Goal: Task Accomplishment & Management: Manage account settings

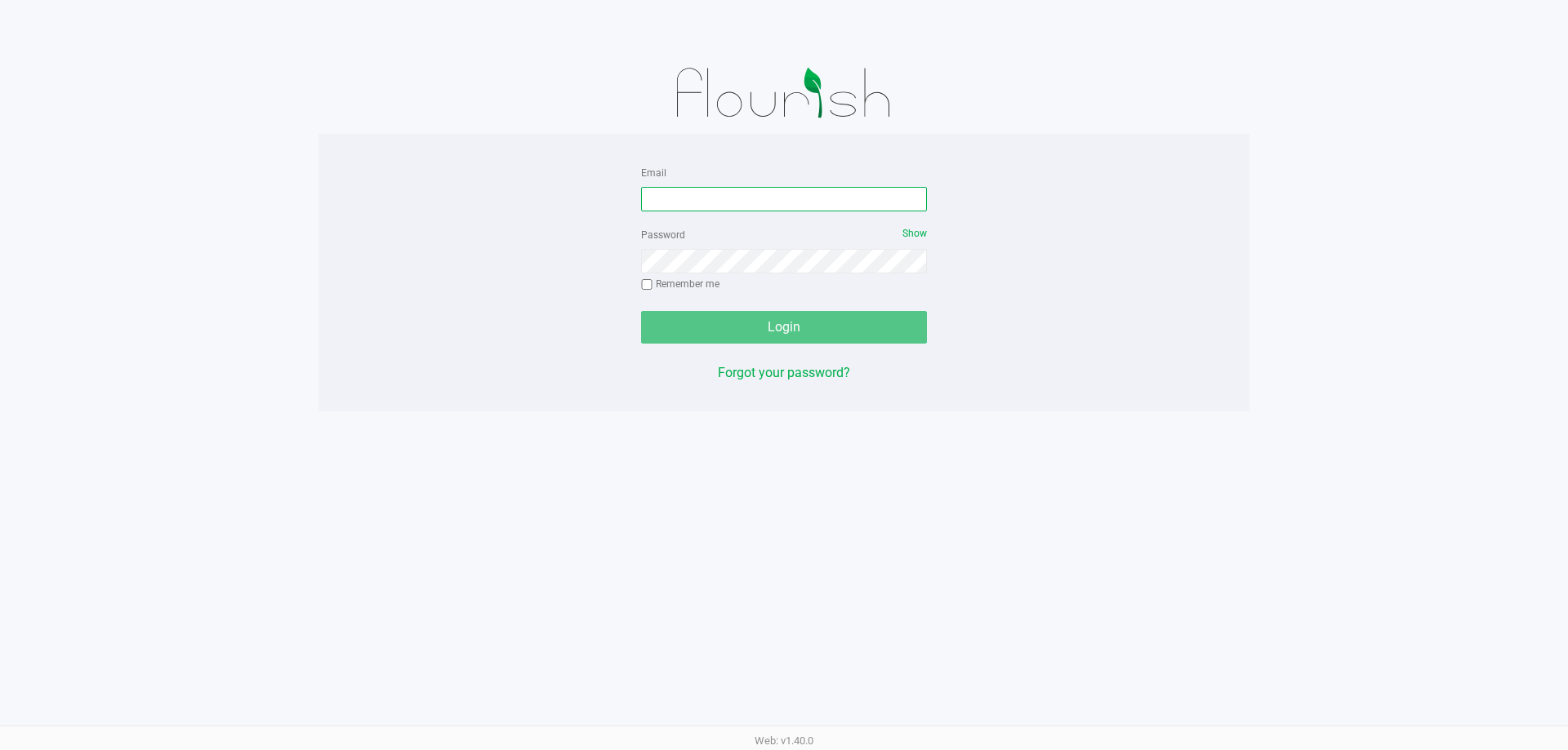
click at [849, 199] on input "Email" at bounding box center [783, 200] width 285 height 25
type input "[PERSON_NAME][EMAIL_ADDRESS][DOMAIN_NAME]"
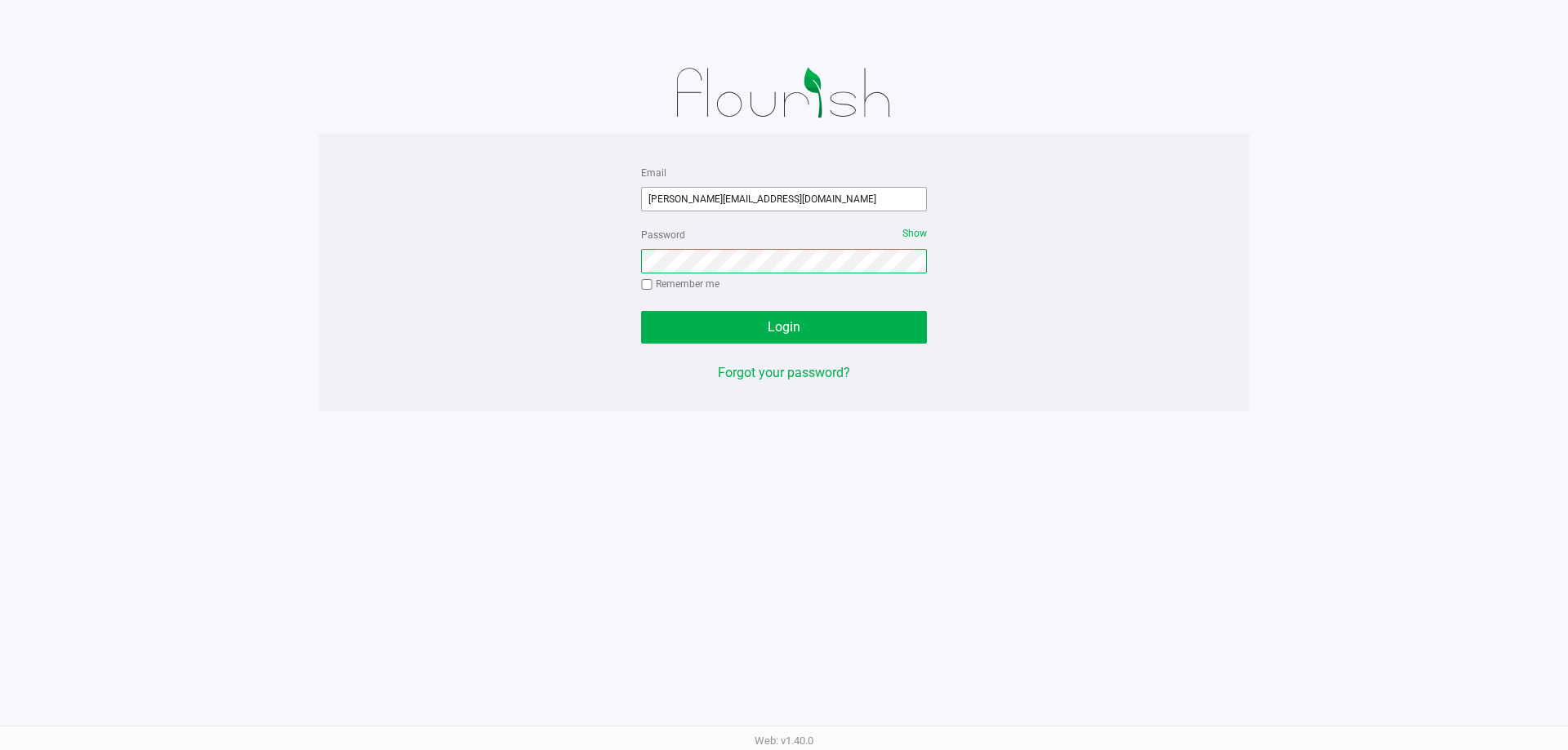
click at [641, 311] on button "Login" at bounding box center [783, 327] width 285 height 33
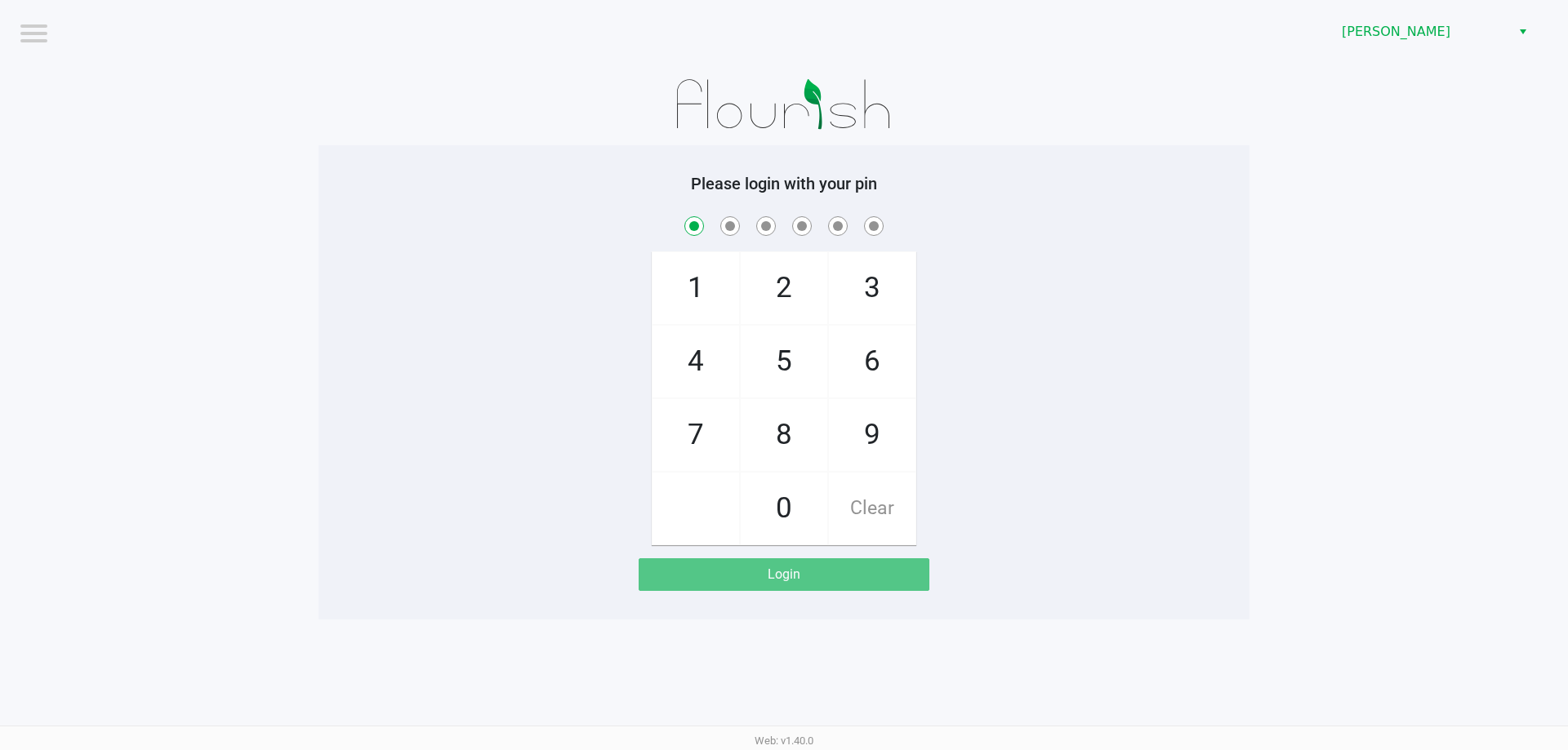
checkbox input "true"
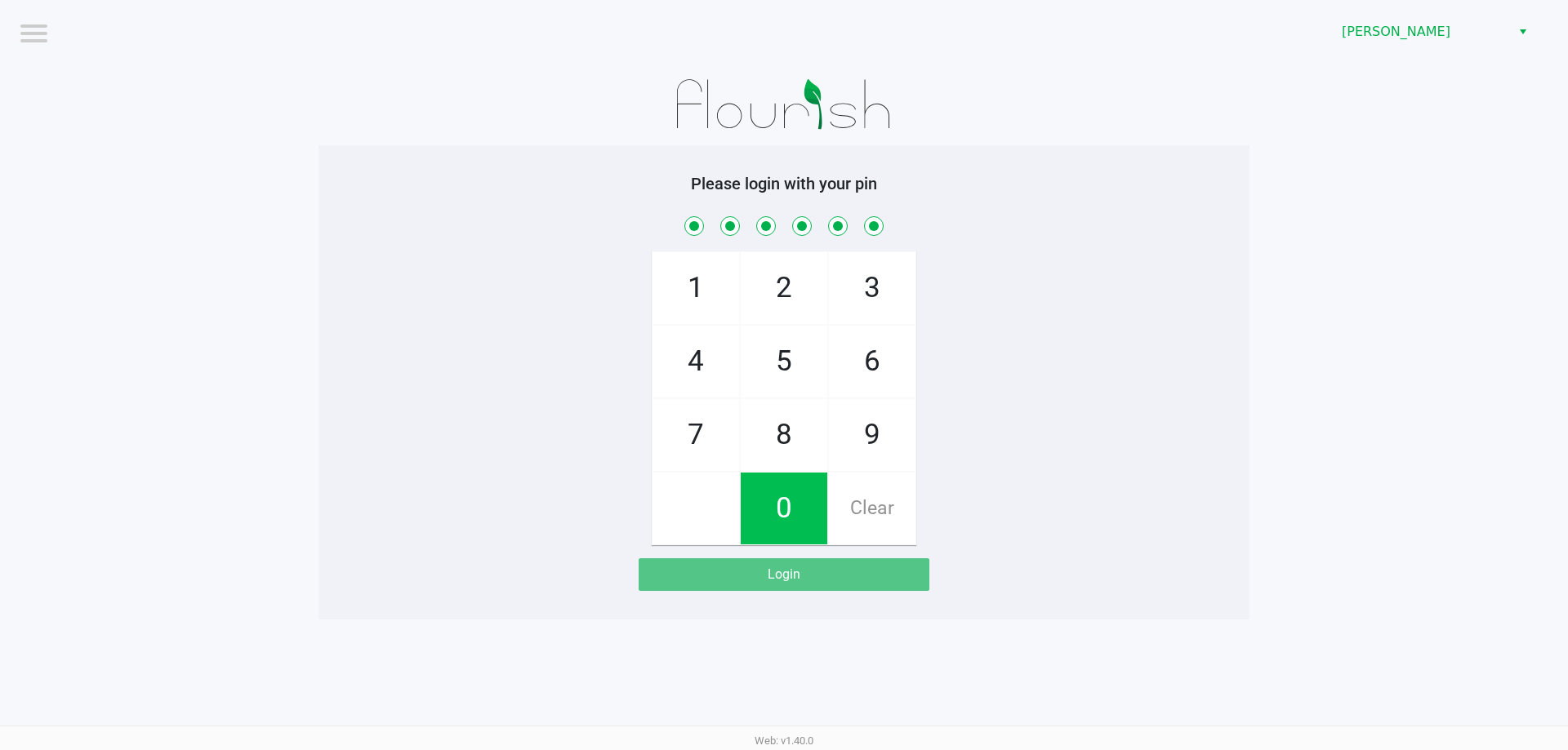
checkbox input "true"
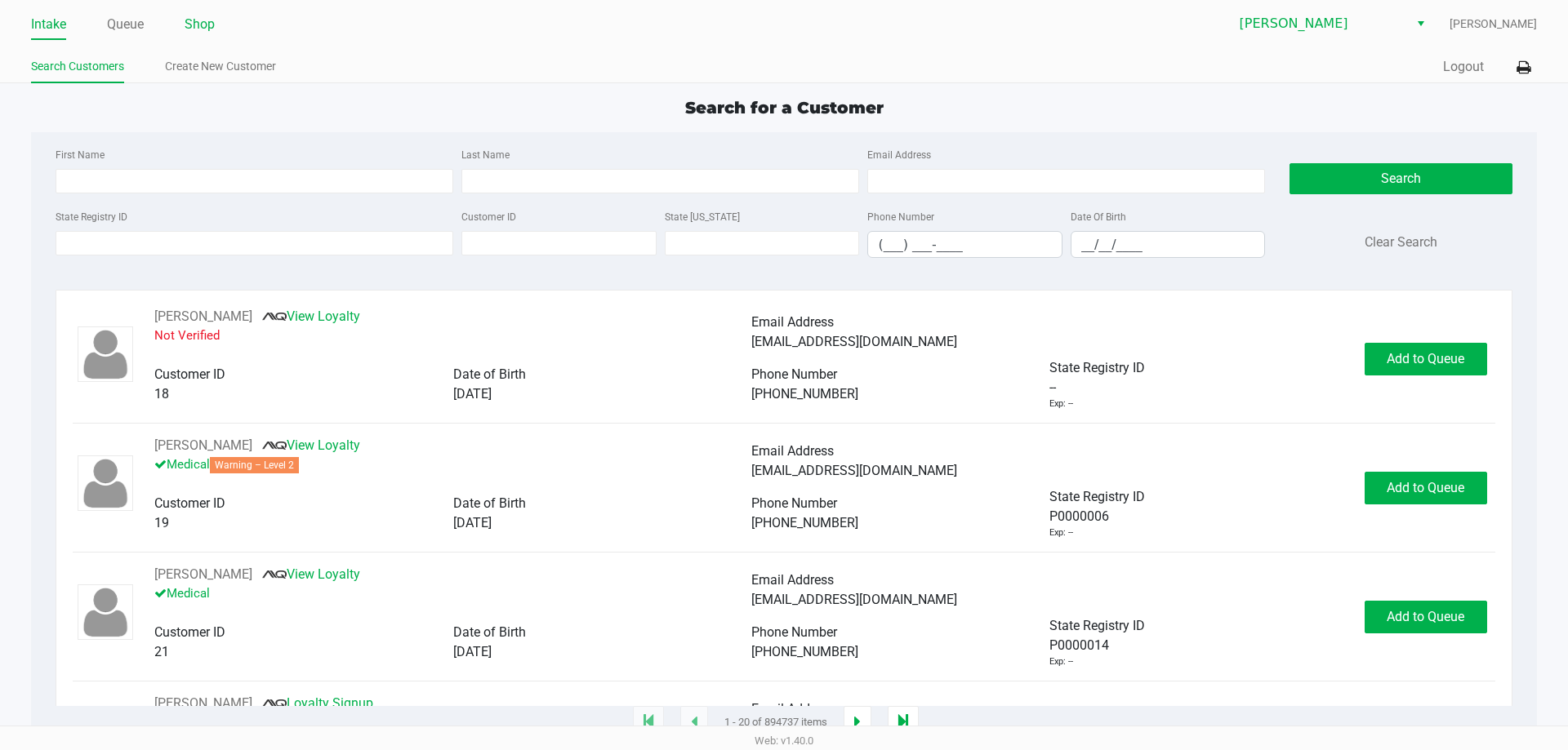
click at [207, 26] on link "Shop" at bounding box center [200, 25] width 30 height 23
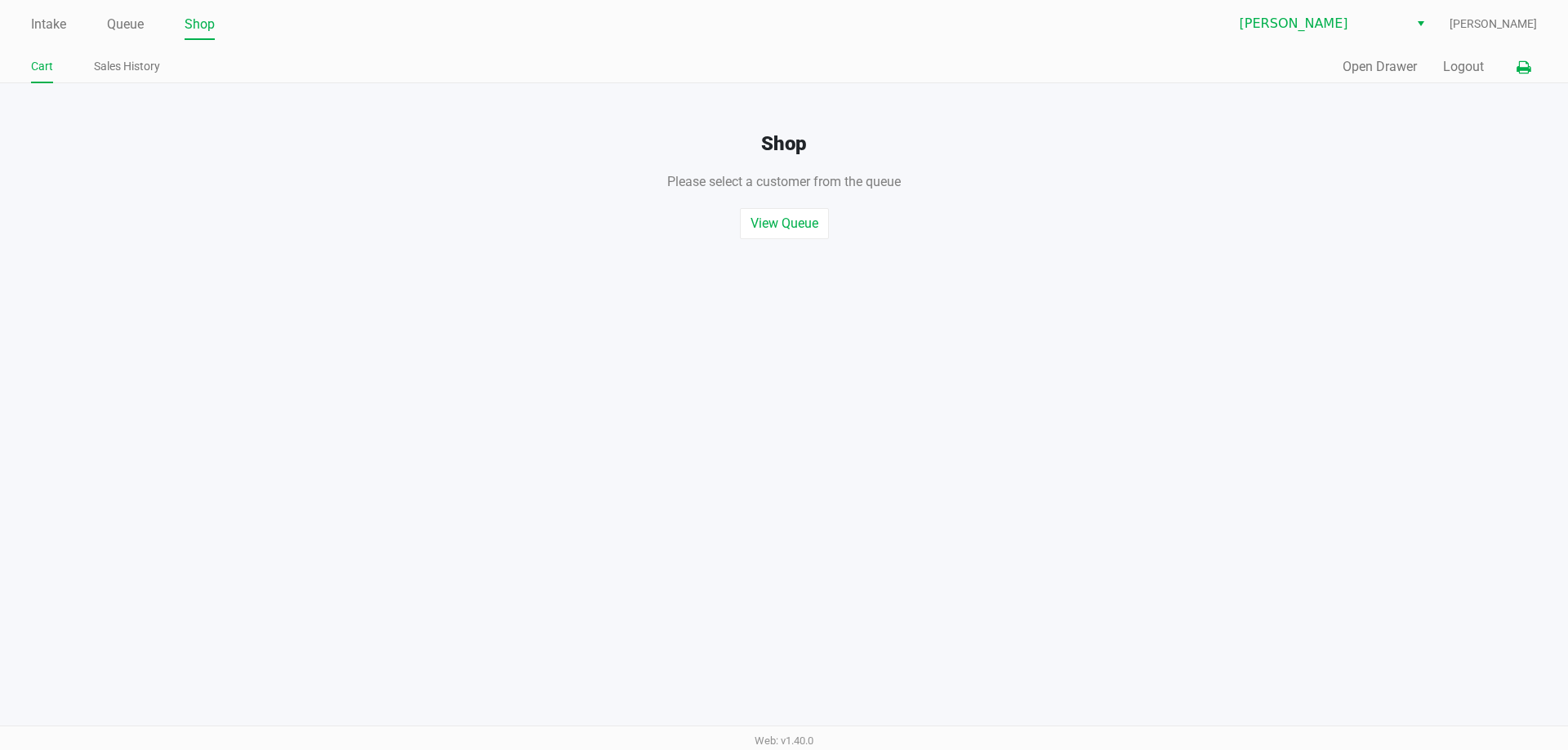
click at [1517, 69] on icon at bounding box center [1524, 67] width 14 height 11
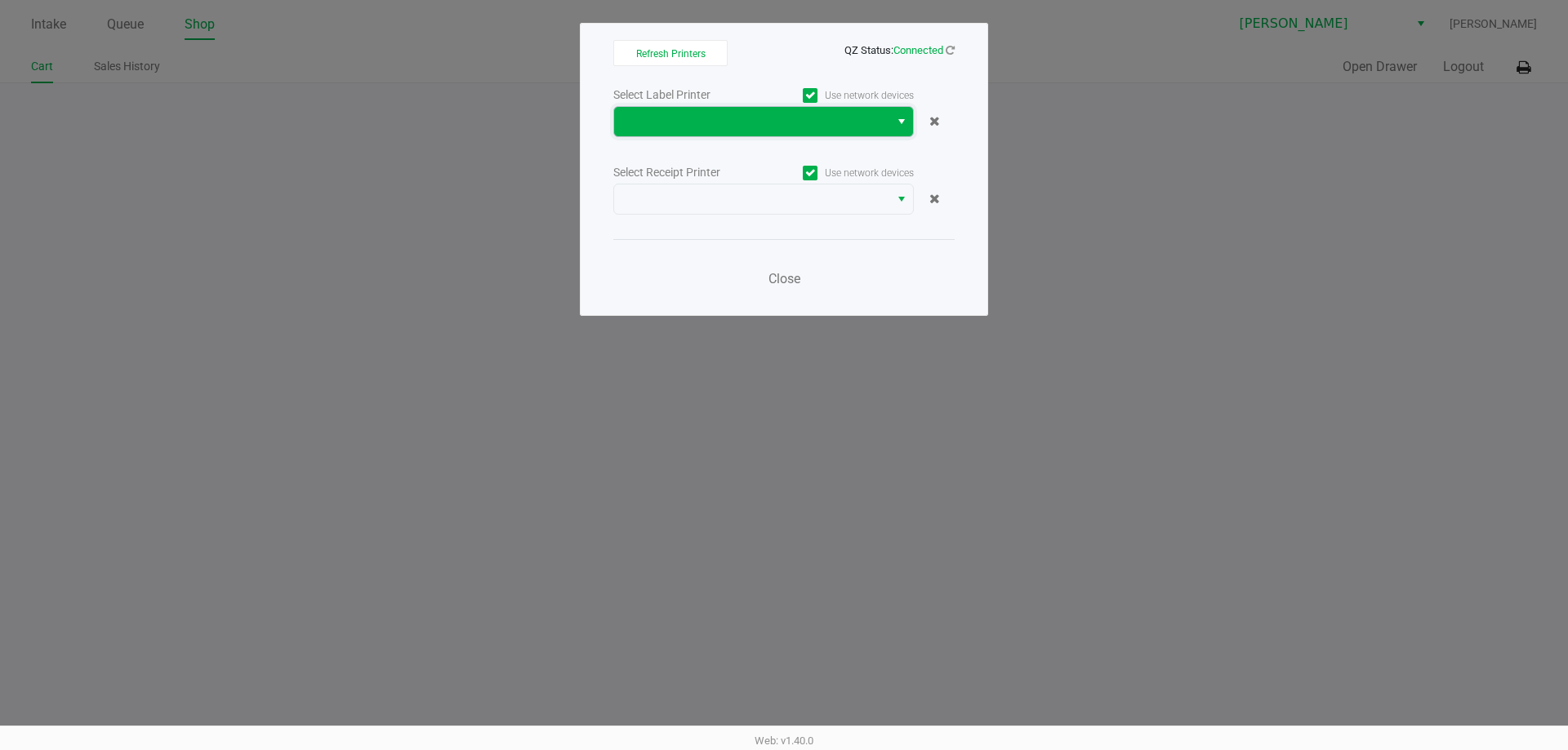
click at [820, 117] on span at bounding box center [751, 122] width 255 height 19
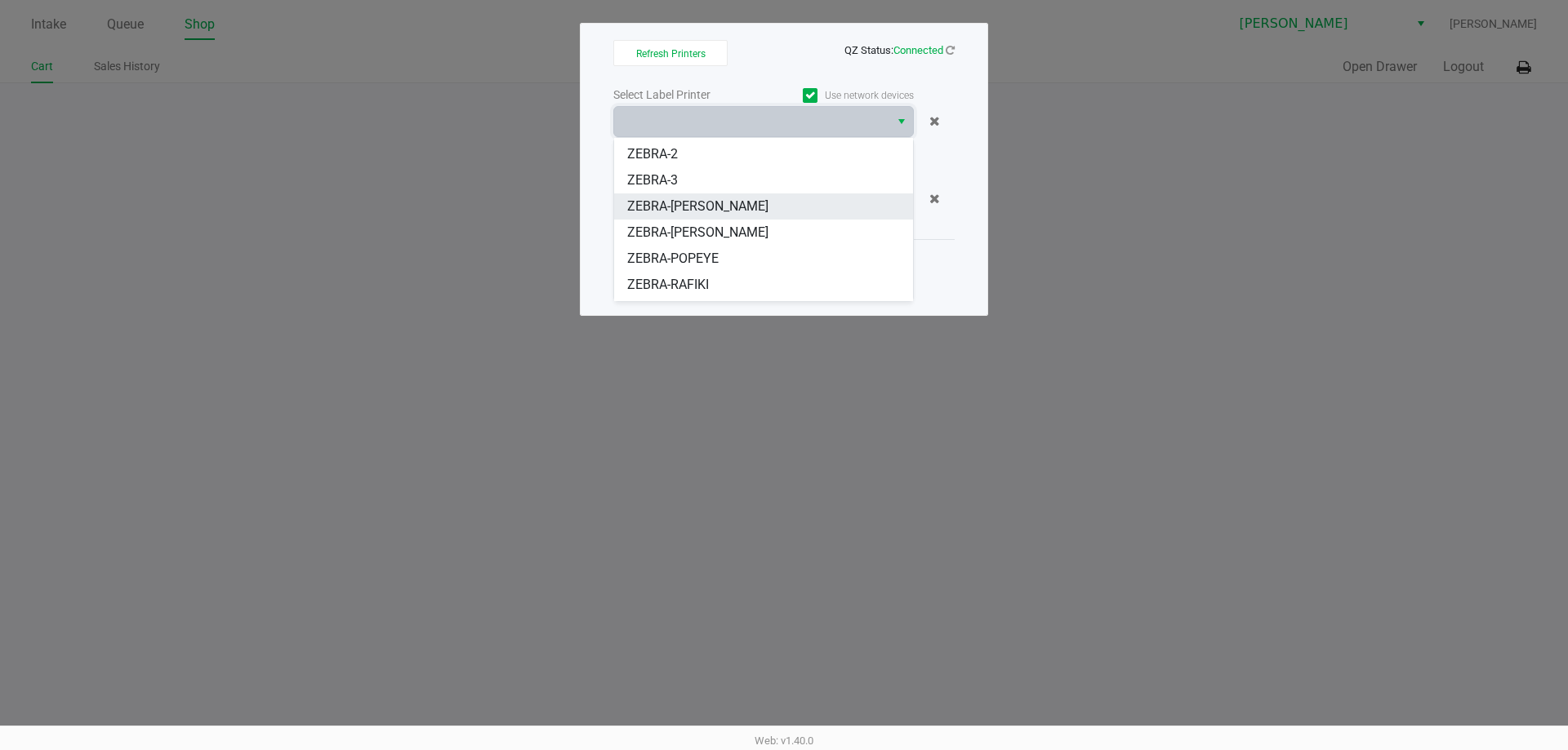
scroll to position [72, 0]
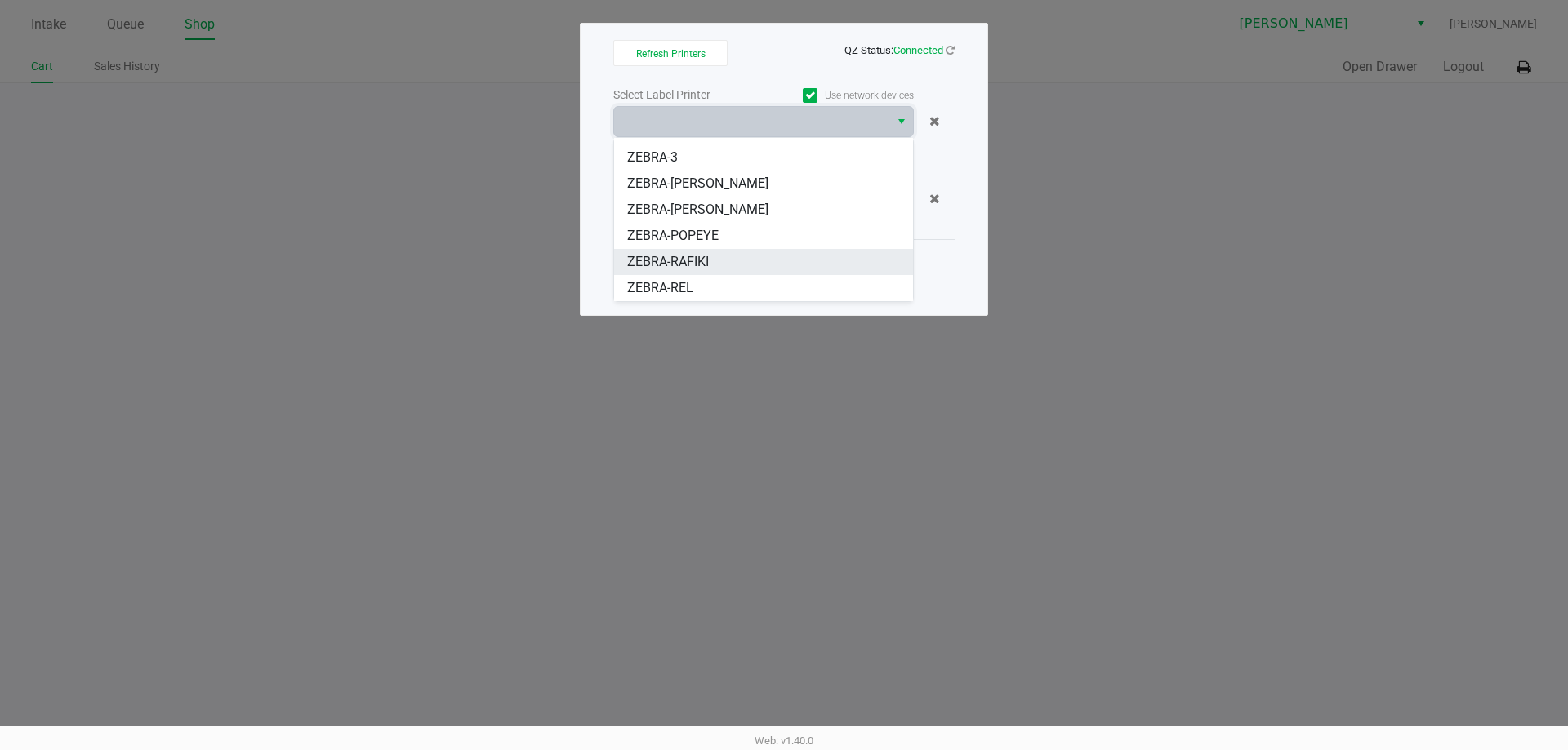
click at [762, 257] on li "ZEBRA-RAFIKI" at bounding box center [764, 262] width 299 height 27
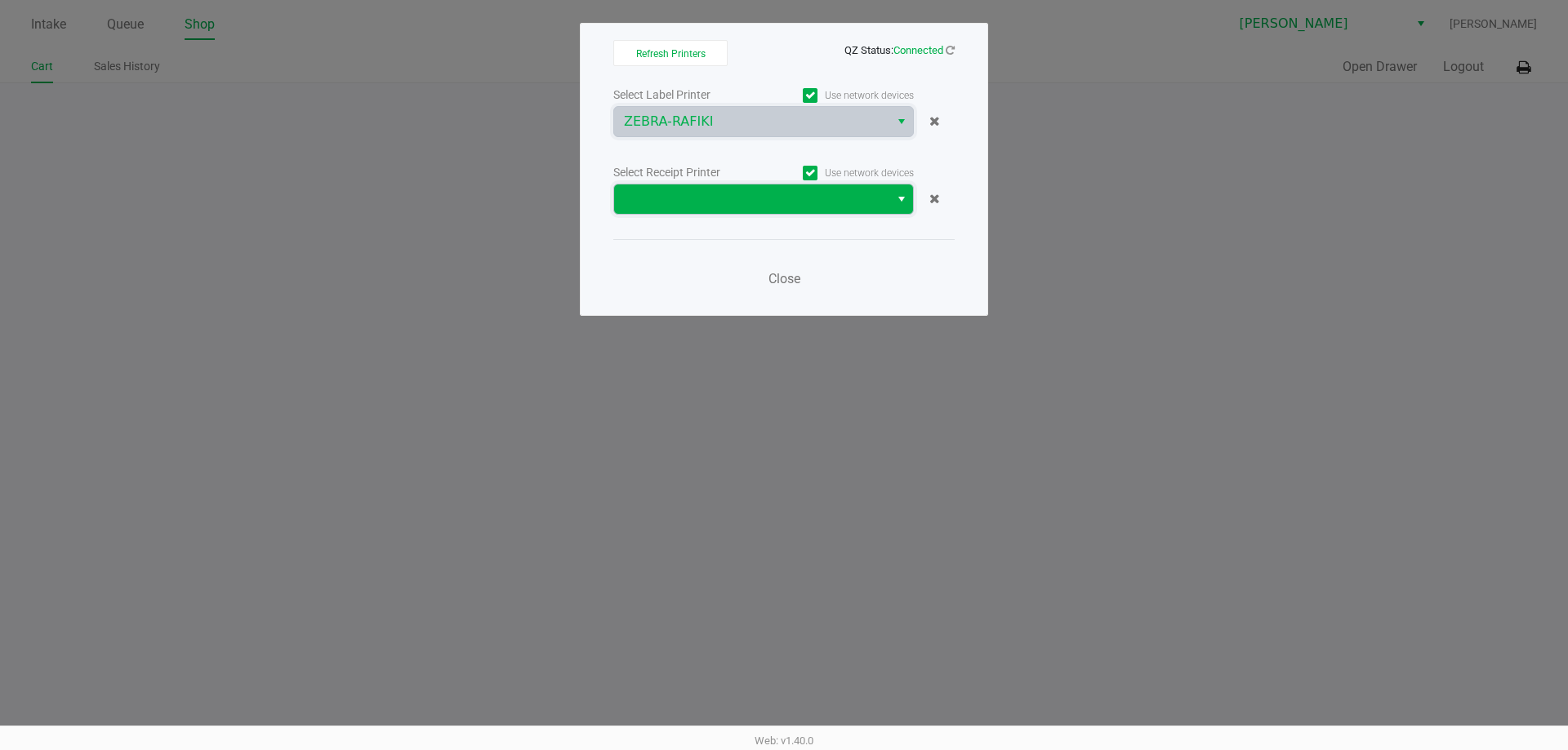
click at [824, 206] on span at bounding box center [751, 199] width 255 height 19
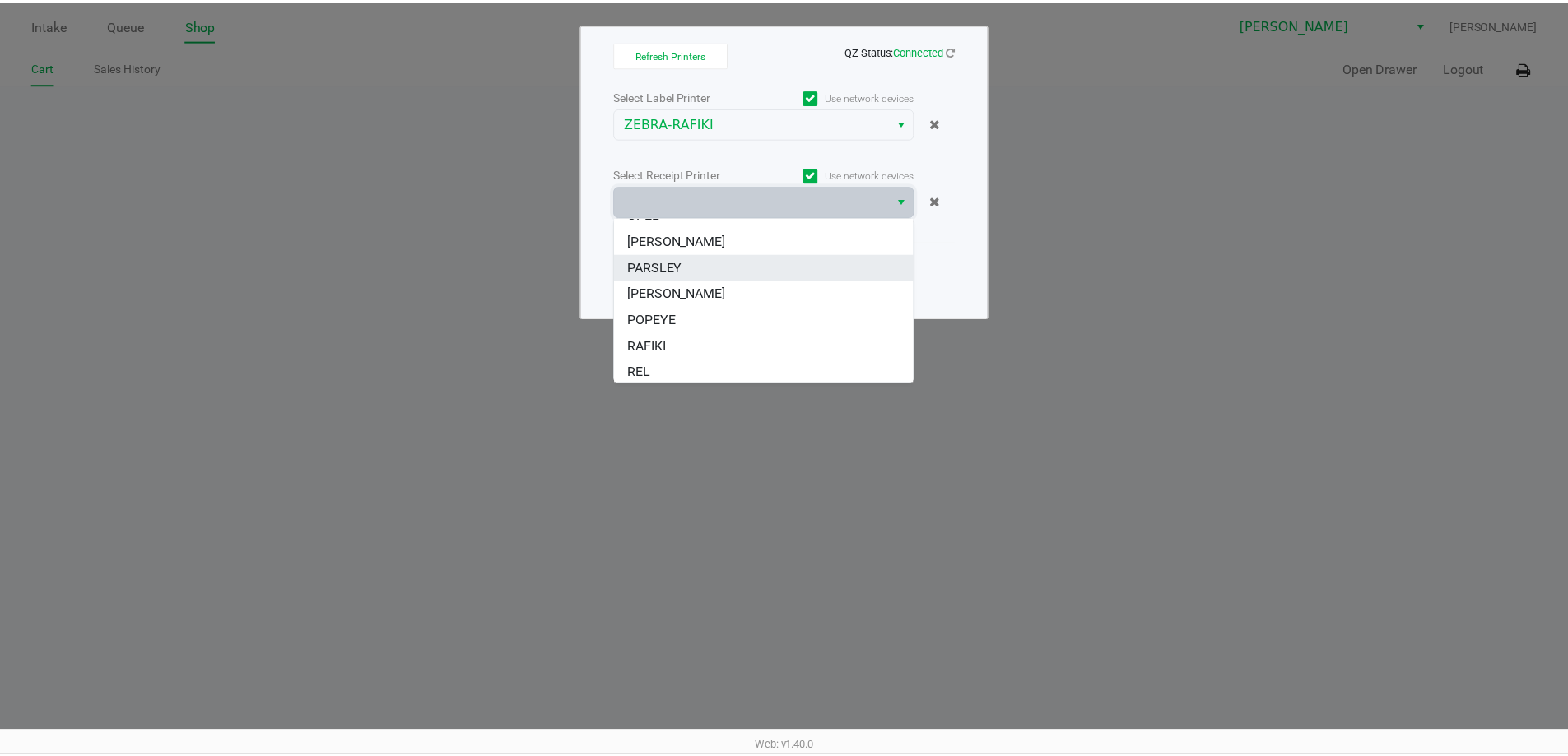
scroll to position [99, 0]
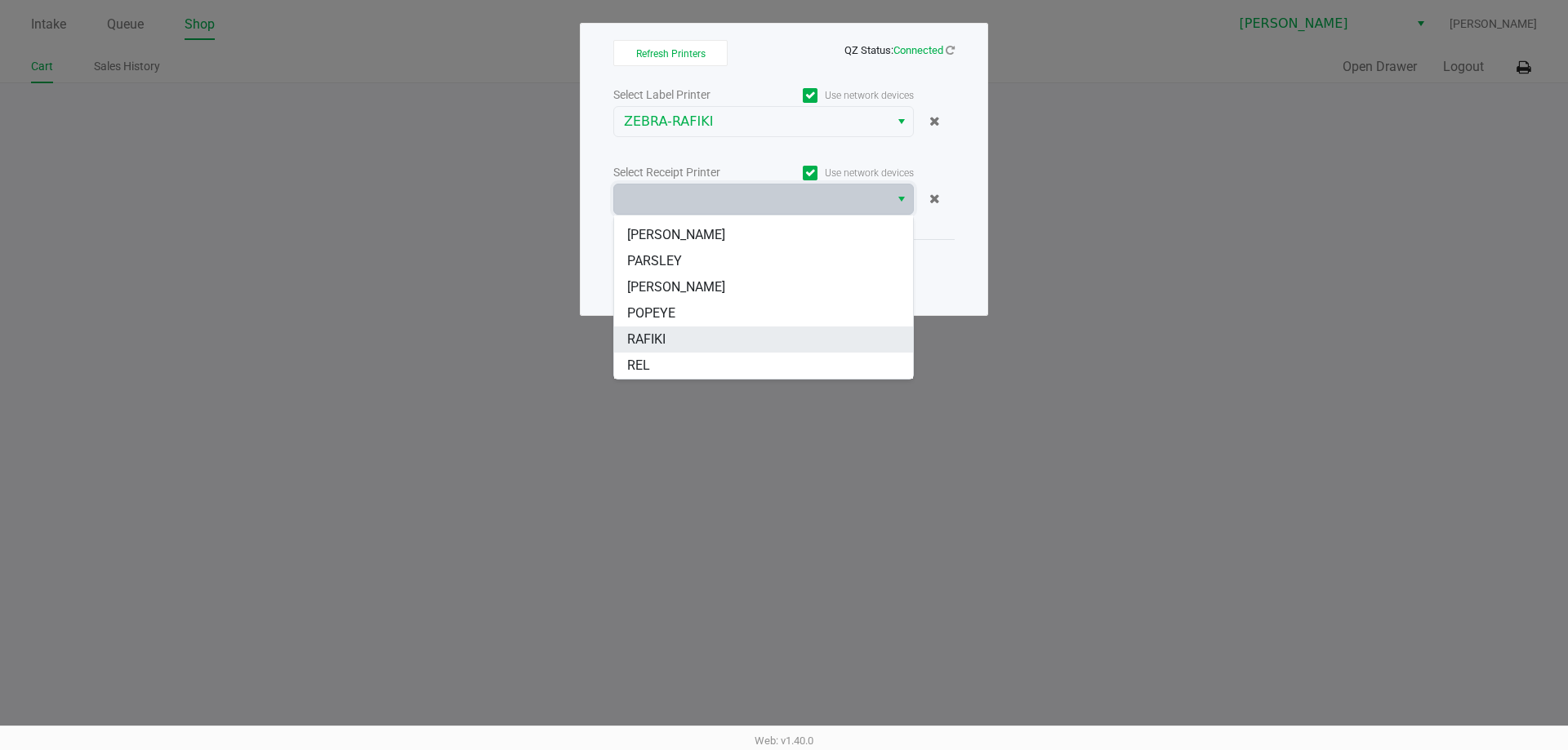
click at [738, 333] on li "RAFIKI" at bounding box center [764, 340] width 299 height 27
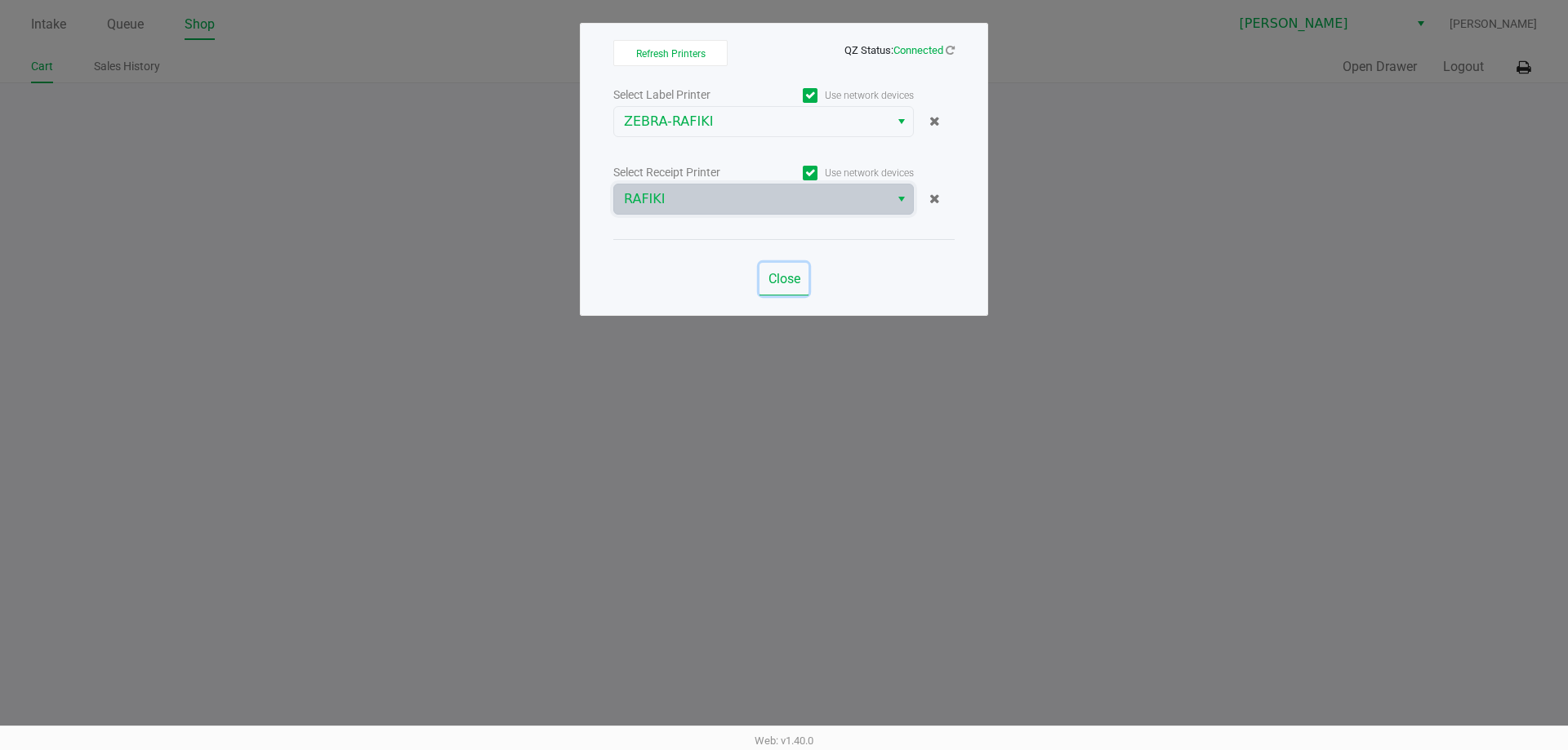
click at [776, 283] on span "Close" at bounding box center [785, 279] width 32 height 16
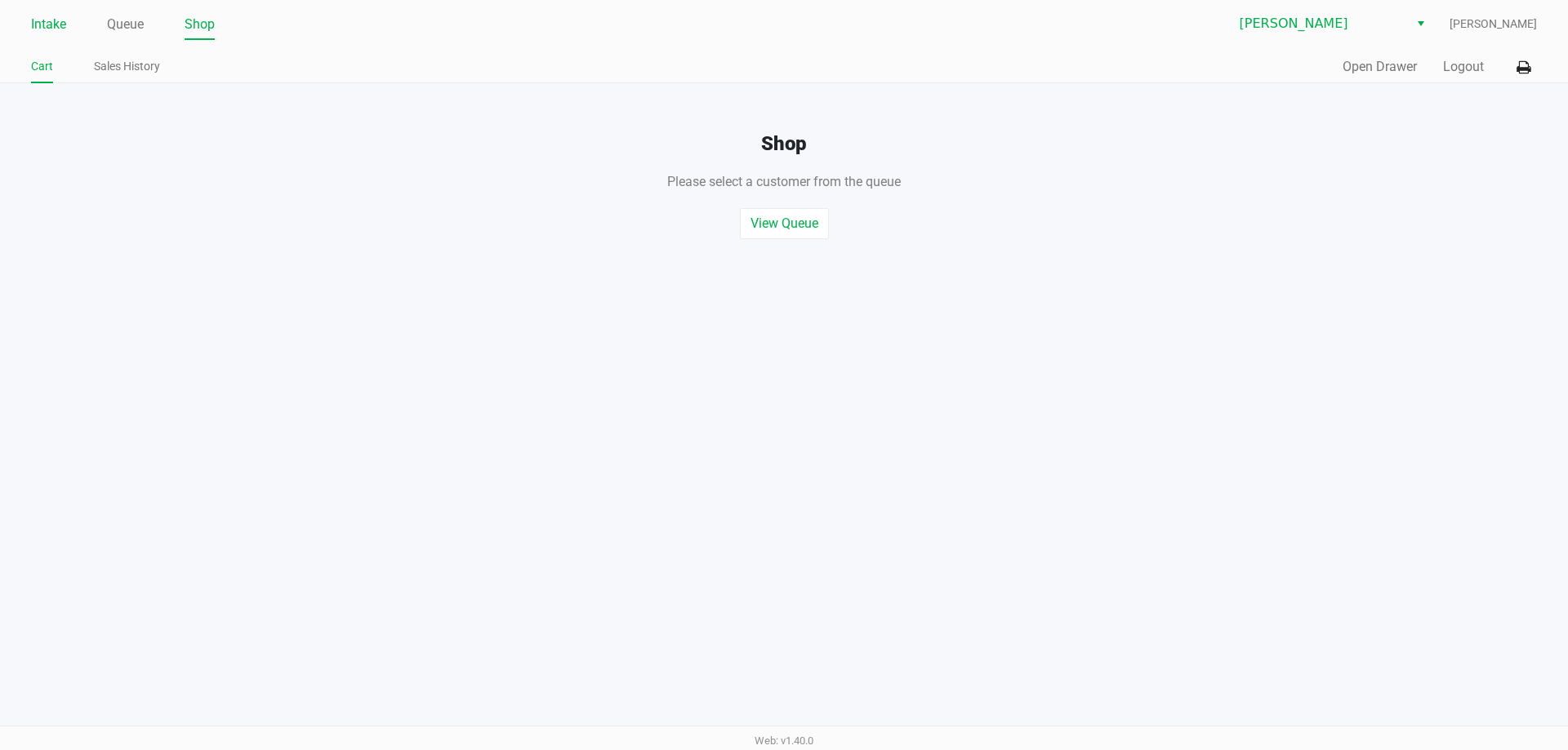
click at [60, 29] on link "Intake" at bounding box center [49, 25] width 35 height 23
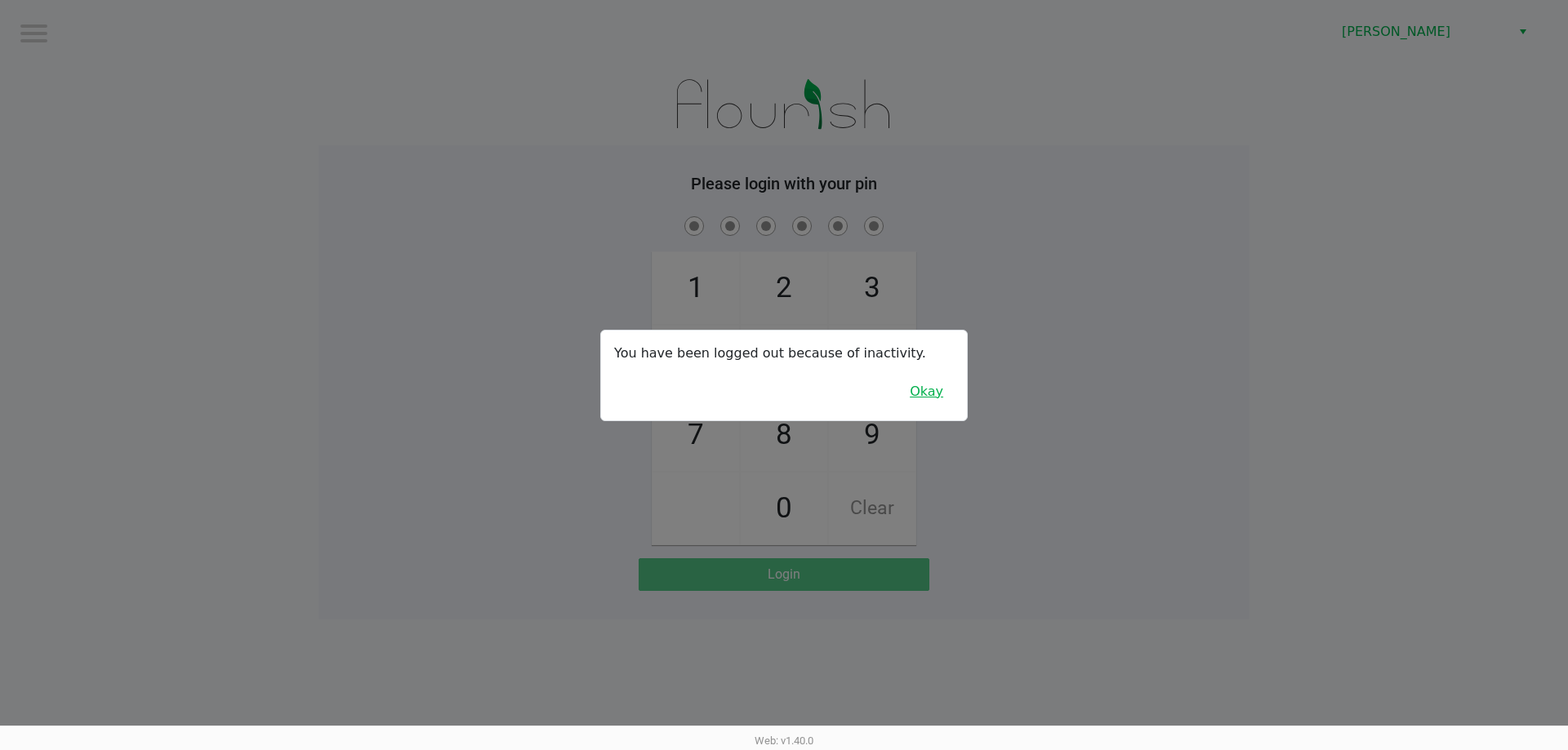
click at [924, 402] on button "Okay" at bounding box center [927, 391] width 55 height 31
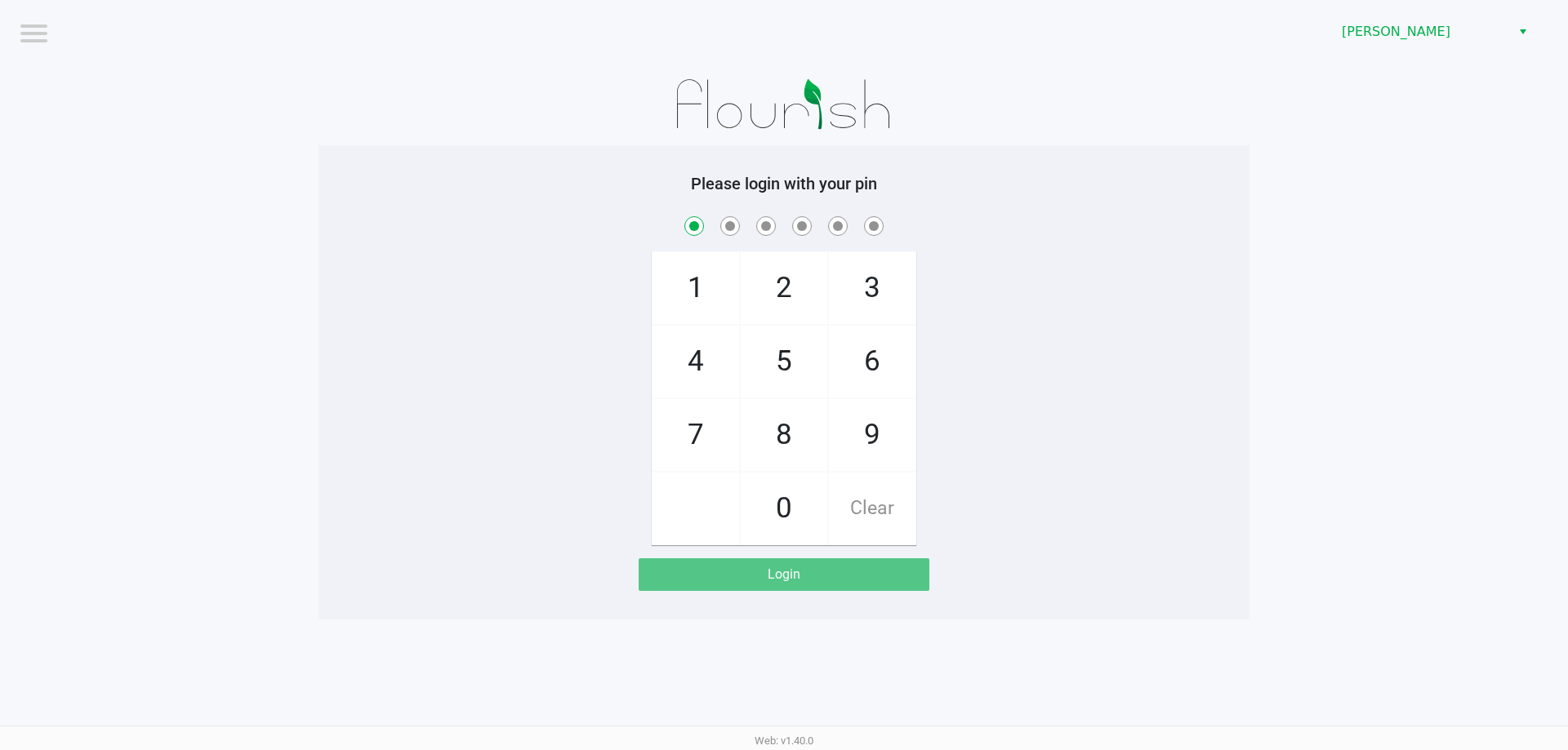
checkbox input "true"
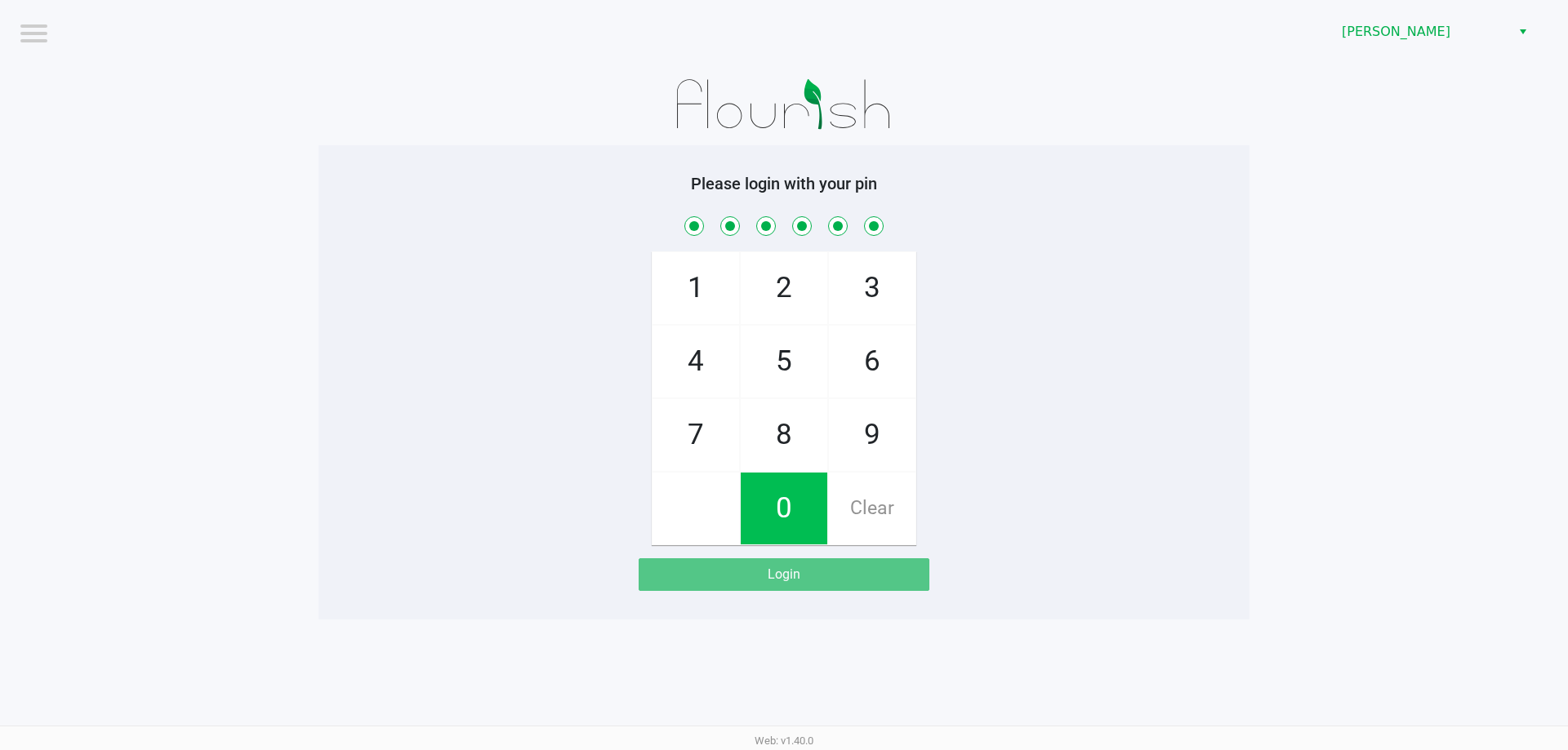
checkbox input "true"
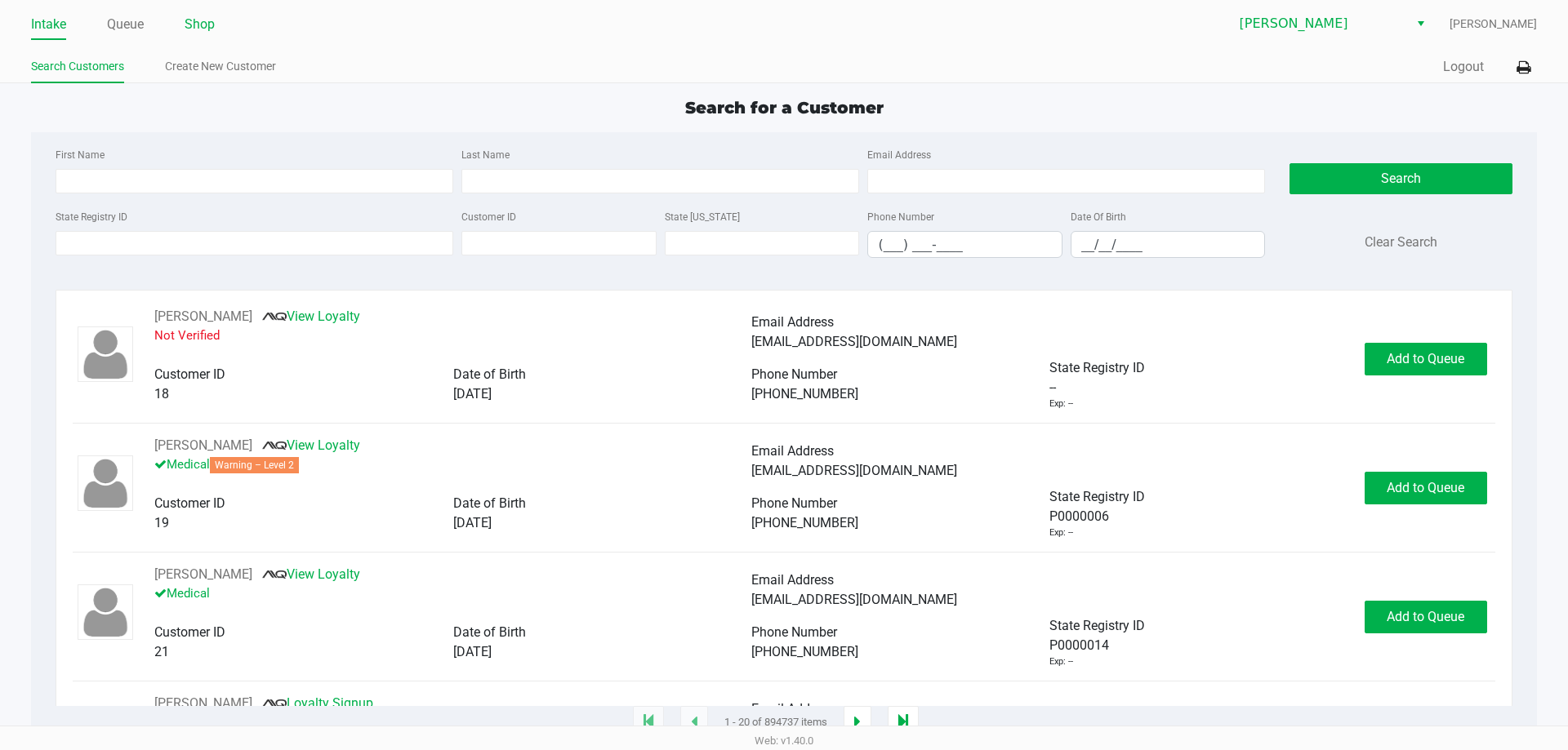
click at [207, 21] on link "Shop" at bounding box center [200, 25] width 30 height 23
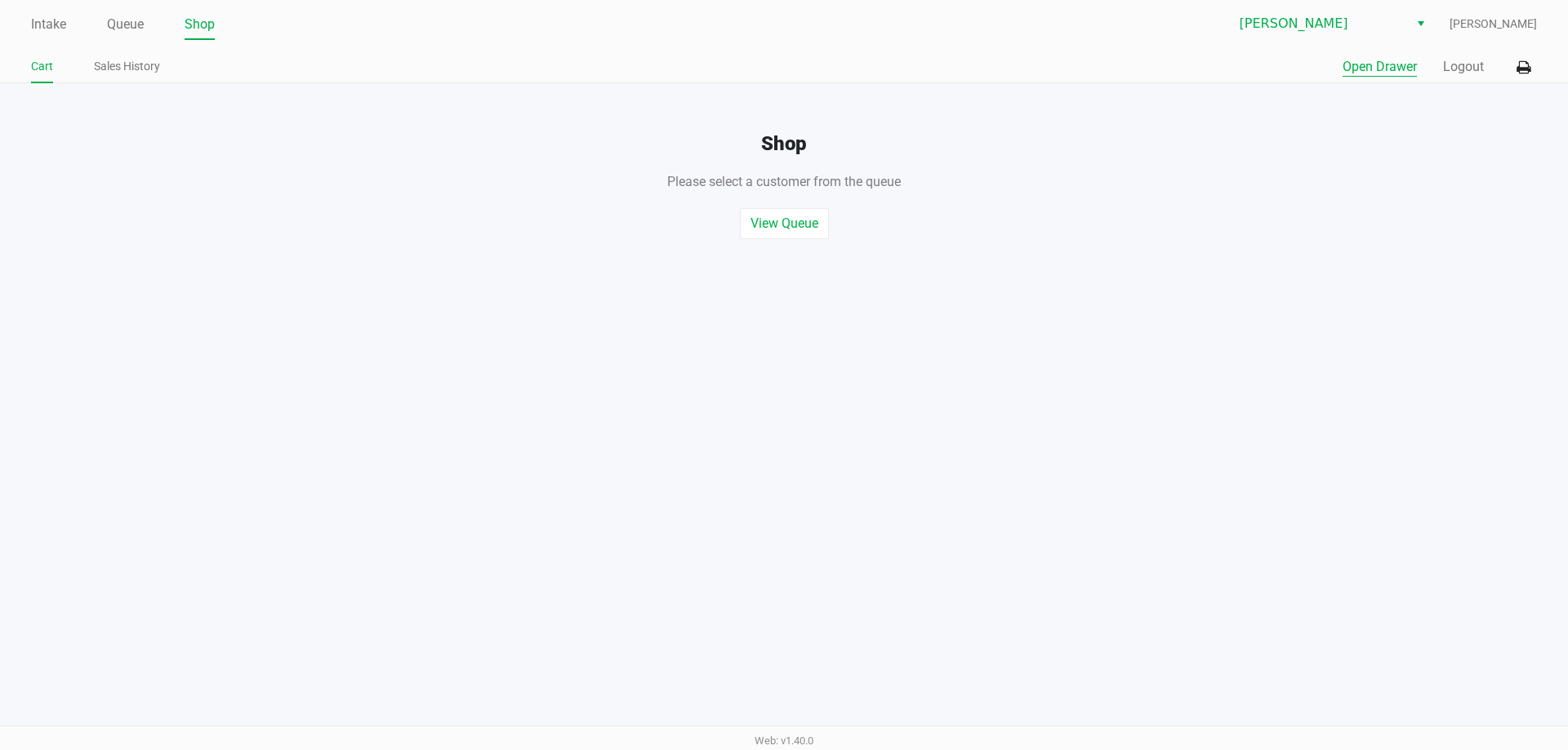
click at [1371, 71] on button "Open Drawer" at bounding box center [1380, 67] width 74 height 19
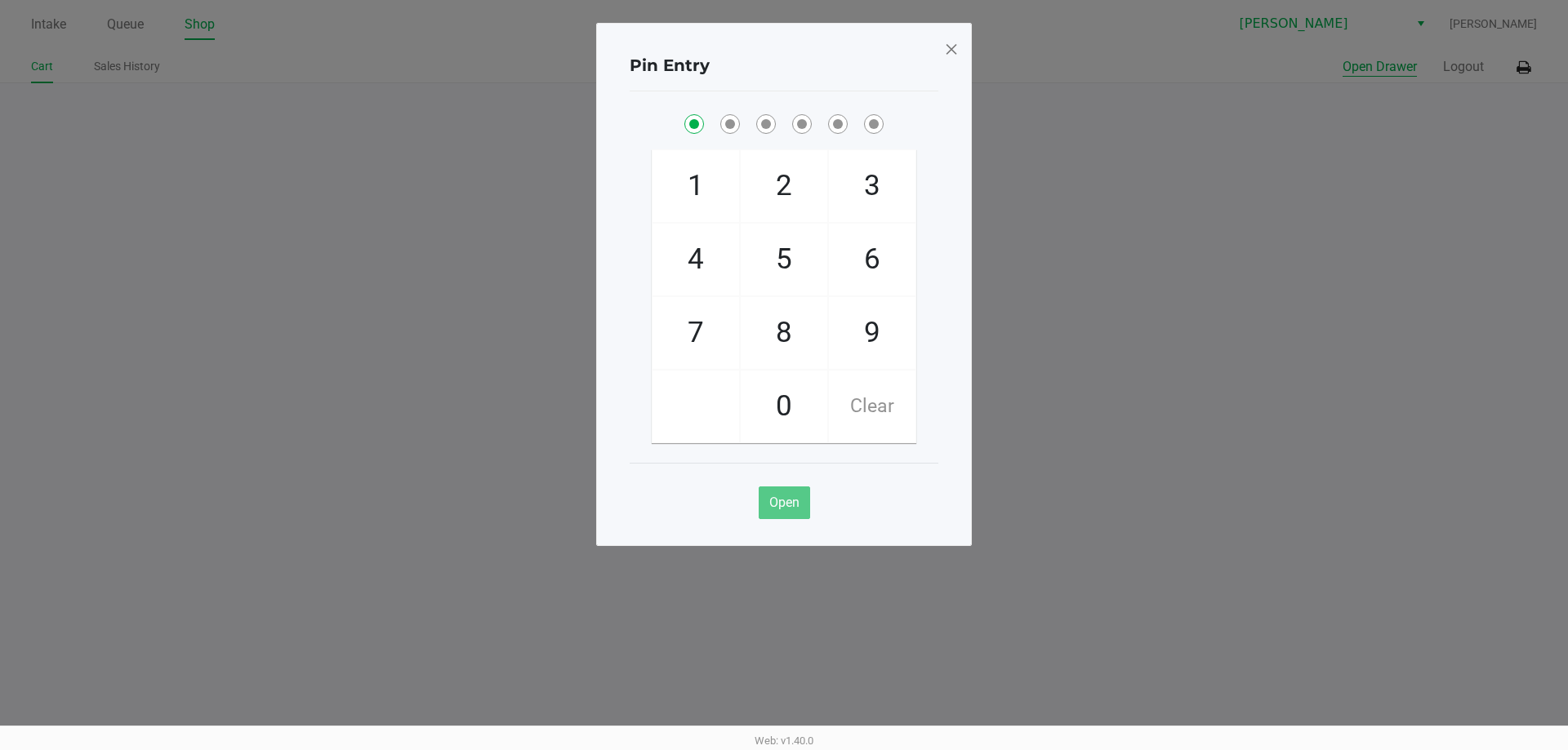
checkbox input "true"
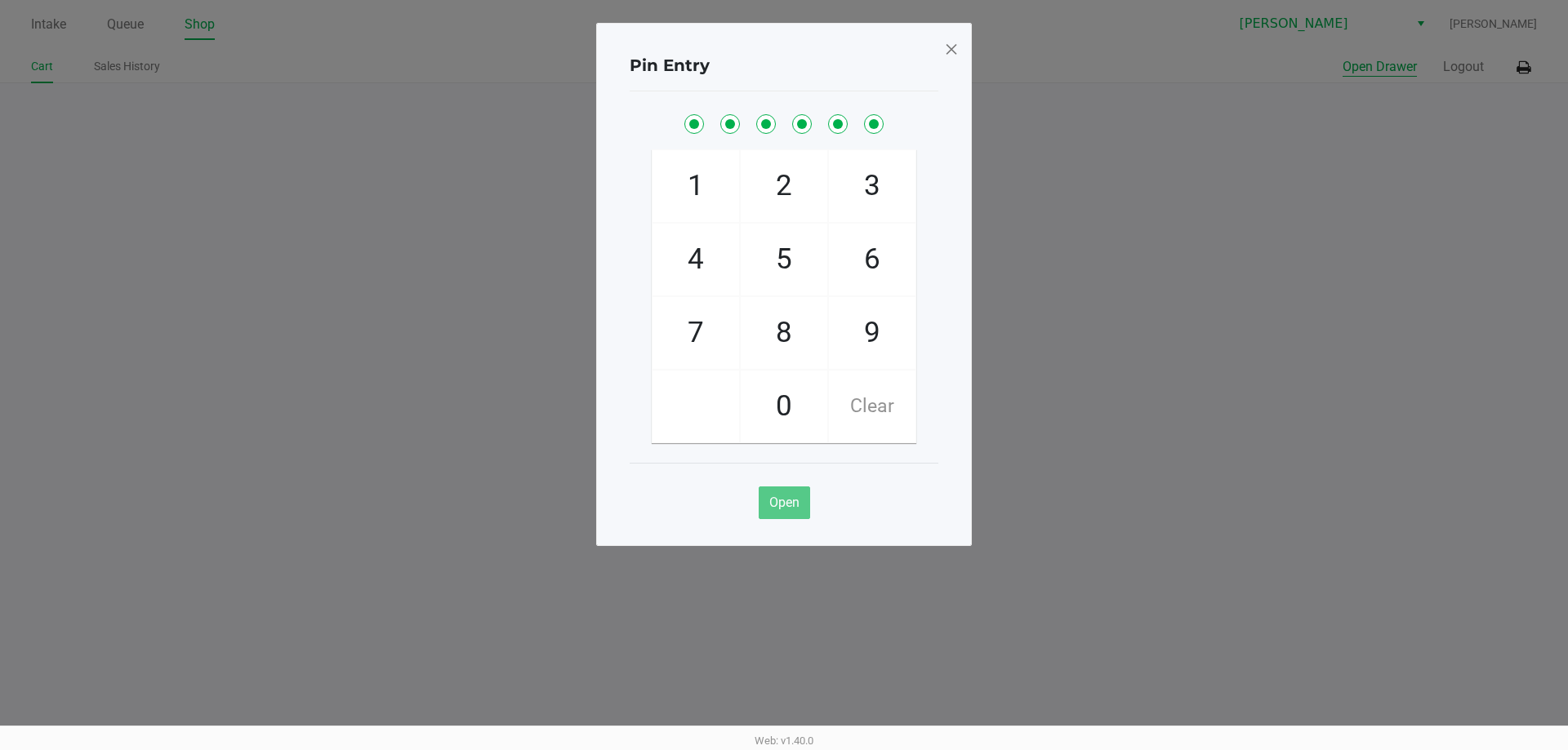
checkbox input "true"
click at [955, 46] on span at bounding box center [951, 49] width 15 height 27
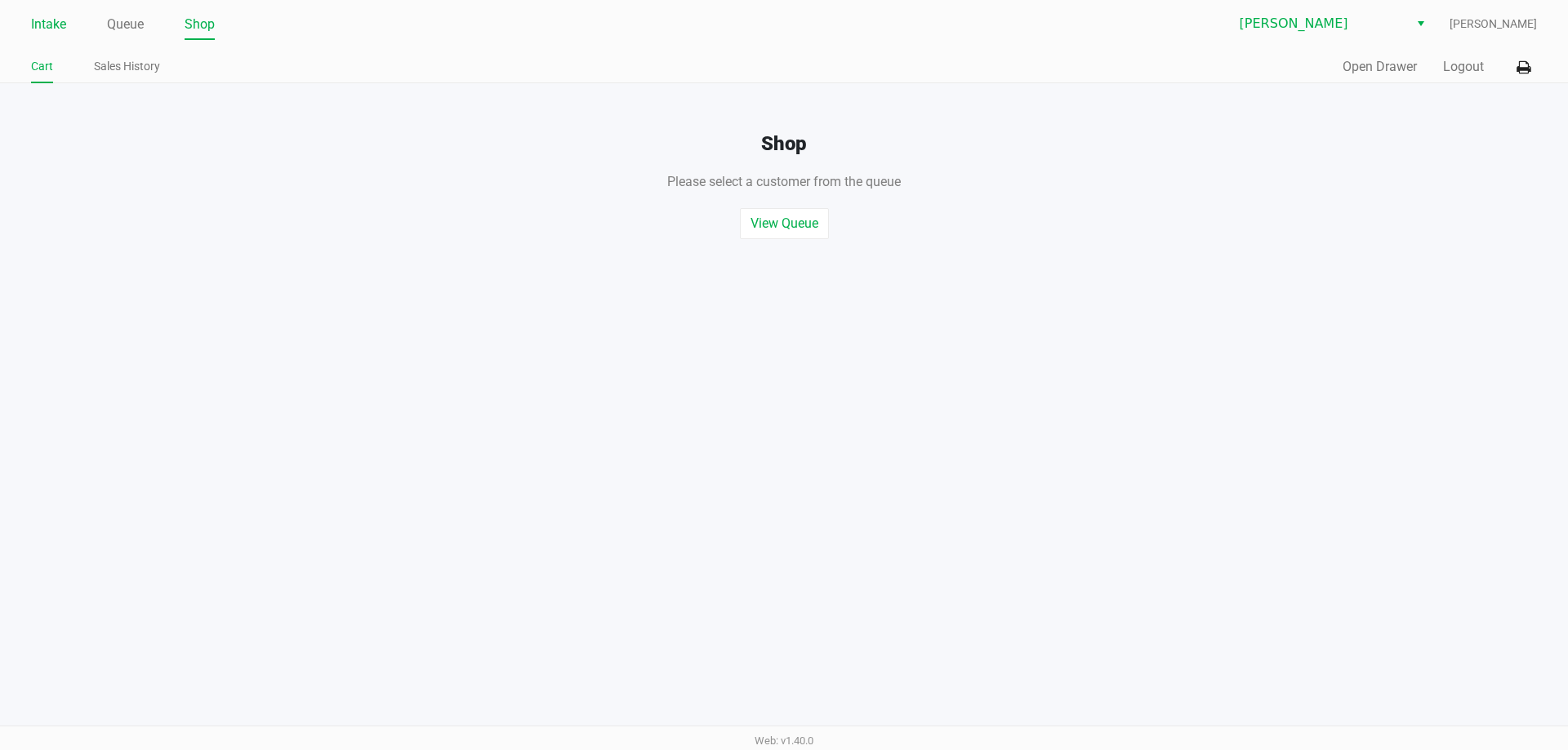
click at [55, 19] on link "Intake" at bounding box center [49, 25] width 35 height 23
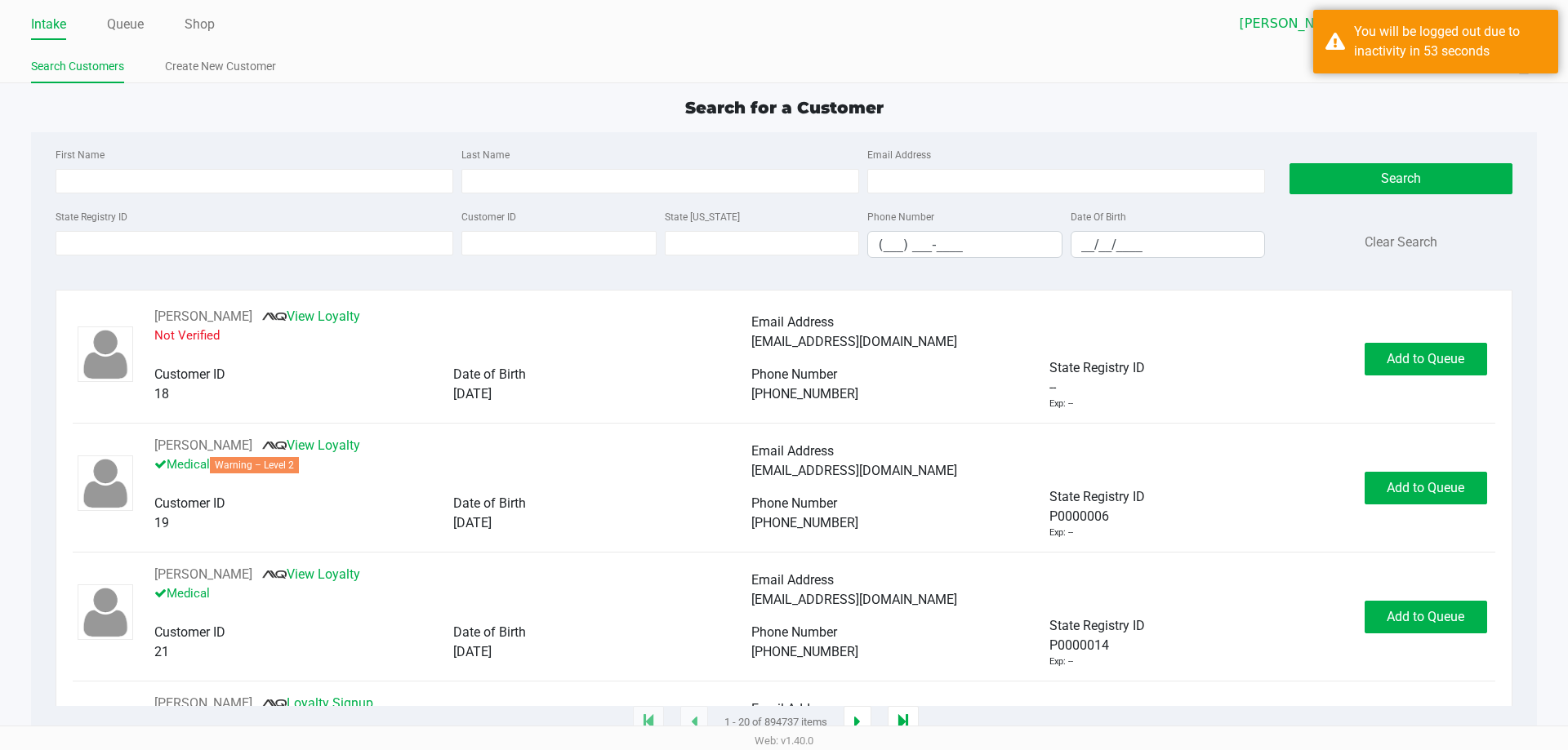
click at [1240, 120] on div "Search for a Customer First Name Last Name Email Address State Registry ID Cust…" at bounding box center [783, 409] width 1505 height 628
click at [504, 103] on div "Search for a Customer" at bounding box center [783, 108] width 1530 height 25
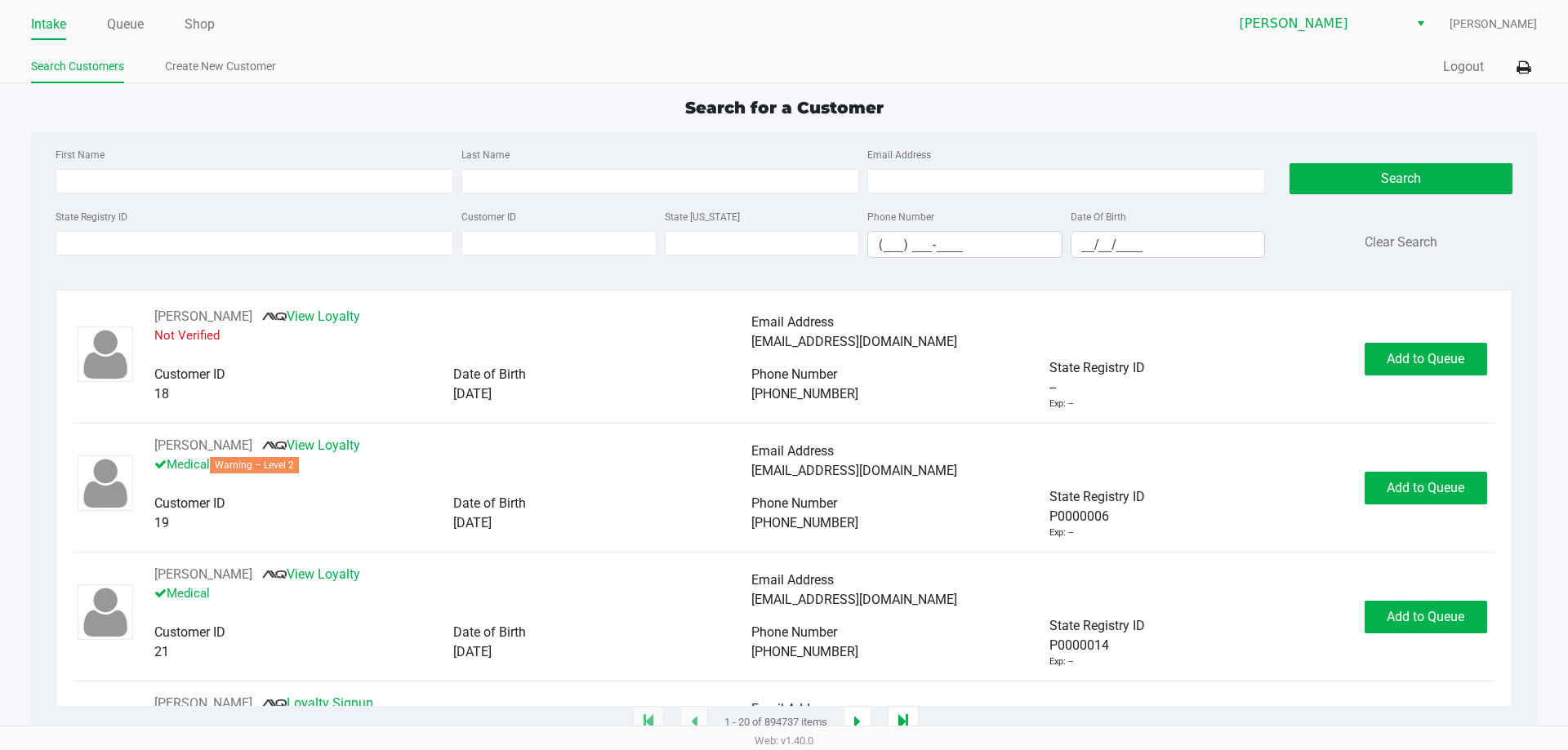
click at [1089, 113] on div "Search for a Customer" at bounding box center [783, 108] width 1530 height 25
click at [204, 19] on link "Shop" at bounding box center [200, 25] width 30 height 23
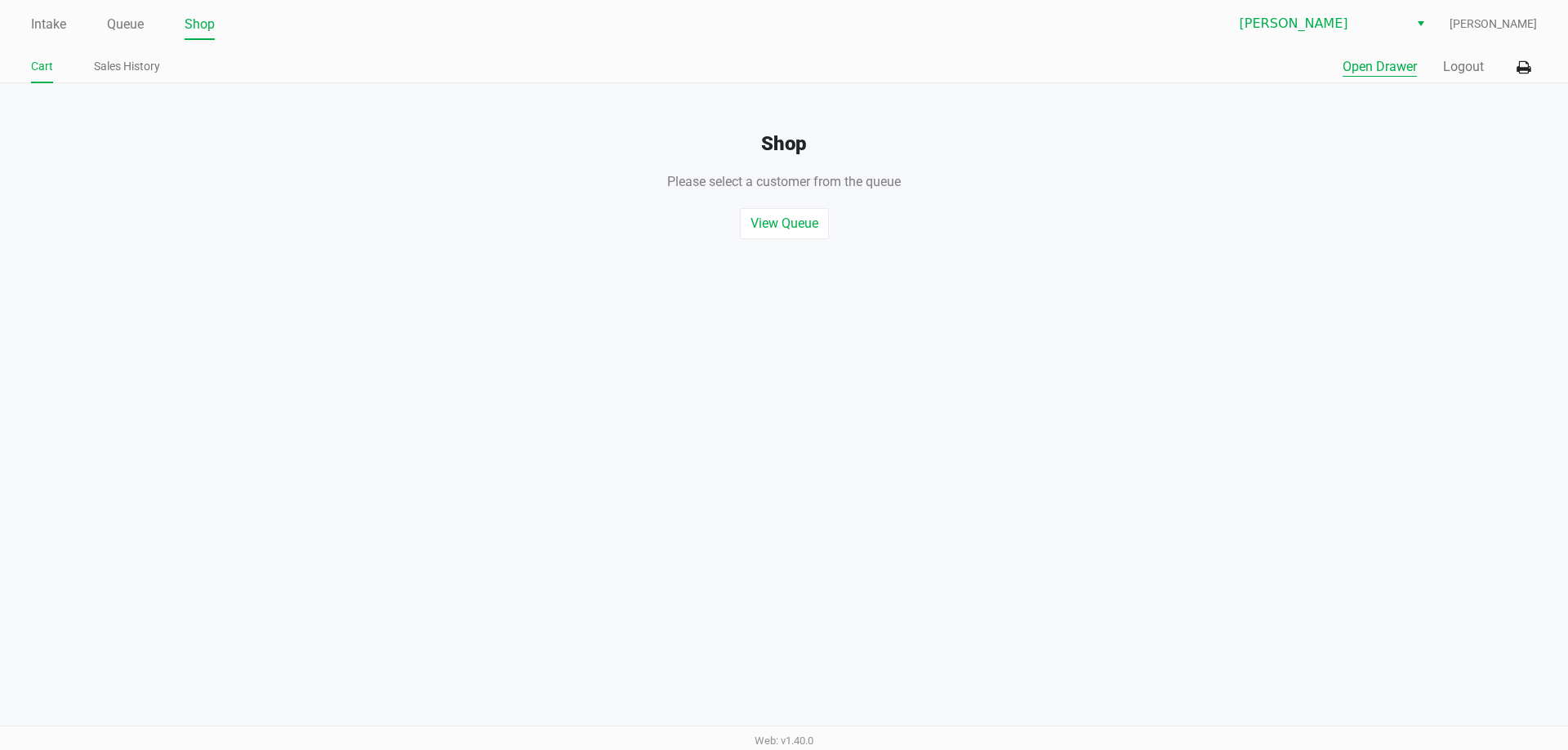
click at [1361, 72] on button "Open Drawer" at bounding box center [1380, 67] width 74 height 19
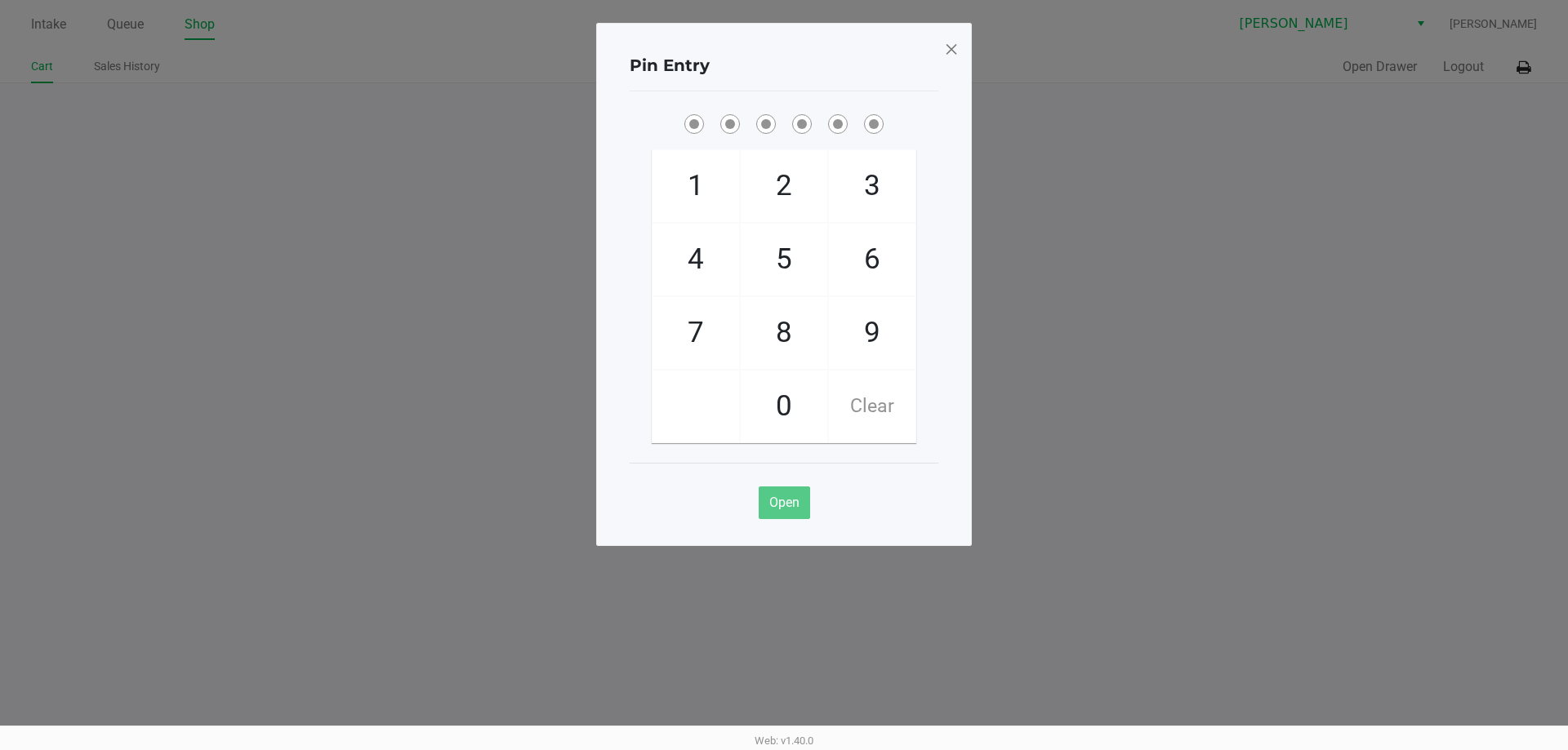
click at [949, 253] on div "Pin Entry 1 4 7 2 5 8 0 3 6 9 Clear Open" at bounding box center [784, 284] width 376 height 523
checkbox input "true"
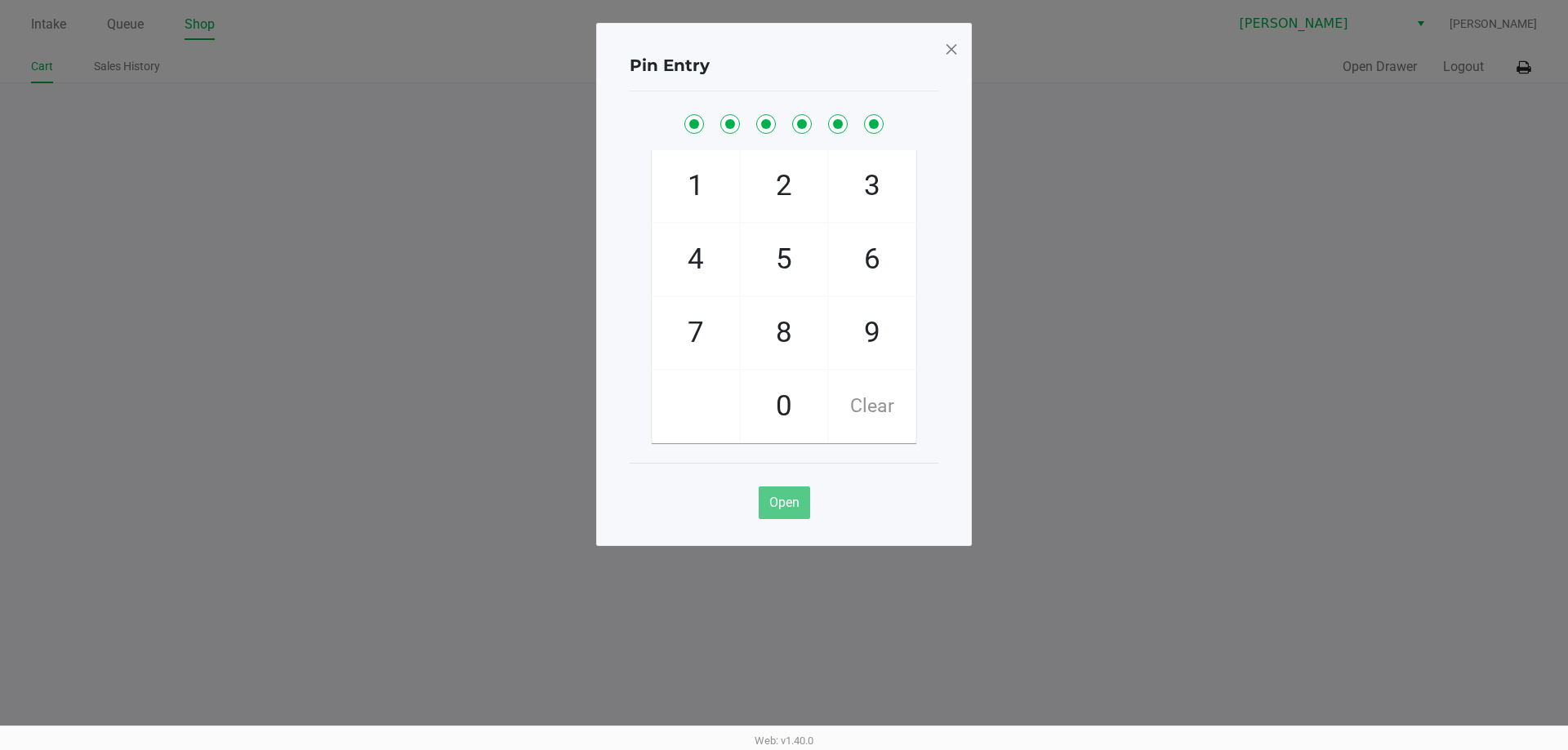
checkbox input "true"
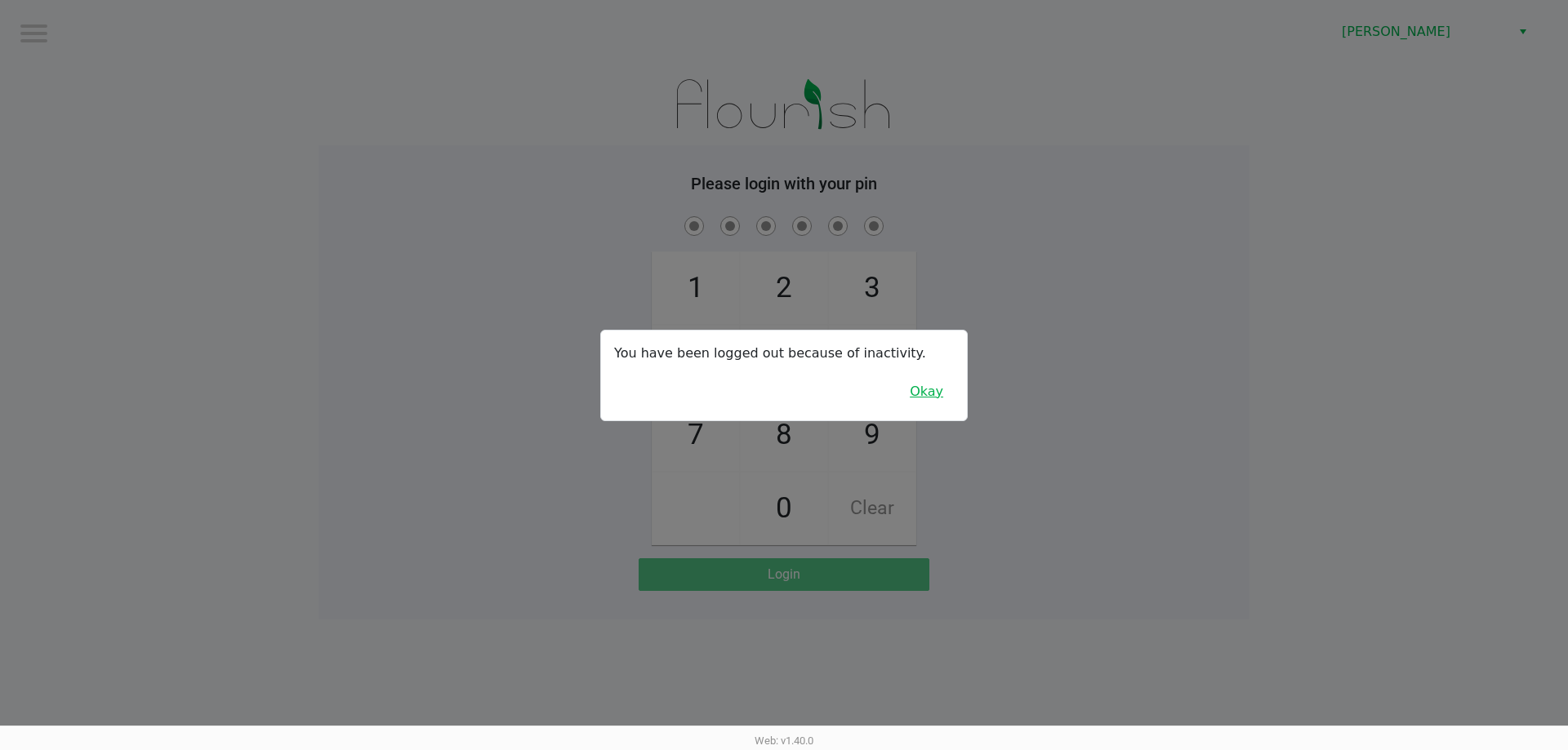
click at [934, 399] on button "Okay" at bounding box center [927, 391] width 55 height 31
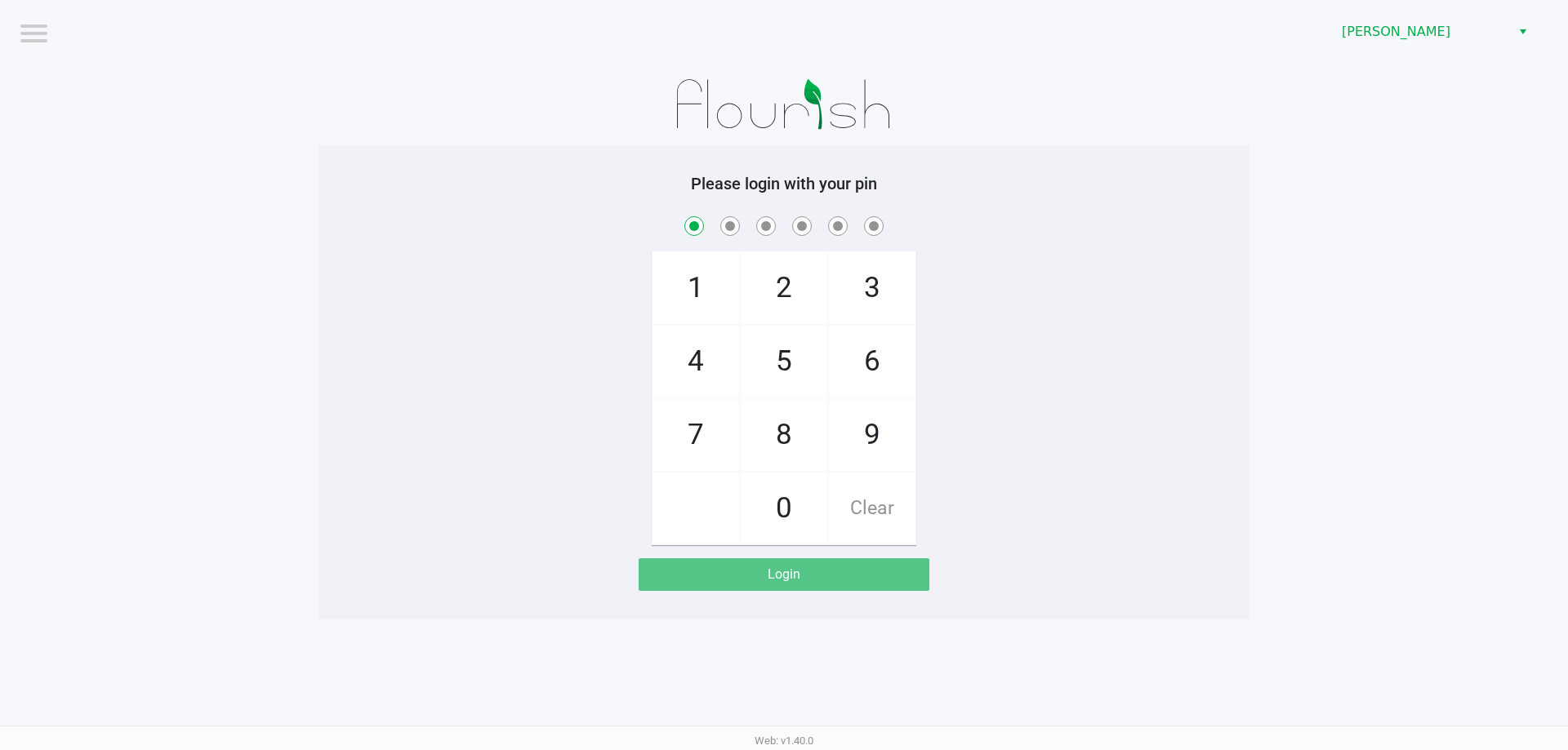
checkbox input "true"
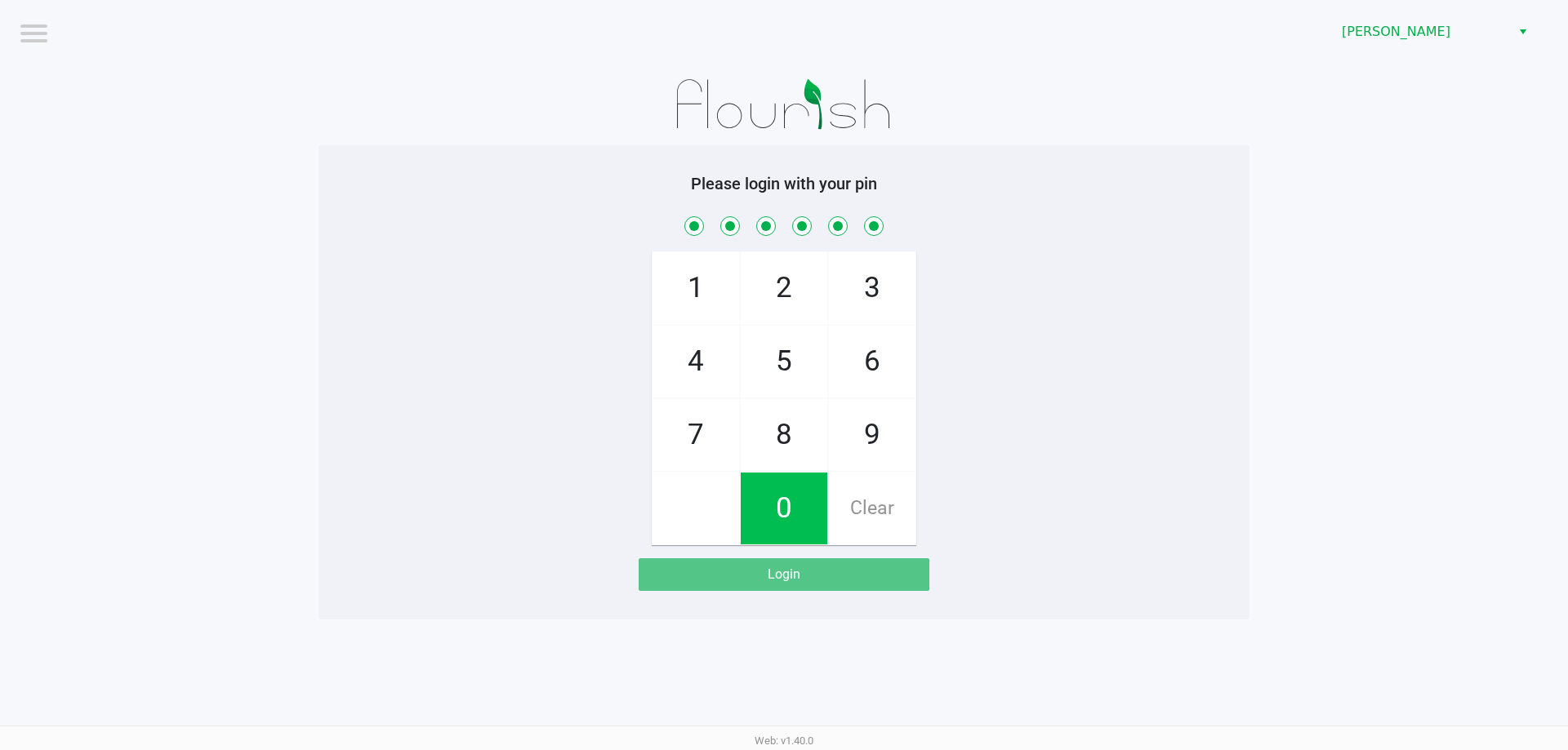
checkbox input "true"
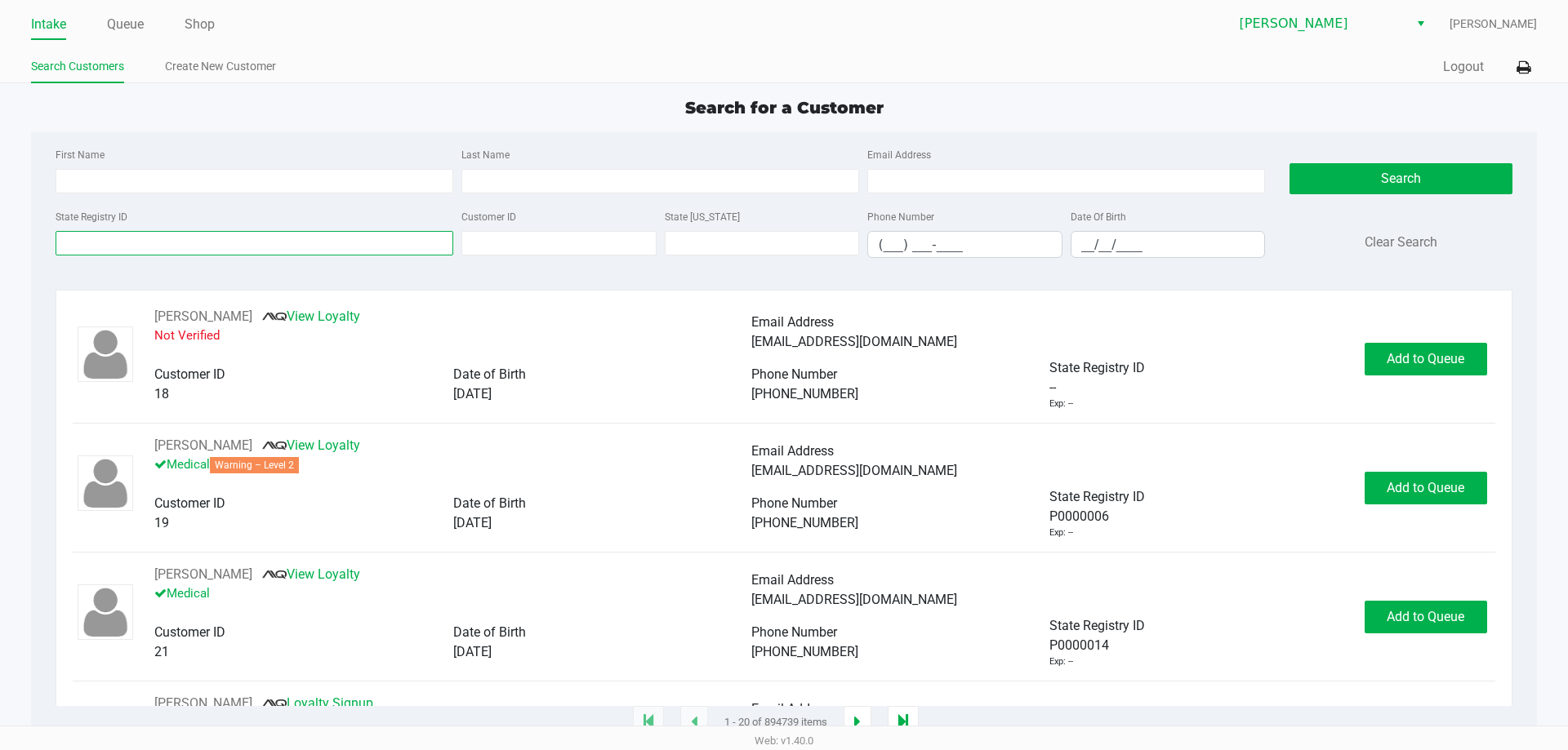
click at [310, 238] on input "State Registry ID" at bounding box center [255, 244] width 398 height 25
type input "P0KX8820"
click at [1346, 178] on button "Search" at bounding box center [1400, 178] width 222 height 31
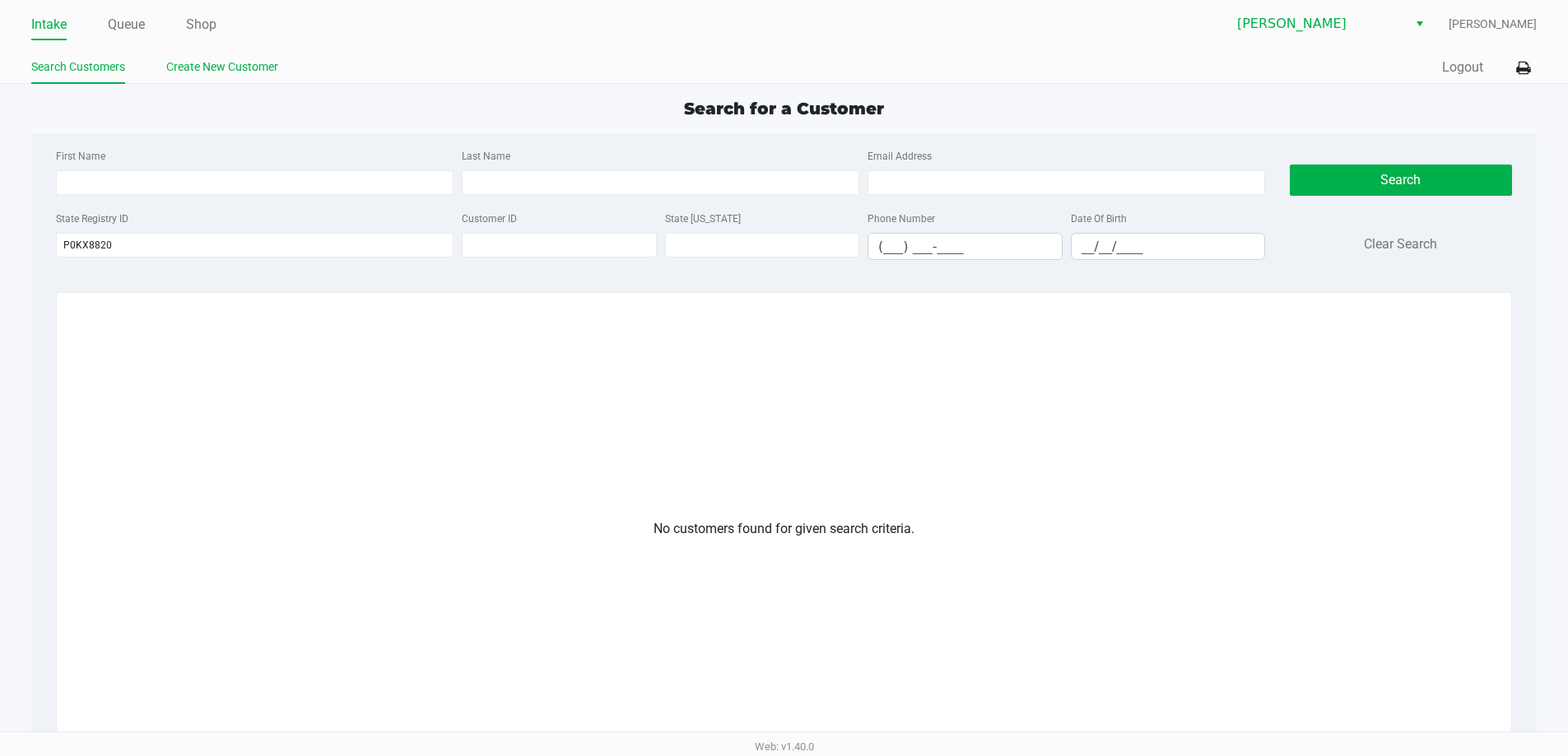
click at [204, 65] on link "Create New Customer" at bounding box center [223, 67] width 112 height 20
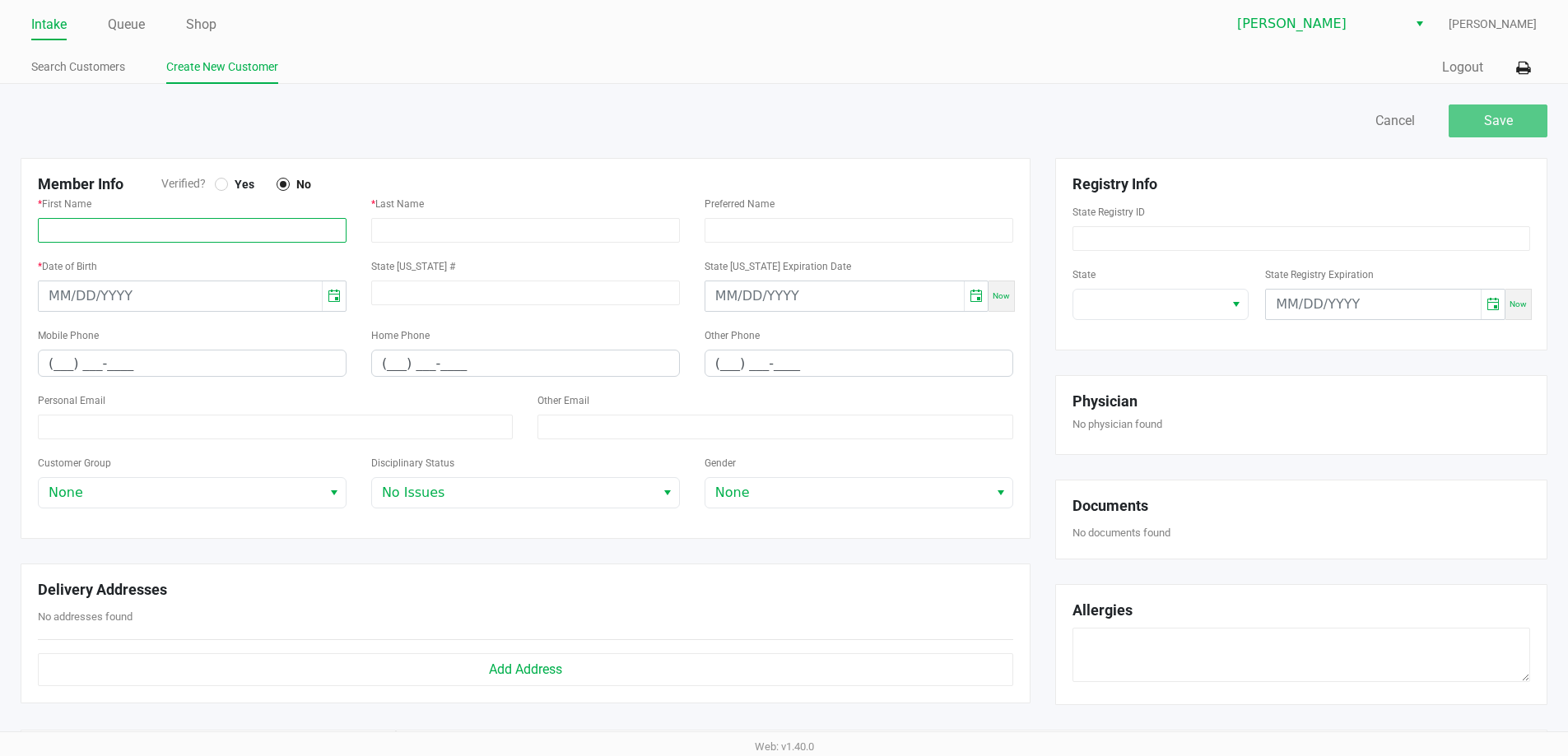
click at [240, 234] on input "text" at bounding box center [192, 231] width 309 height 25
type input "Kyle"
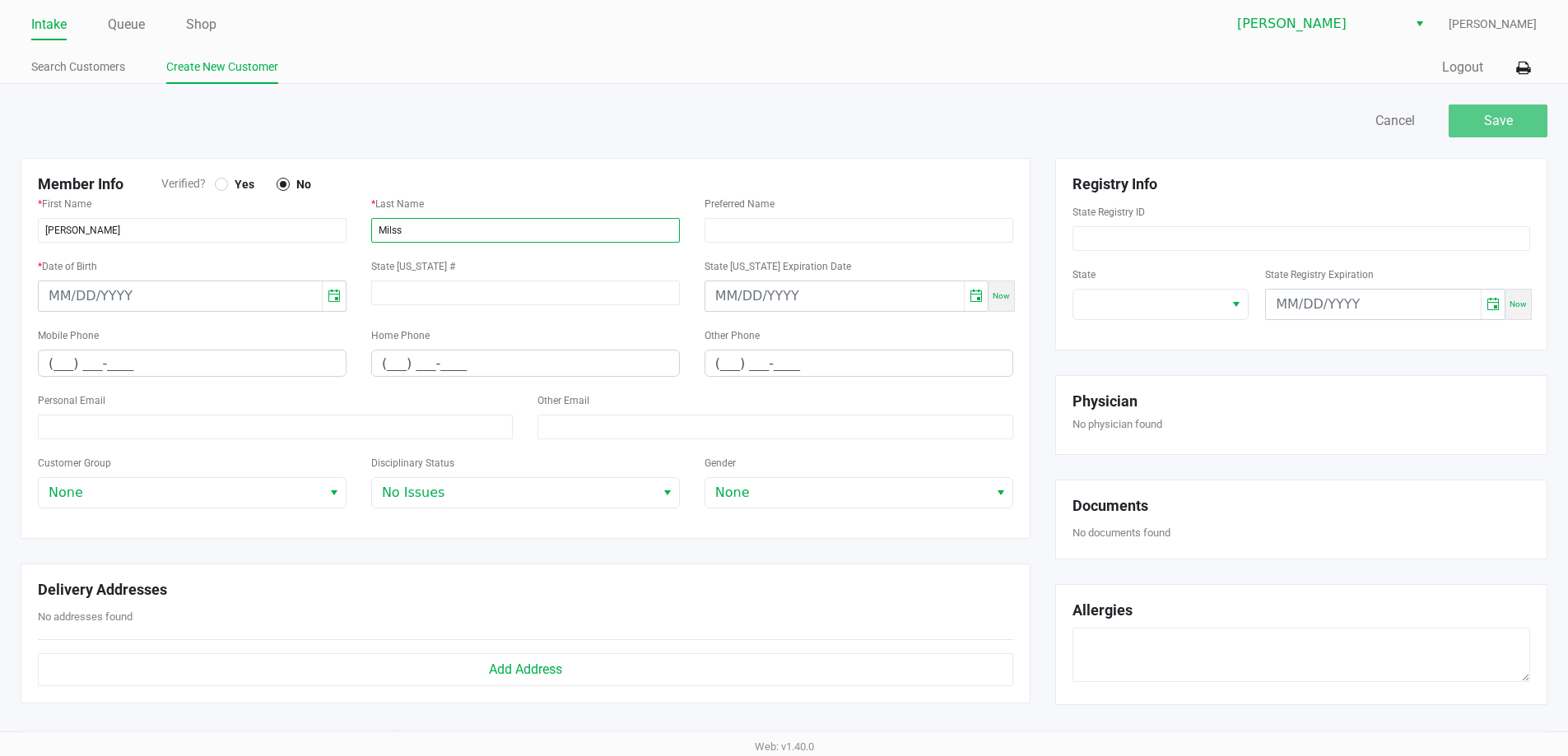
type input "Milss"
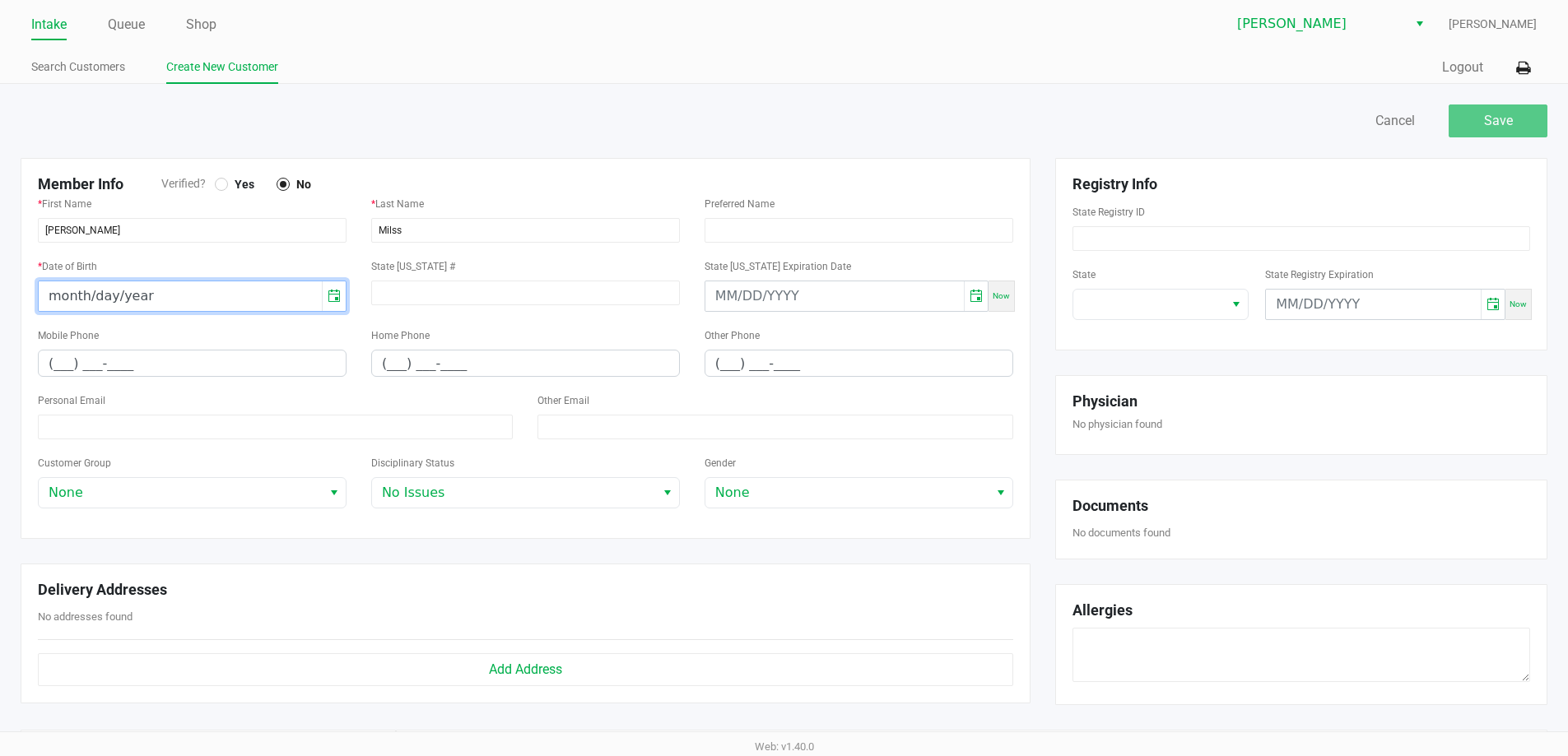
click at [240, 289] on input "month/day/year" at bounding box center [180, 296] width 283 height 29
type input "05/21/1991"
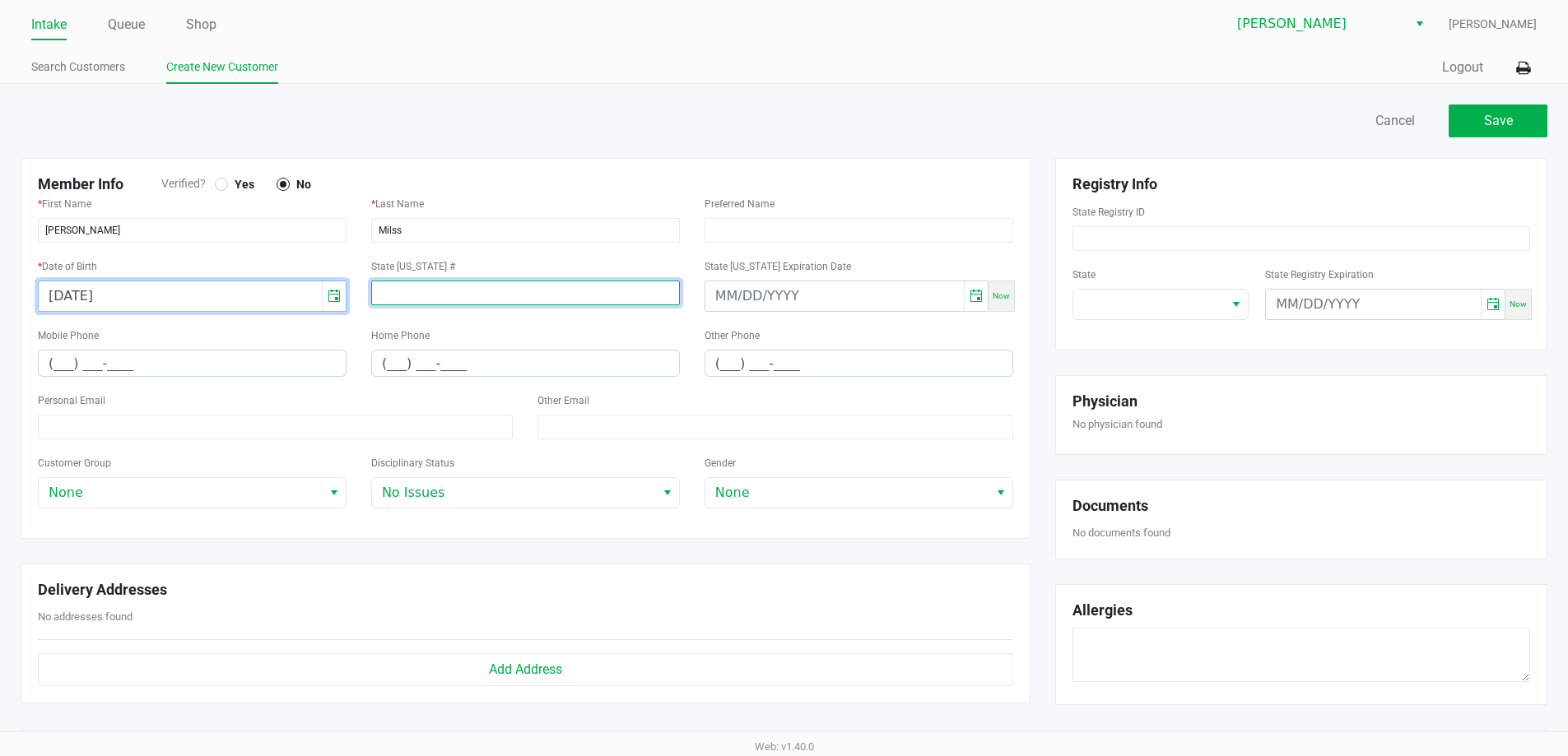
click at [487, 297] on input at bounding box center [525, 293] width 309 height 25
drag, startPoint x: 468, startPoint y: 279, endPoint x: 451, endPoint y: 289, distance: 19.7
click at [451, 289] on input at bounding box center [525, 293] width 309 height 25
paste input "P0KX8820"
type input "P0KX8820"
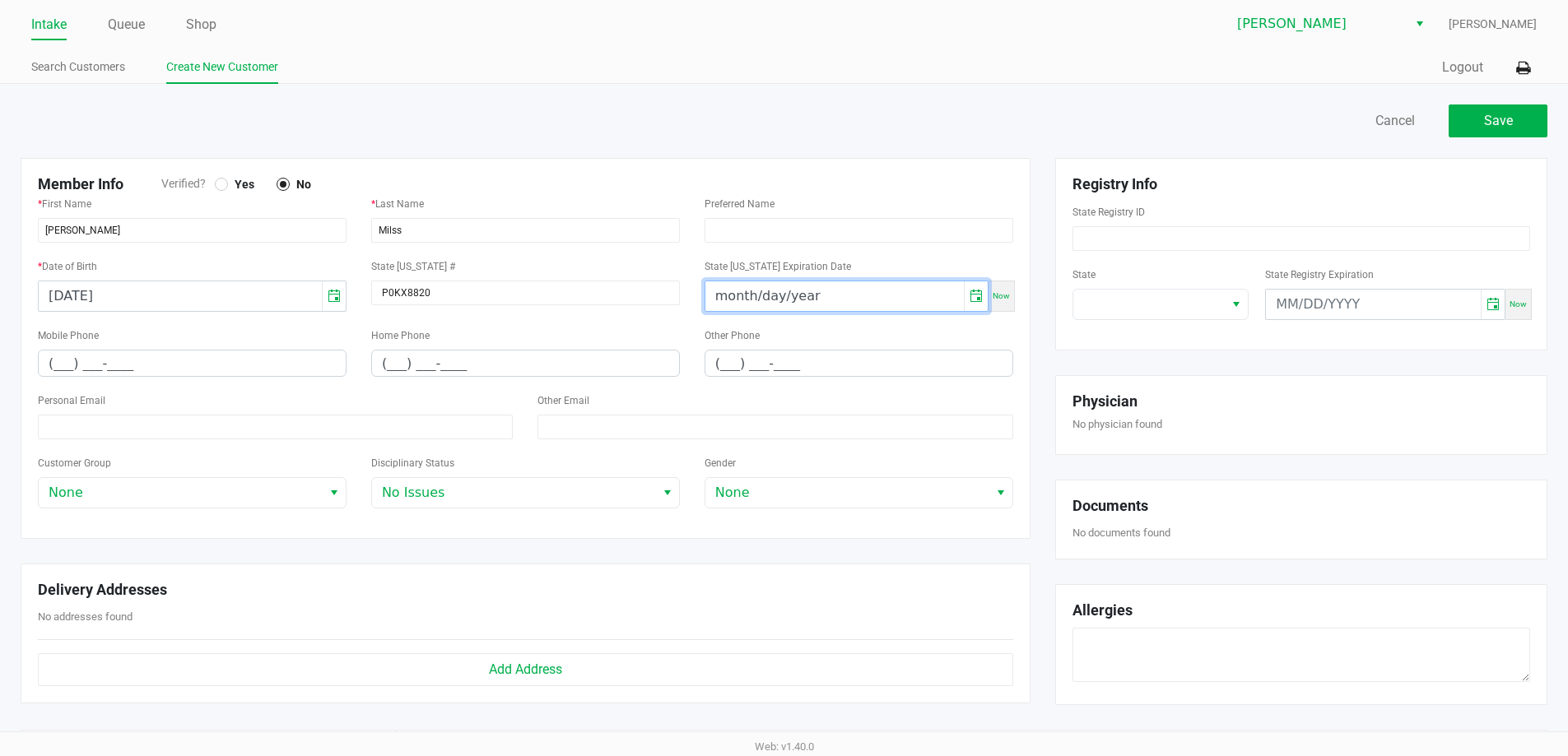
click at [753, 305] on input "month/day/year" at bounding box center [834, 296] width 258 height 29
type input "06/17/2026"
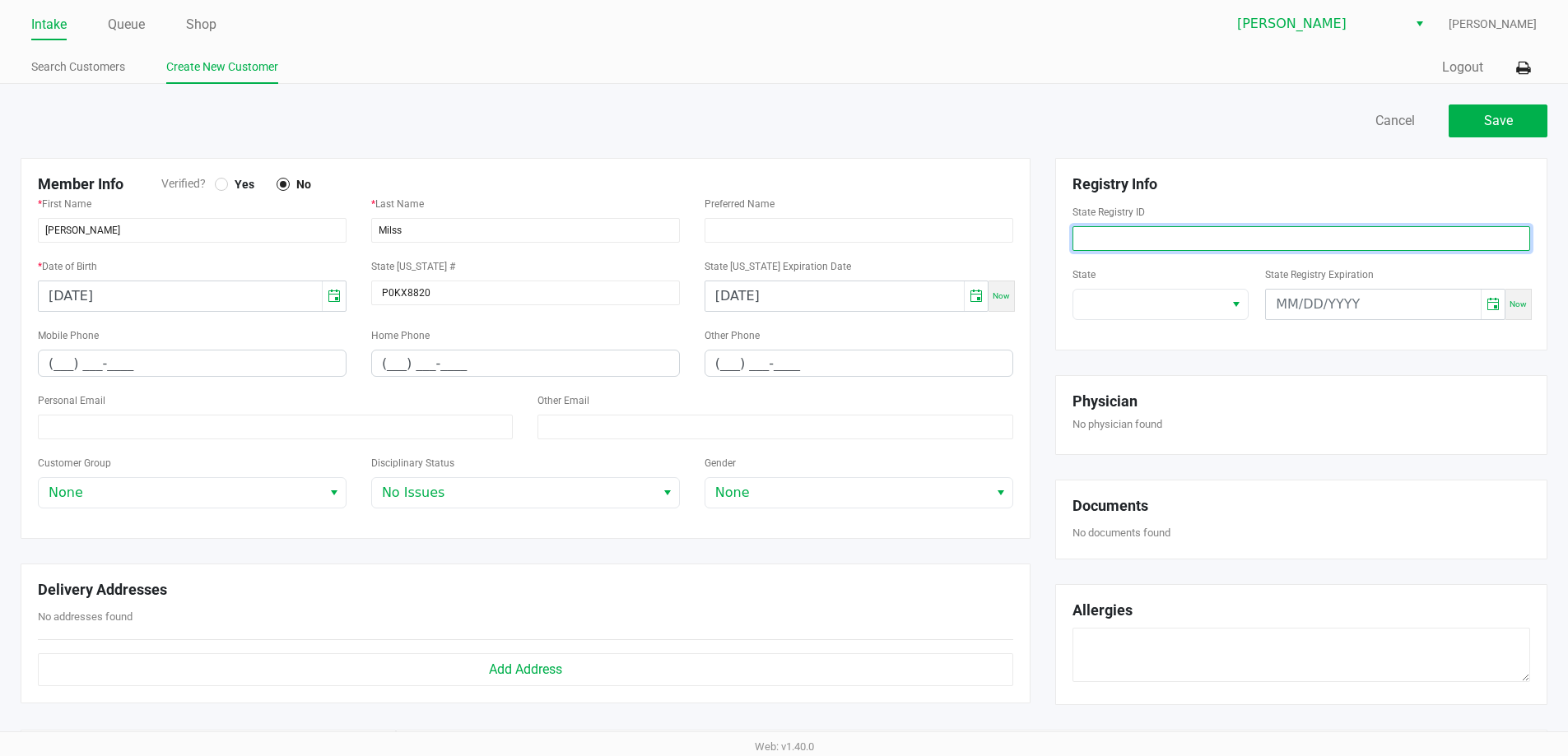
click at [1139, 247] on input at bounding box center [1301, 239] width 458 height 25
paste input "P0KX8820"
type input "P0KX8820"
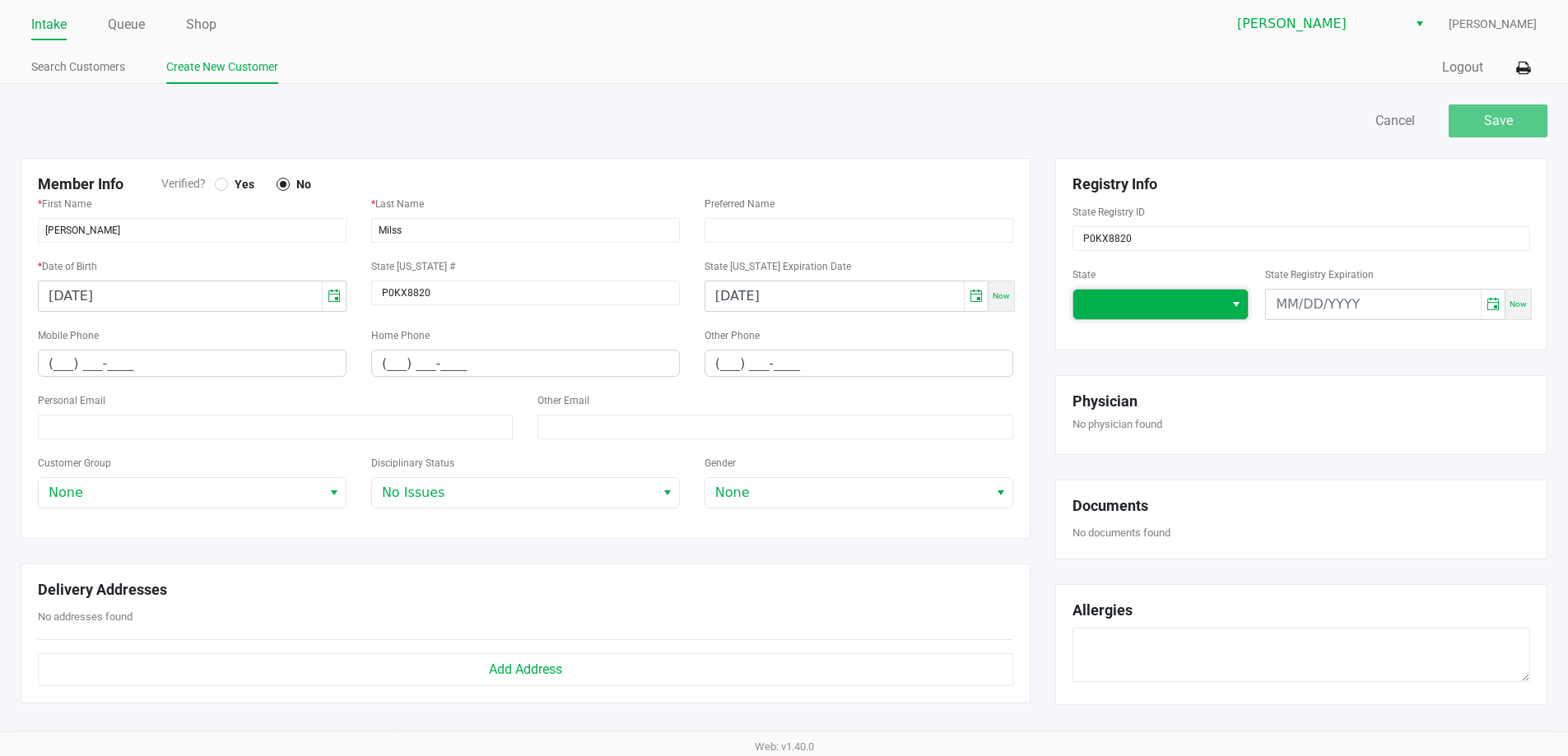
click at [1177, 297] on span at bounding box center [1149, 305] width 132 height 20
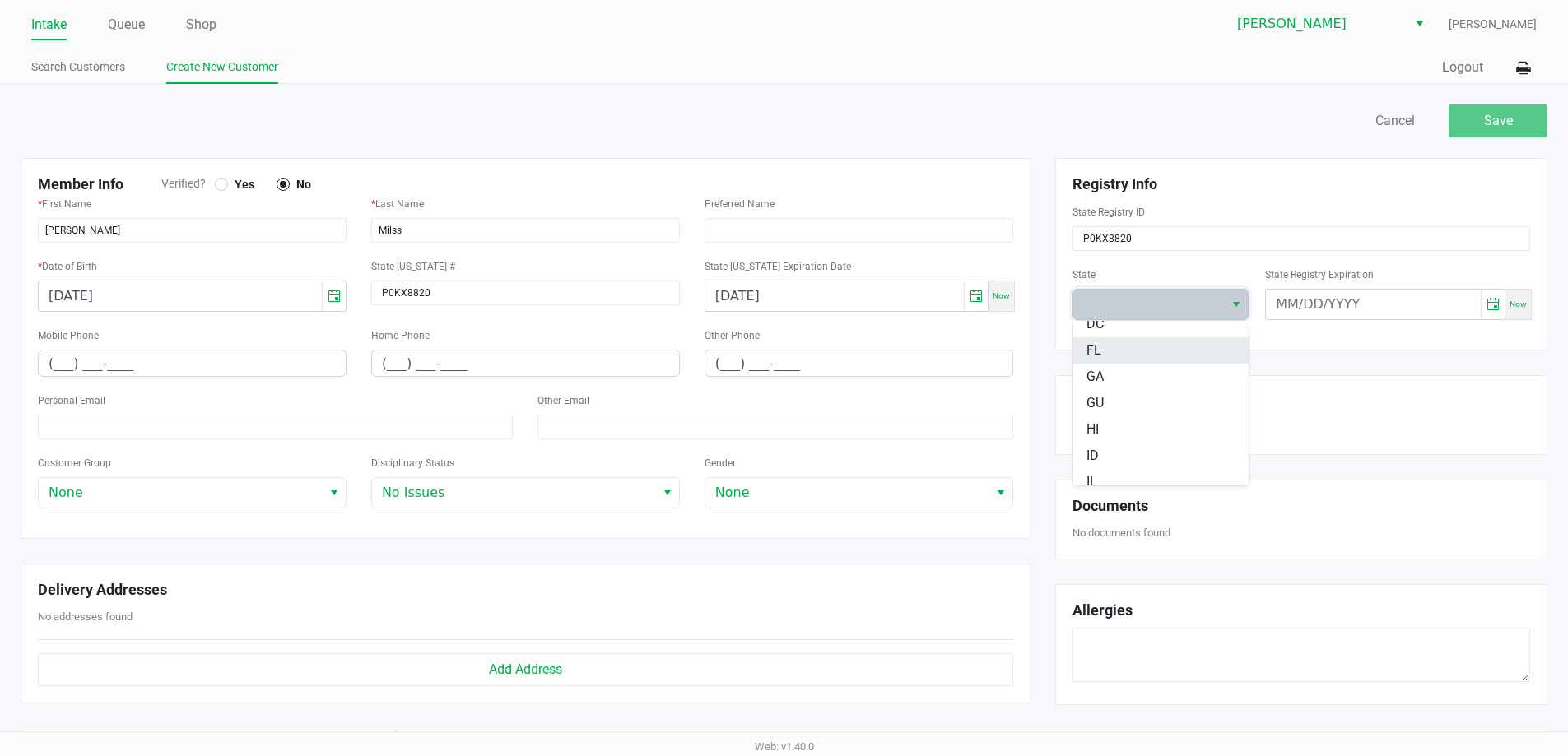
click at [1134, 360] on li "FL" at bounding box center [1160, 351] width 175 height 27
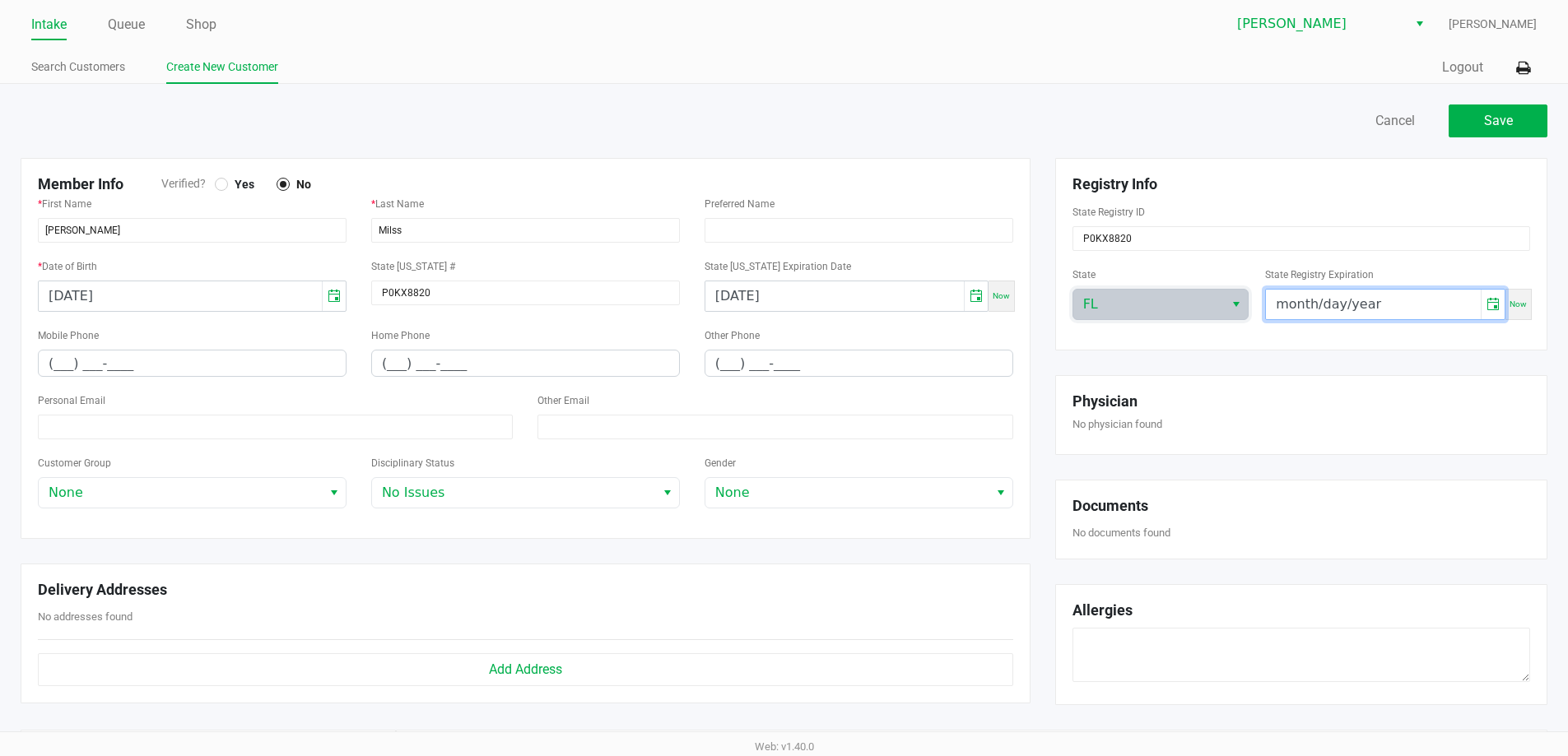
click at [1347, 304] on input "month/day/year" at bounding box center [1372, 304] width 215 height 29
type input "06/17/2026"
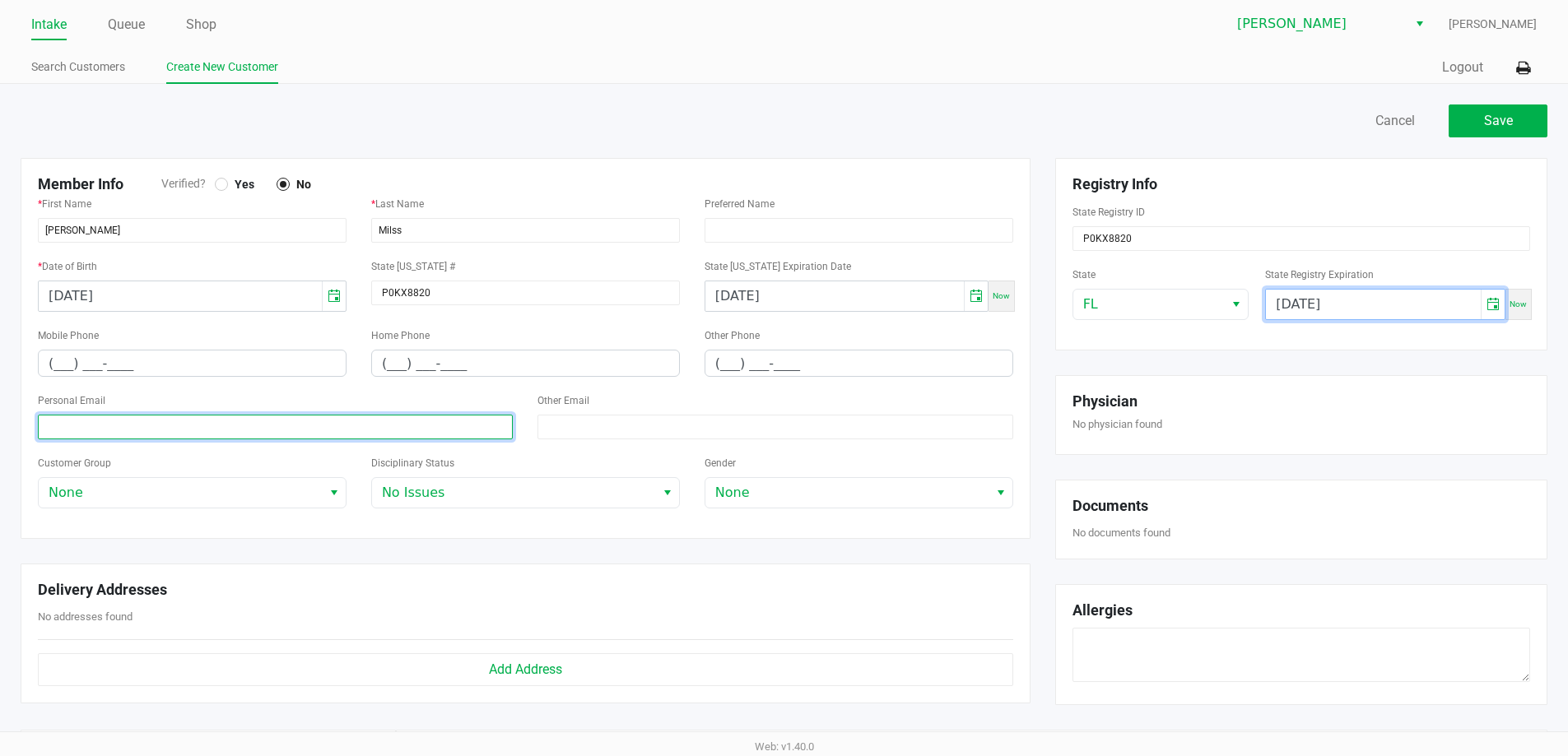
click at [232, 432] on input at bounding box center [275, 427] width 475 height 25
paste input "kylescottmills2626@gmail.com"
type input "kylescottmills2626@gmail.com"
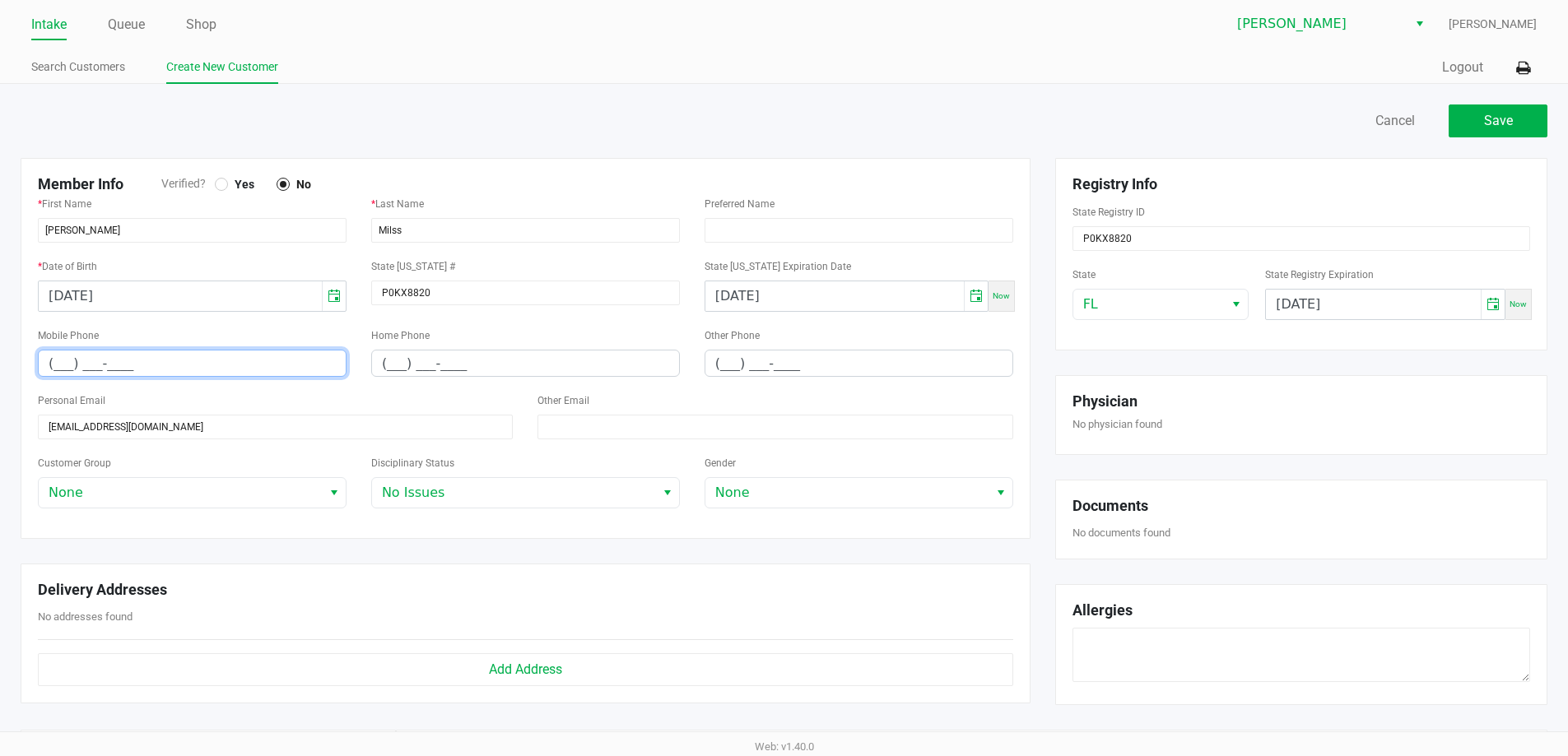
click at [234, 362] on input "(___) ___-____" at bounding box center [191, 363] width 307 height 26
paste input "803) 597-8686"
type input "(803) 597-8686"
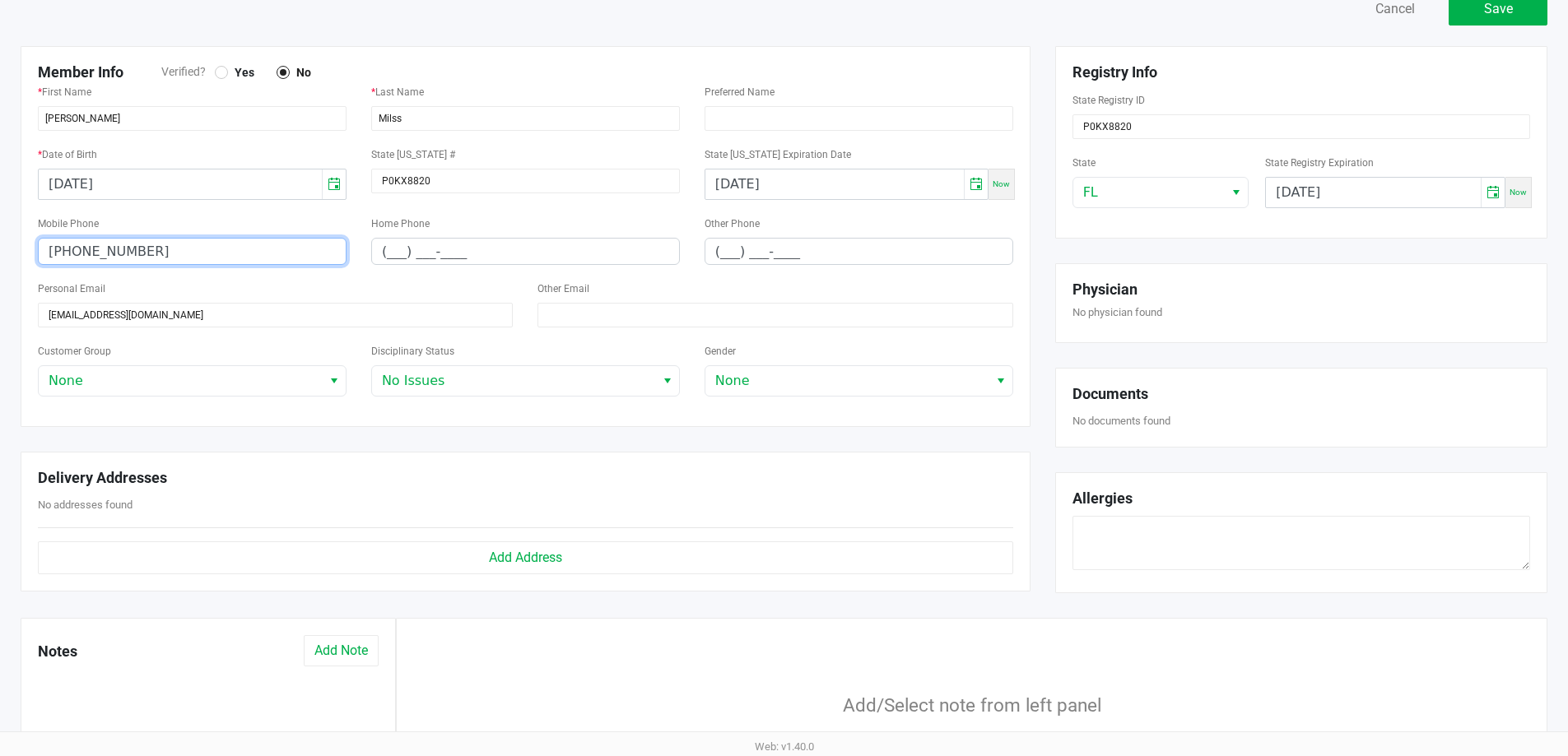
scroll to position [165, 0]
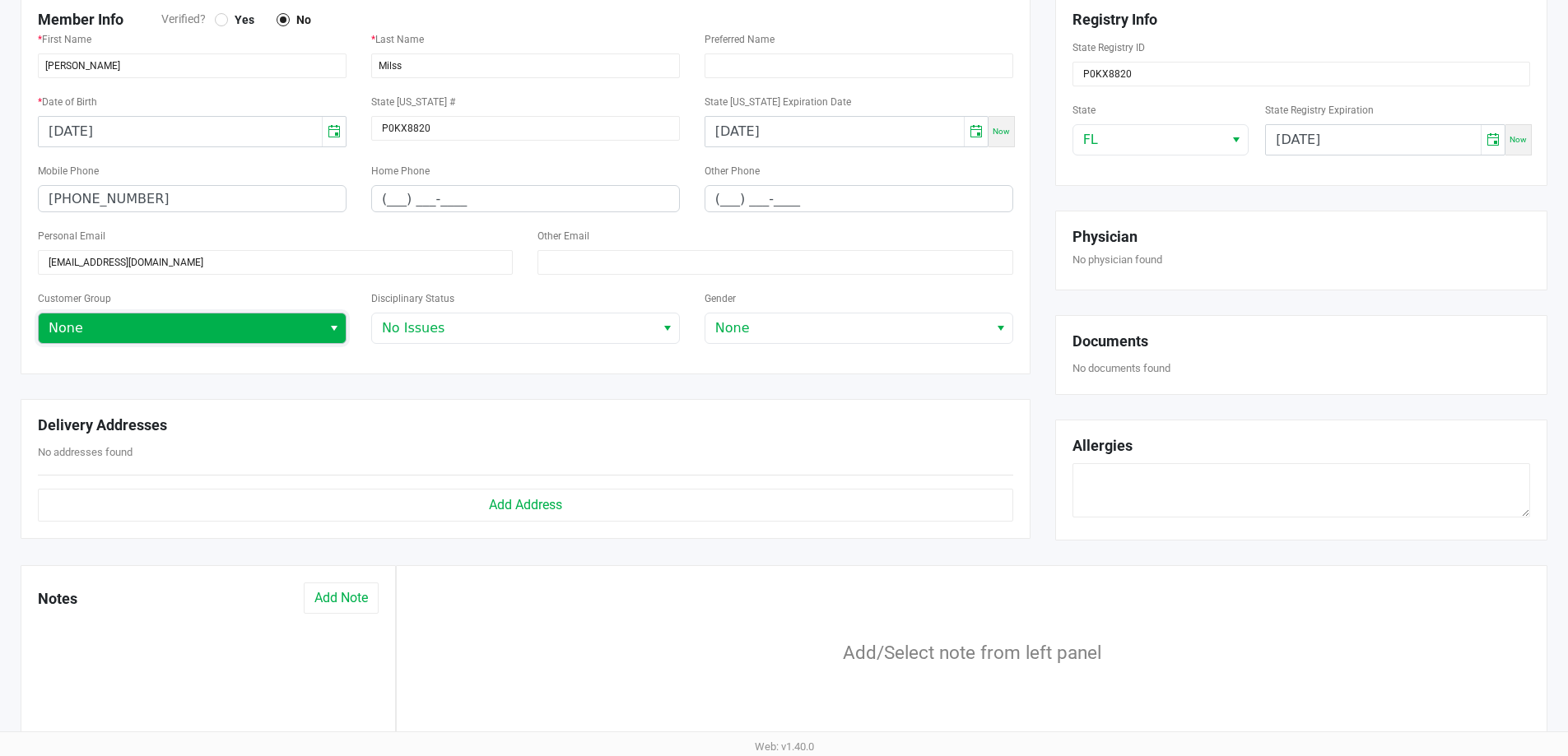
click at [314, 337] on span "None" at bounding box center [180, 328] width 283 height 29
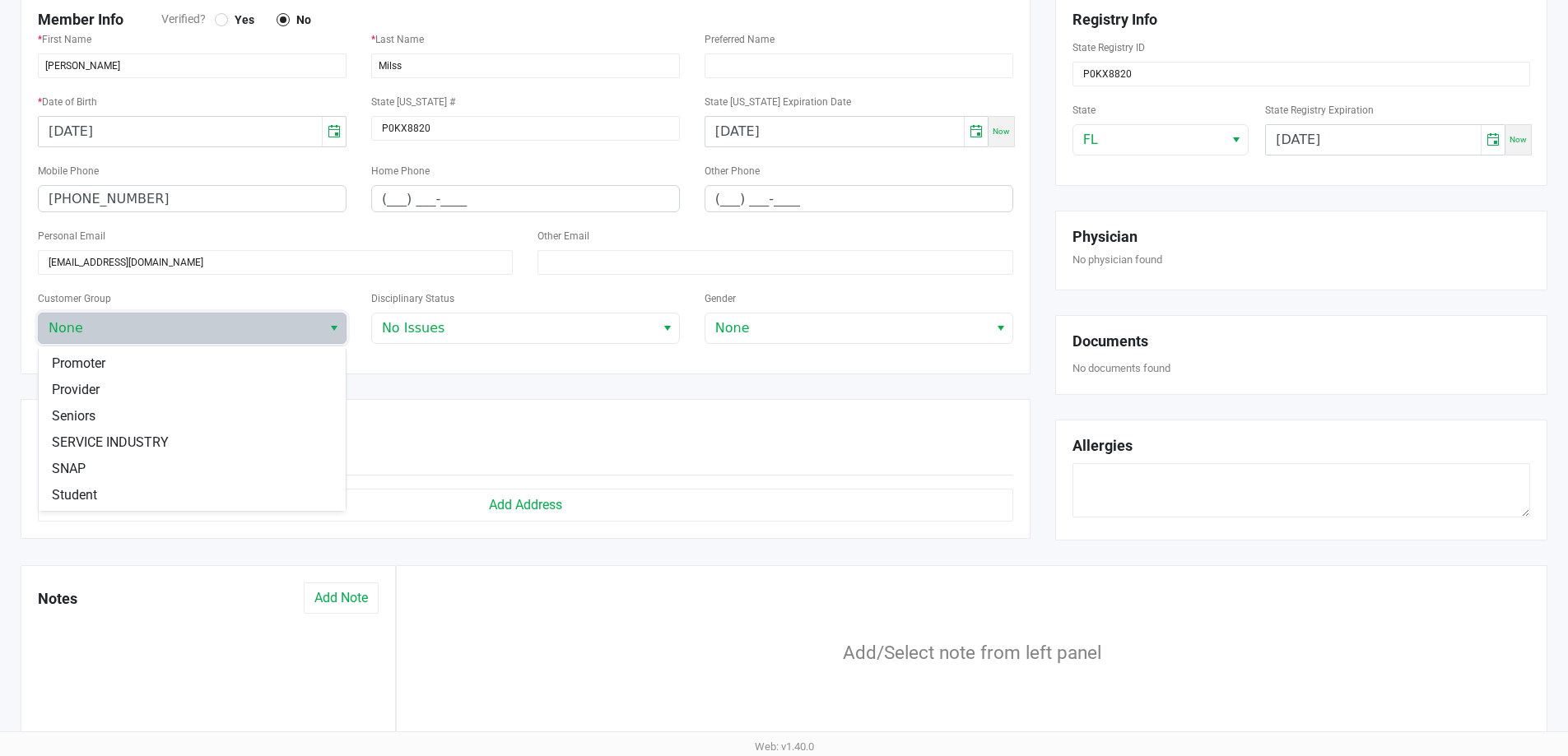
scroll to position [231, 0]
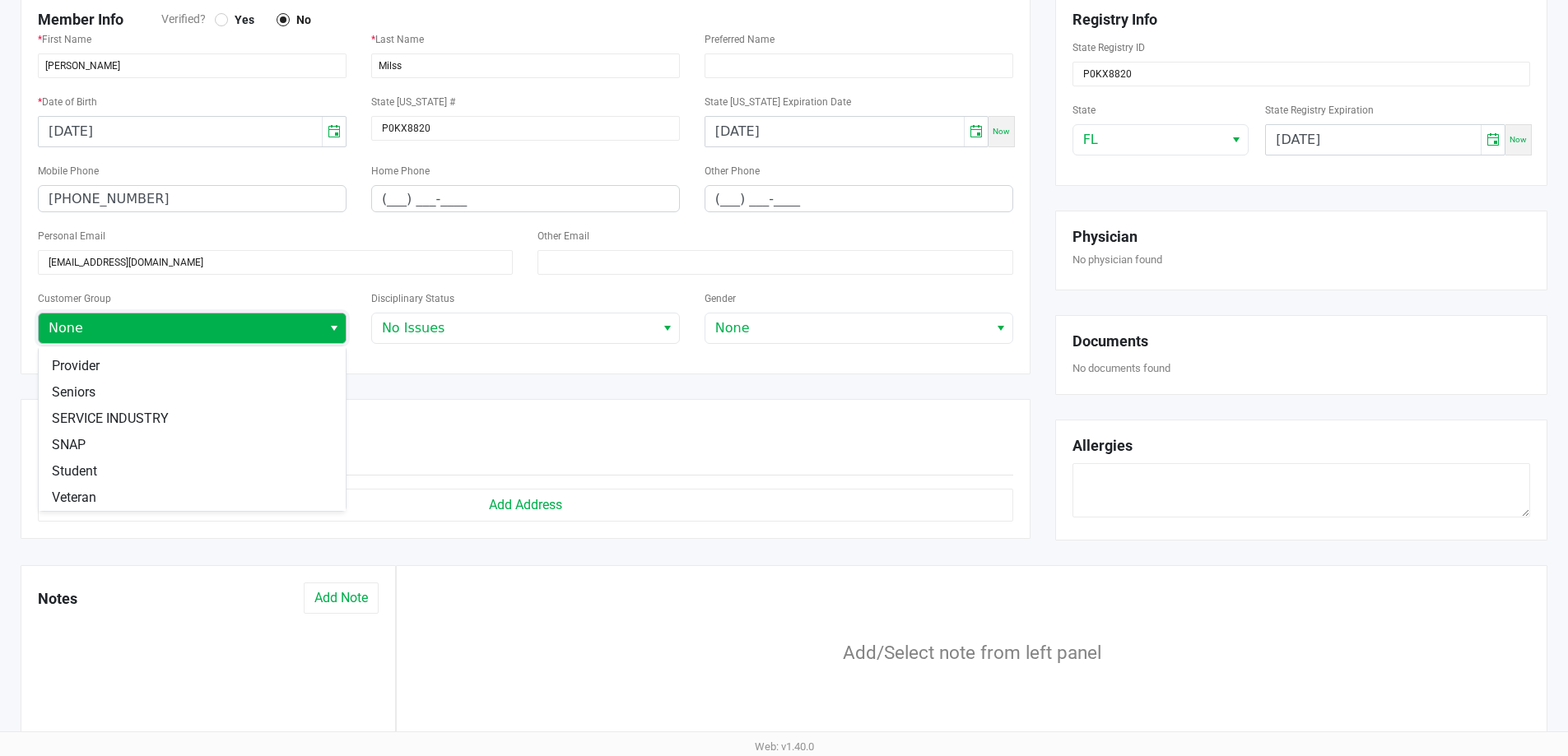
click at [334, 329] on span "Select" at bounding box center [334, 329] width 13 height 20
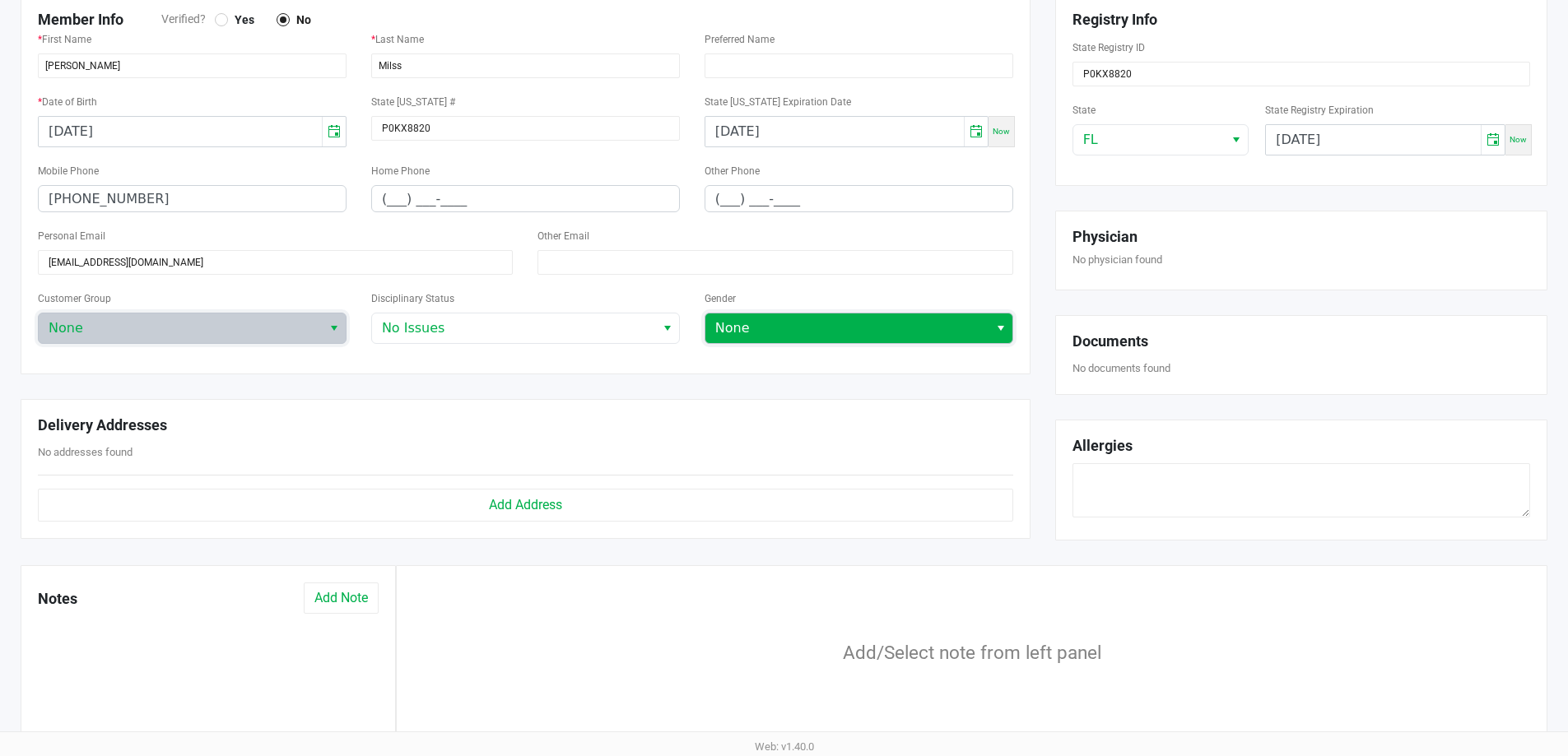
click at [740, 336] on span "None" at bounding box center [847, 329] width 264 height 20
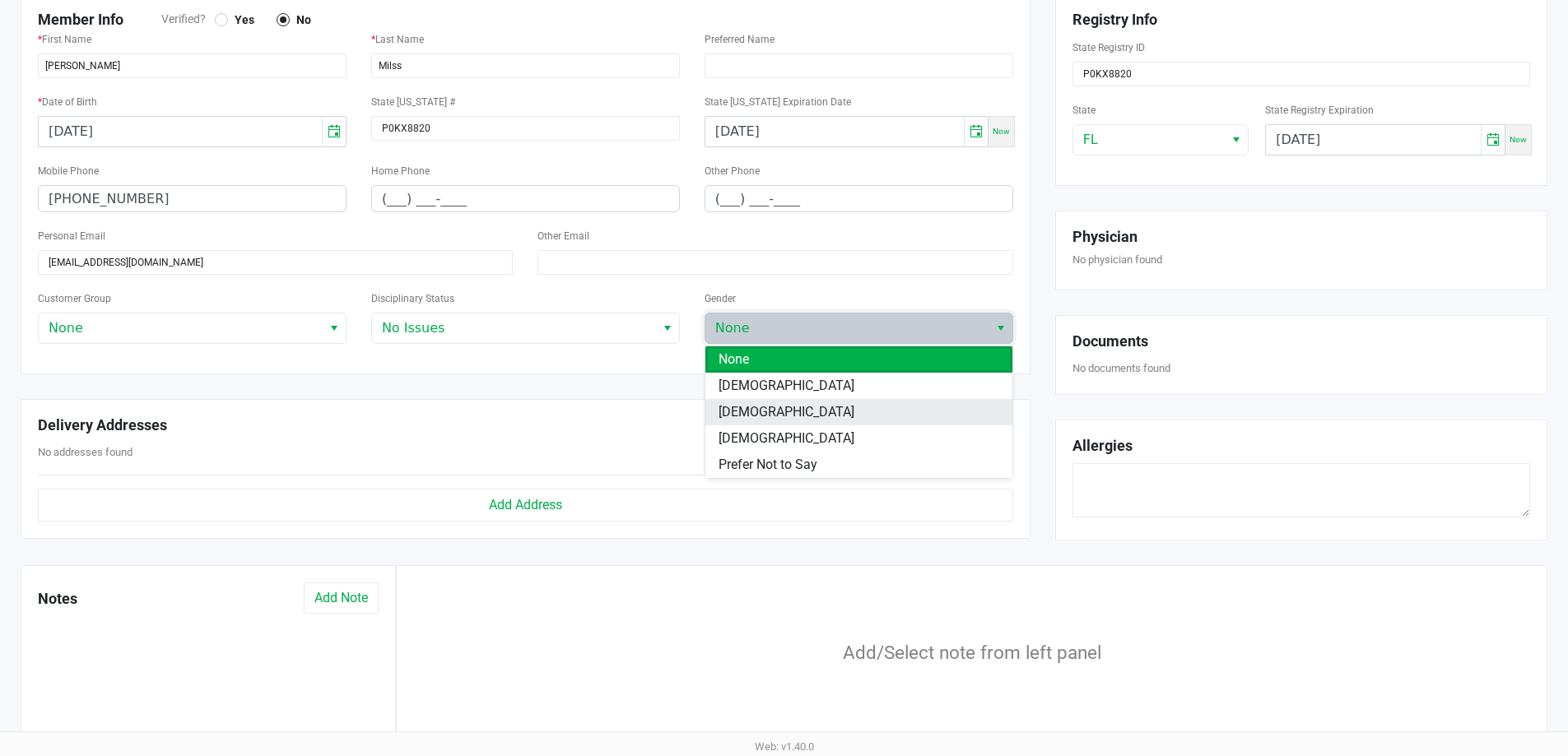
click at [754, 410] on li "Male" at bounding box center [858, 412] width 307 height 27
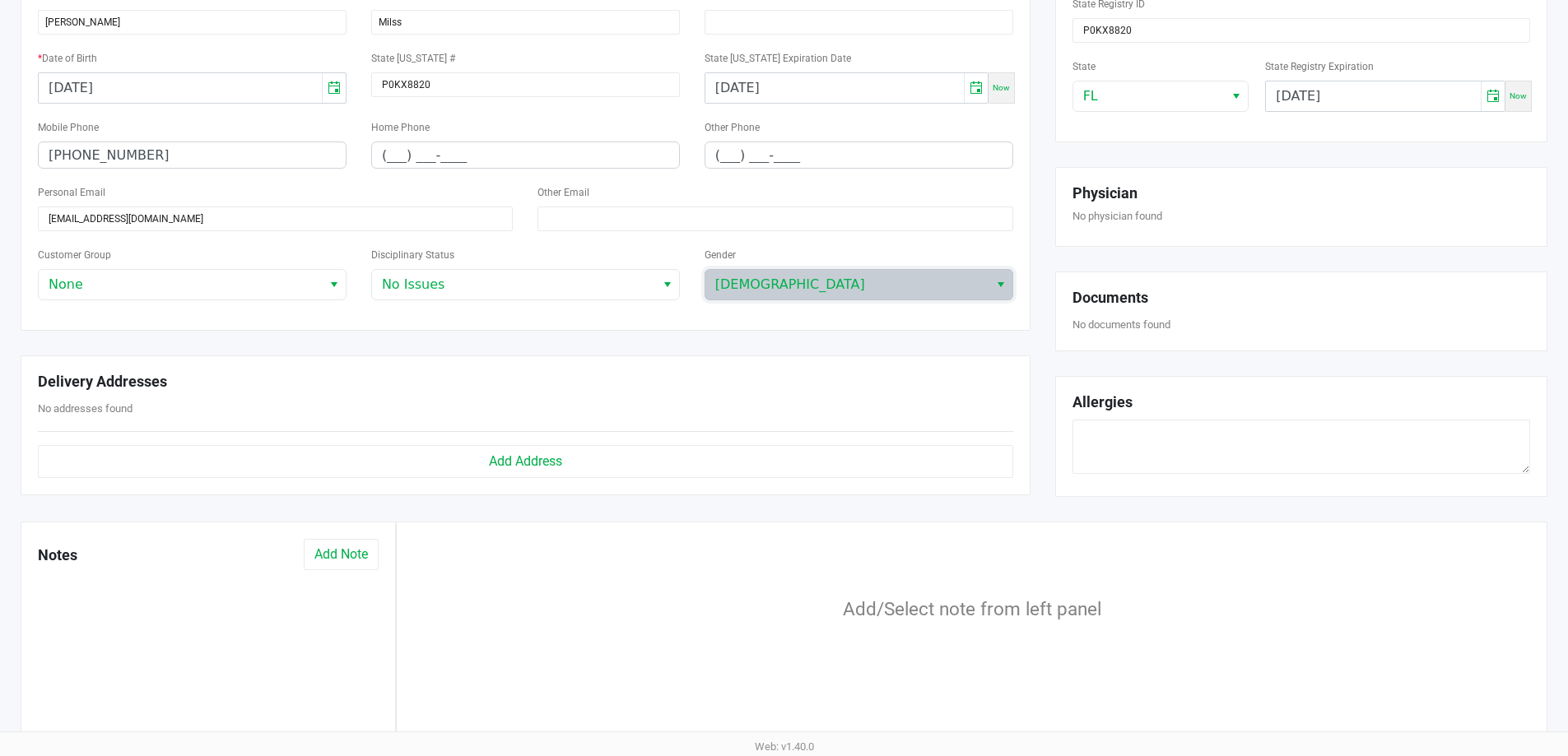
scroll to position [247, 0]
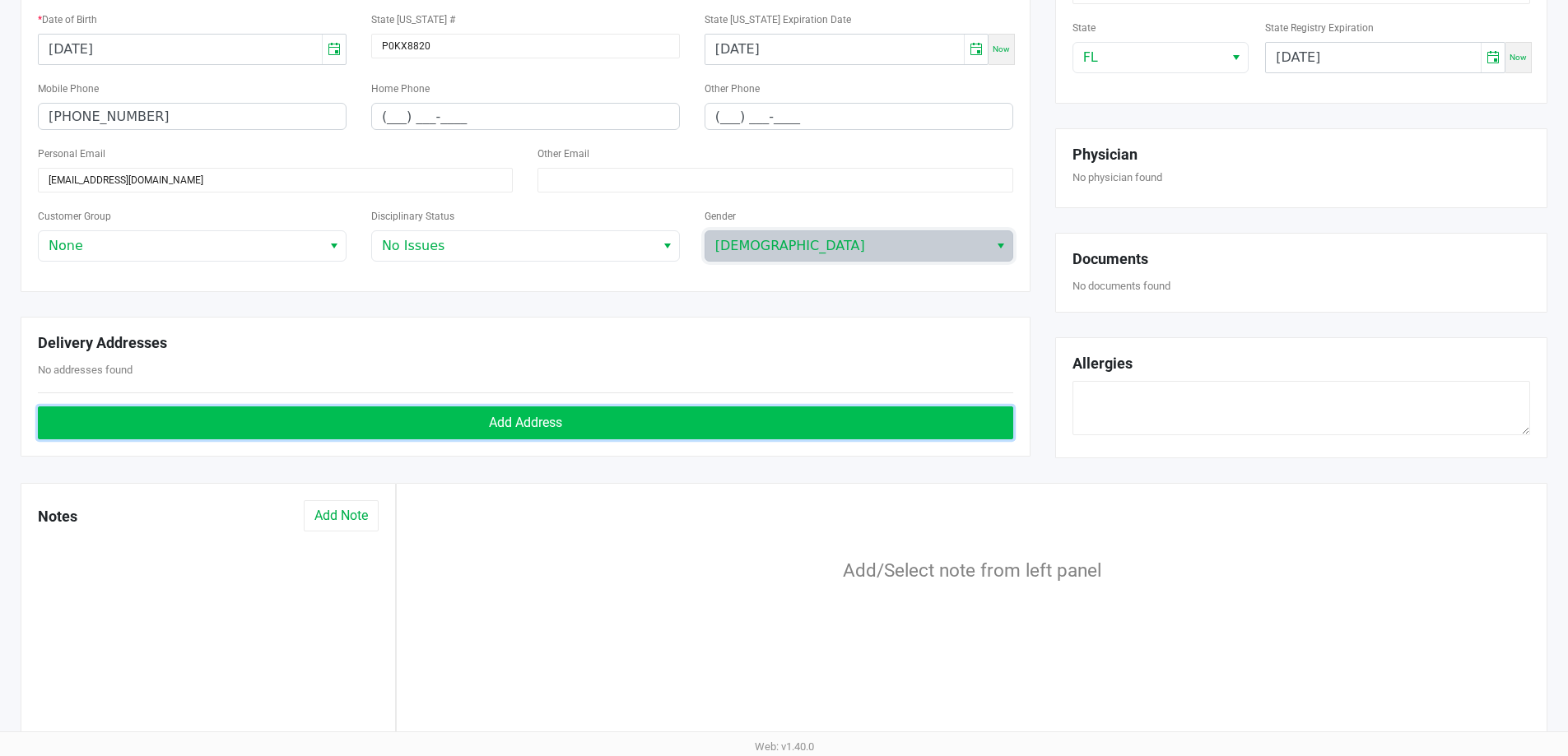
click at [533, 425] on span "Add Address" at bounding box center [525, 423] width 73 height 16
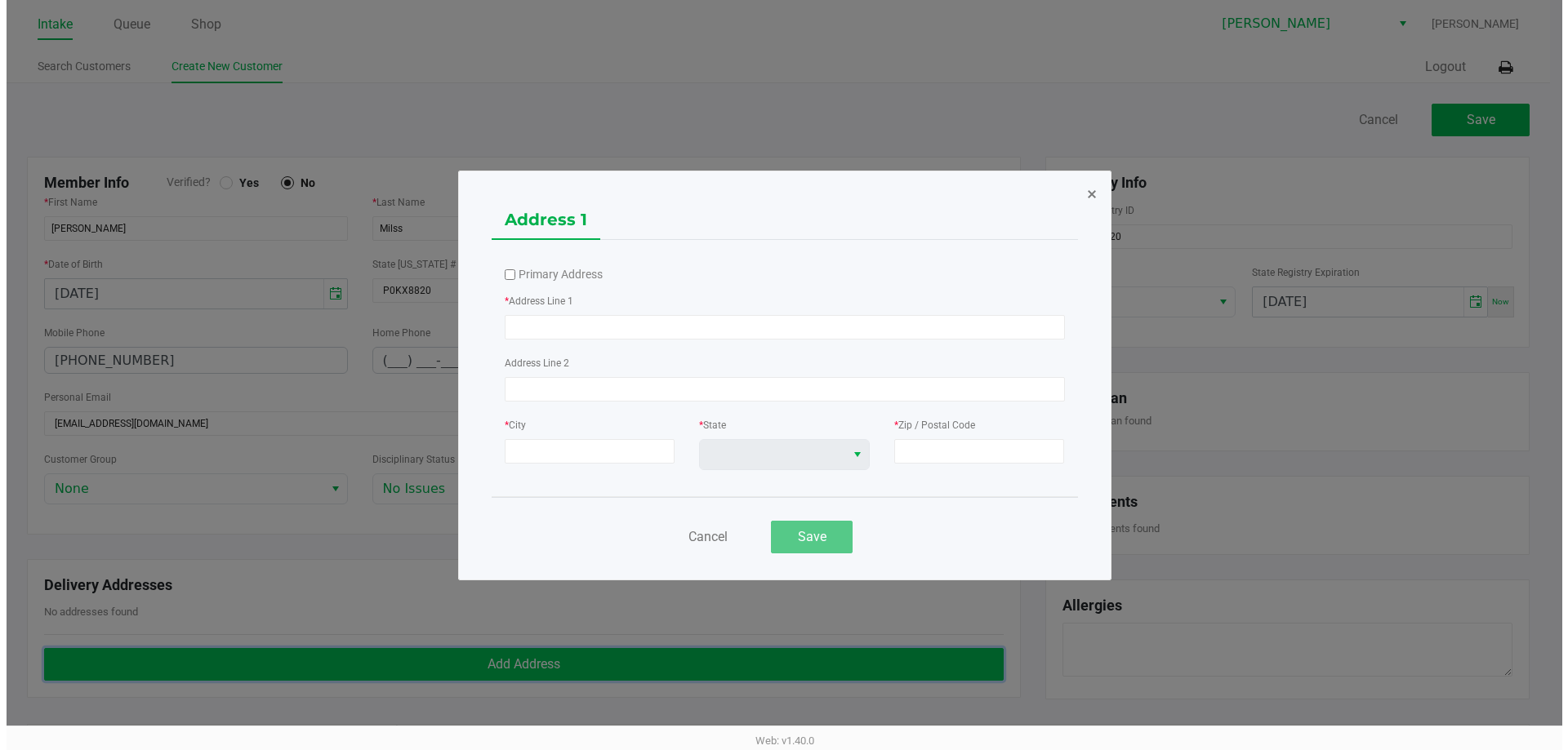
scroll to position [0, 0]
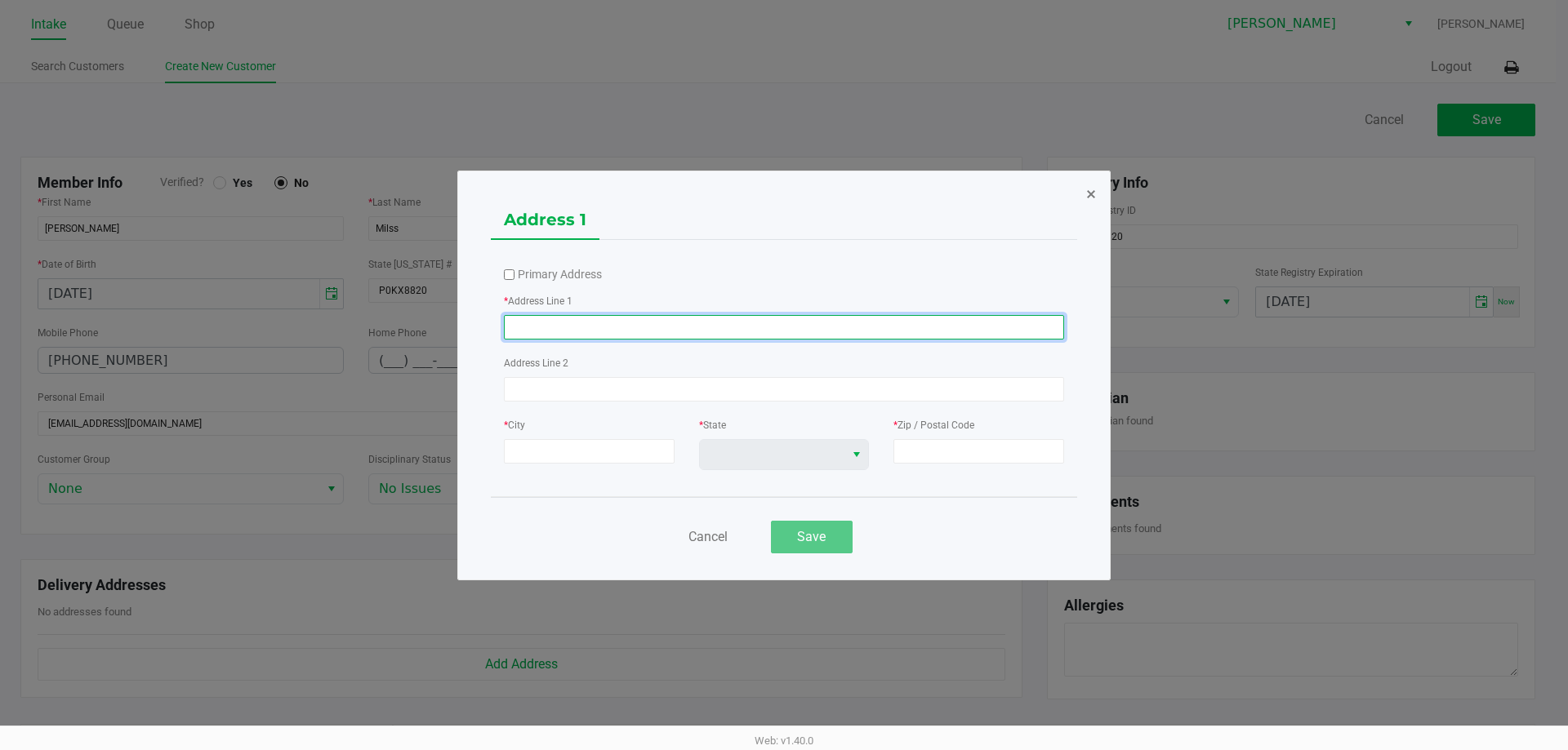
paste input "2228 WINSLOW CIR"
type input "2228 WINSLOW CIR"
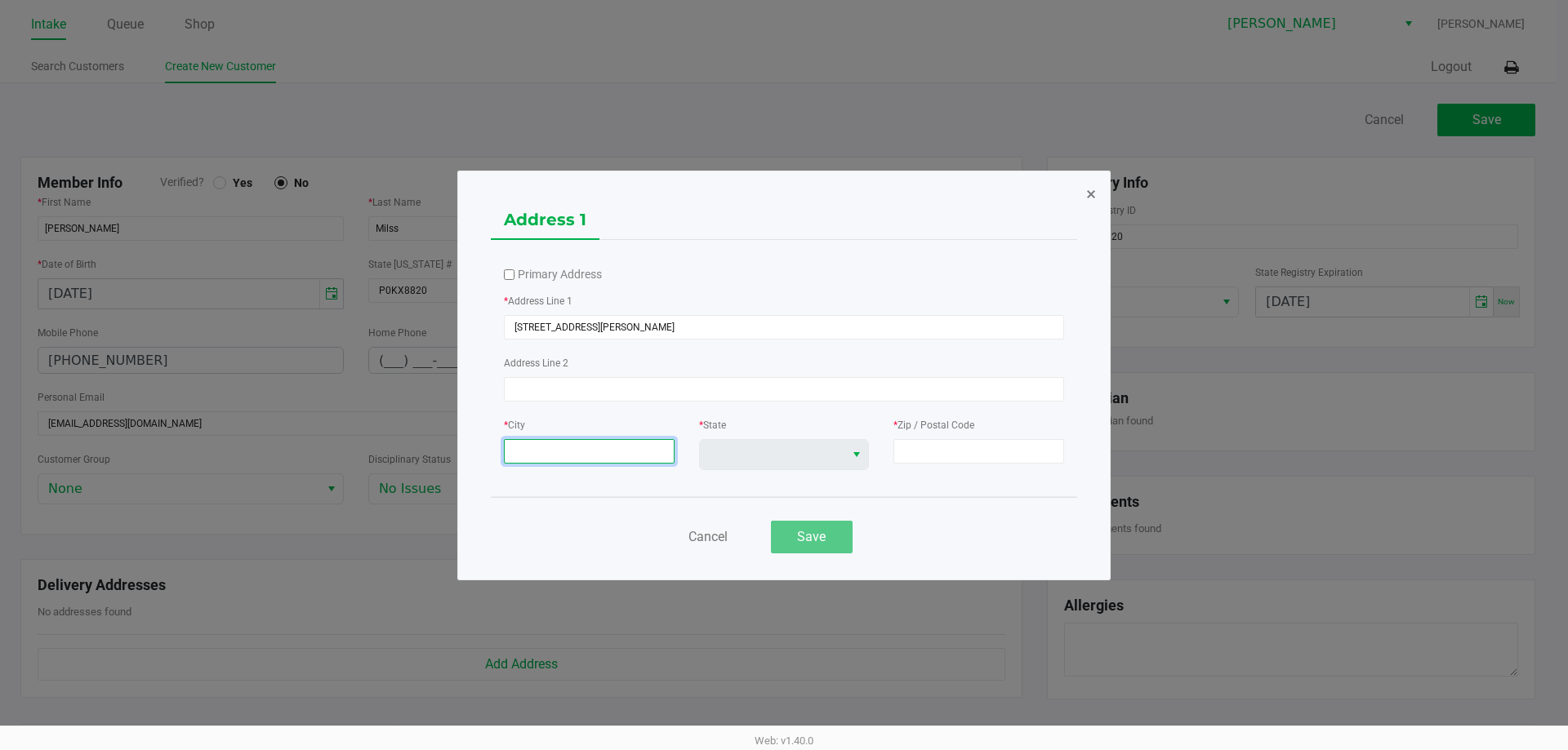
click at [596, 453] on input at bounding box center [589, 451] width 171 height 25
paste input "CASSELBERRY"
type input "CASSELBERRY"
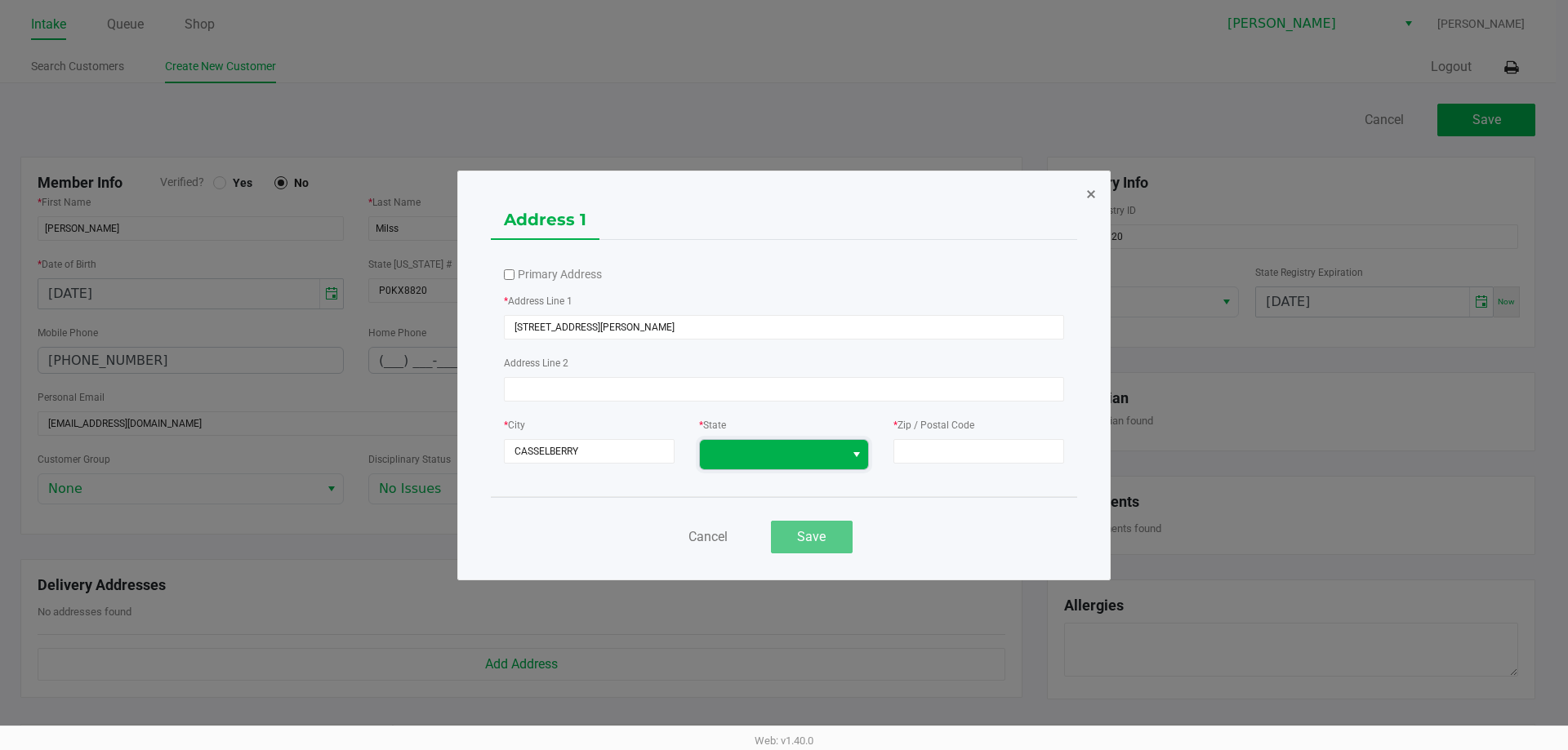
click at [766, 440] on span at bounding box center [773, 454] width 146 height 29
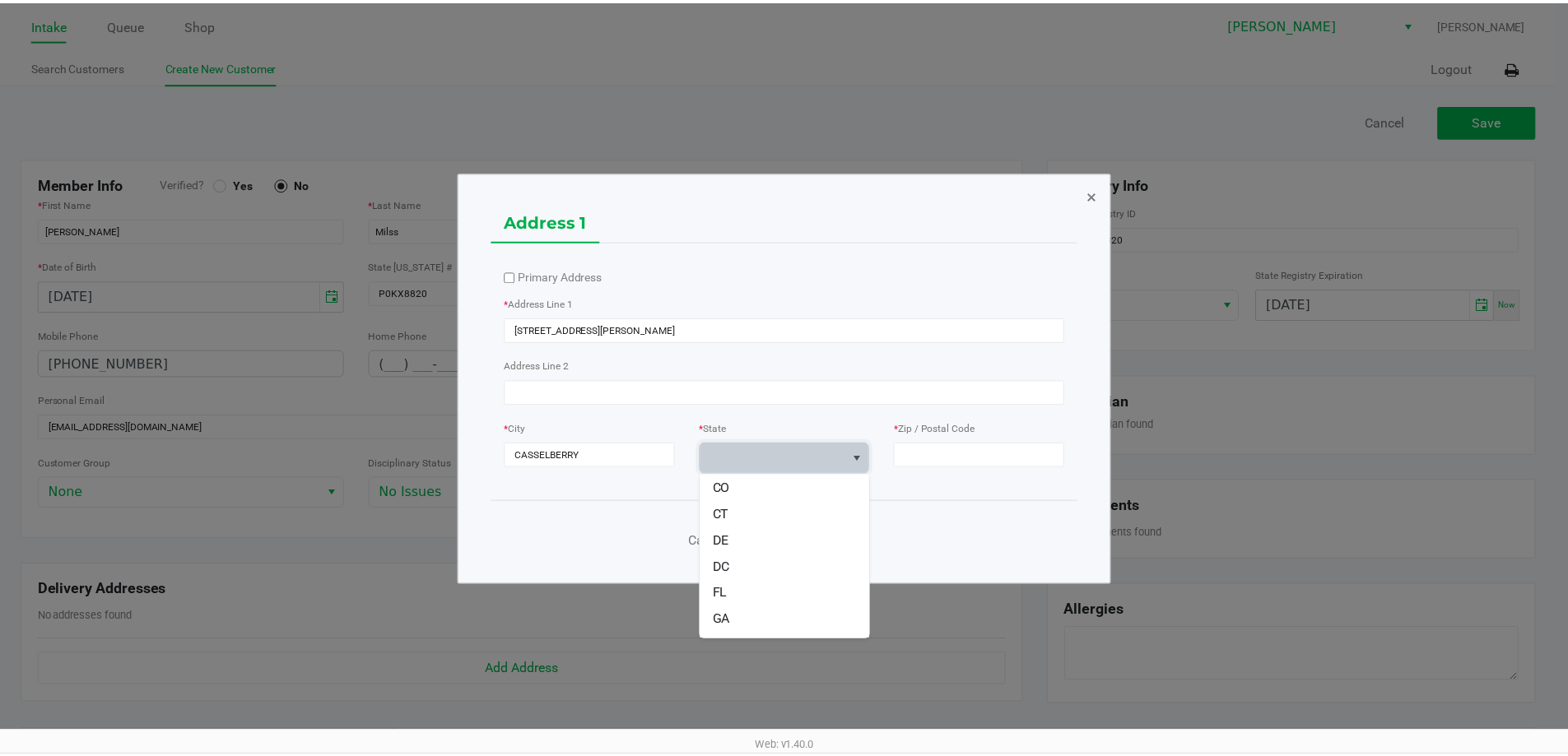
scroll to position [247, 0]
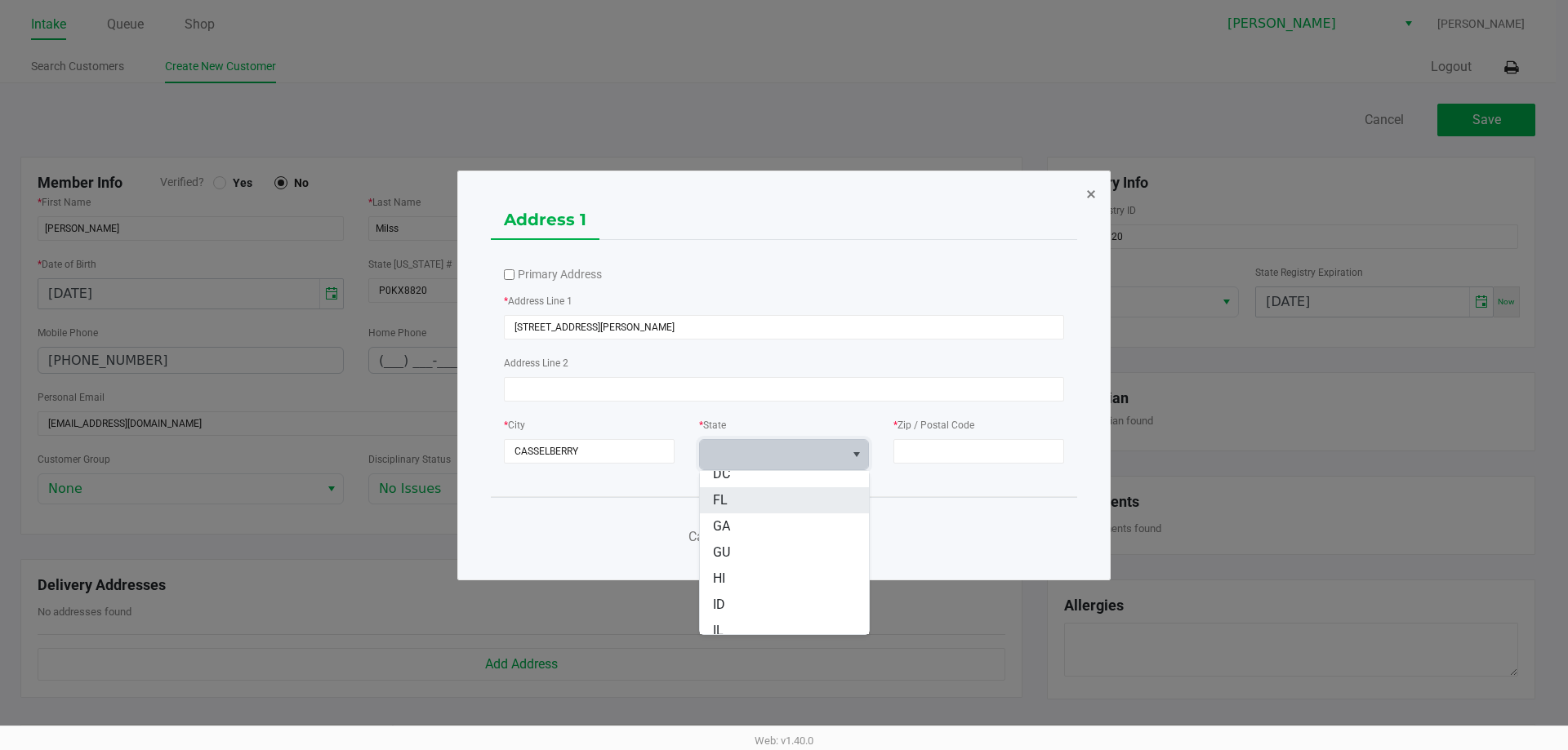
click at [768, 510] on li "FL" at bounding box center [784, 501] width 169 height 27
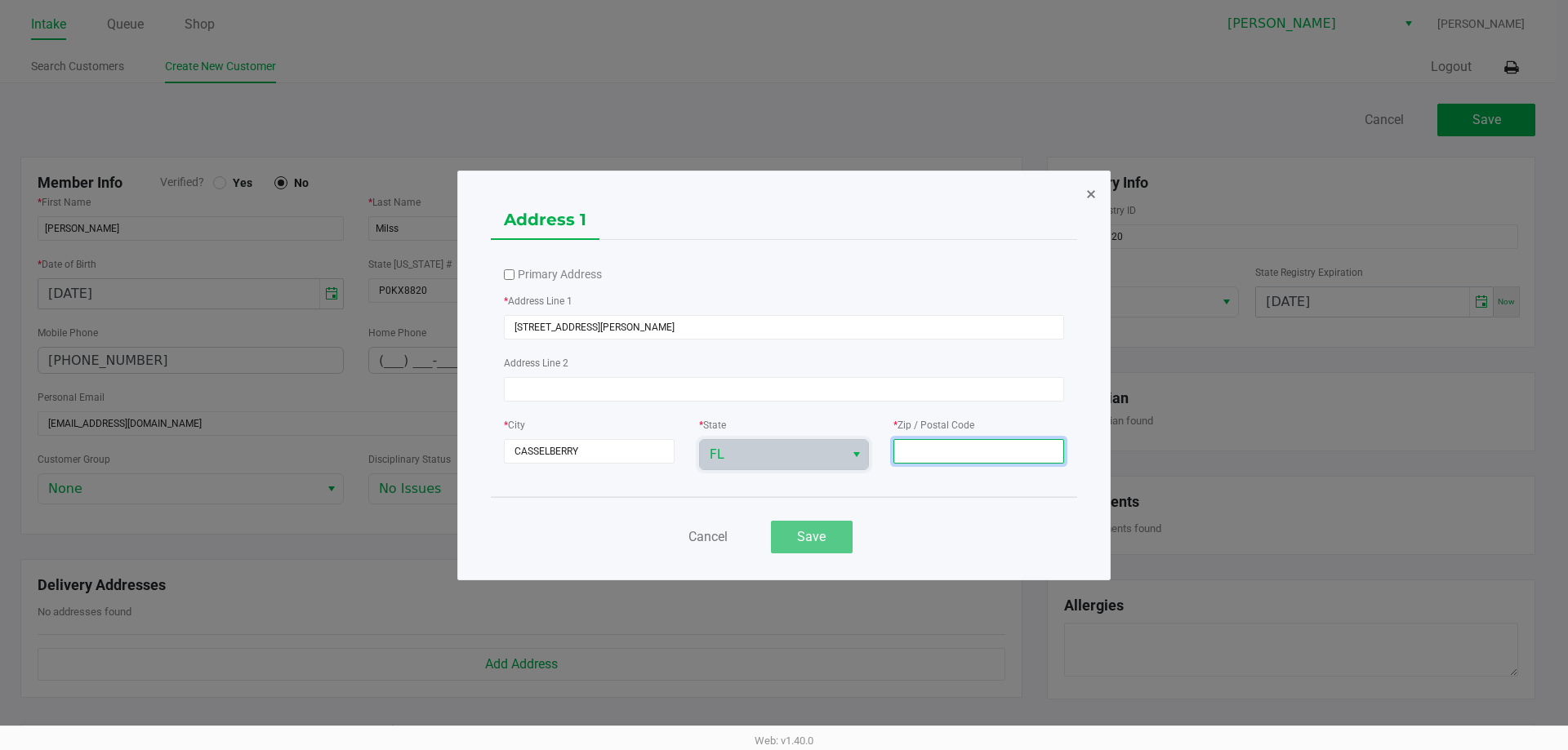
click at [1025, 450] on input at bounding box center [978, 451] width 171 height 25
type input "32707"
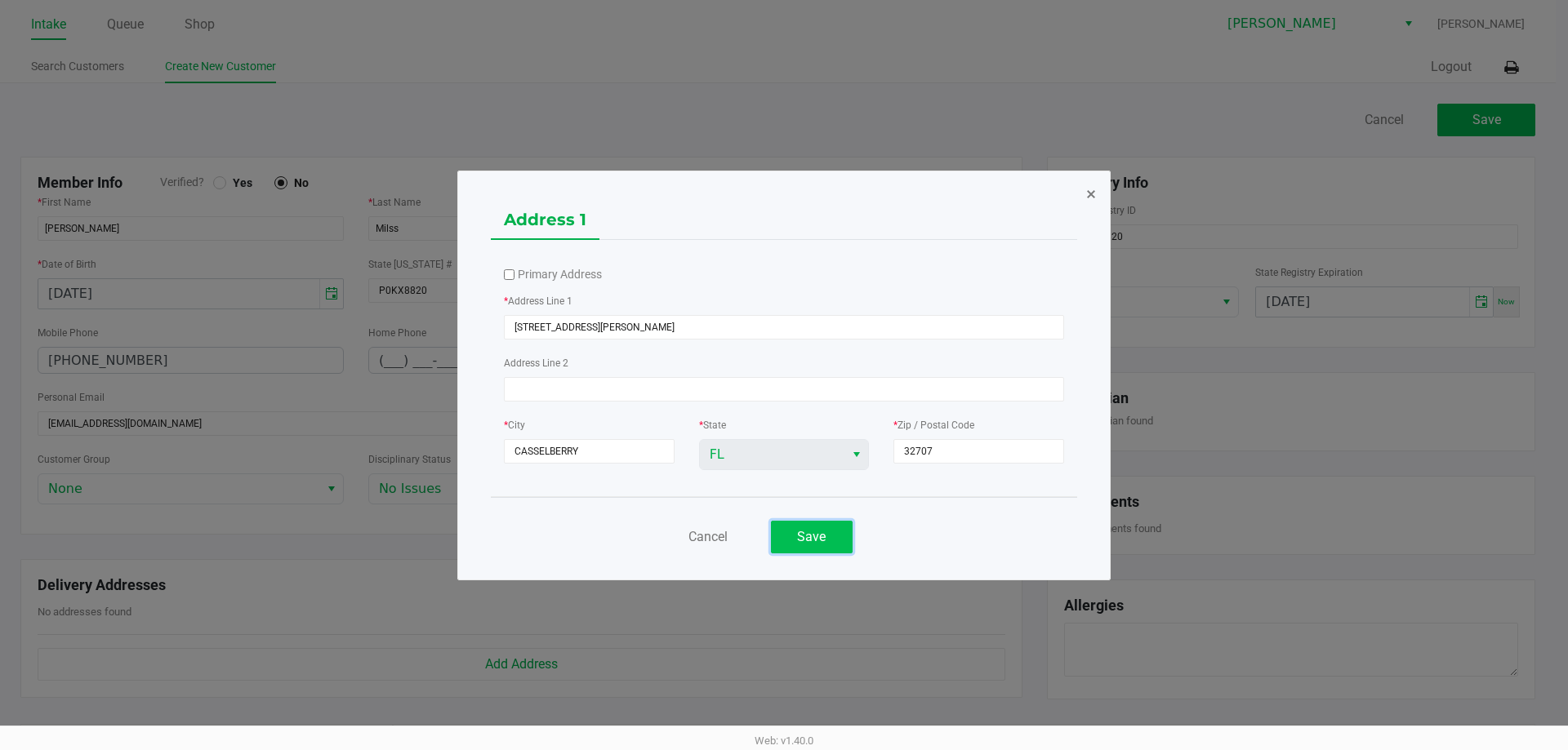
click at [796, 543] on button "Save" at bounding box center [811, 537] width 81 height 33
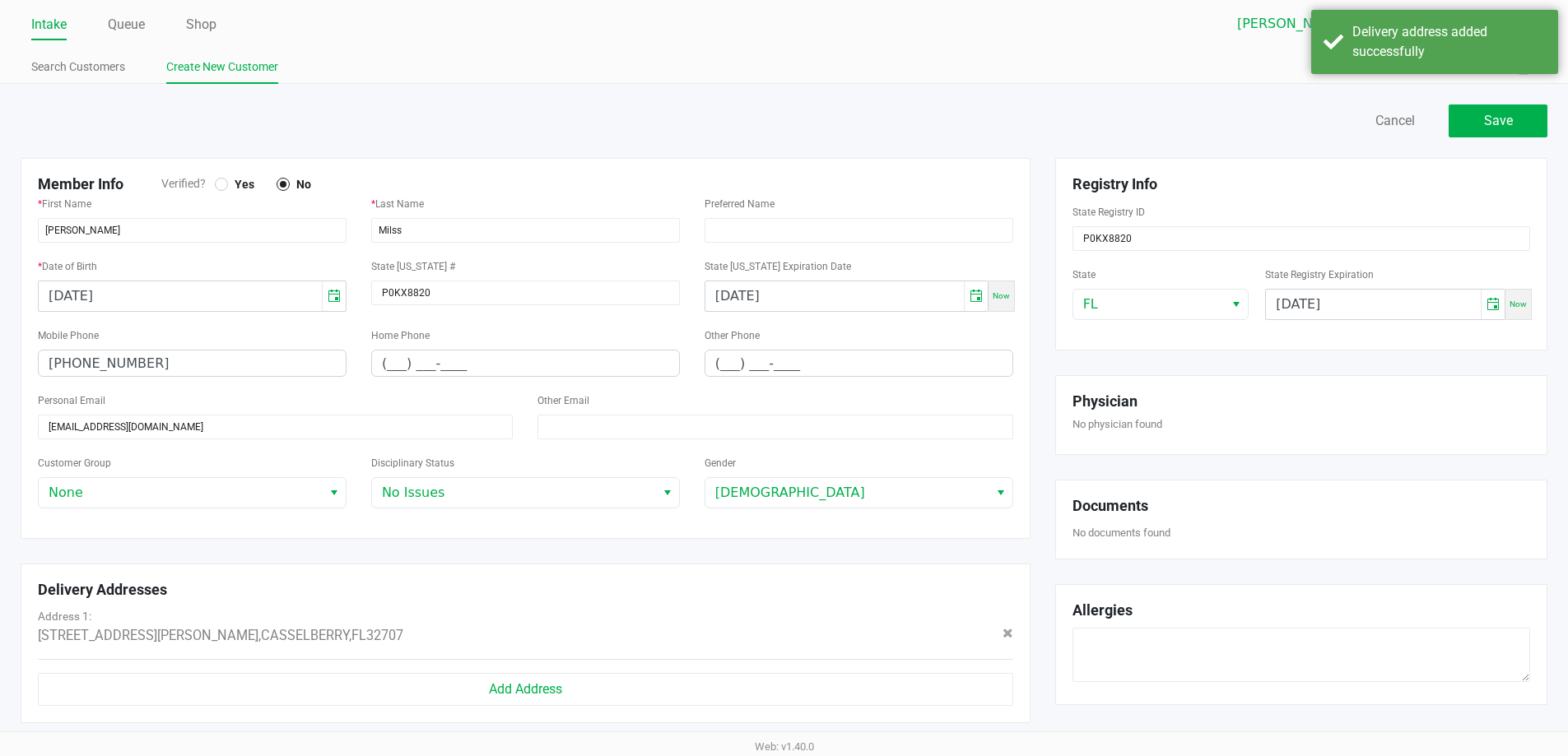
click at [228, 183] on span "Yes" at bounding box center [241, 184] width 27 height 15
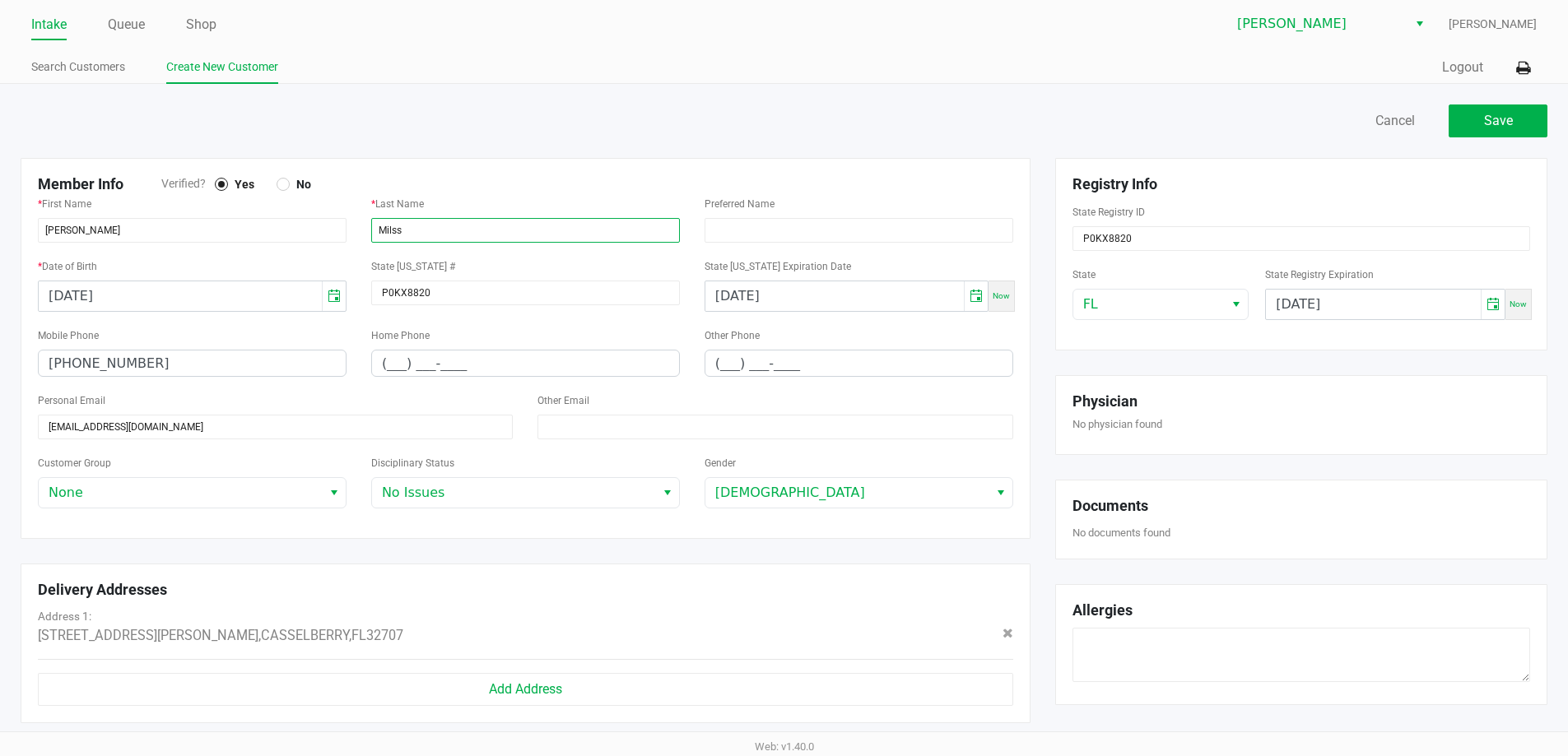
click at [435, 233] on input "Milss" at bounding box center [525, 231] width 309 height 25
type input "Mills"
click at [1473, 119] on button "Save" at bounding box center [1498, 120] width 99 height 33
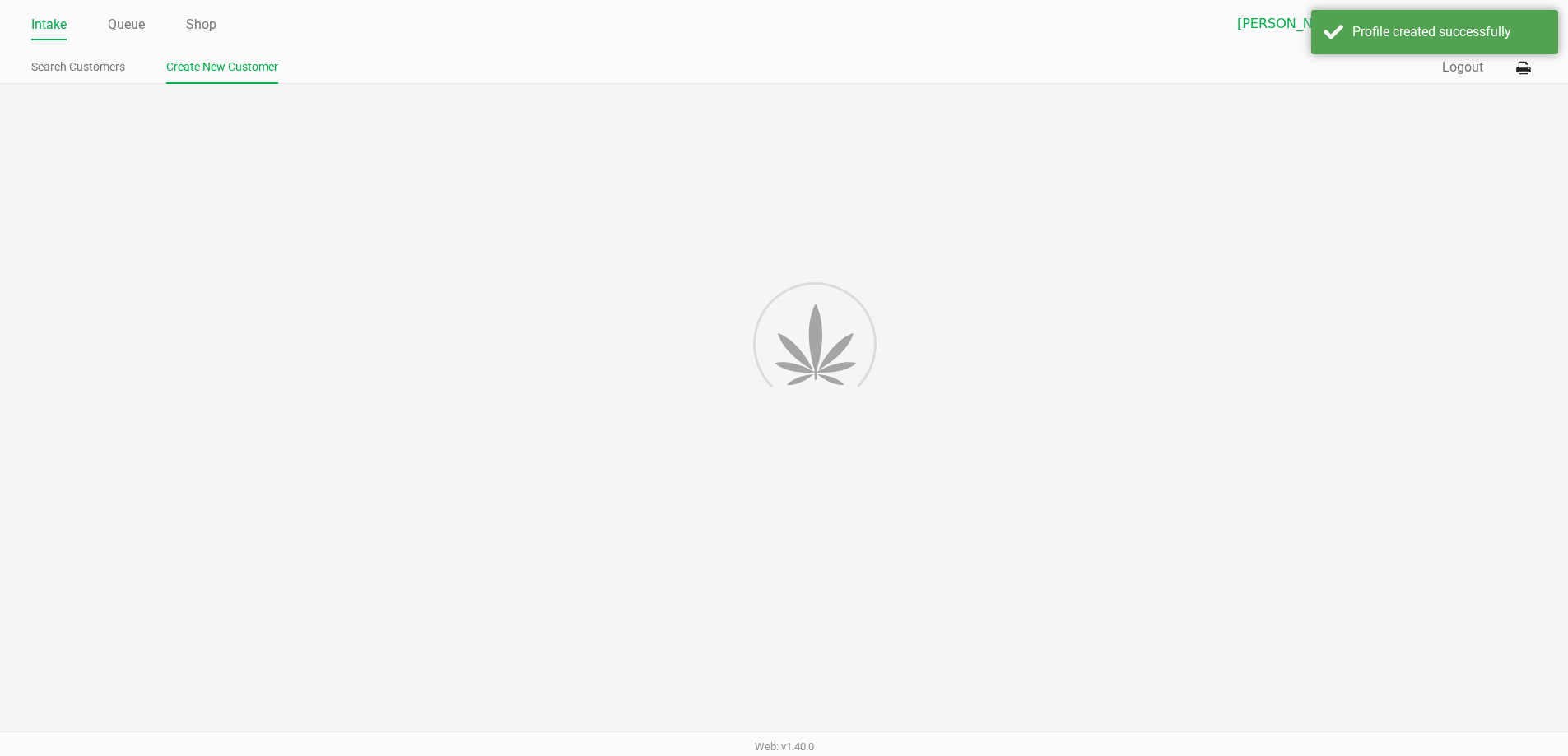
type input "---"
type input "( __) ___-____"
type input "---"
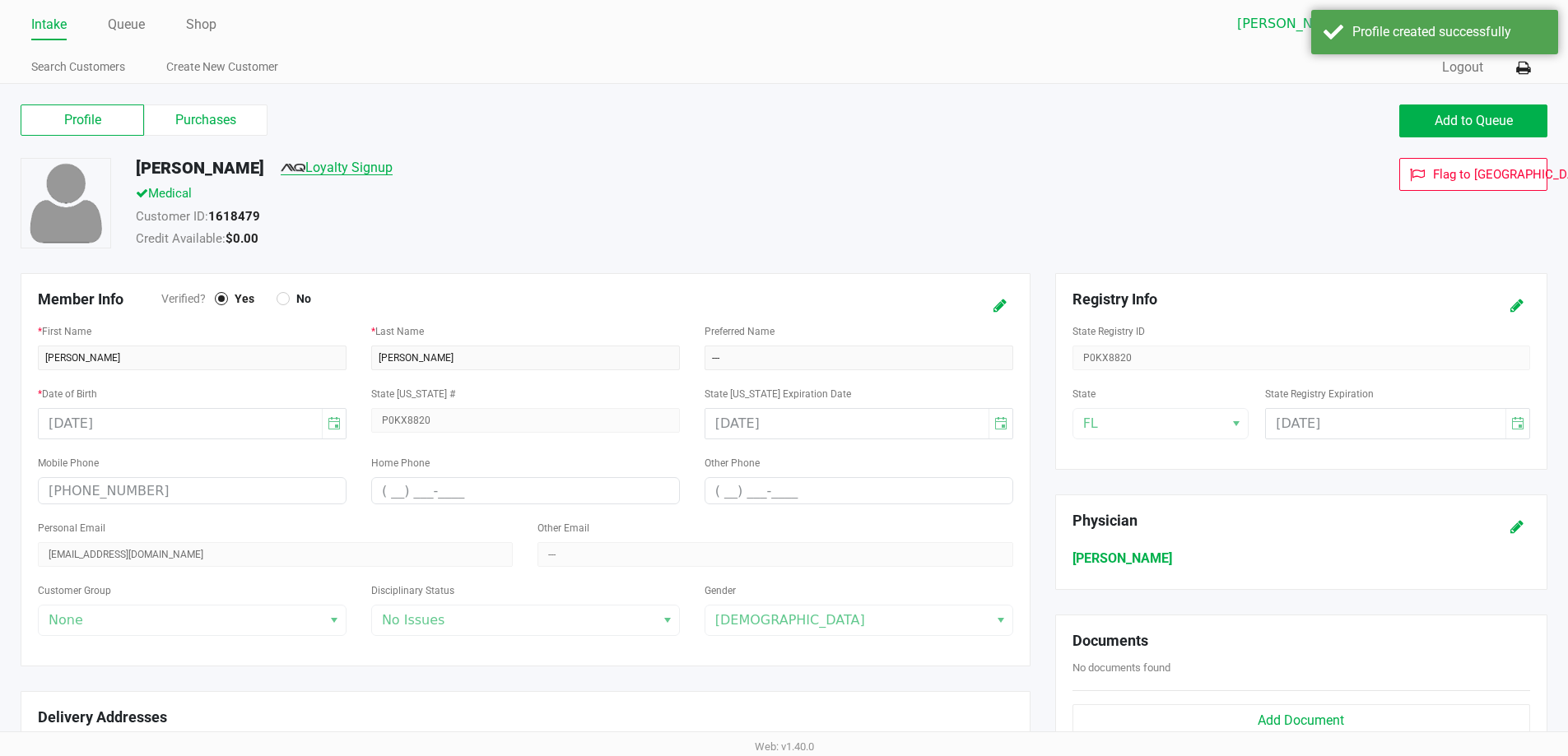
click at [280, 171] on link "Loyalty Signup" at bounding box center [337, 167] width 112 height 16
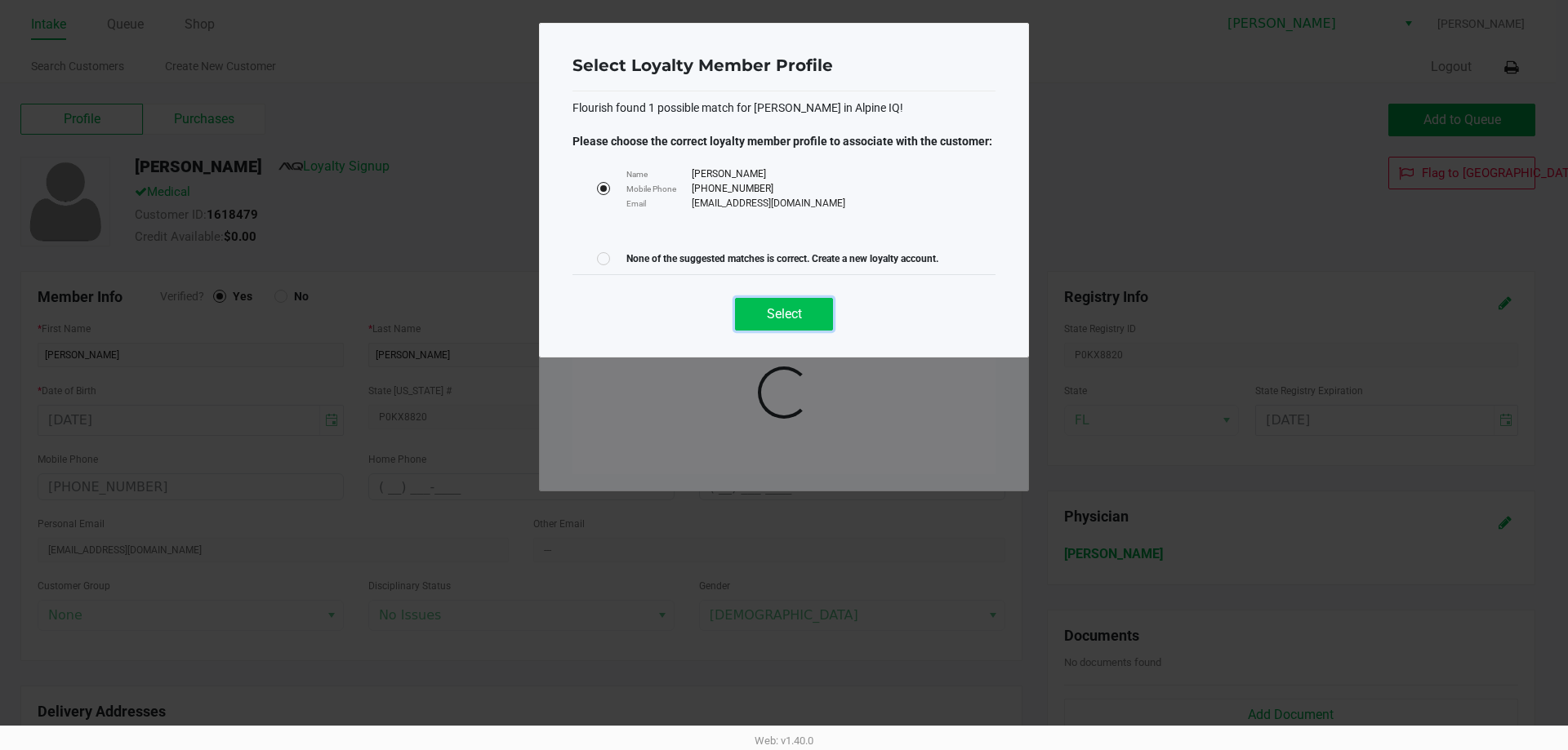
click at [779, 322] on button "Select" at bounding box center [784, 314] width 98 height 33
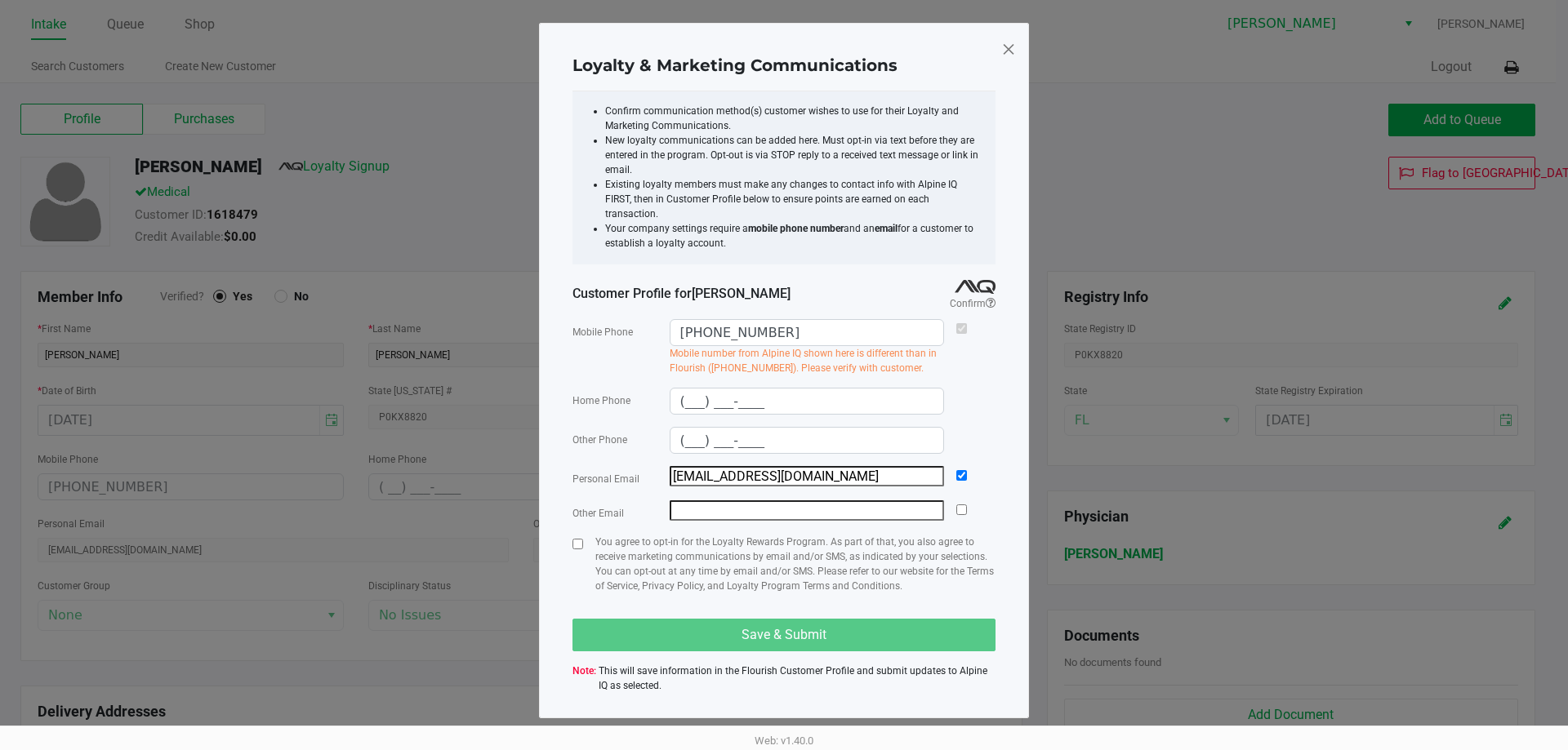
click at [760, 352] on div "Mobile number from Alpine IQ shown here is different than in Flourish ((803) 59…" at bounding box center [807, 360] width 275 height 29
click at [761, 352] on div "Mobile number from Alpine IQ shown here is different than in Flourish ((803) 59…" at bounding box center [807, 360] width 275 height 29
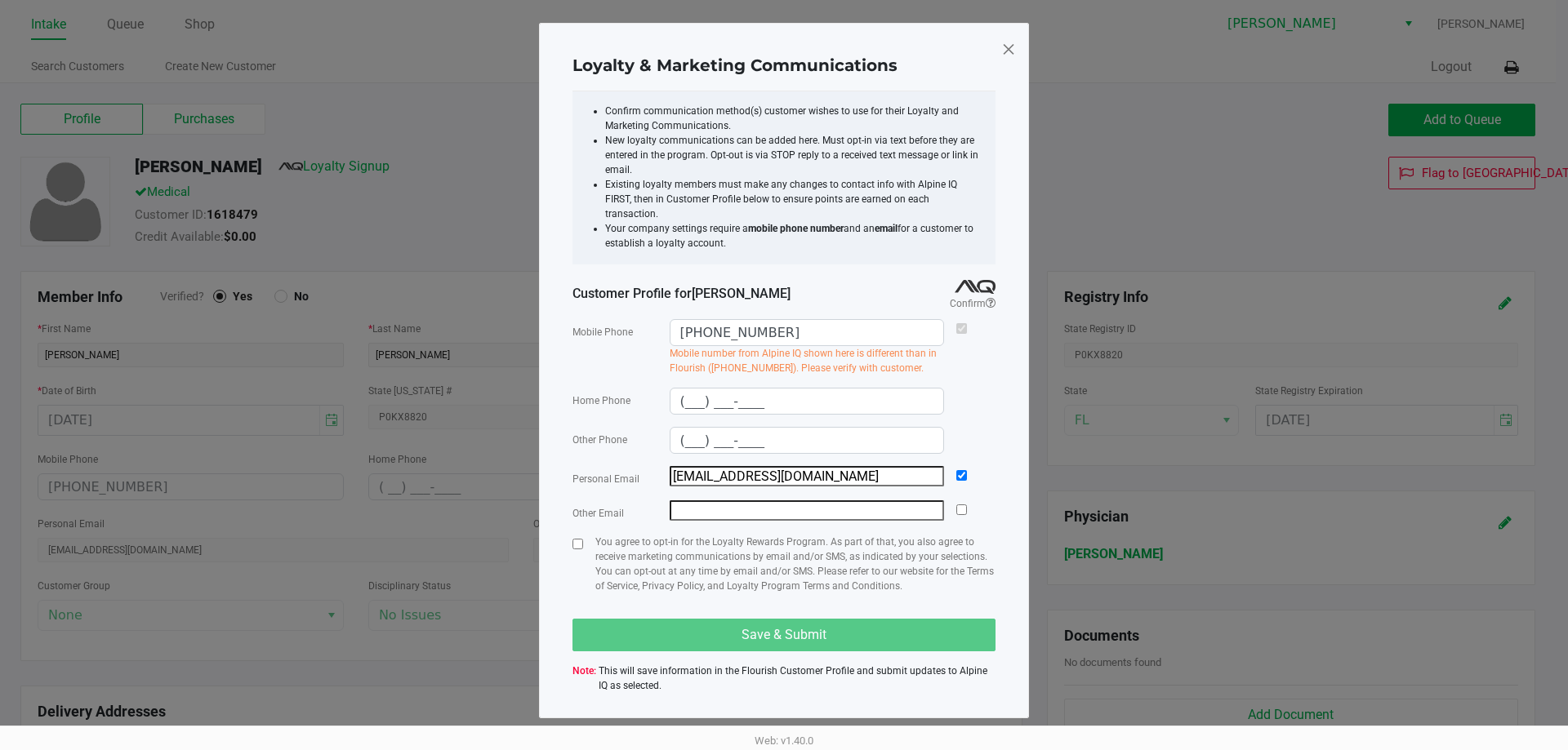
click at [583, 536] on div "You agree to opt-in for the Loyalty Rewards Program. As part of that, you also …" at bounding box center [784, 570] width 423 height 72
click at [580, 539] on input "checkbox" at bounding box center [578, 544] width 11 height 11
checkbox input "true"
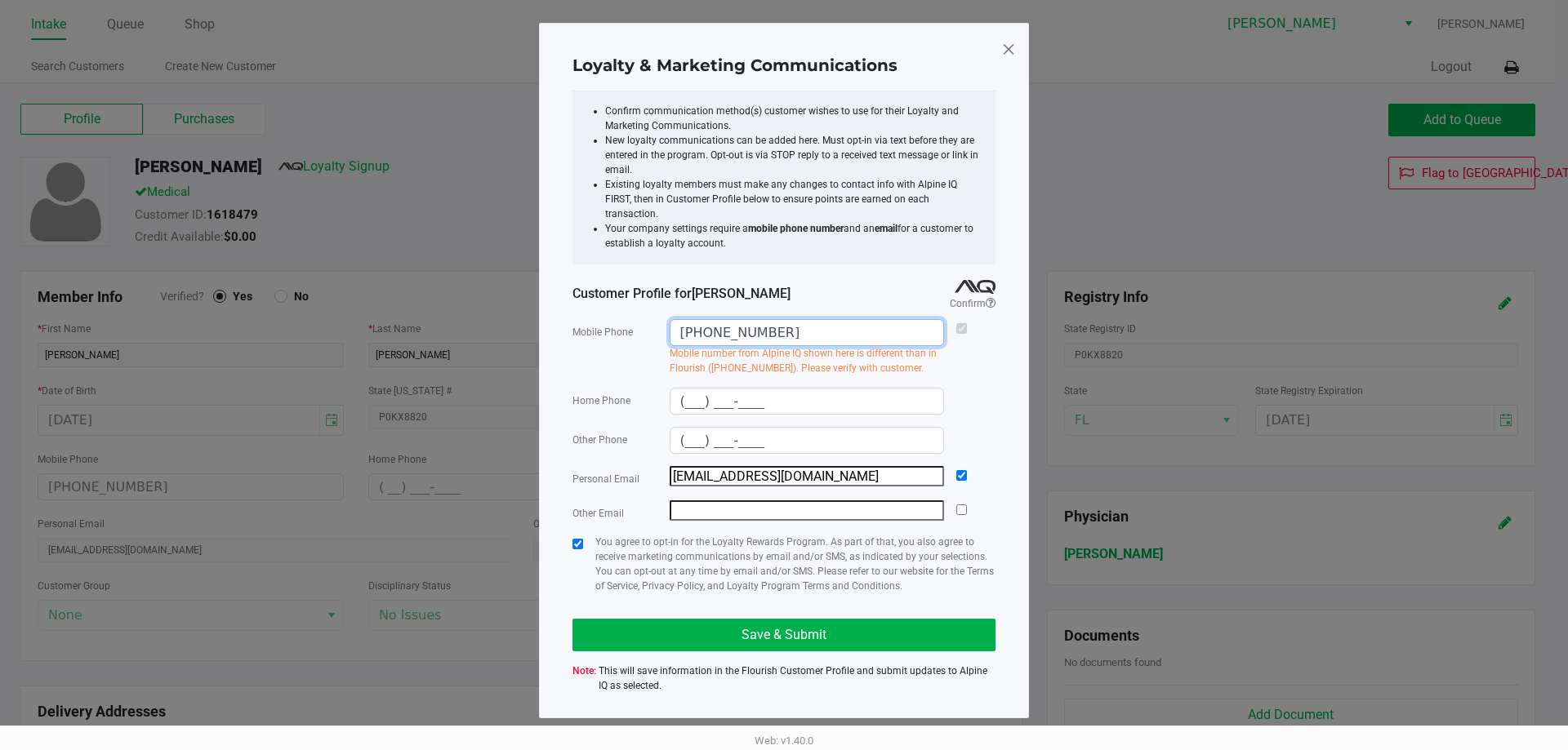
click at [739, 320] on input "(407) 717-4779" at bounding box center [808, 332] width 274 height 26
click at [896, 619] on button "Save & Submit" at bounding box center [784, 635] width 423 height 33
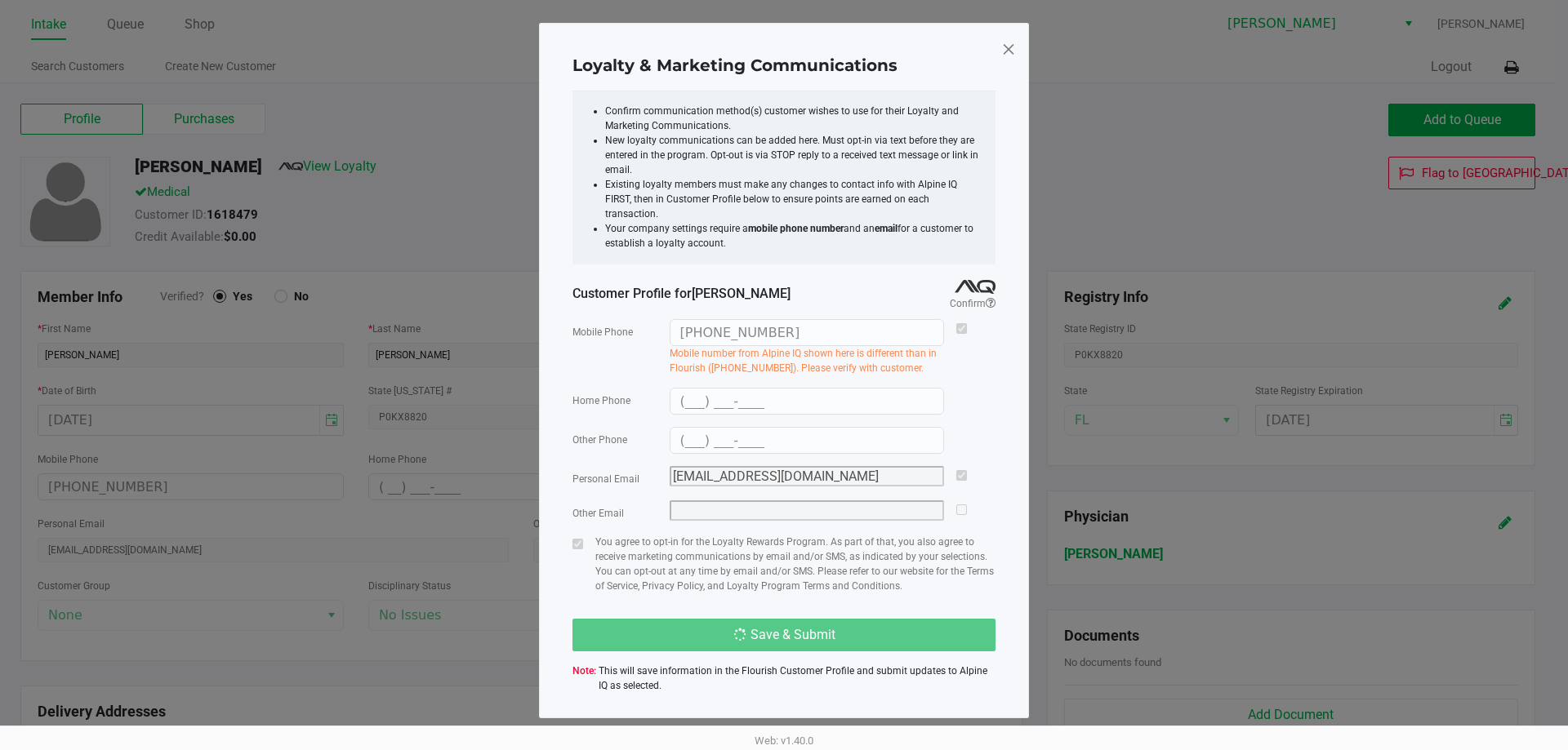
type input "(407) 717-4779"
type input "(___) ___-____"
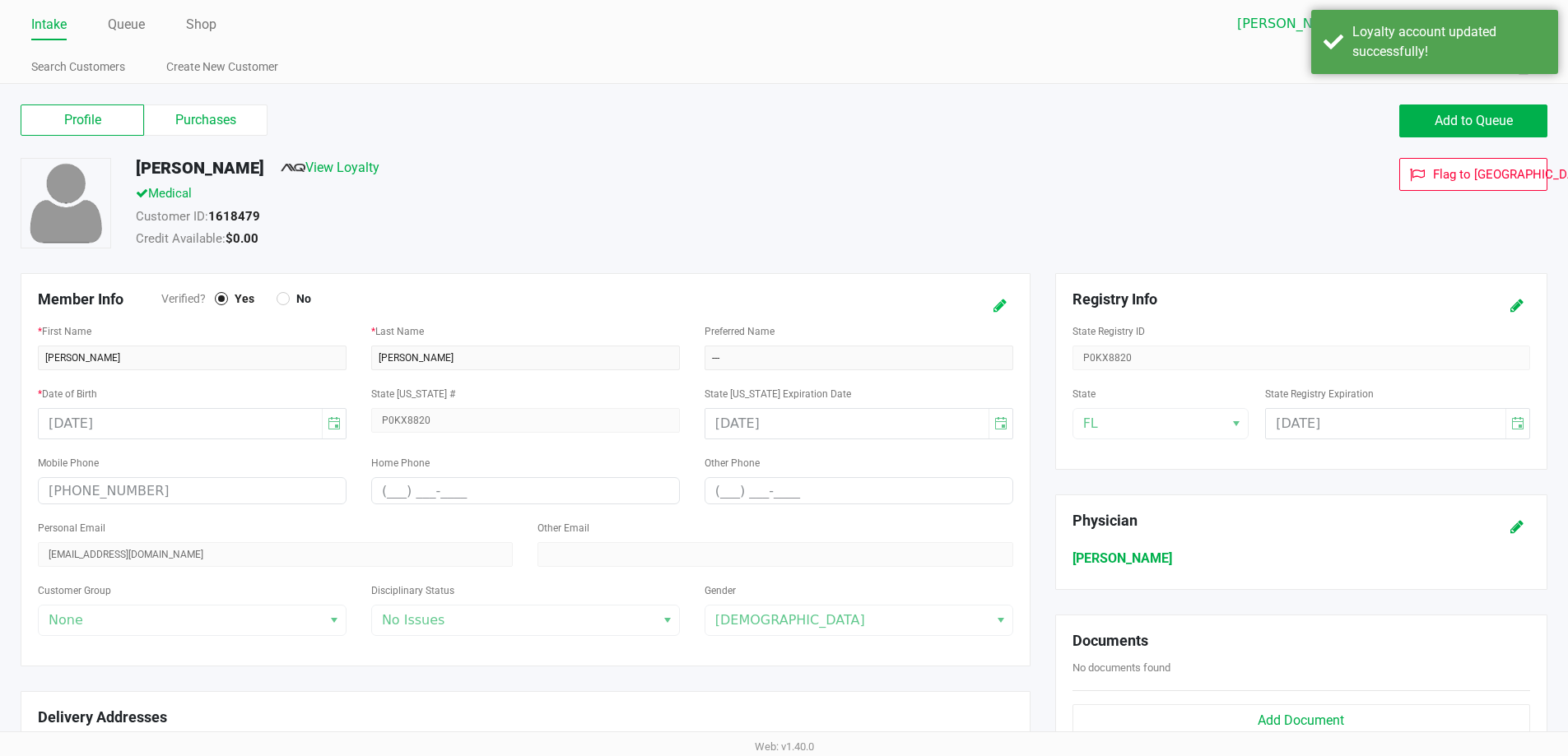
click at [998, 301] on icon at bounding box center [999, 305] width 13 height 12
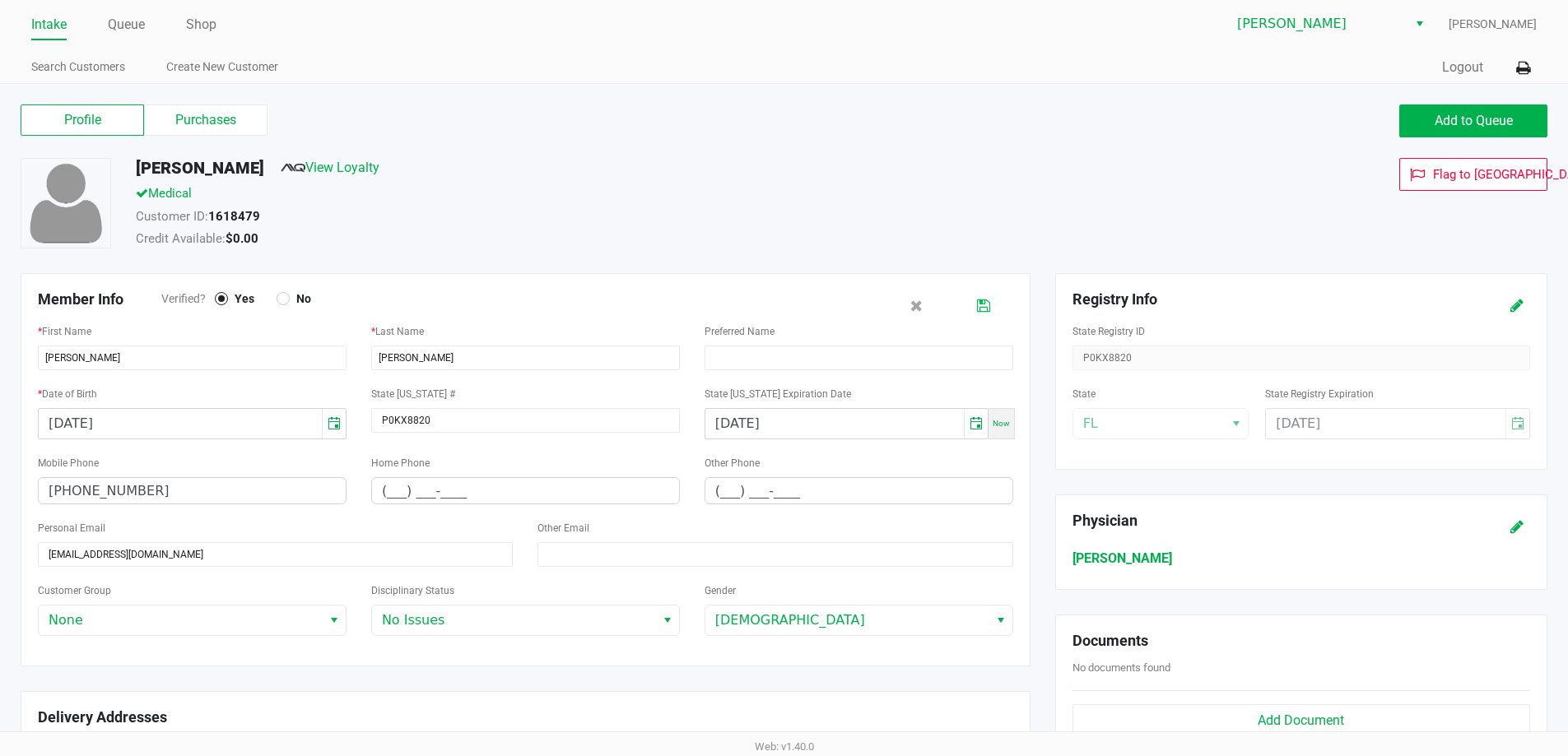
click at [980, 309] on icon at bounding box center [983, 305] width 13 height 12
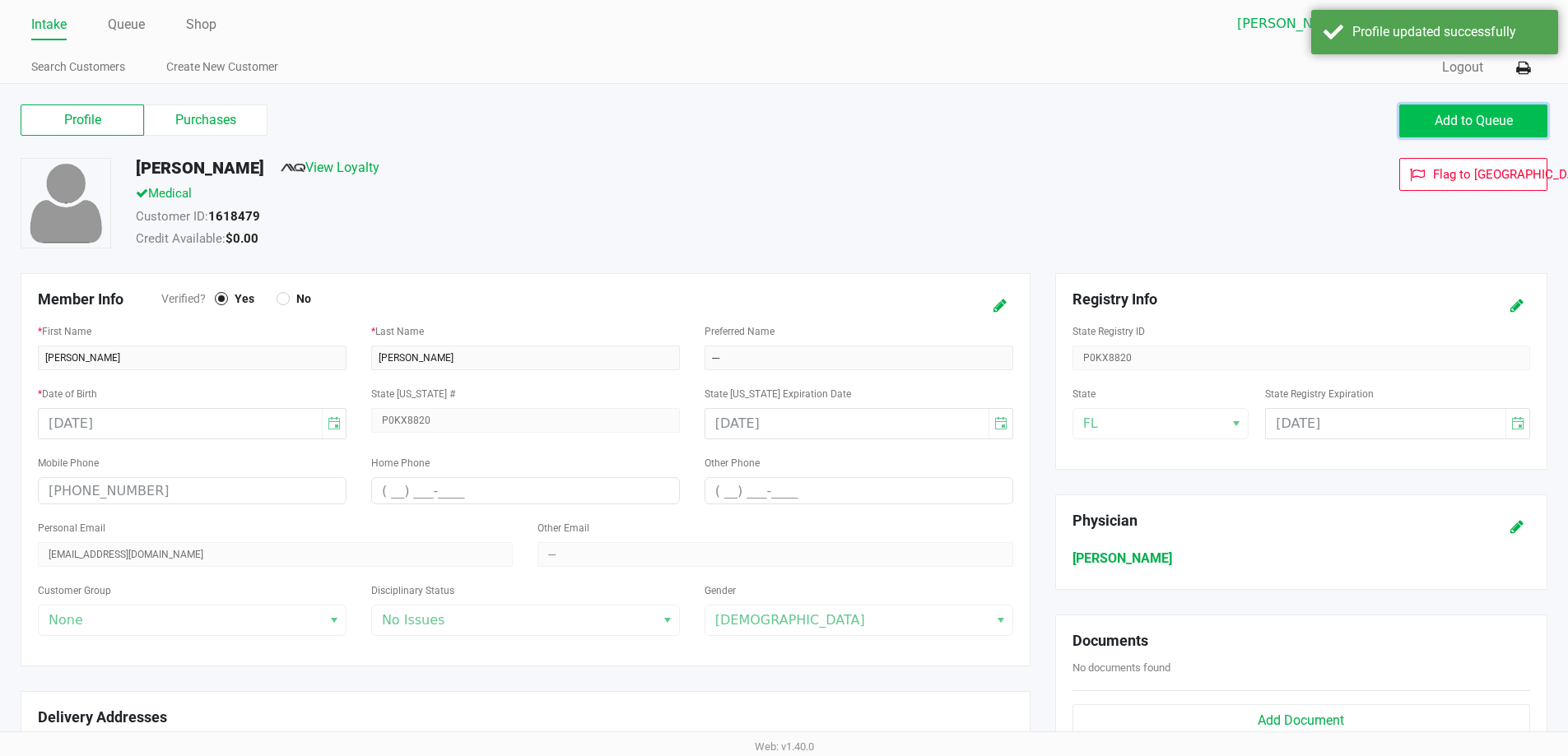
click at [1470, 122] on span "Add to Queue" at bounding box center [1474, 121] width 78 height 16
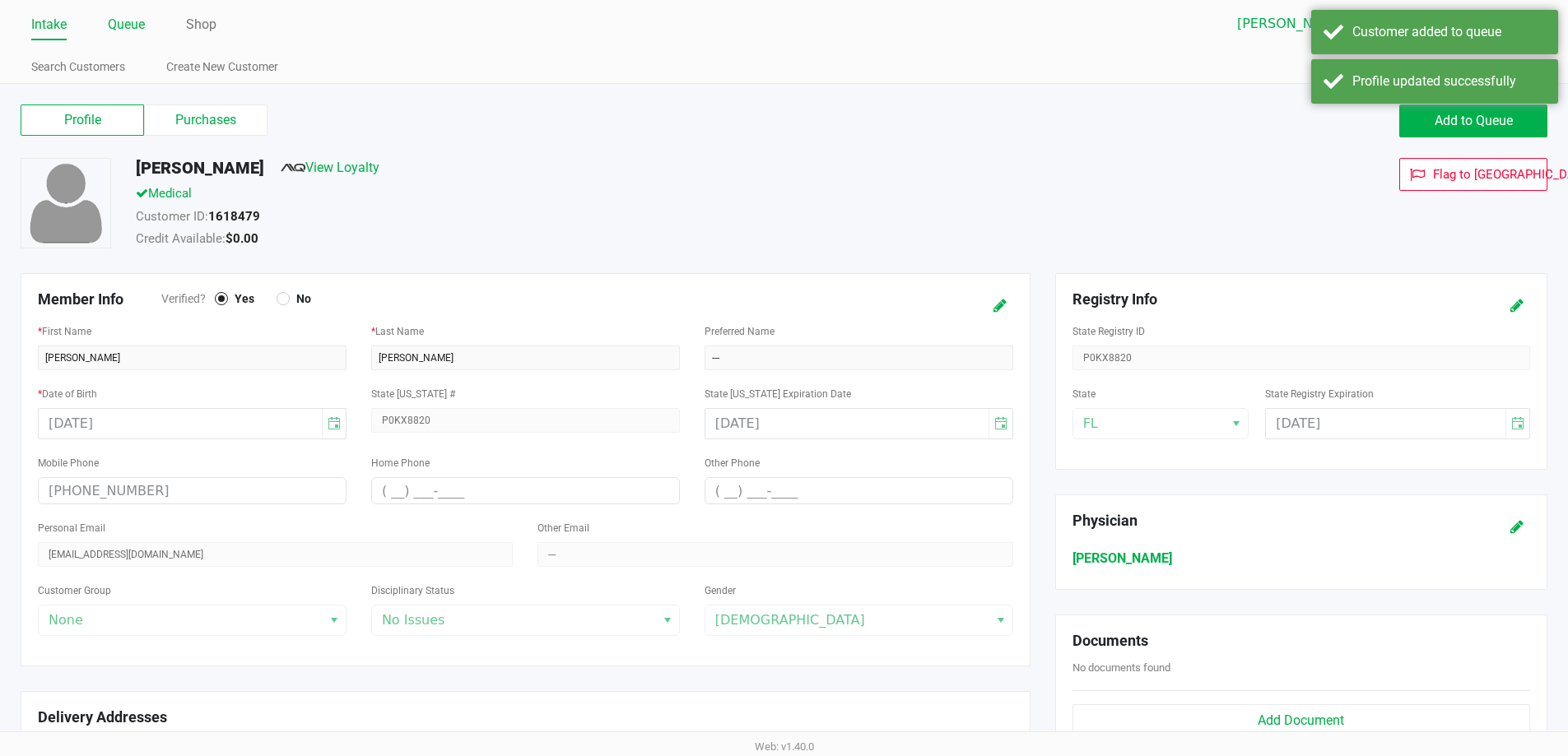
click at [132, 31] on link "Queue" at bounding box center [126, 25] width 37 height 23
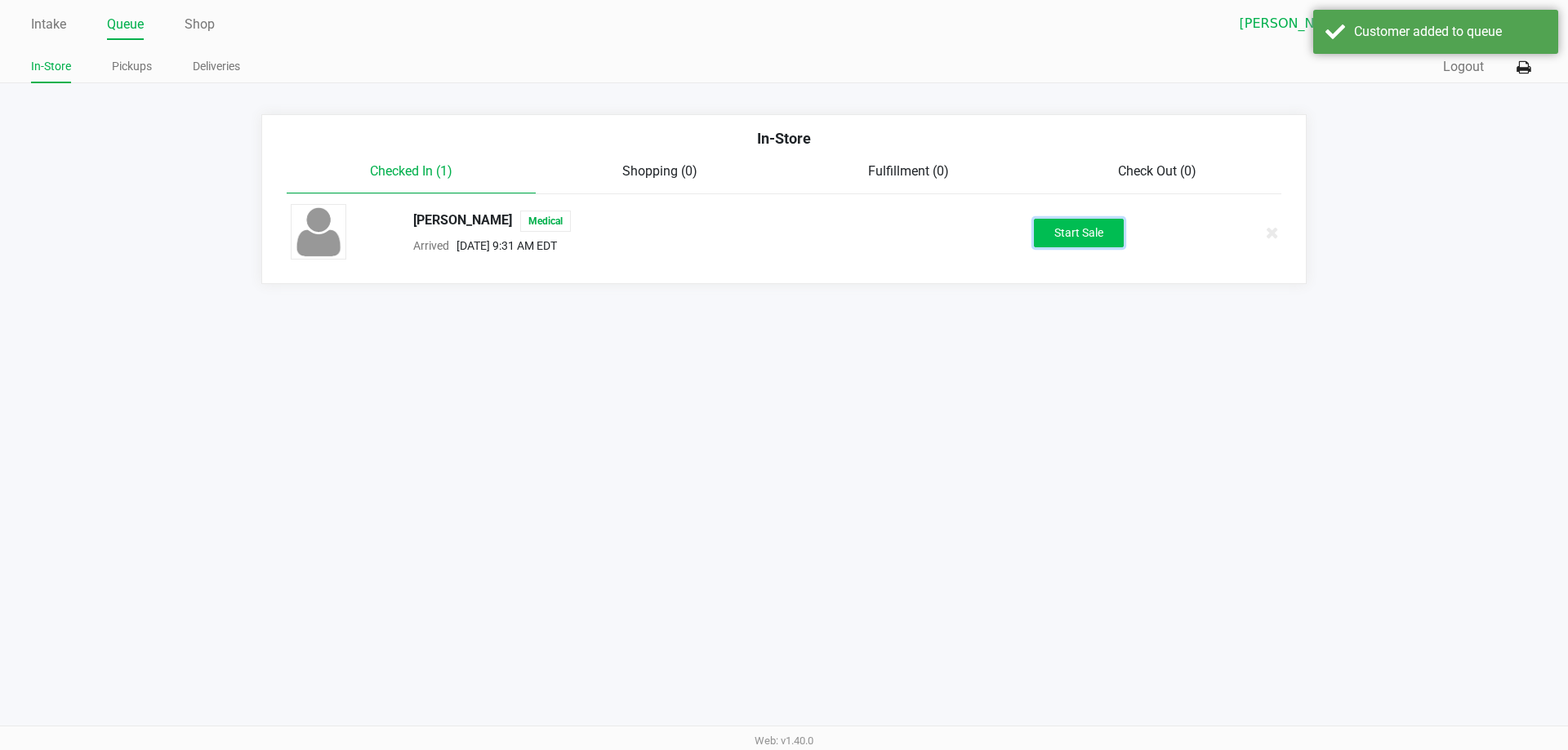
click at [1059, 243] on button "Start Sale" at bounding box center [1079, 233] width 90 height 28
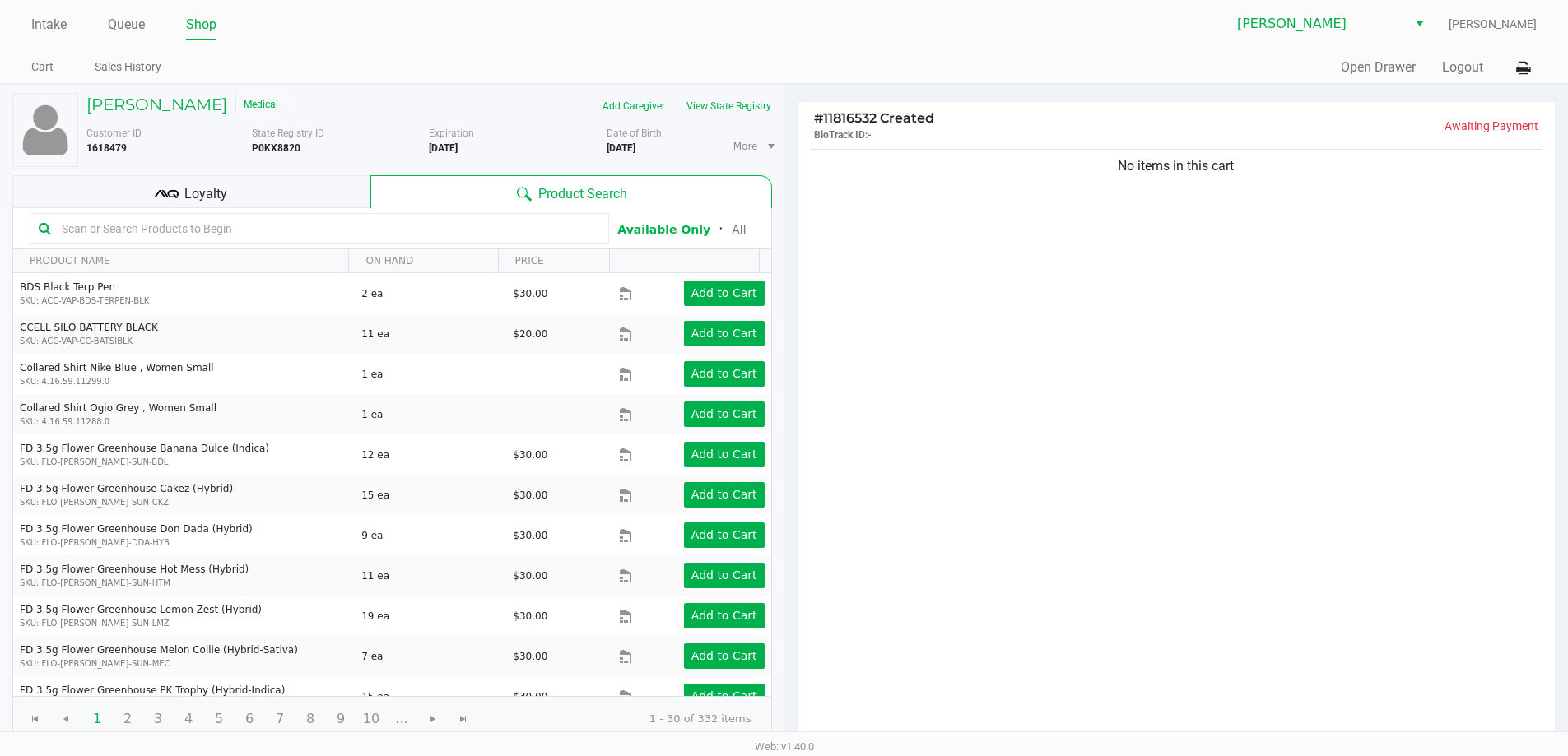
click at [263, 230] on input "text" at bounding box center [328, 229] width 545 height 25
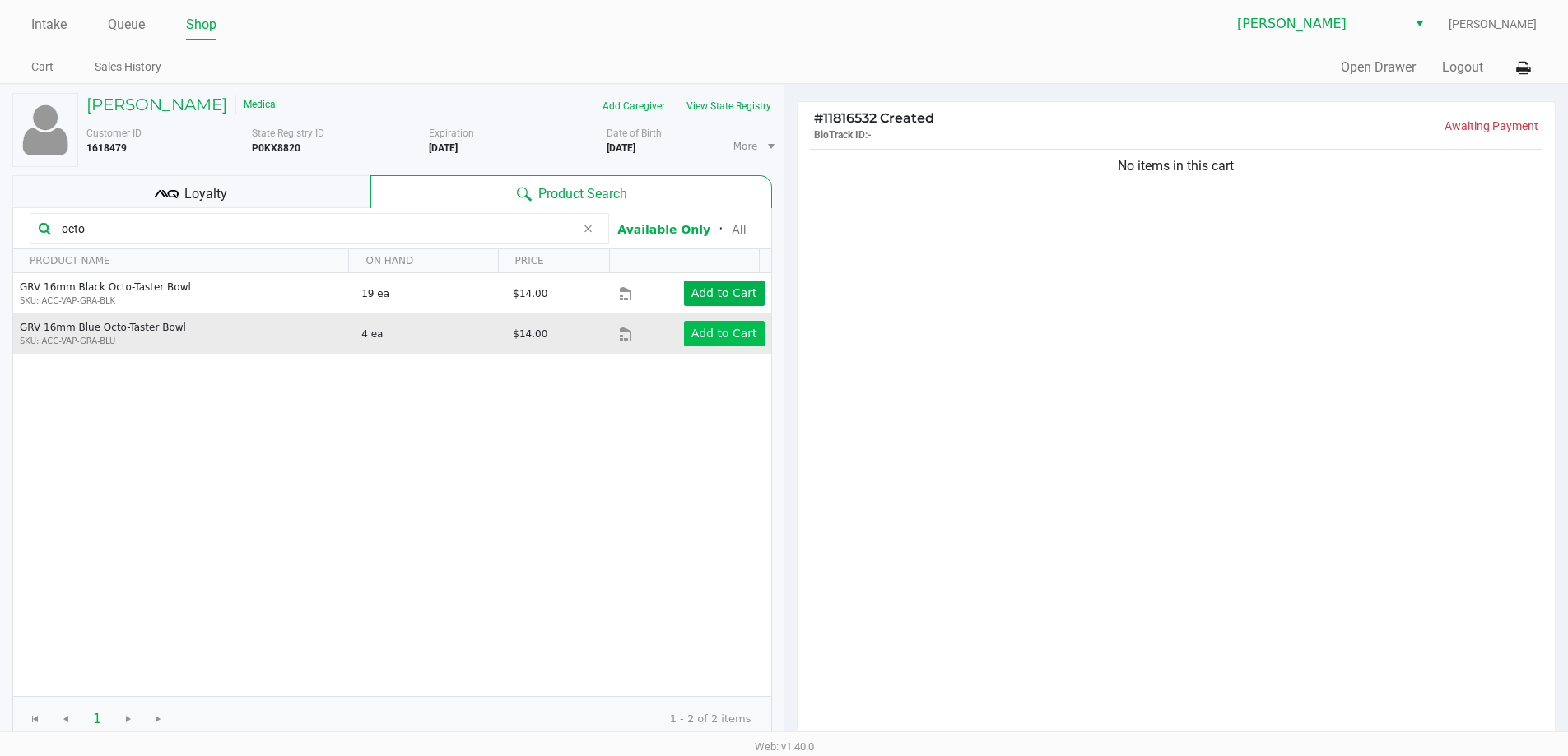
type input "octo"
click at [733, 329] on app-button-loader "Add to Cart" at bounding box center [724, 333] width 66 height 13
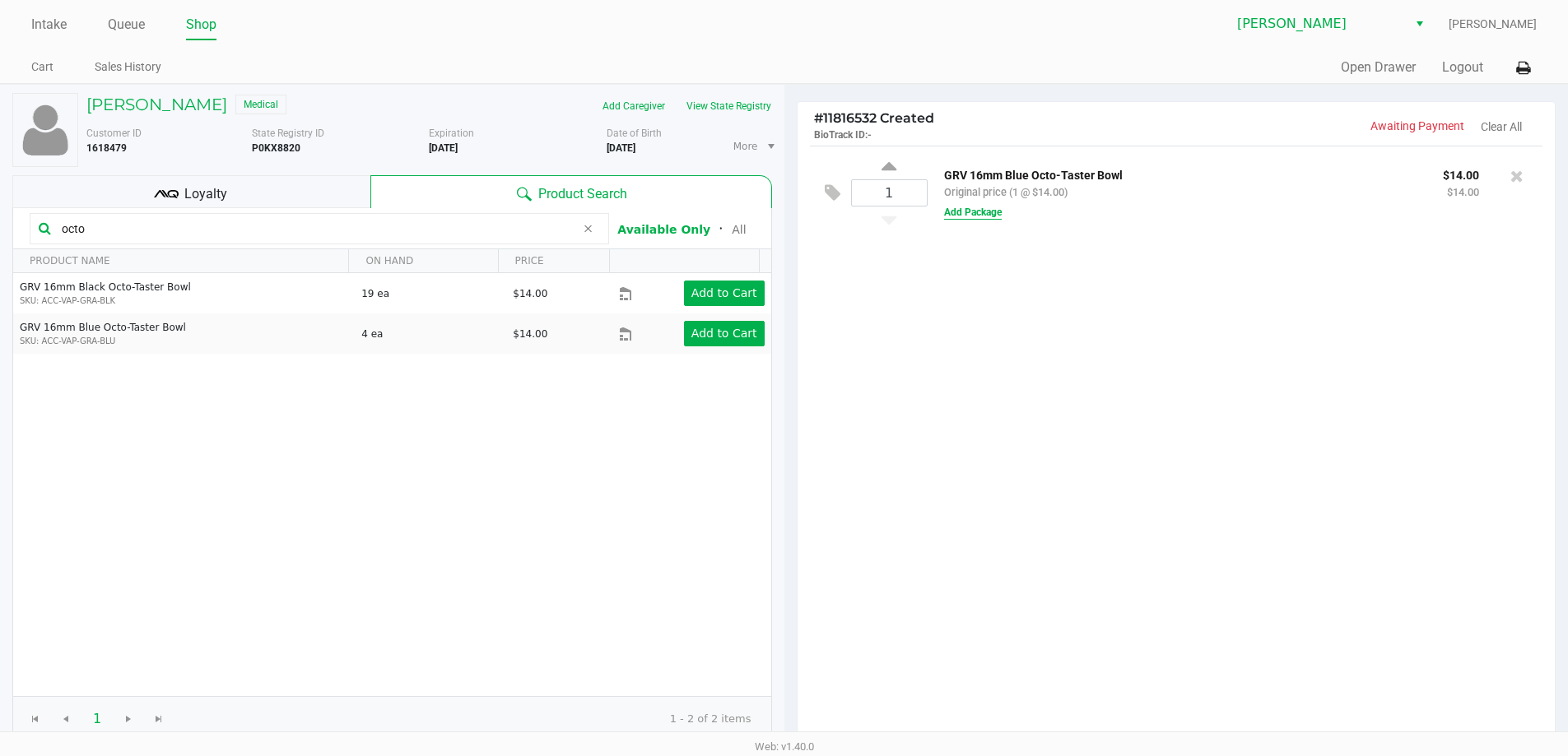
click at [963, 218] on button "Add Package" at bounding box center [972, 212] width 58 height 15
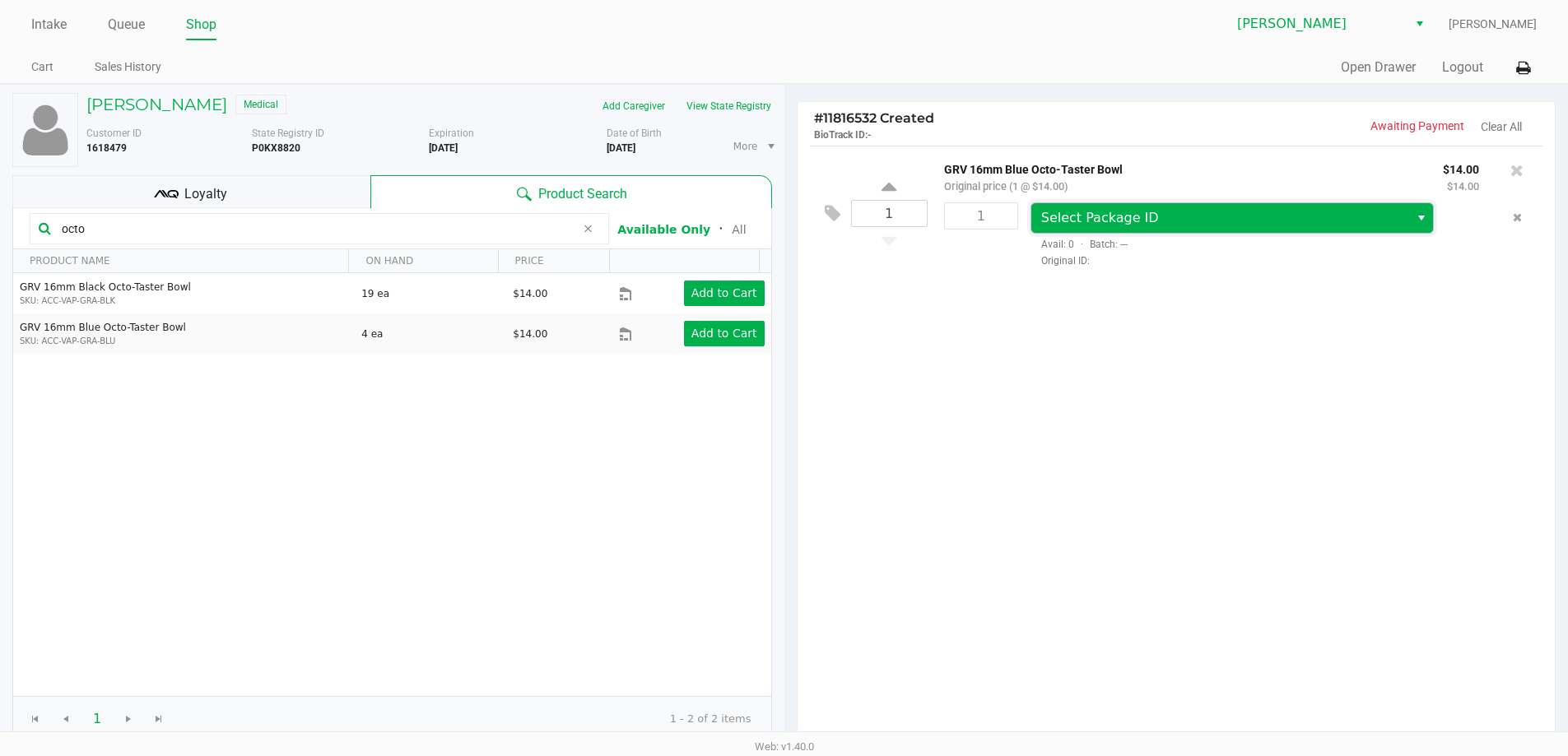
click at [1089, 212] on span "Select Package ID" at bounding box center [1100, 218] width 118 height 16
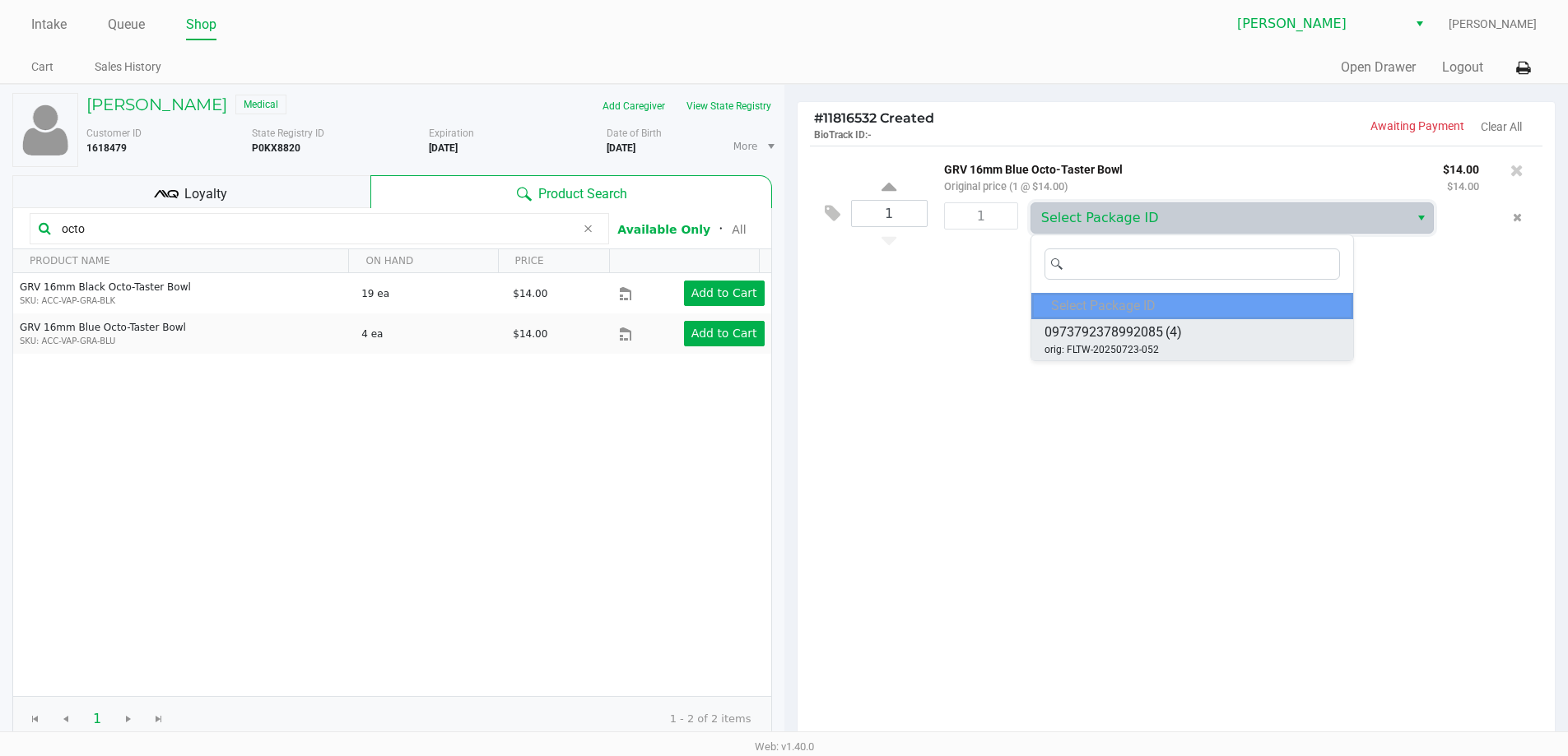
click at [1131, 335] on span "0973792378992085" at bounding box center [1103, 332] width 118 height 20
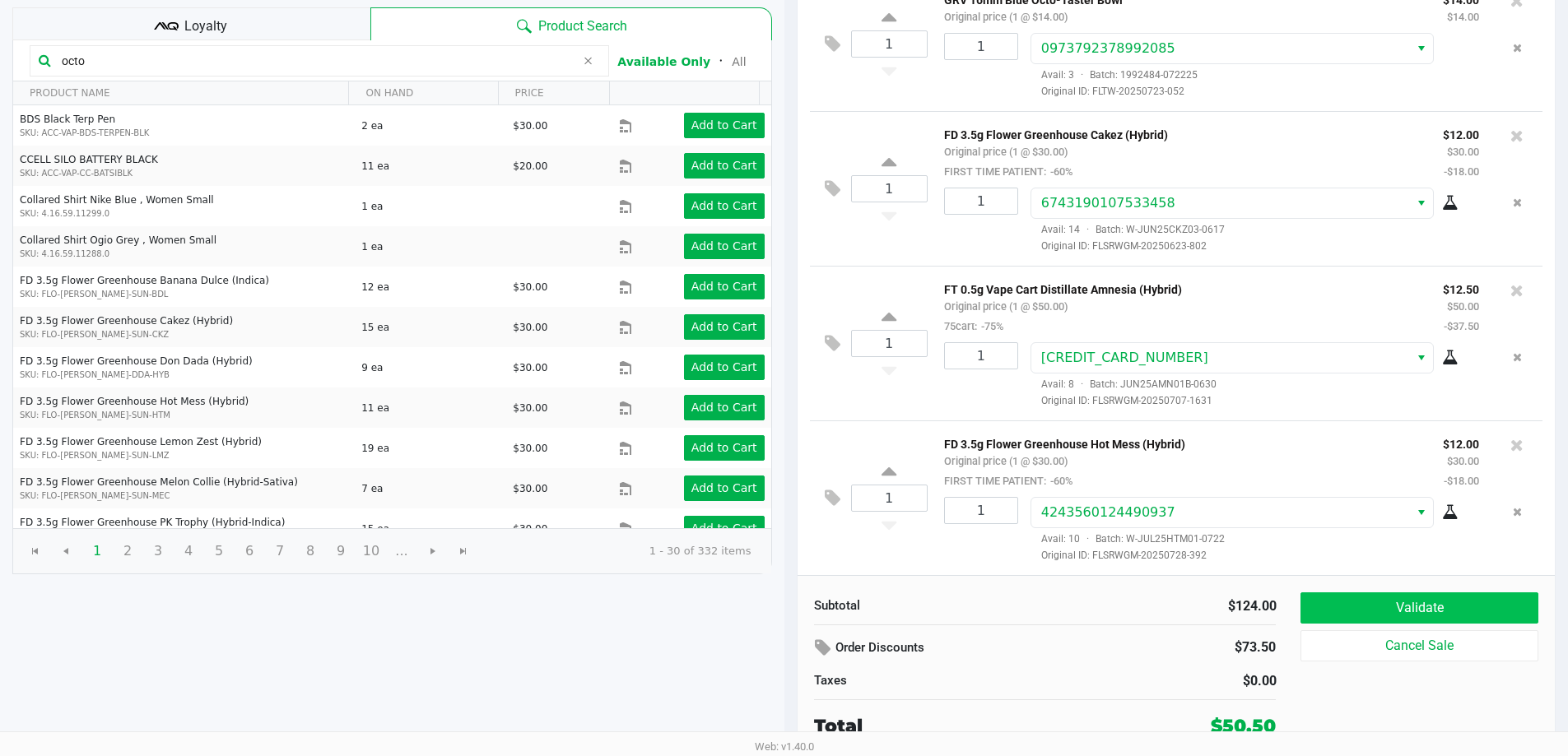
scroll to position [168, 0]
click at [1447, 621] on button "Validate" at bounding box center [1418, 606] width 237 height 31
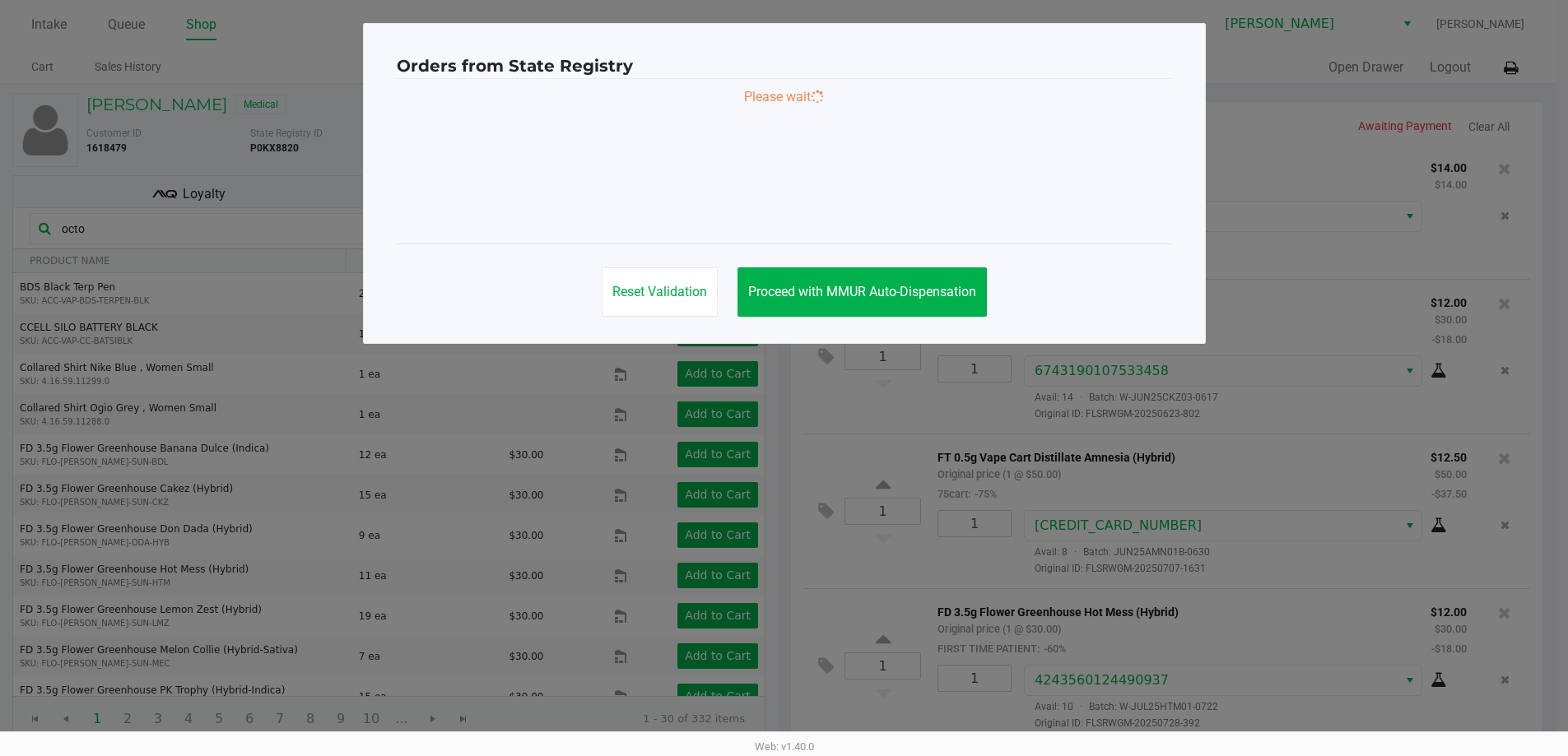
scroll to position [0, 0]
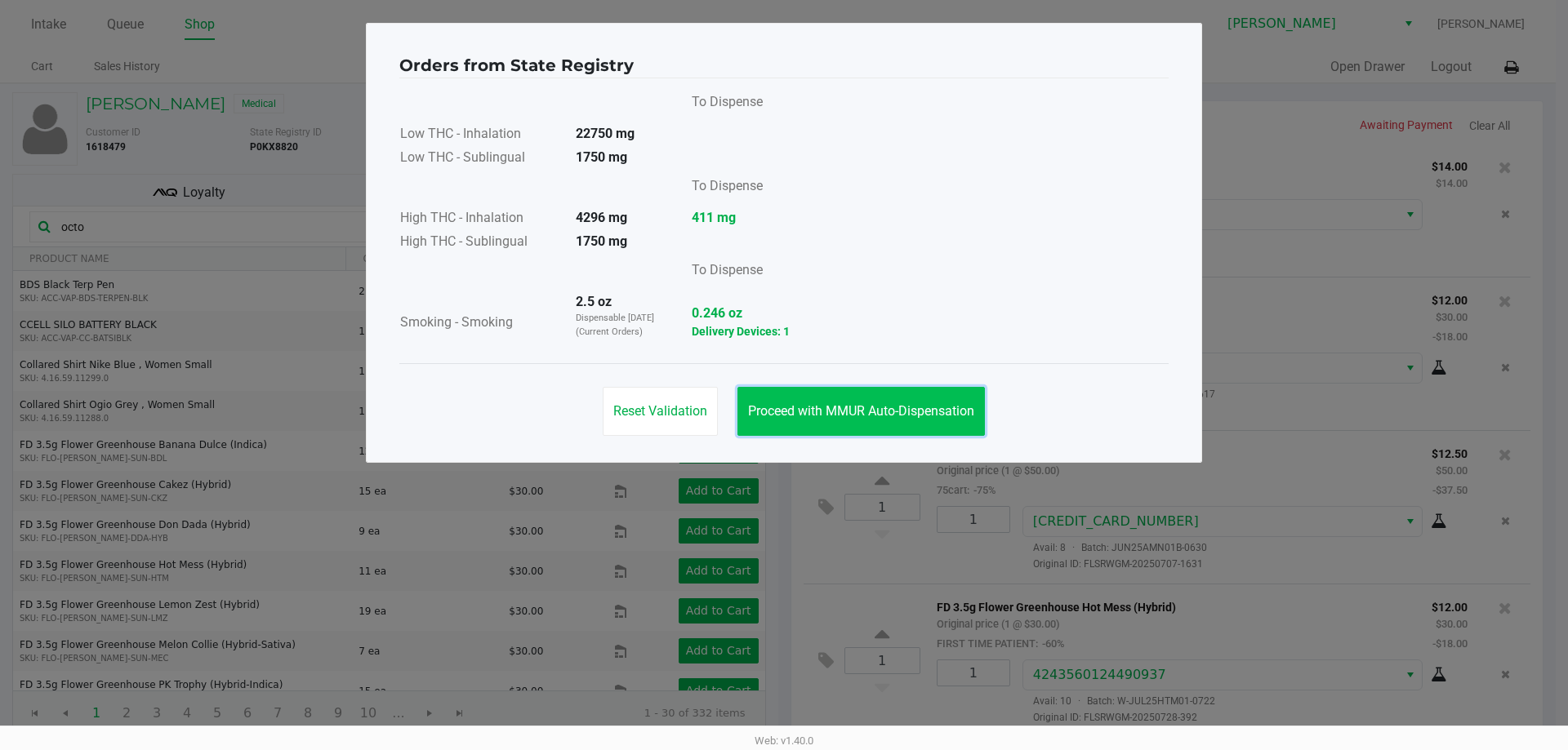
click at [910, 402] on button "Proceed with MMUR Auto-Dispensation" at bounding box center [862, 411] width 247 height 49
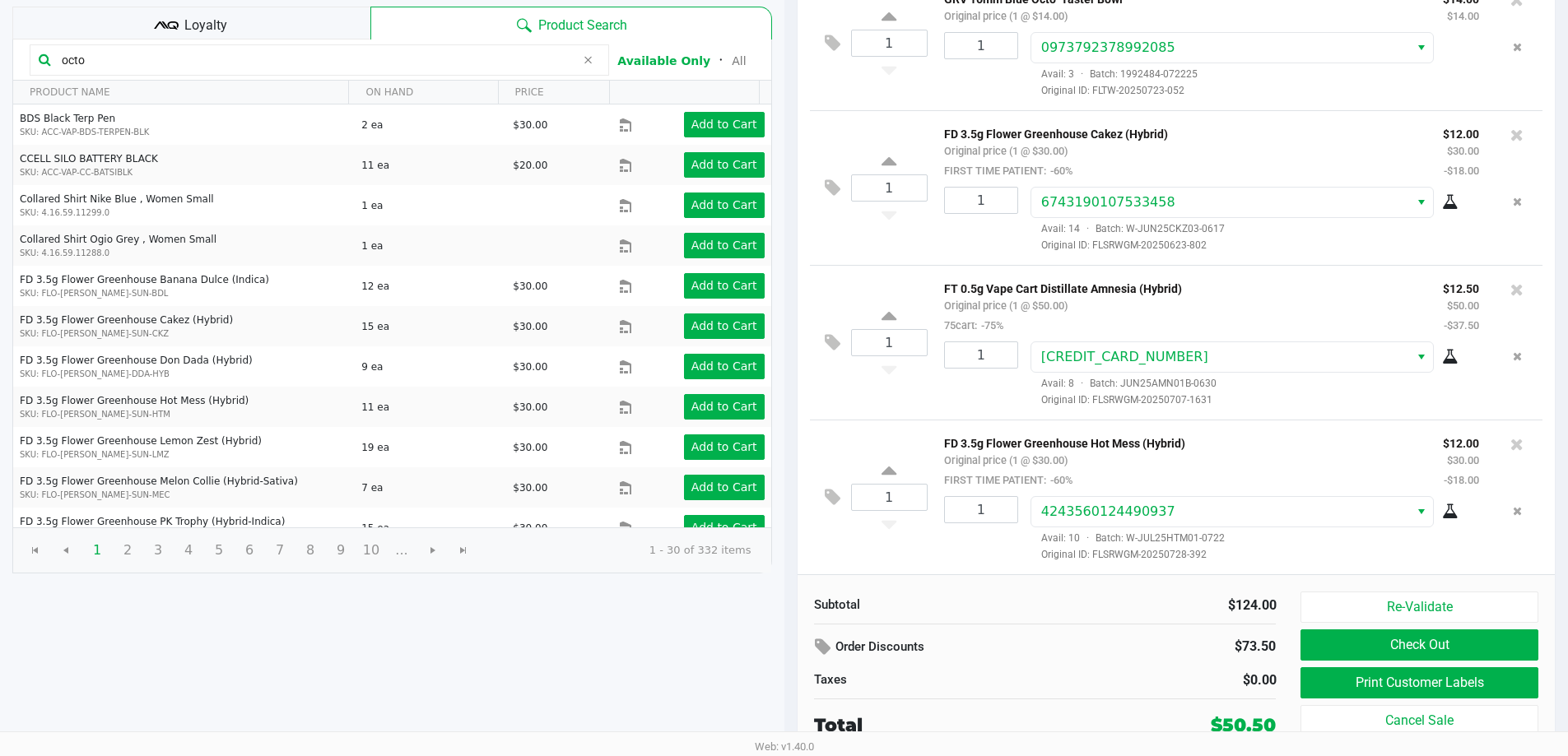
scroll to position [5, 0]
click at [1426, 689] on button "Print Customer Labels" at bounding box center [1418, 683] width 237 height 31
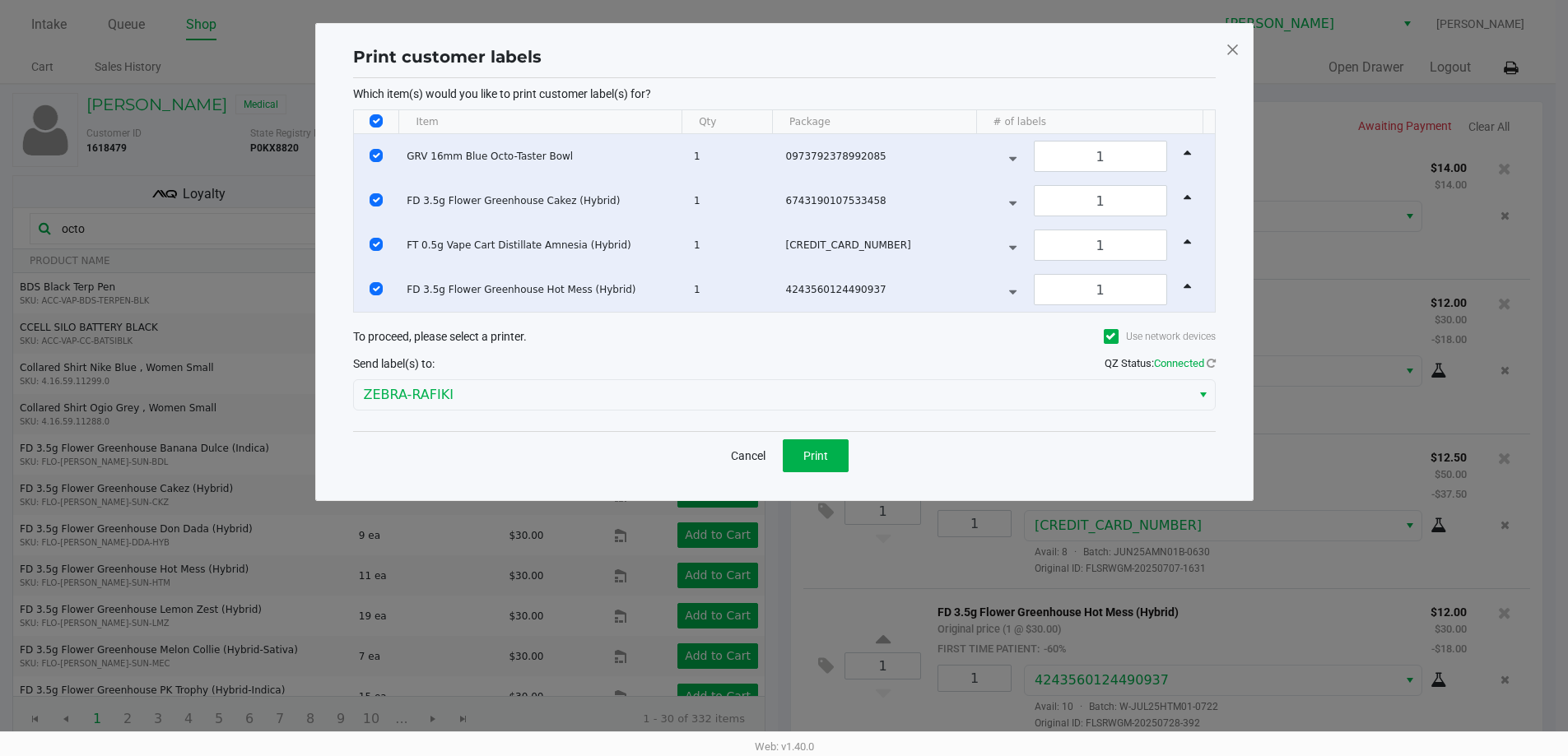
scroll to position [0, 0]
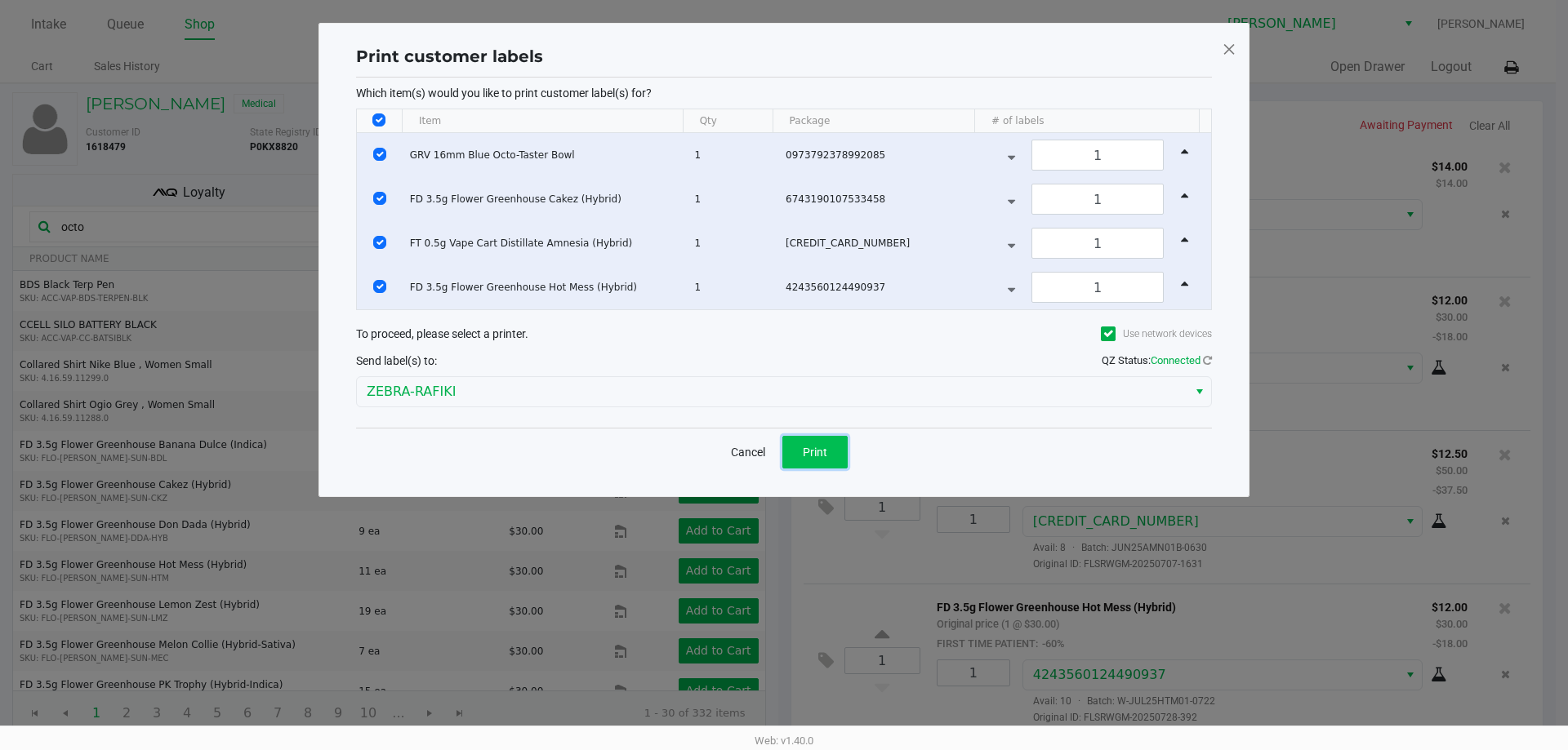
click at [812, 457] on span "Print" at bounding box center [815, 452] width 25 height 13
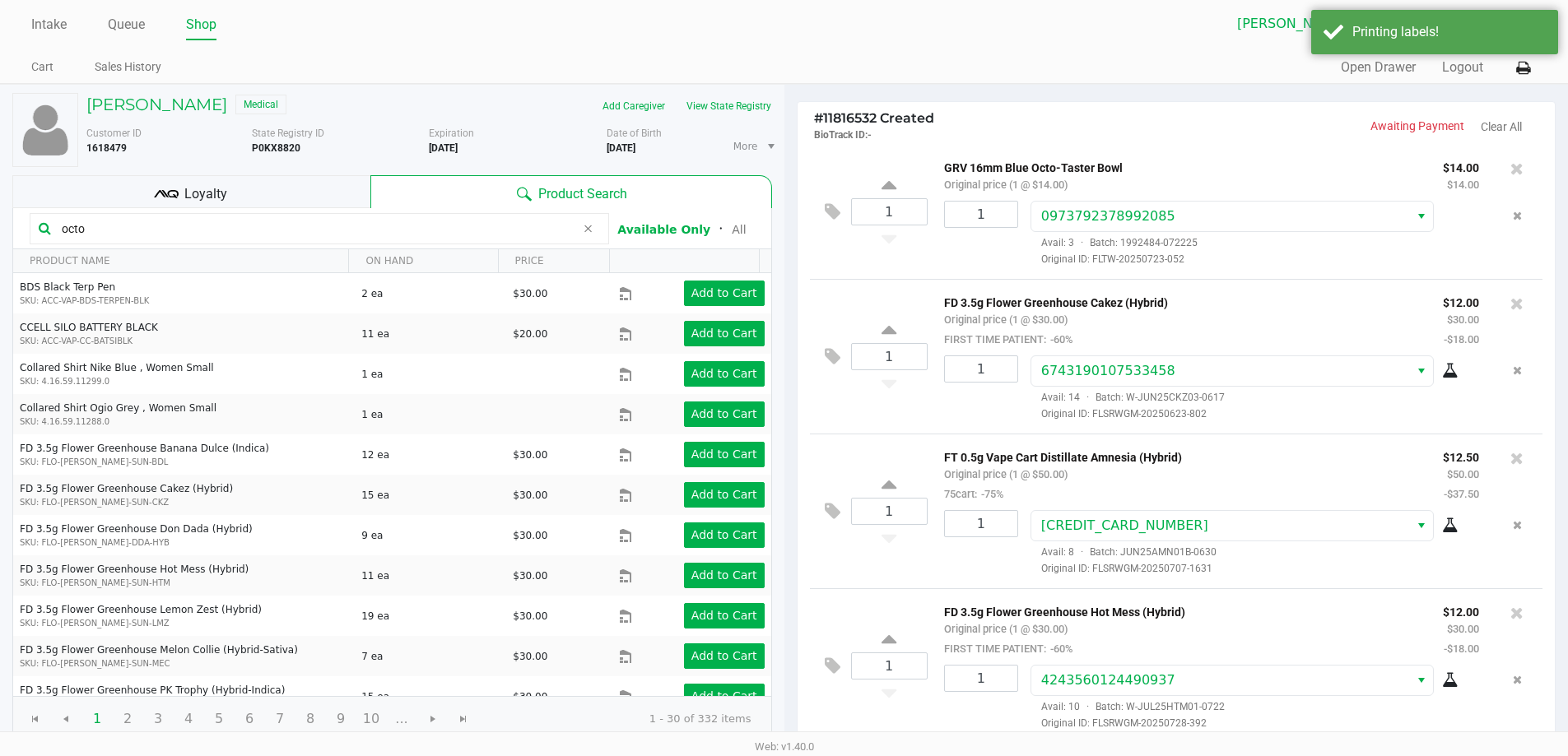
click at [254, 200] on div "Loyalty" at bounding box center [191, 191] width 358 height 33
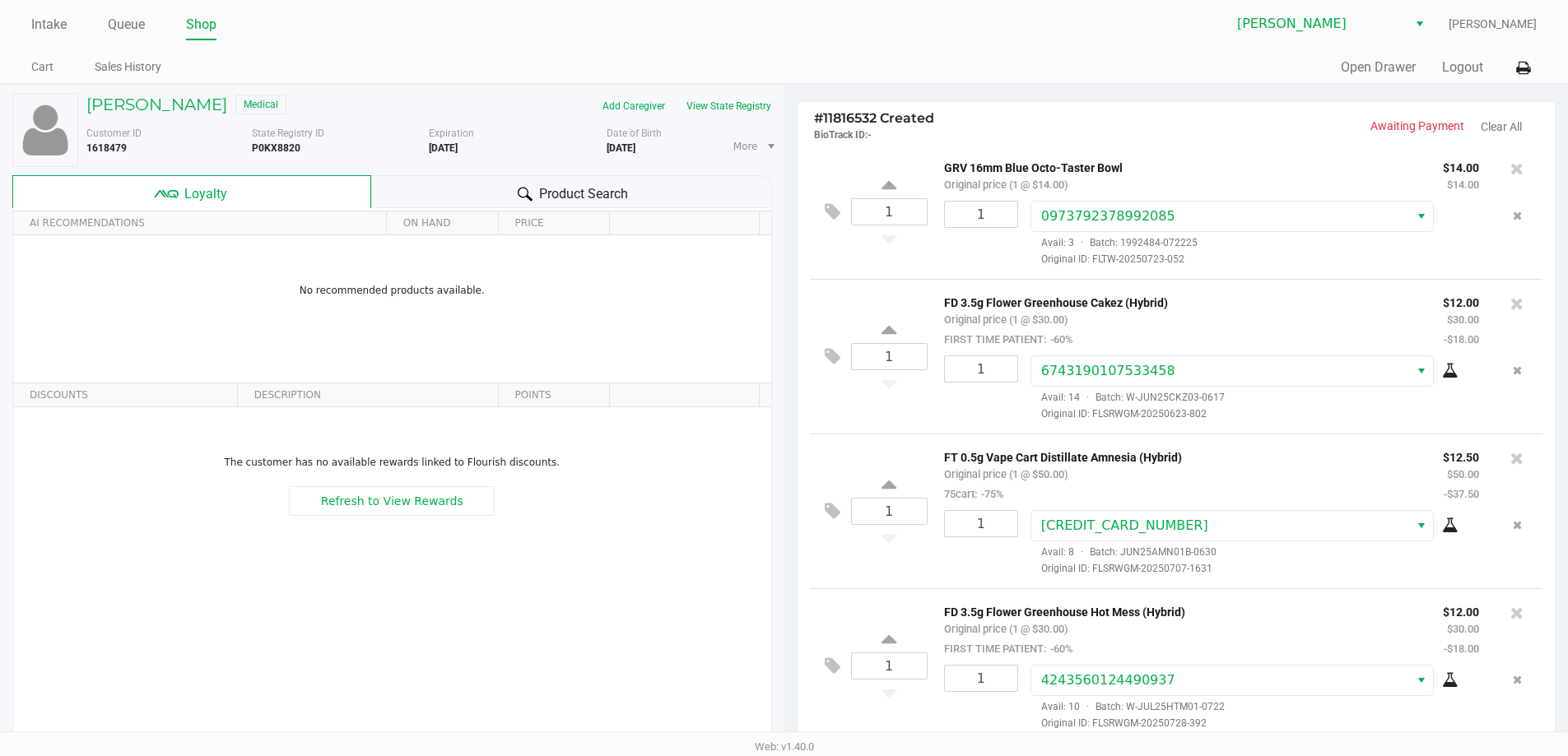
click at [461, 194] on div "Product Search" at bounding box center [572, 191] width 401 height 33
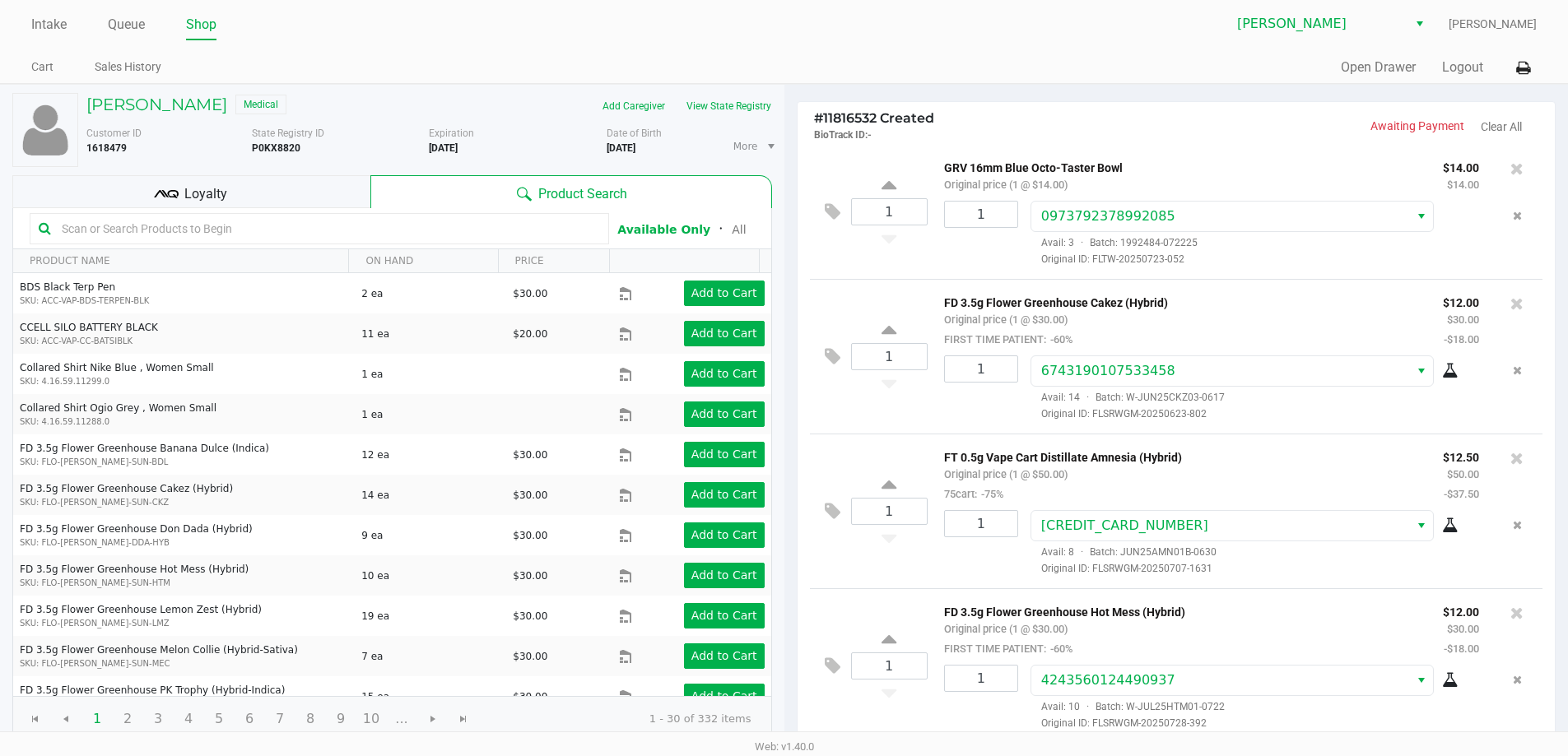
click at [284, 194] on div "Loyalty" at bounding box center [191, 191] width 358 height 33
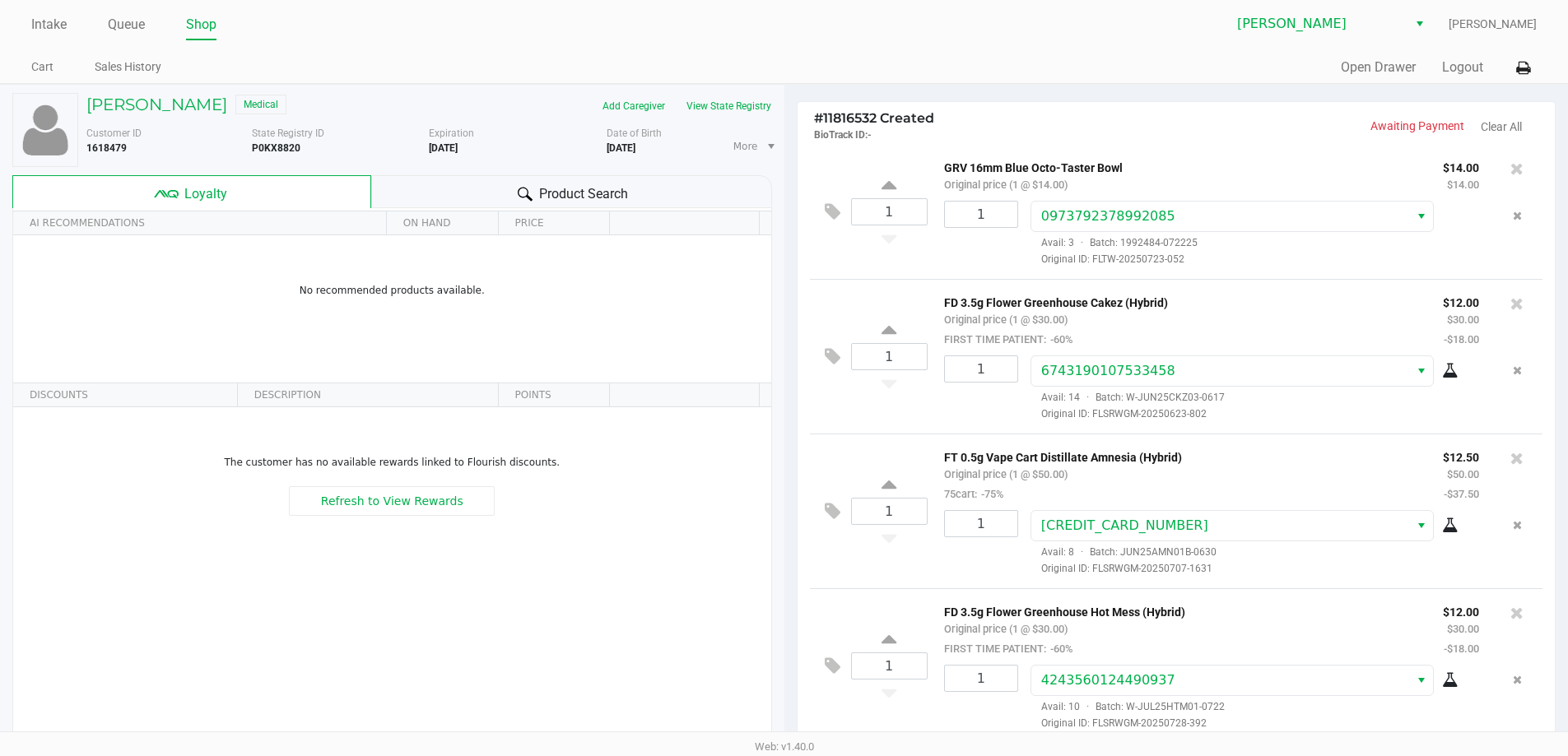
click at [409, 197] on div "Product Search" at bounding box center [572, 191] width 401 height 33
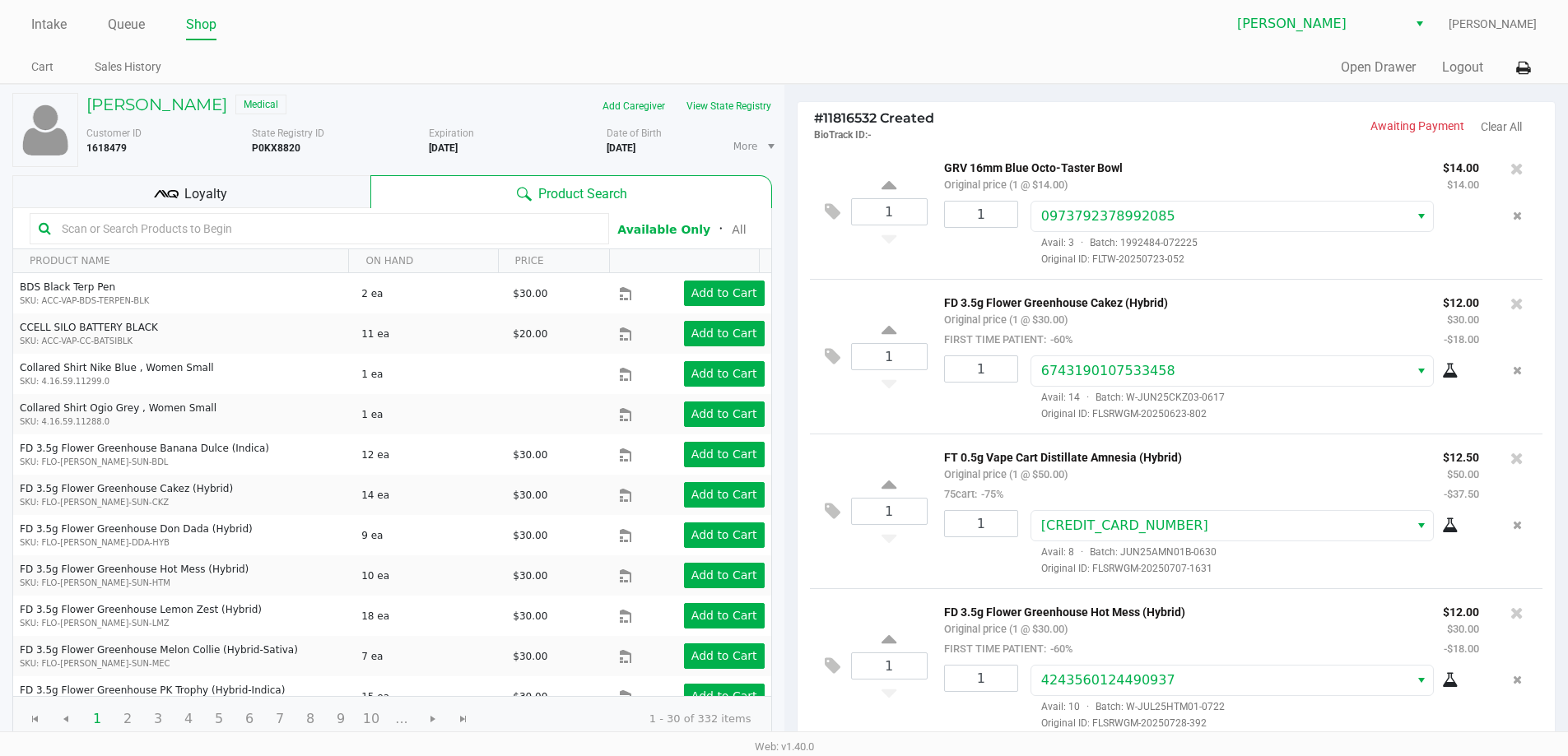
click at [296, 200] on div "Loyalty" at bounding box center [191, 191] width 358 height 33
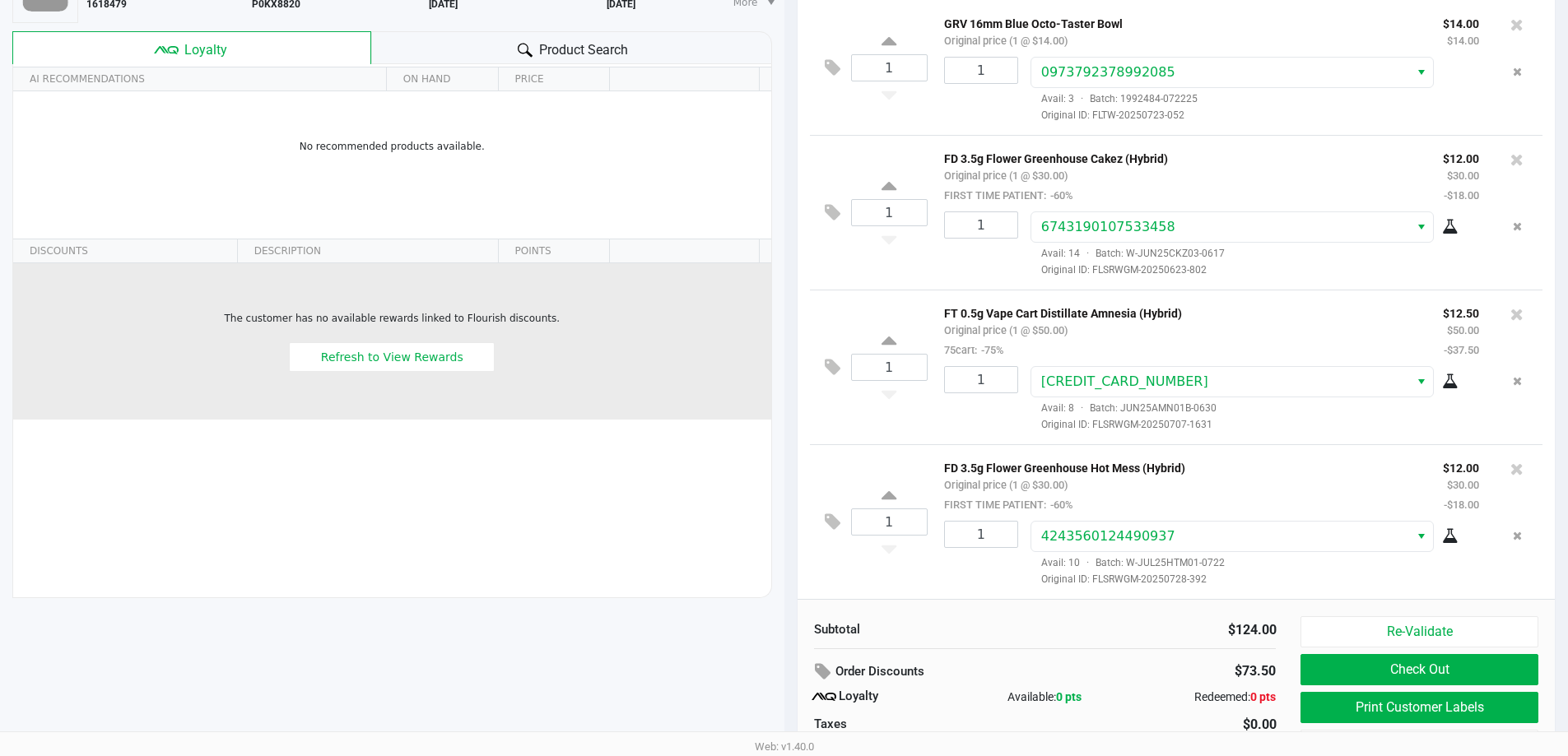
scroll to position [189, 0]
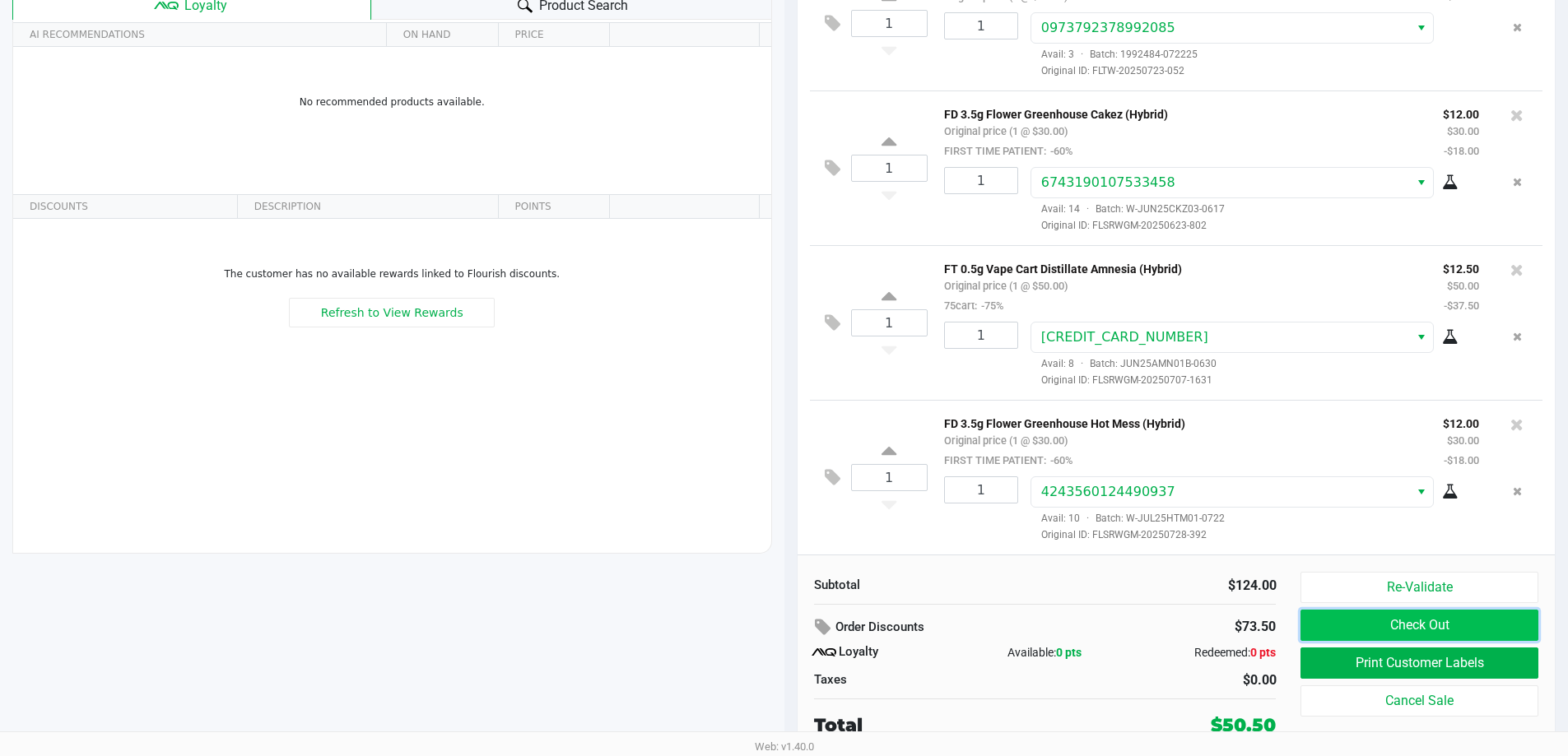
click at [1452, 620] on button "Check Out" at bounding box center [1418, 625] width 237 height 31
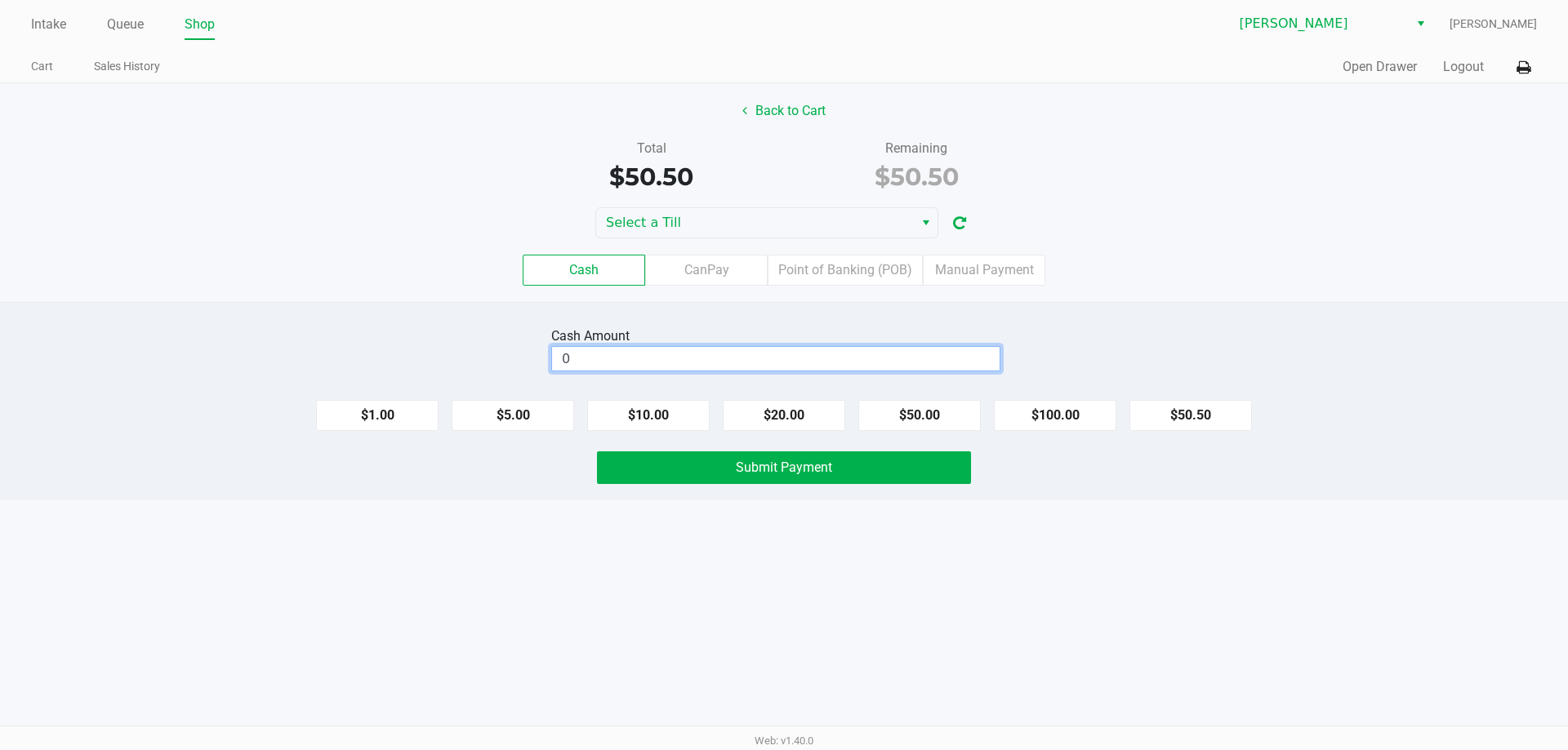
click at [696, 353] on input "0" at bounding box center [776, 359] width 447 height 24
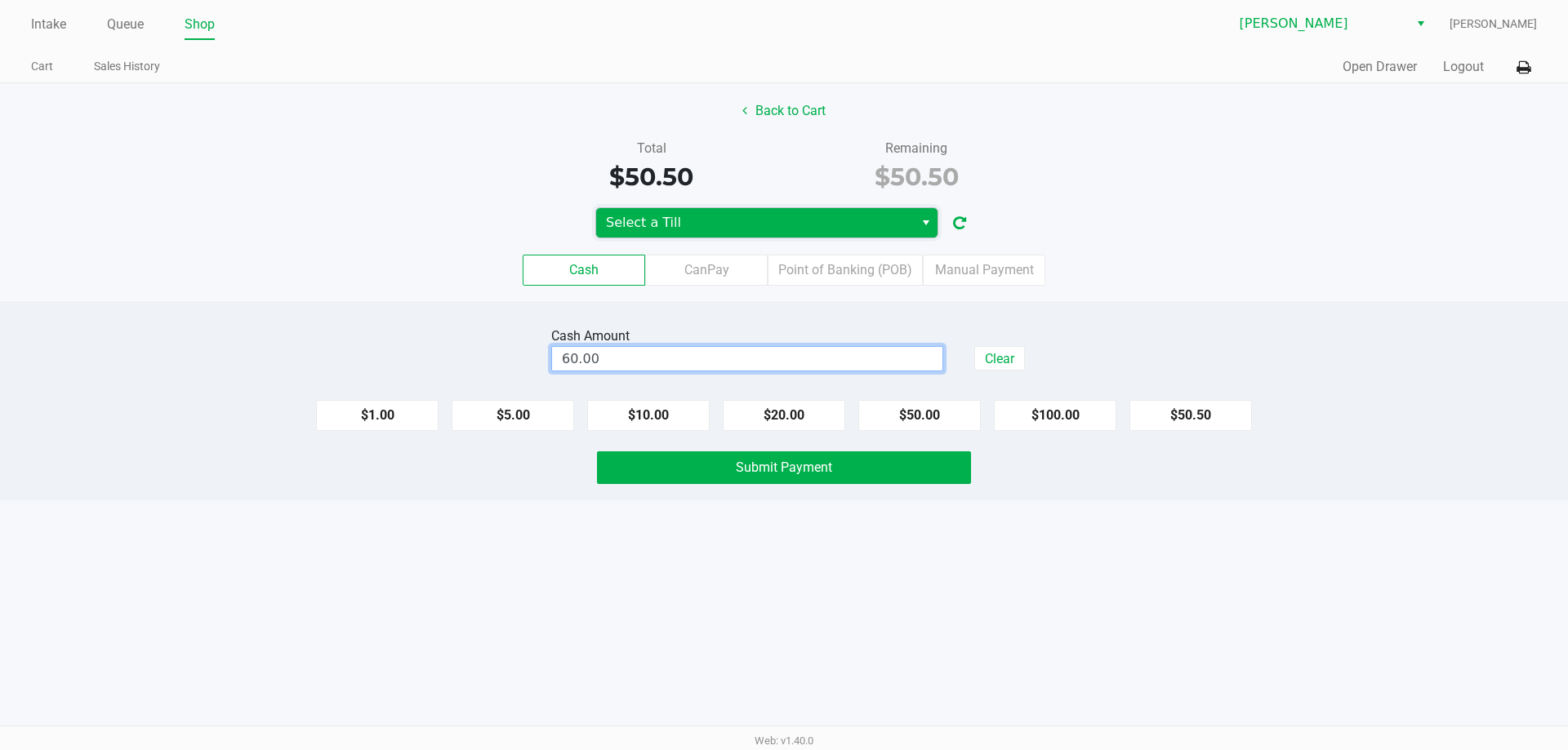
type input "$60.00"
click at [730, 225] on span "Select a Till" at bounding box center [755, 223] width 298 height 19
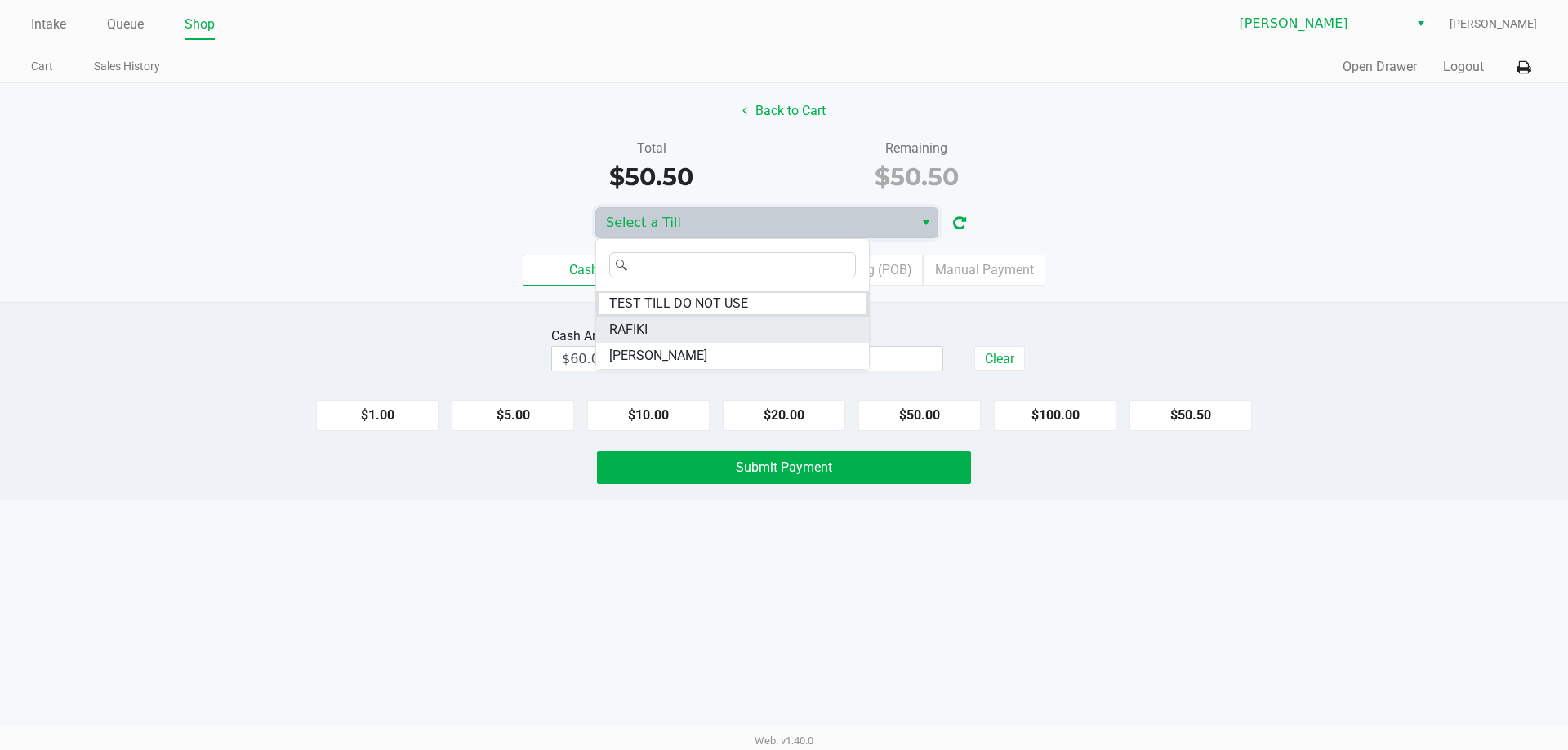
click at [715, 334] on li "RAFIKI" at bounding box center [733, 330] width 273 height 27
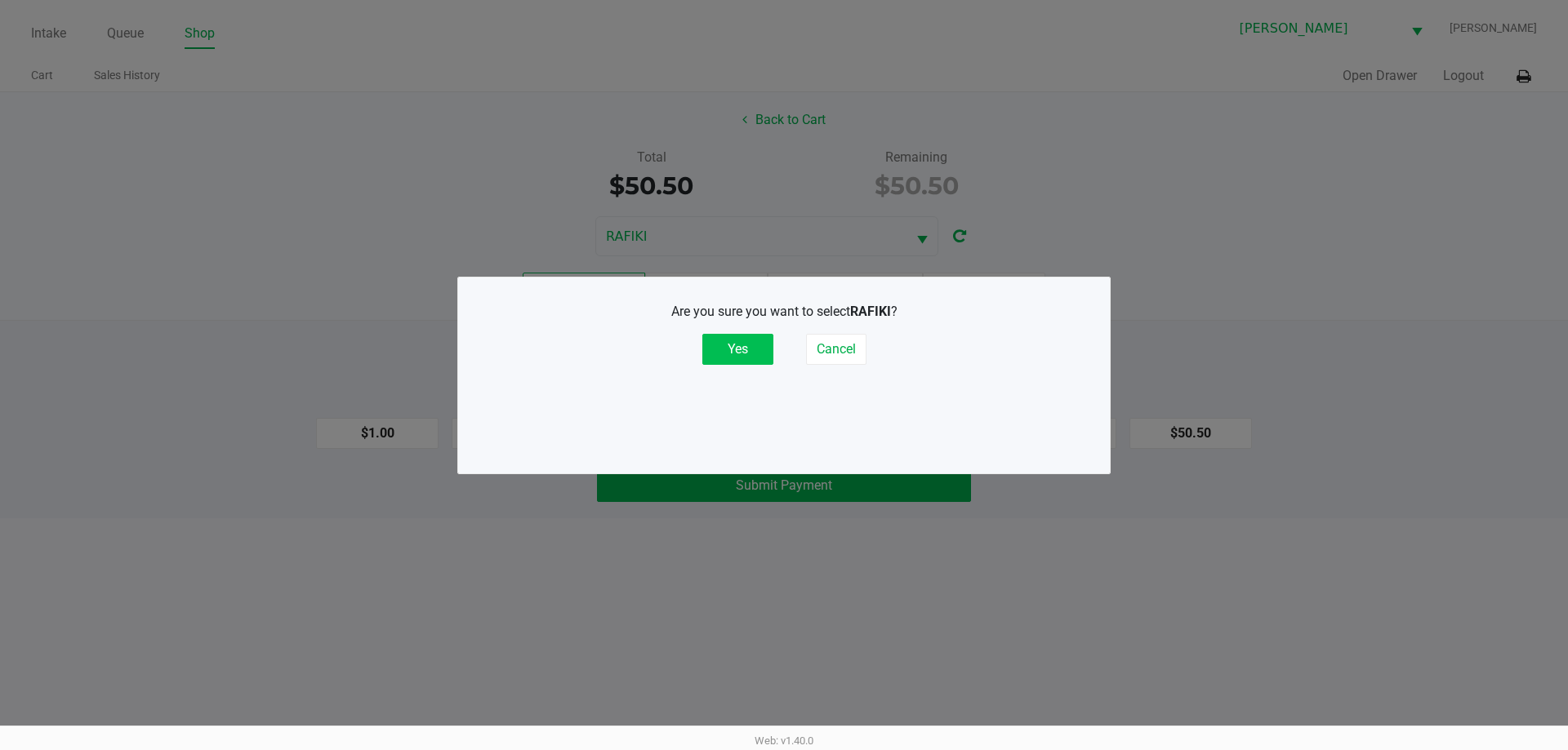
click at [742, 347] on button "Yes" at bounding box center [738, 349] width 71 height 31
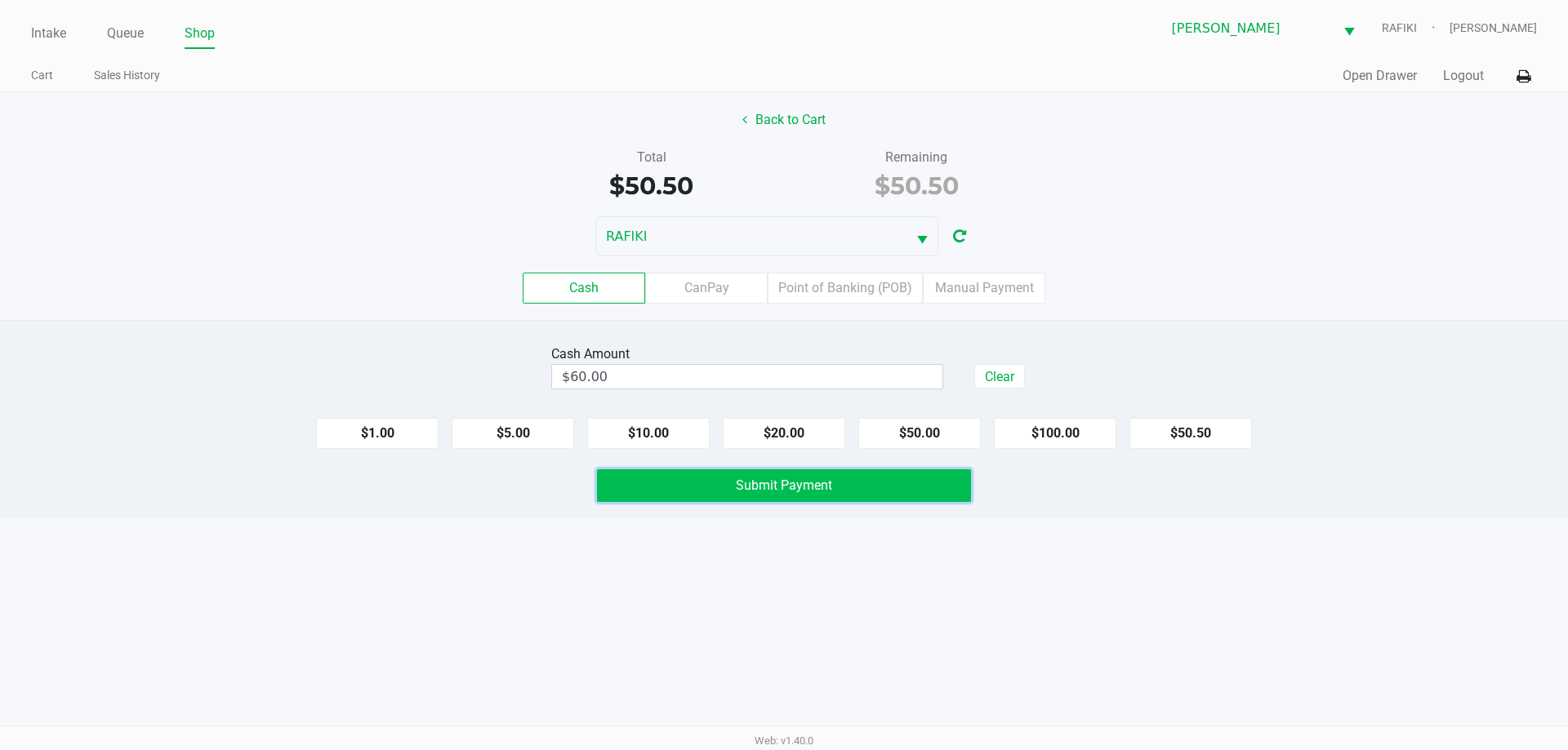
click at [880, 480] on button "Submit Payment" at bounding box center [784, 485] width 374 height 33
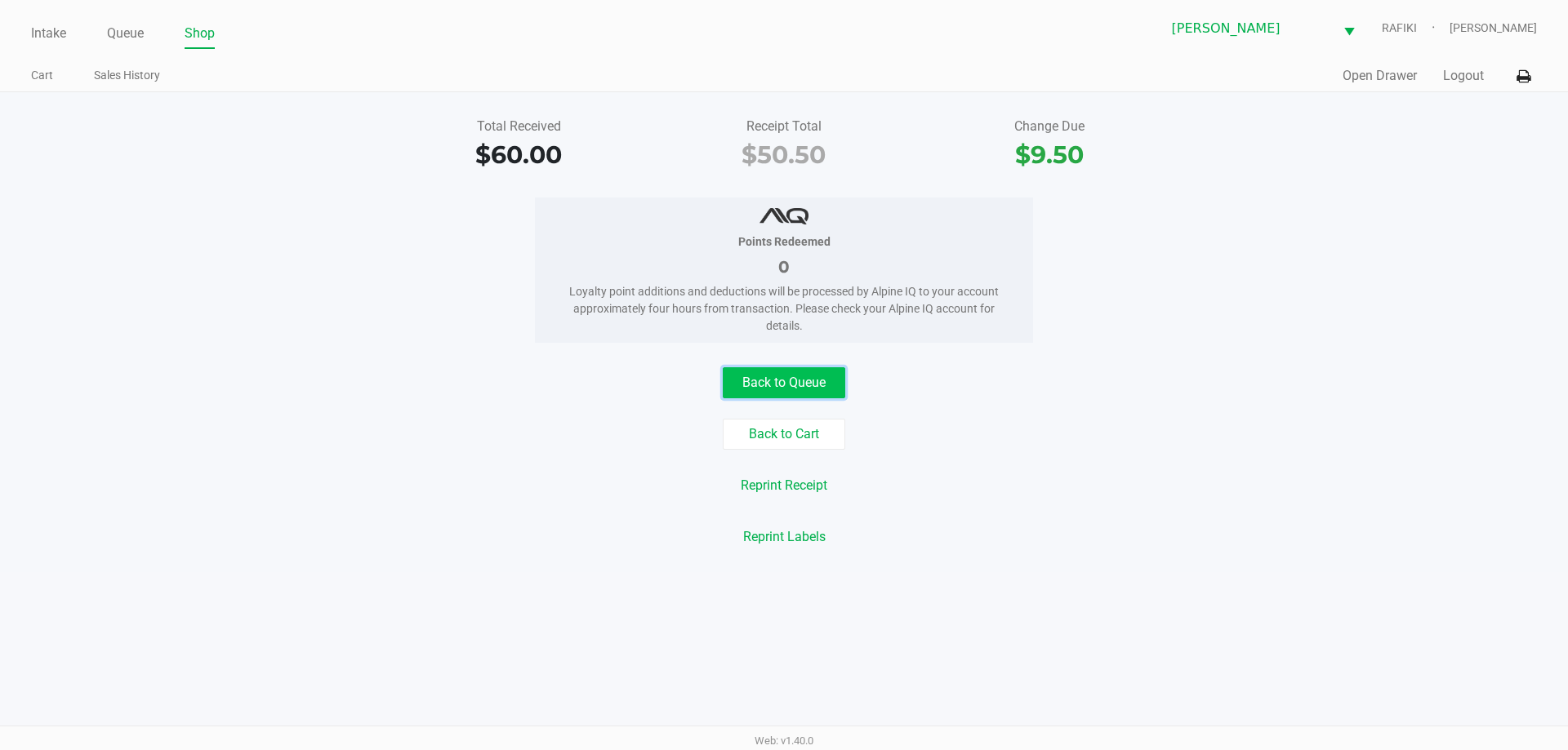
click at [800, 378] on button "Back to Queue" at bounding box center [784, 383] width 123 height 31
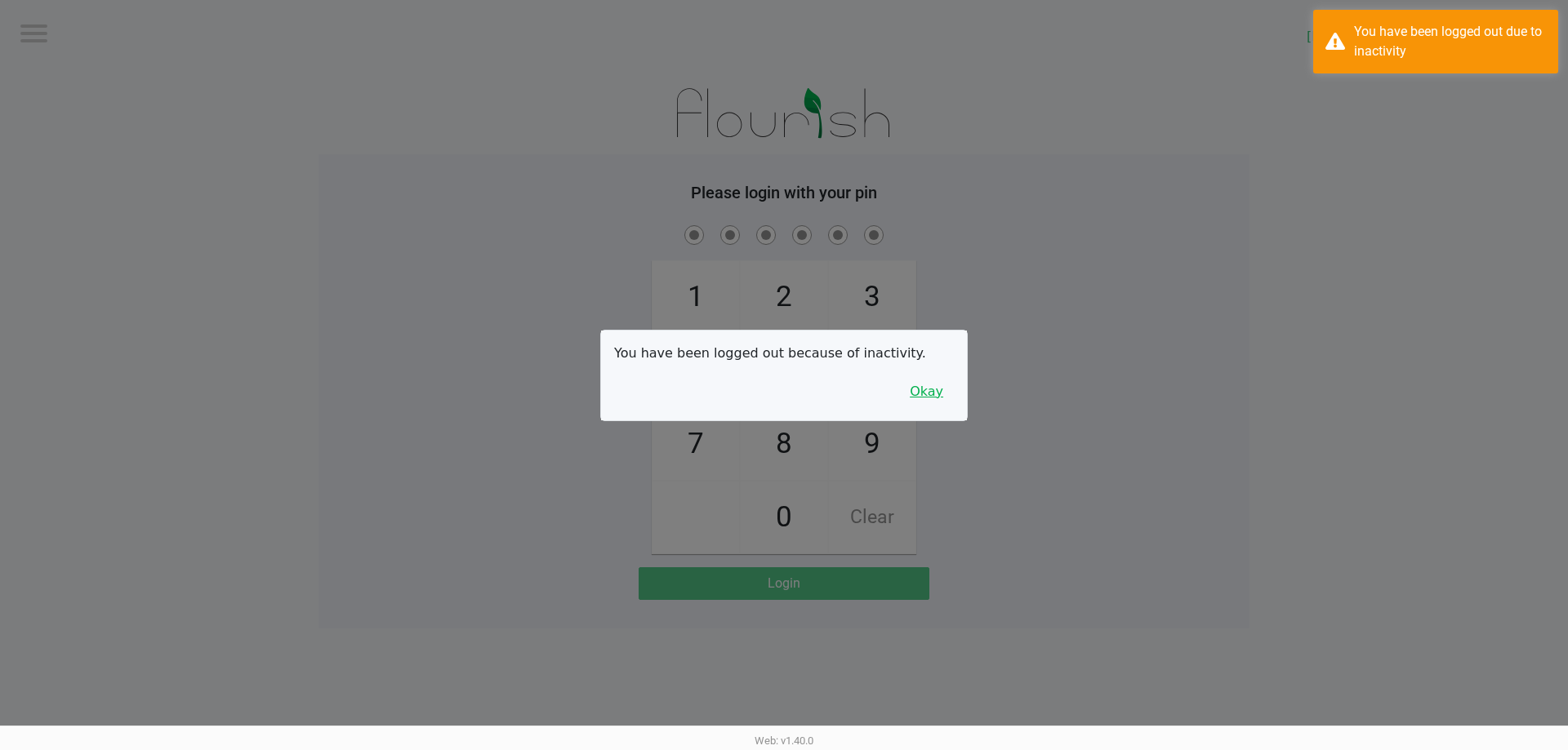
click at [935, 400] on button "Okay" at bounding box center [927, 391] width 55 height 31
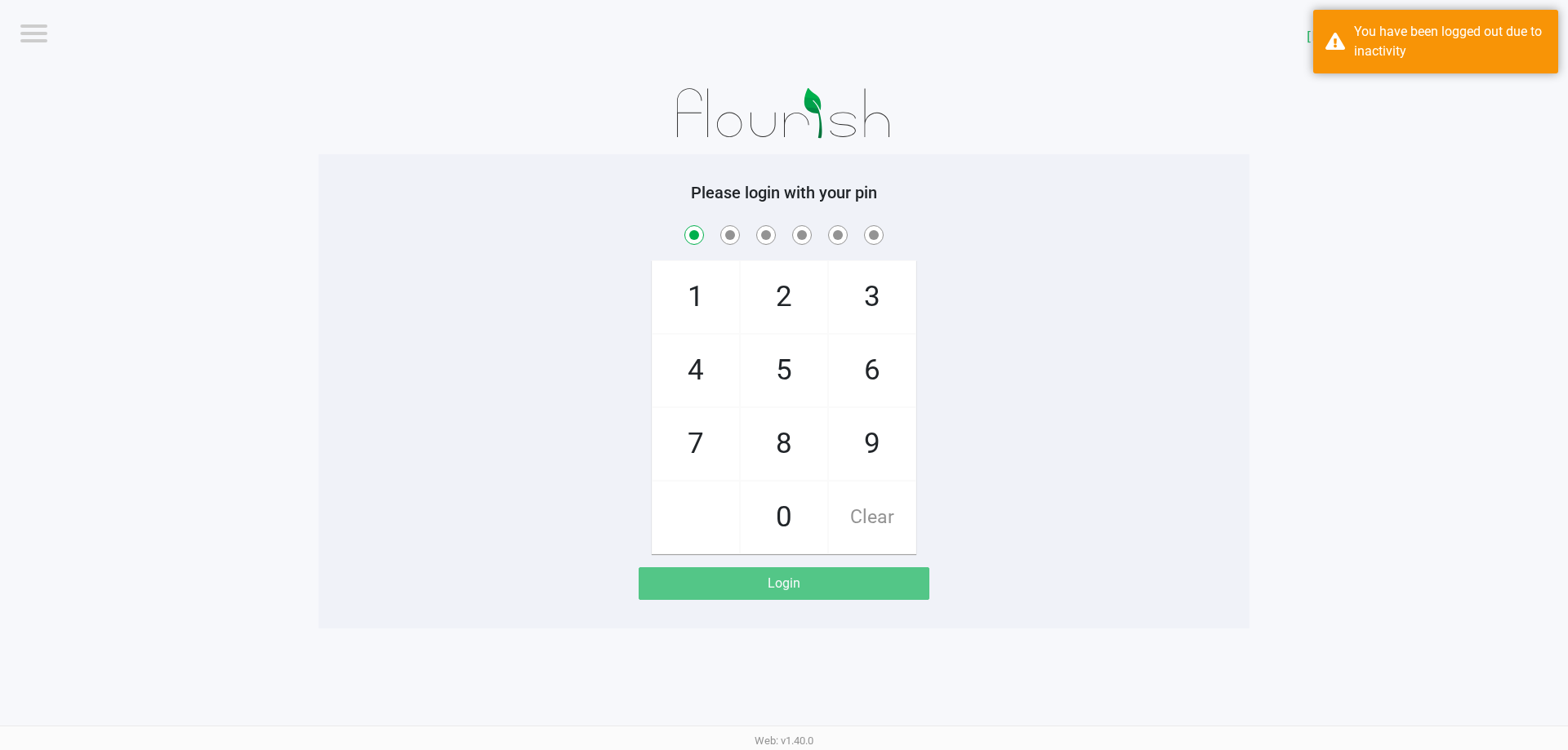
checkbox input "true"
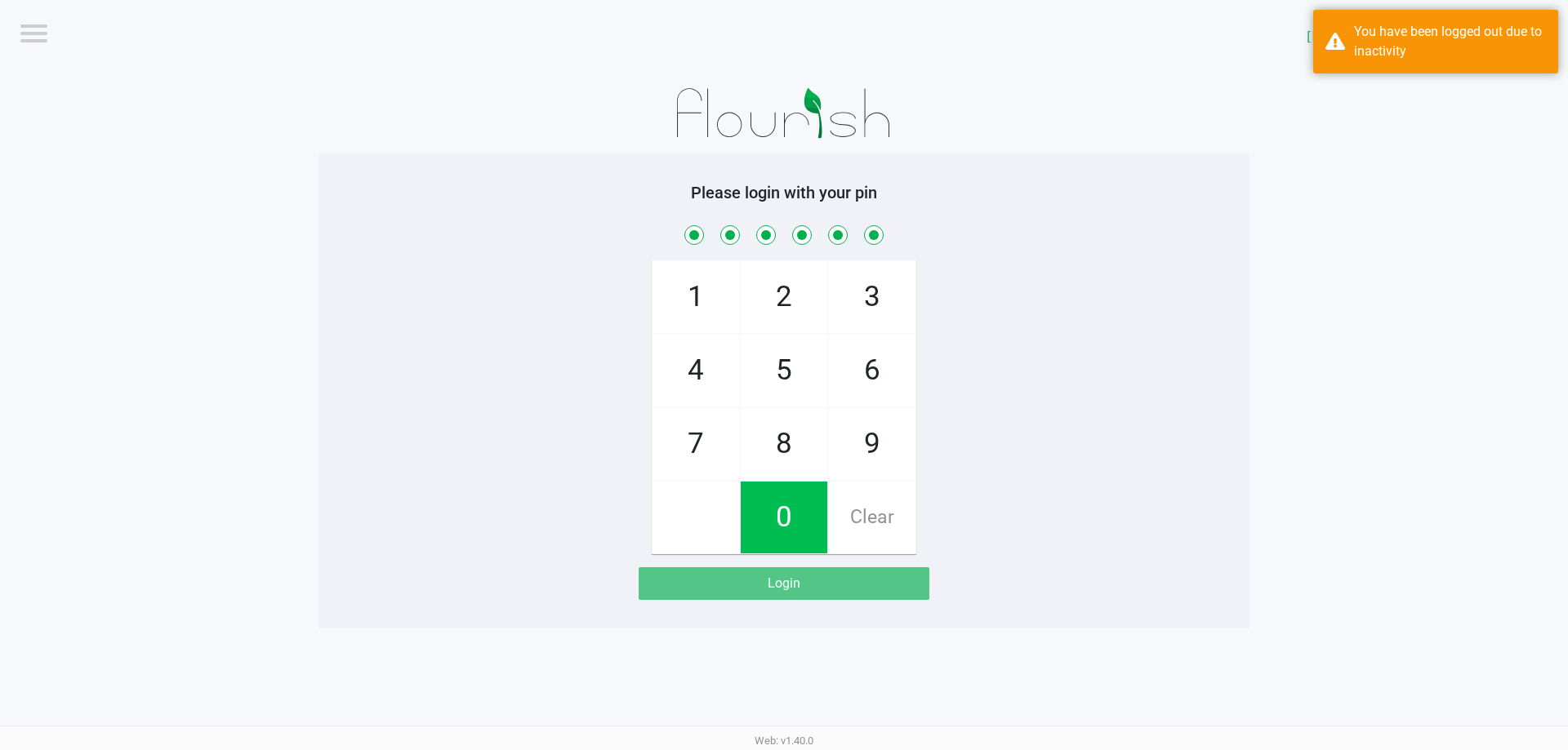
checkbox input "true"
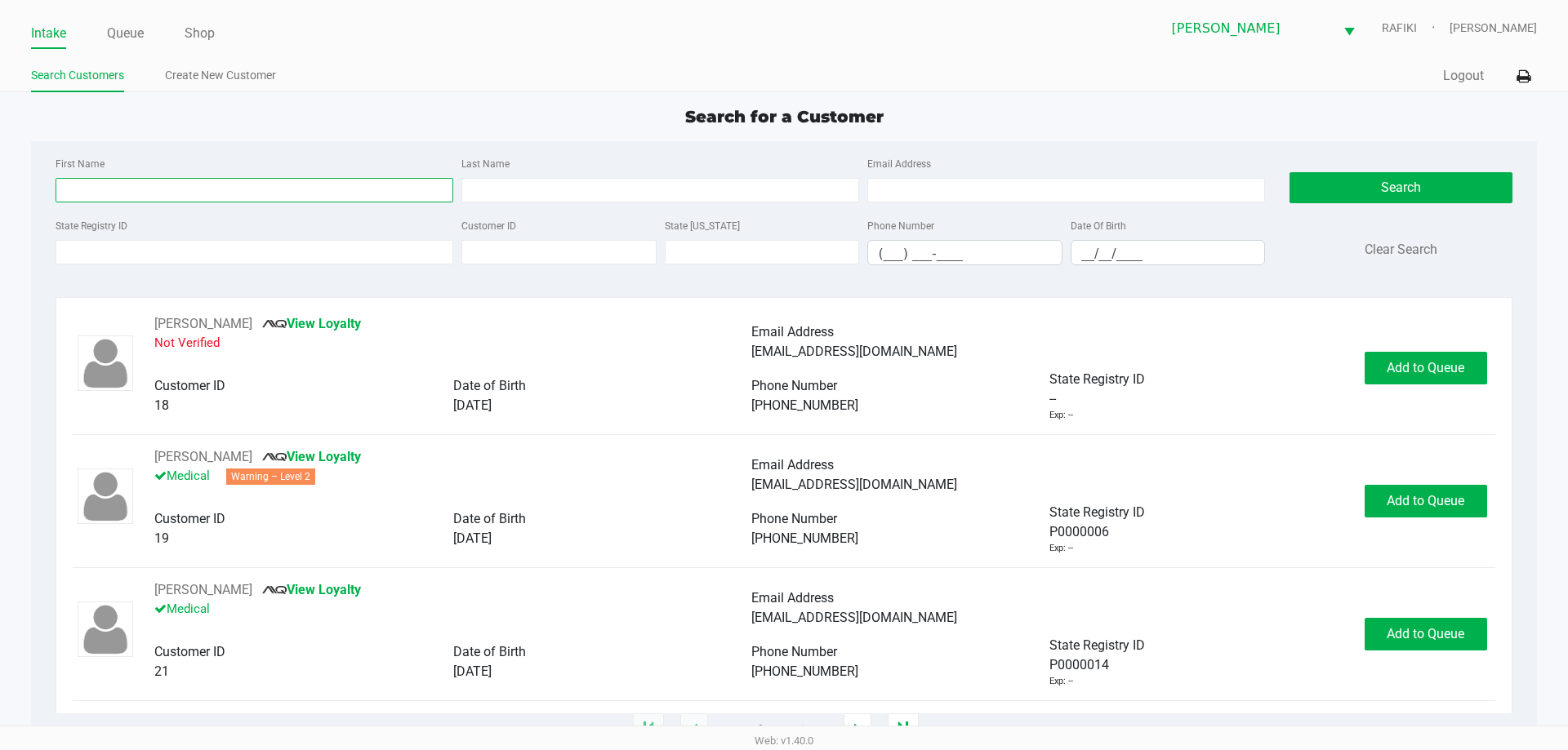
click at [199, 193] on input "First Name" at bounding box center [255, 190] width 398 height 25
type input "kyle"
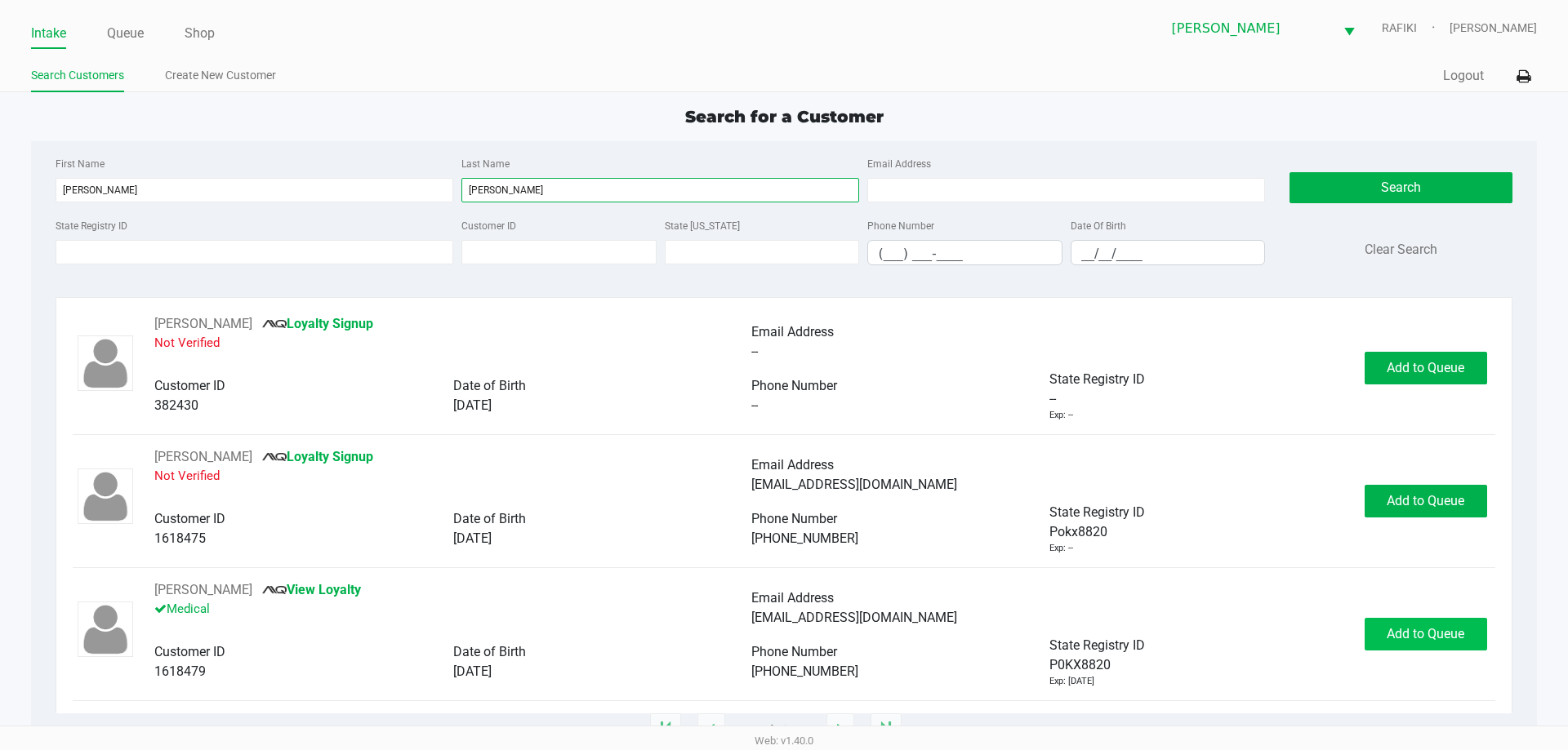
type input "Mills"
click at [1422, 621] on button "Add to Queue" at bounding box center [1426, 634] width 123 height 33
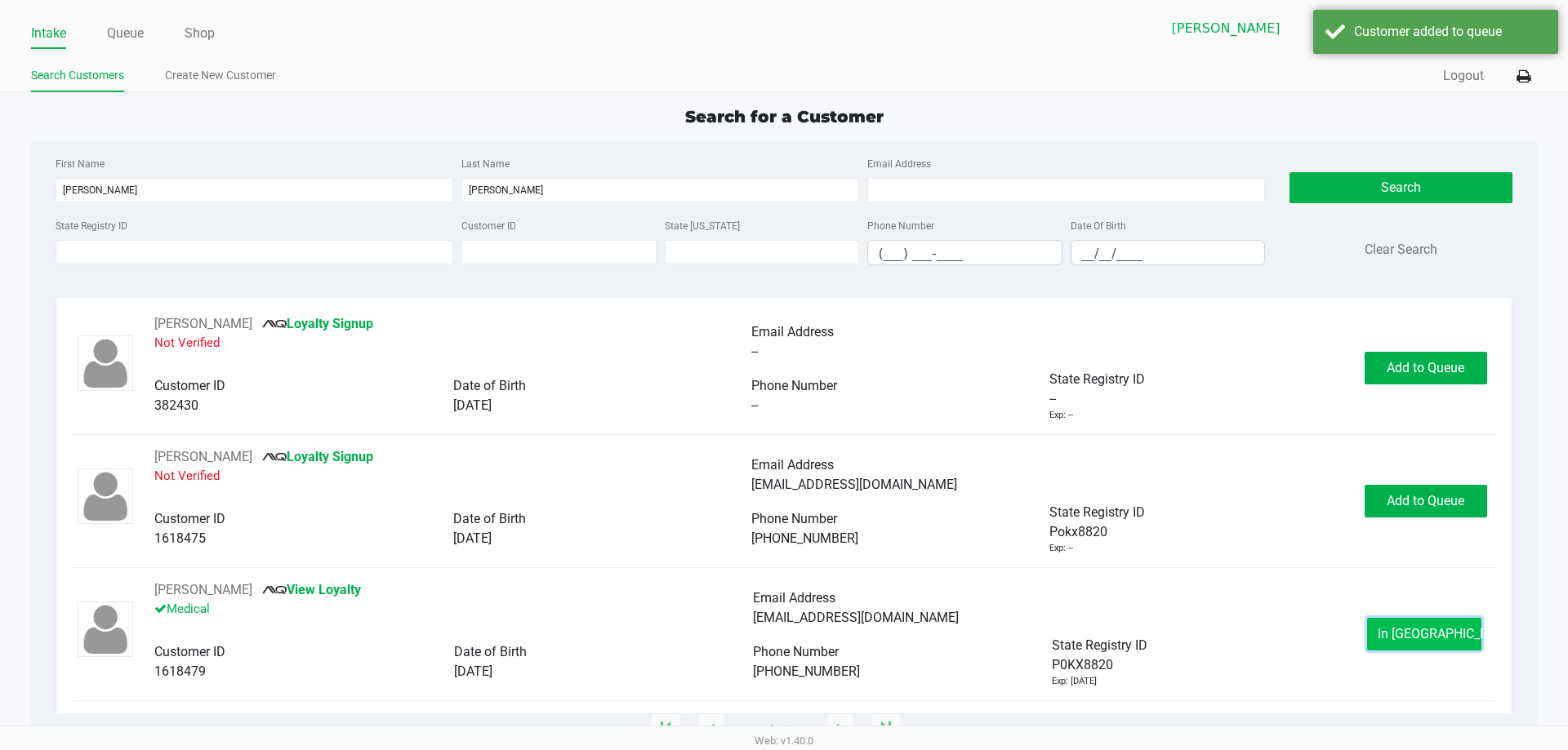
click at [1426, 629] on span "In Queue" at bounding box center [1446, 634] width 137 height 16
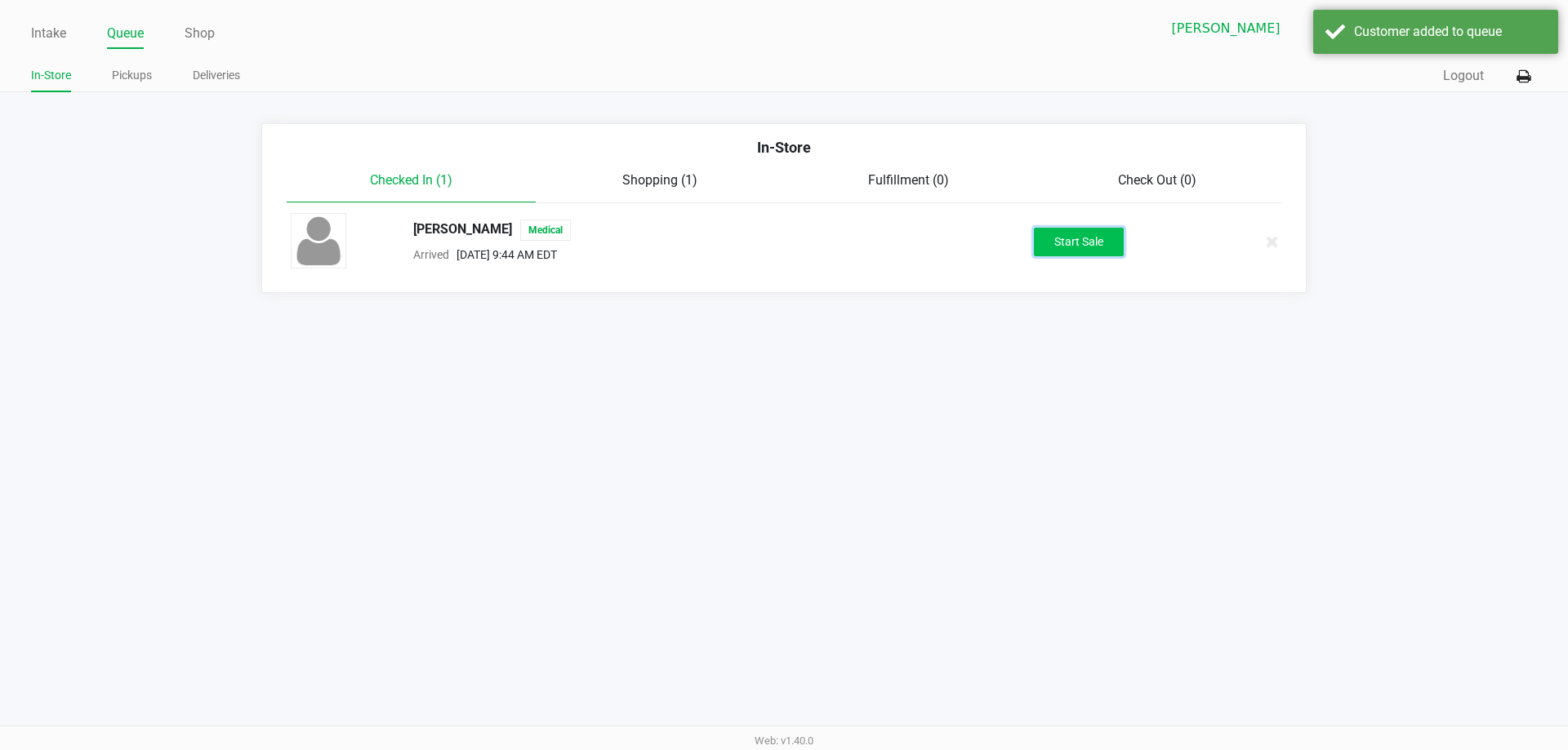
click at [1089, 245] on button "Start Sale" at bounding box center [1079, 242] width 90 height 28
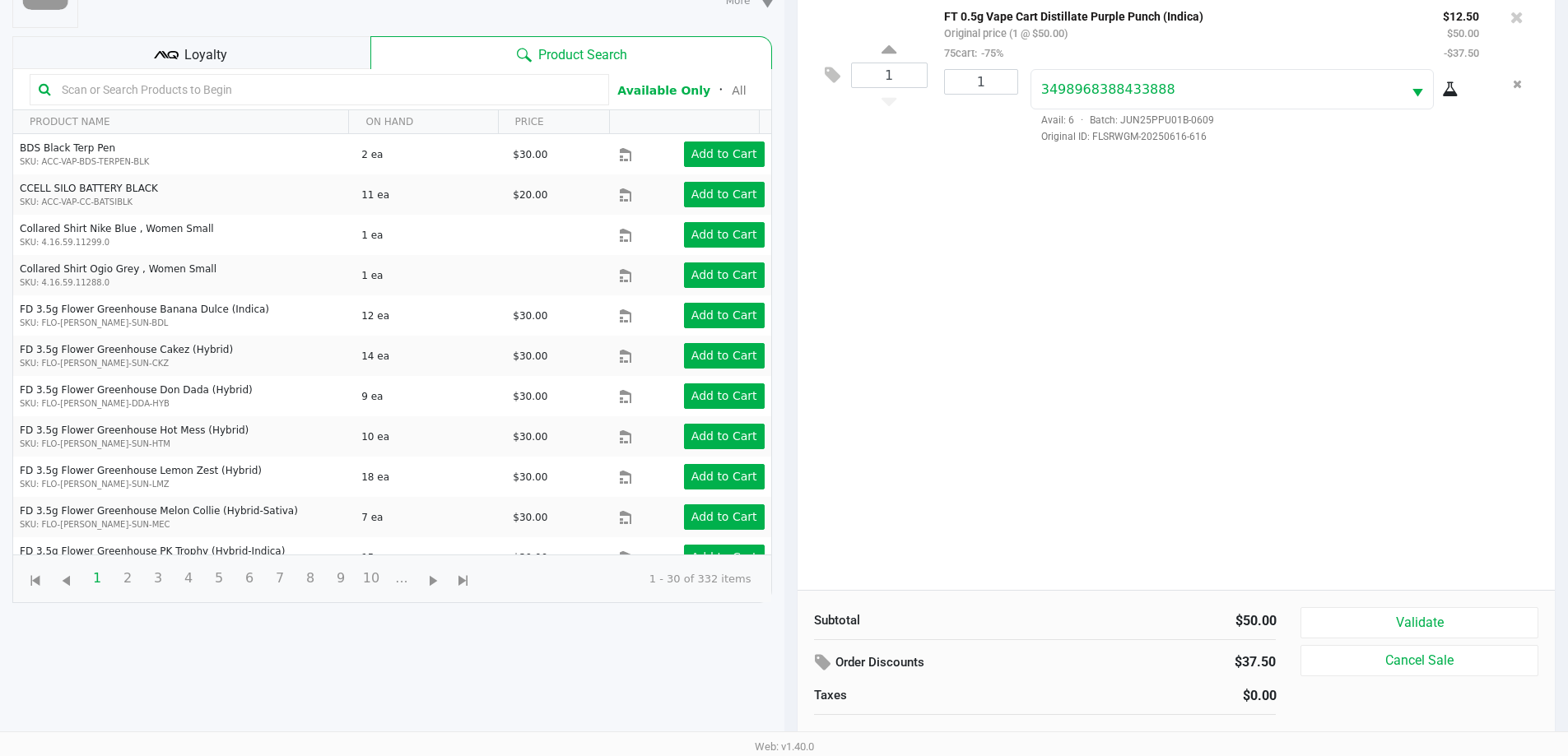
scroll to position [178, 0]
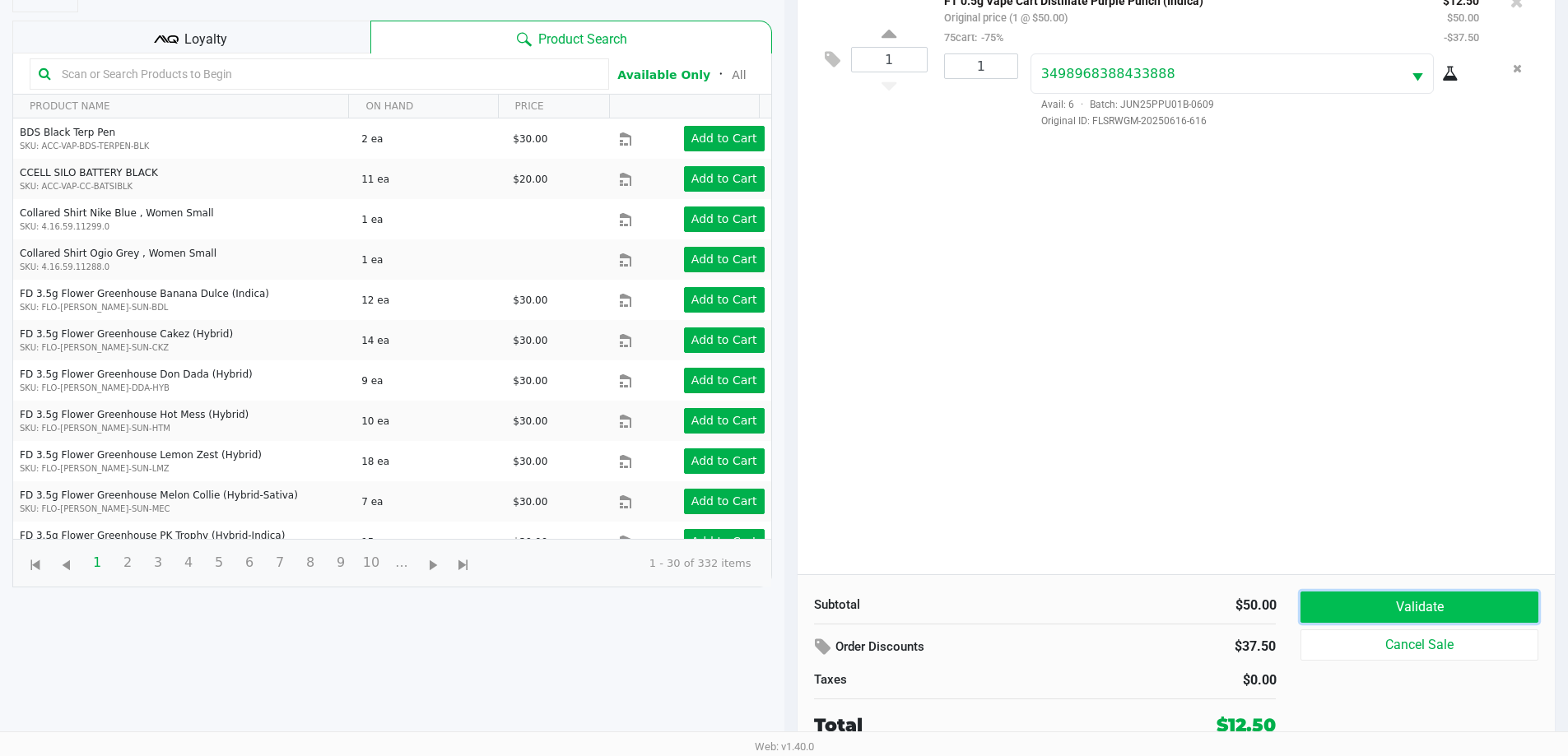
click at [1401, 602] on button "Validate" at bounding box center [1418, 606] width 237 height 31
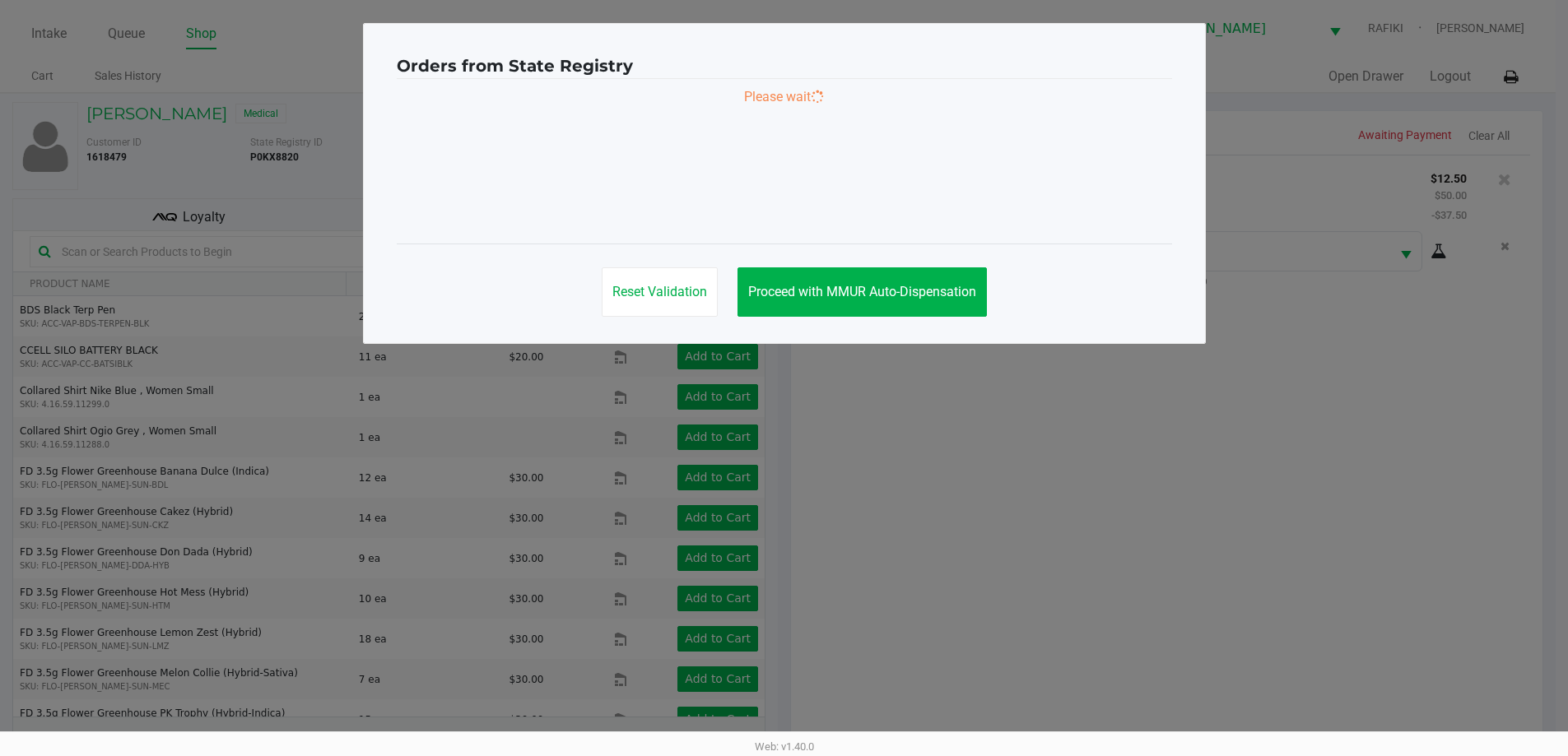
scroll to position [0, 0]
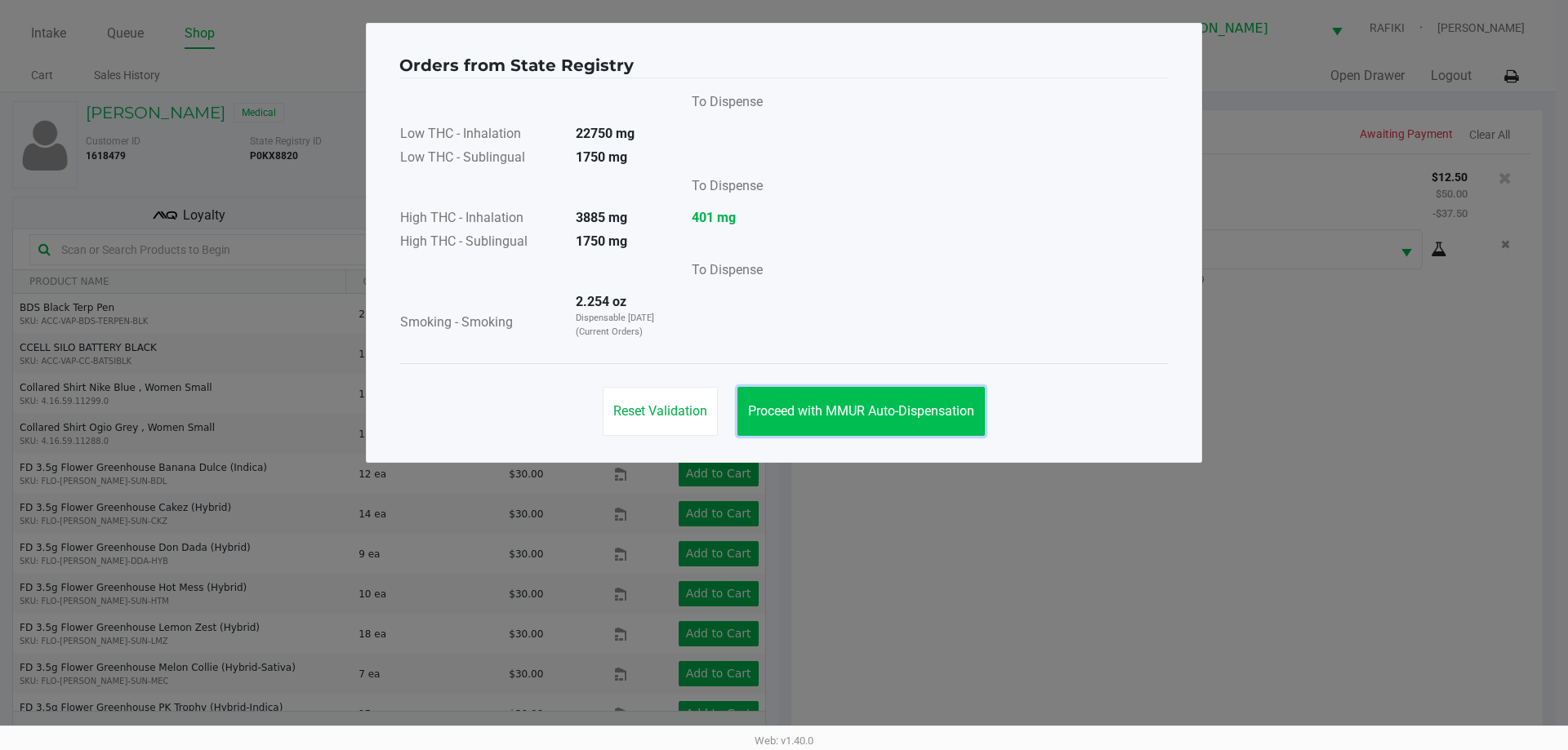
click at [912, 416] on span "Proceed with MMUR Auto-Dispensation" at bounding box center [862, 412] width 226 height 16
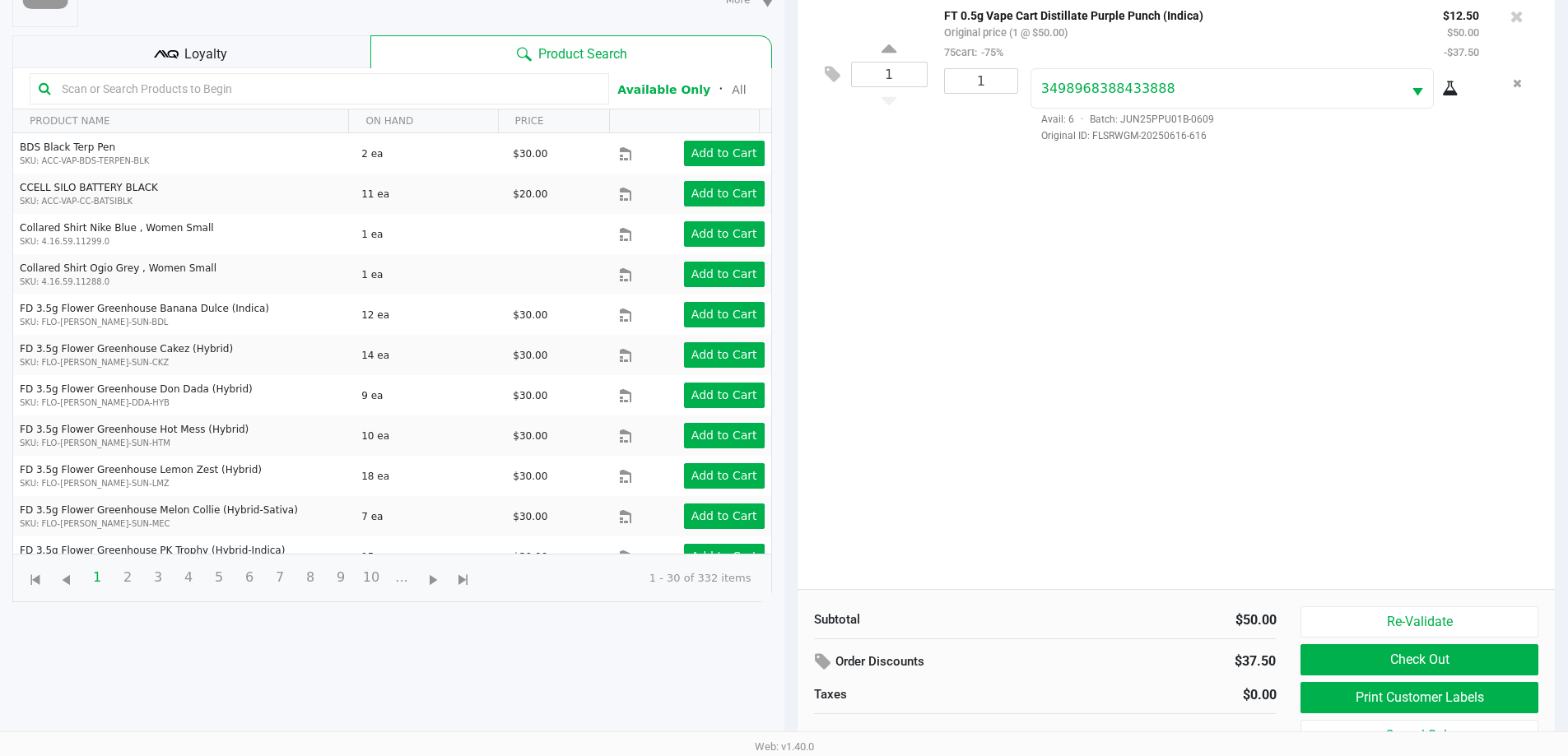
scroll to position [178, 0]
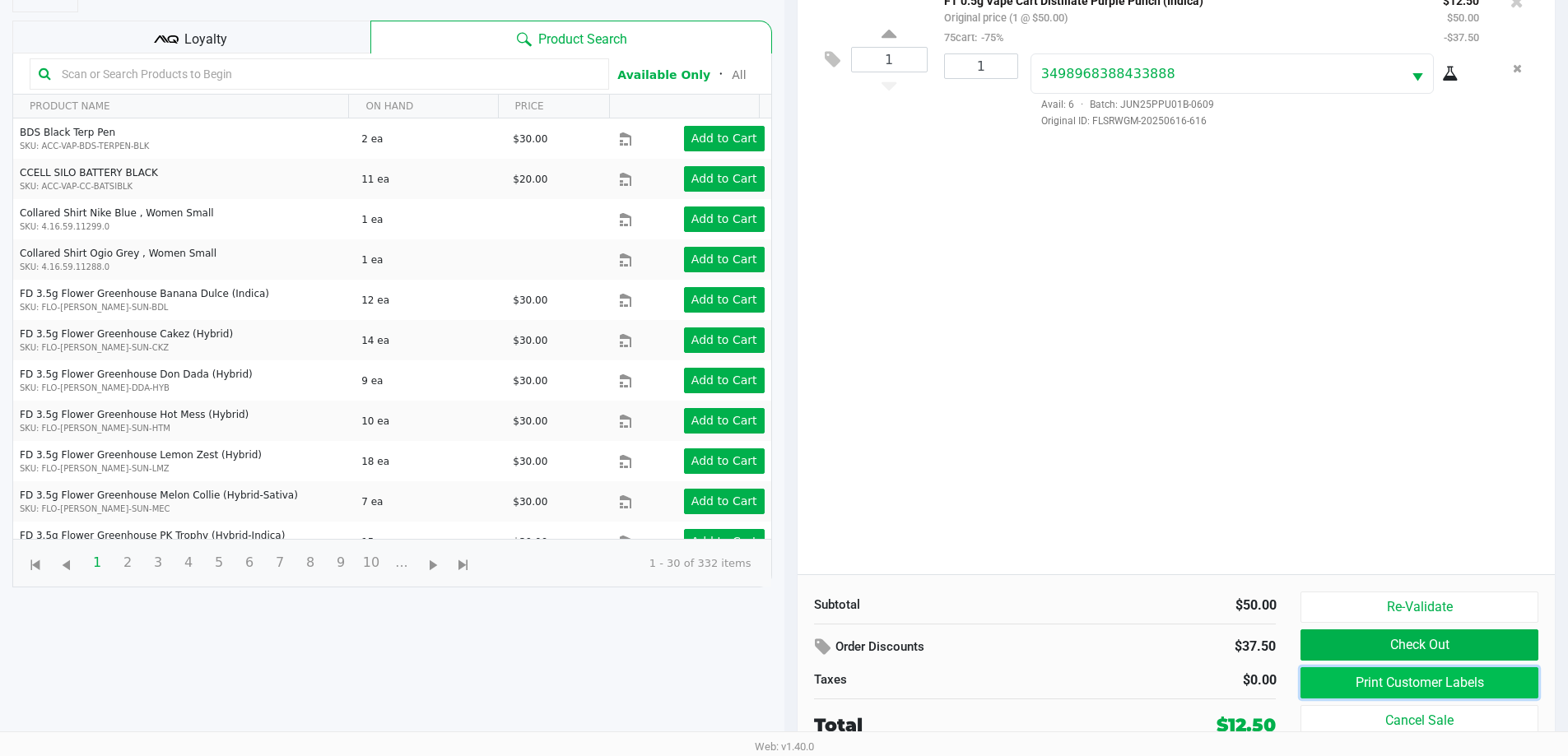
click at [1444, 679] on button "Print Customer Labels" at bounding box center [1418, 683] width 237 height 31
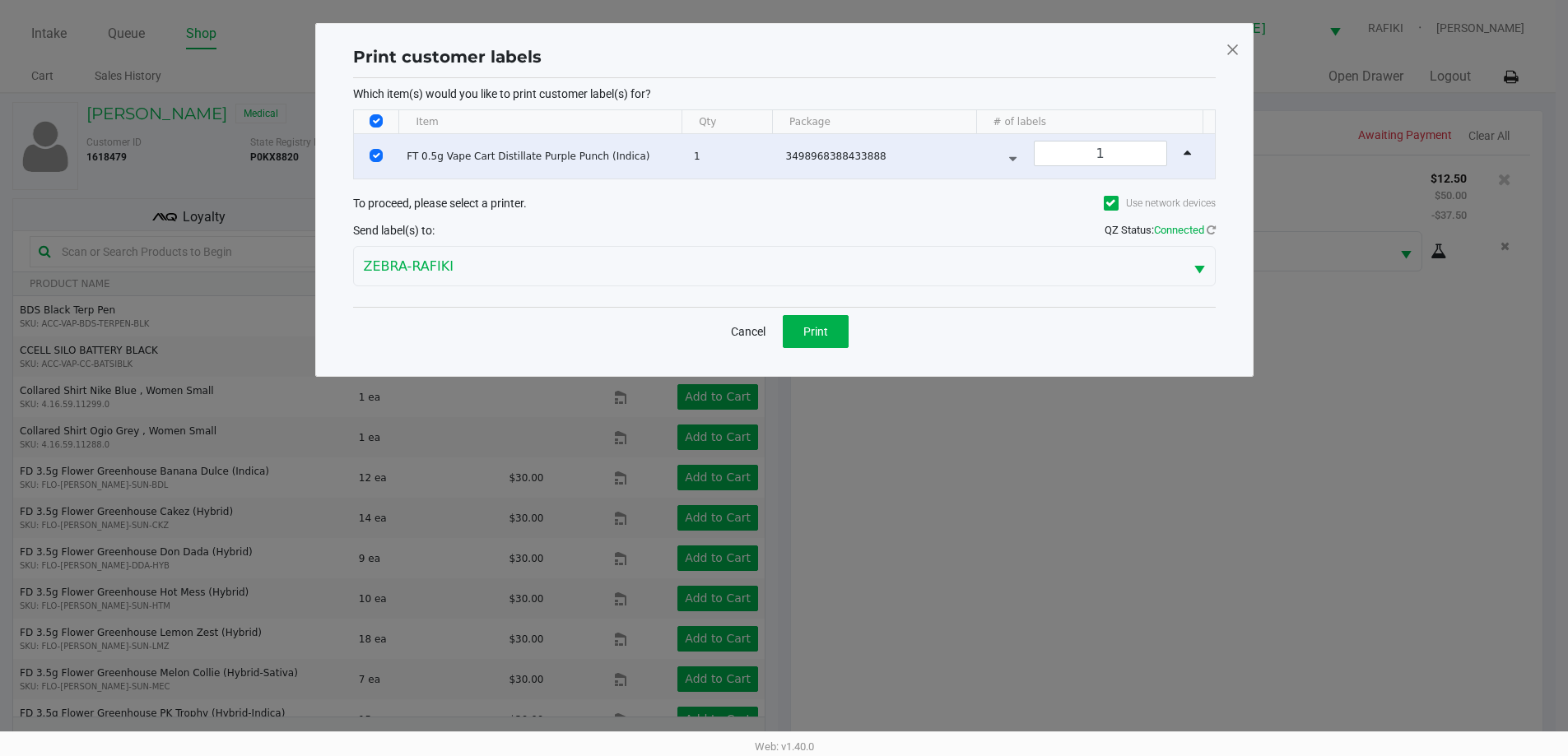
scroll to position [0, 0]
click at [825, 330] on span "Print" at bounding box center [821, 331] width 25 height 13
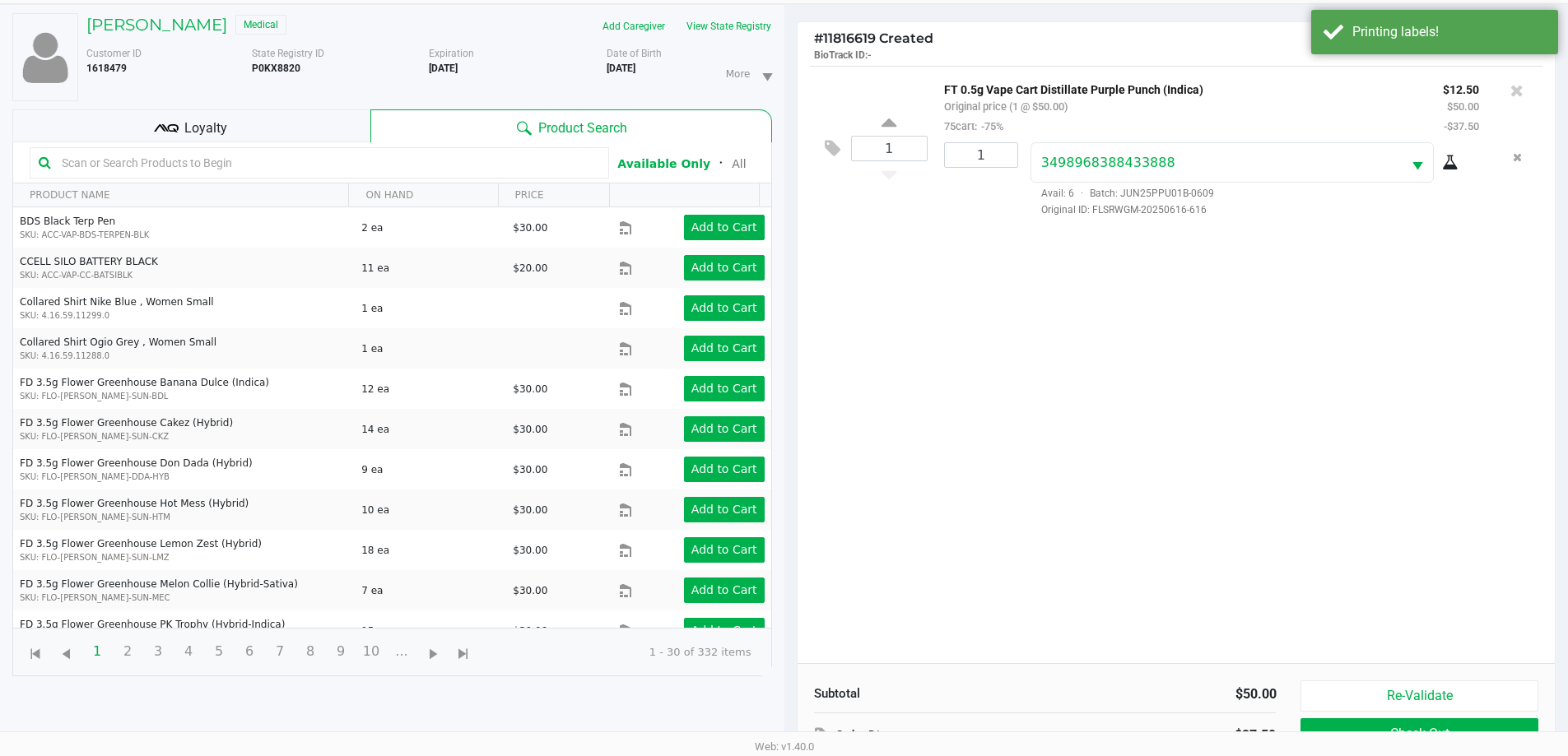
scroll to position [165, 0]
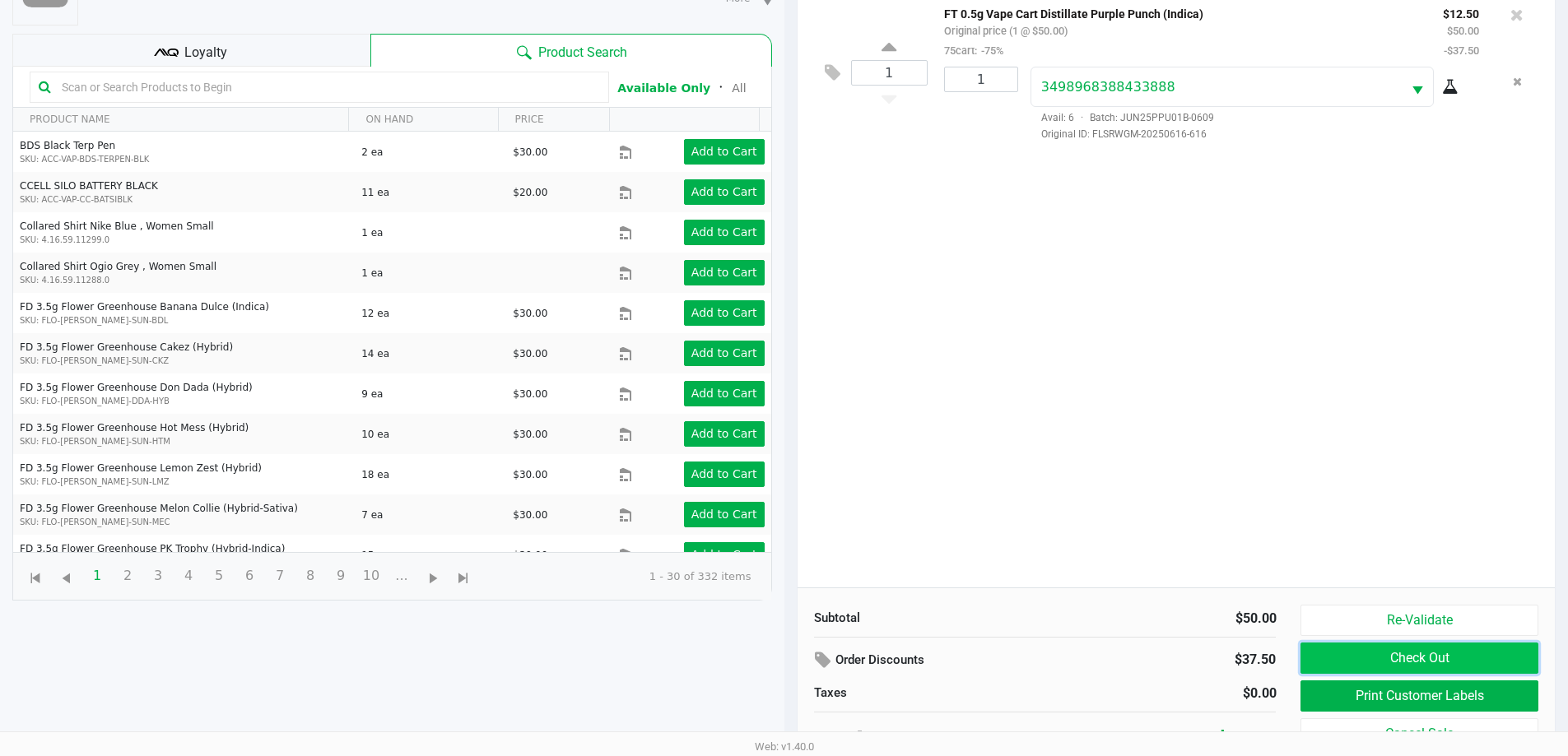
click at [1446, 661] on button "Check Out" at bounding box center [1418, 658] width 237 height 31
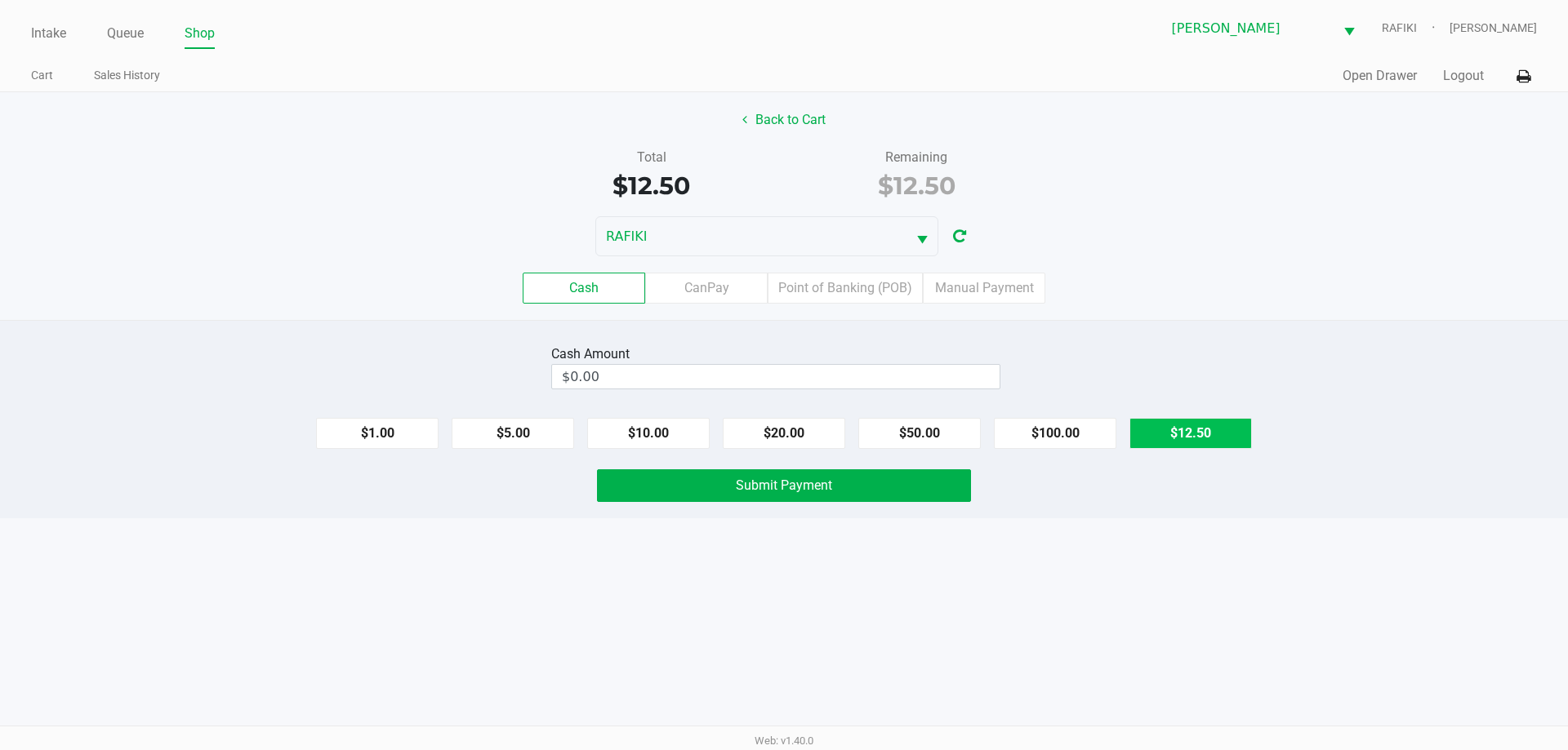
click at [1212, 421] on button "$12.50" at bounding box center [1191, 433] width 123 height 31
type input "$12.50"
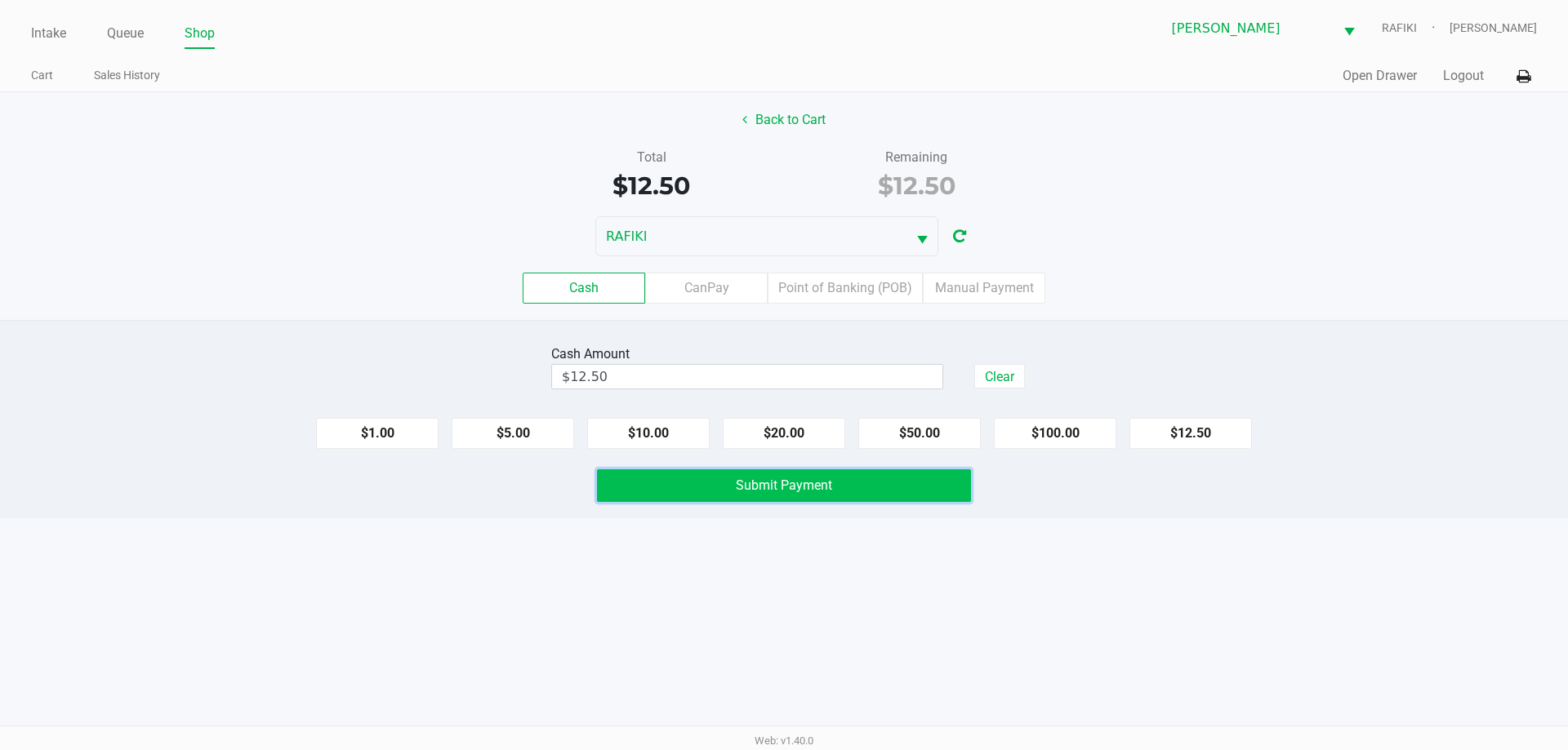
click at [894, 490] on button "Submit Payment" at bounding box center [784, 485] width 374 height 33
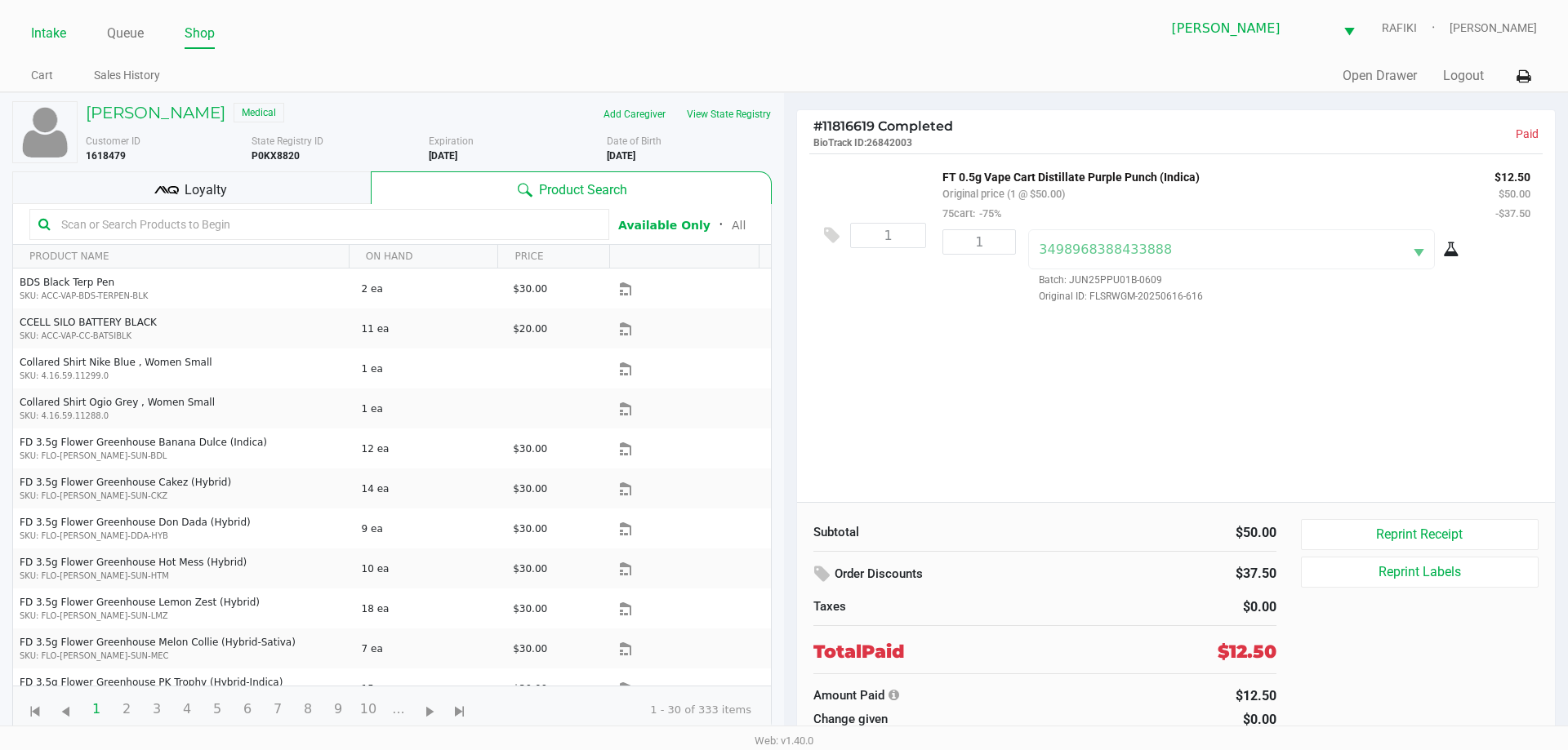
click at [42, 33] on link "Intake" at bounding box center [49, 34] width 35 height 23
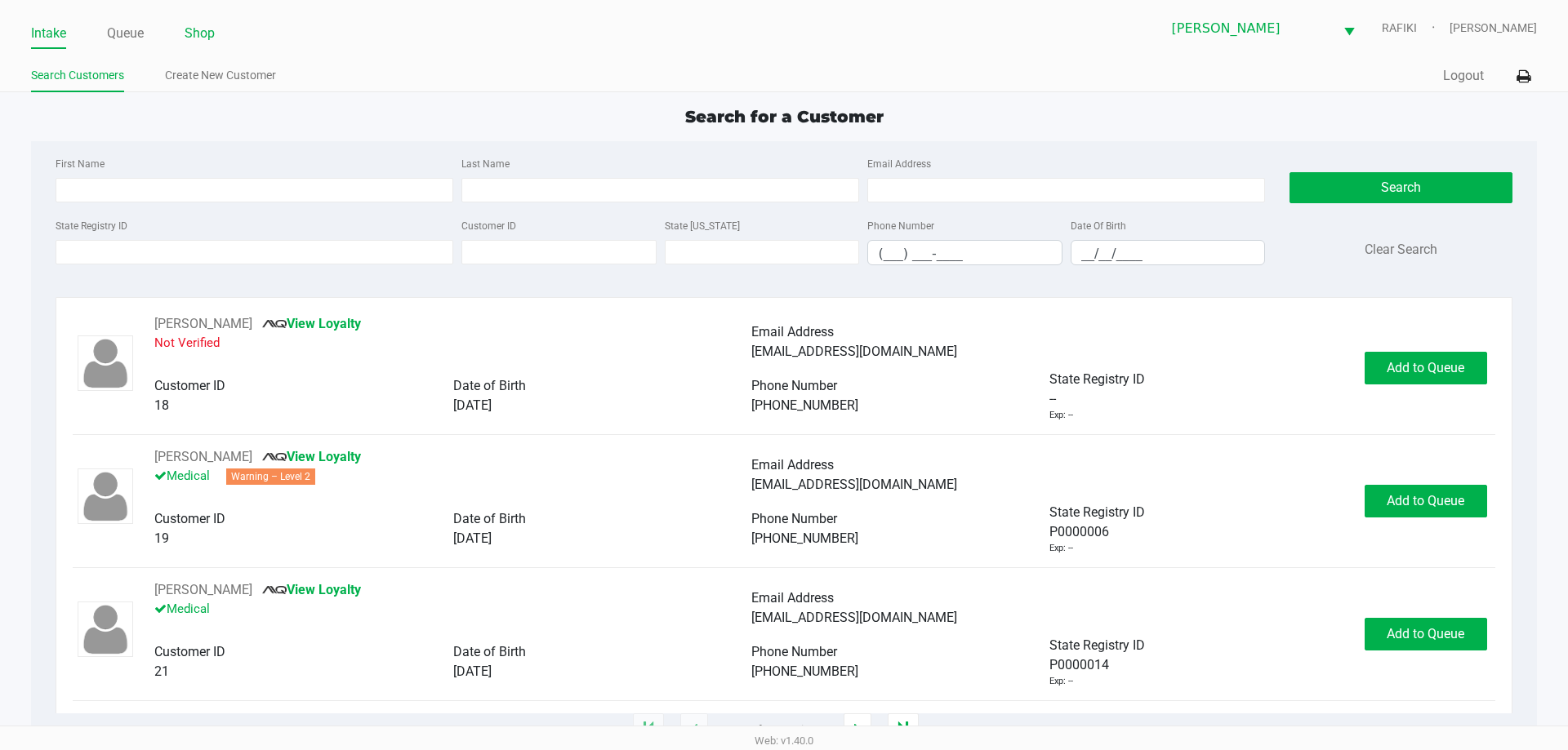
click at [208, 30] on link "Shop" at bounding box center [200, 34] width 30 height 23
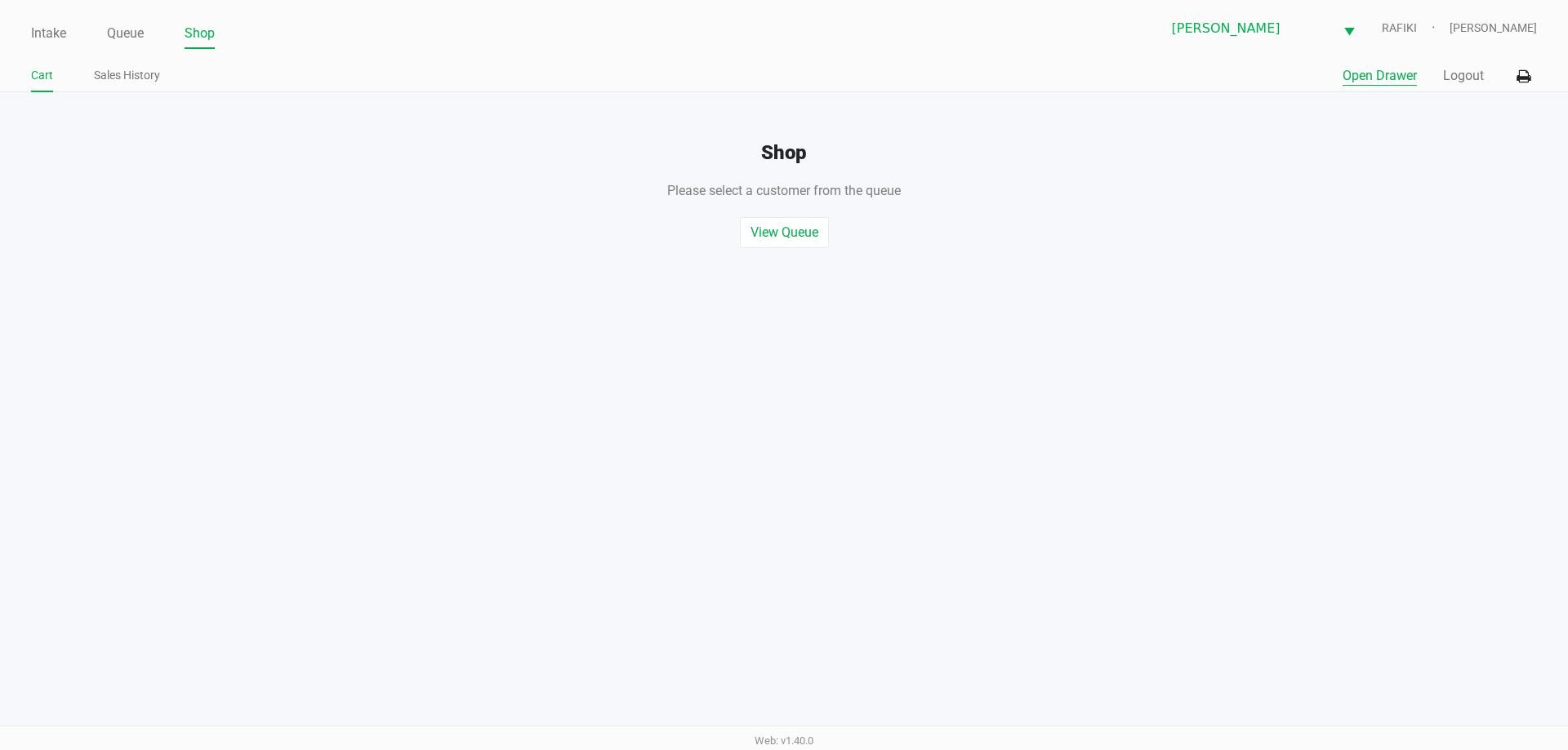
click at [1401, 80] on button "Open Drawer" at bounding box center [1380, 76] width 74 height 19
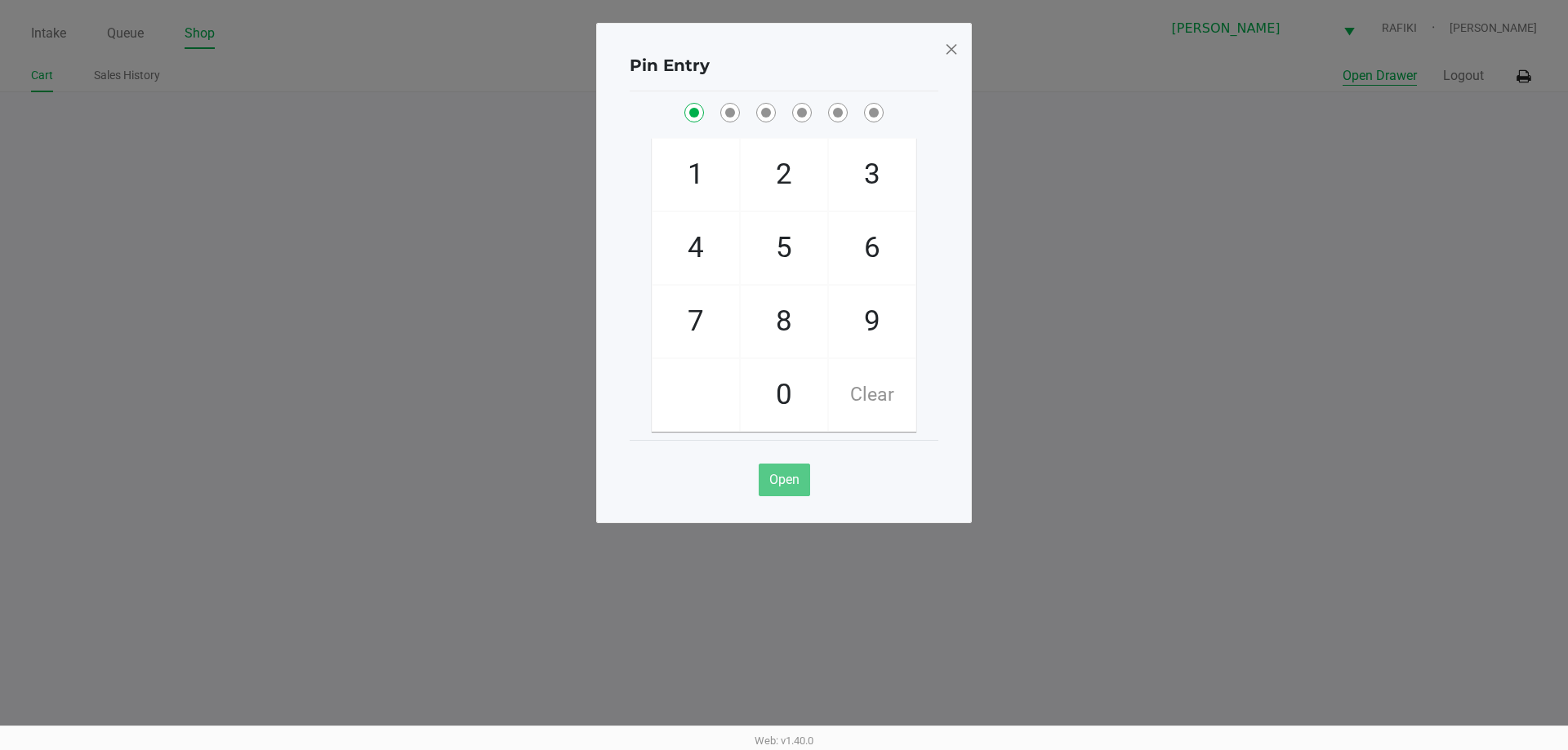
checkbox input "true"
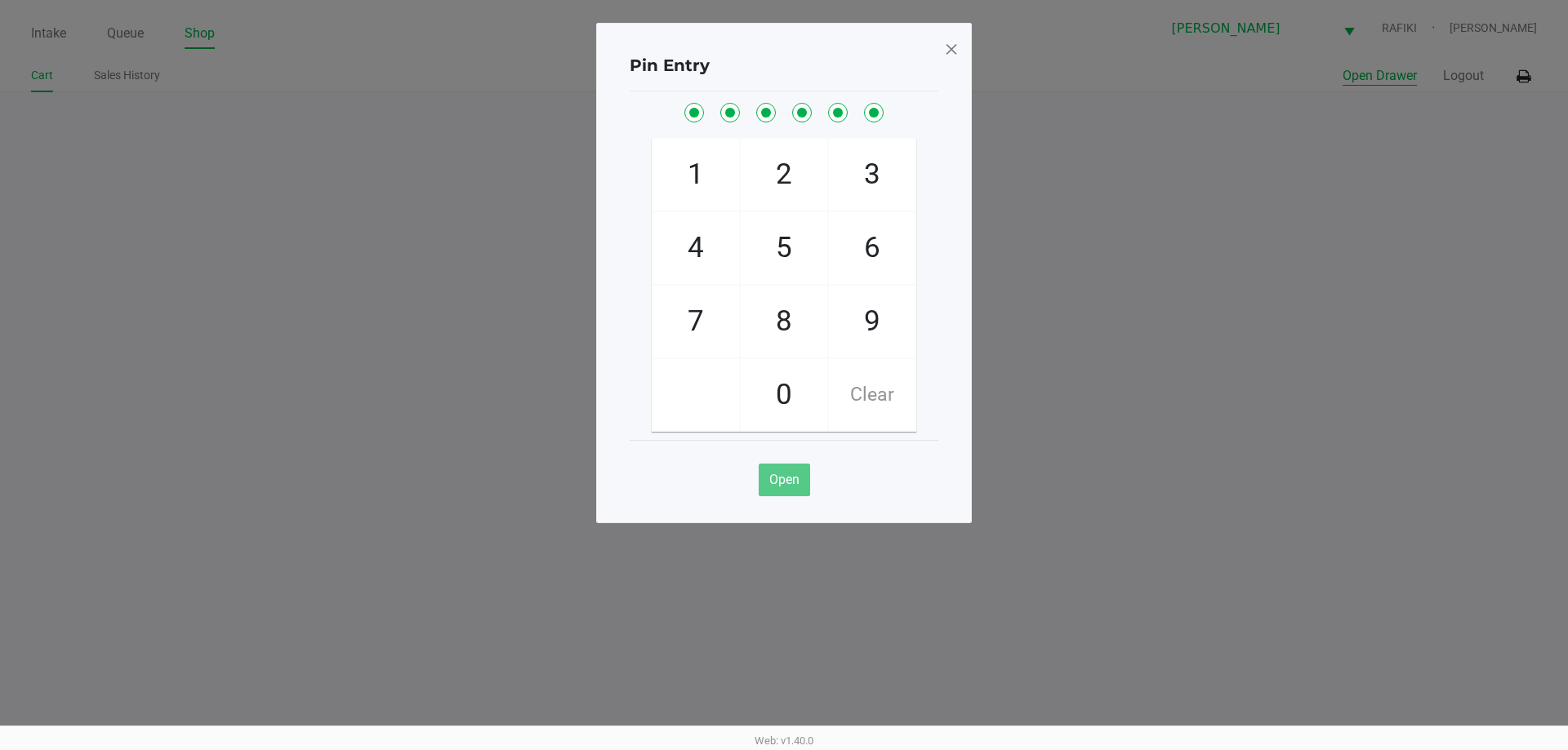
checkbox input "true"
click at [949, 45] on span at bounding box center [951, 49] width 15 height 27
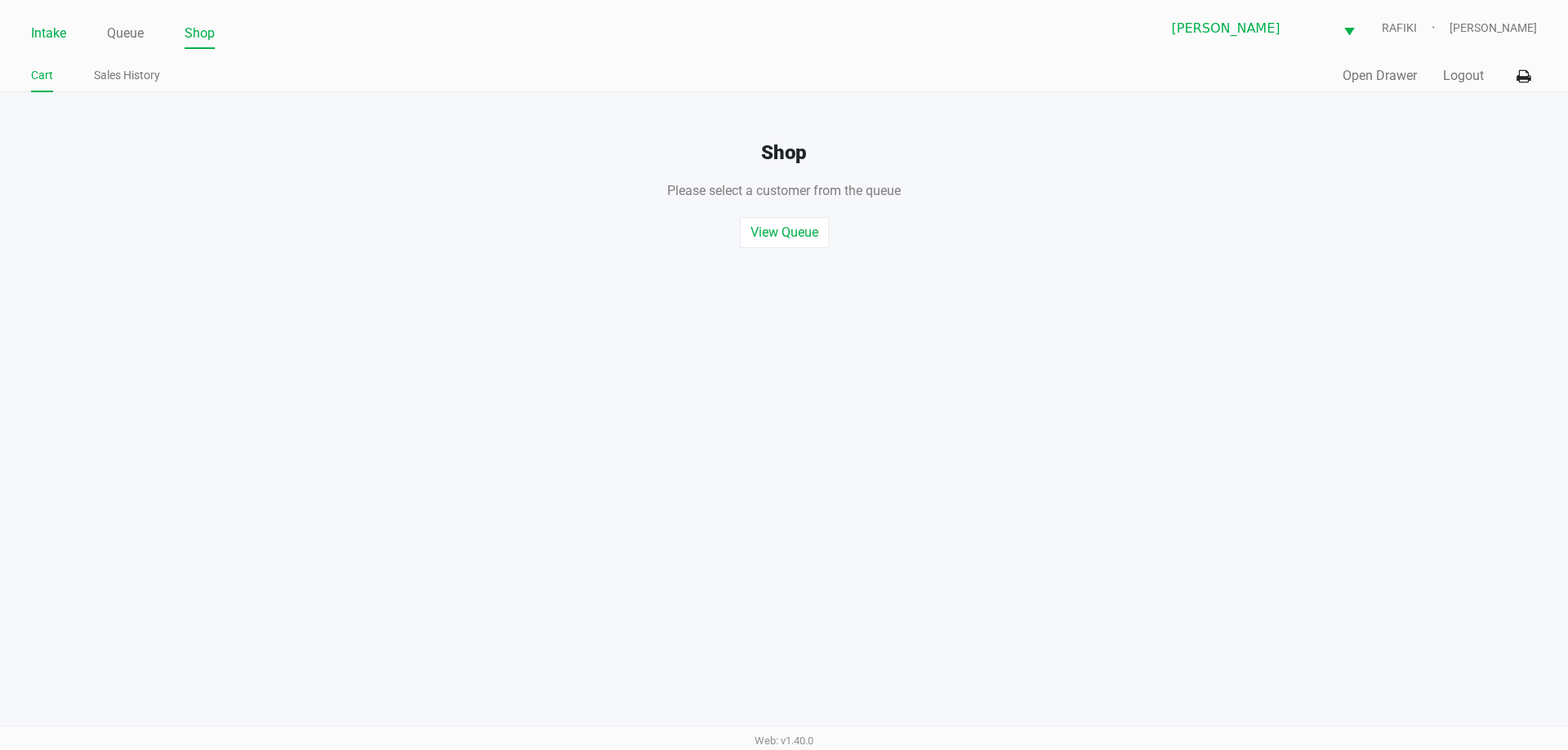
click at [61, 26] on link "Intake" at bounding box center [49, 34] width 35 height 23
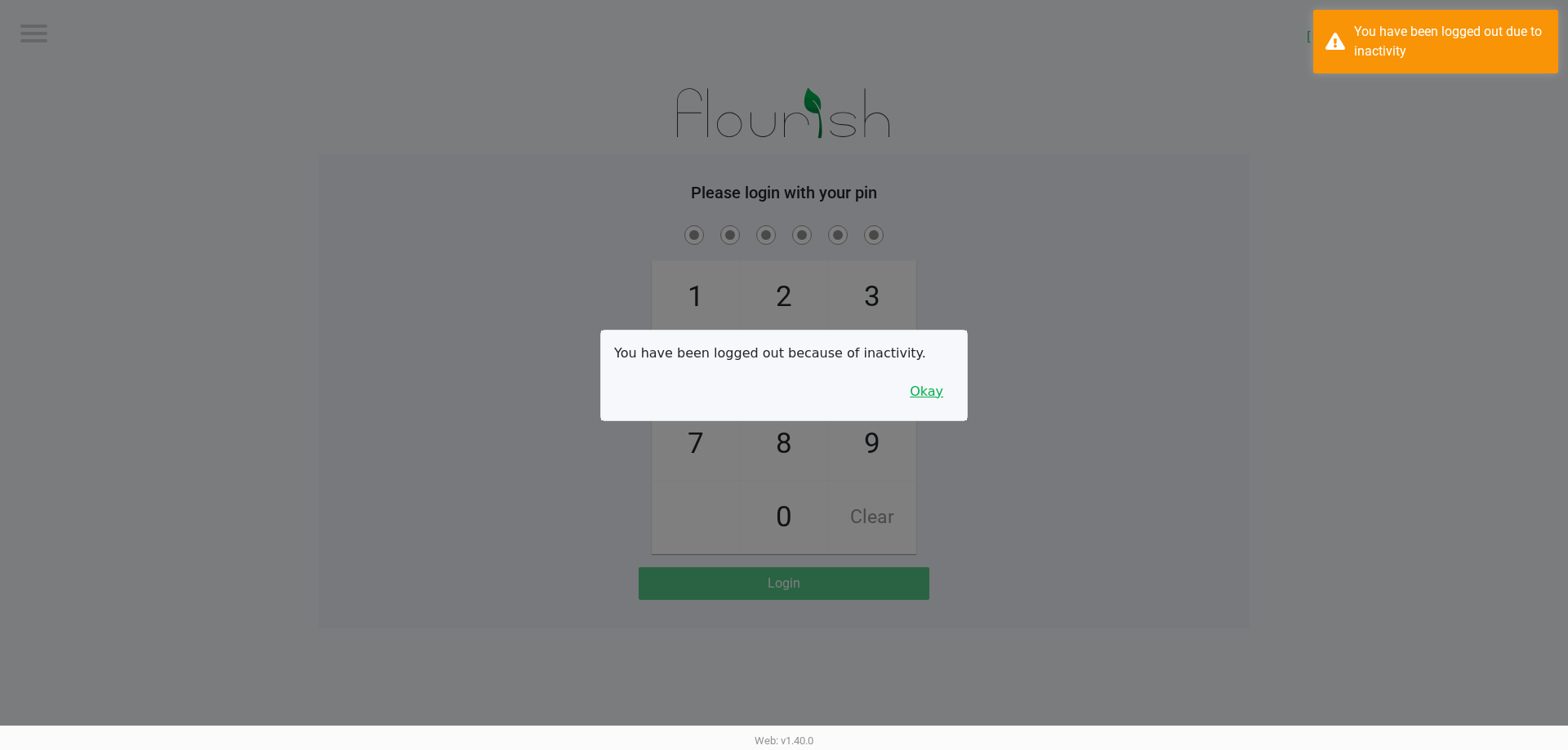
click at [927, 402] on button "Okay" at bounding box center [927, 391] width 55 height 31
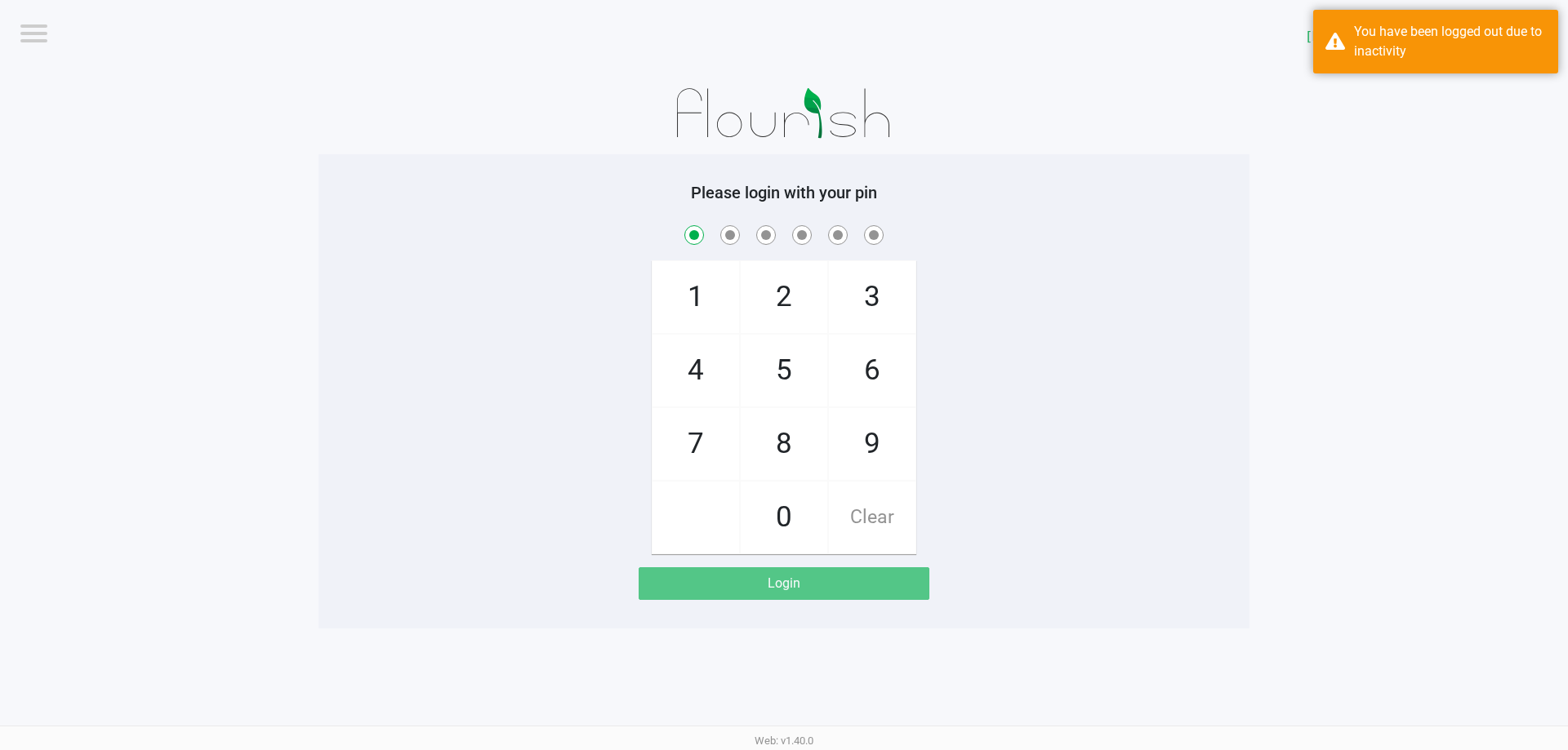
checkbox input "true"
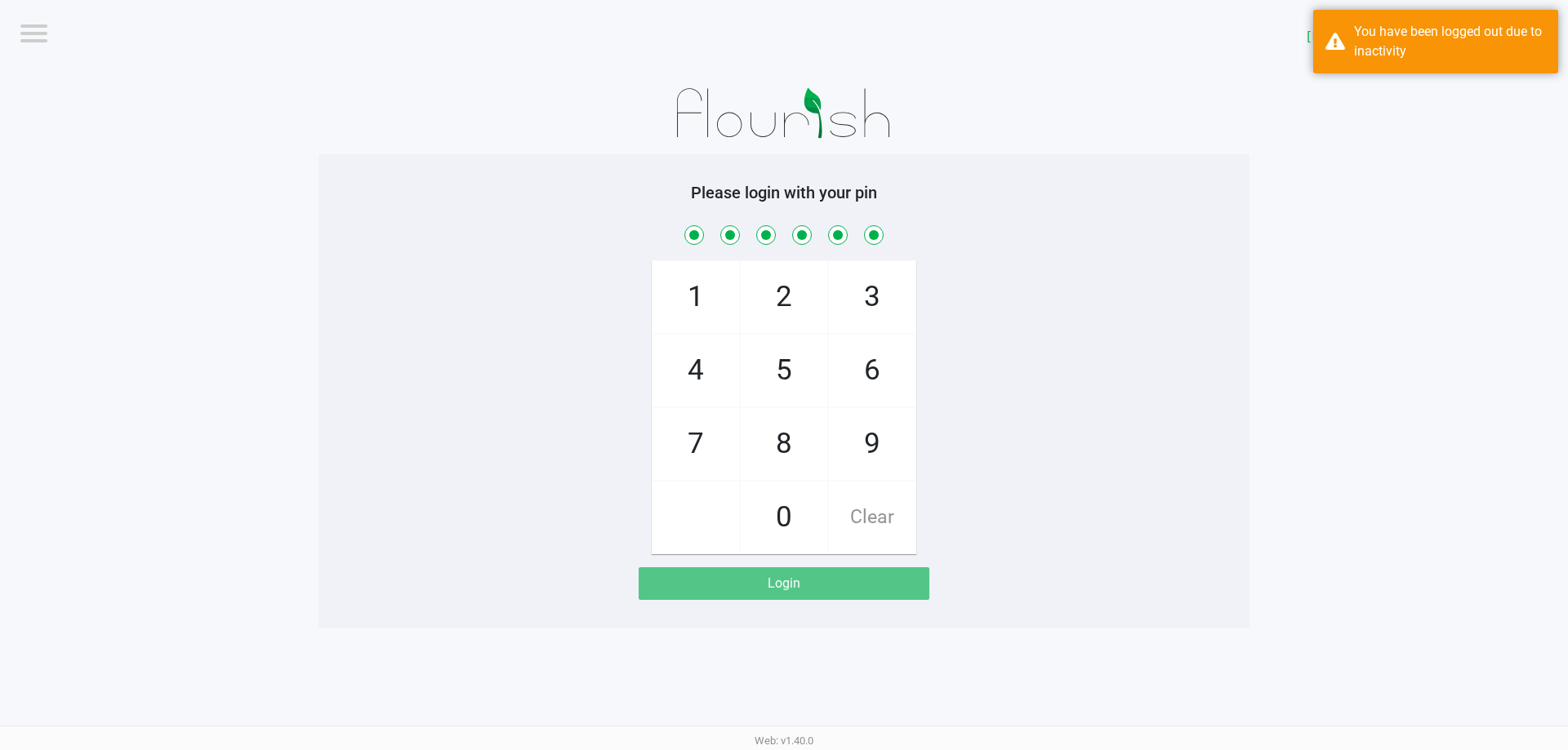
checkbox input "true"
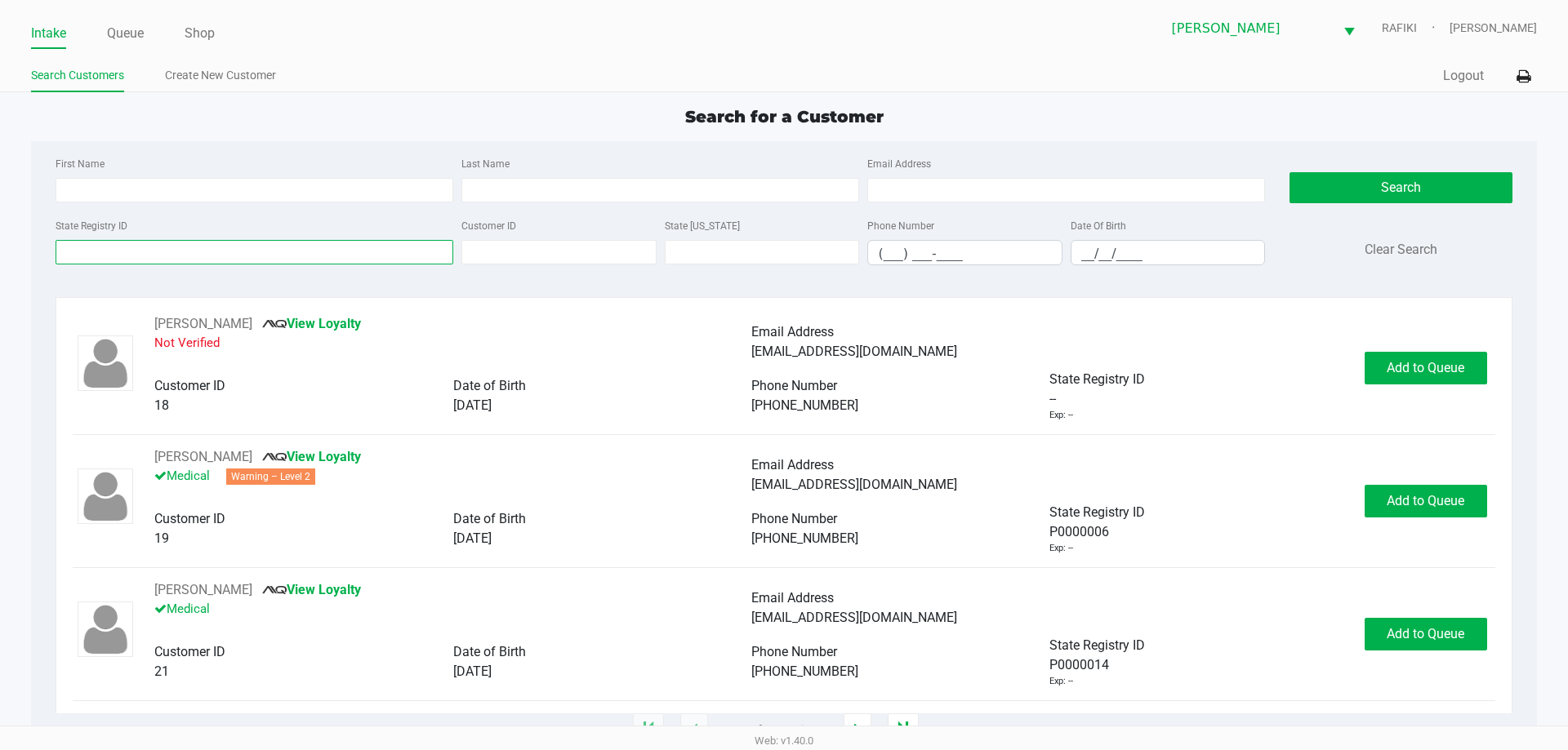
click at [392, 246] on input "State Registry ID" at bounding box center [255, 253] width 398 height 25
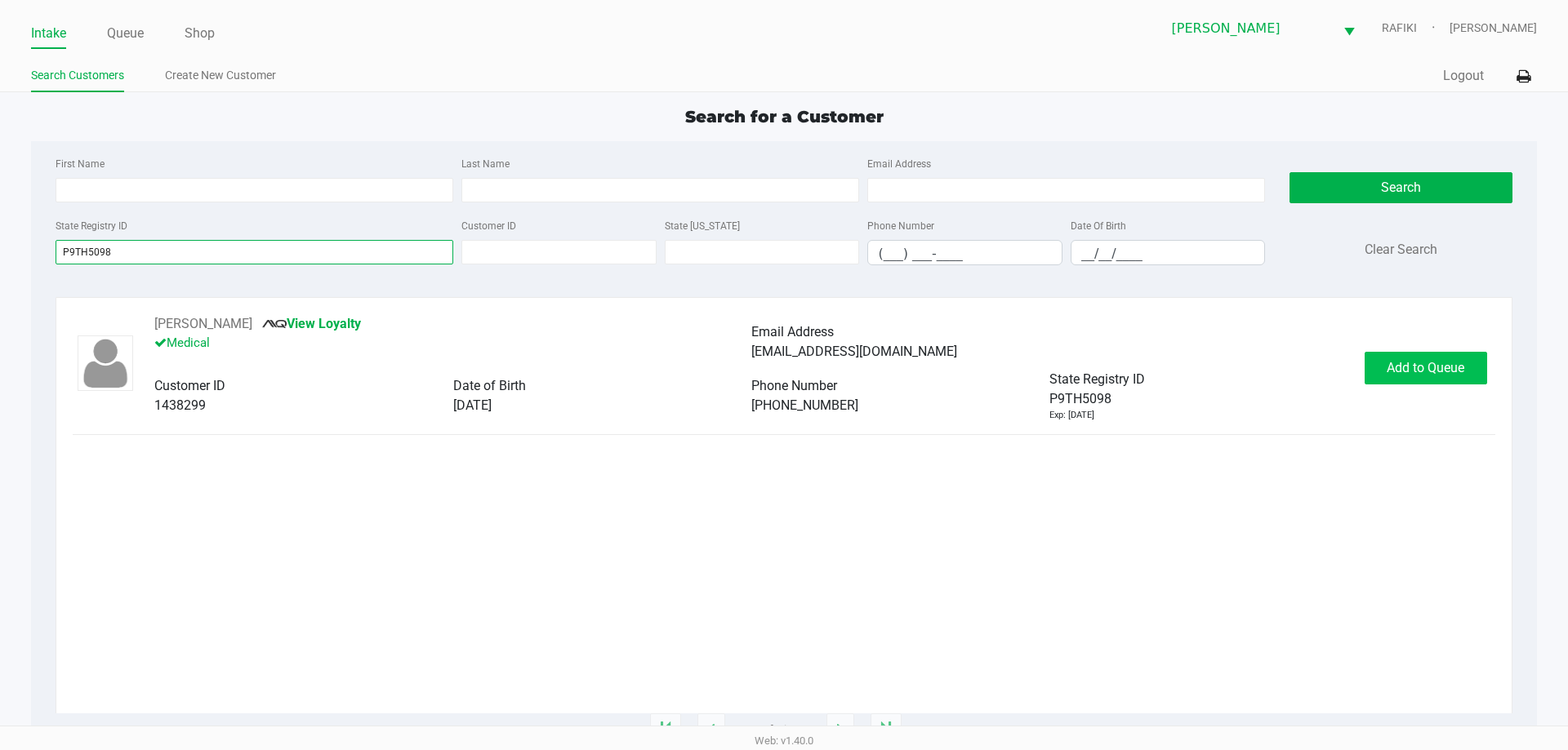
type input "P9TH5098"
click at [1450, 375] on span "Add to Queue" at bounding box center [1426, 368] width 78 height 16
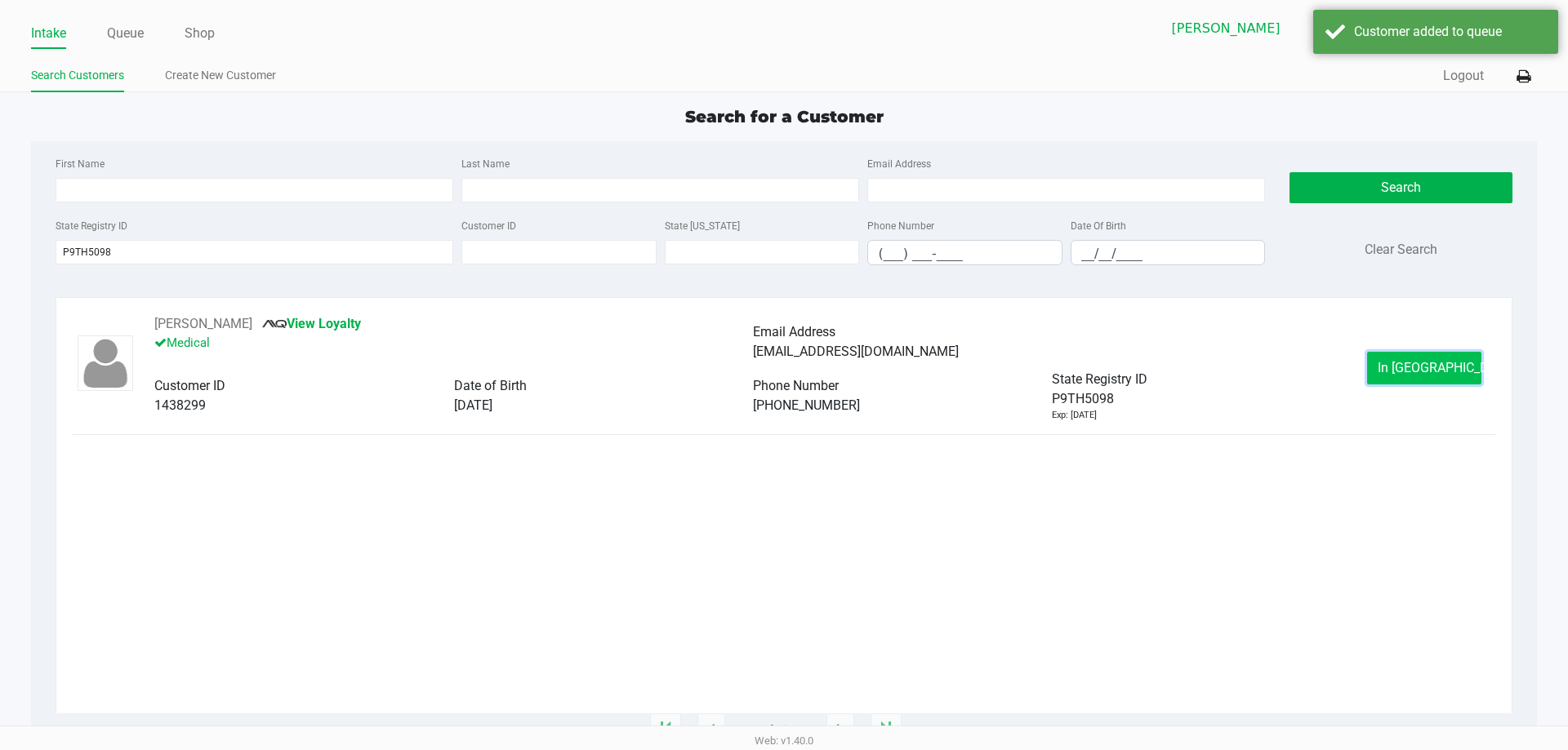
click at [1424, 375] on button "In Queue" at bounding box center [1424, 367] width 114 height 33
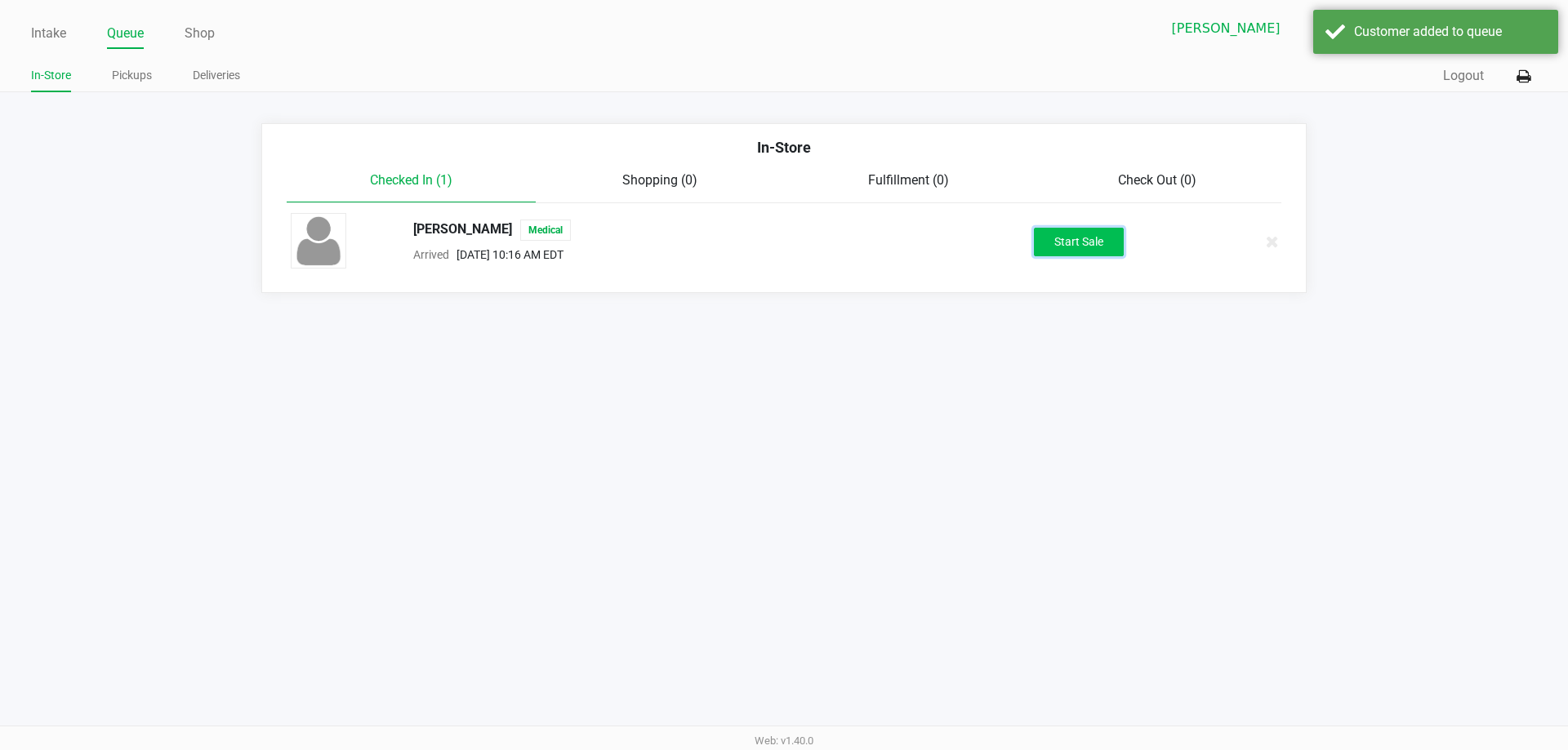
click at [1078, 242] on button "Start Sale" at bounding box center [1079, 242] width 90 height 28
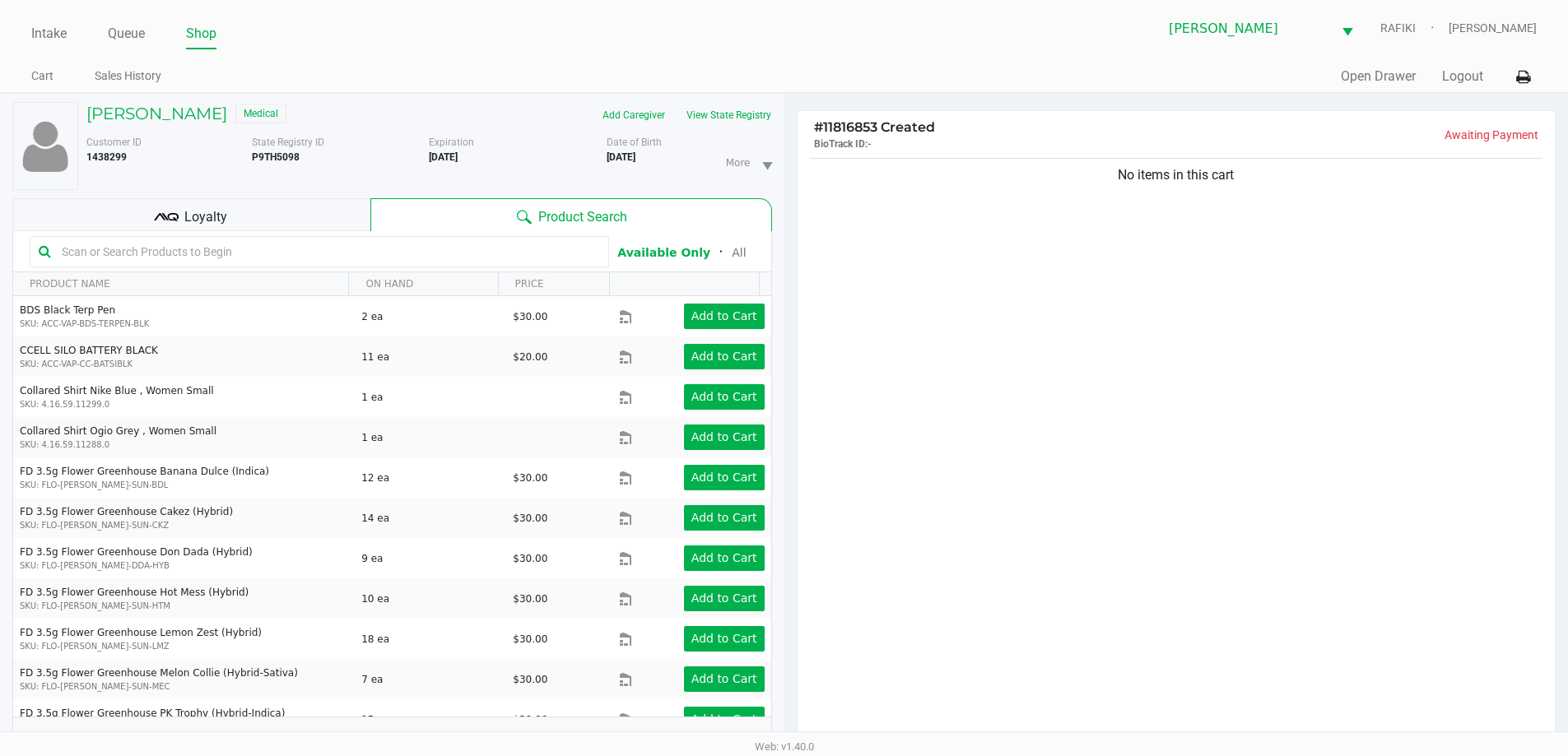
click at [293, 248] on input "text" at bounding box center [328, 252] width 545 height 25
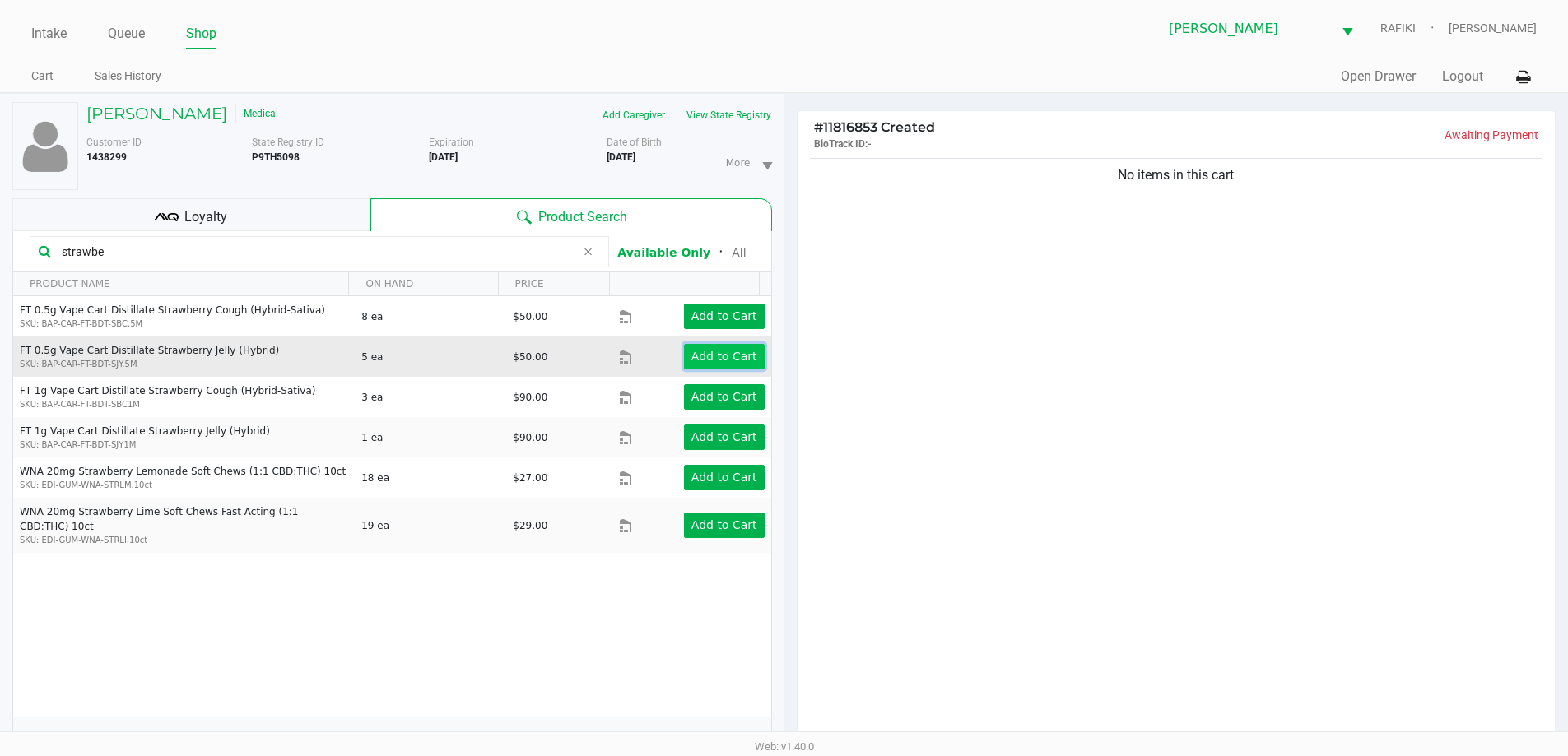
click at [709, 360] on app-button-loader "Add to Cart" at bounding box center [724, 356] width 66 height 13
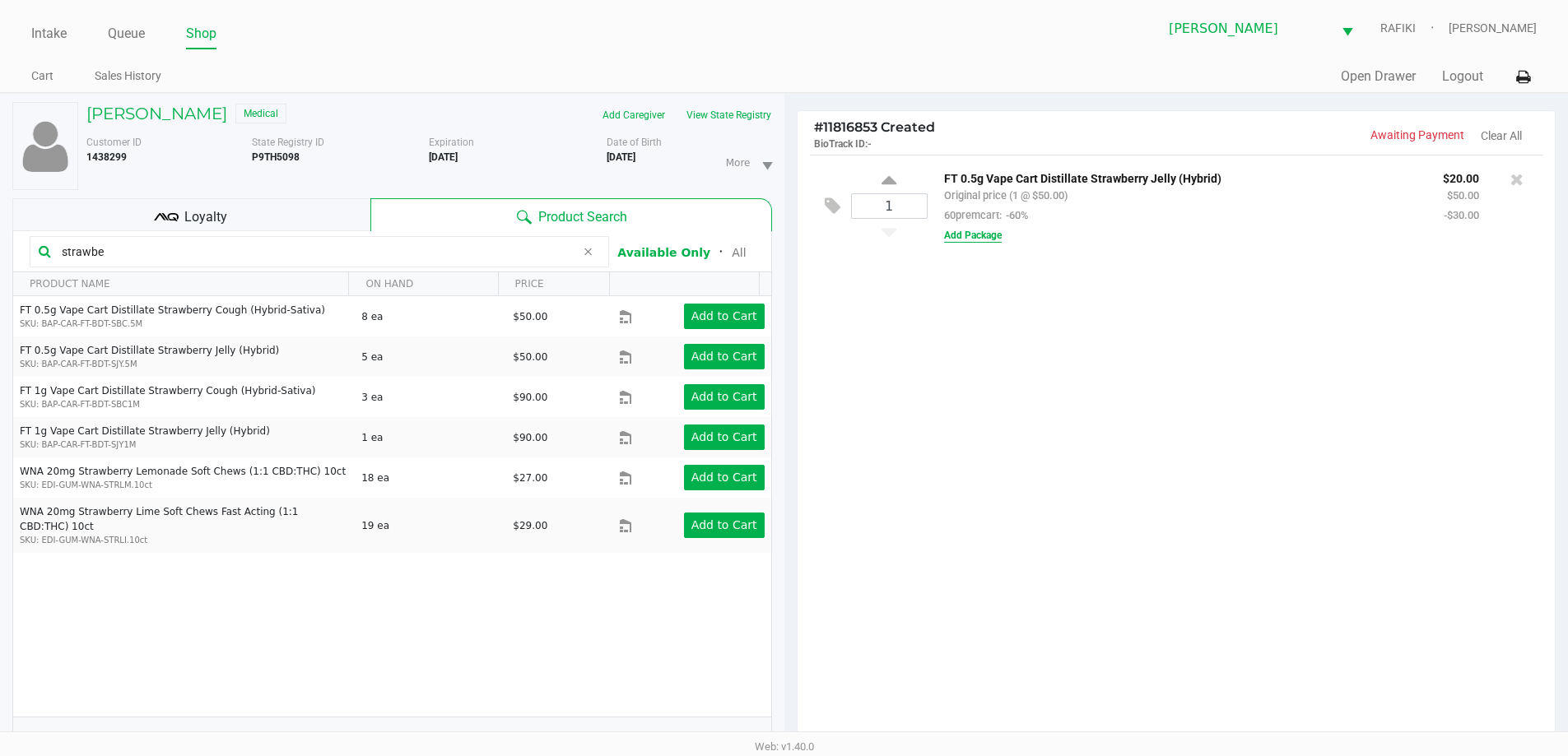
click at [982, 237] on button "Add Package" at bounding box center [972, 235] width 58 height 15
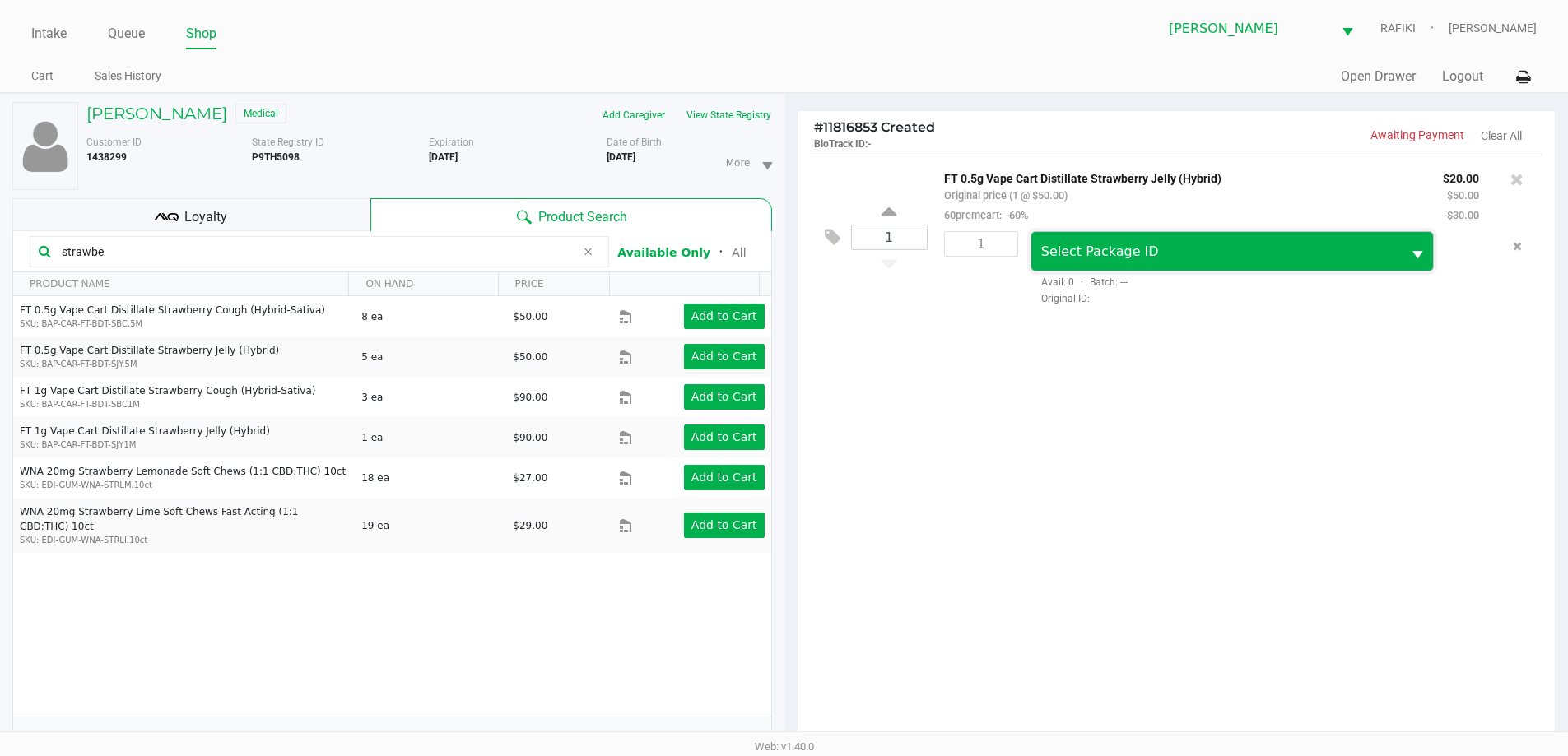
click at [1109, 253] on span "Select Package ID" at bounding box center [1100, 252] width 118 height 16
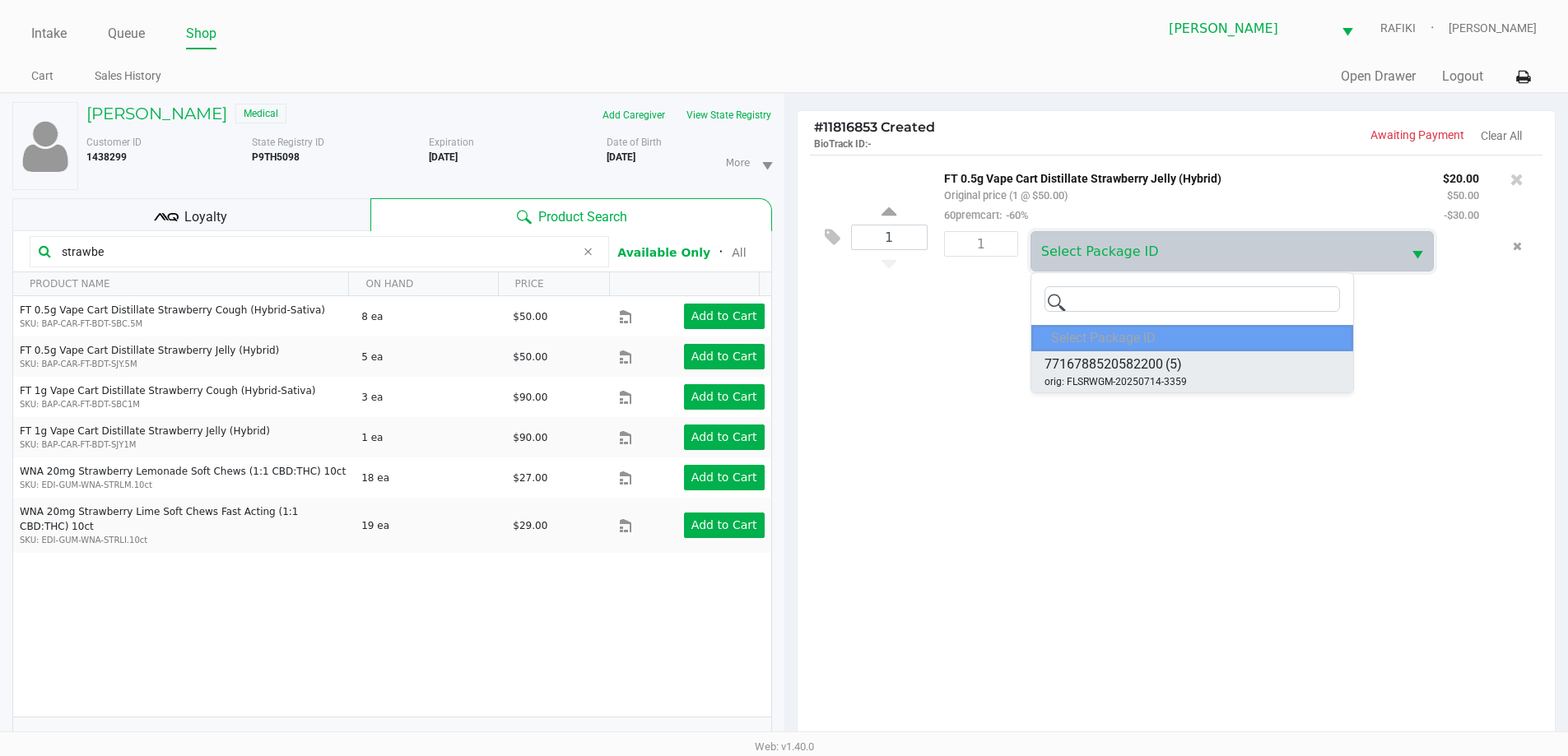
click at [1161, 370] on span "7716788520582200" at bounding box center [1103, 364] width 118 height 20
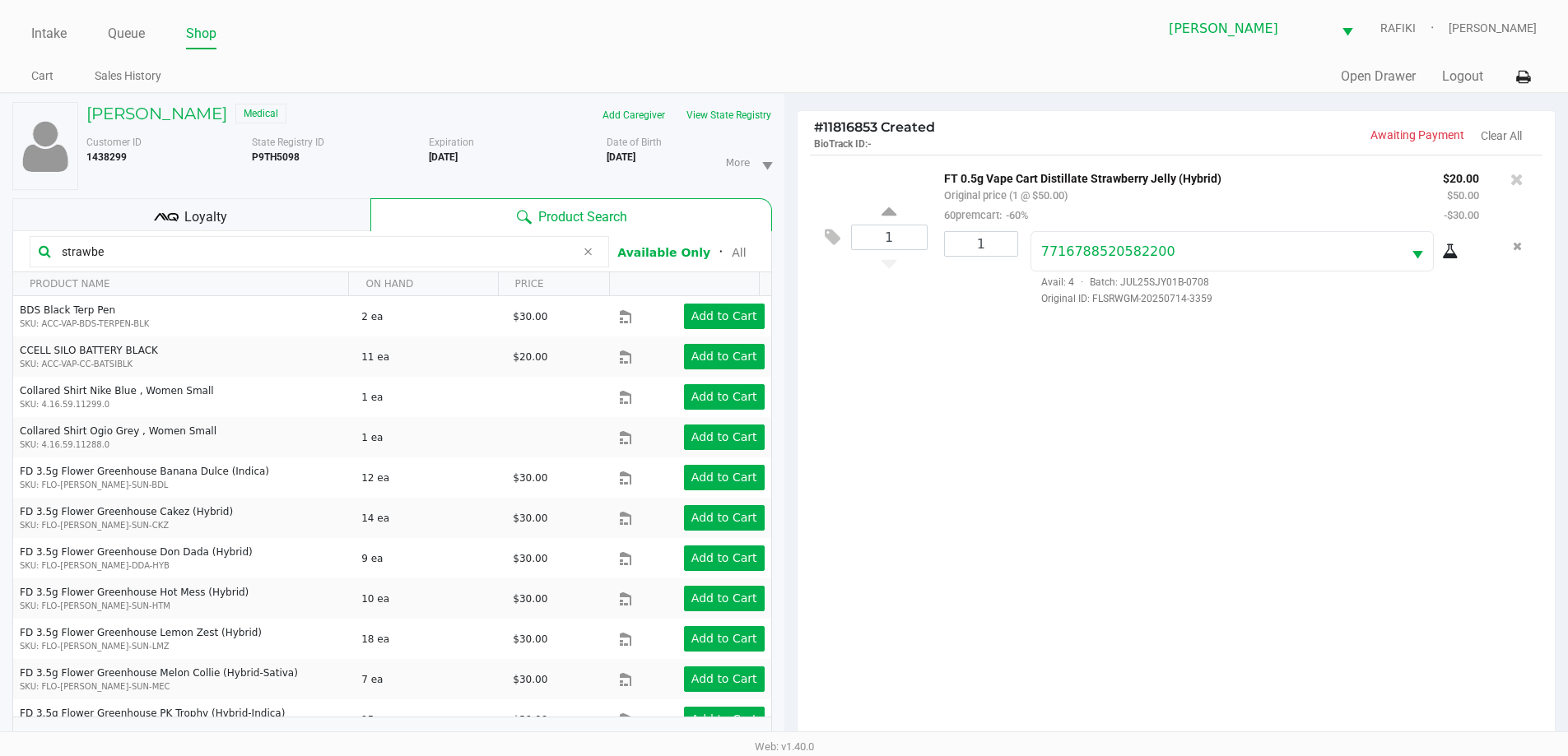
click at [1449, 246] on icon at bounding box center [1450, 251] width 16 height 13
click at [255, 253] on input "strawbe" at bounding box center [315, 252] width 520 height 25
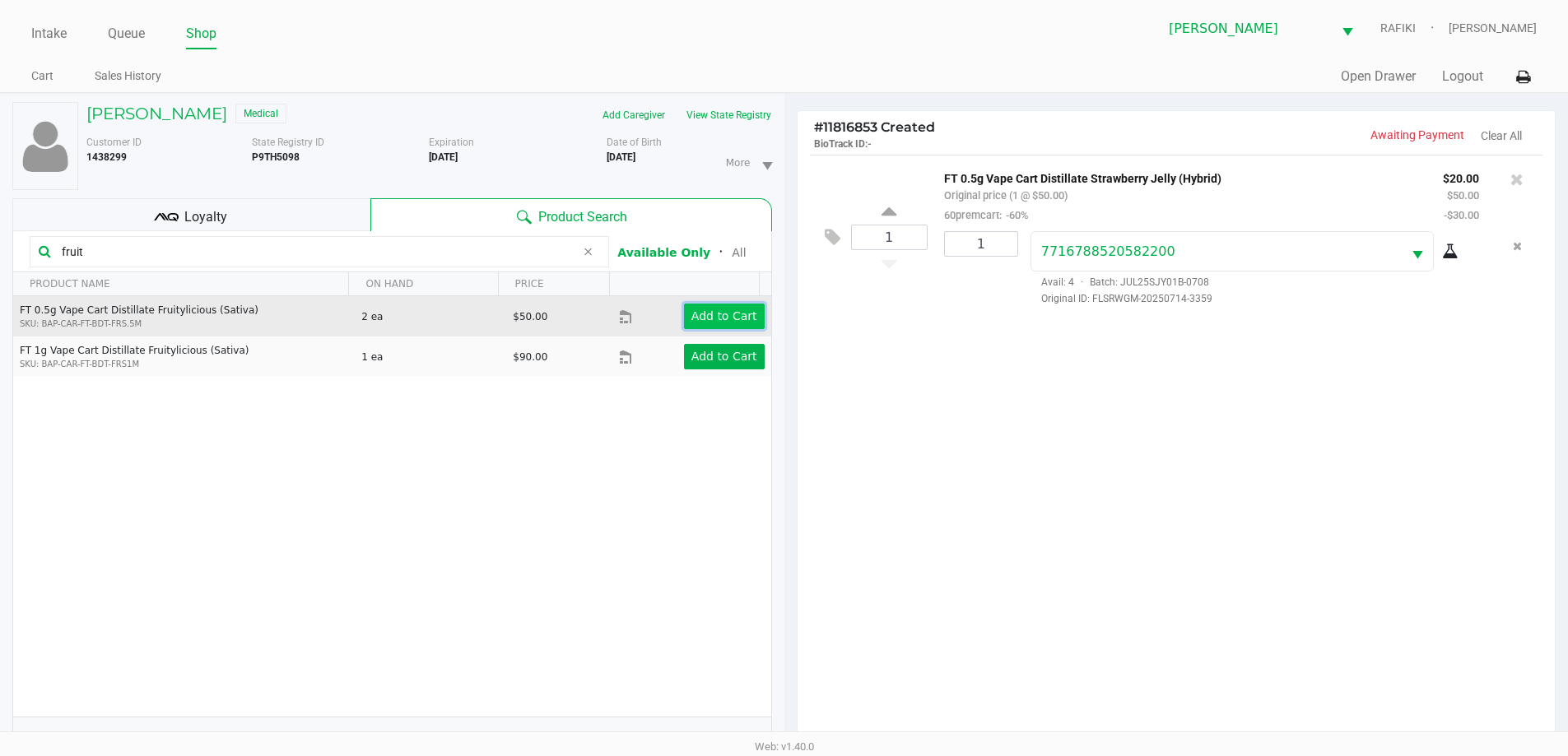
click at [711, 313] on app-button-loader "Add to Cart" at bounding box center [724, 315] width 66 height 13
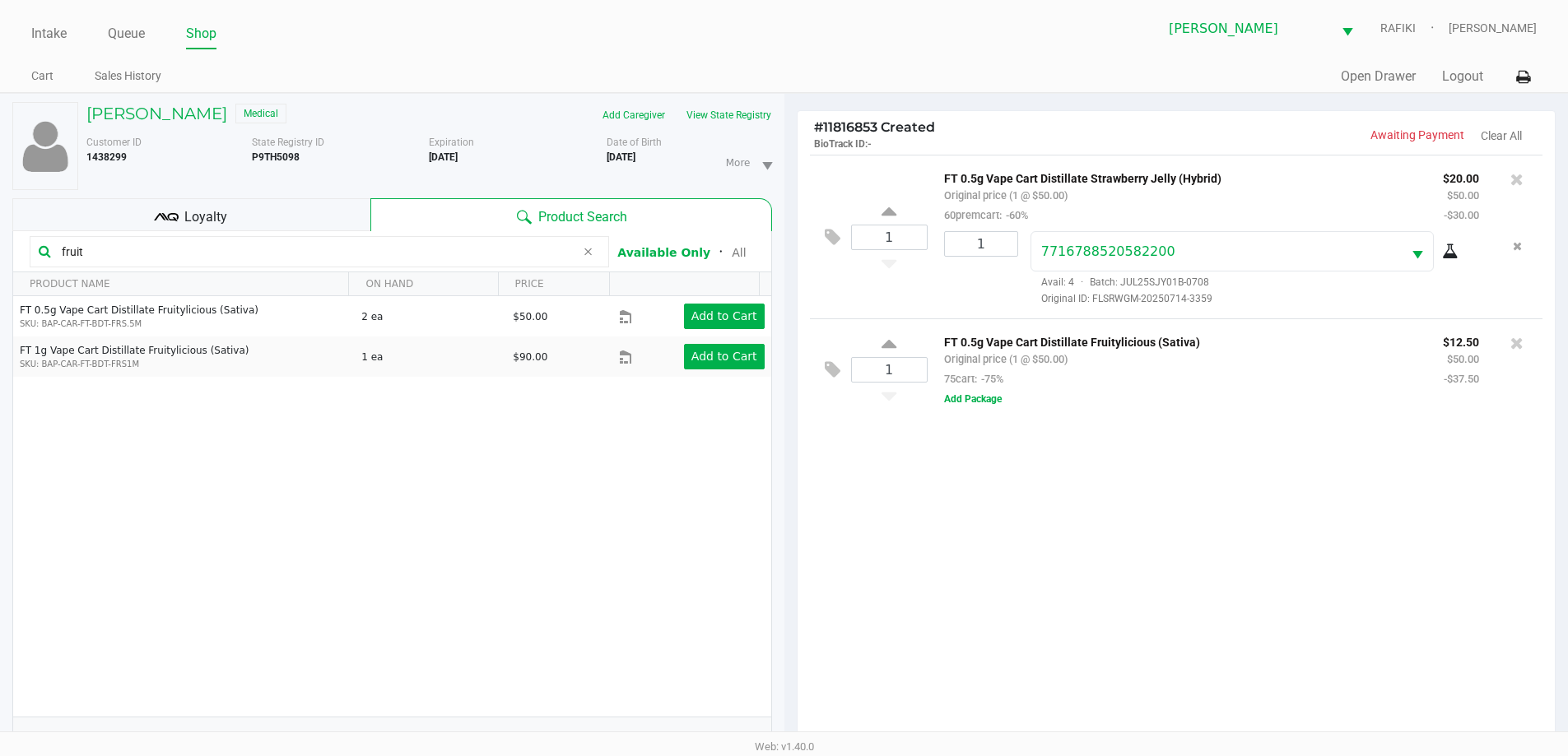
click at [994, 413] on div "1 FT 0.5g Vape Cart Distillate Fruitylicious (Sativa) Original price (1 @ $50.0…" at bounding box center [1175, 370] width 733 height 102
click at [993, 407] on button "Add Package" at bounding box center [972, 399] width 58 height 15
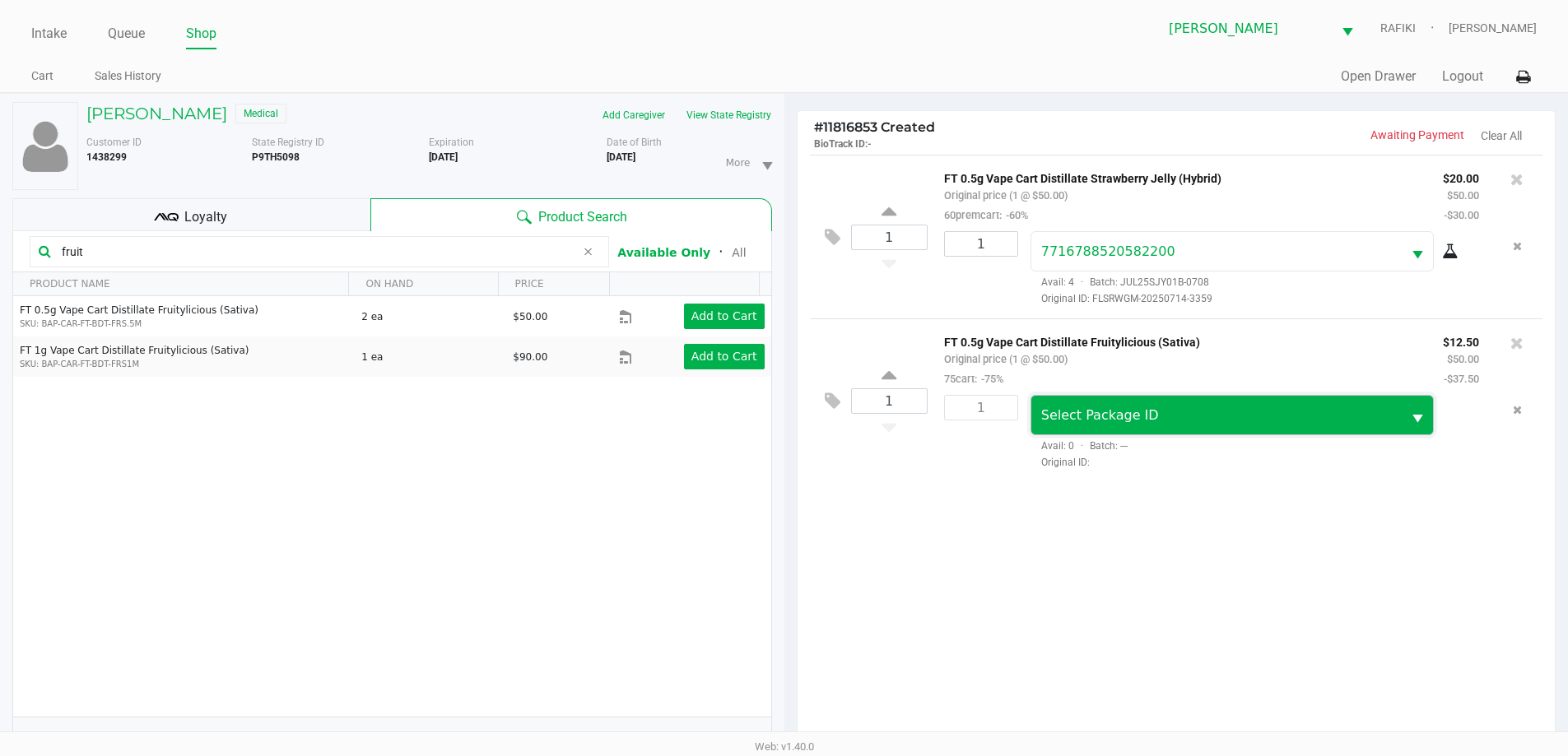
drag, startPoint x: 1115, startPoint y: 407, endPoint x: 1118, endPoint y: 420, distance: 13.3
click at [1116, 407] on span "Select Package ID" at bounding box center [1216, 416] width 352 height 20
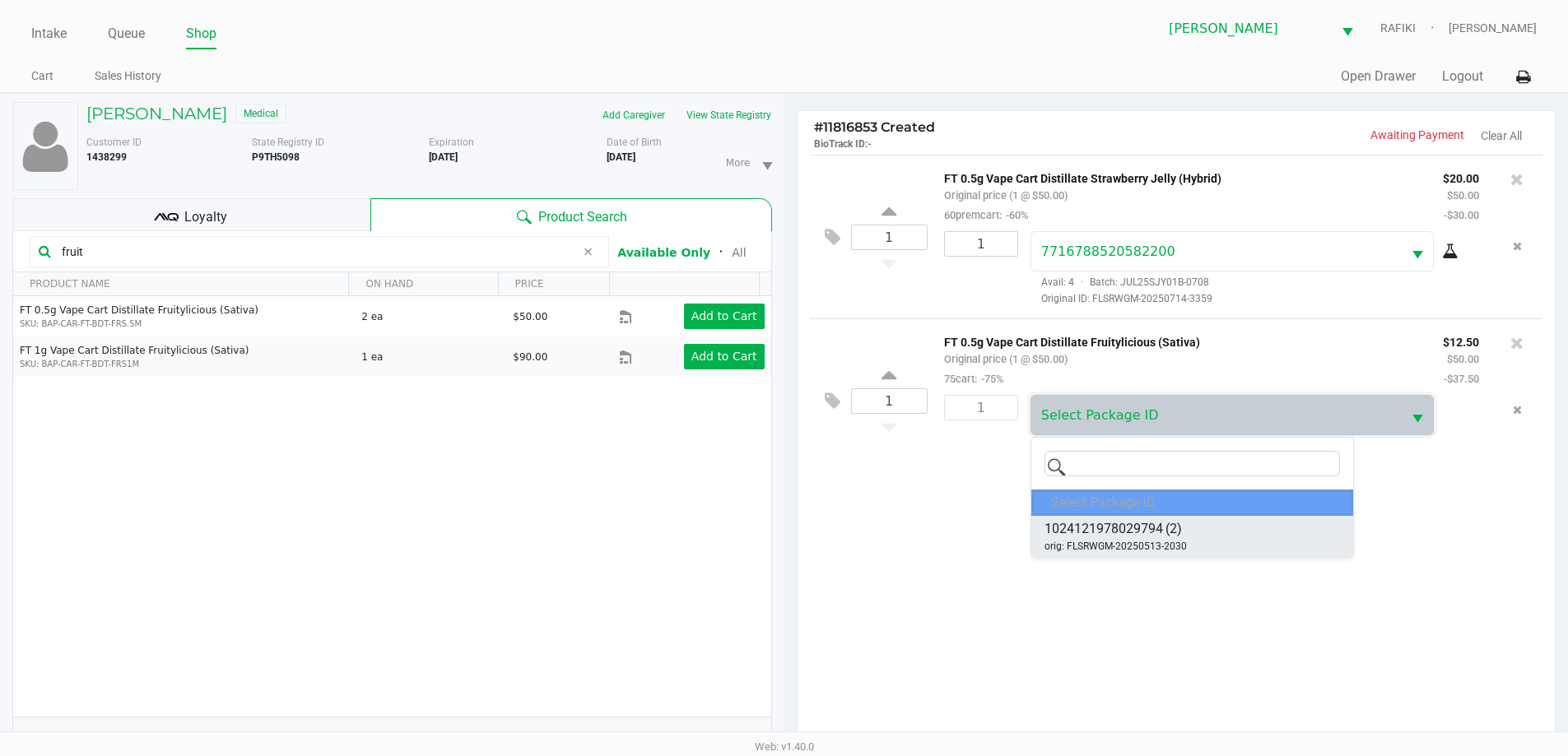
click at [1163, 525] on span "1024121978029794 (2)" at bounding box center [1113, 529] width 137 height 20
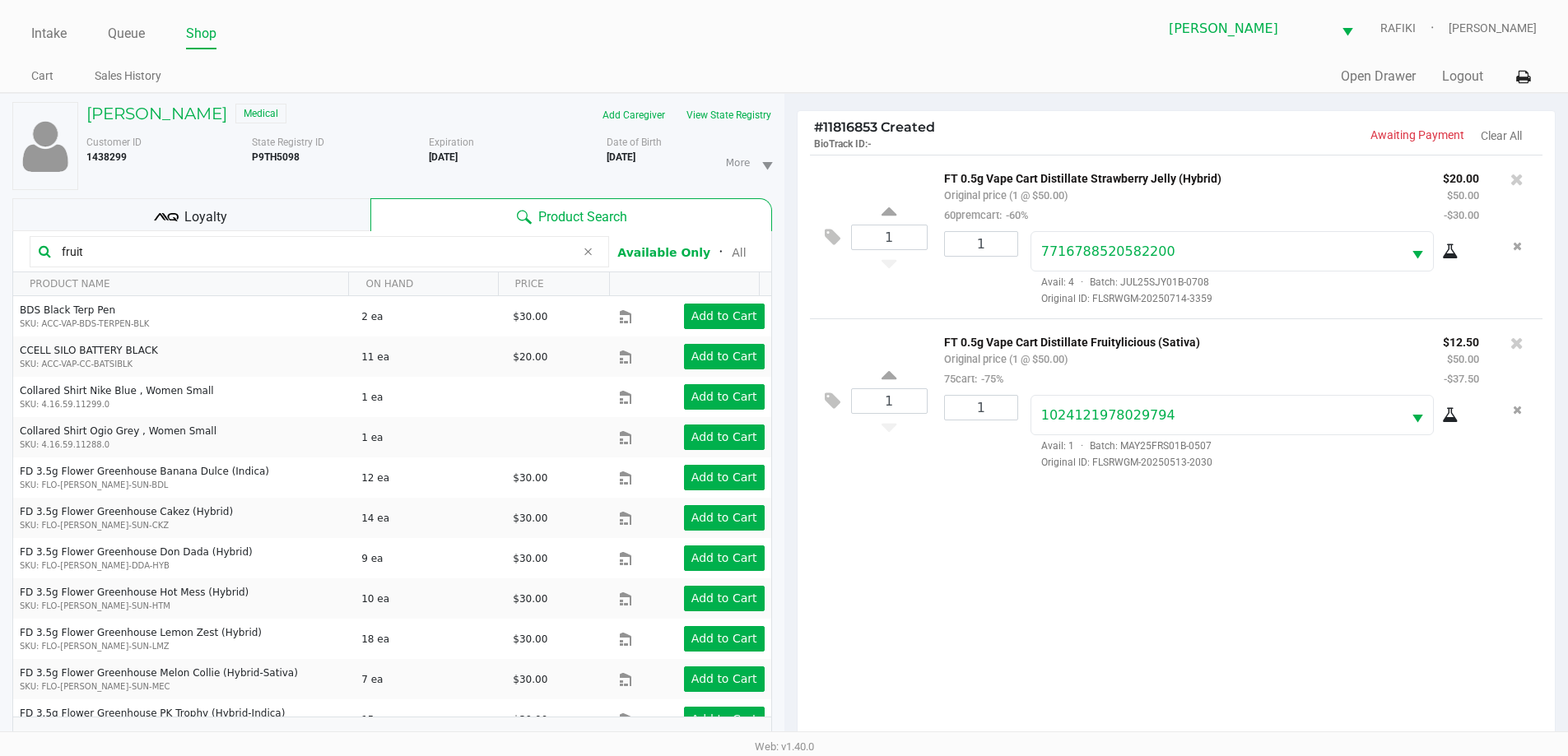
click at [1443, 419] on icon at bounding box center [1450, 415] width 16 height 13
click at [1520, 186] on icon at bounding box center [1516, 179] width 13 height 16
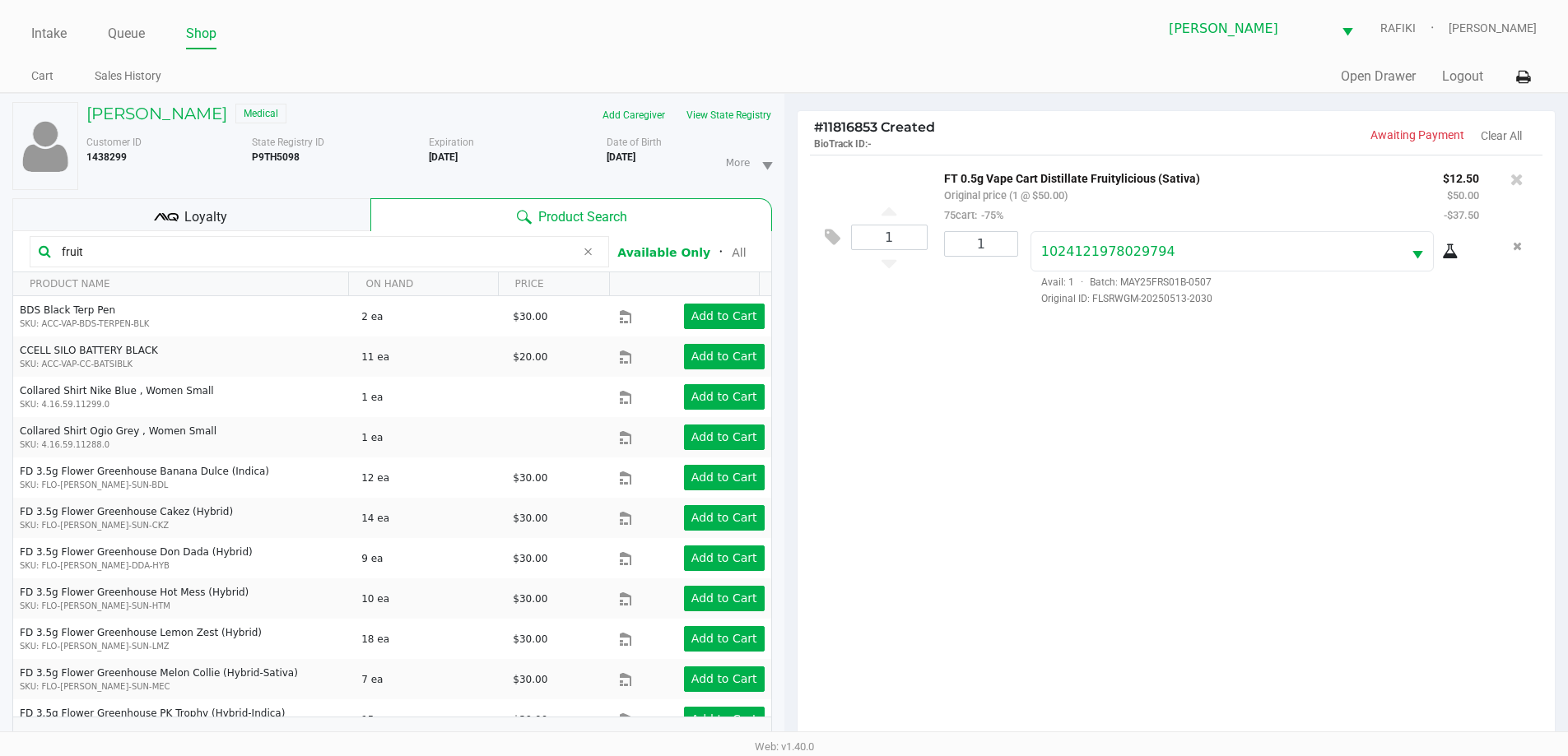
click at [1518, 185] on icon at bounding box center [1516, 179] width 13 height 16
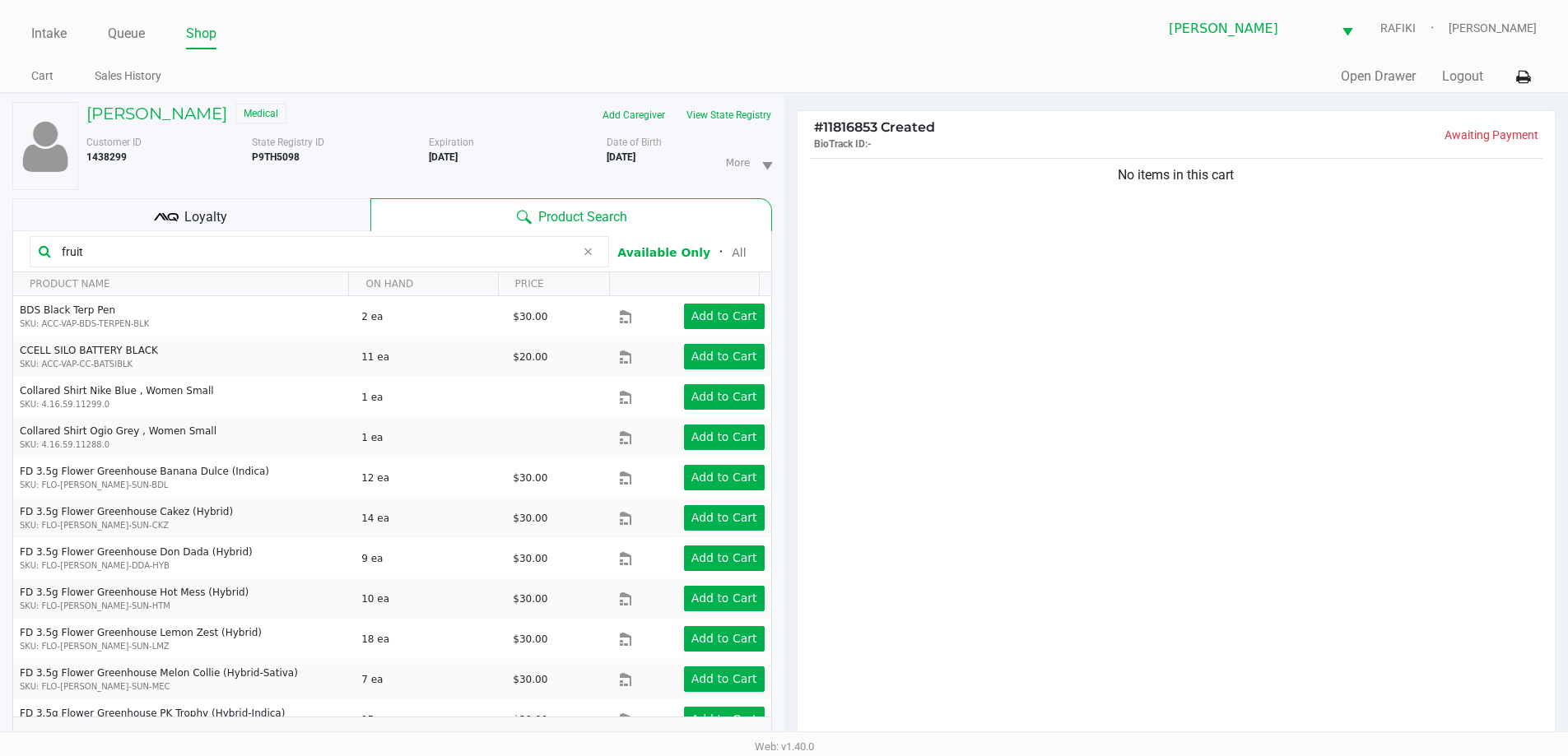
click at [291, 244] on input "fruit" at bounding box center [315, 252] width 520 height 25
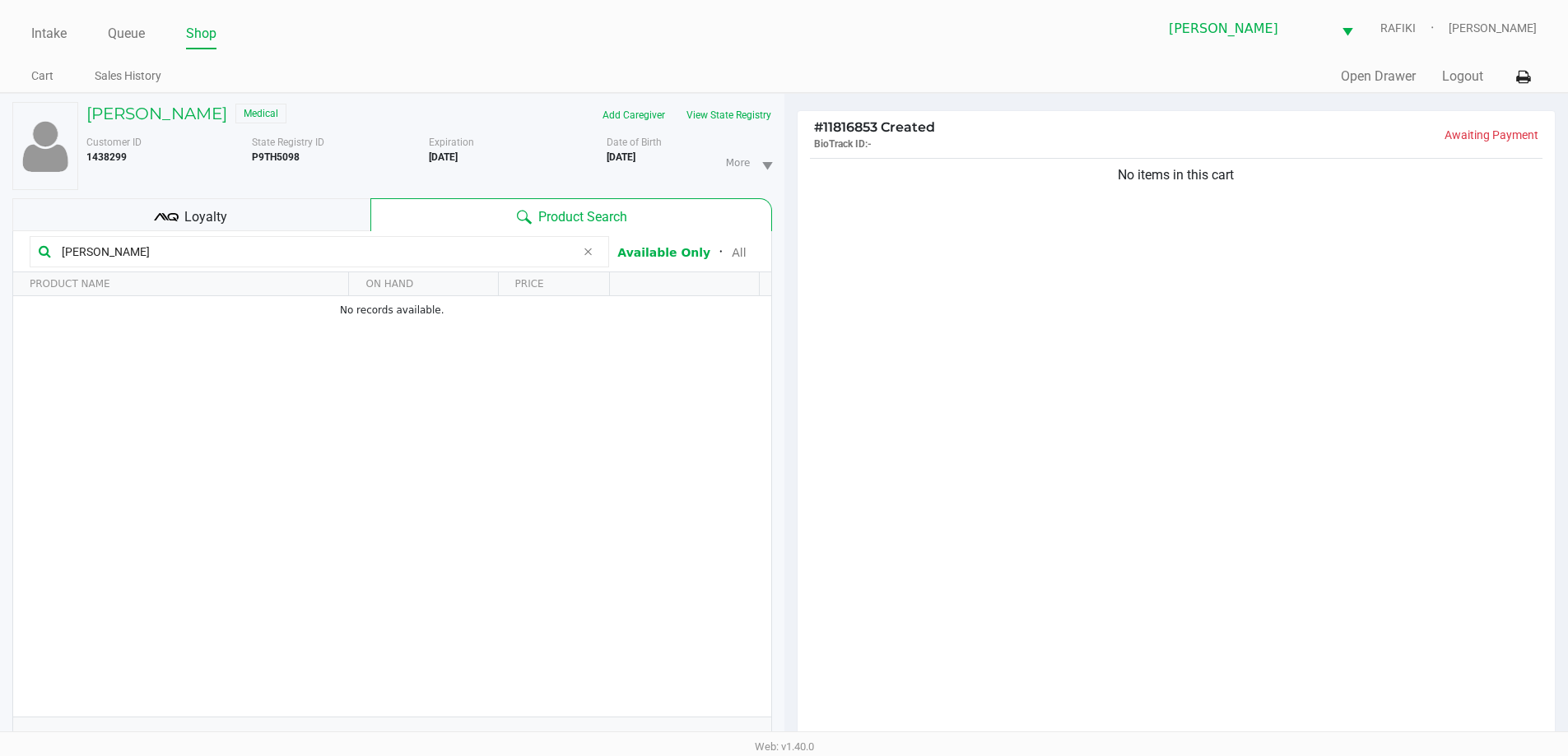
type input "fruit"
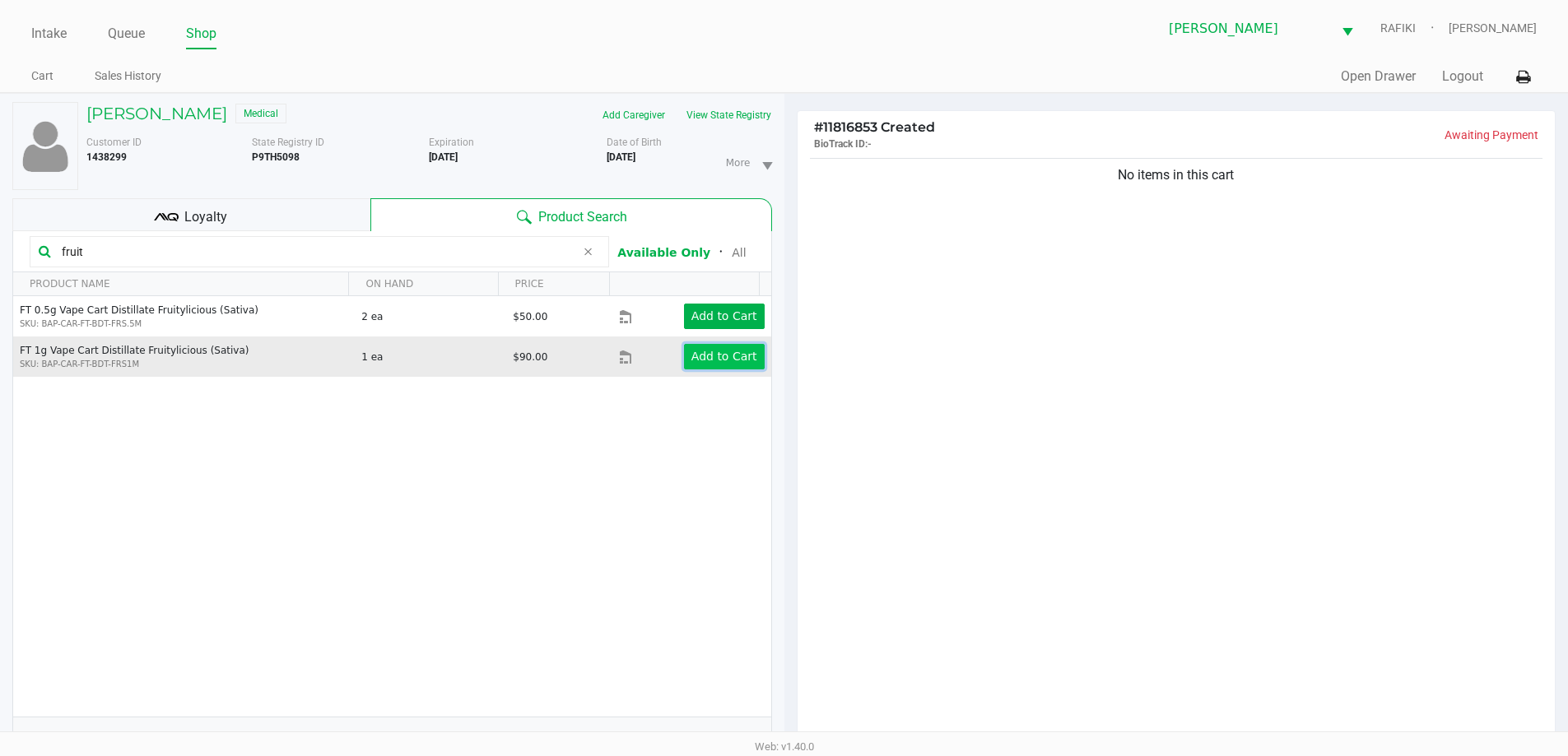
click at [732, 363] on app-button-loader "Add to Cart" at bounding box center [724, 356] width 66 height 13
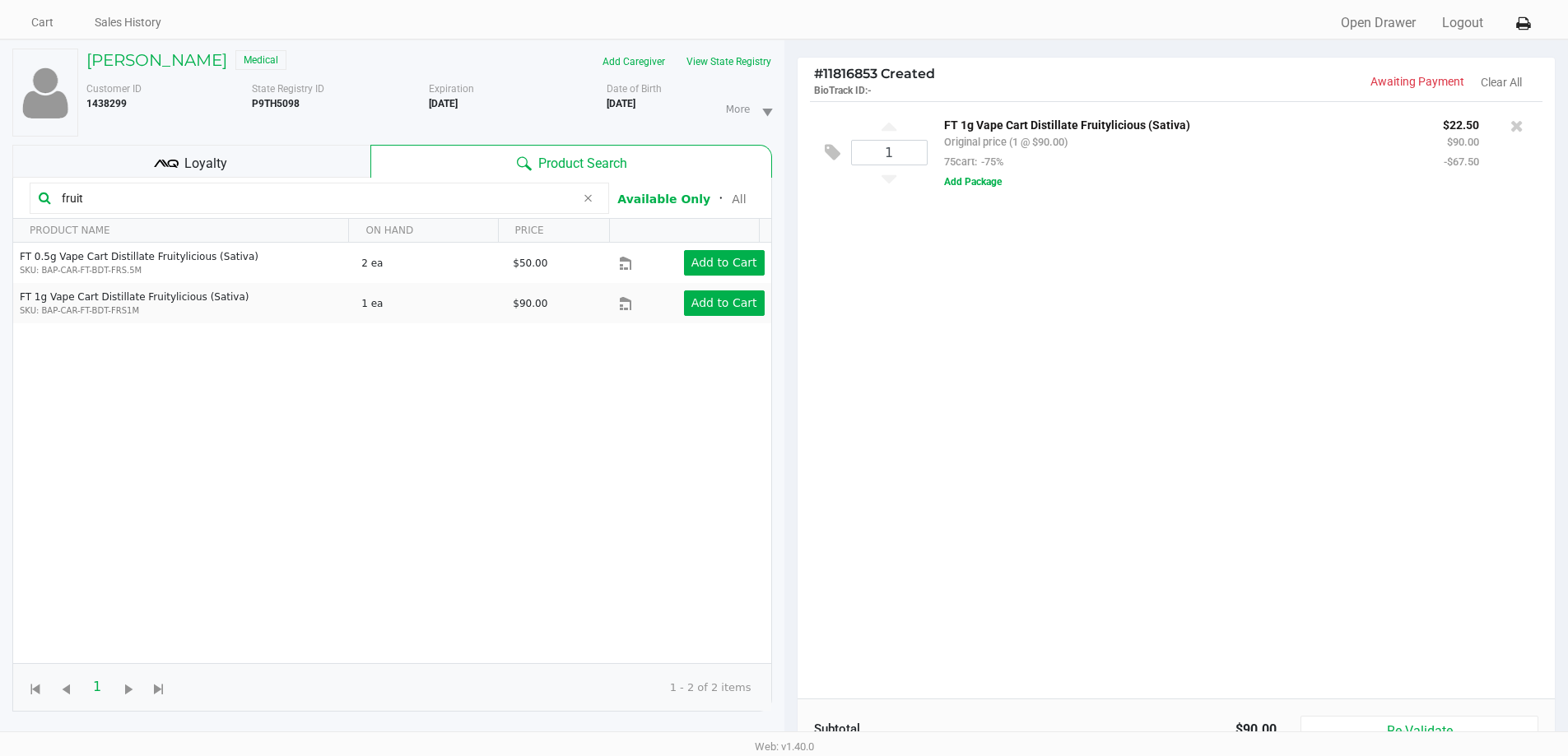
scroll to position [13, 0]
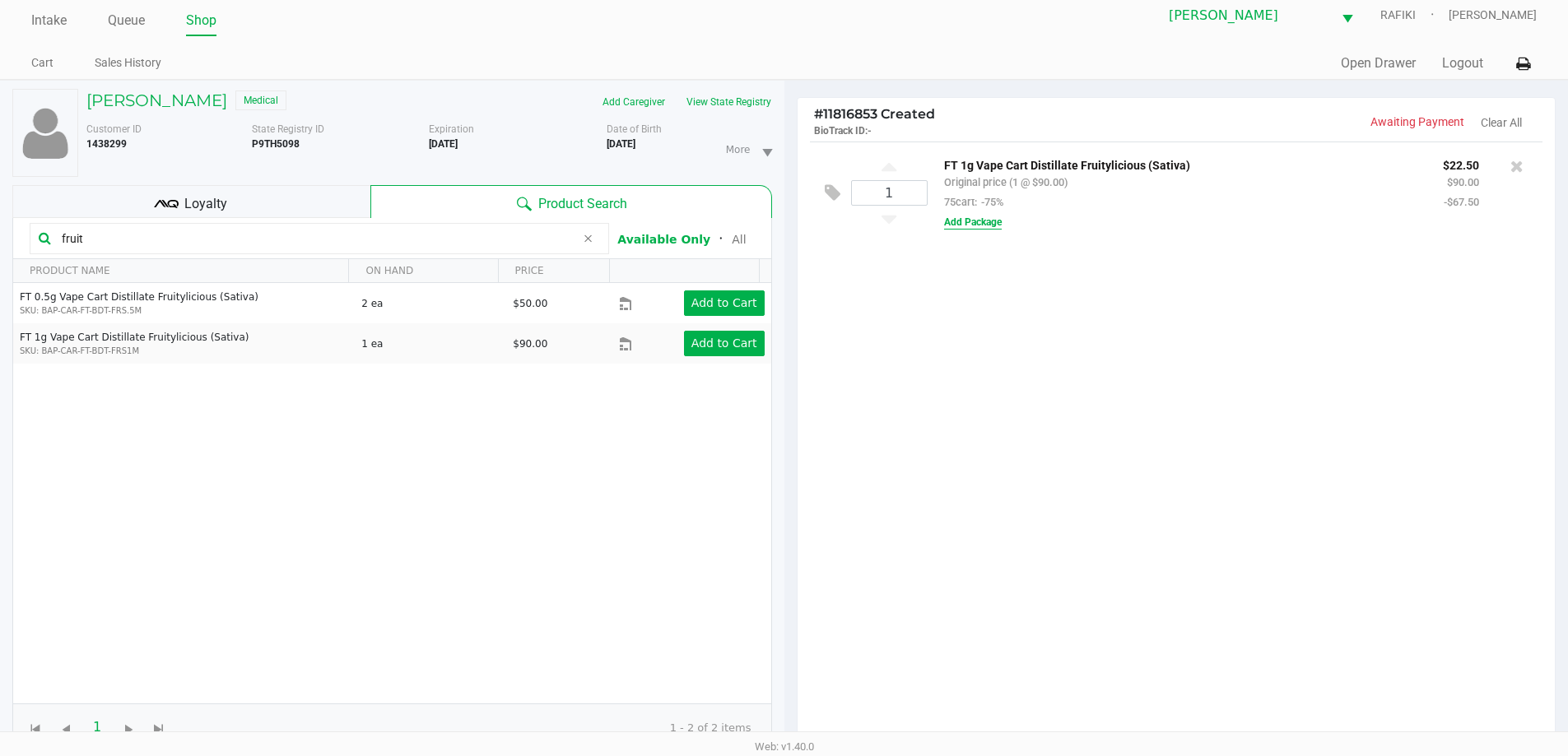
click at [967, 217] on button "Add Package" at bounding box center [972, 222] width 58 height 15
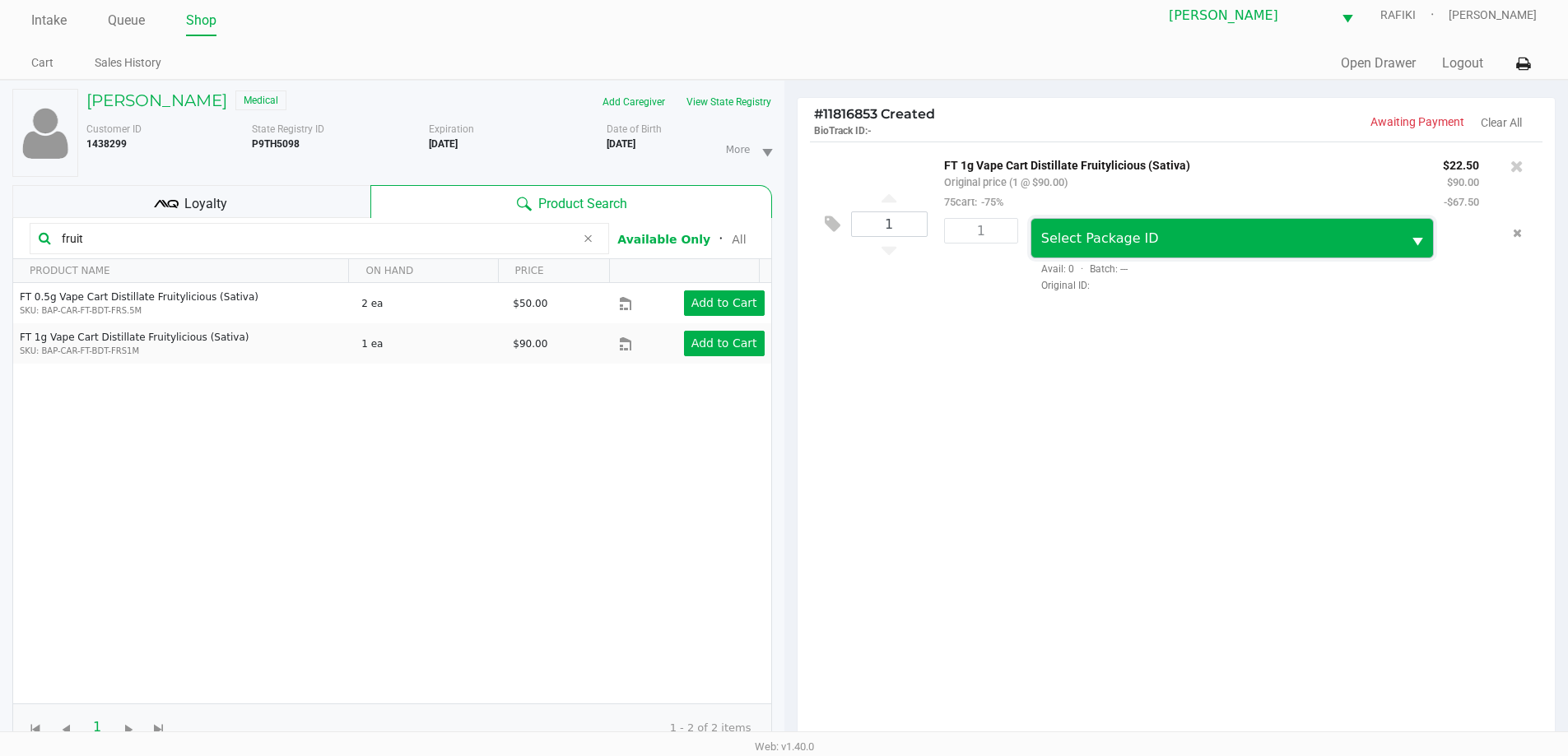
click at [1072, 240] on span "Select Package ID" at bounding box center [1100, 239] width 118 height 16
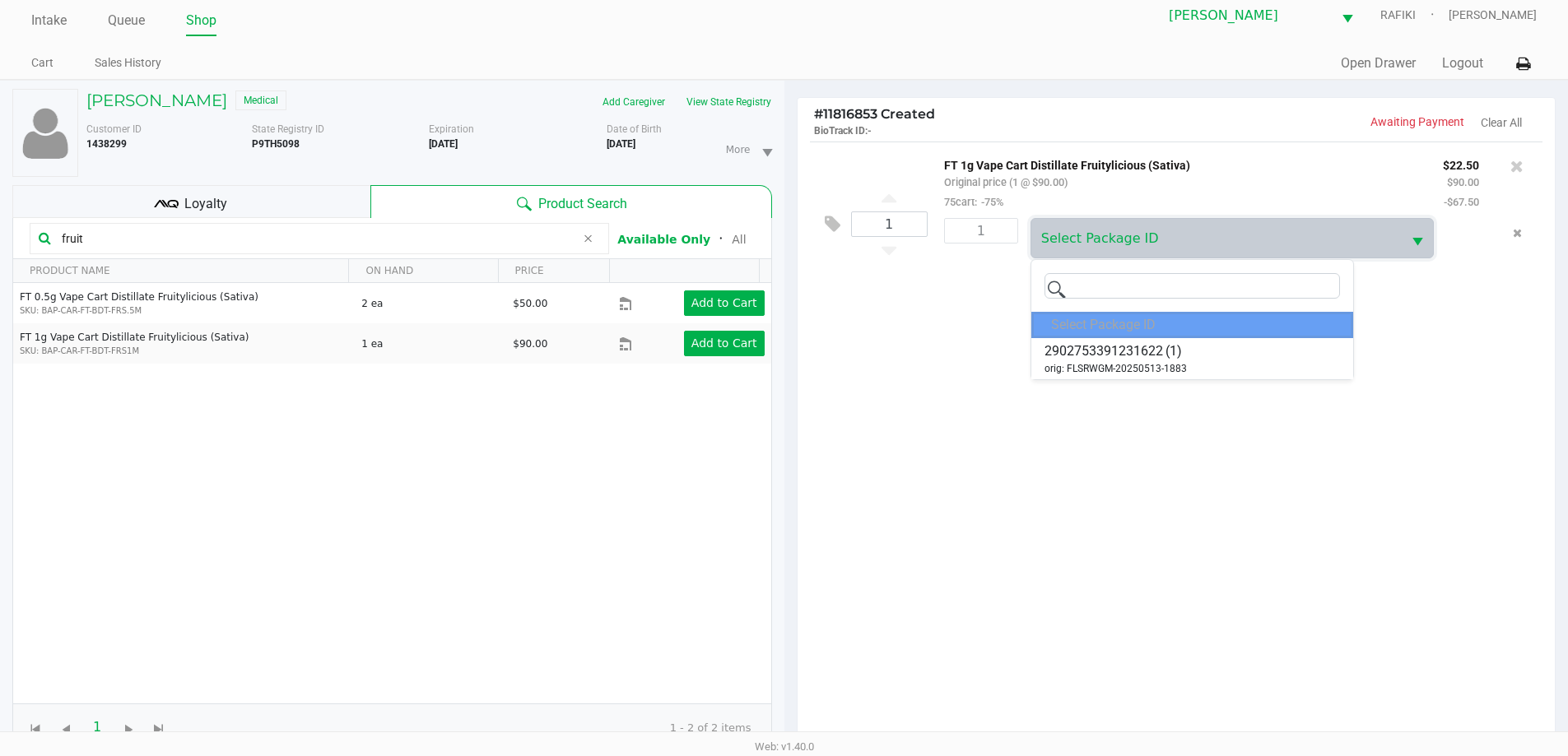
click at [1050, 462] on div "1 FT 1g Vape Cart Distillate Fruitylicious (Sativa) Original price (1 @ $90.00)…" at bounding box center [1176, 440] width 758 height 597
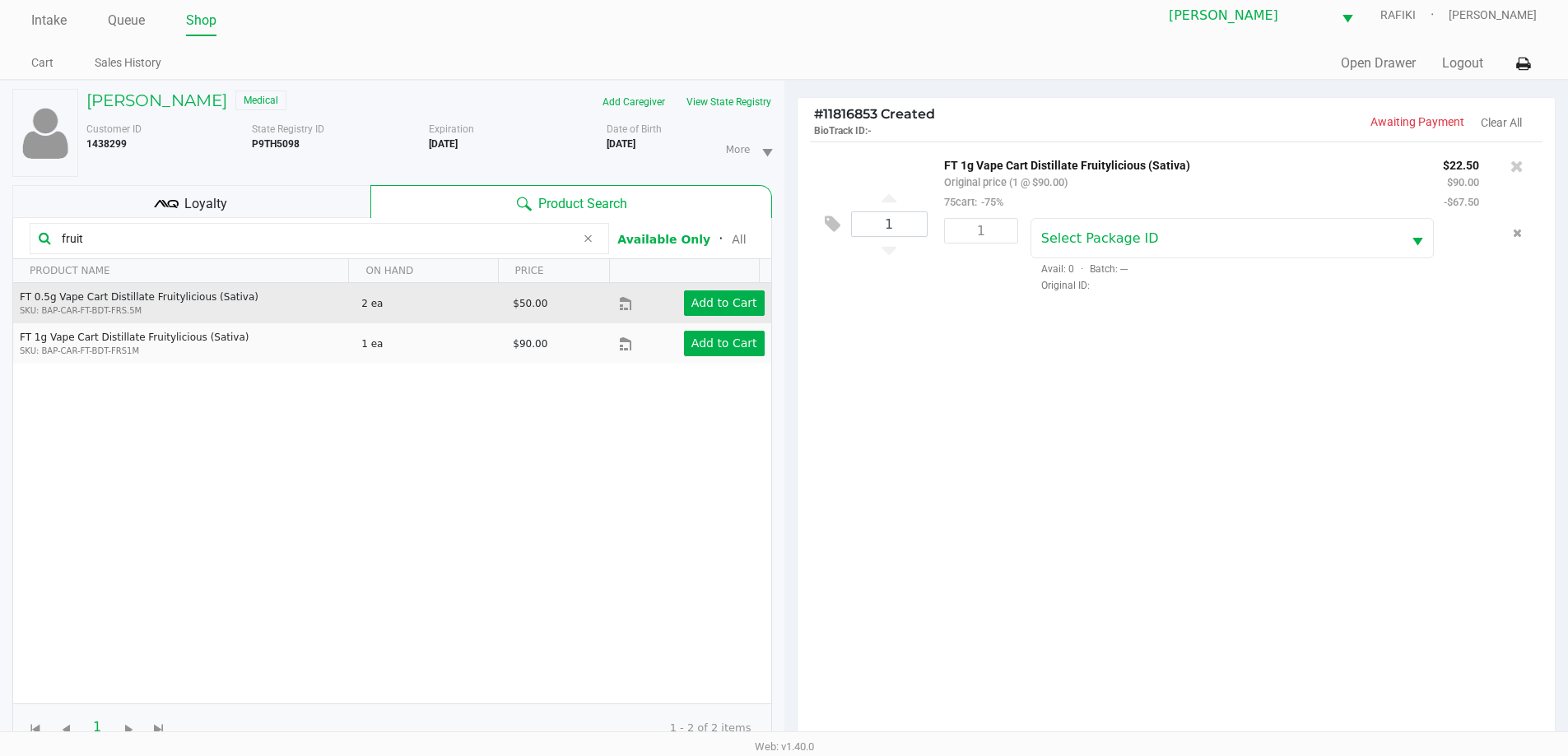
drag, startPoint x: 164, startPoint y: 301, endPoint x: 28, endPoint y: 296, distance: 136.1
click at [19, 300] on td "FT 0.5g Vape Cart Distillate Fruitylicious (Sativa) SKU: BAP-CAR-FT-BDT-FRS.5M" at bounding box center [183, 303] width 341 height 40
copy td "FT 0.5g Vape Cart Distillate Fruitylicious (Sativa)"
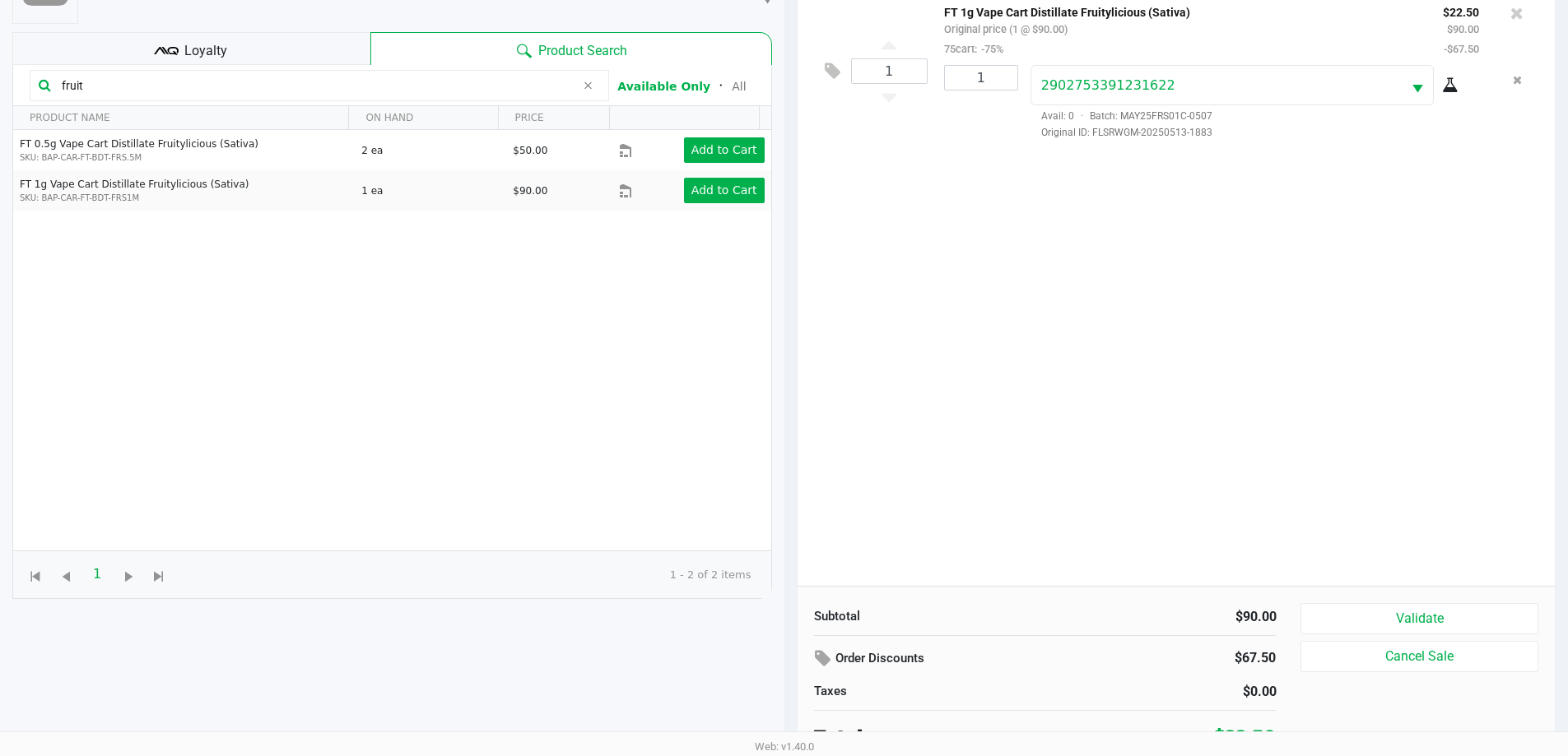
scroll to position [178, 0]
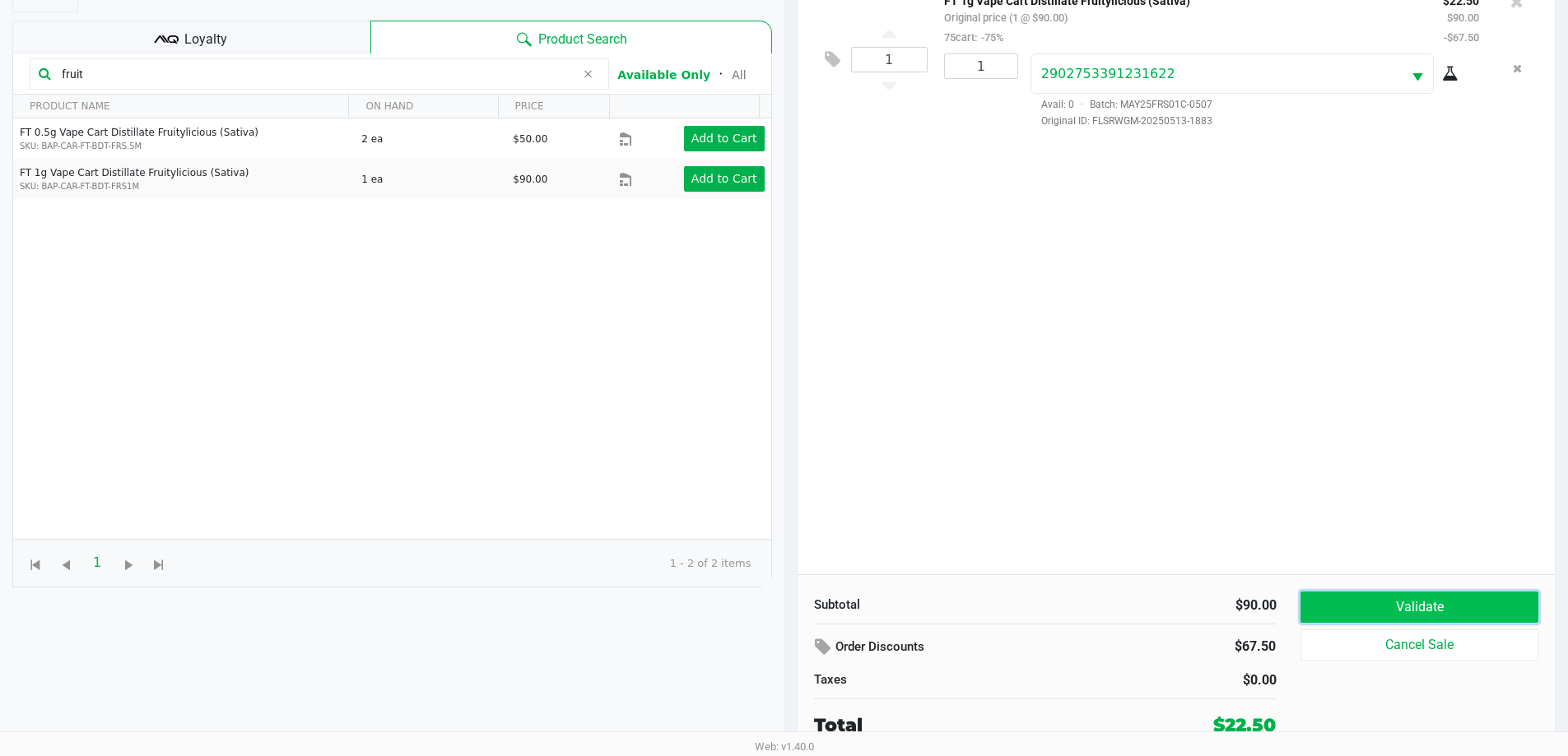
click at [1508, 595] on button "Validate" at bounding box center [1418, 606] width 237 height 31
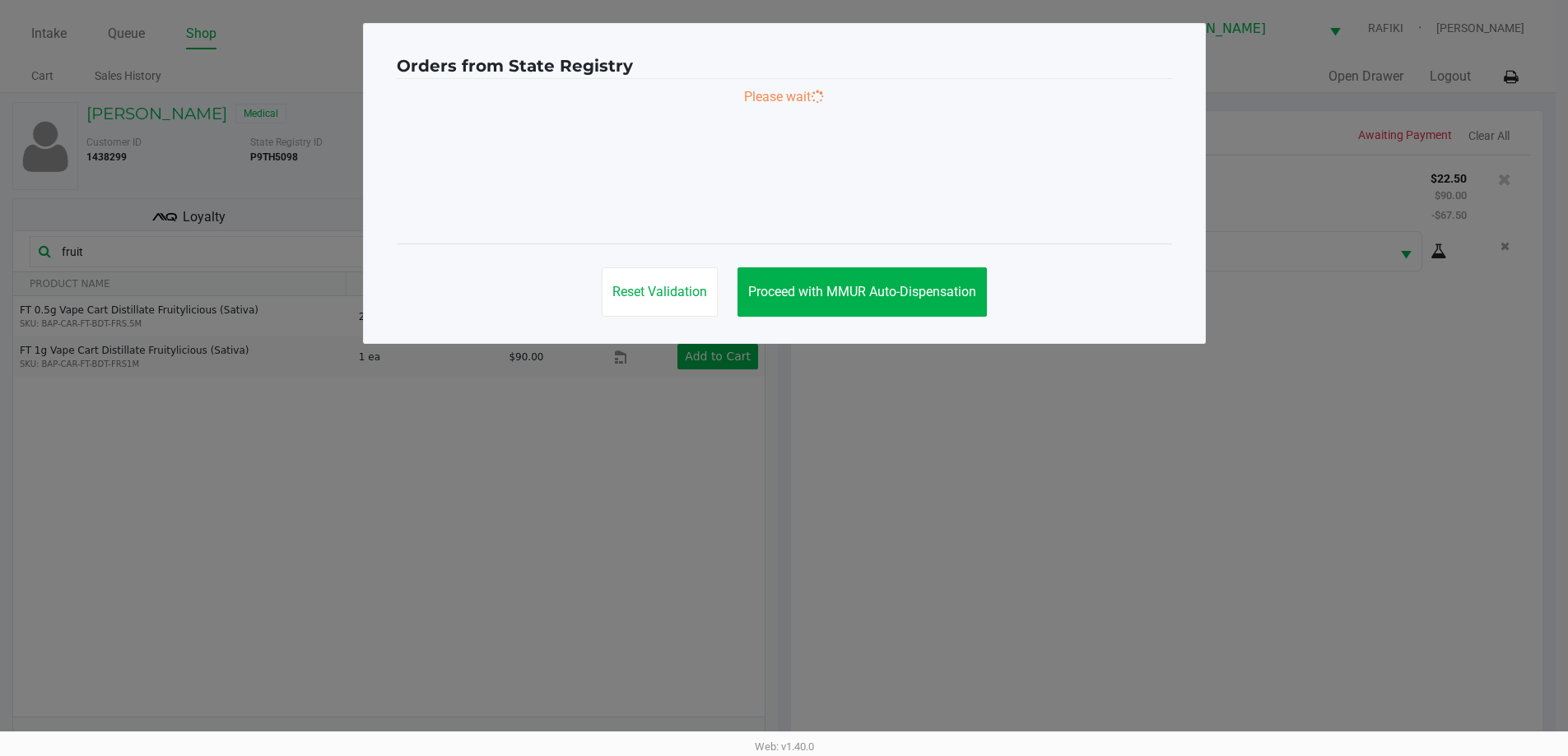
scroll to position [0, 0]
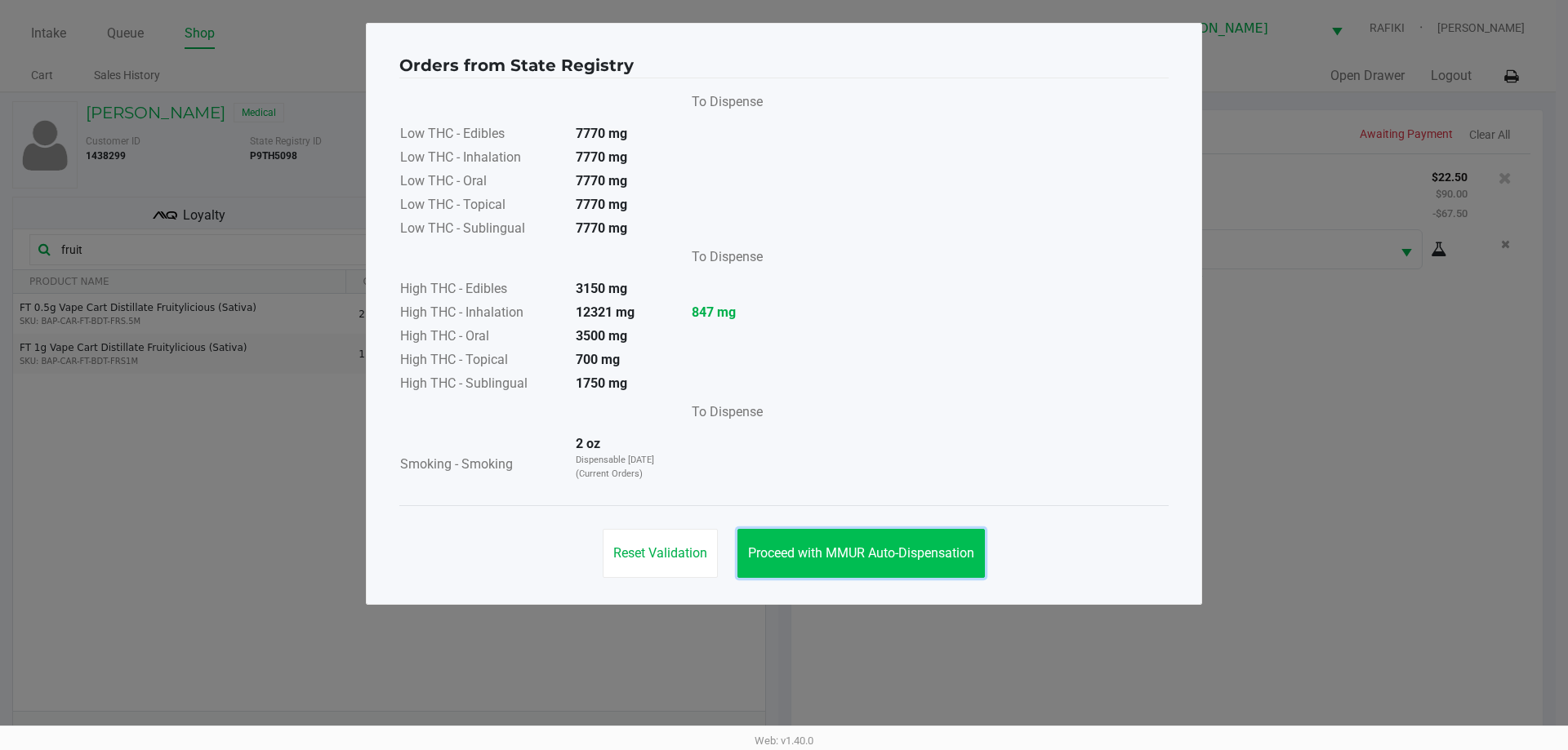
click at [855, 540] on button "Proceed with MMUR Auto-Dispensation" at bounding box center [862, 553] width 247 height 49
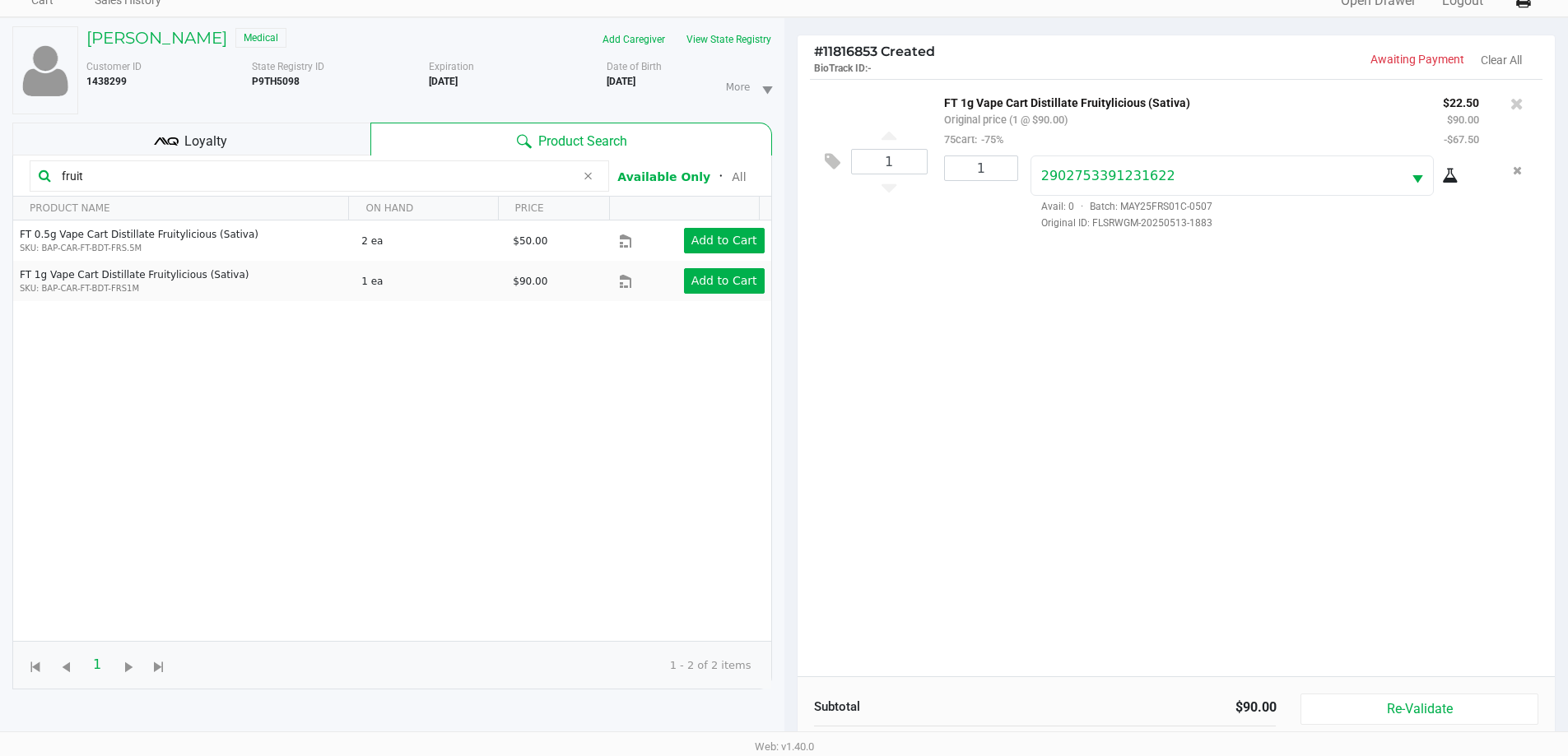
scroll to position [178, 0]
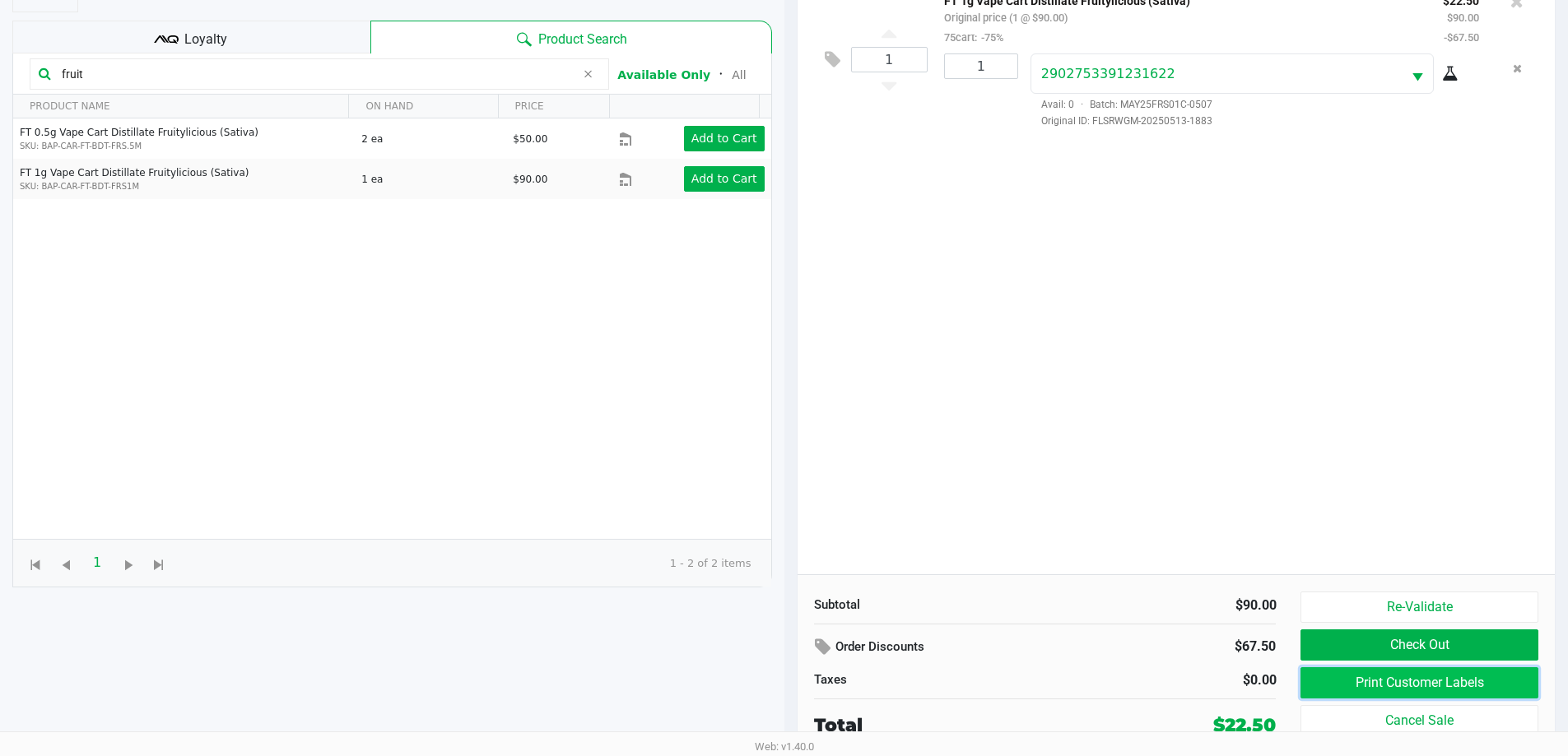
click at [1448, 678] on button "Print Customer Labels" at bounding box center [1418, 683] width 237 height 31
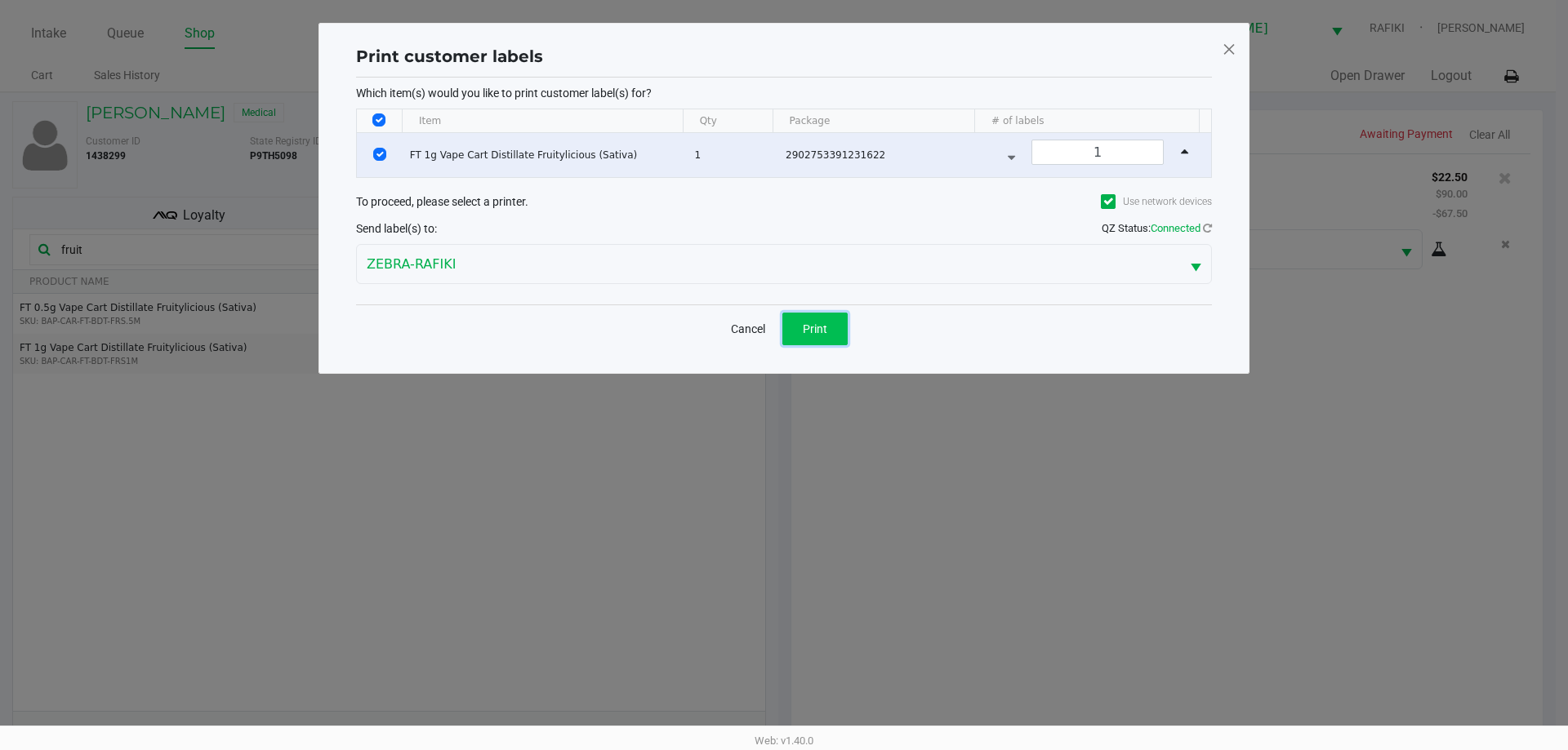
click at [813, 334] on span "Print" at bounding box center [815, 329] width 25 height 13
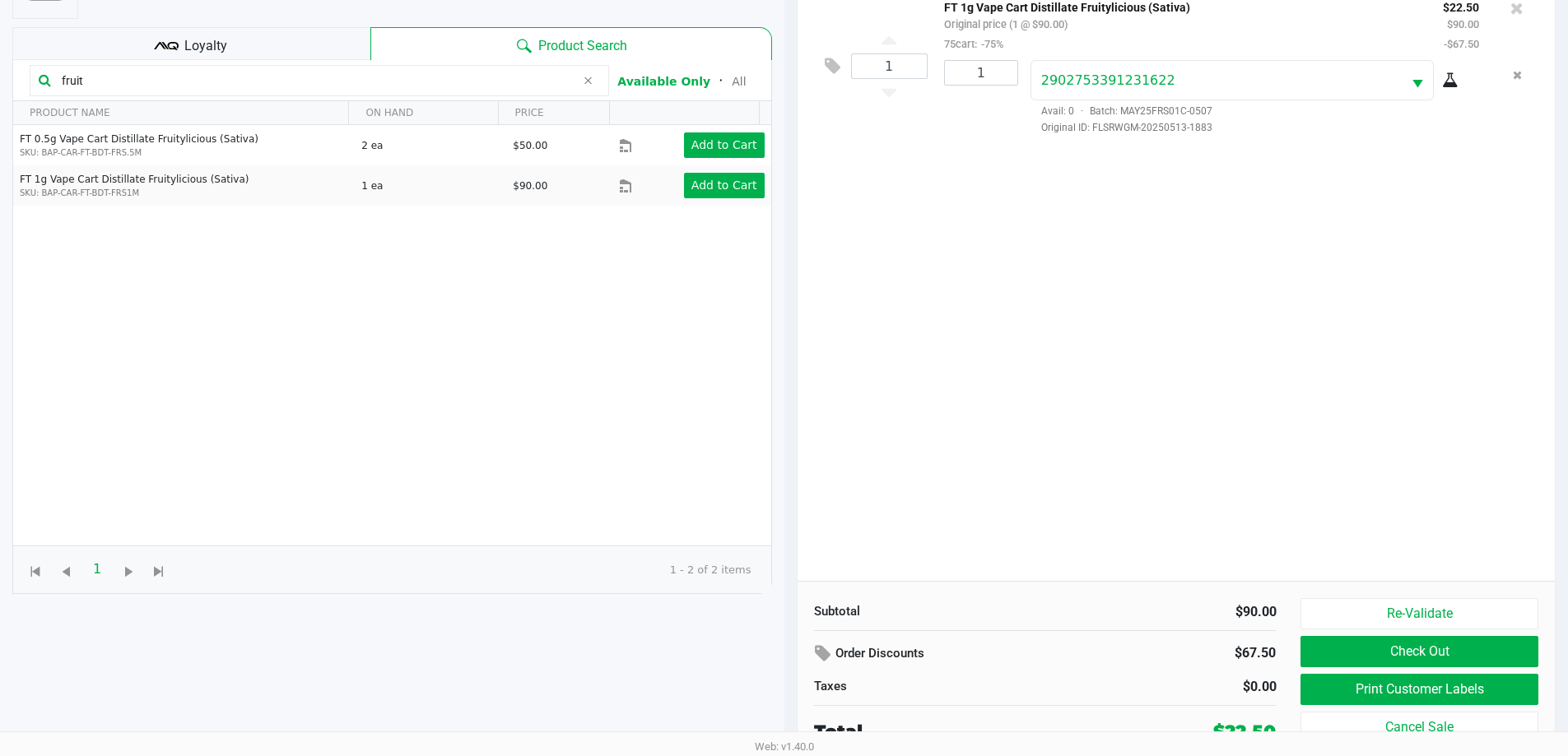
scroll to position [178, 0]
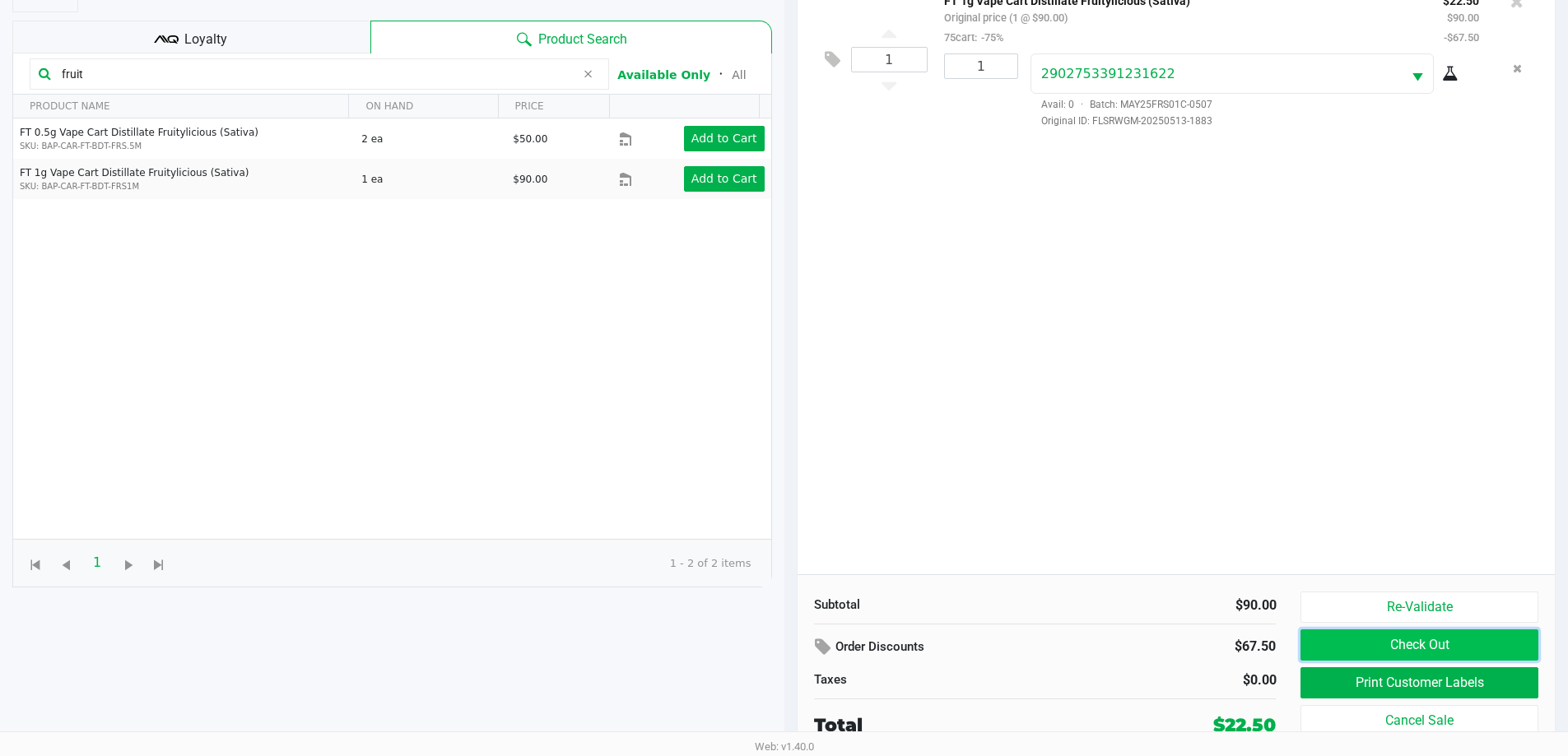
click at [1407, 648] on button "Check Out" at bounding box center [1418, 645] width 237 height 31
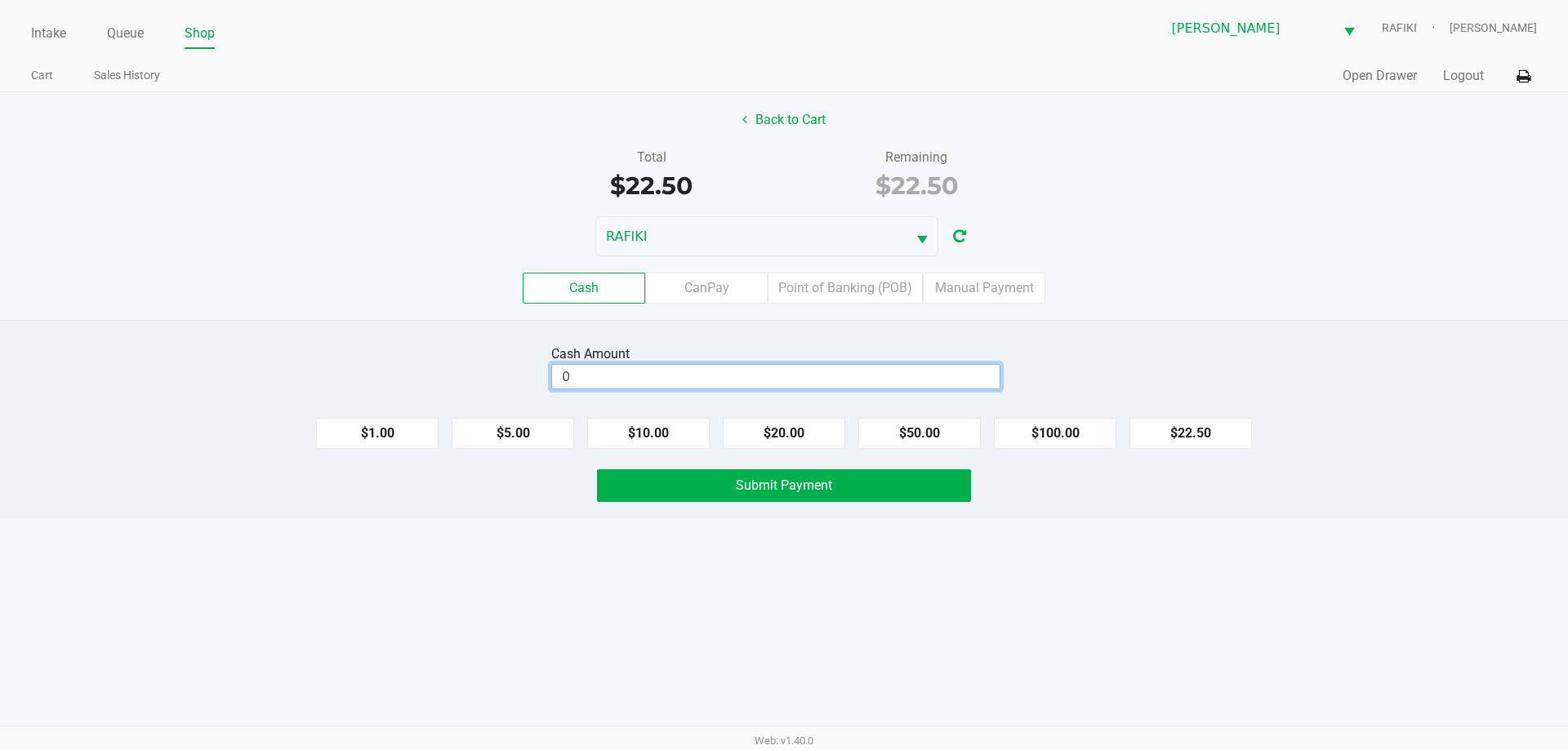
click at [665, 385] on input "0" at bounding box center [776, 376] width 447 height 24
type input "$22.50"
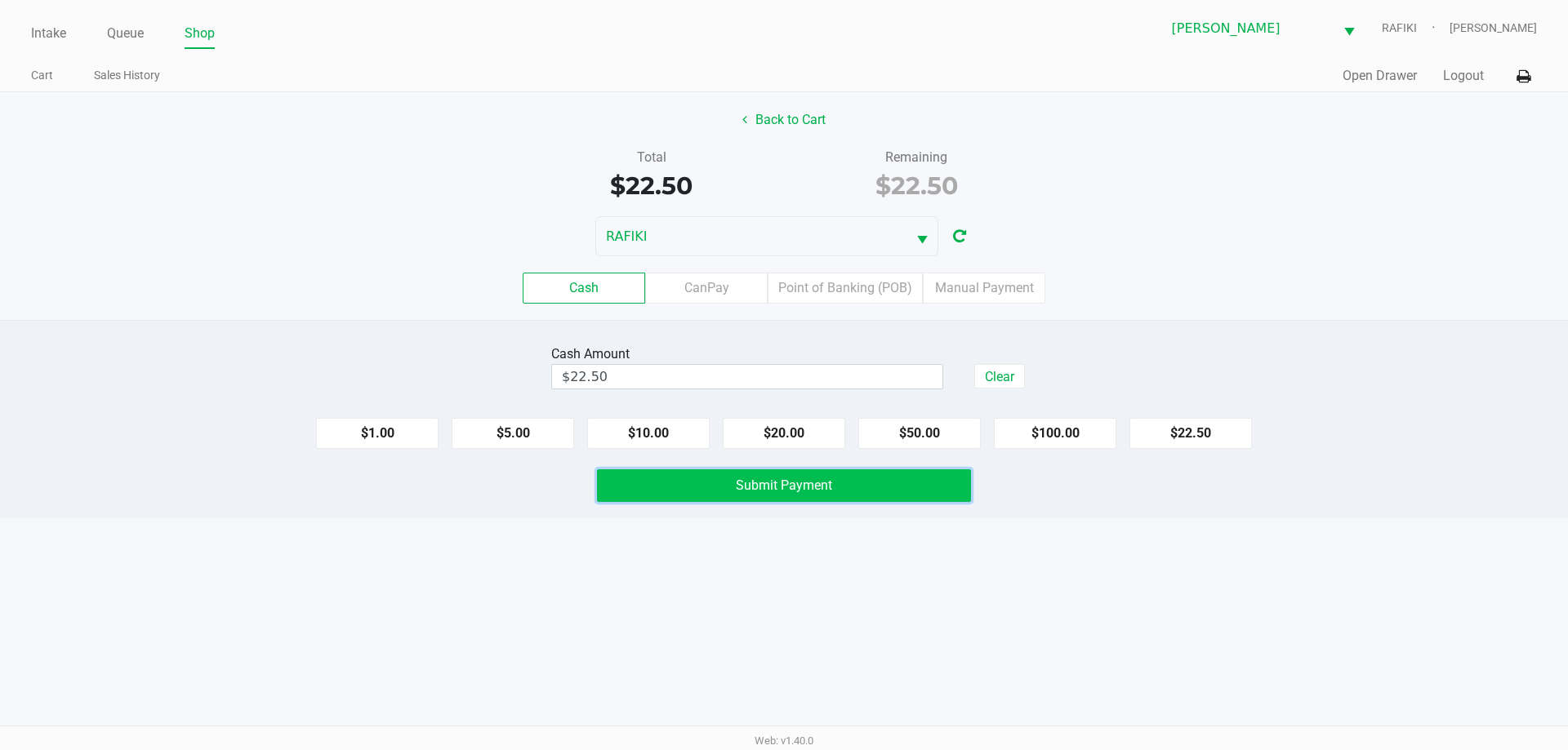
click at [785, 486] on span "Submit Payment" at bounding box center [784, 486] width 96 height 16
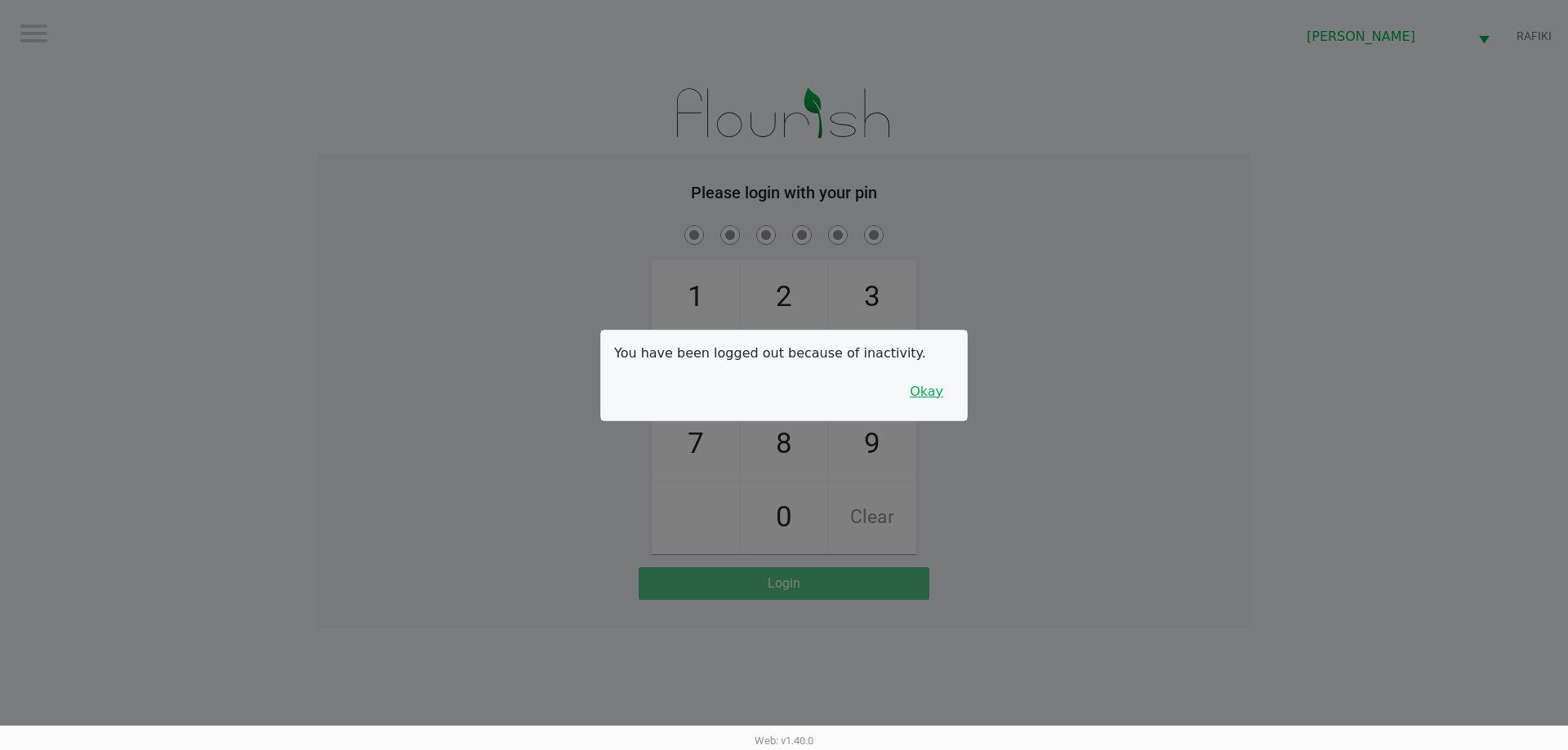
click at [945, 392] on button "Okay" at bounding box center [927, 391] width 55 height 31
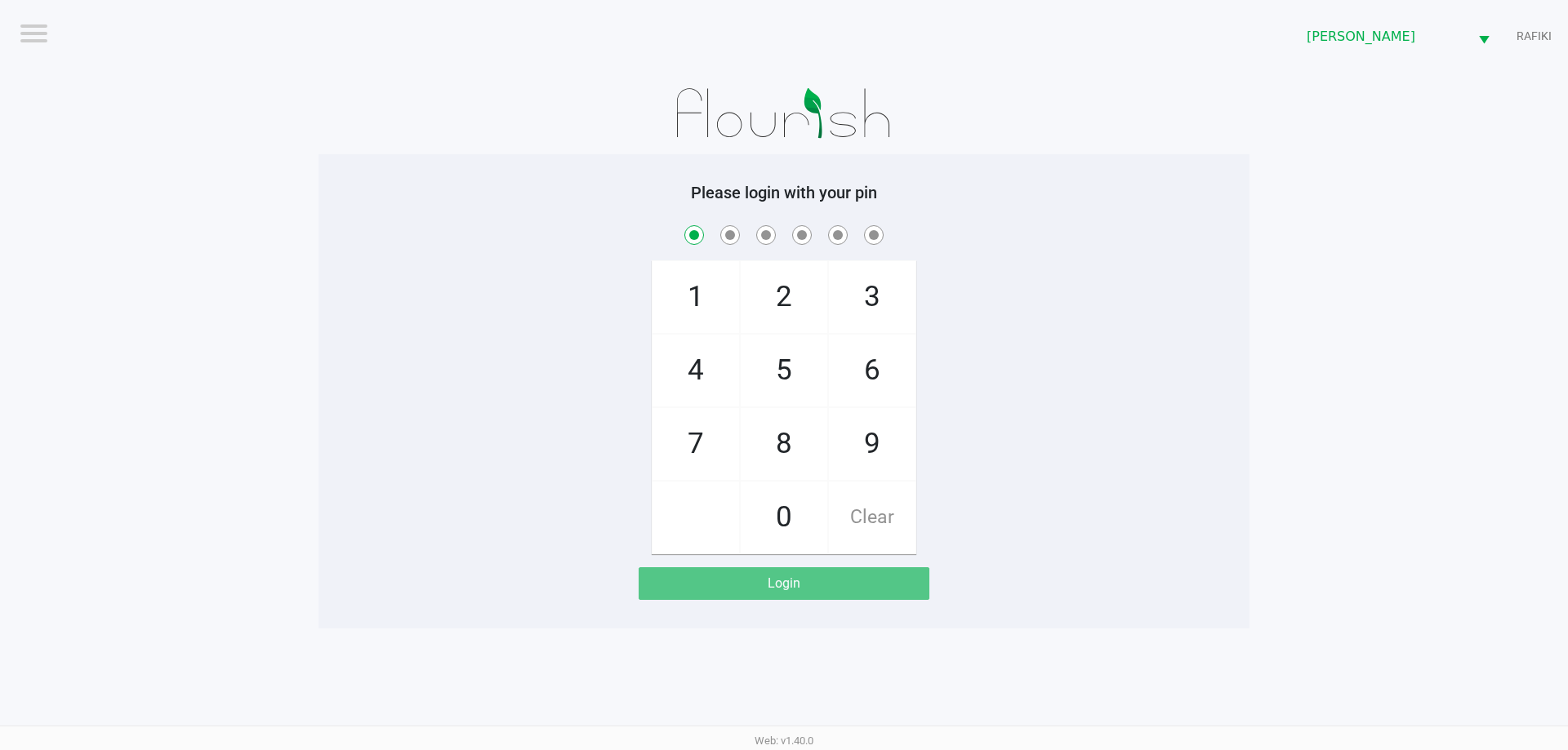
checkbox input "true"
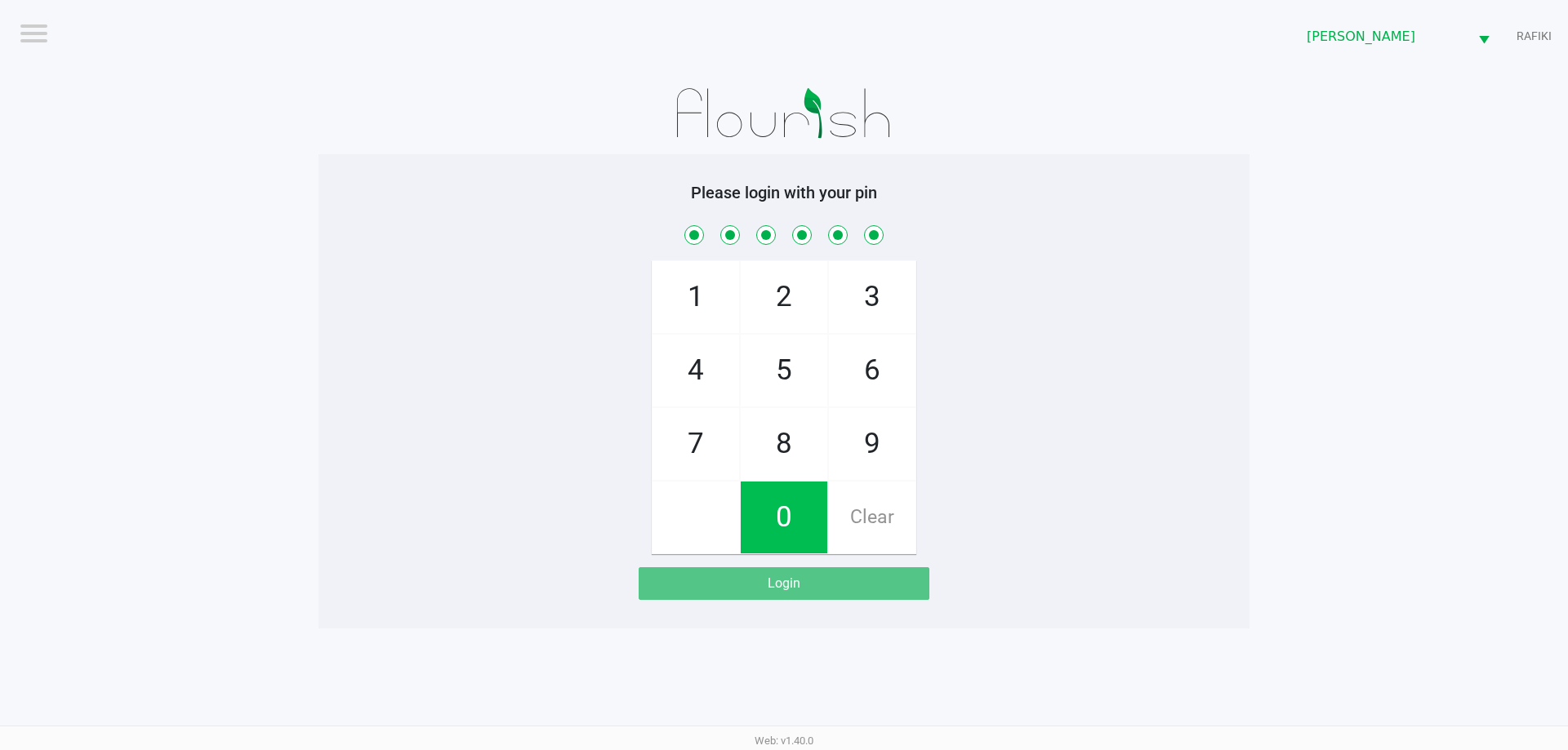
checkbox input "true"
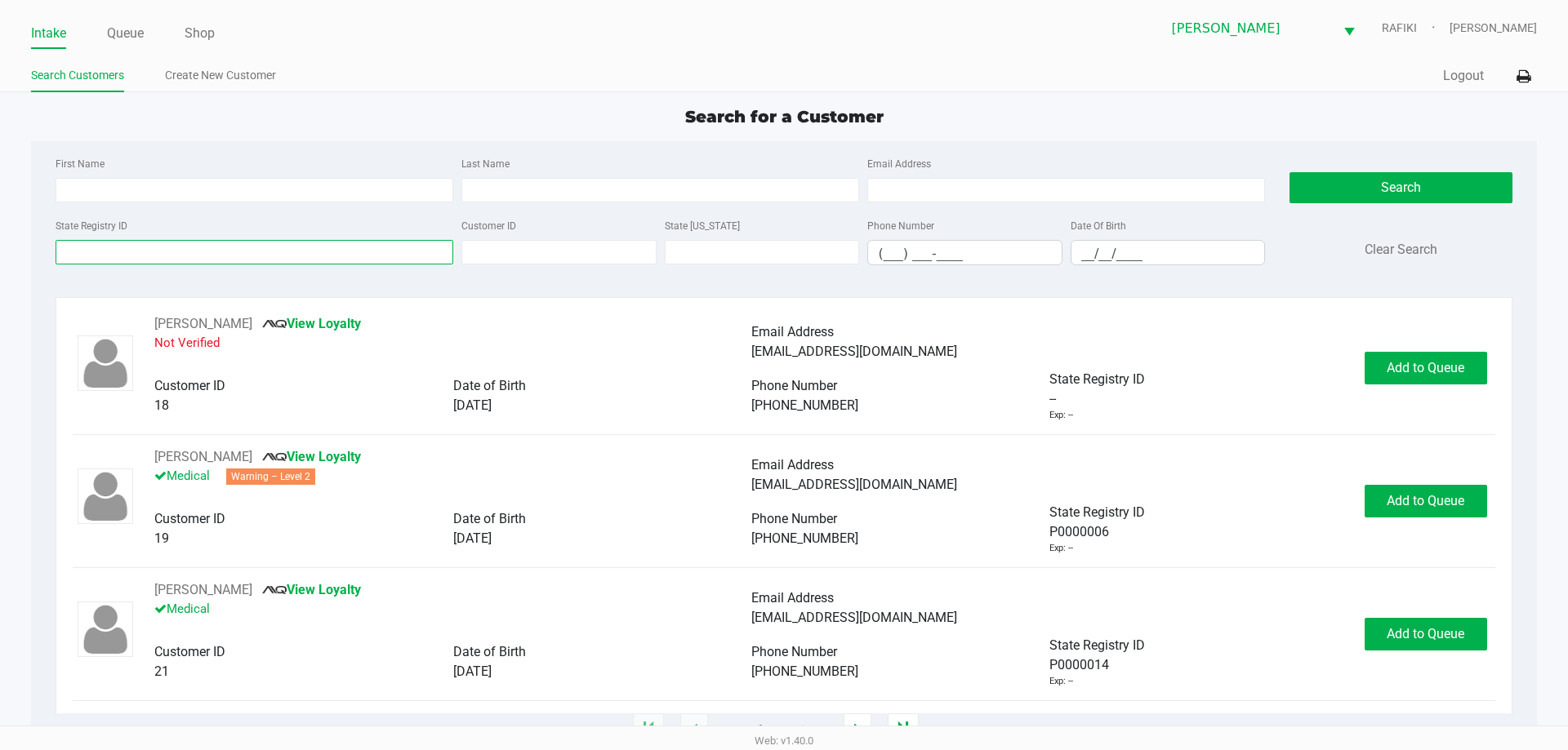
click at [203, 245] on input "State Registry ID" at bounding box center [255, 253] width 398 height 25
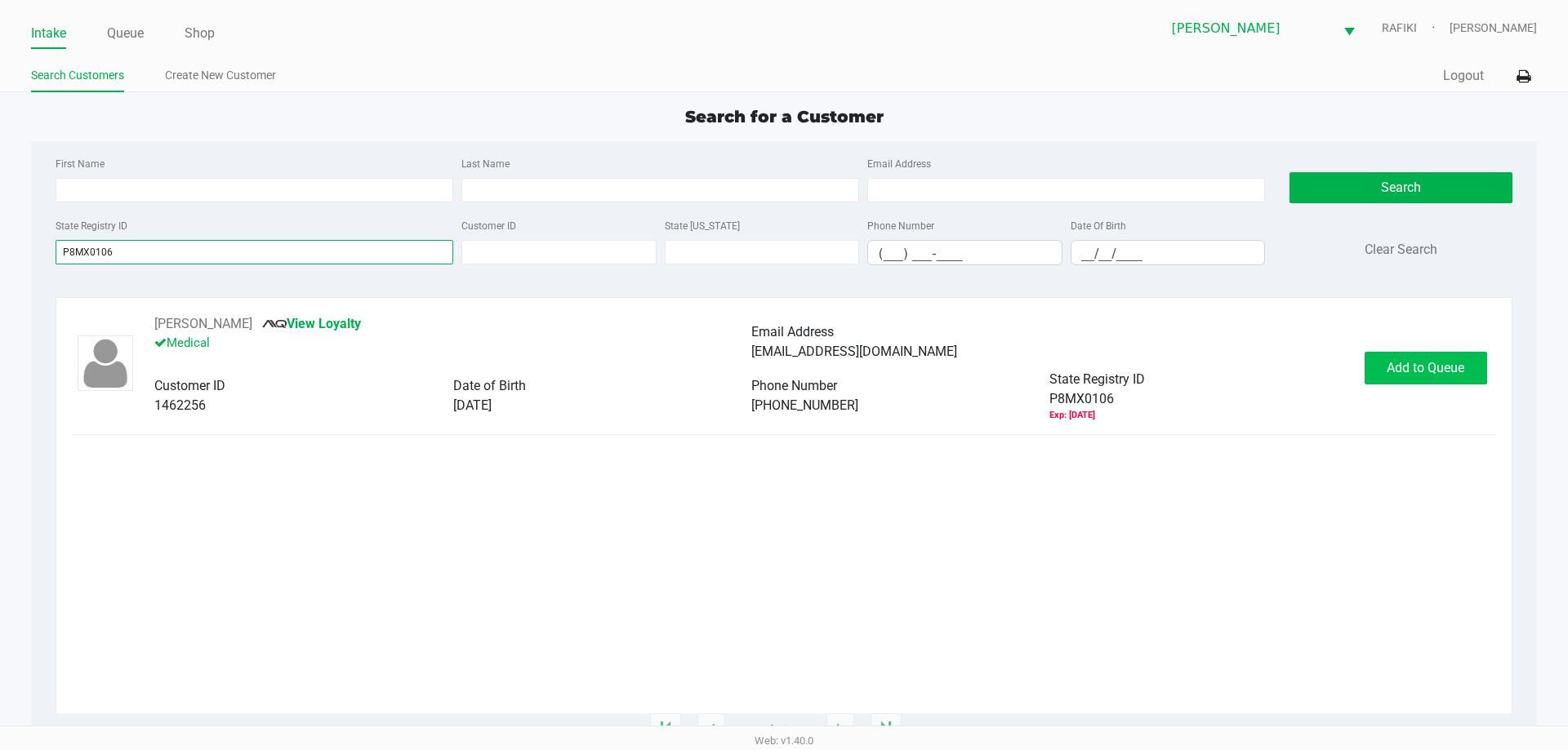
type input "P8MX0106"
click at [1432, 383] on button "Add to Queue" at bounding box center [1426, 367] width 123 height 33
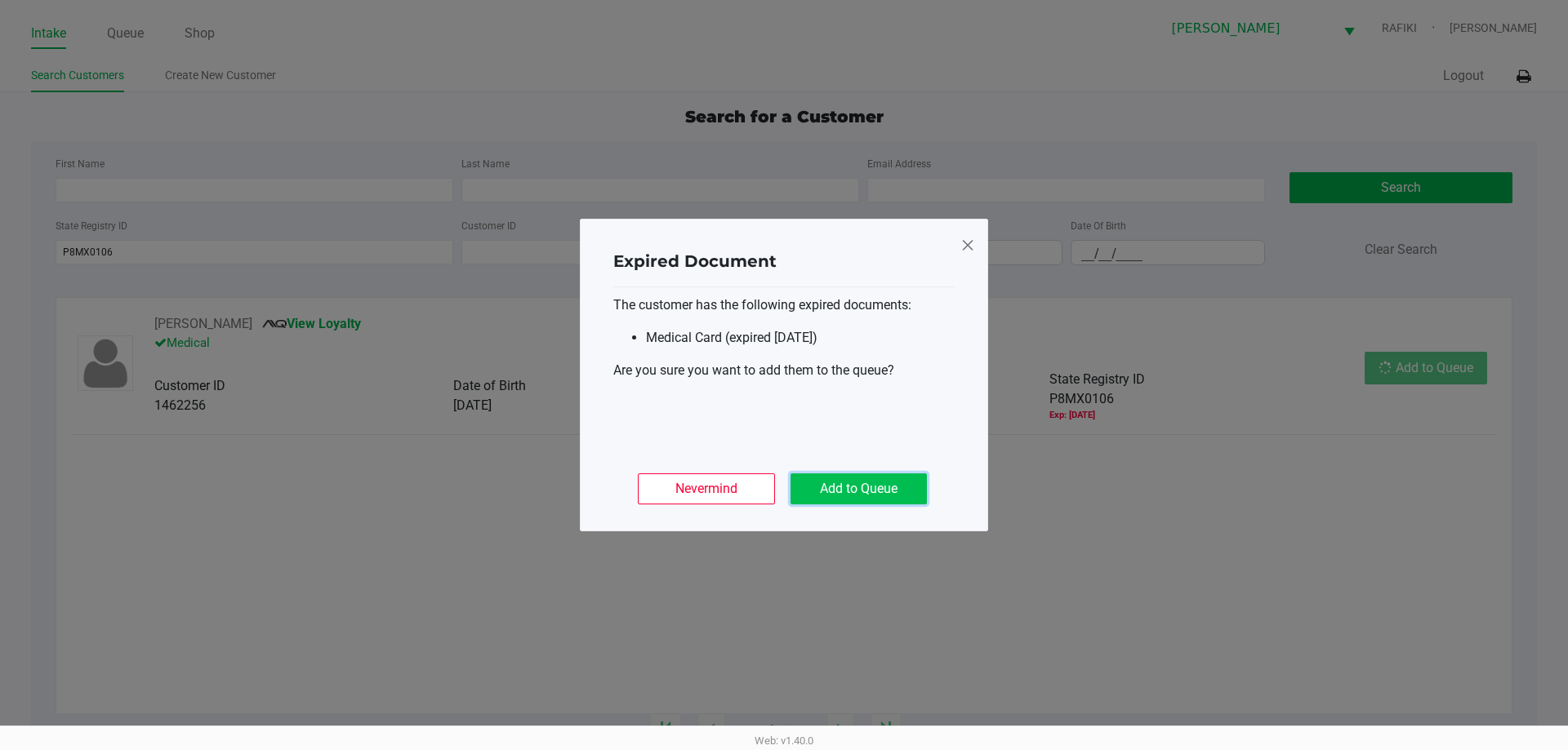
click at [870, 493] on button "Add to Queue" at bounding box center [859, 489] width 136 height 31
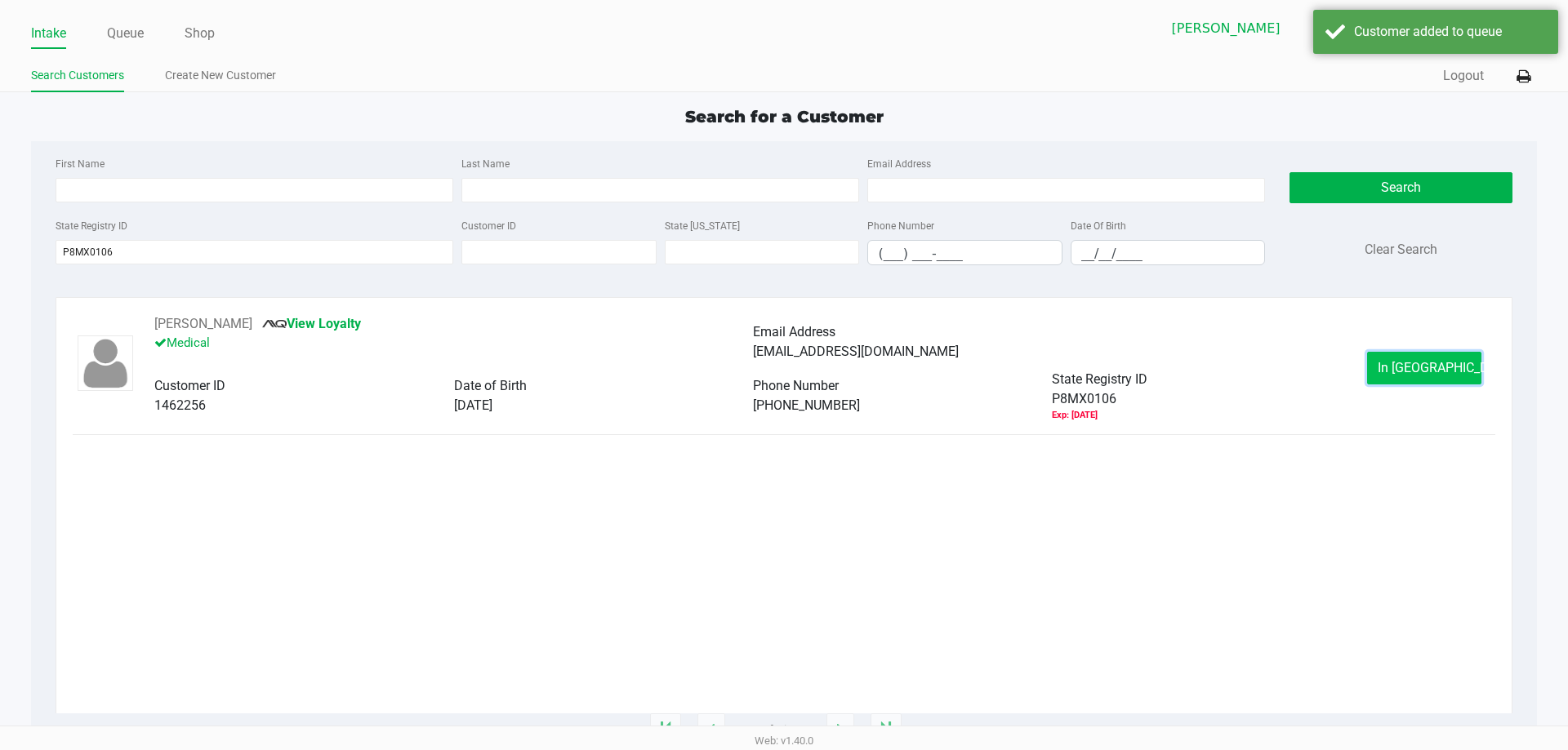
click at [1459, 371] on button "In Queue" at bounding box center [1424, 367] width 114 height 33
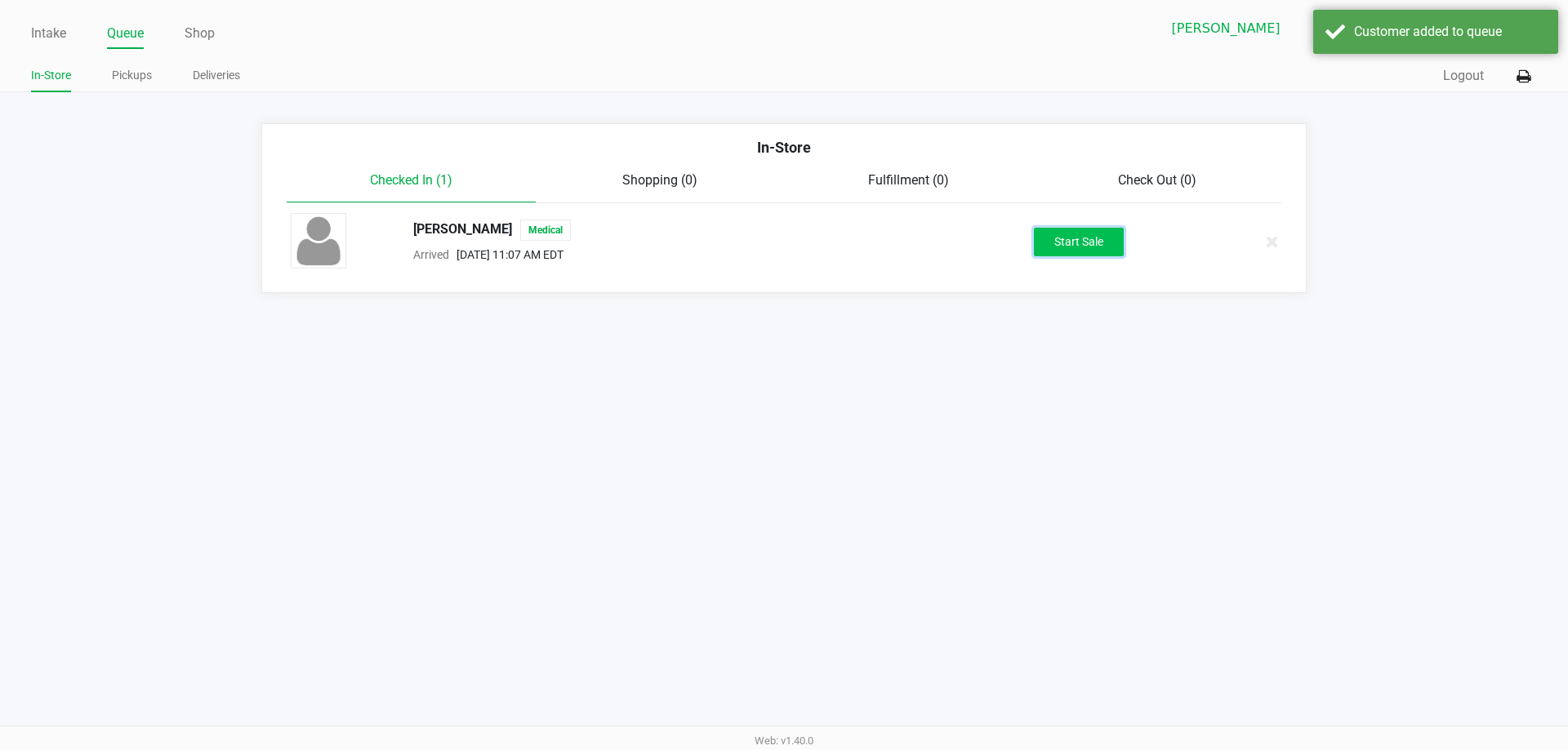
click at [1084, 245] on button "Start Sale" at bounding box center [1079, 242] width 90 height 28
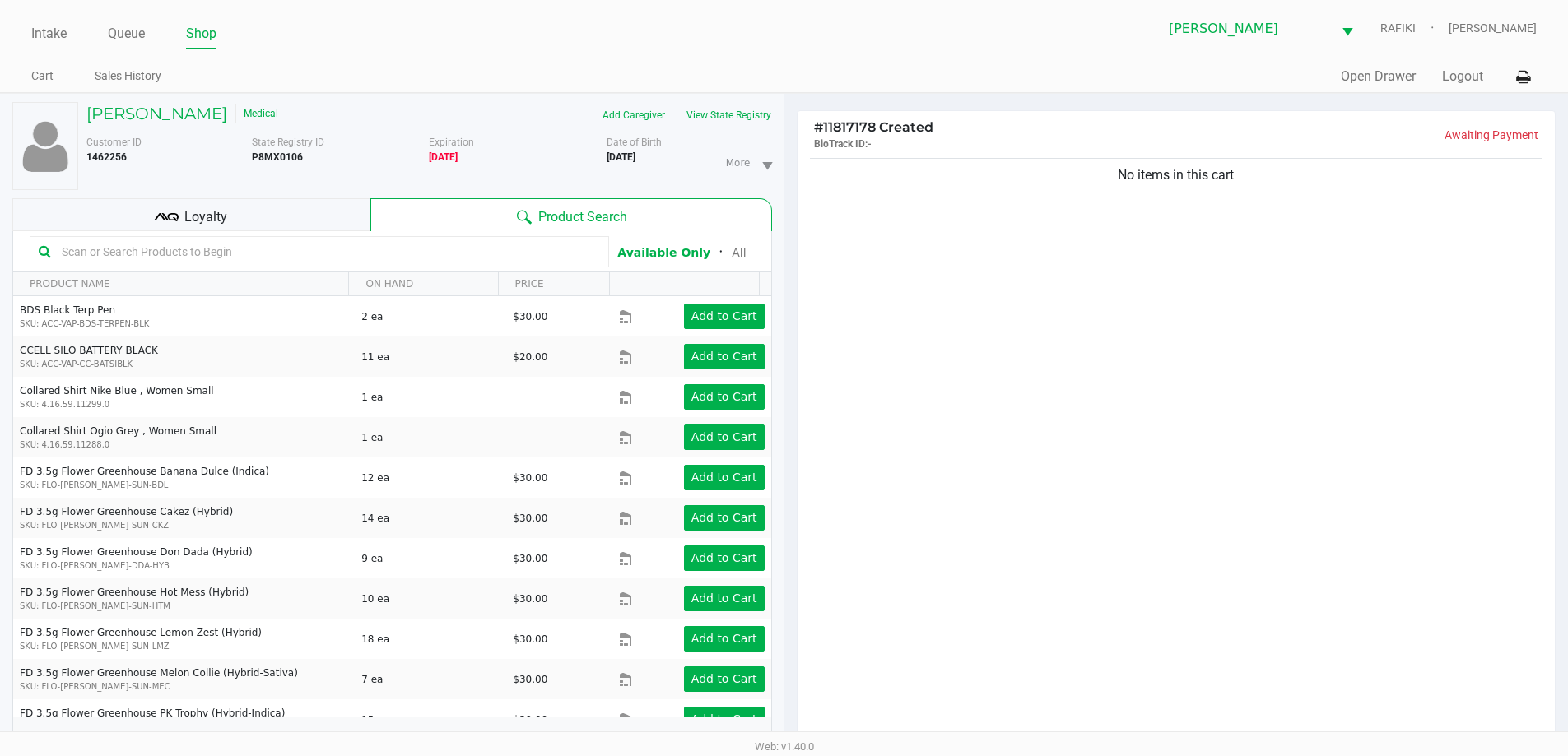
click at [387, 251] on input "text" at bounding box center [328, 252] width 545 height 25
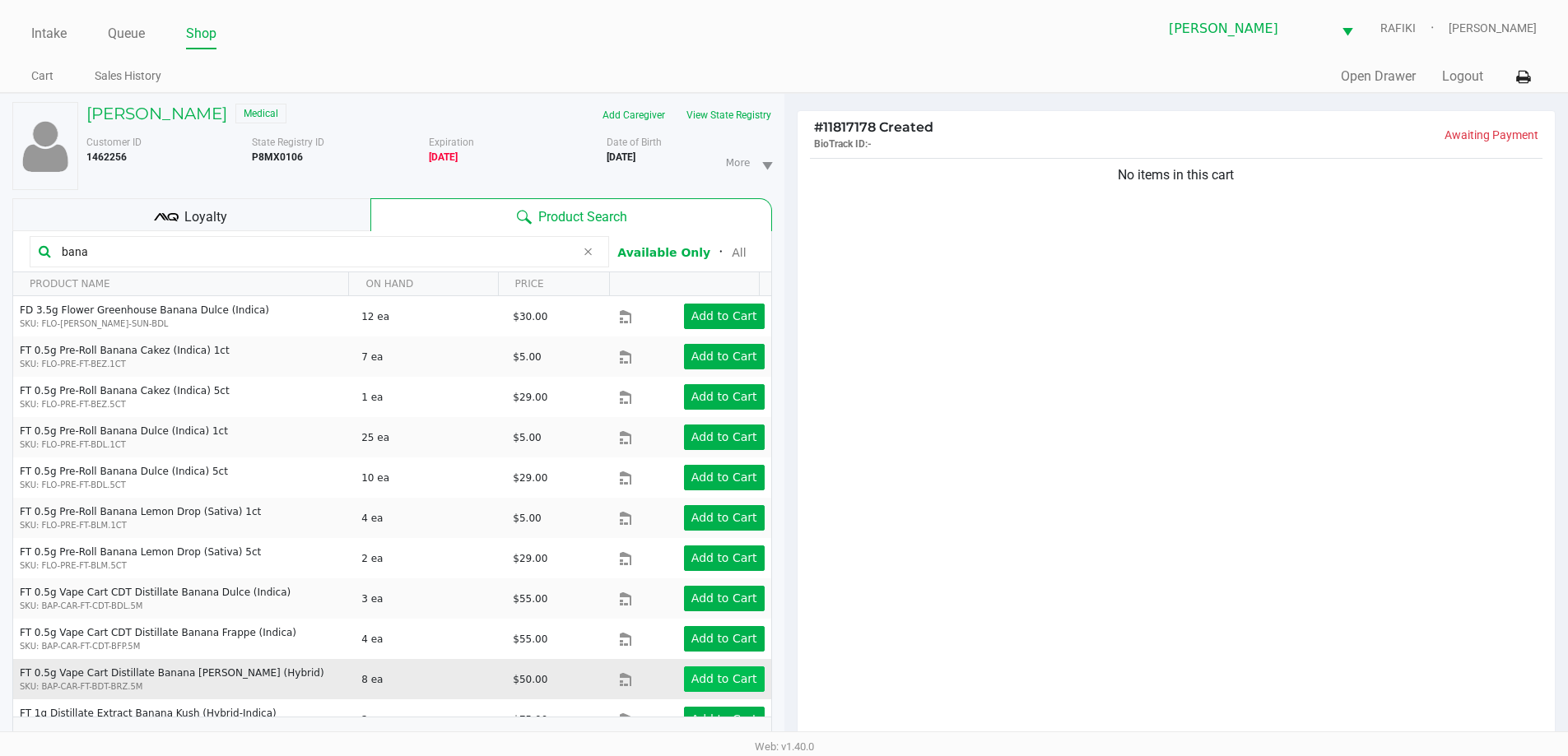
type input "bana"
click at [697, 679] on app-button-loader "Add to Cart" at bounding box center [724, 679] width 66 height 13
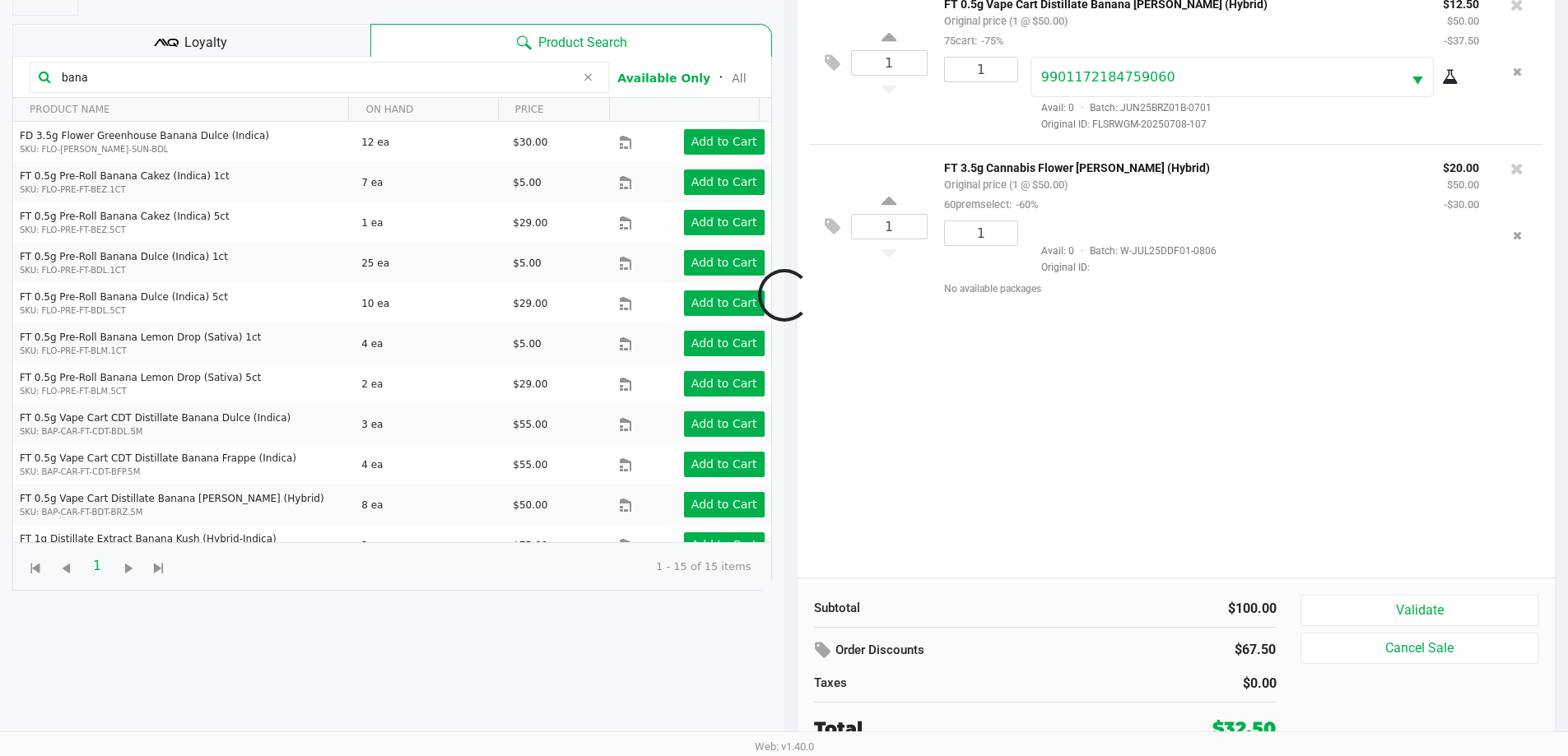
scroll to position [178, 0]
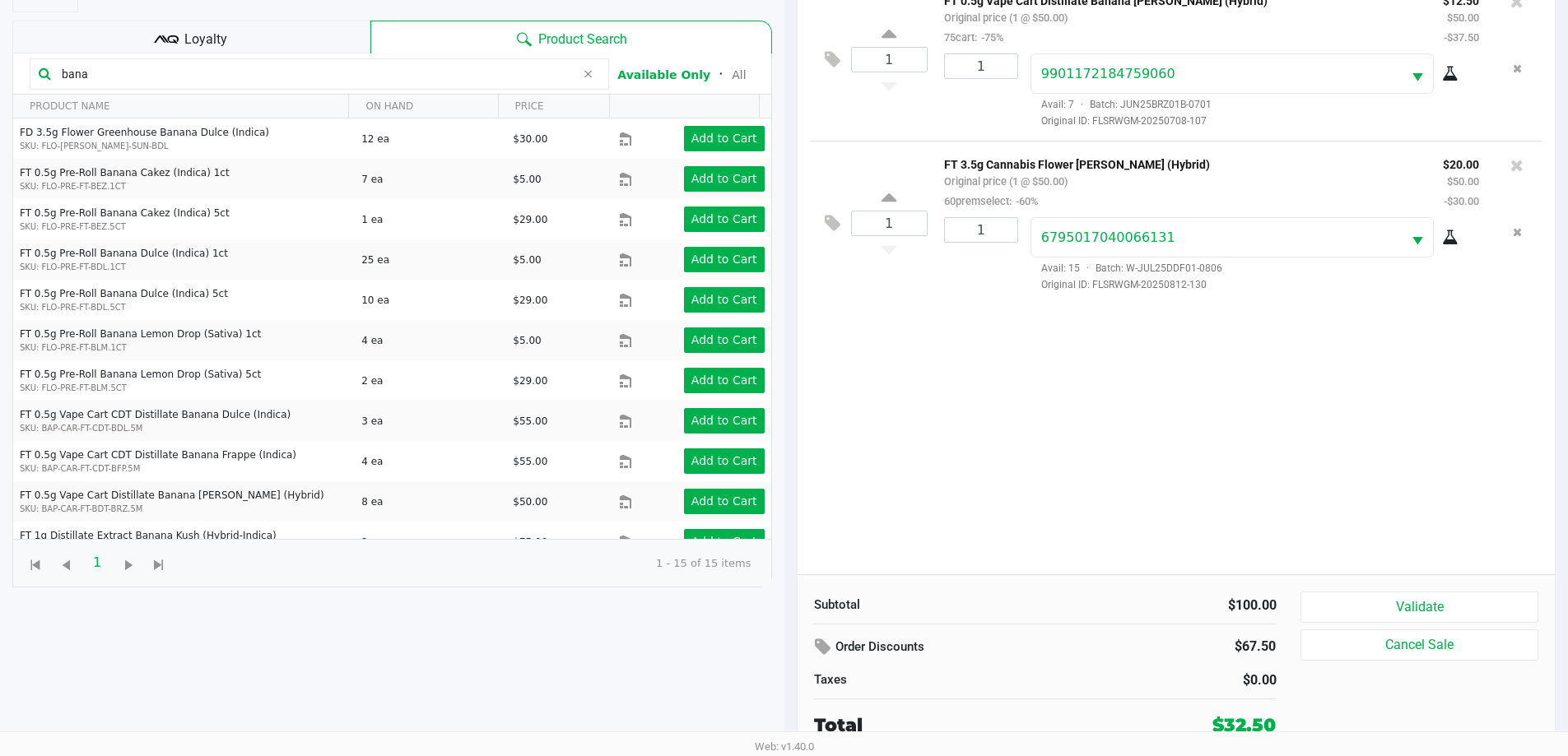
click at [284, 30] on div "Loyalty" at bounding box center [191, 37] width 358 height 33
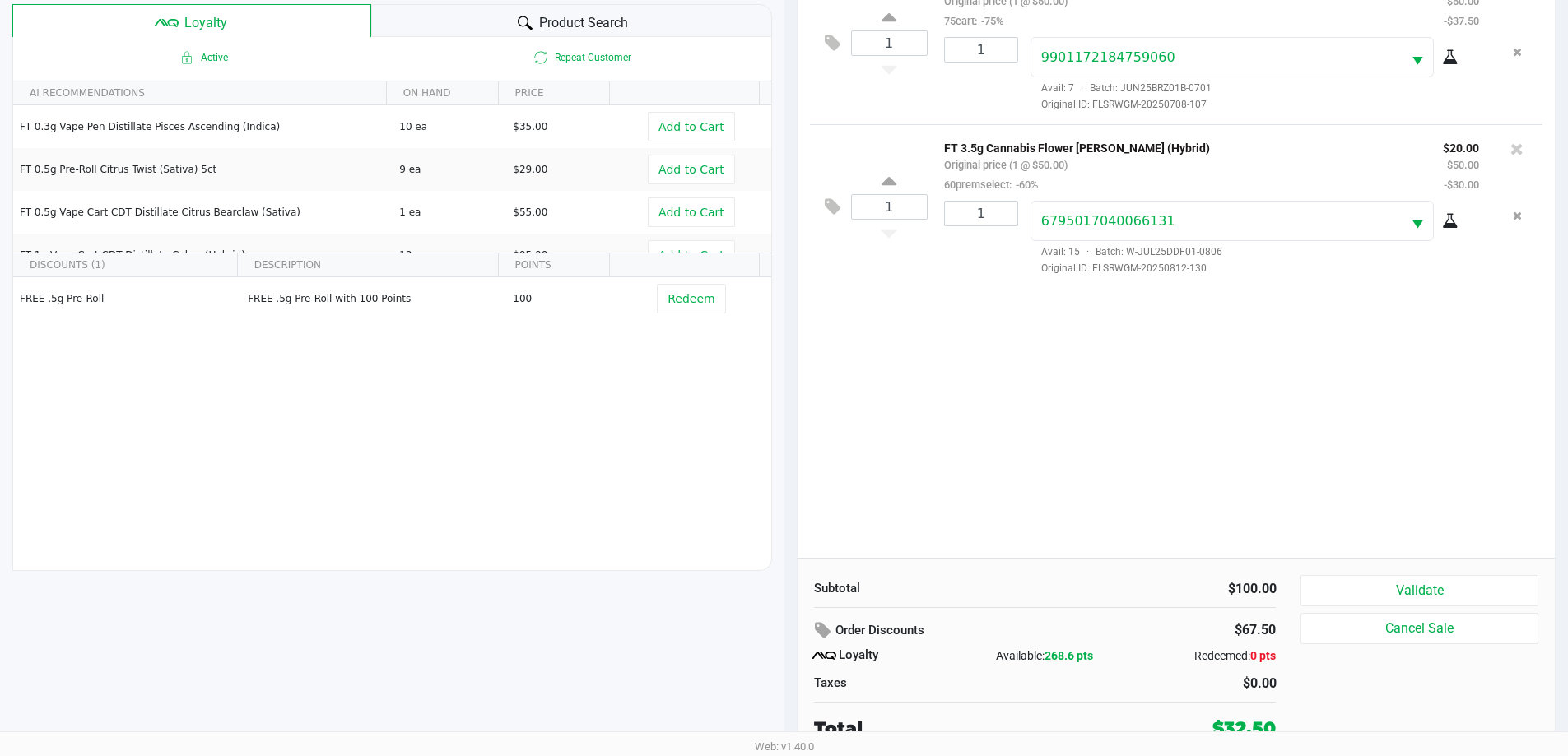
scroll to position [198, 0]
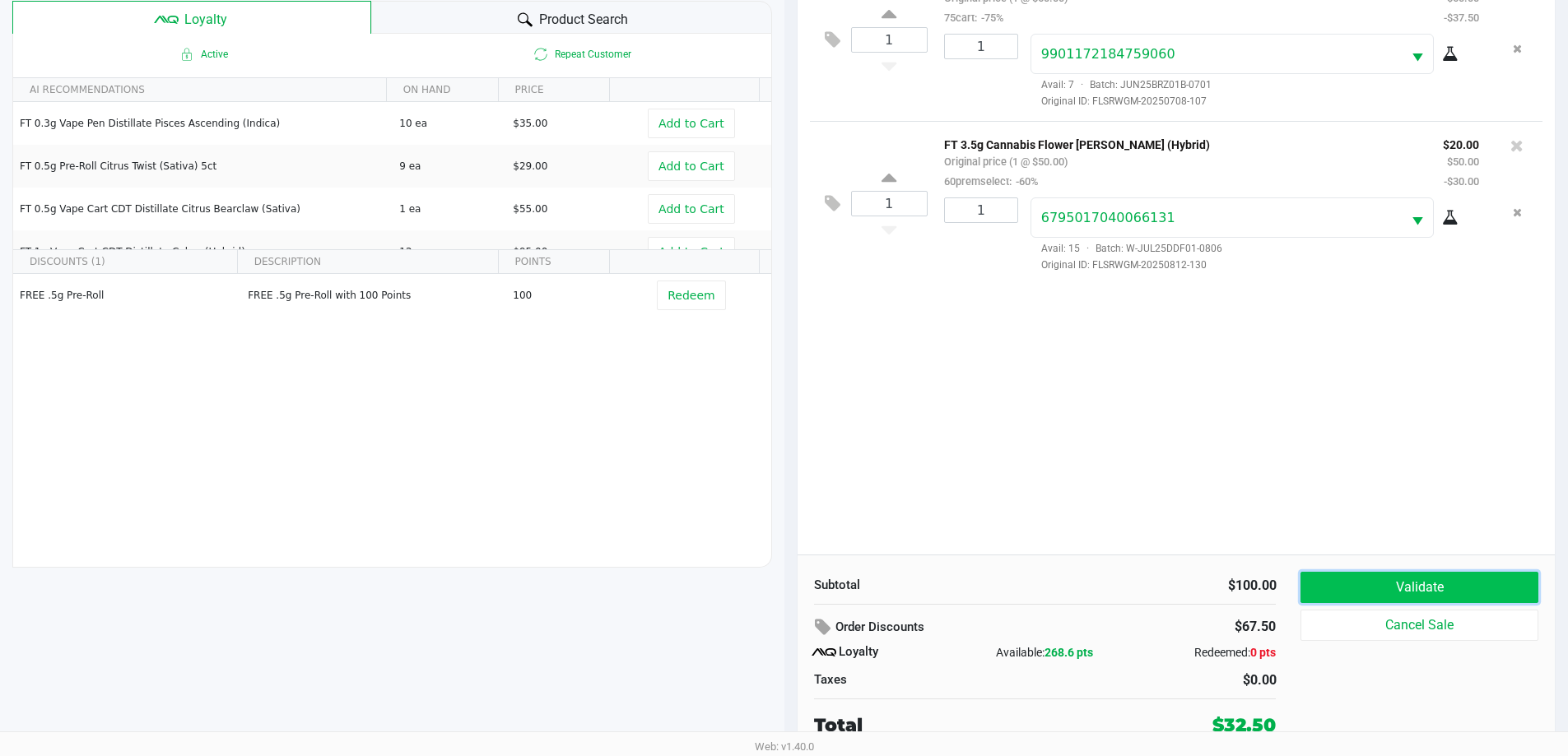
click at [1396, 598] on button "Validate" at bounding box center [1418, 587] width 237 height 31
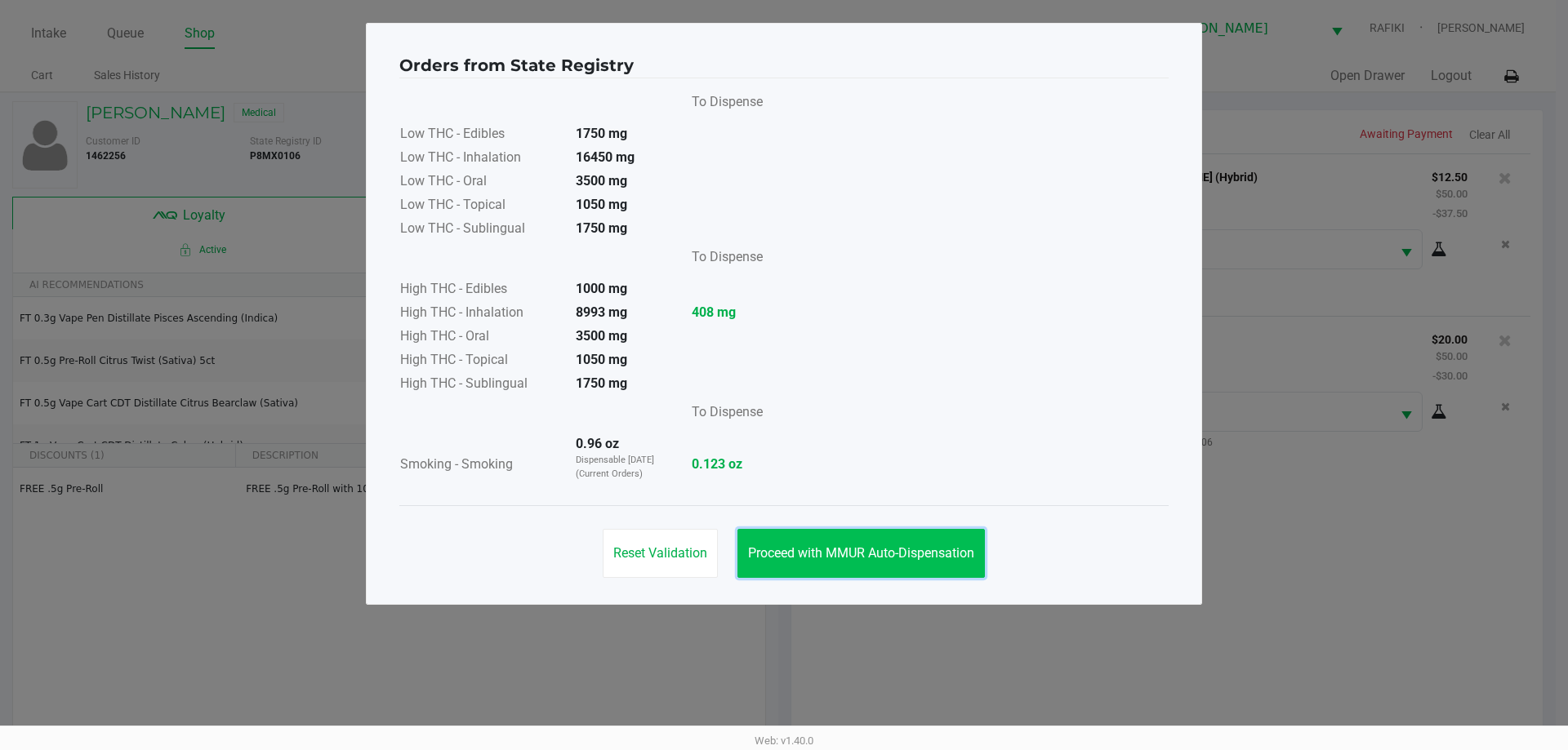
click at [890, 559] on span "Proceed with MMUR Auto-Dispensation" at bounding box center [862, 553] width 226 height 16
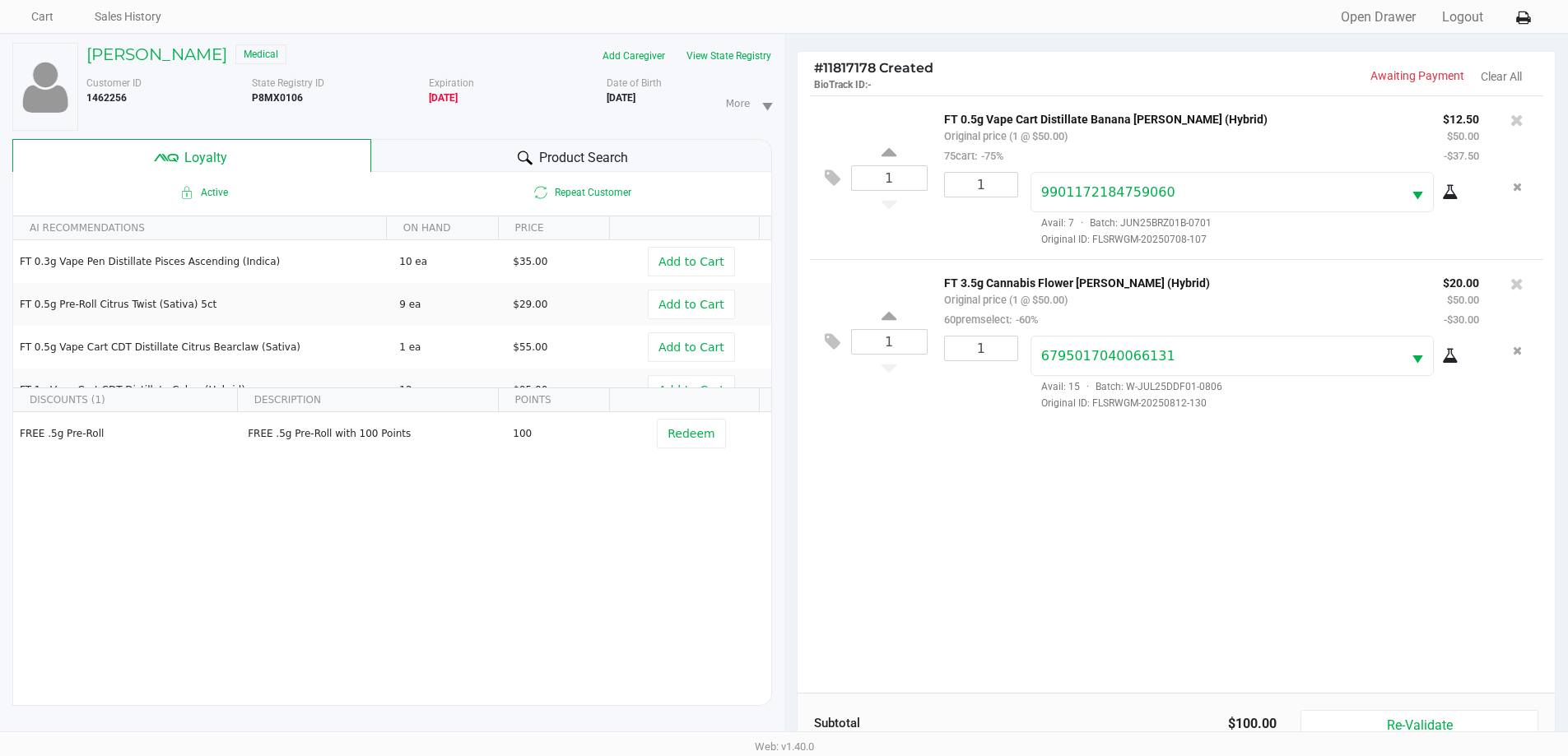
scroll to position [198, 0]
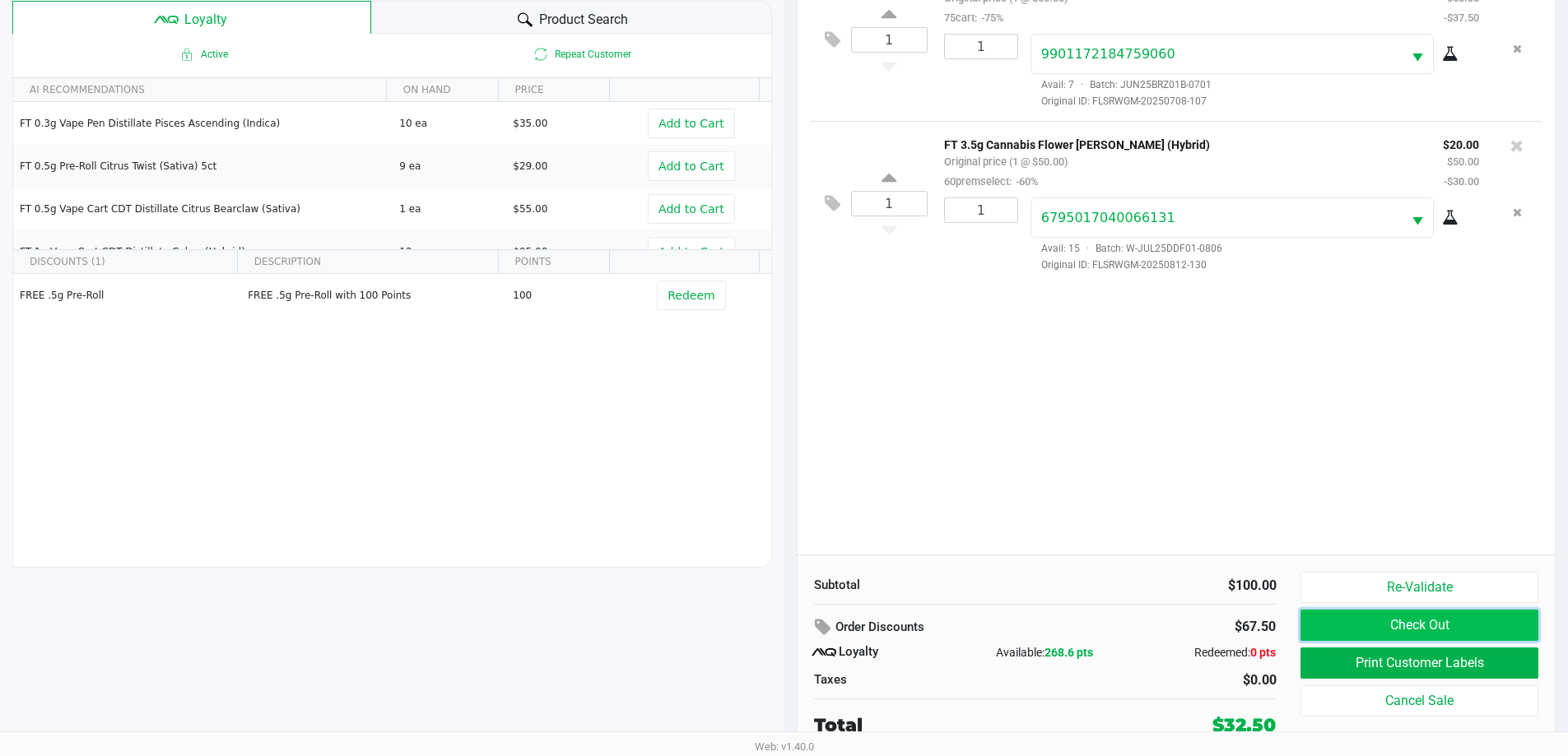
click at [1466, 625] on button "Check Out" at bounding box center [1418, 625] width 237 height 31
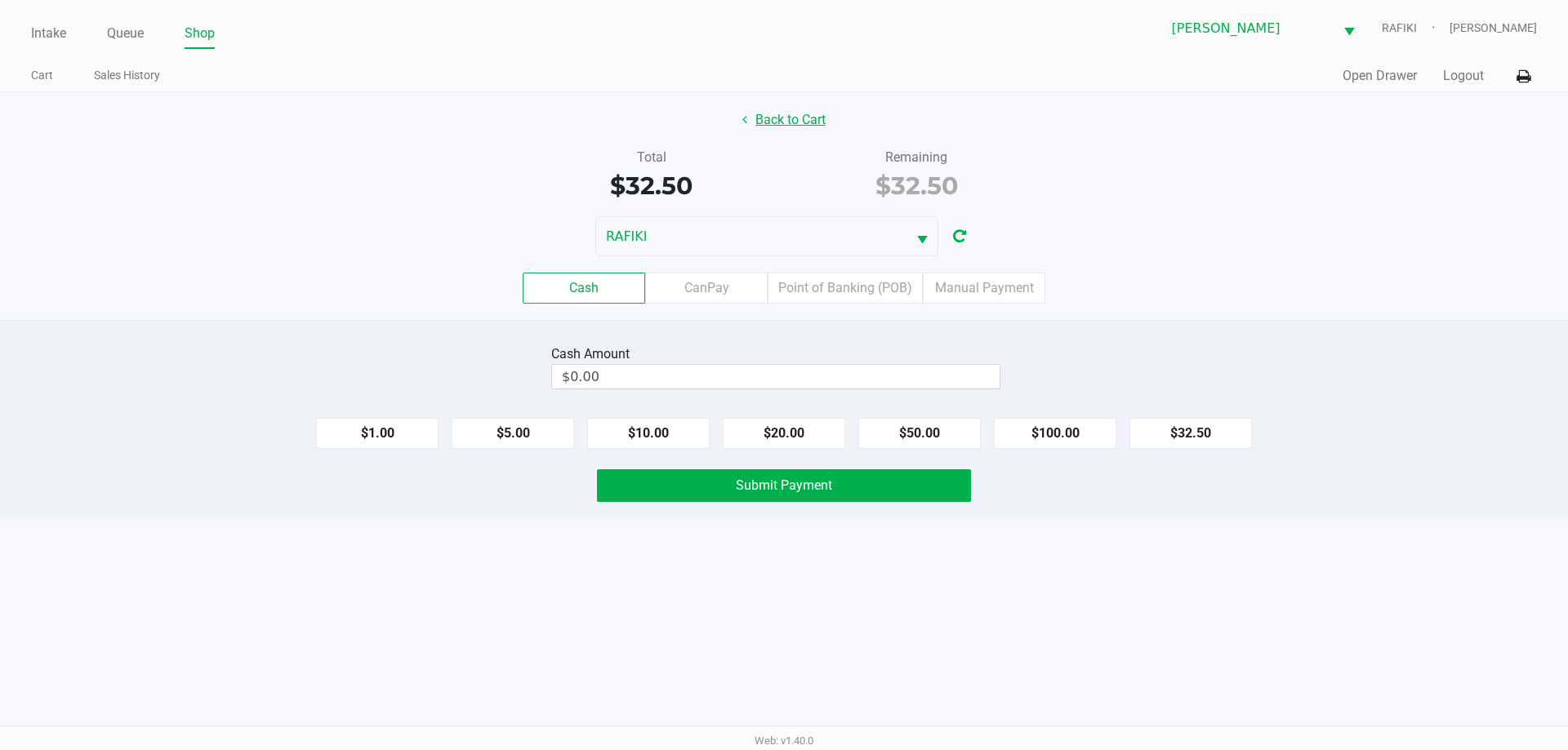
click at [761, 112] on button "Back to Cart" at bounding box center [784, 119] width 104 height 31
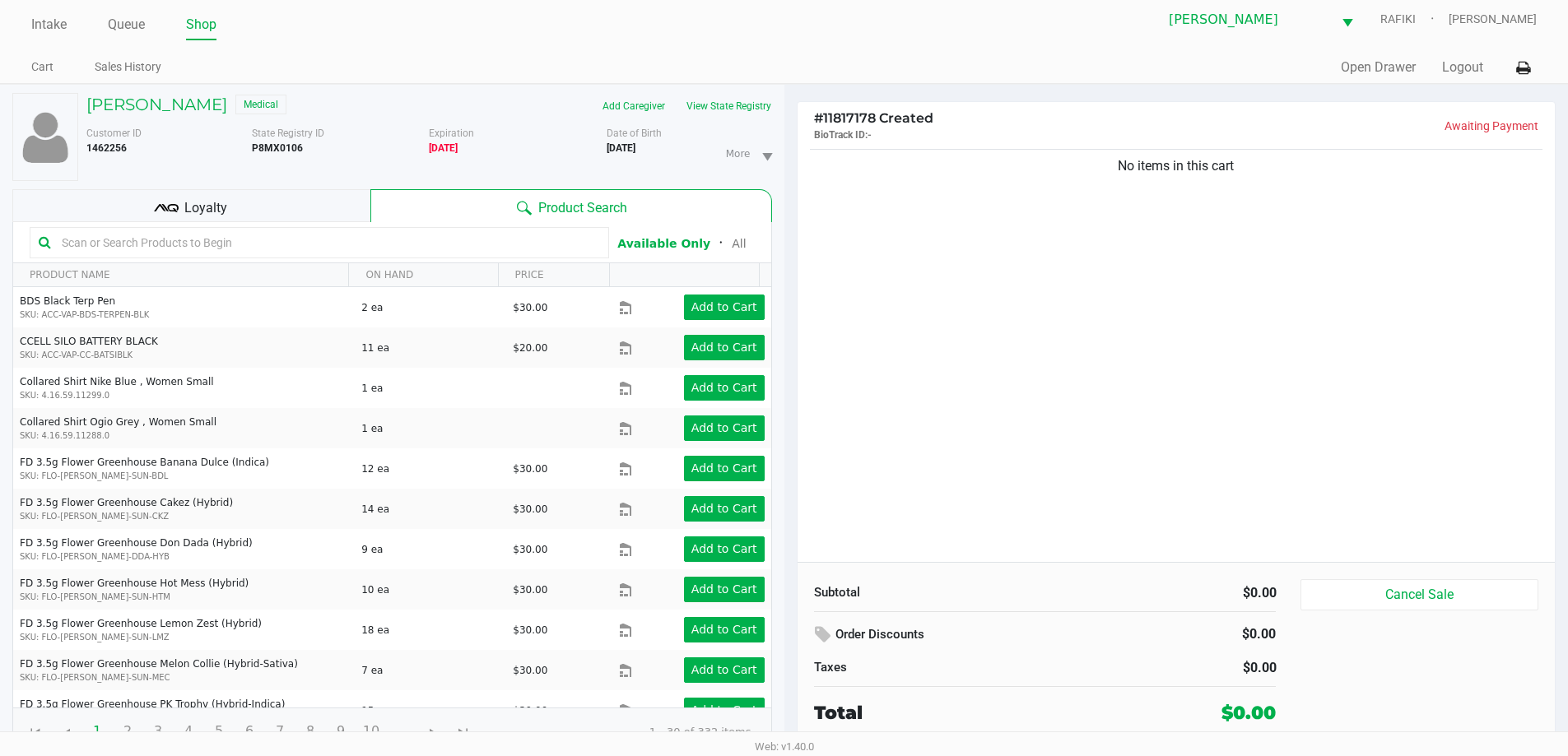
scroll to position [17, 0]
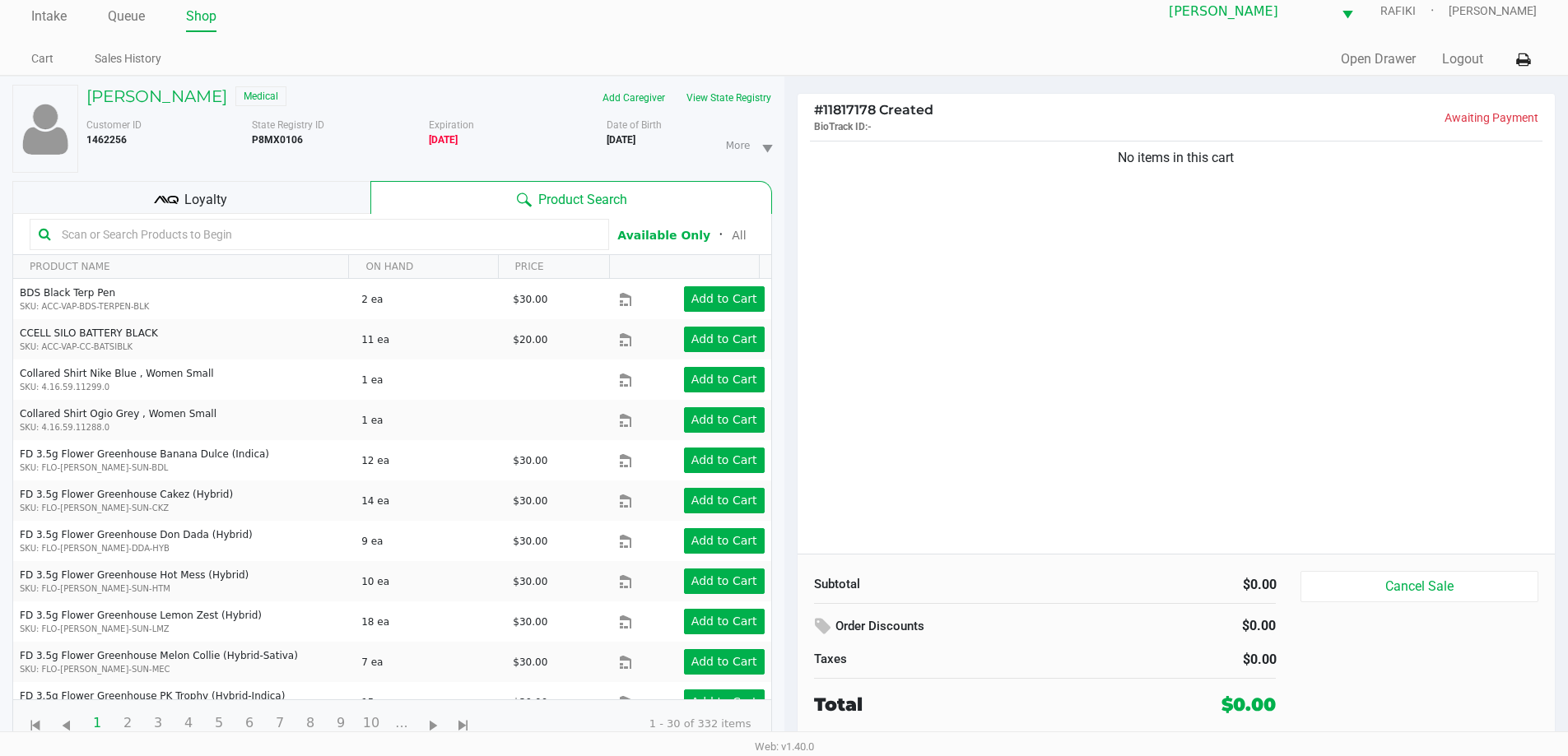
click at [1116, 415] on div "No items in this cart" at bounding box center [1176, 345] width 758 height 417
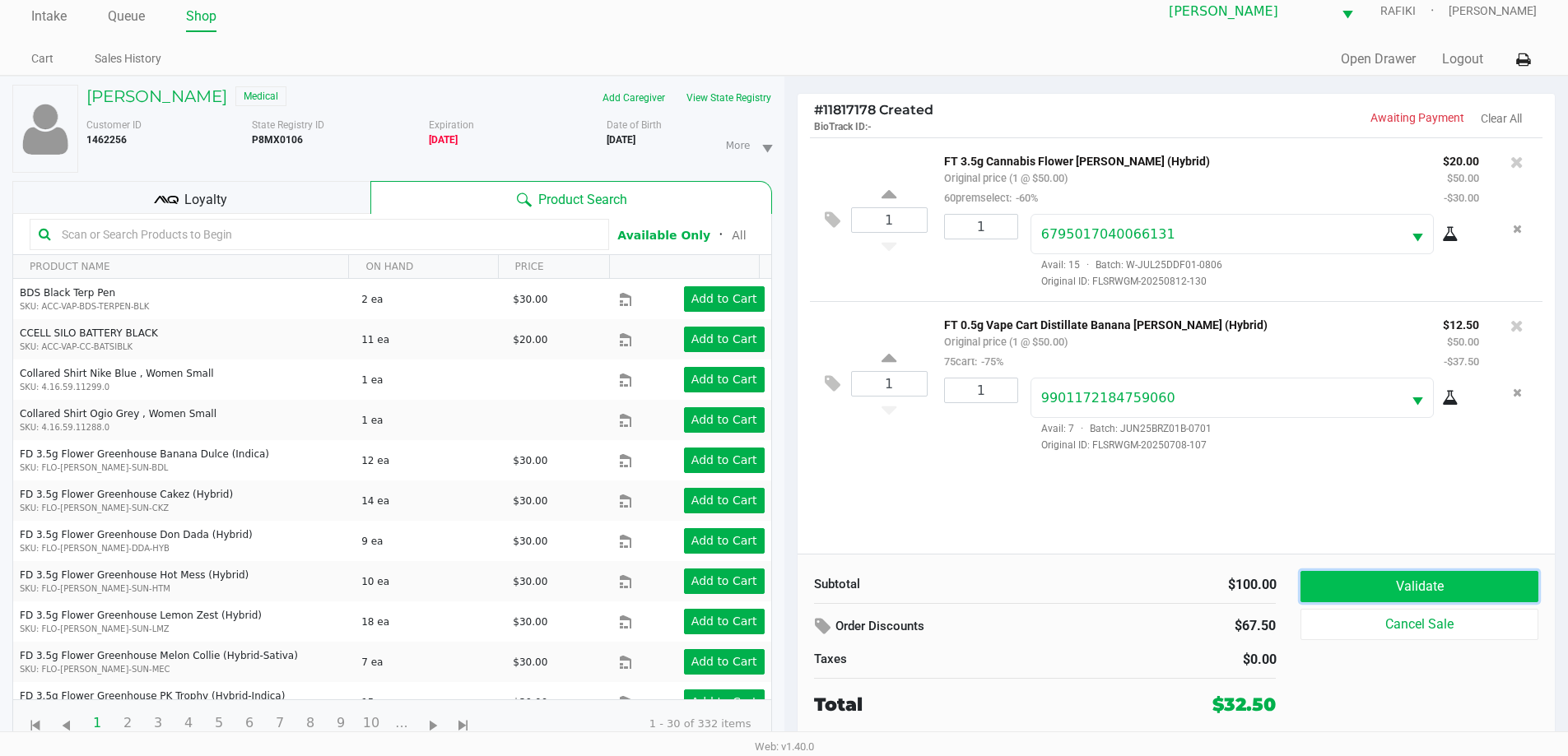
click at [1374, 586] on button "Validate" at bounding box center [1418, 586] width 237 height 31
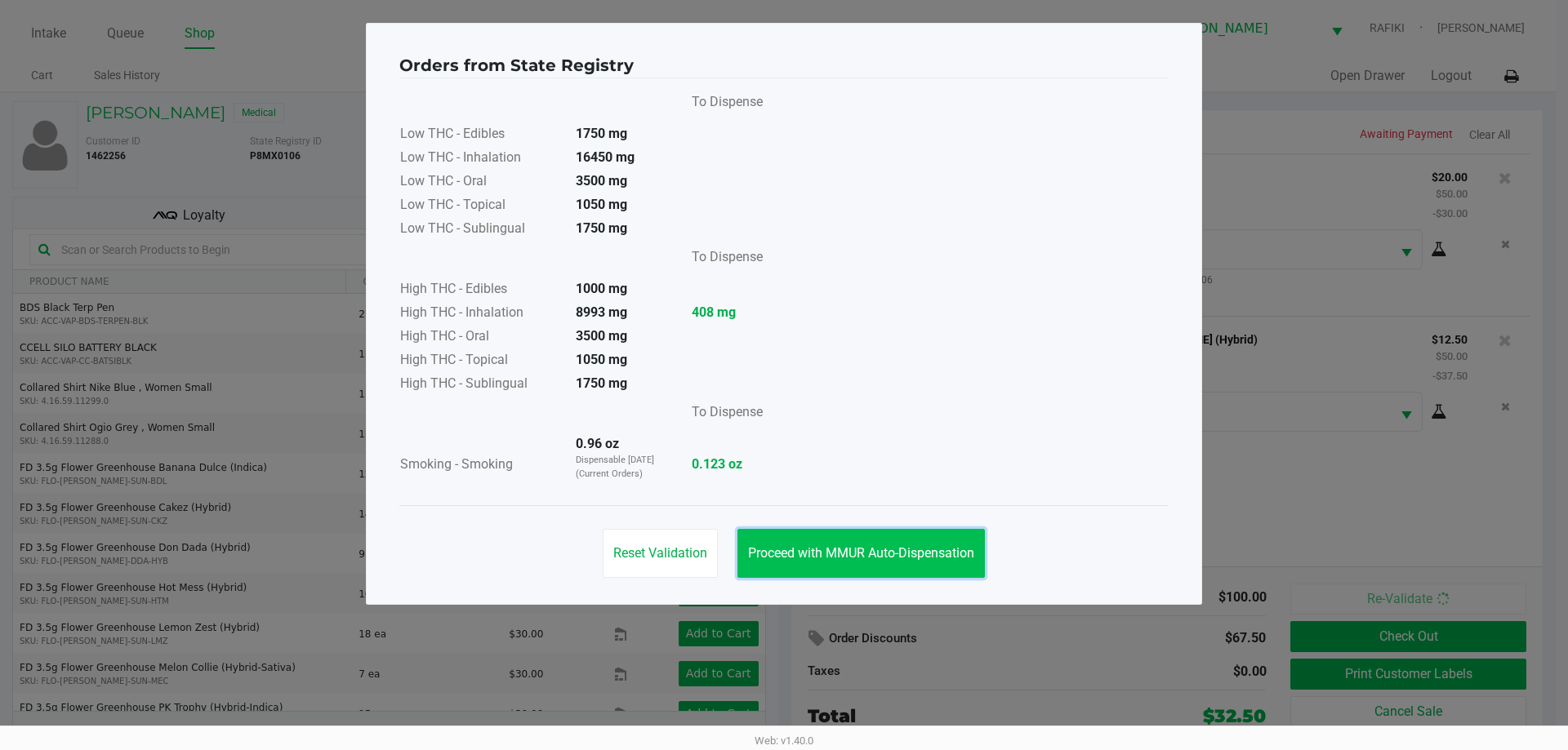
click at [892, 573] on button "Proceed with MMUR Auto-Dispensation" at bounding box center [862, 553] width 247 height 49
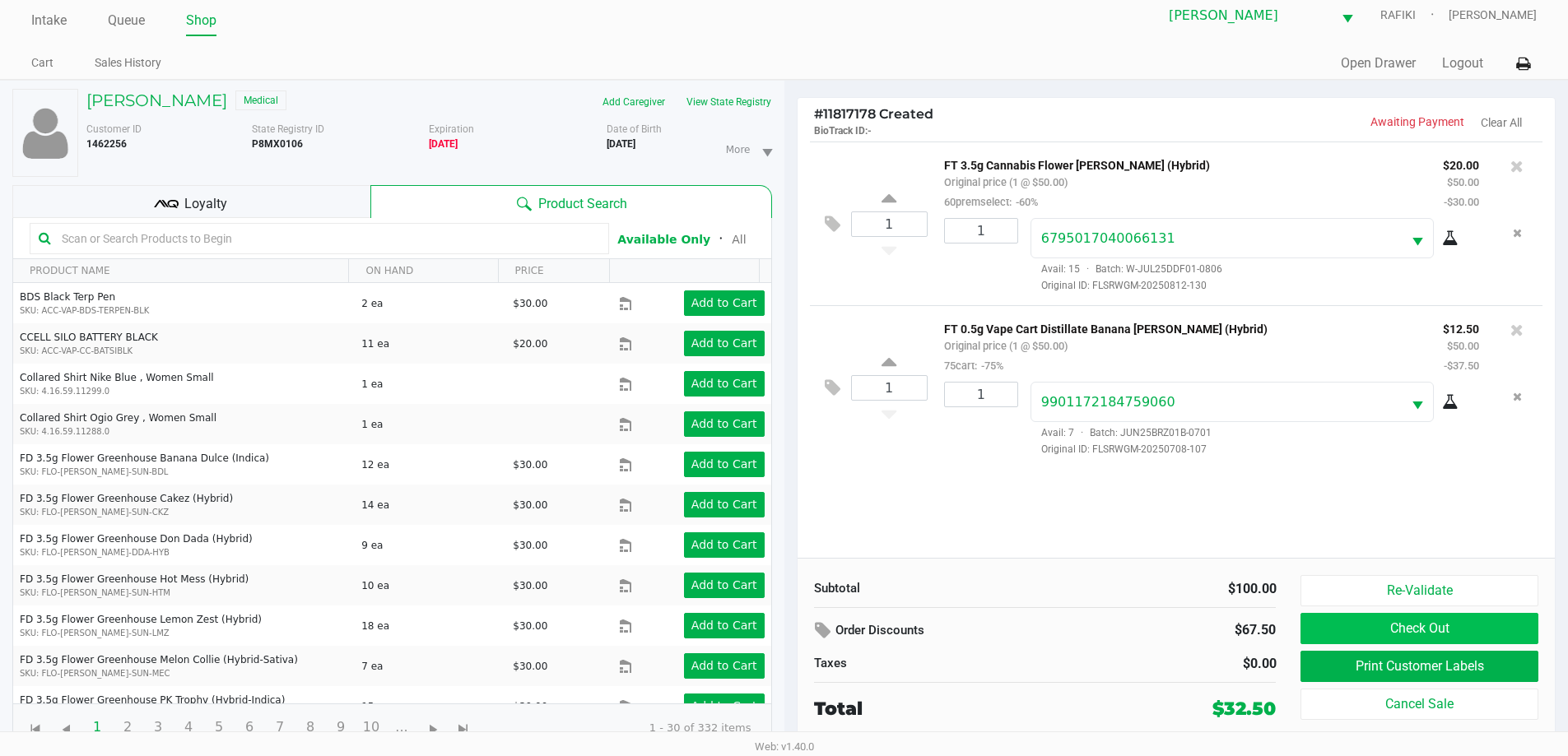
scroll to position [17, 0]
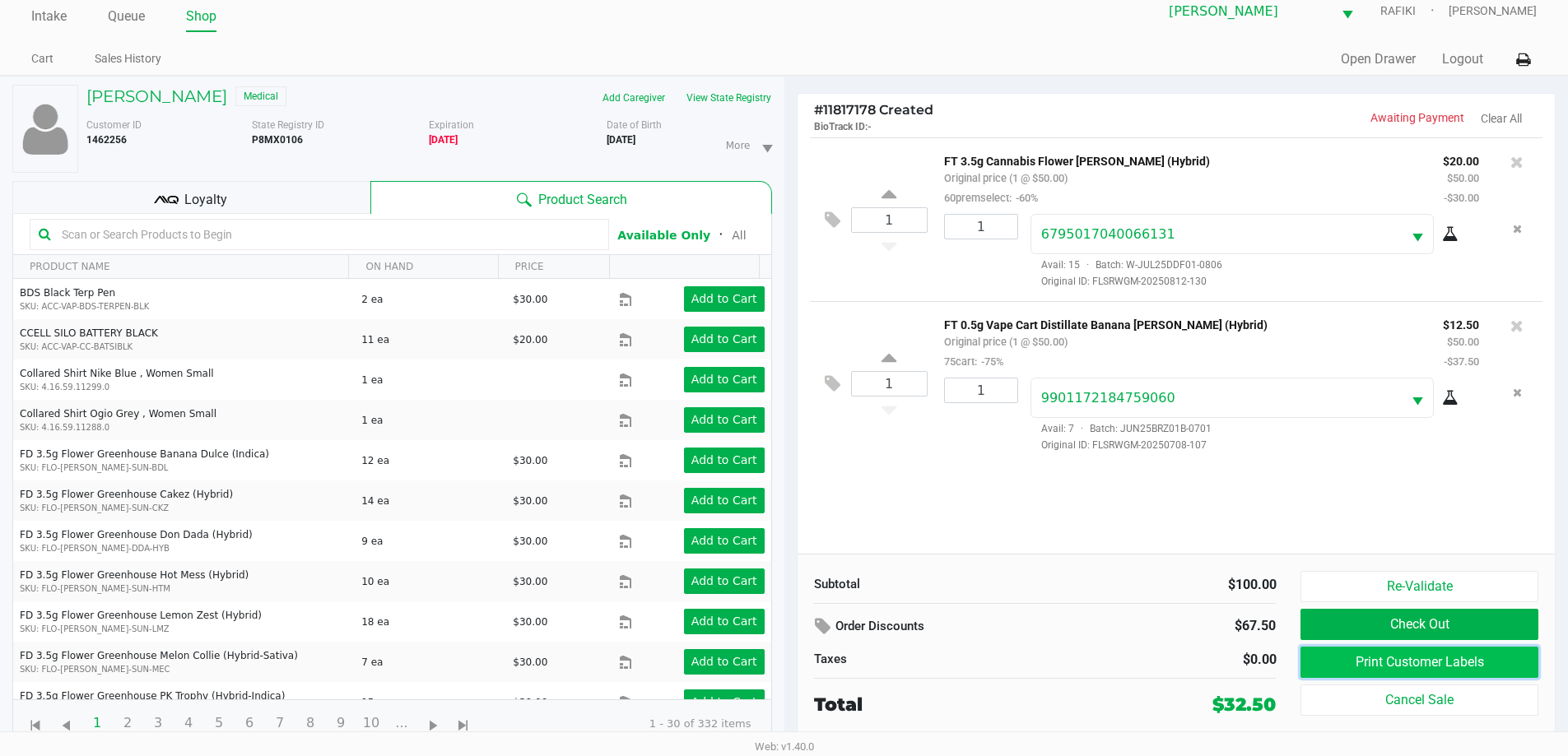
click at [1405, 670] on button "Print Customer Labels" at bounding box center [1418, 662] width 237 height 31
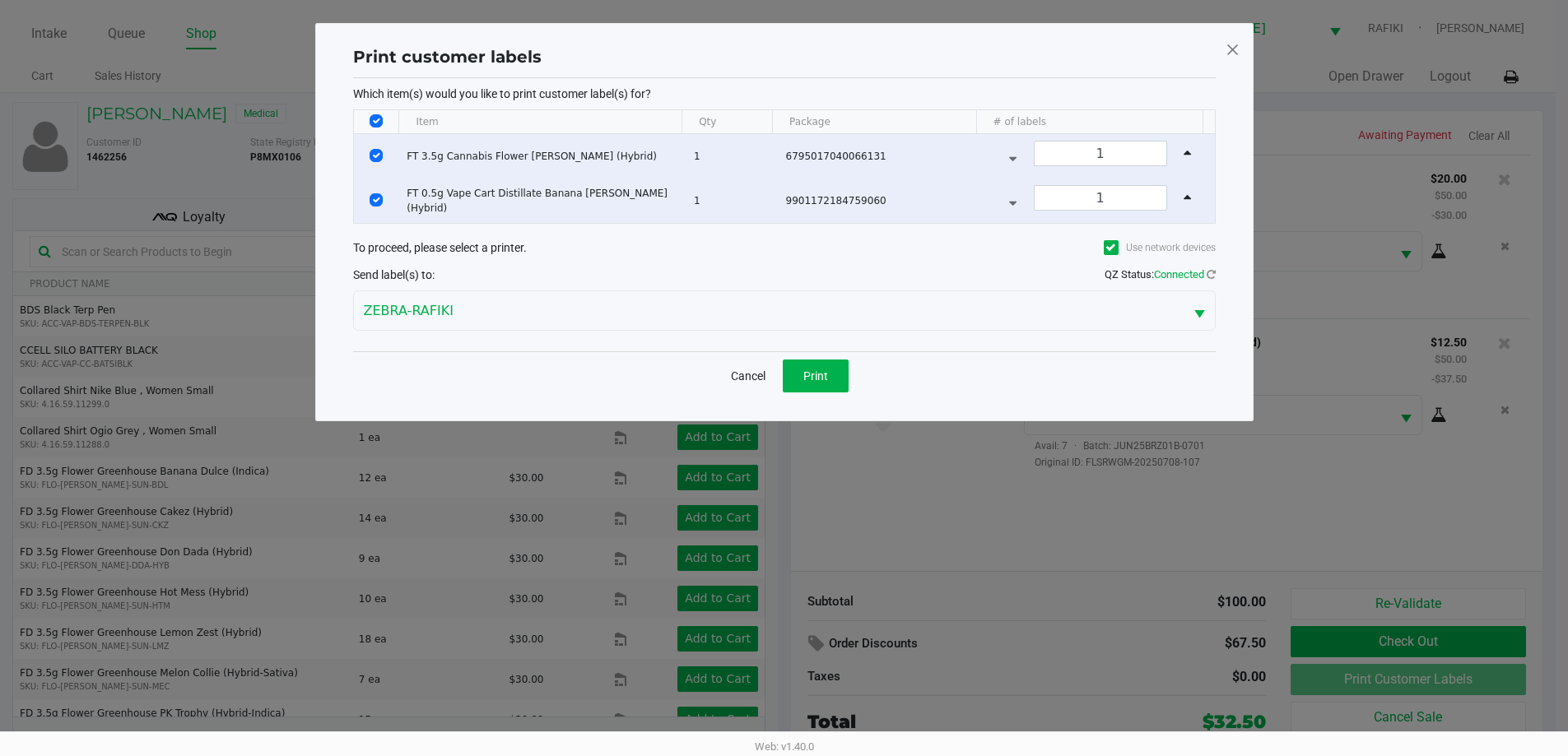
scroll to position [0, 0]
click at [816, 378] on span "Print" at bounding box center [821, 376] width 25 height 13
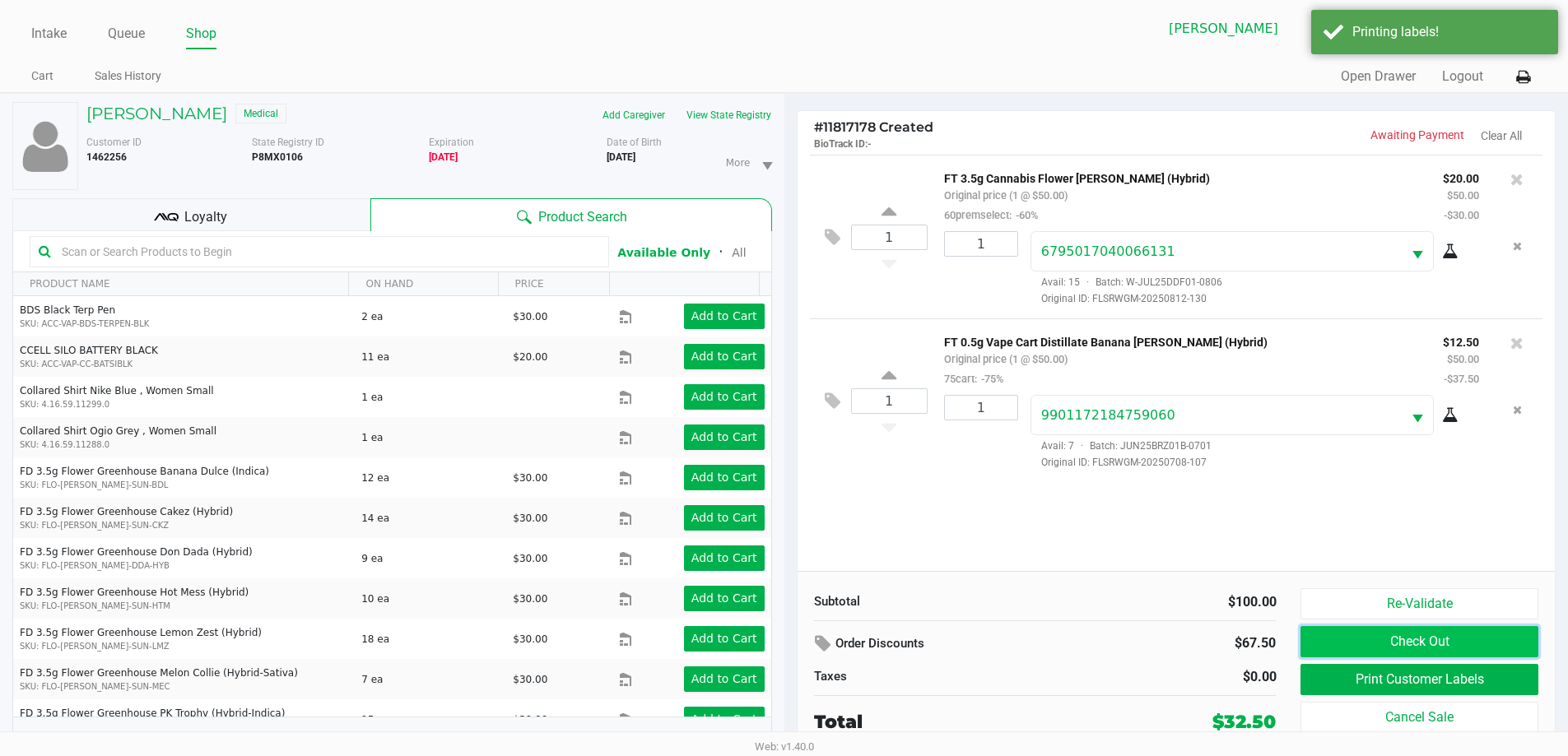
click at [1456, 638] on button "Check Out" at bounding box center [1418, 641] width 237 height 31
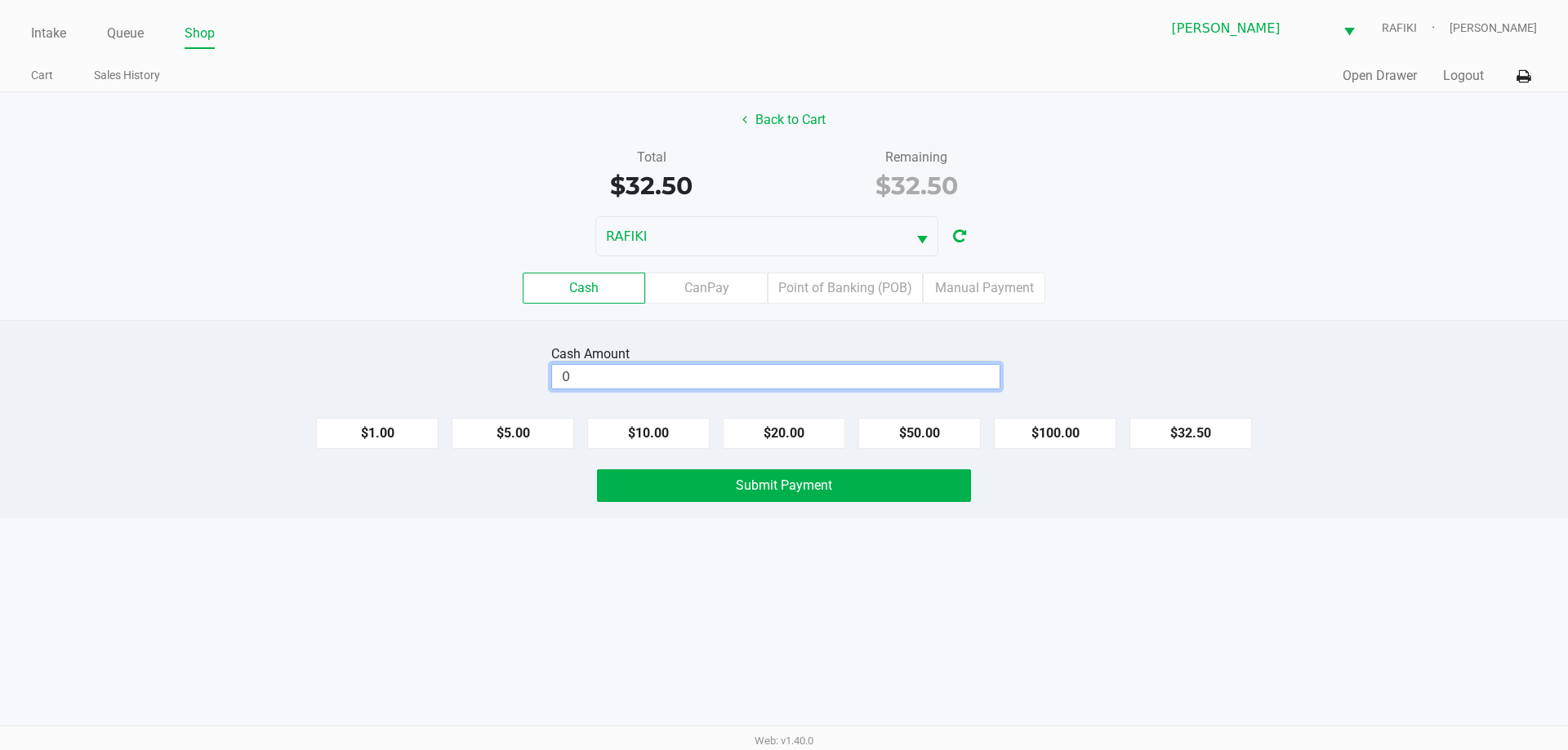
click at [913, 381] on input "0" at bounding box center [776, 376] width 447 height 24
type input "$40.00"
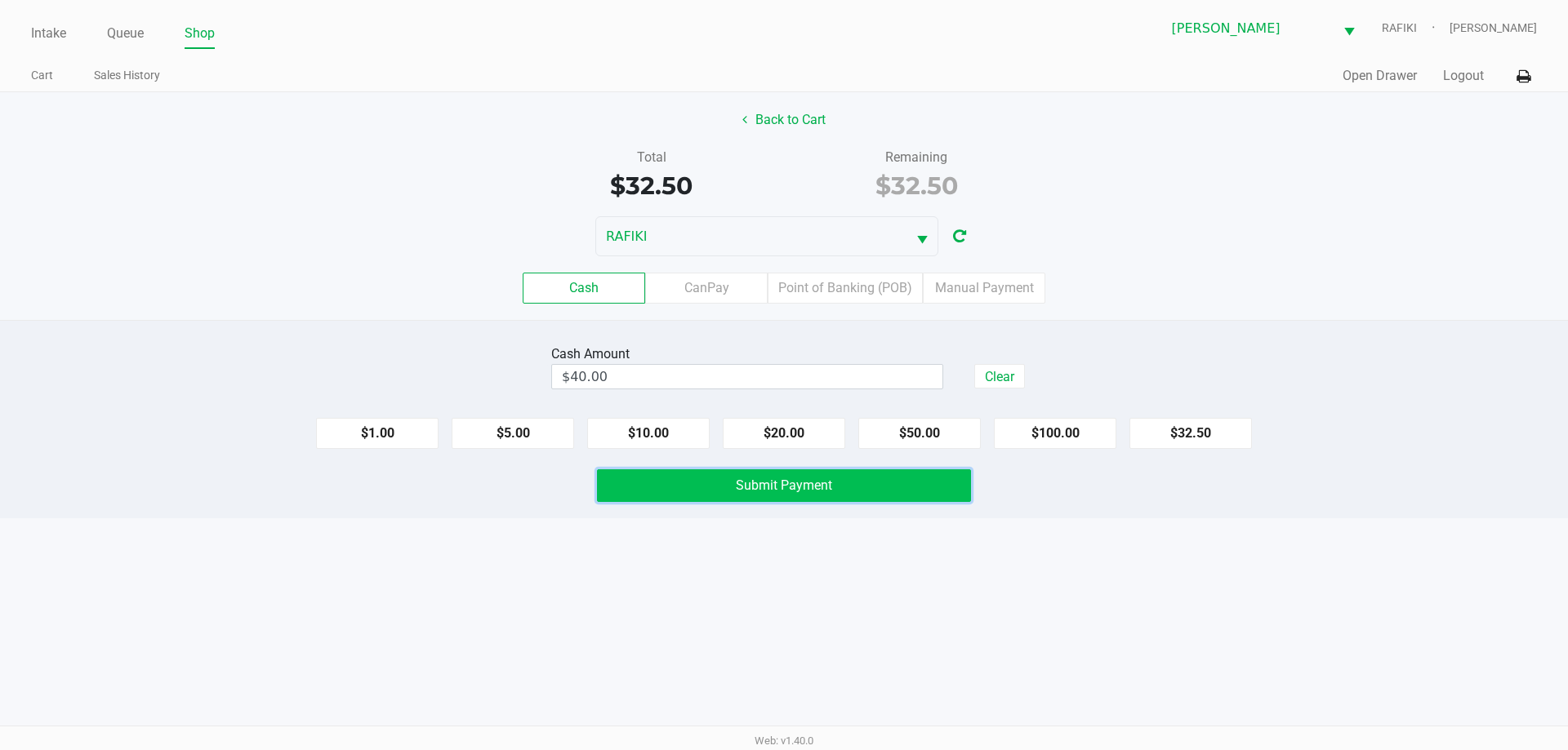
drag, startPoint x: 853, startPoint y: 491, endPoint x: 920, endPoint y: 480, distance: 67.9
click at [853, 490] on button "Submit Payment" at bounding box center [784, 485] width 374 height 33
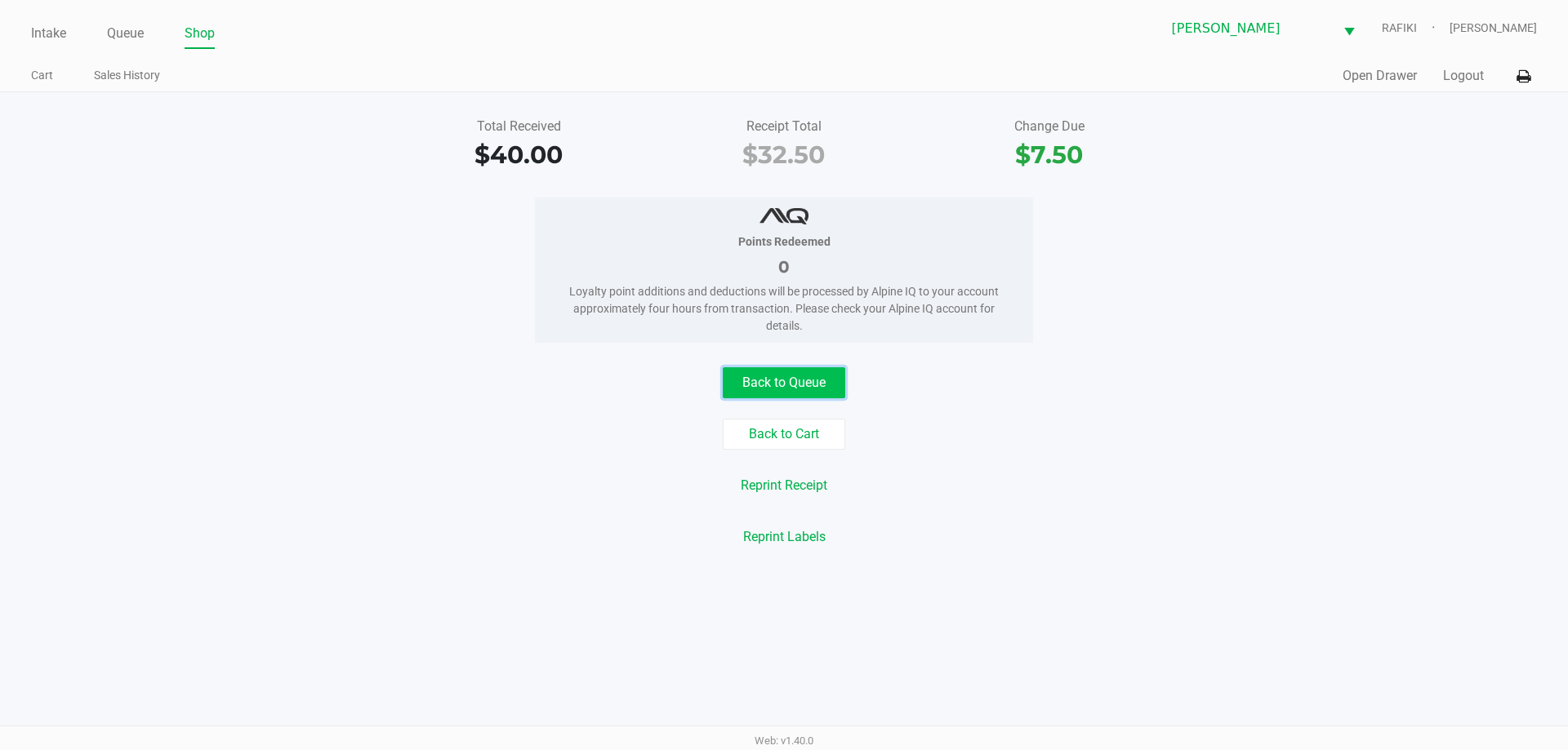
click at [786, 389] on button "Back to Queue" at bounding box center [784, 383] width 123 height 31
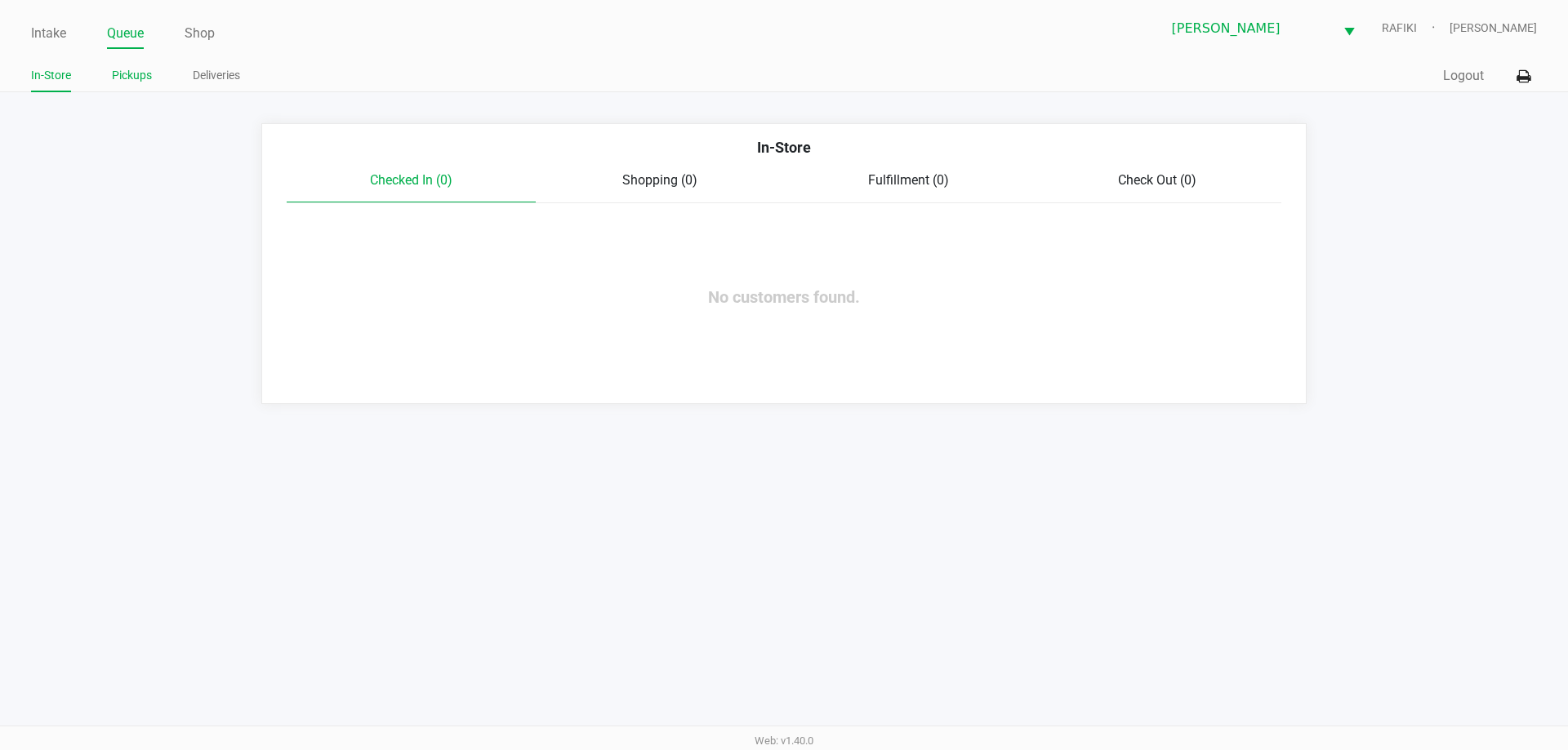
click at [148, 74] on link "Pickups" at bounding box center [132, 75] width 40 height 20
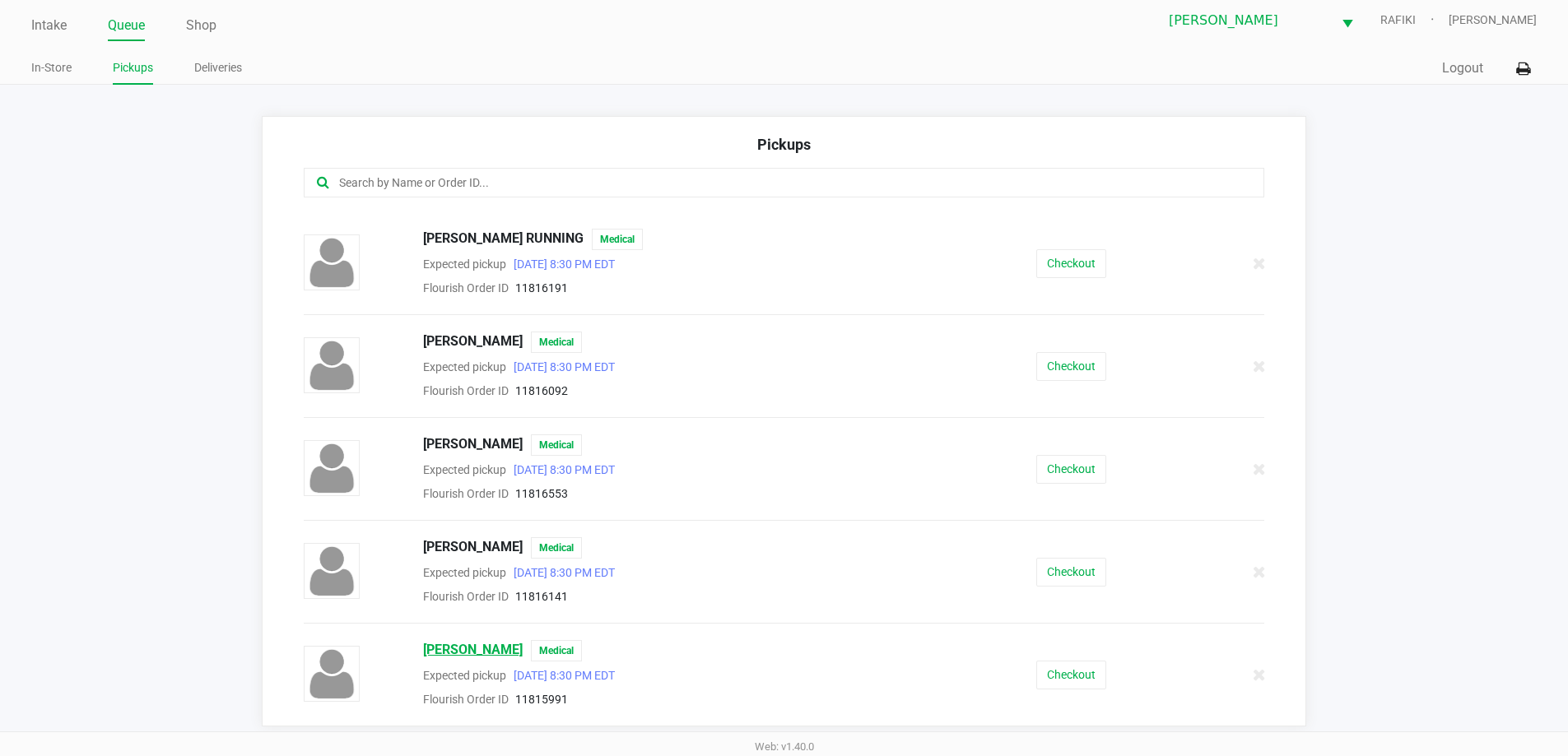
scroll to position [11, 0]
click at [490, 641] on span "WILSON LOPEZ" at bounding box center [473, 648] width 100 height 21
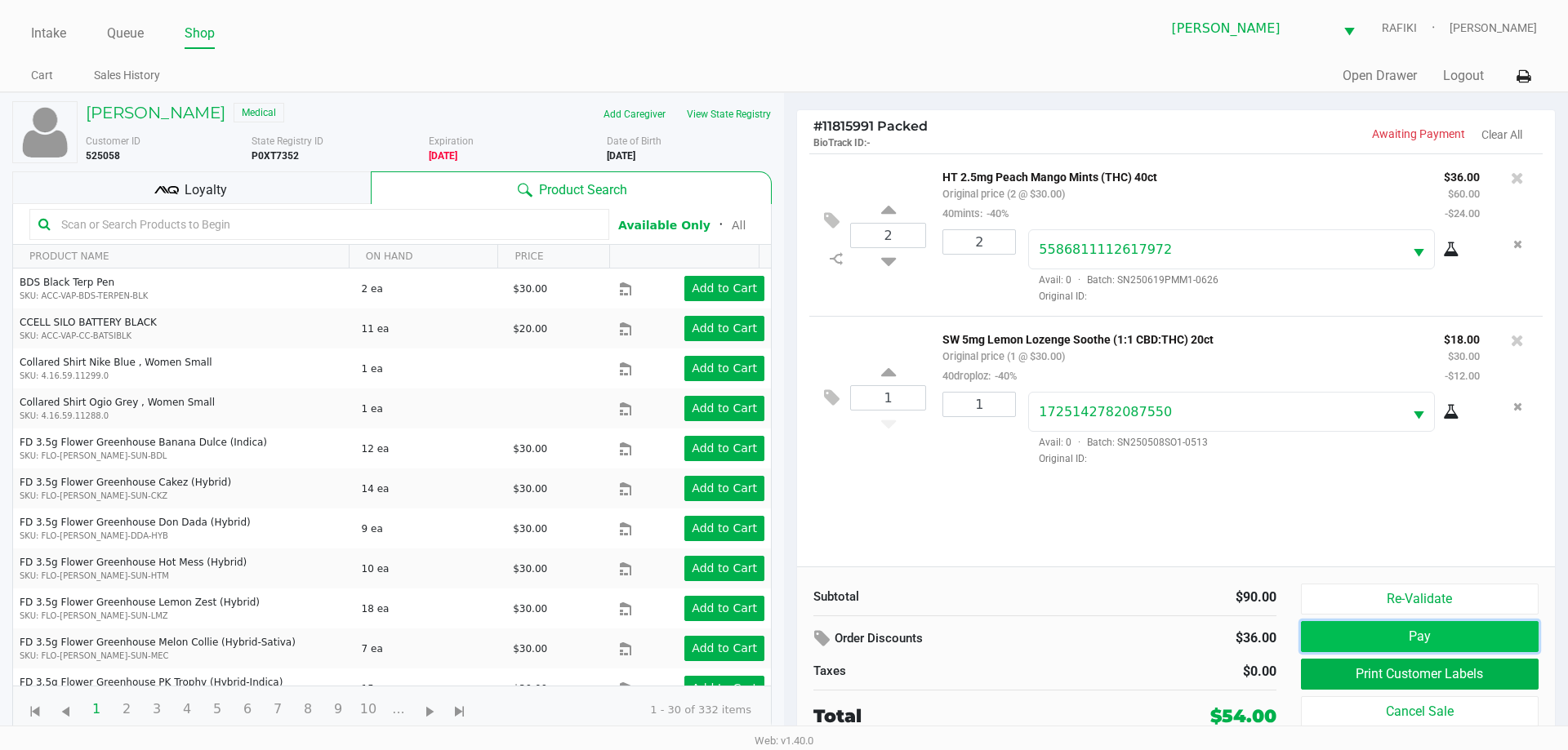
click at [1366, 648] on button "Pay" at bounding box center [1420, 636] width 238 height 31
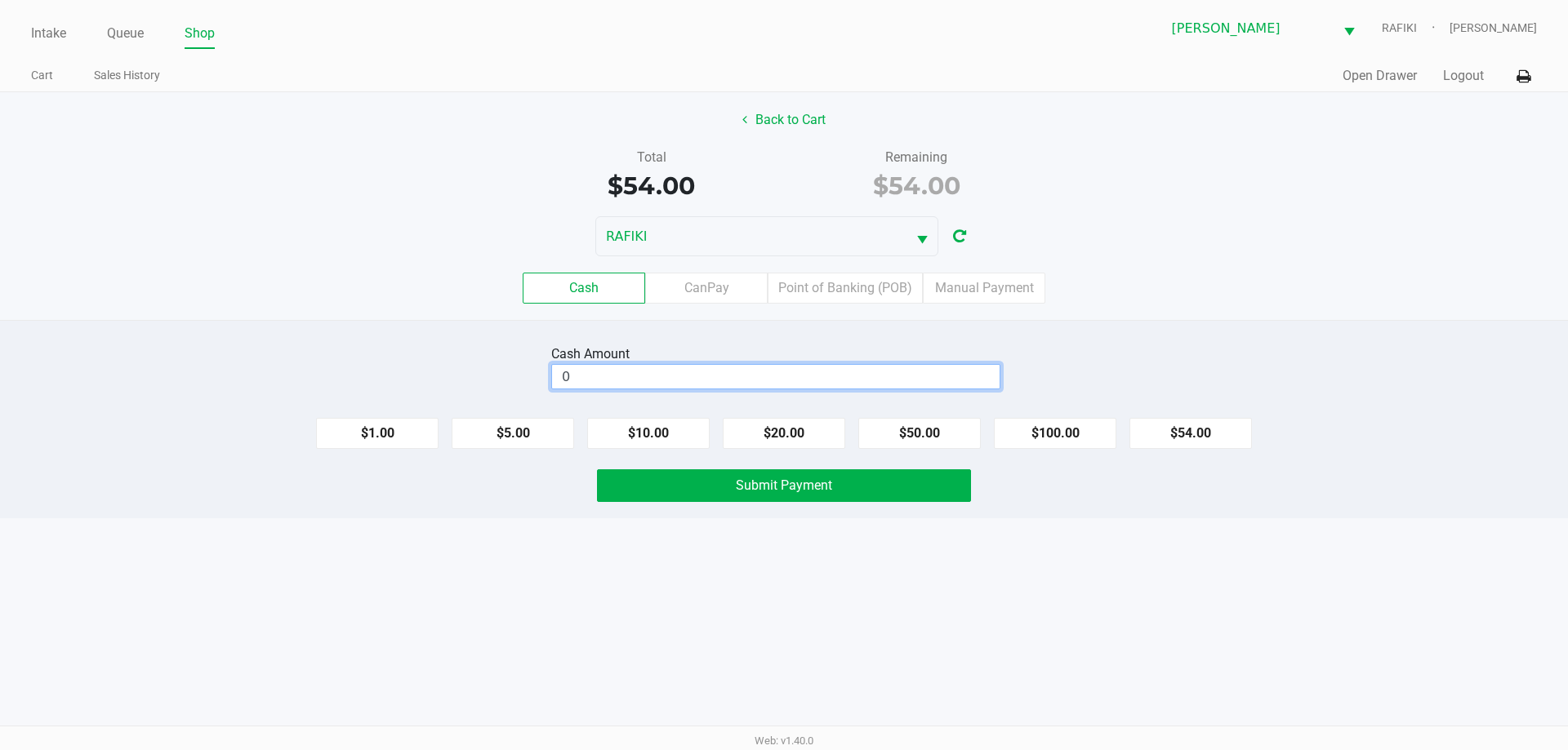
click at [787, 373] on input "0" at bounding box center [776, 376] width 447 height 24
type input "$60.00"
drag, startPoint x: 858, startPoint y: 484, endPoint x: 863, endPoint y: 498, distance: 14.9
click at [858, 485] on button "Submit Payment" at bounding box center [784, 485] width 374 height 33
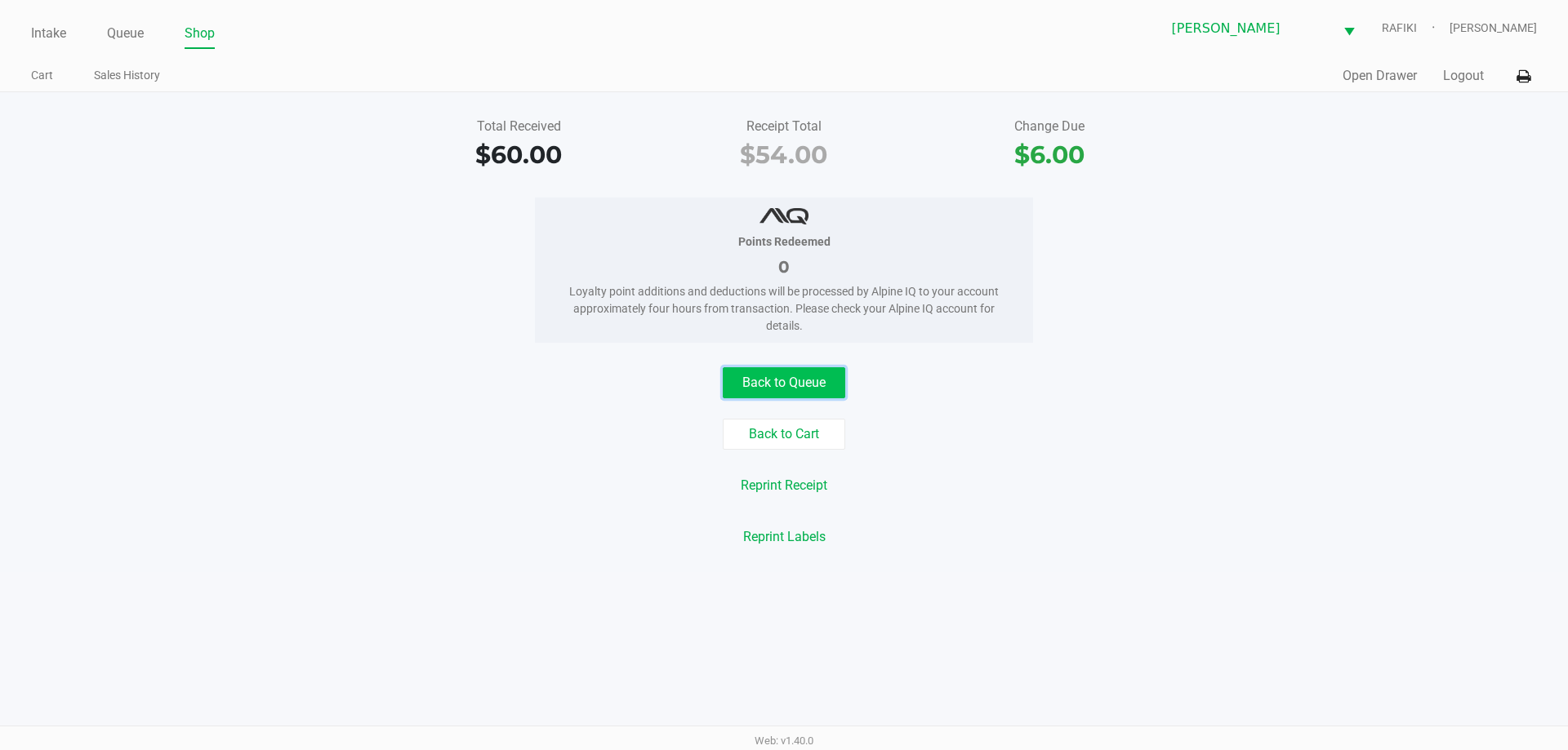
click at [836, 383] on button "Back to Queue" at bounding box center [784, 383] width 123 height 31
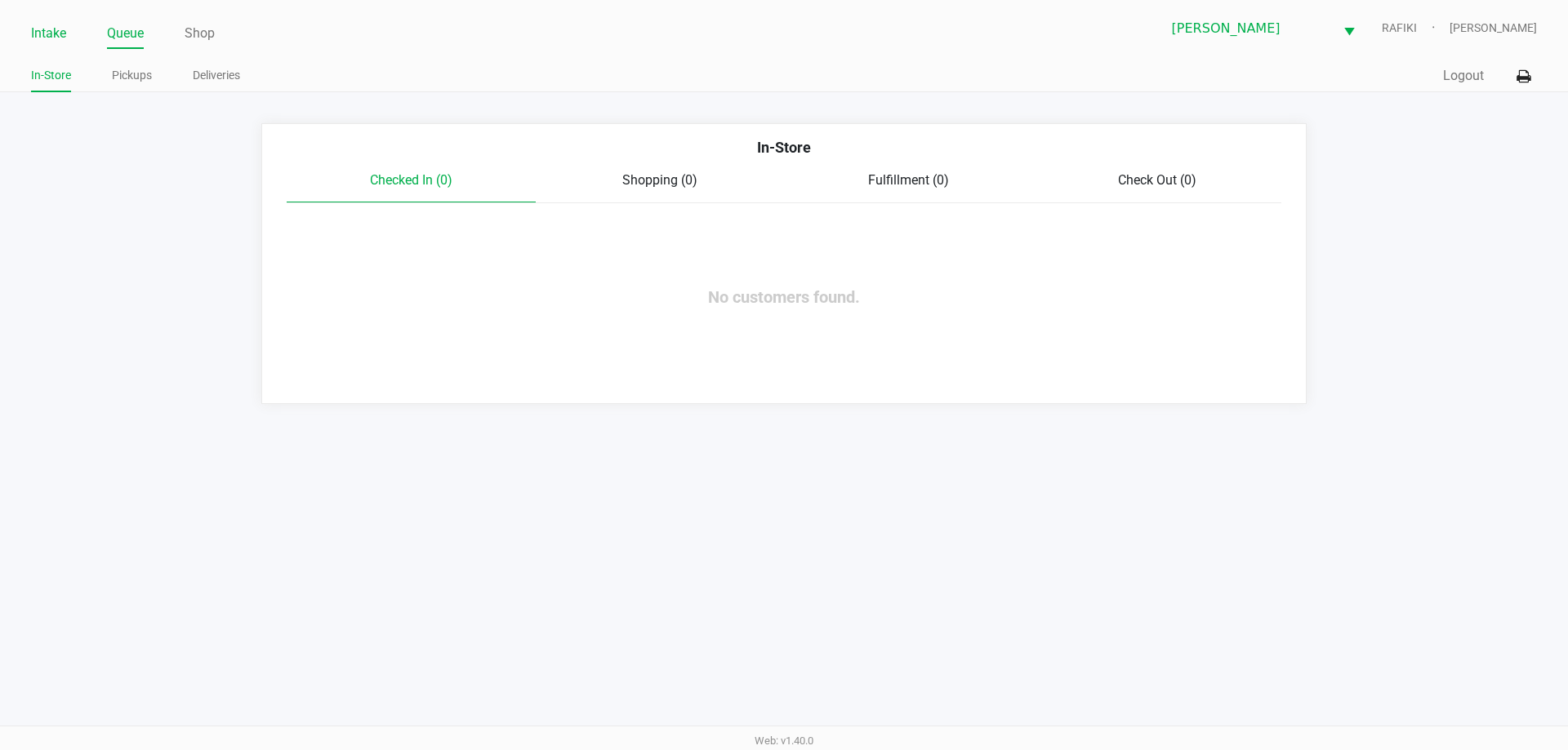
click at [42, 40] on link "Intake" at bounding box center [49, 34] width 35 height 23
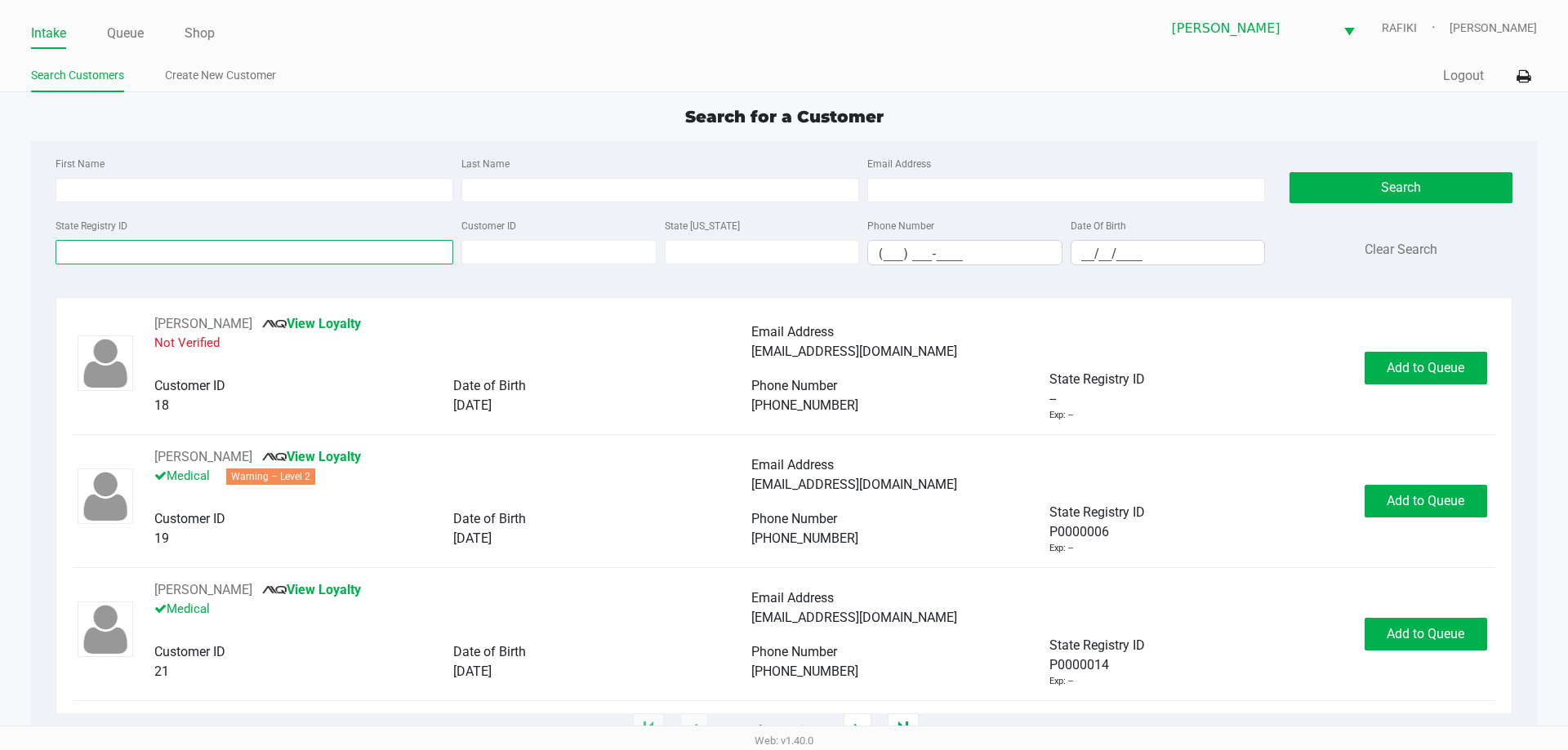
click at [214, 254] on input "State Registry ID" at bounding box center [255, 253] width 398 height 25
click at [118, 36] on link "Queue" at bounding box center [126, 34] width 37 height 23
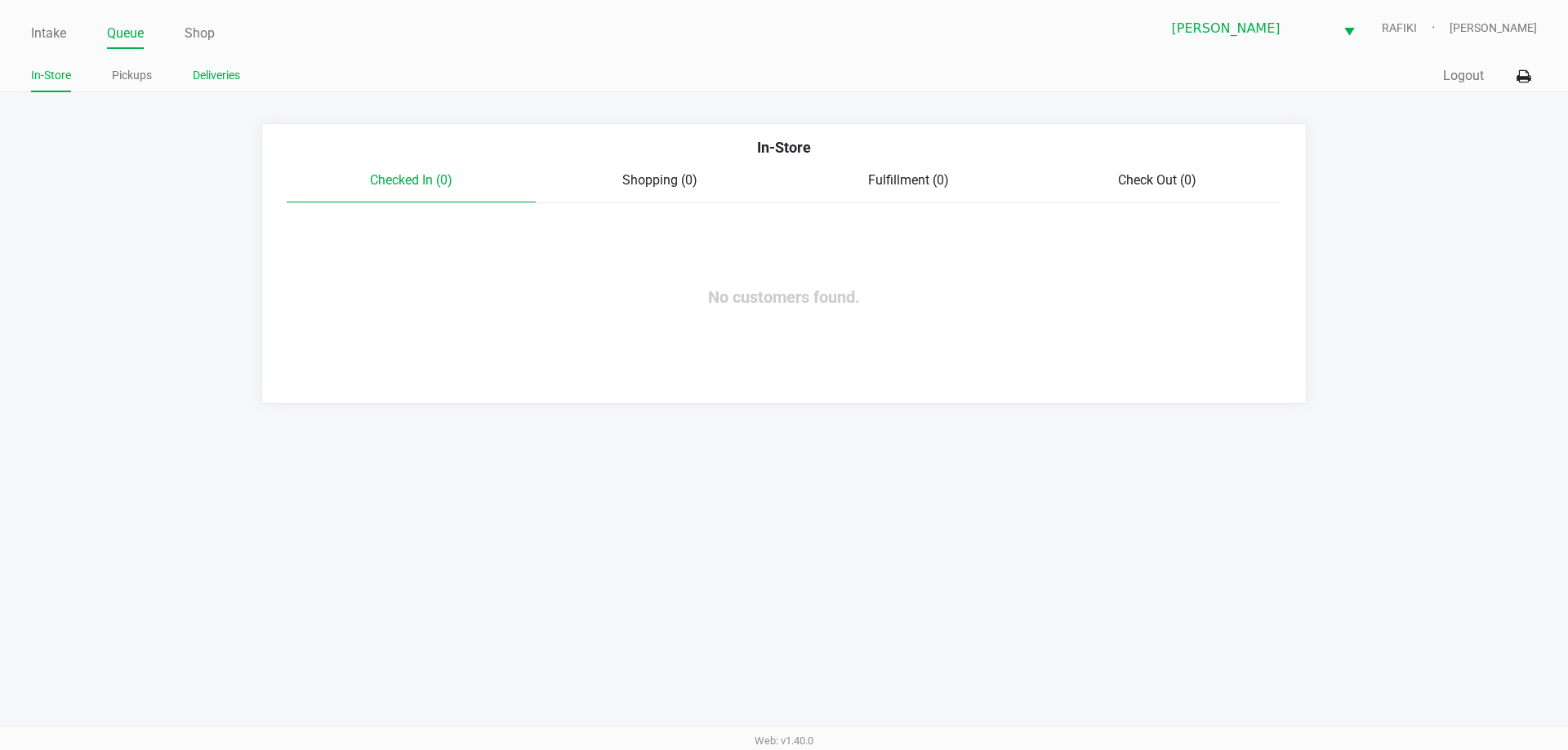
click at [218, 80] on link "Deliveries" at bounding box center [217, 75] width 48 height 20
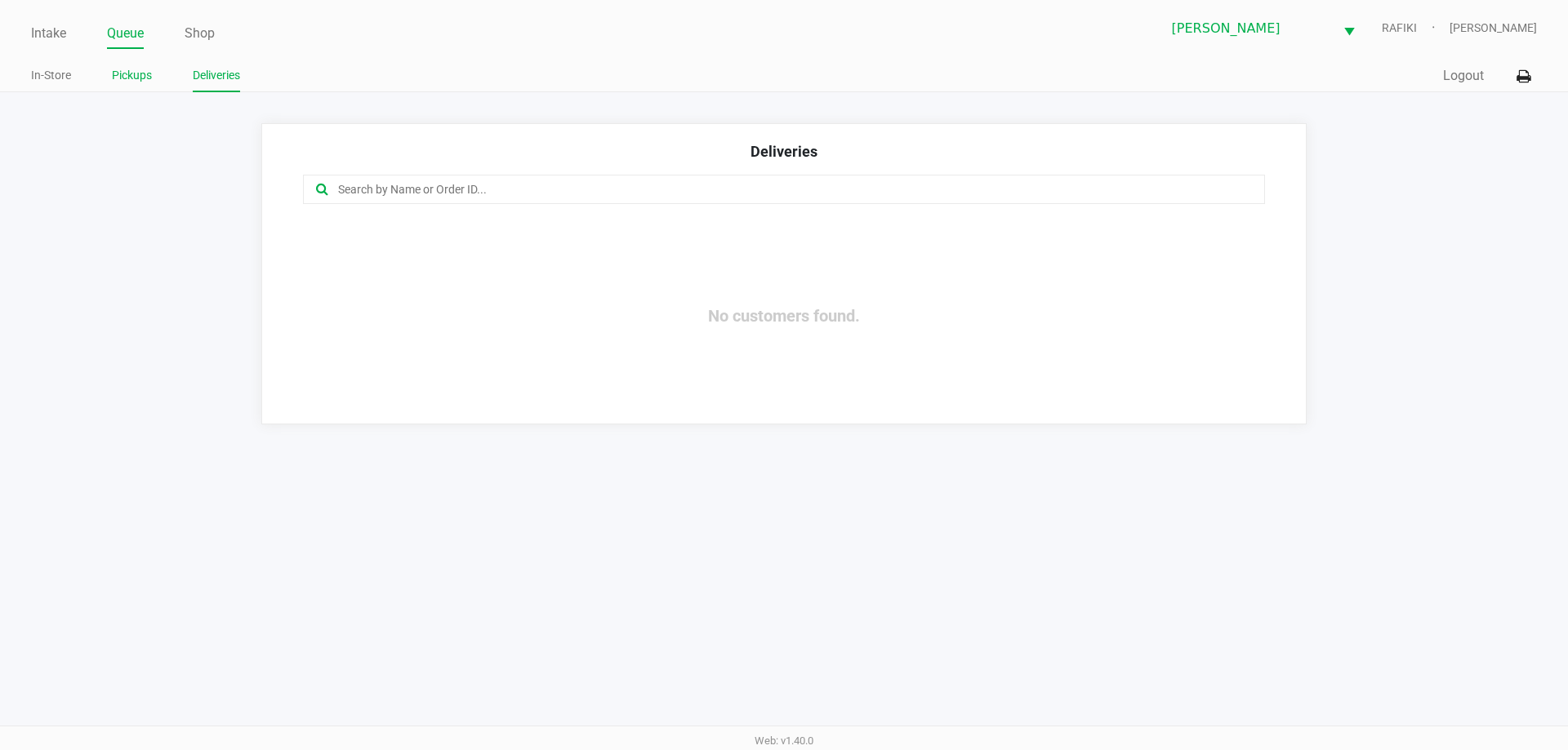
click at [147, 74] on link "Pickups" at bounding box center [132, 75] width 40 height 20
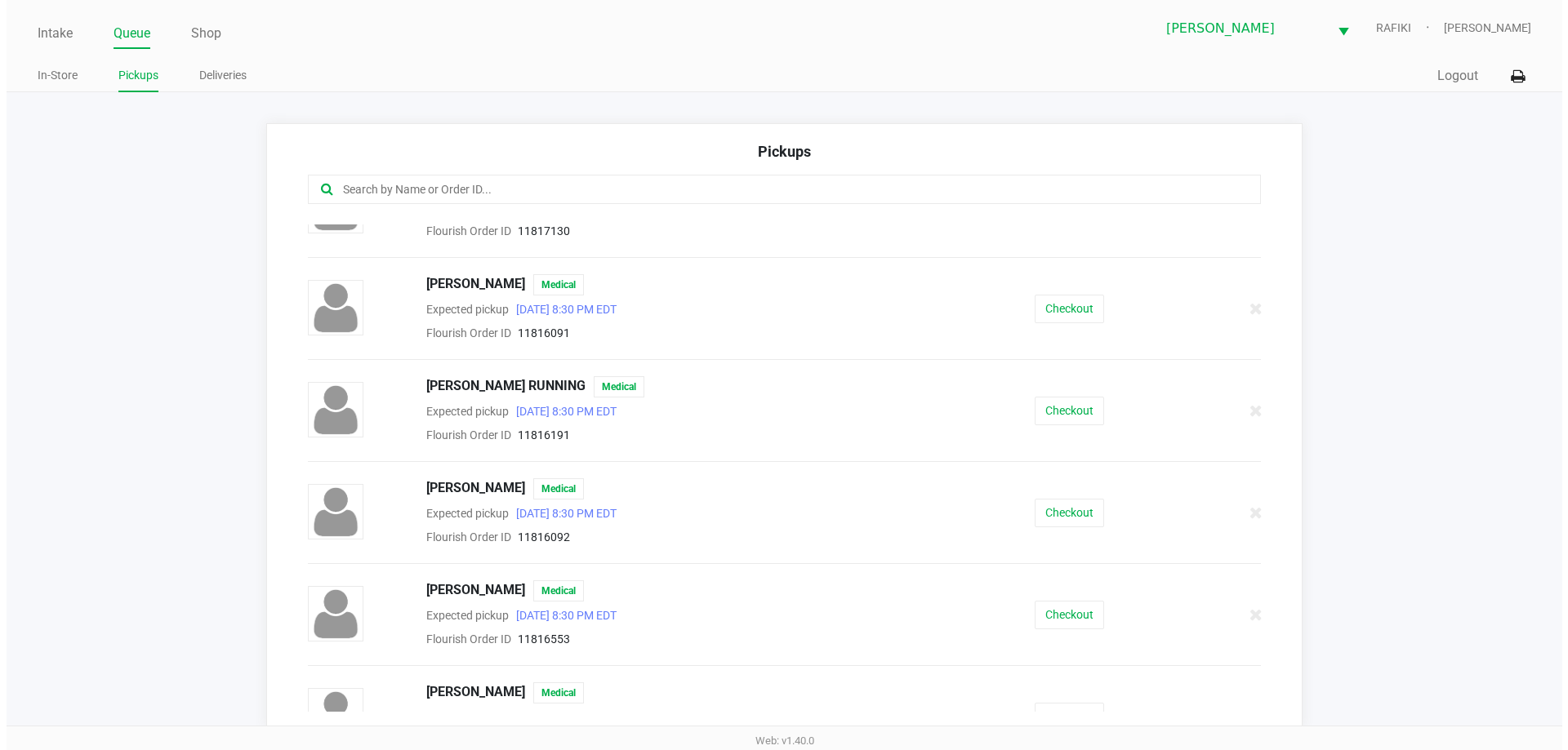
scroll to position [500, 0]
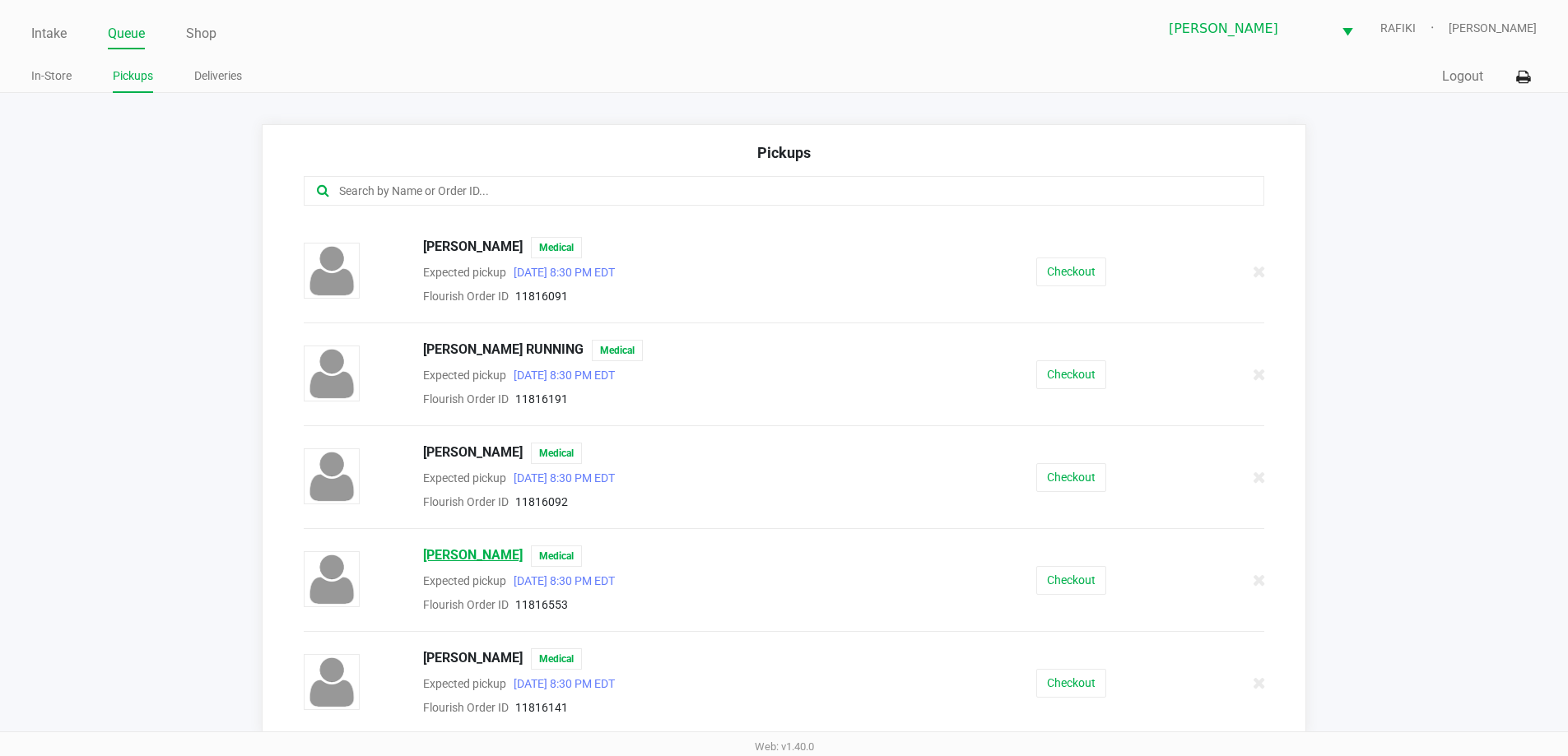
click at [461, 560] on span "SEAN RYAN" at bounding box center [473, 557] width 100 height 21
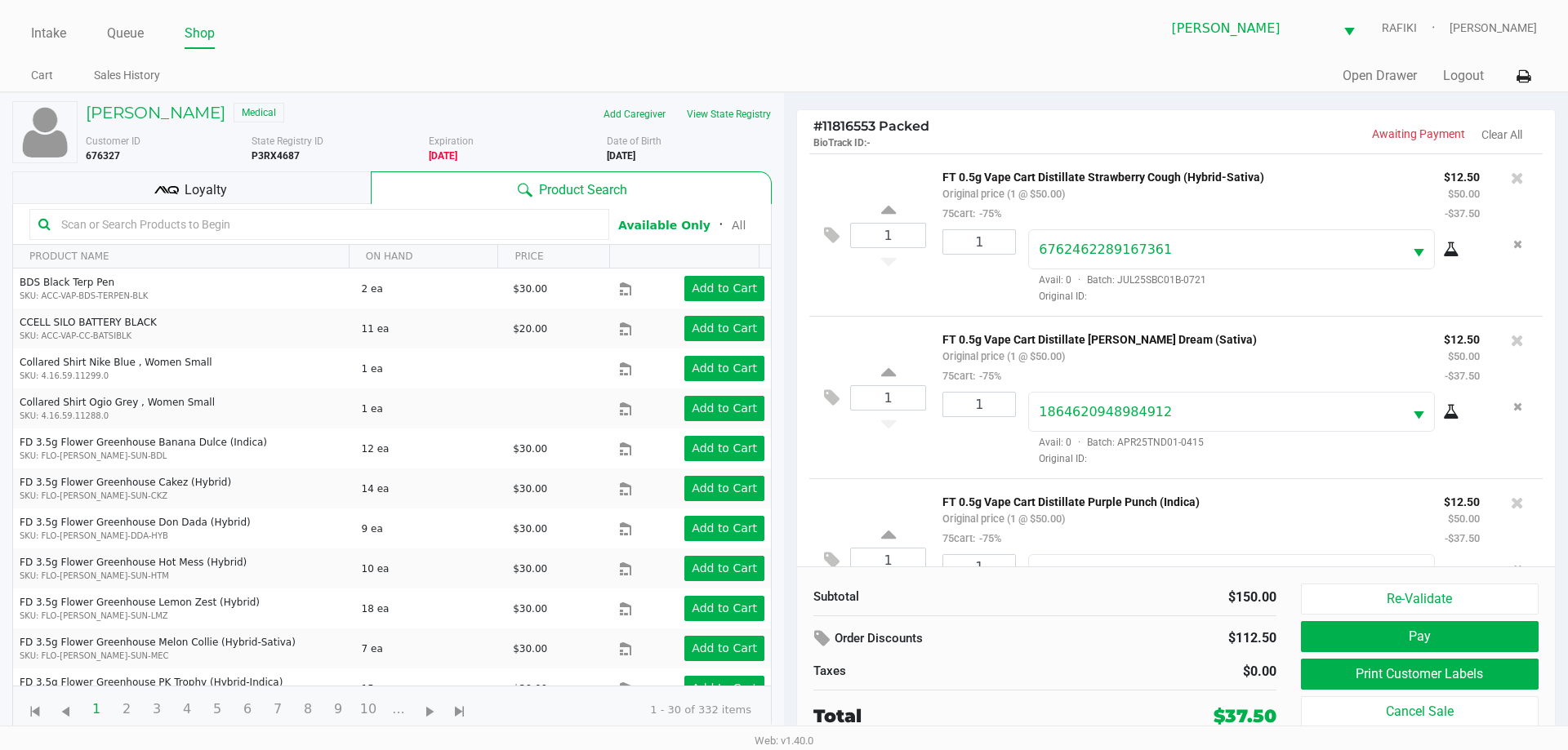
click at [211, 176] on div "Loyalty" at bounding box center [192, 187] width 359 height 33
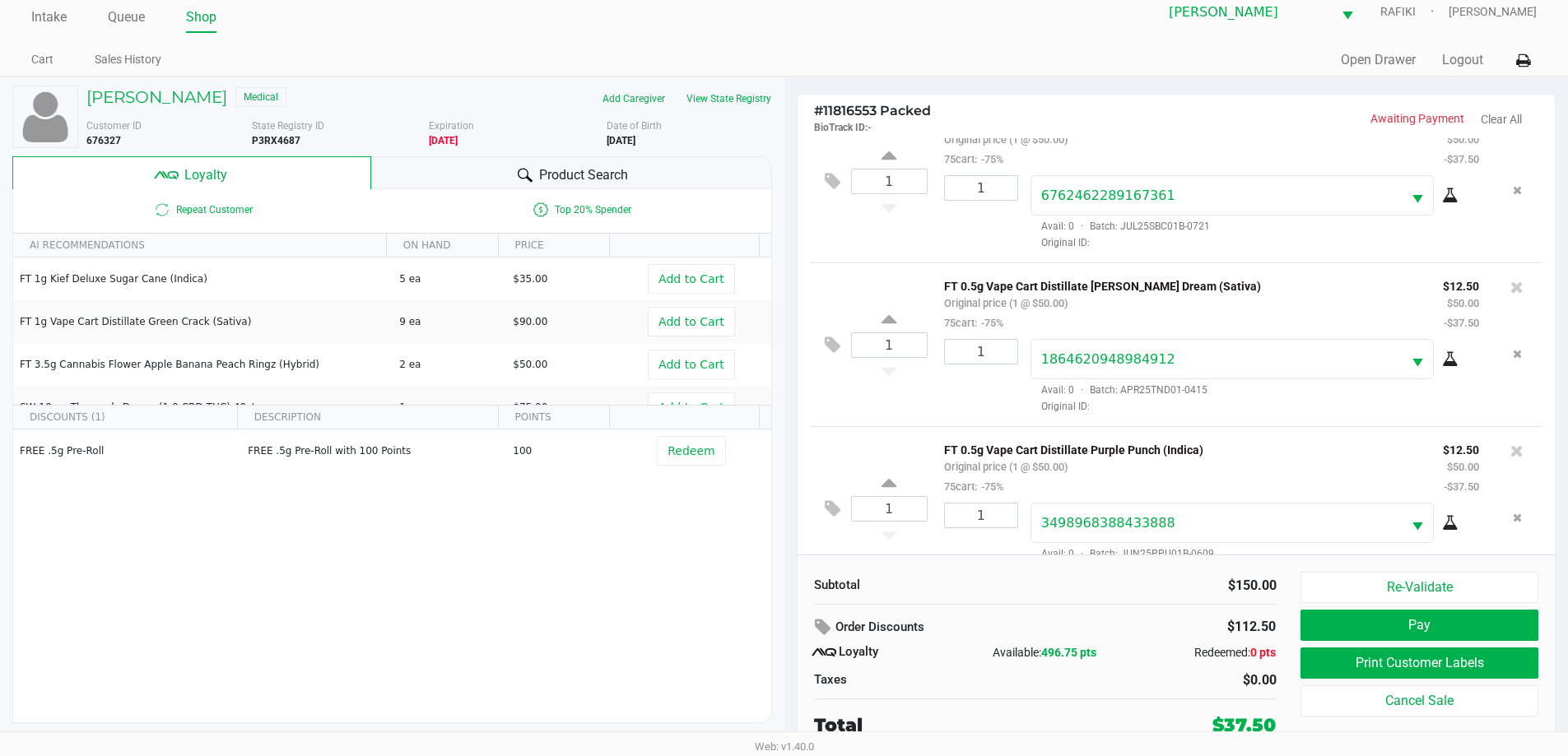
scroll to position [77, 0]
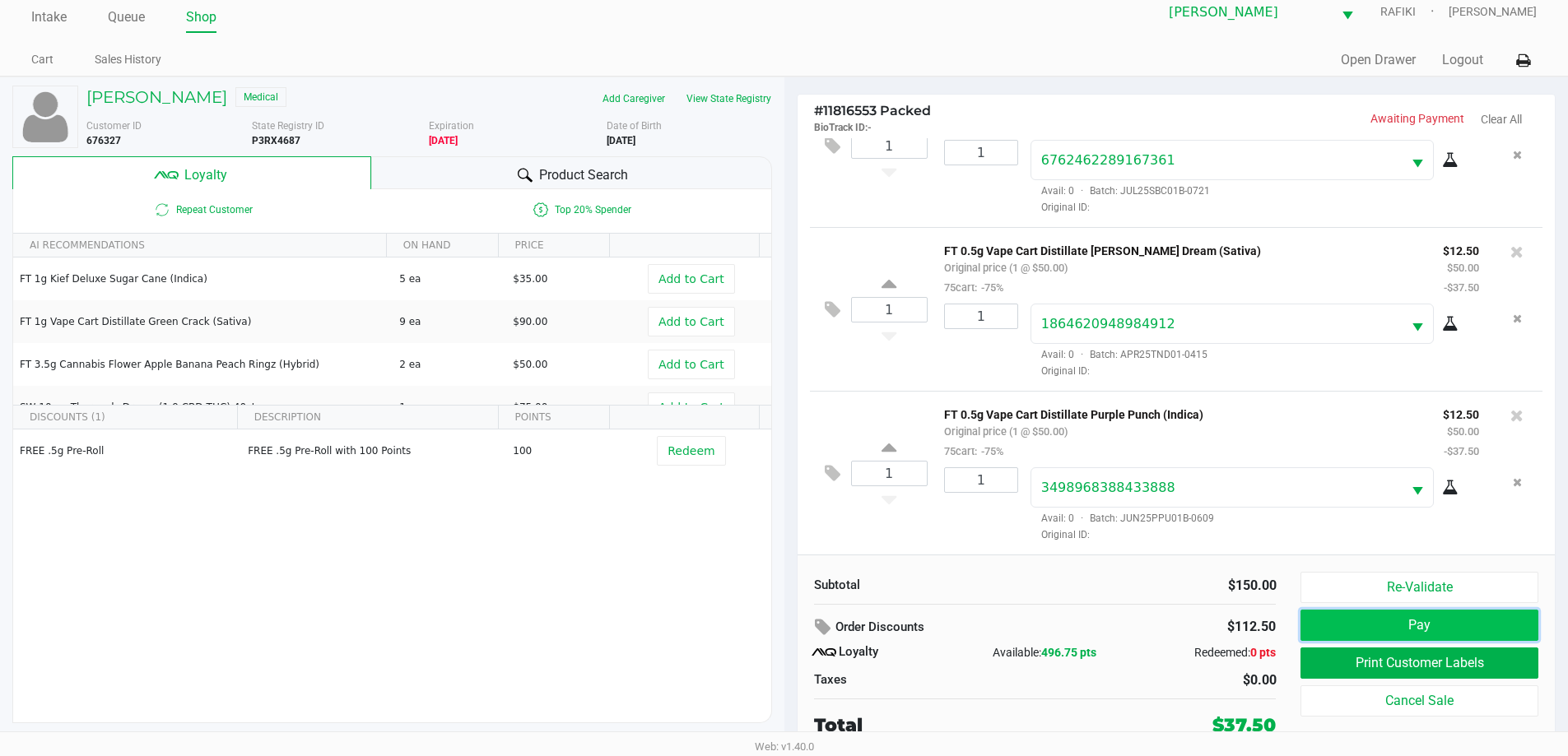
click at [1361, 628] on button "Pay" at bounding box center [1418, 625] width 237 height 31
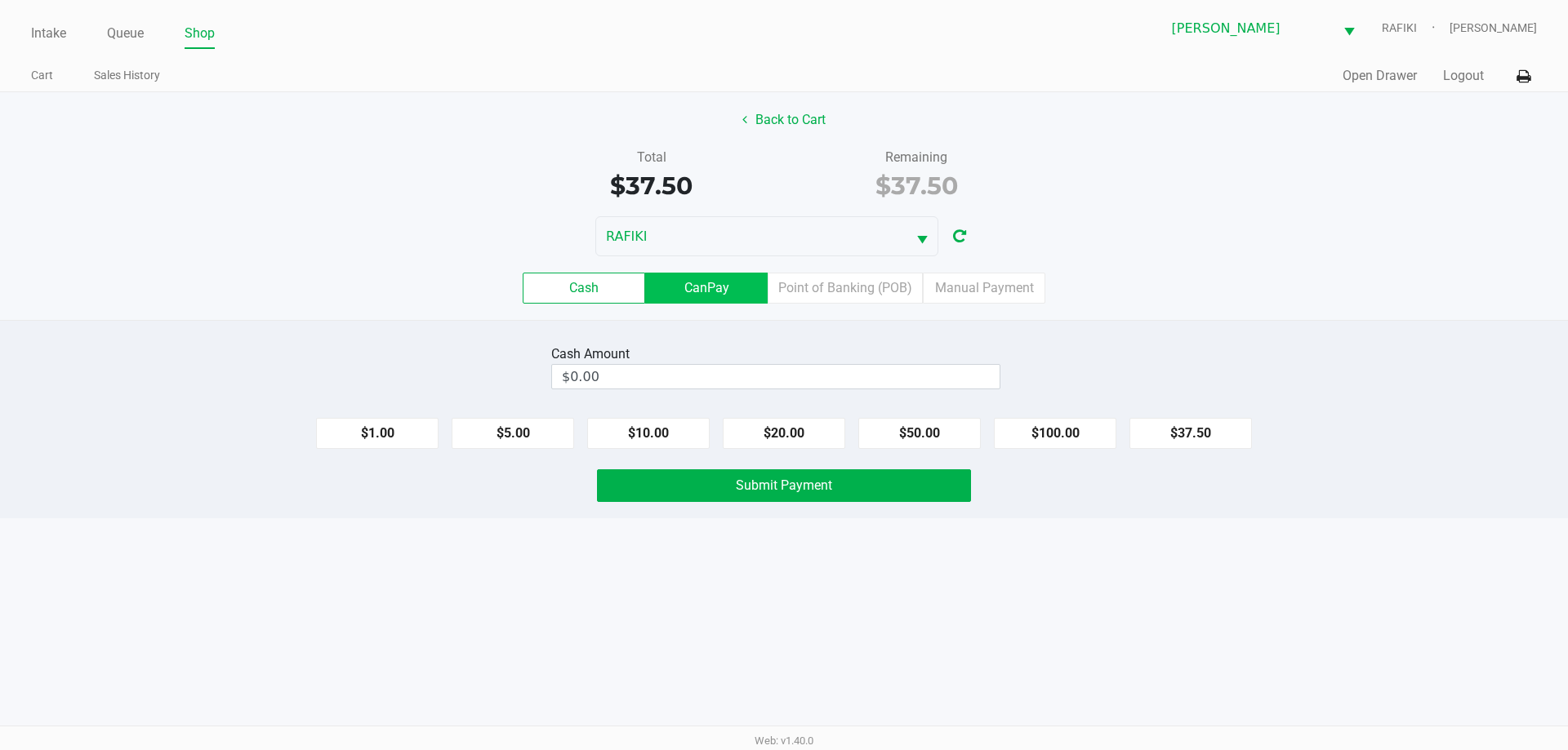
click at [735, 293] on label "CanPay" at bounding box center [706, 288] width 123 height 31
click at [0, 0] on 2 "CanPay" at bounding box center [0, 0] width 0 height 0
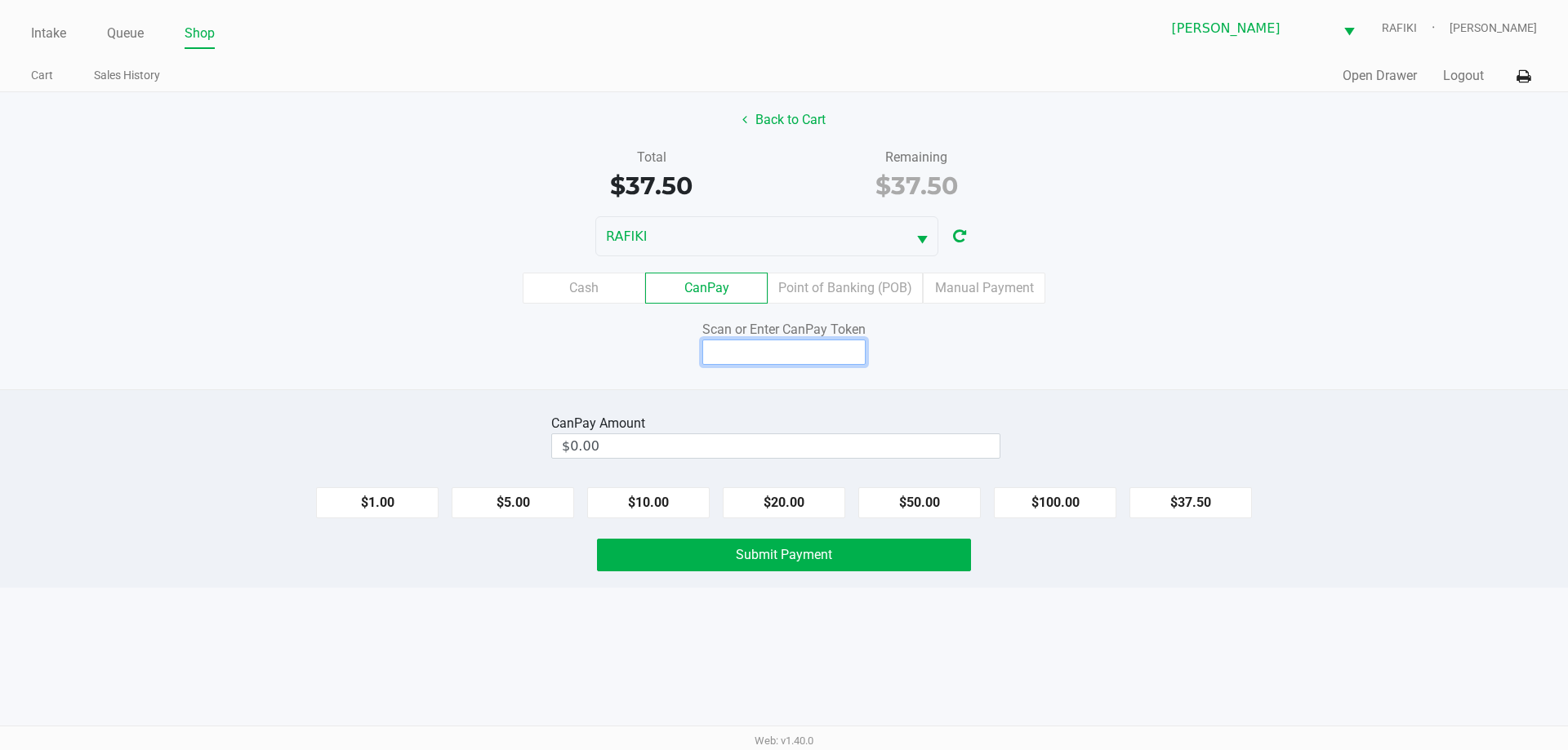
click at [773, 355] on input at bounding box center [784, 352] width 164 height 26
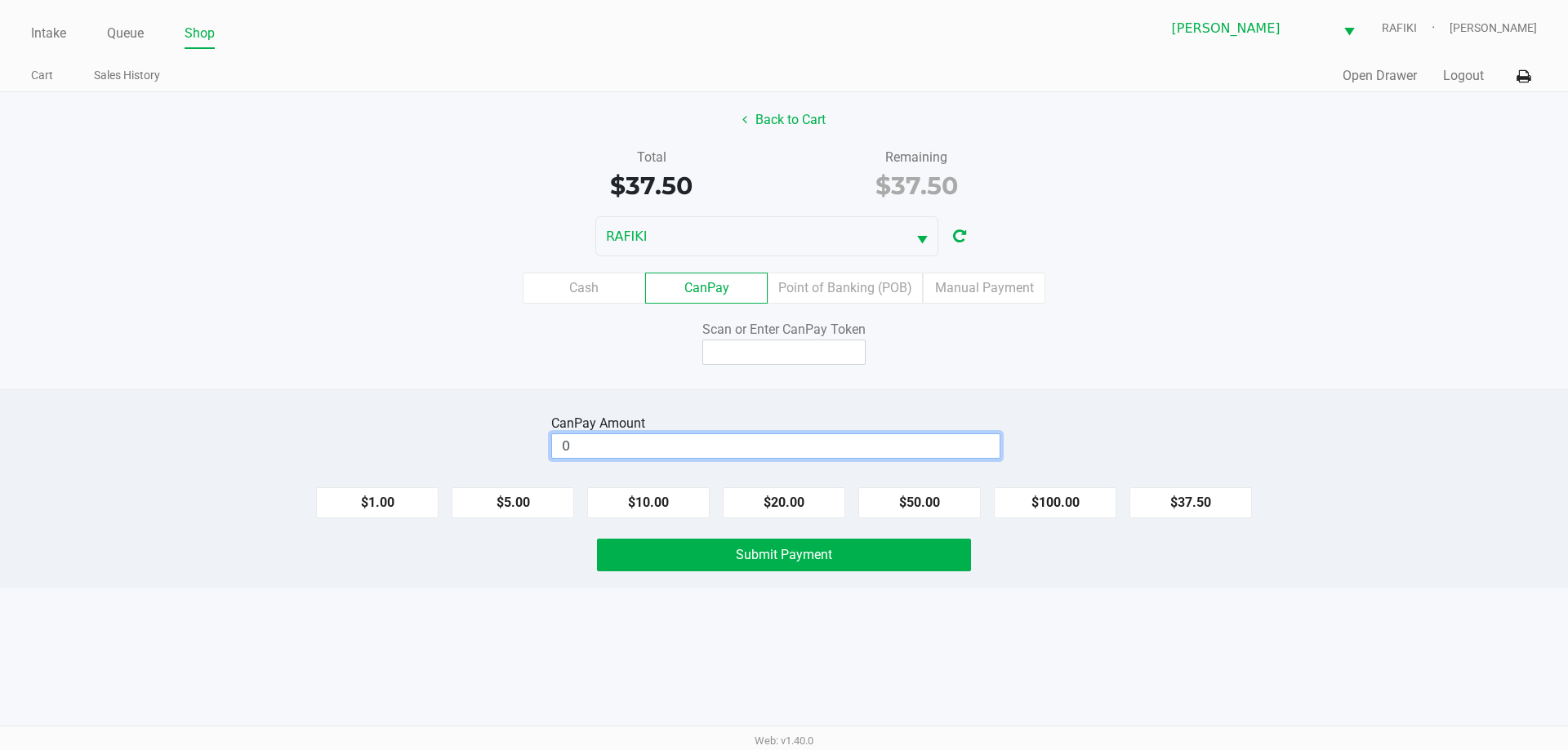
click at [923, 437] on input "0" at bounding box center [776, 446] width 447 height 24
click at [1244, 512] on button "$37.50" at bounding box center [1191, 503] width 123 height 31
type input "$37.50"
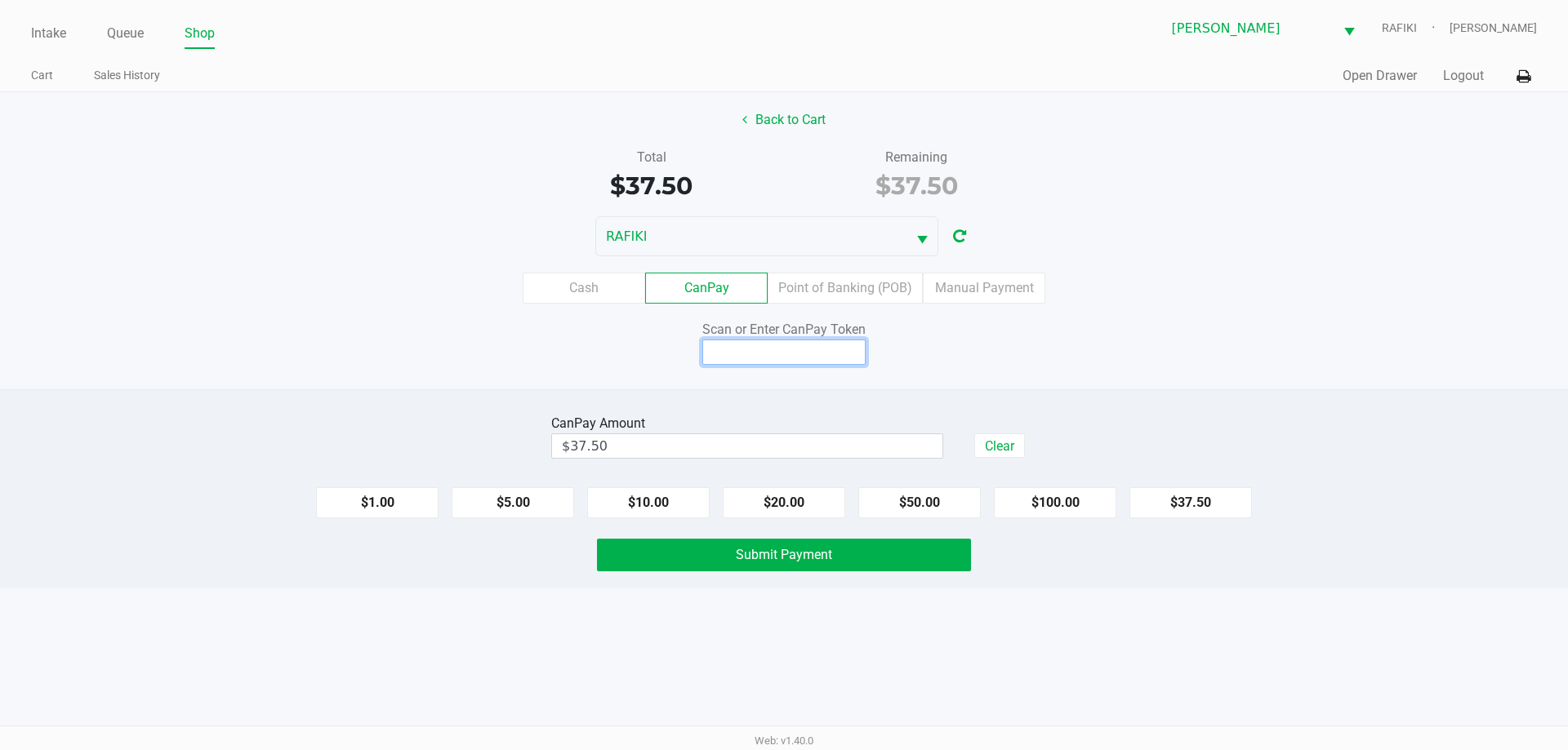
click at [782, 350] on input at bounding box center [784, 352] width 164 height 26
click at [738, 360] on input at bounding box center [784, 352] width 164 height 26
type input "X3222032Q"
click at [863, 552] on button "Submit Payment" at bounding box center [784, 555] width 374 height 33
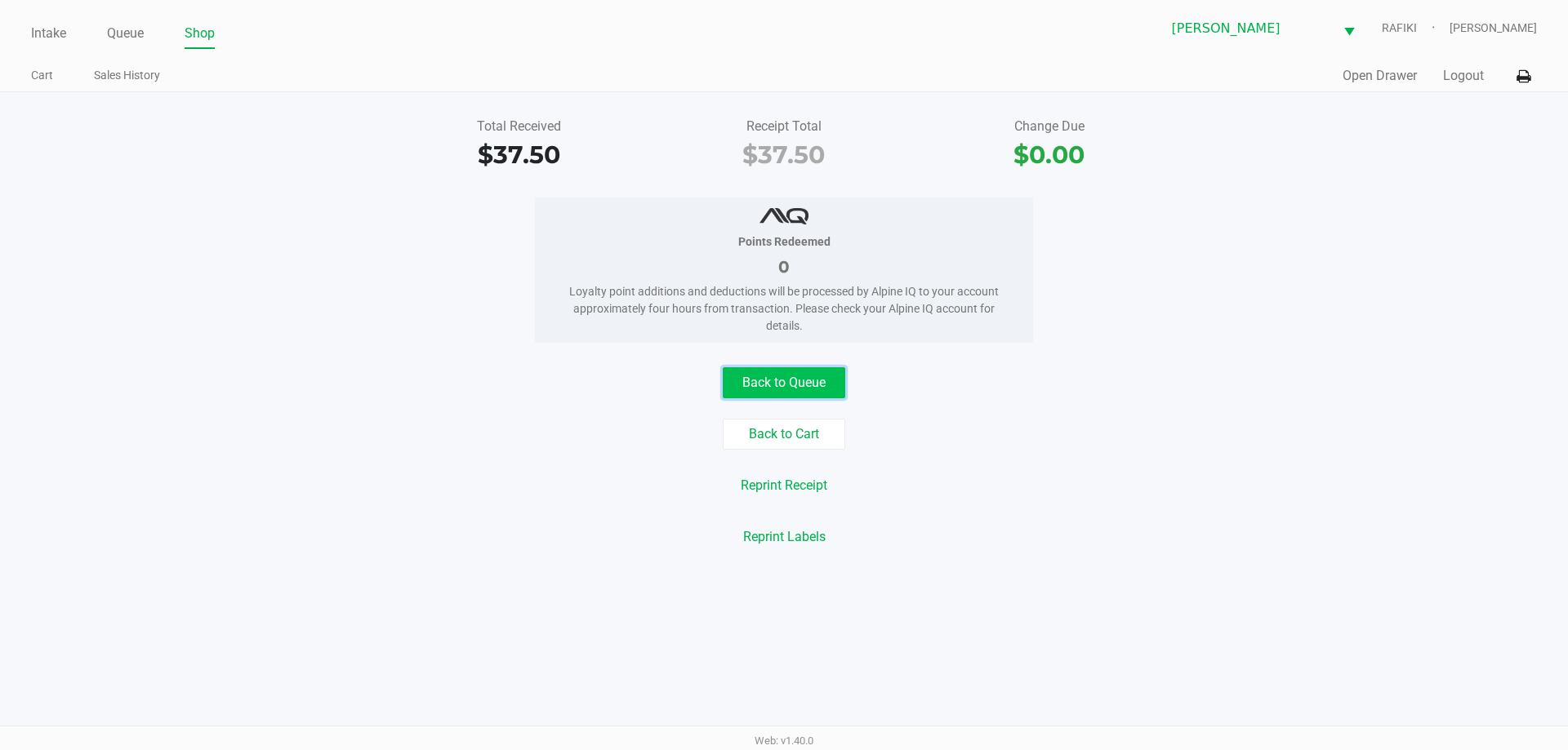
click at [805, 395] on button "Back to Queue" at bounding box center [784, 383] width 123 height 31
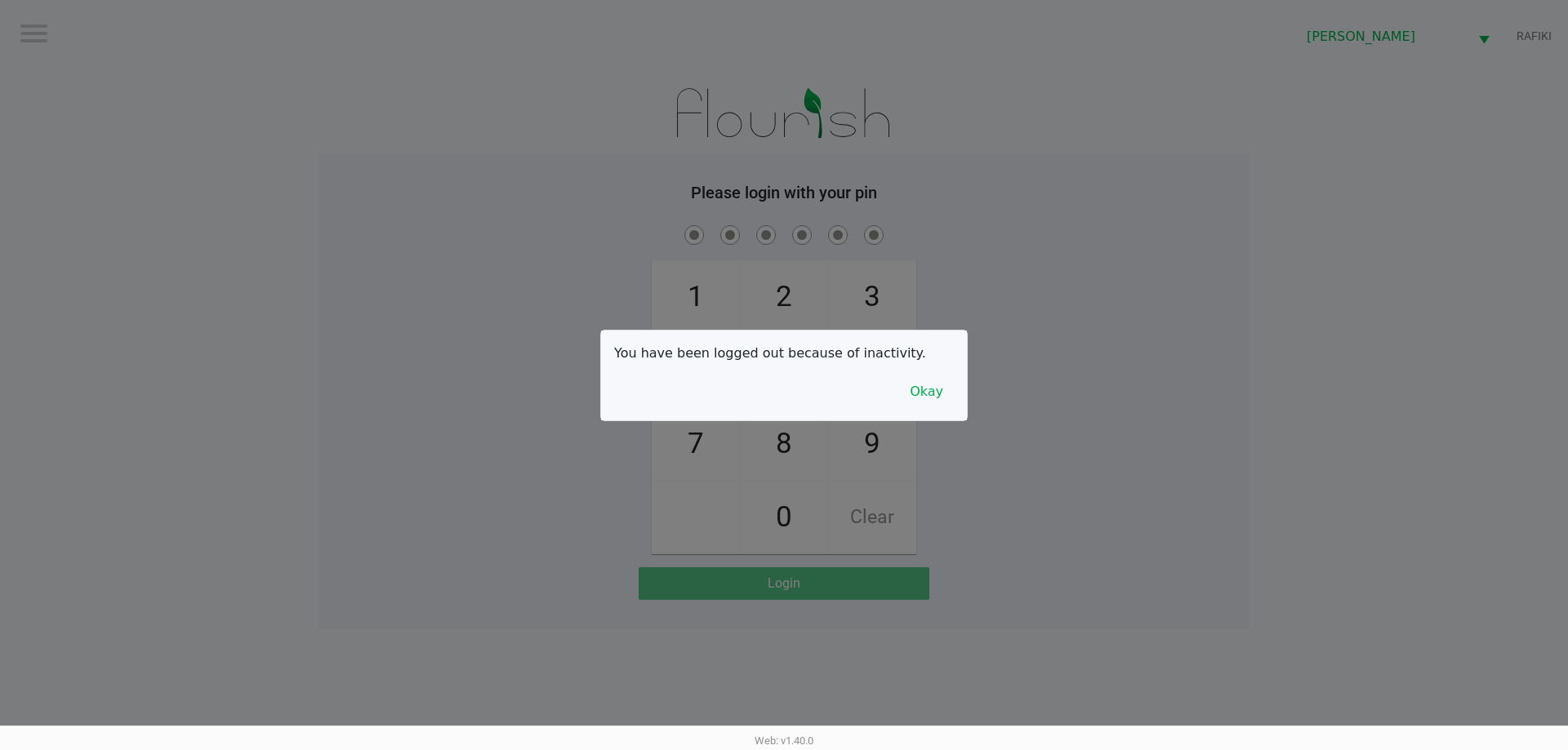
drag, startPoint x: 959, startPoint y: 396, endPoint x: 949, endPoint y: 398, distance: 10.2
click at [956, 396] on div "You have been logged out because of inactivity. Okay" at bounding box center [784, 375] width 366 height 90
click at [949, 398] on button "Okay" at bounding box center [927, 391] width 55 height 31
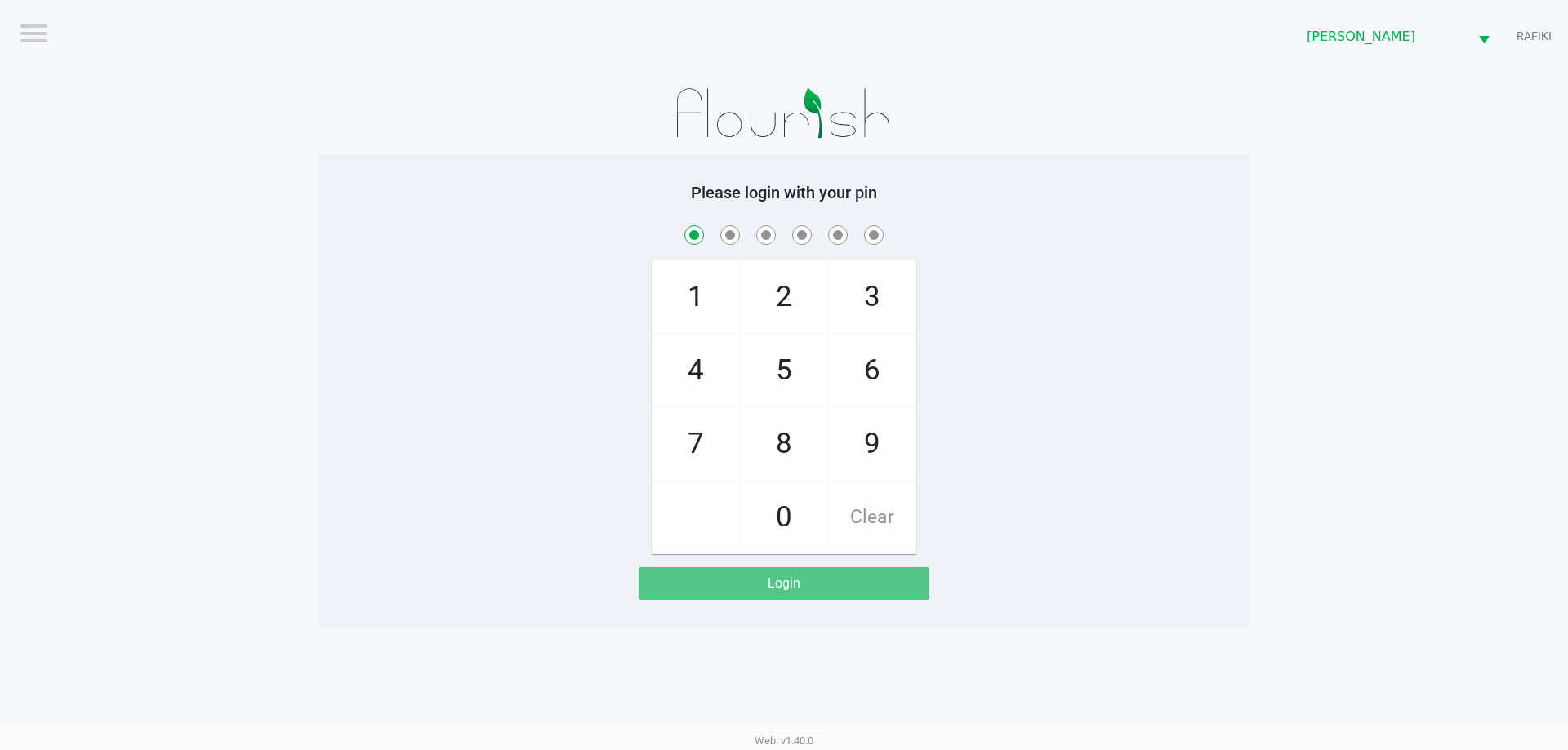
checkbox input "true"
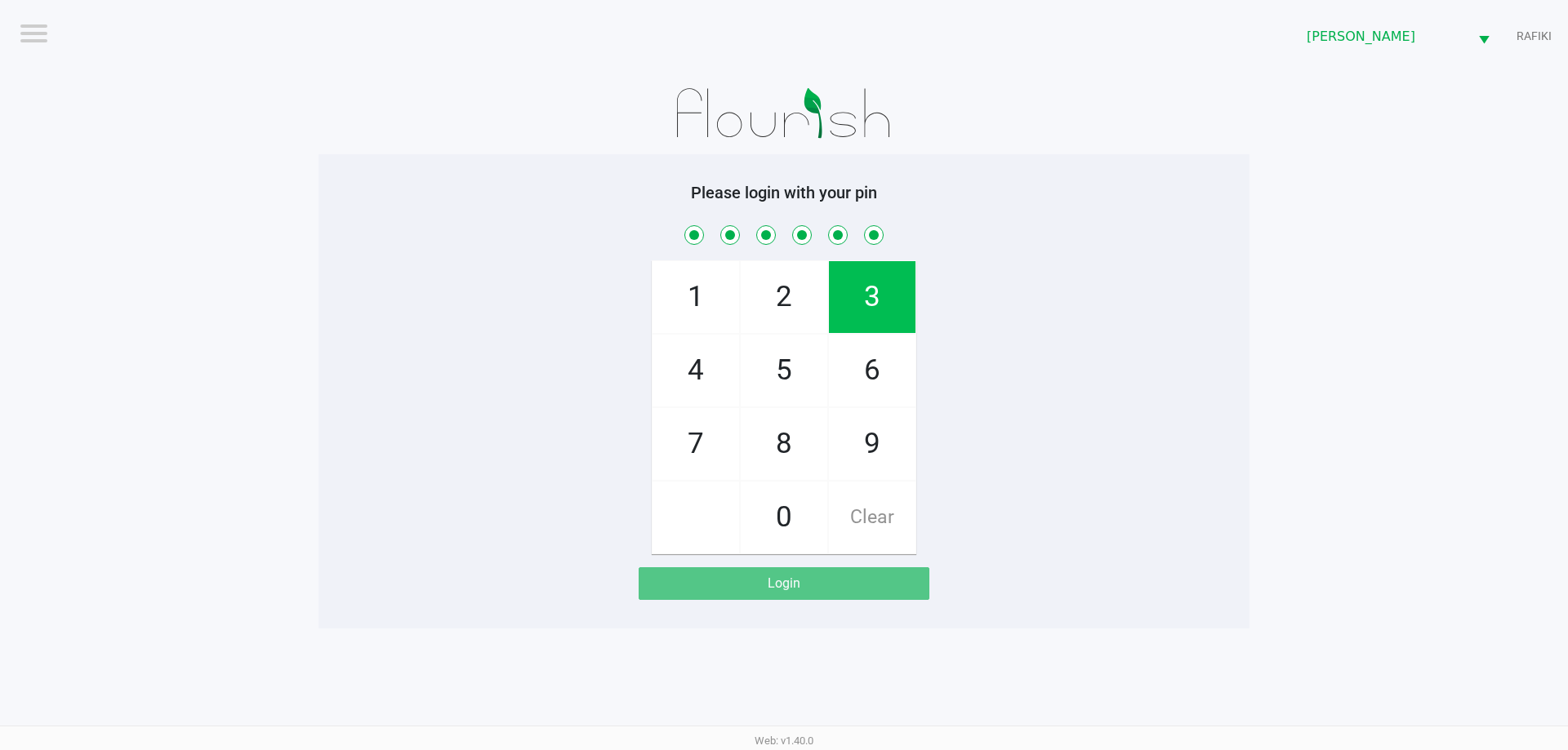
checkbox input "true"
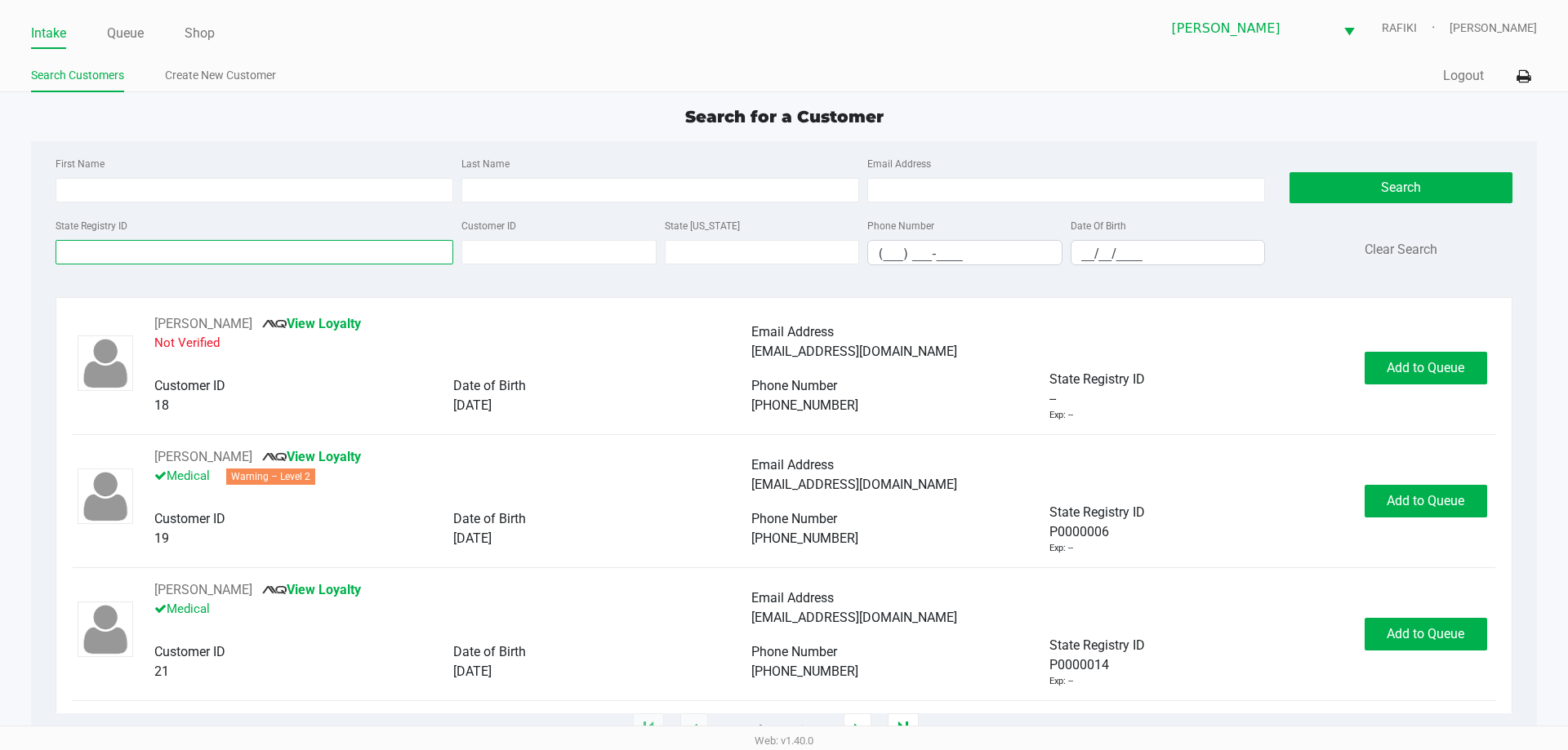
click at [293, 253] on input "State Registry ID" at bounding box center [255, 253] width 398 height 25
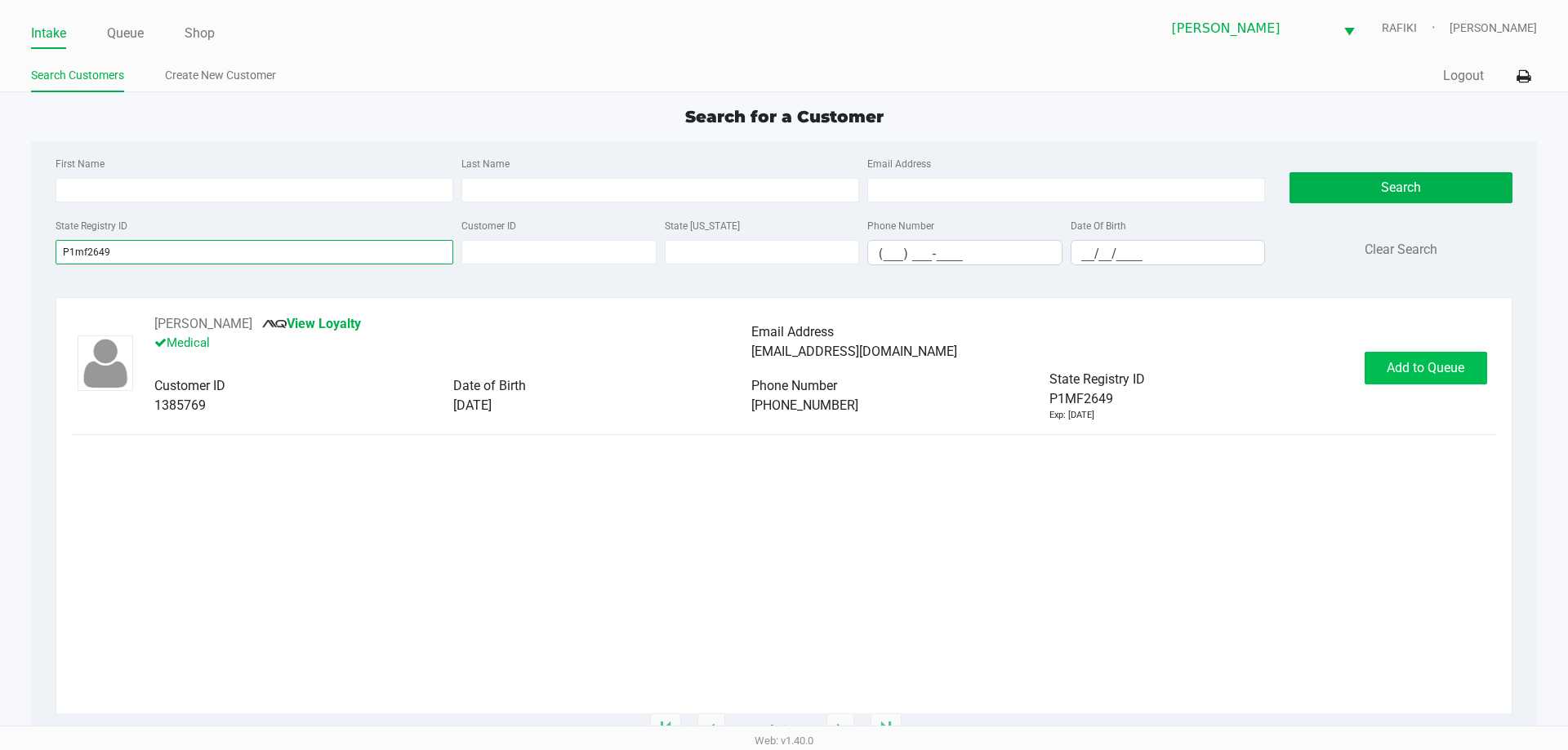
type input "P1mf2649"
click at [1429, 373] on span "Add to Queue" at bounding box center [1426, 368] width 78 height 16
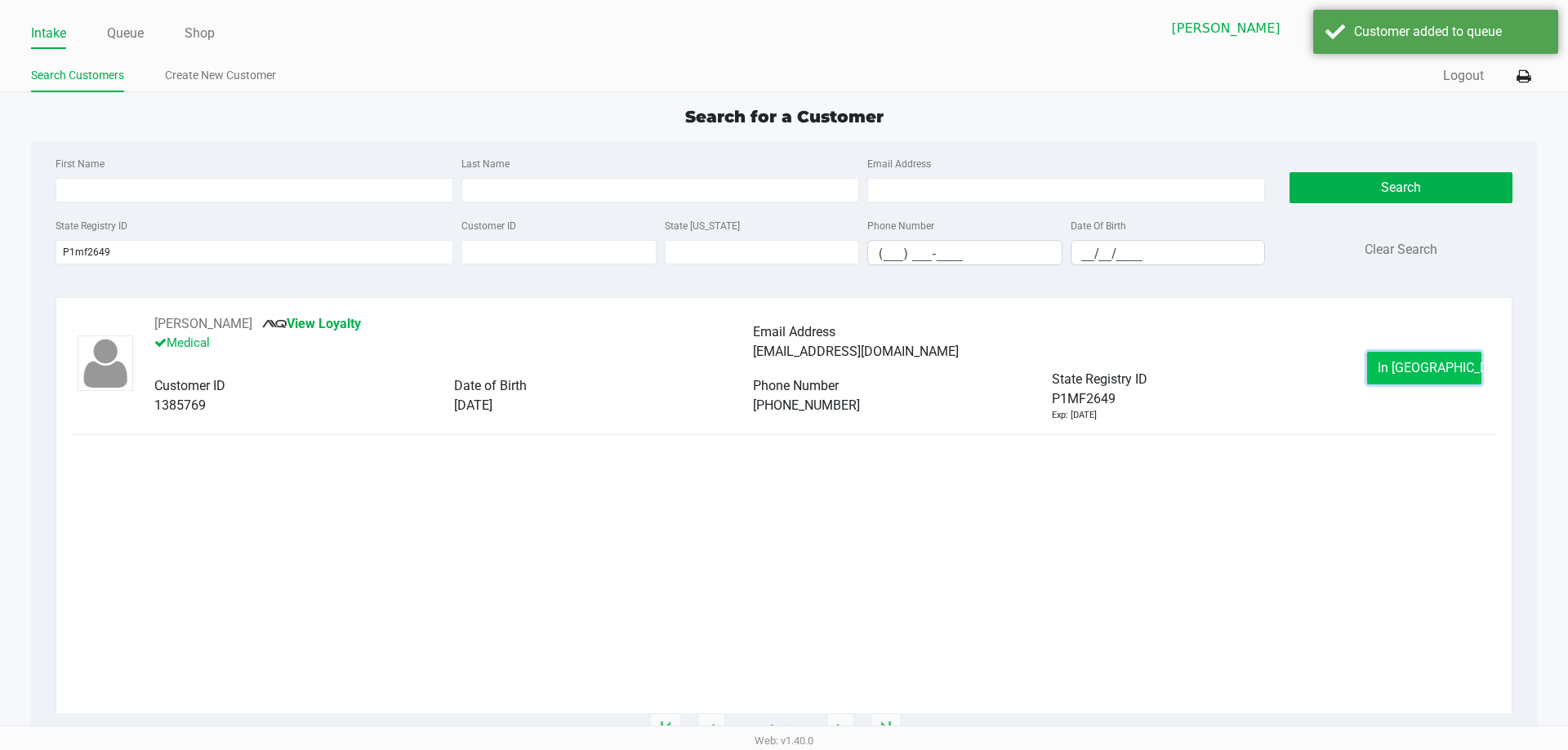
click at [1427, 373] on span "In Queue" at bounding box center [1446, 368] width 137 height 16
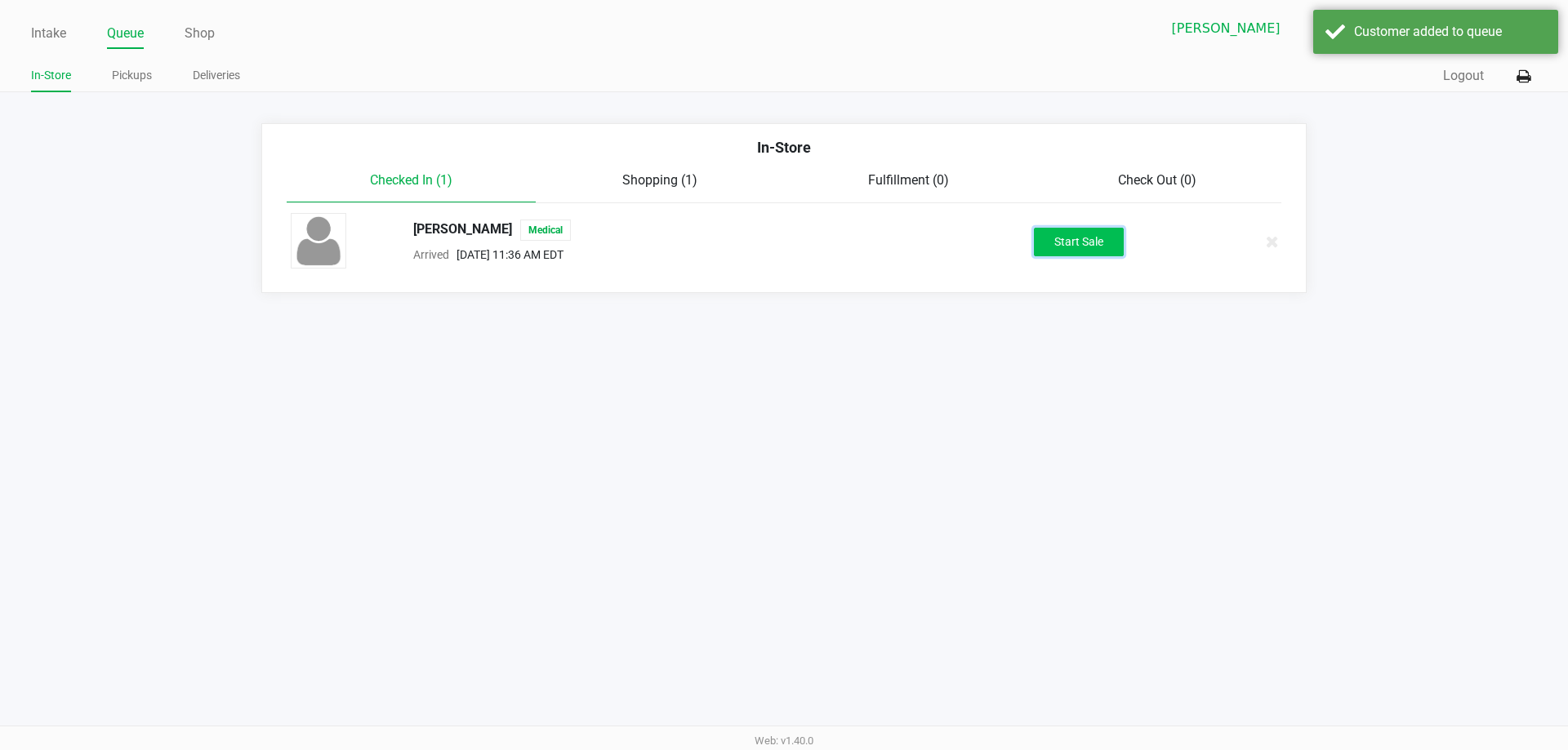
click at [1072, 231] on button "Start Sale" at bounding box center [1079, 242] width 90 height 28
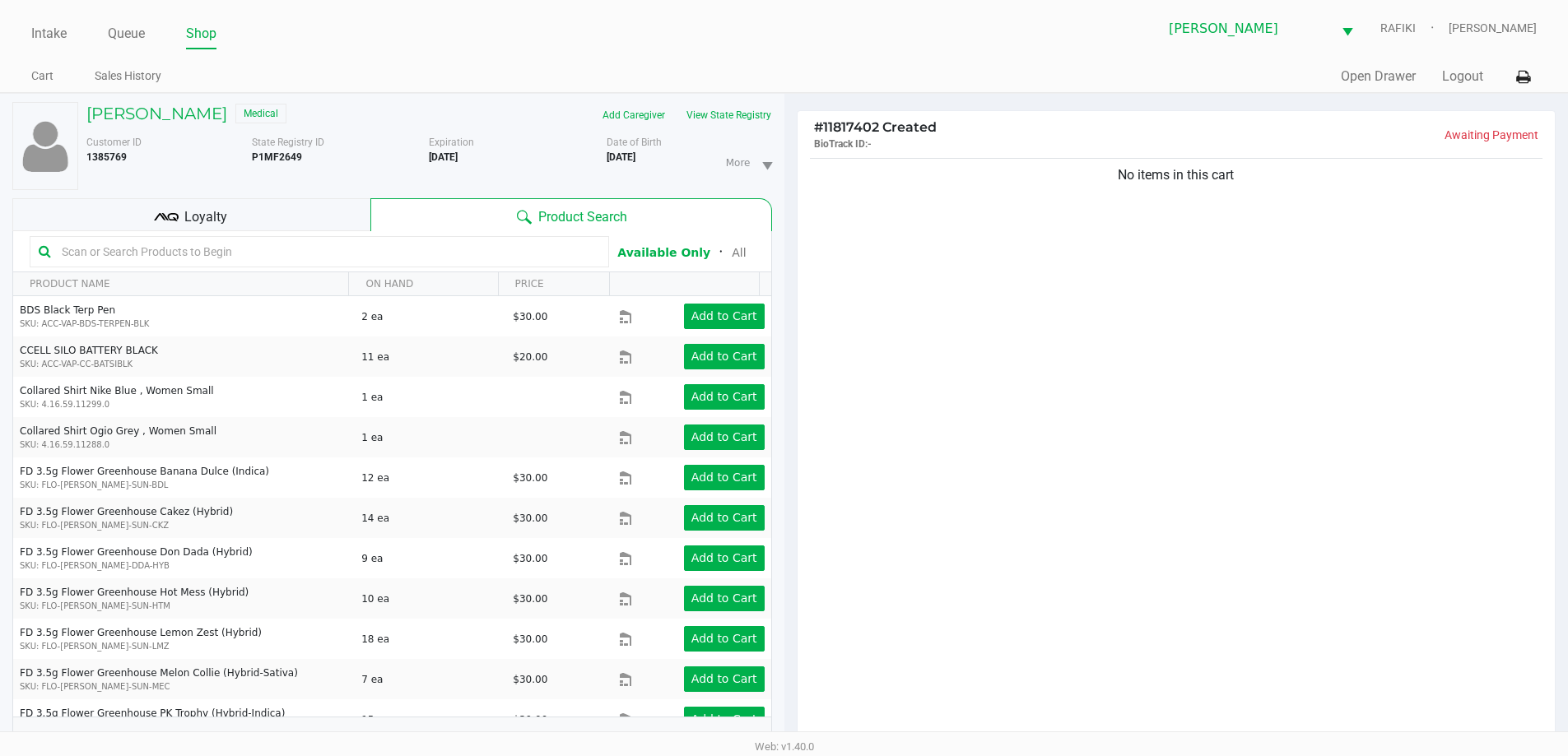
click at [504, 255] on input "text" at bounding box center [328, 252] width 545 height 25
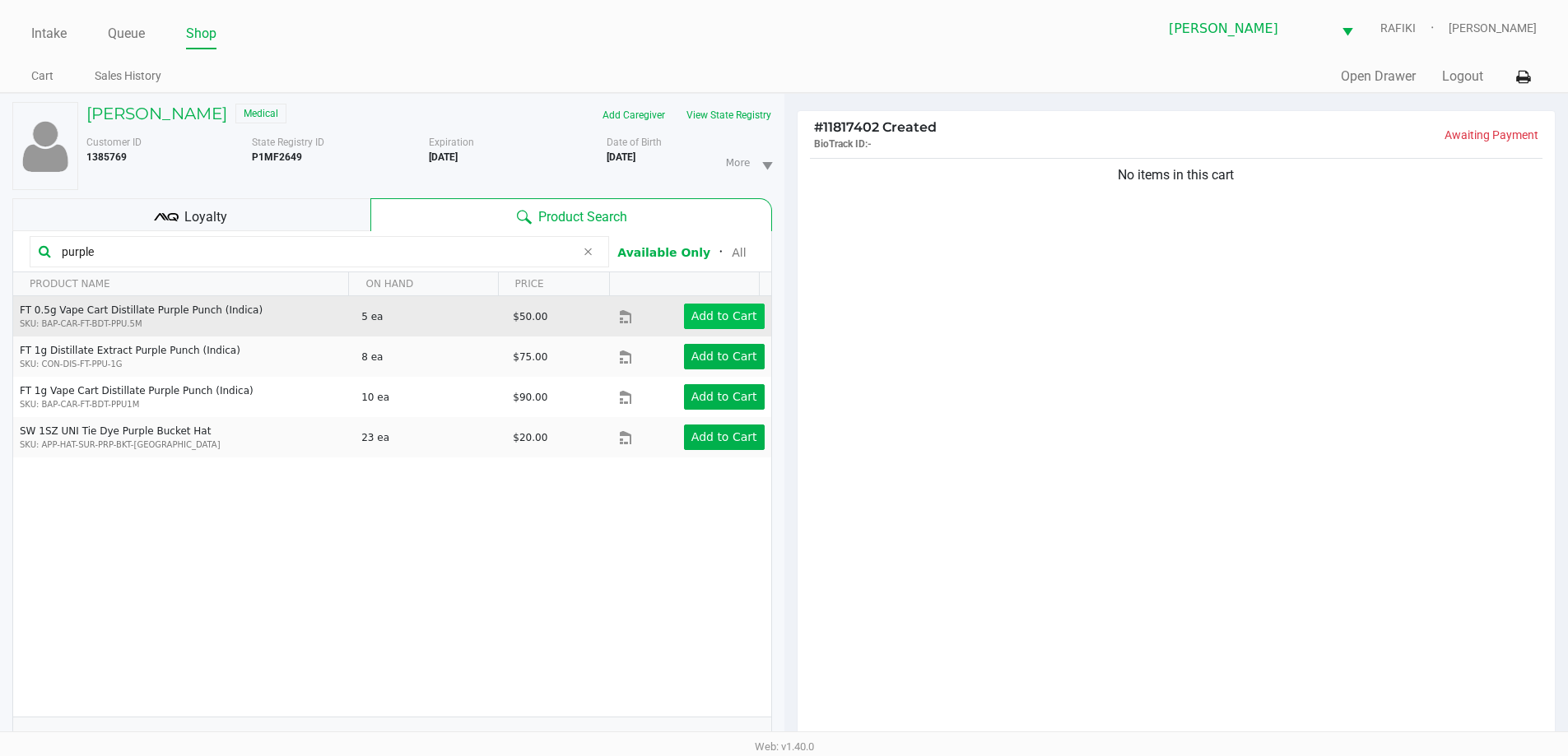
type input "purple"
click at [698, 315] on app-button-loader "Add to Cart" at bounding box center [724, 315] width 66 height 13
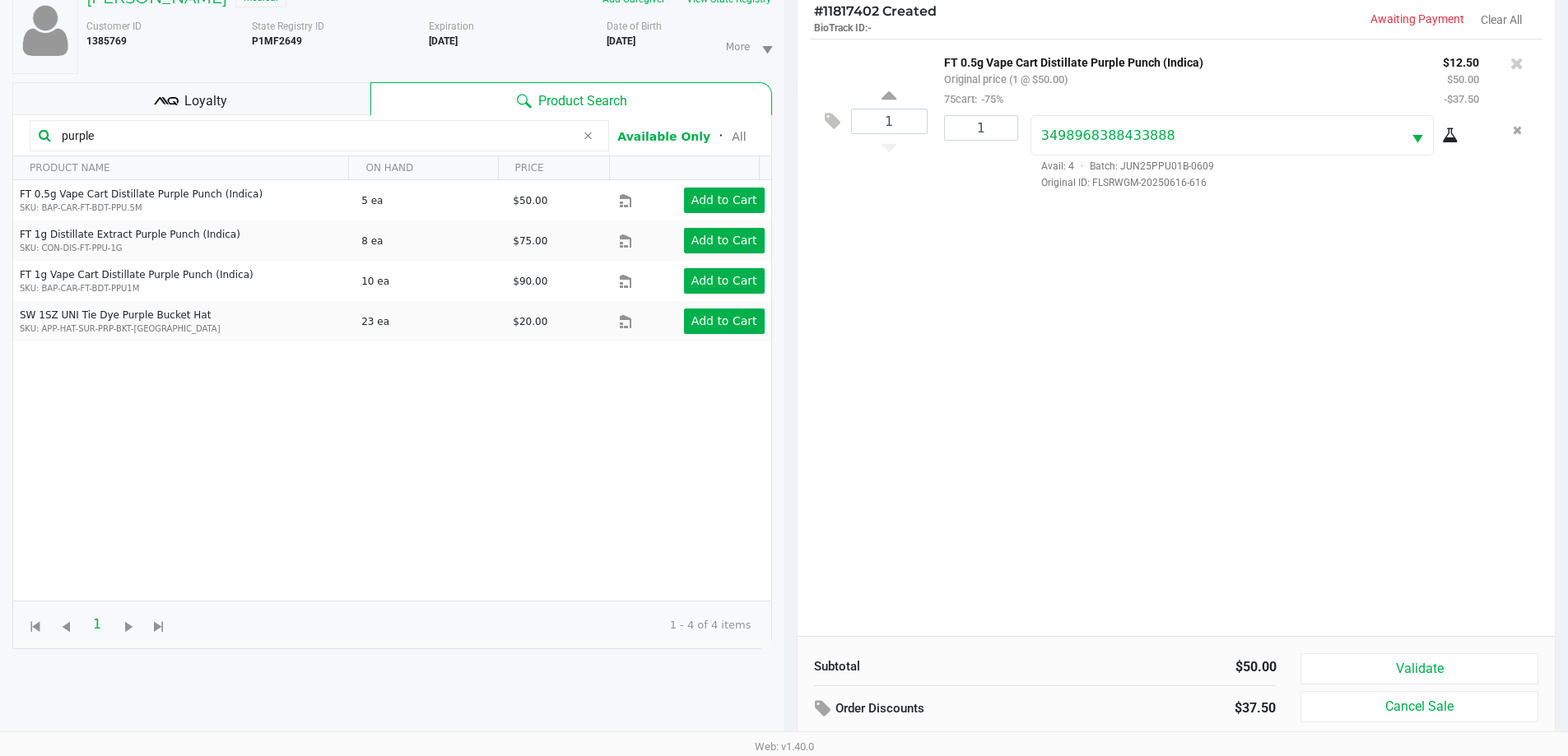
scroll to position [178, 0]
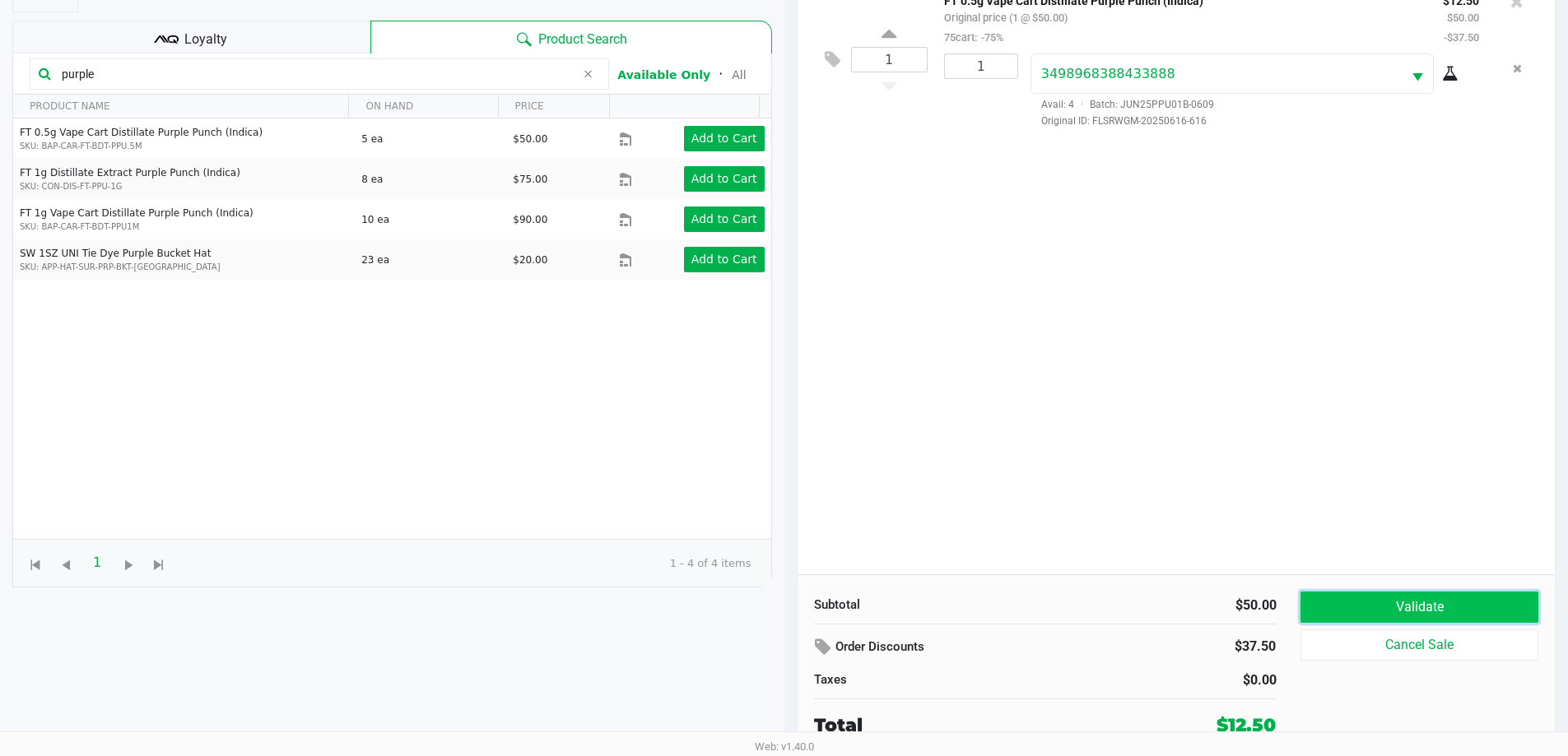
click at [1383, 603] on button "Validate" at bounding box center [1418, 606] width 237 height 31
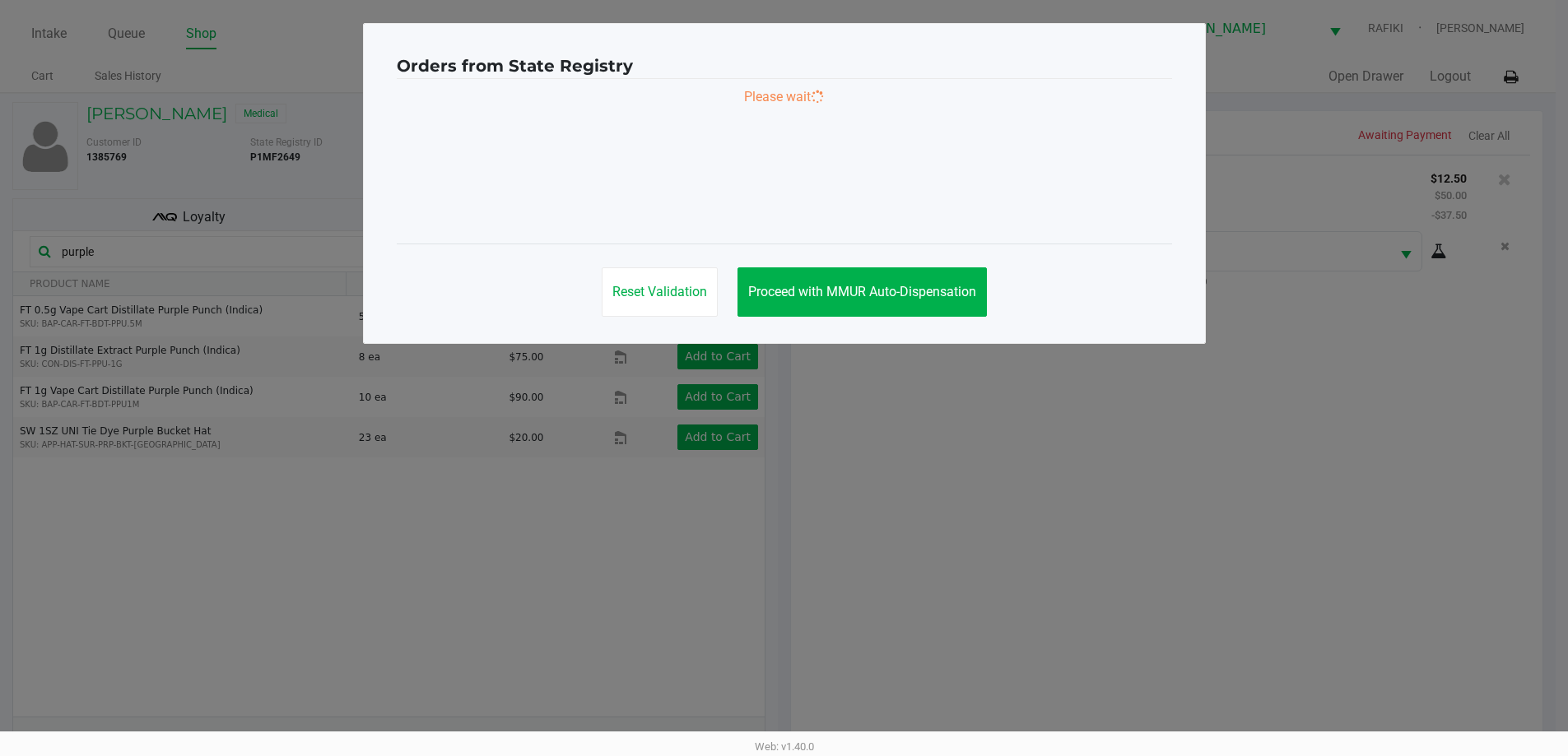
scroll to position [0, 0]
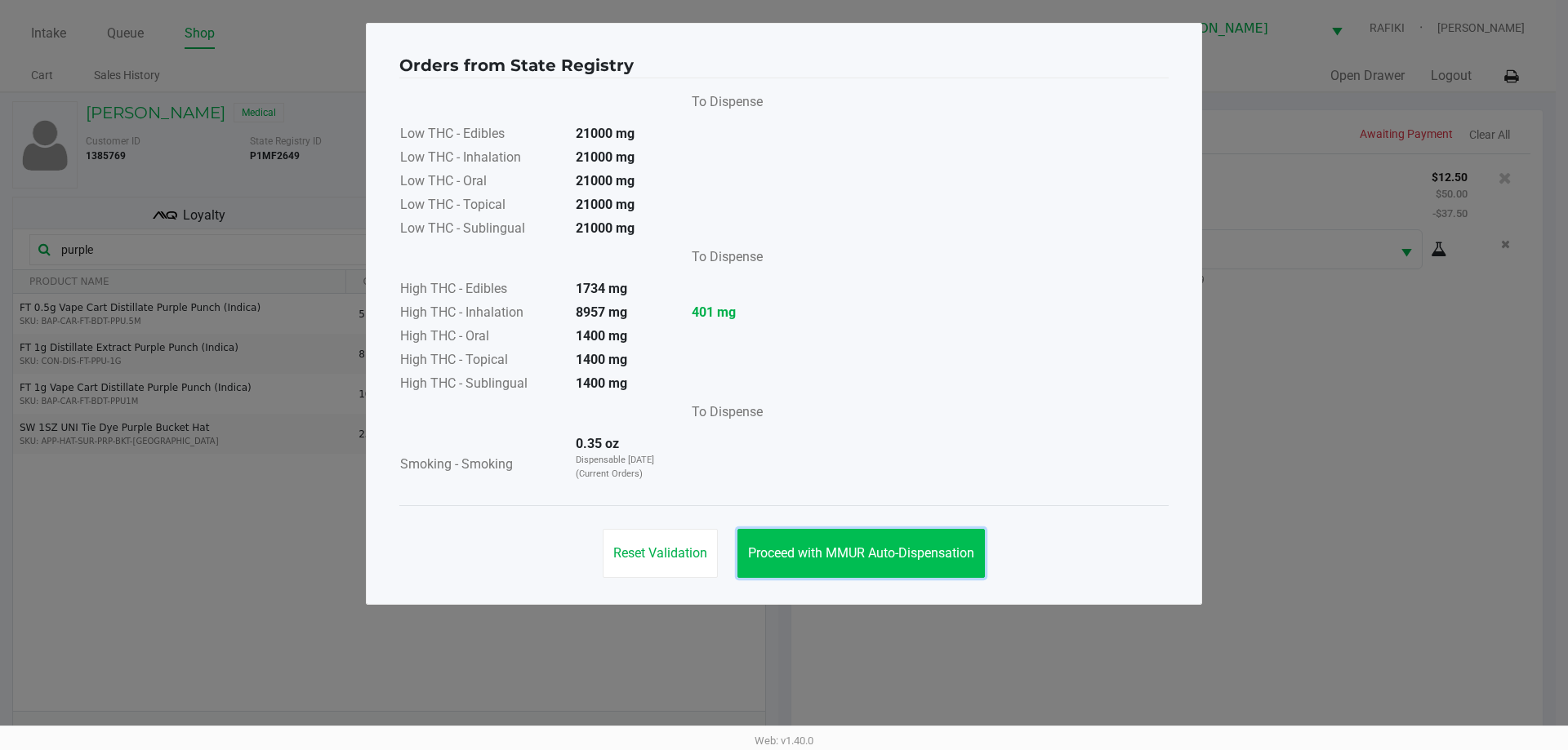
click at [866, 554] on span "Proceed with MMUR Auto-Dispensation" at bounding box center [862, 553] width 226 height 16
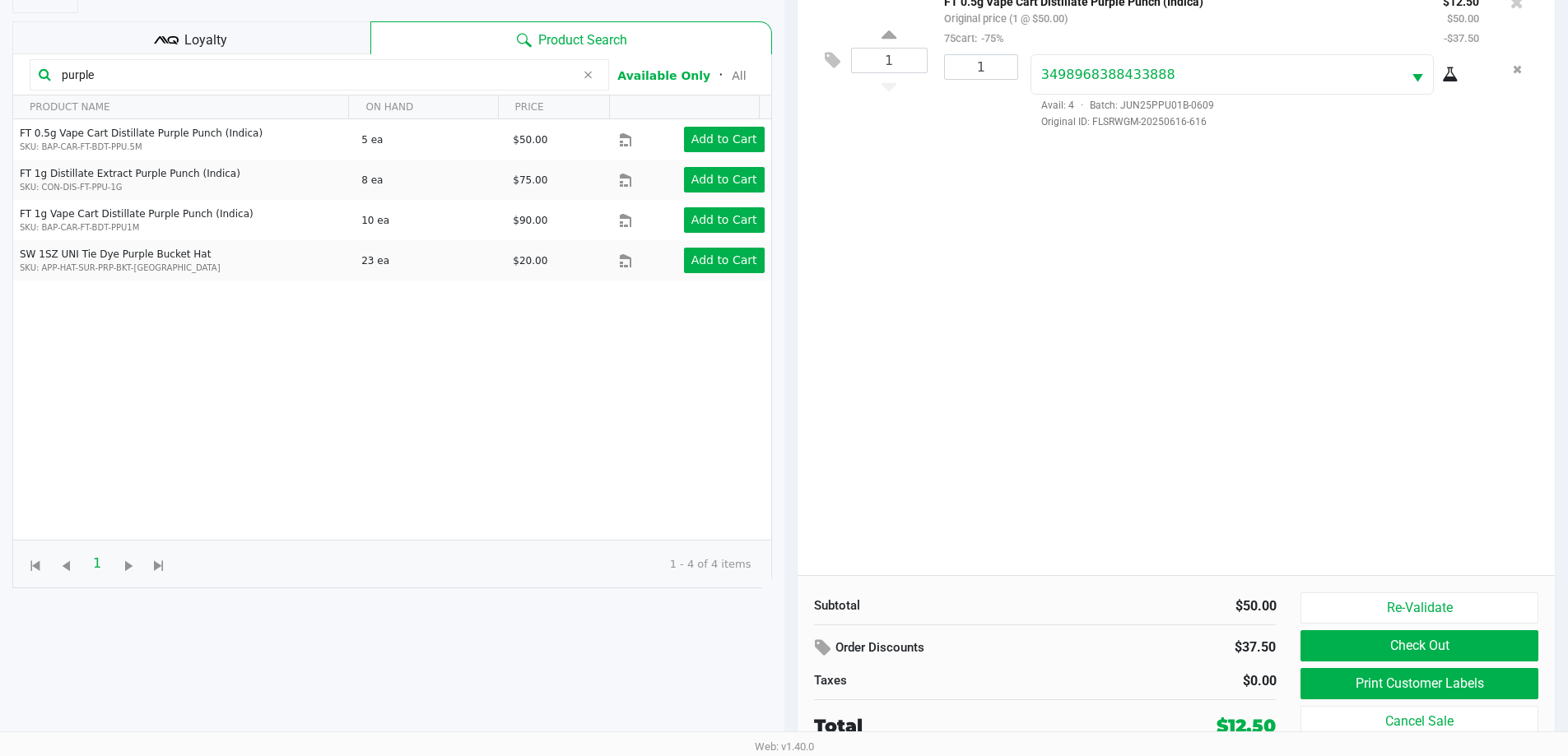
scroll to position [178, 0]
click at [1399, 651] on button "Check Out" at bounding box center [1418, 645] width 237 height 31
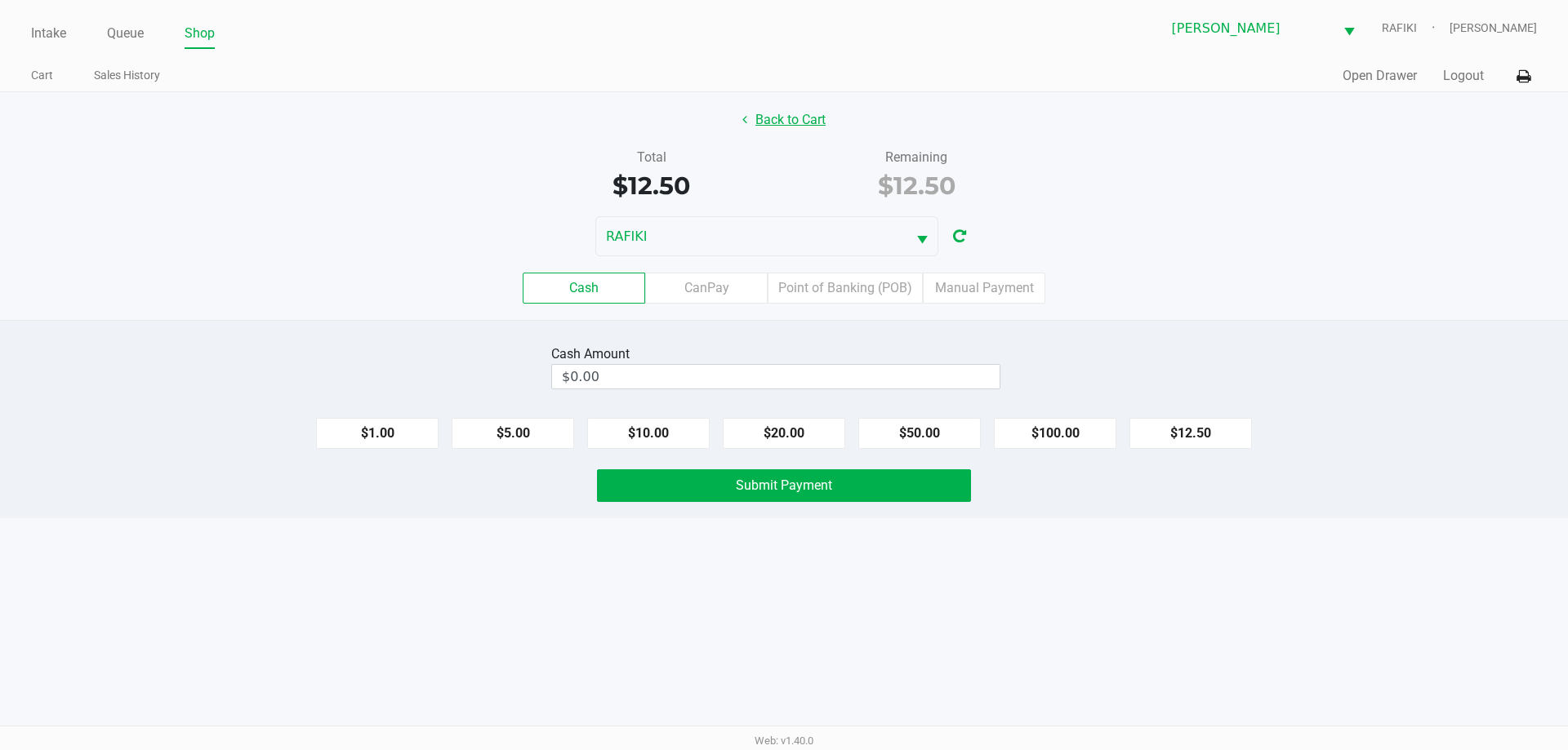
click at [816, 118] on button "Back to Cart" at bounding box center [784, 119] width 104 height 31
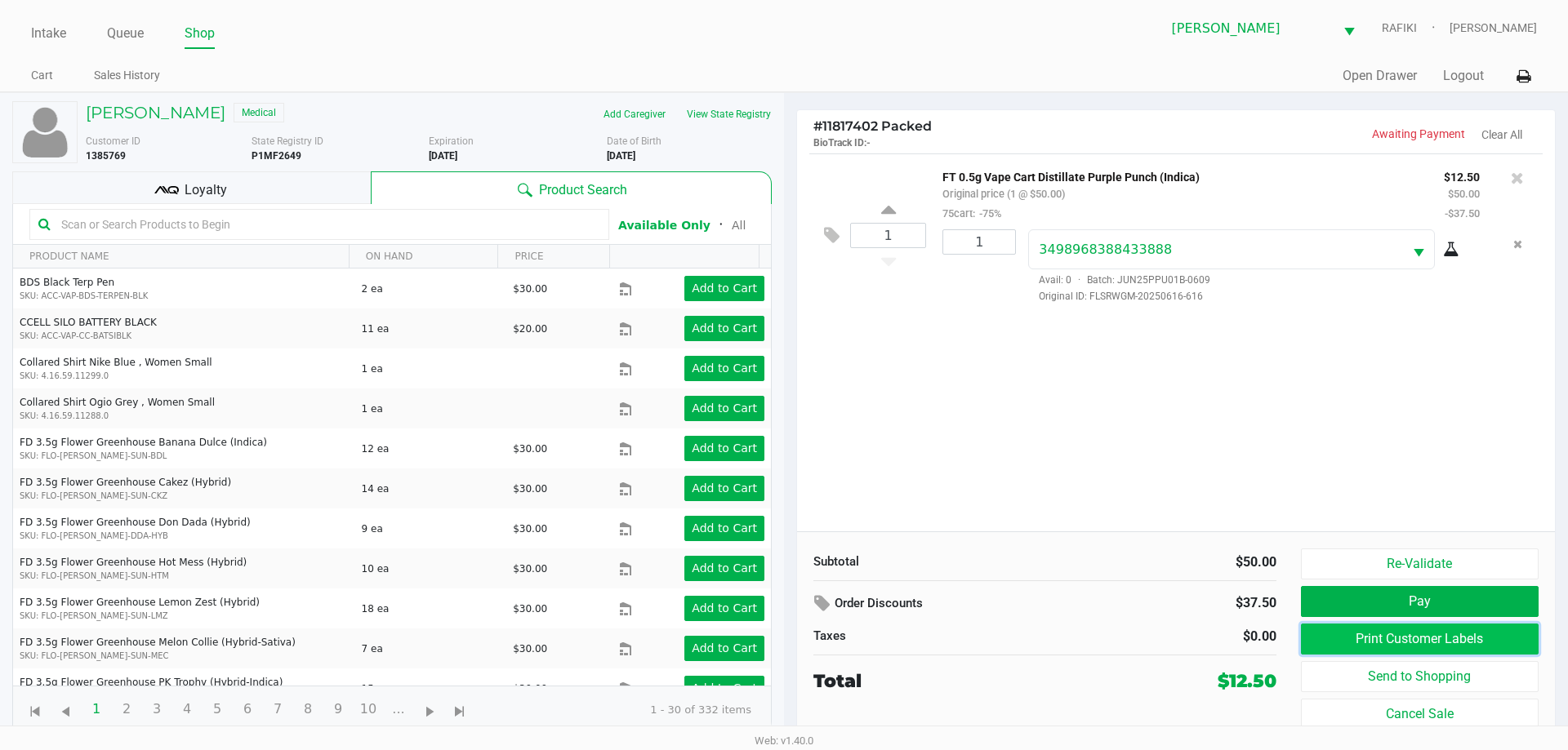
click at [1410, 648] on button "Print Customer Labels" at bounding box center [1420, 639] width 238 height 31
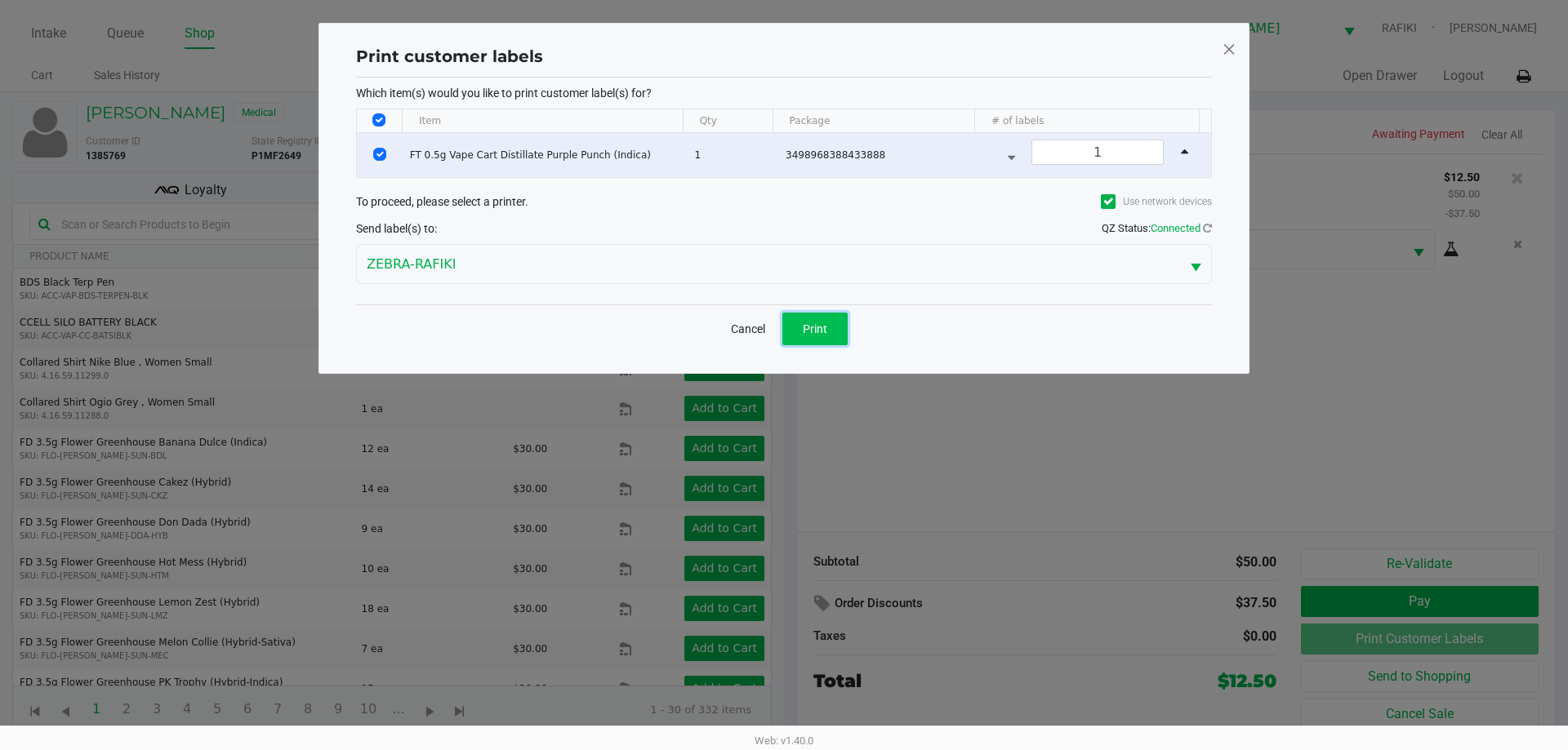
click at [813, 333] on span "Print" at bounding box center [815, 329] width 25 height 13
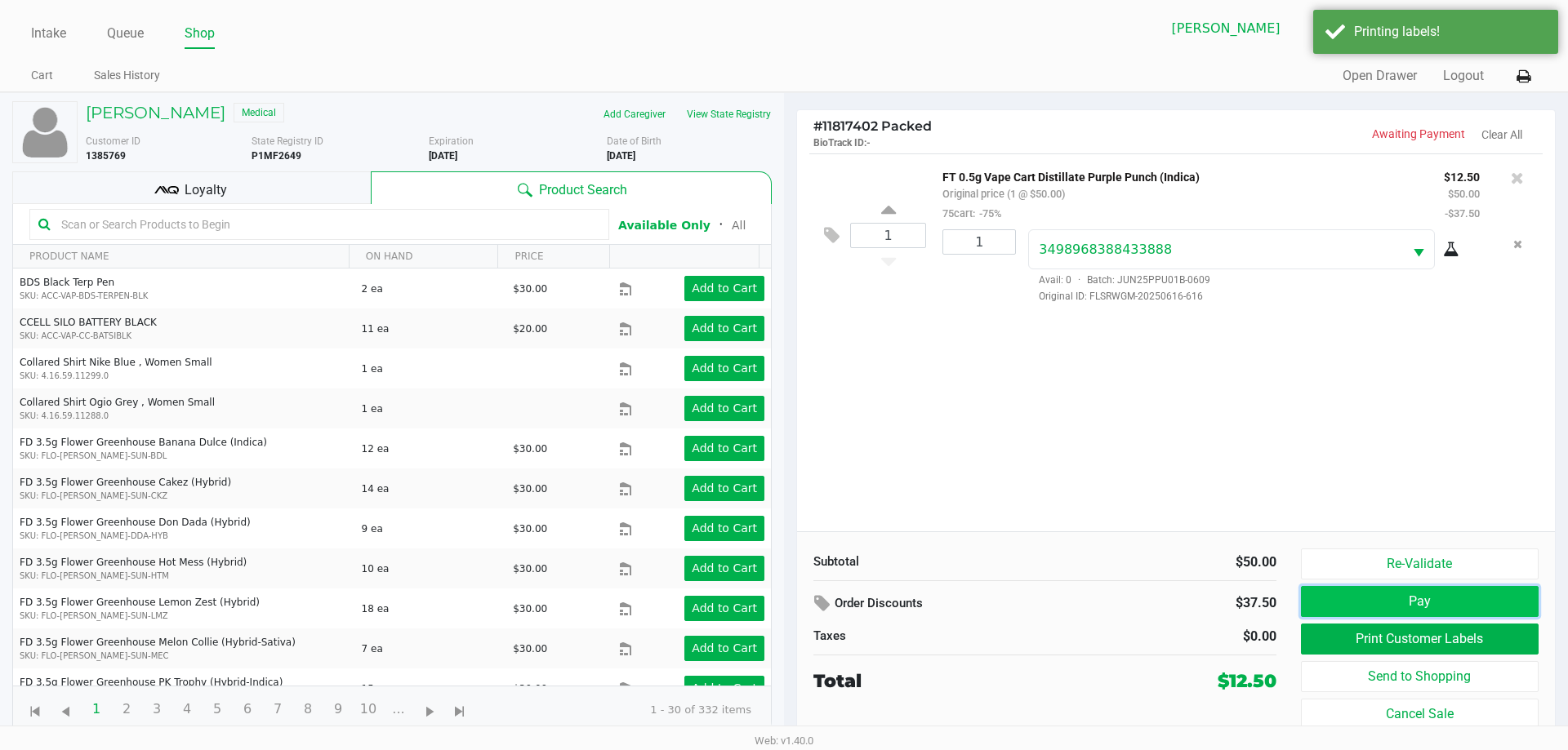
click at [1435, 603] on button "Pay" at bounding box center [1420, 602] width 238 height 31
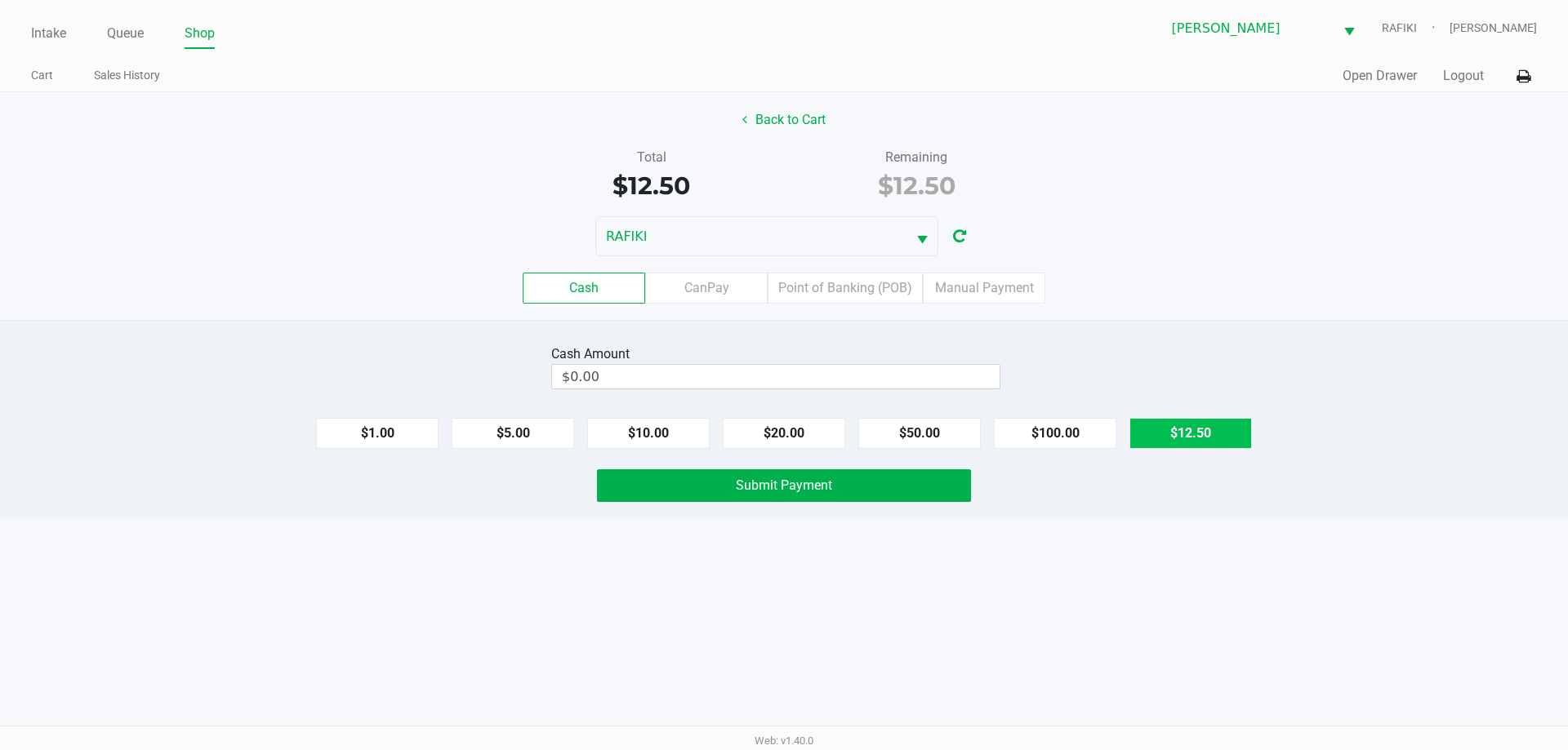
click at [1168, 428] on button "$12.50" at bounding box center [1191, 433] width 123 height 31
type input "$12.50"
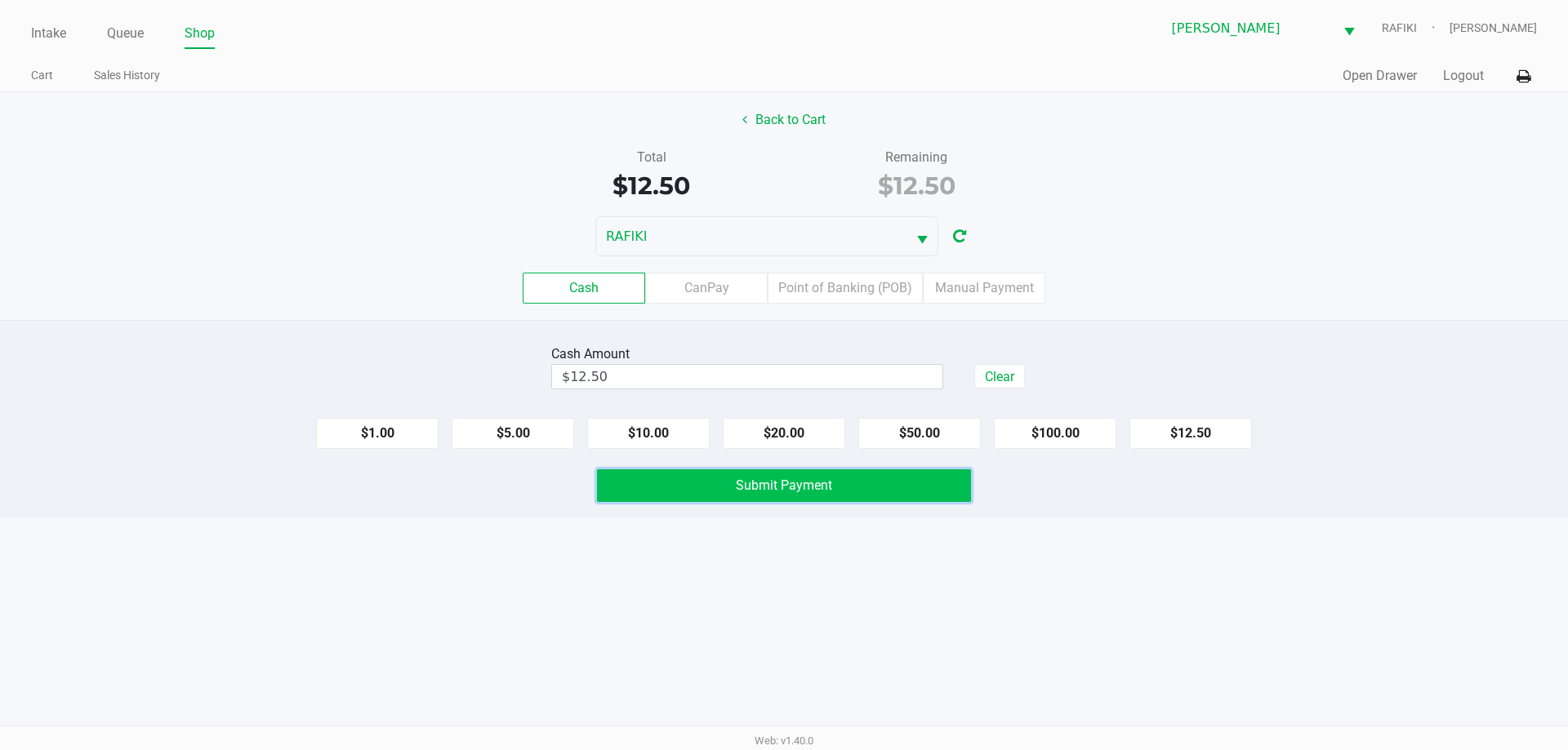
click at [917, 476] on button "Submit Payment" at bounding box center [784, 485] width 374 height 33
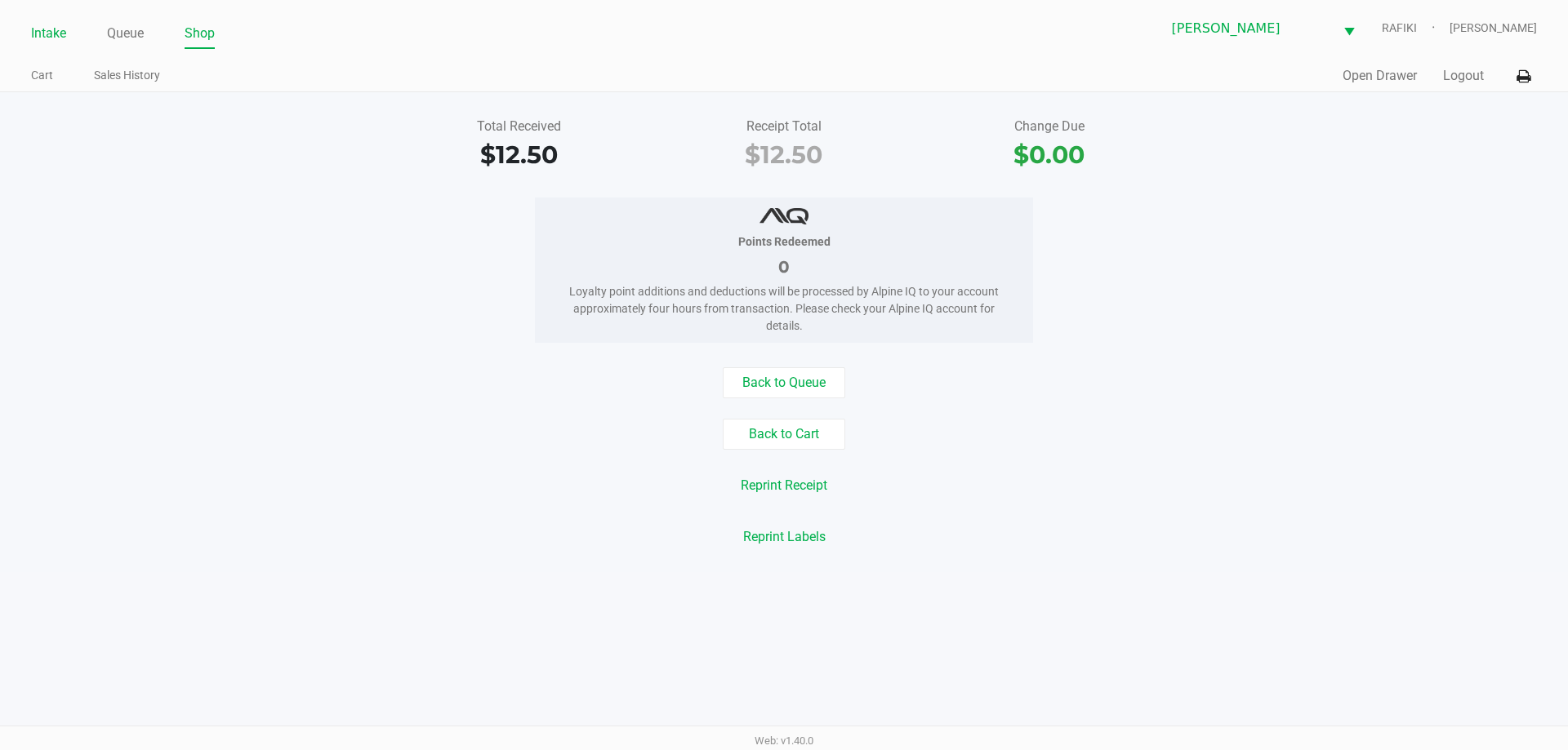
click at [46, 34] on link "Intake" at bounding box center [49, 34] width 35 height 23
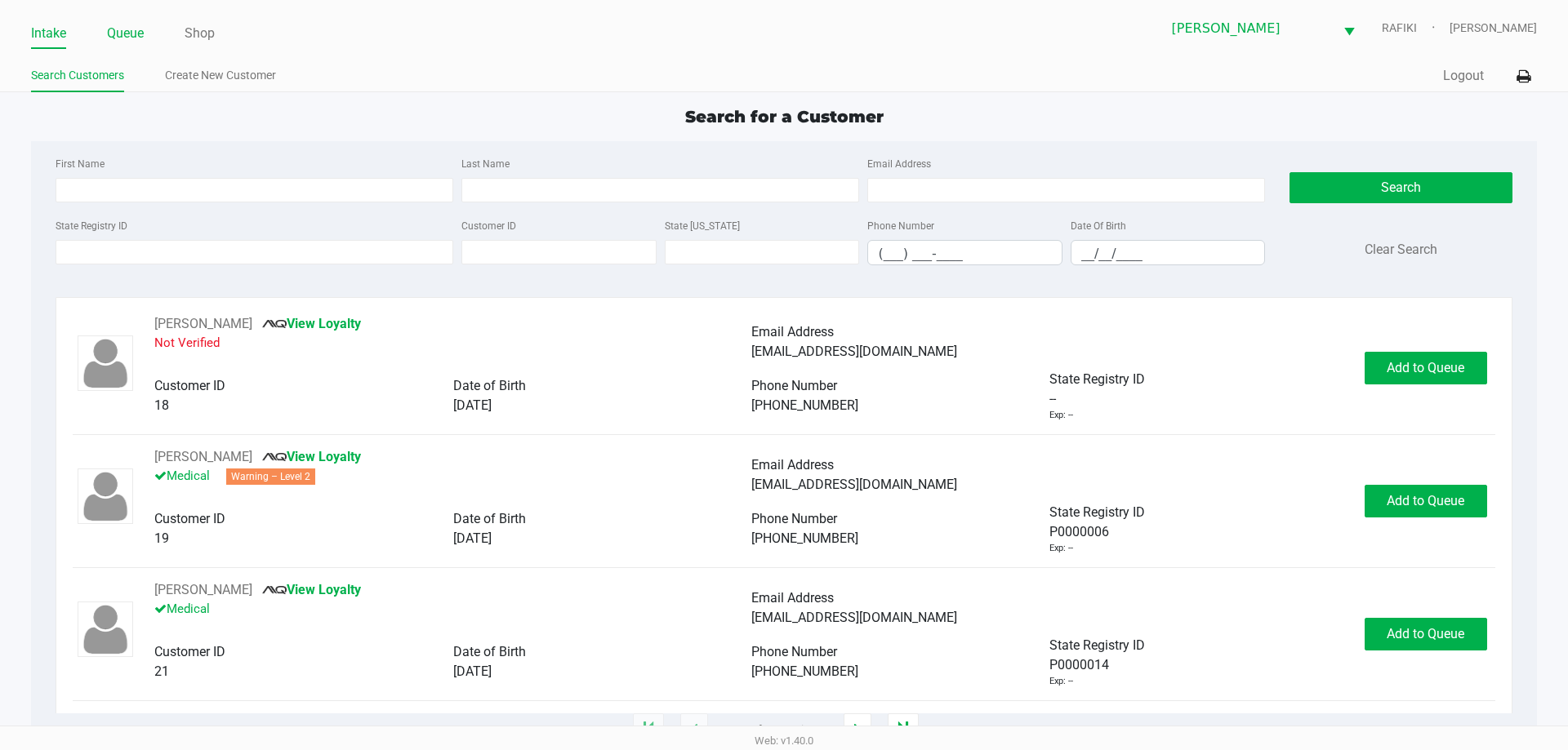
click at [139, 27] on link "Queue" at bounding box center [126, 34] width 37 height 23
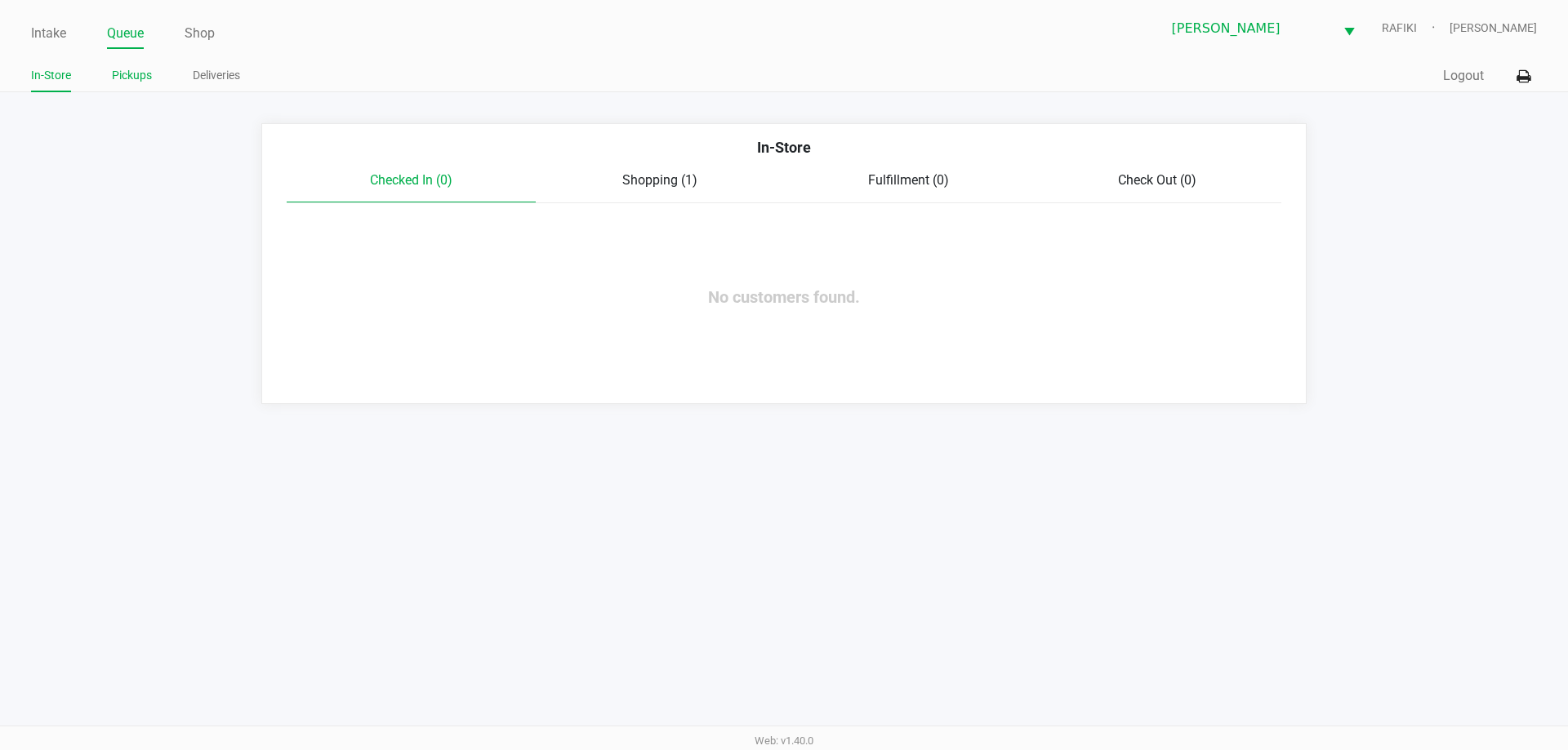
click at [143, 73] on link "Pickups" at bounding box center [132, 75] width 40 height 20
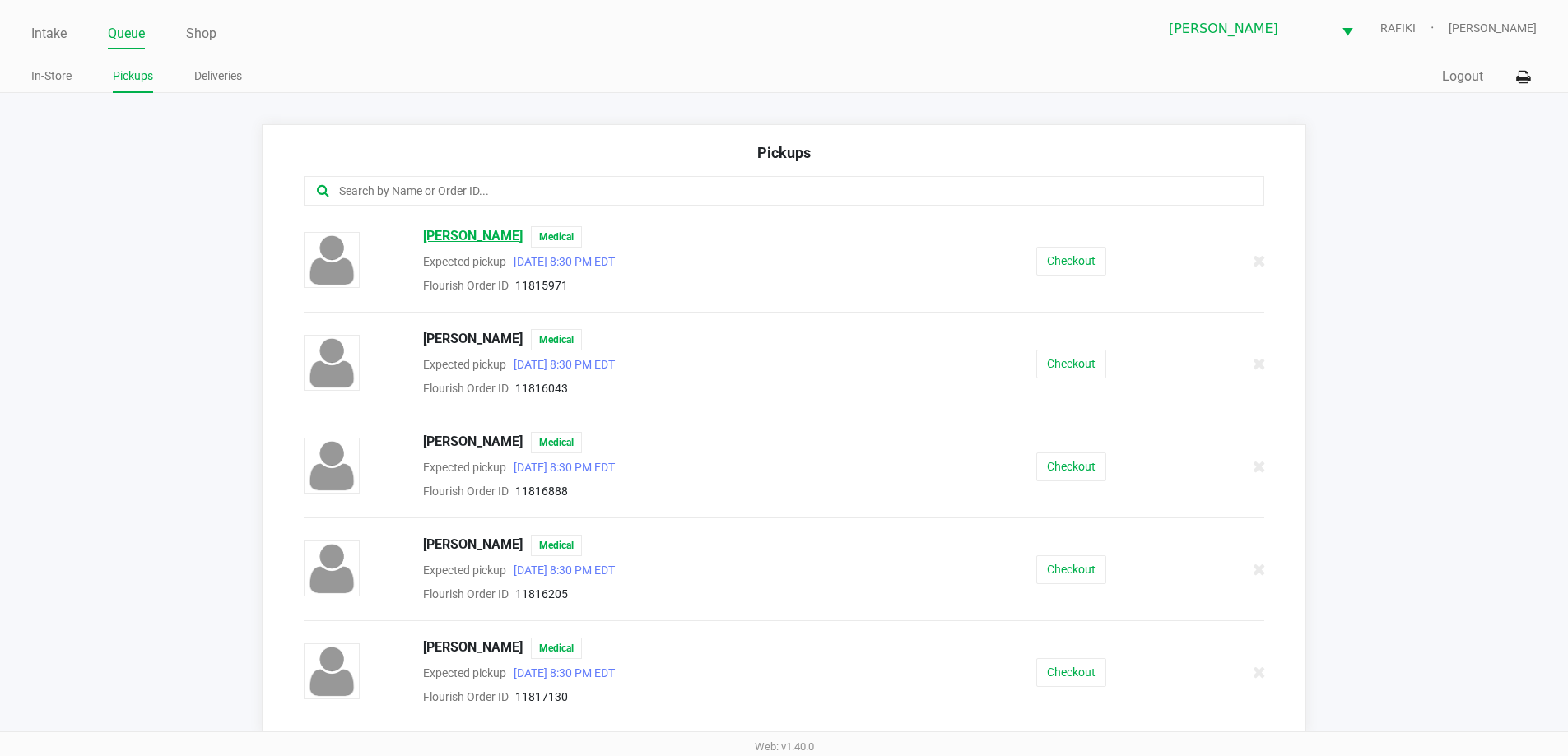
click at [468, 233] on span "Christine Allman" at bounding box center [473, 237] width 100 height 21
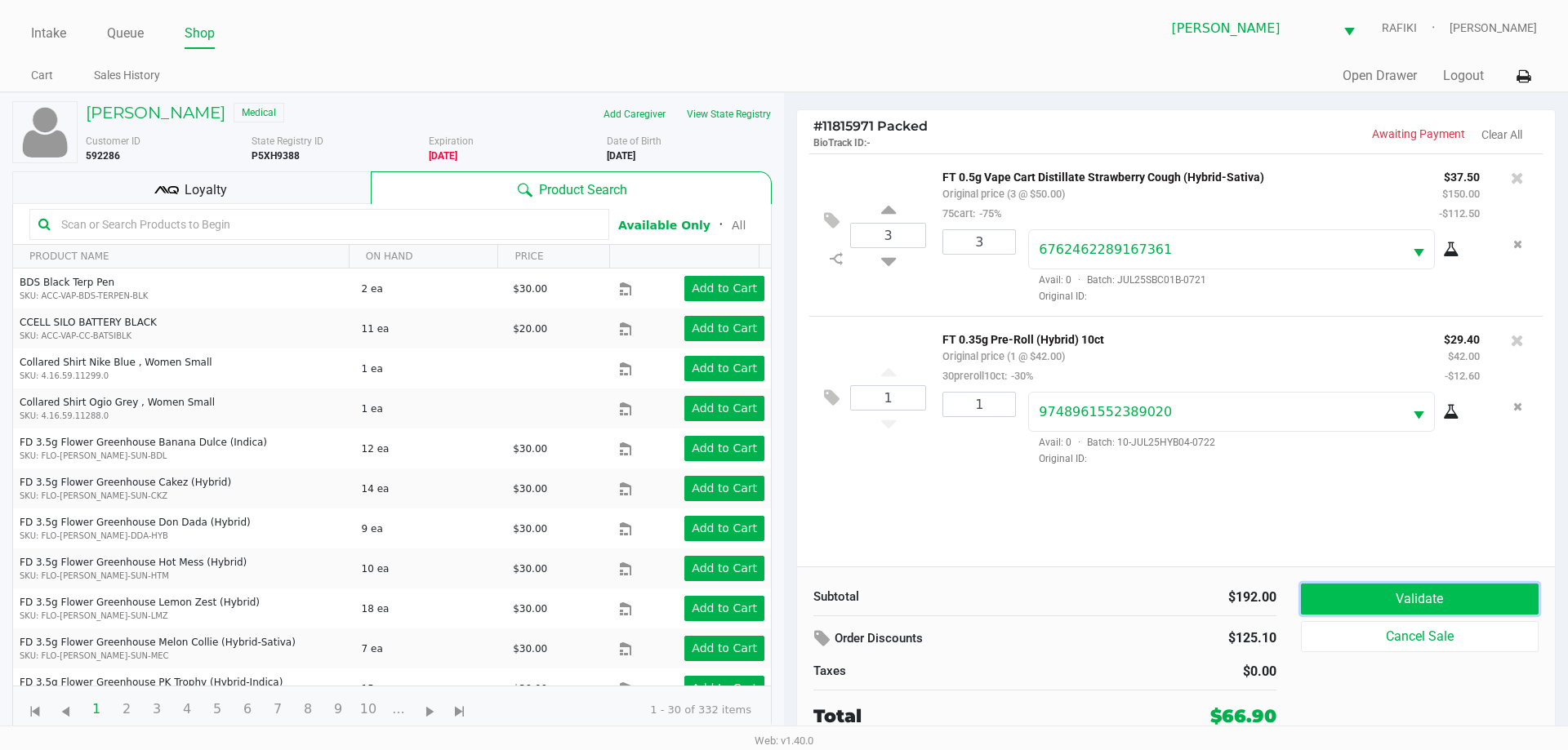
click at [1436, 602] on button "Validate" at bounding box center [1420, 599] width 238 height 31
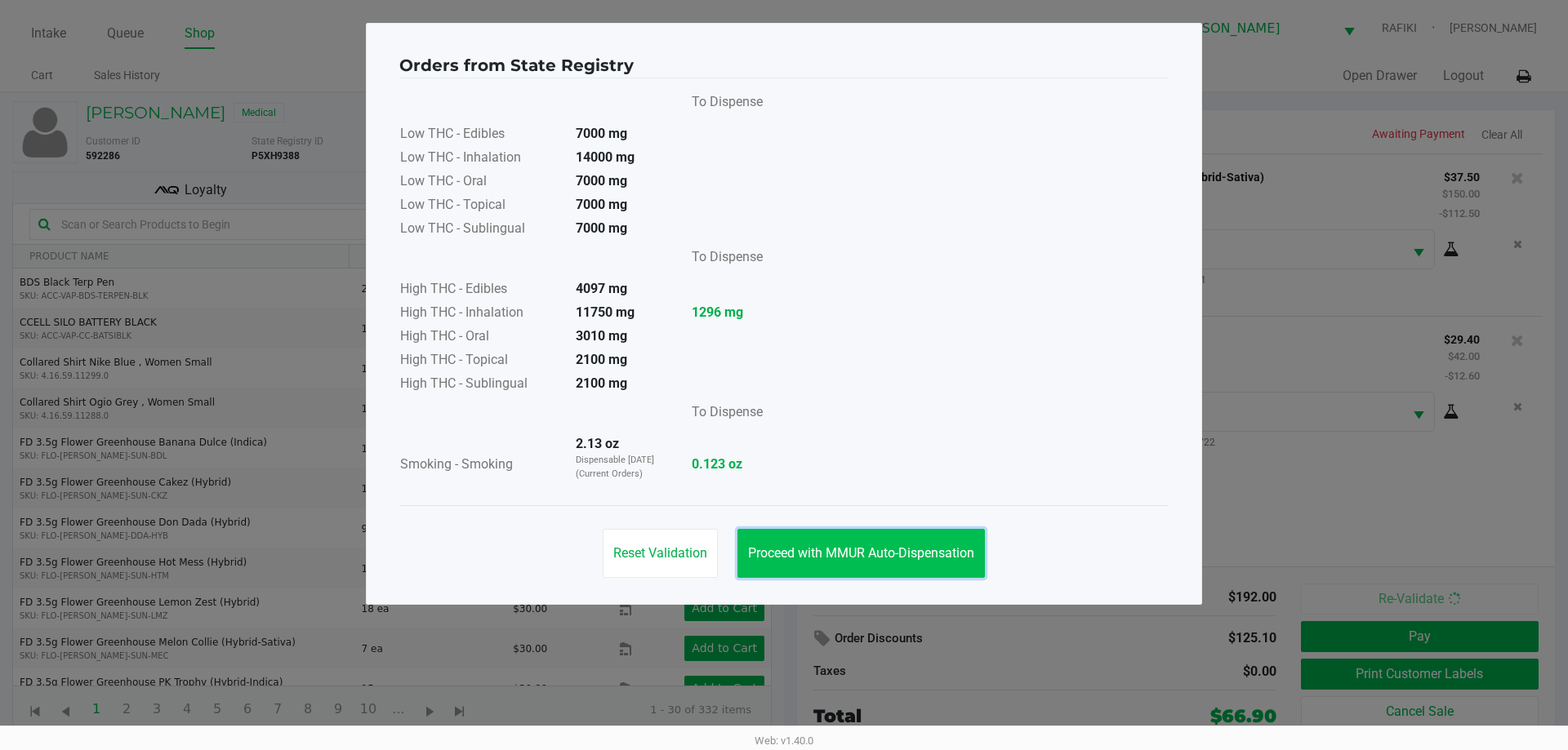
click at [841, 553] on span "Proceed with MMUR Auto-Dispensation" at bounding box center [862, 553] width 226 height 16
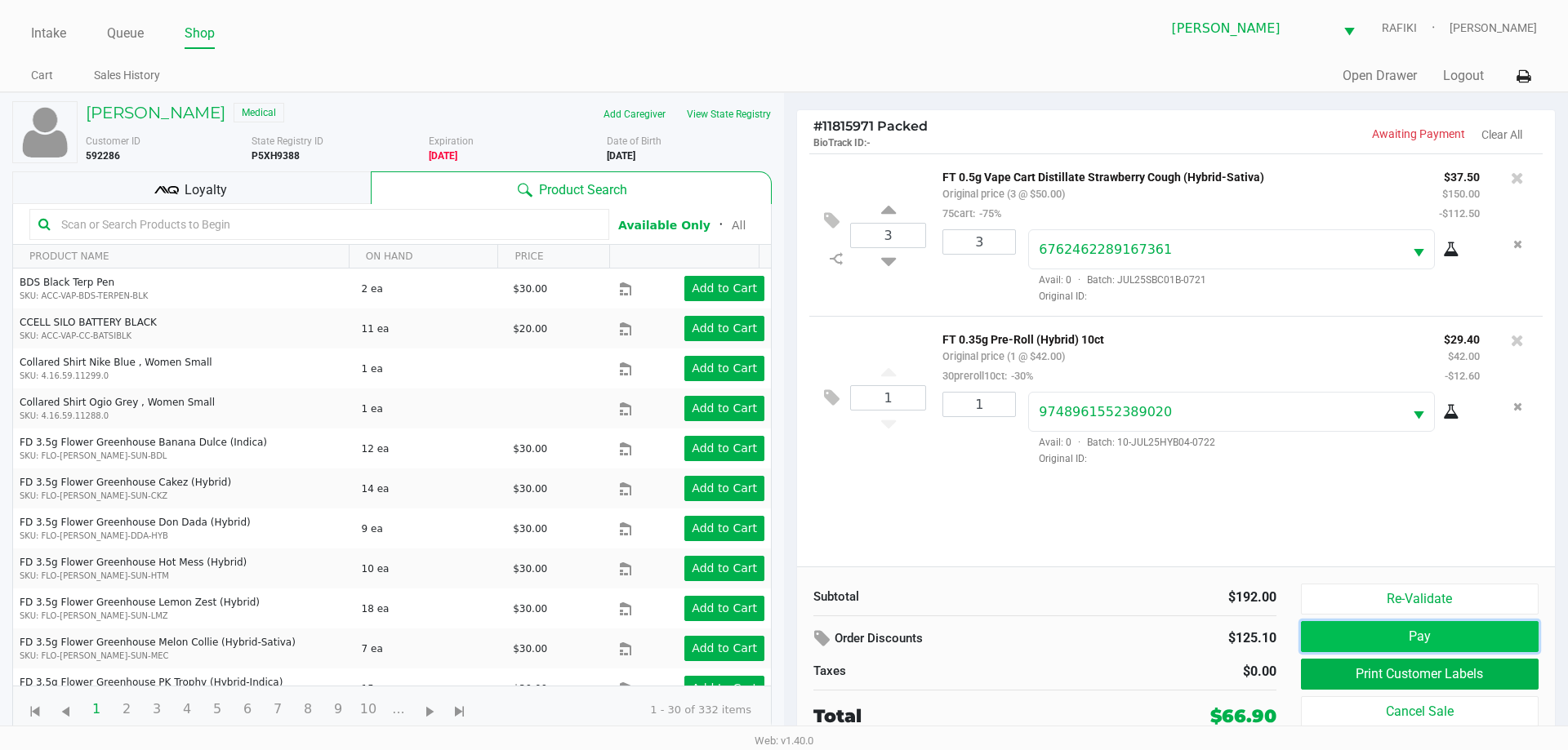
click at [1428, 649] on button "Pay" at bounding box center [1420, 636] width 238 height 31
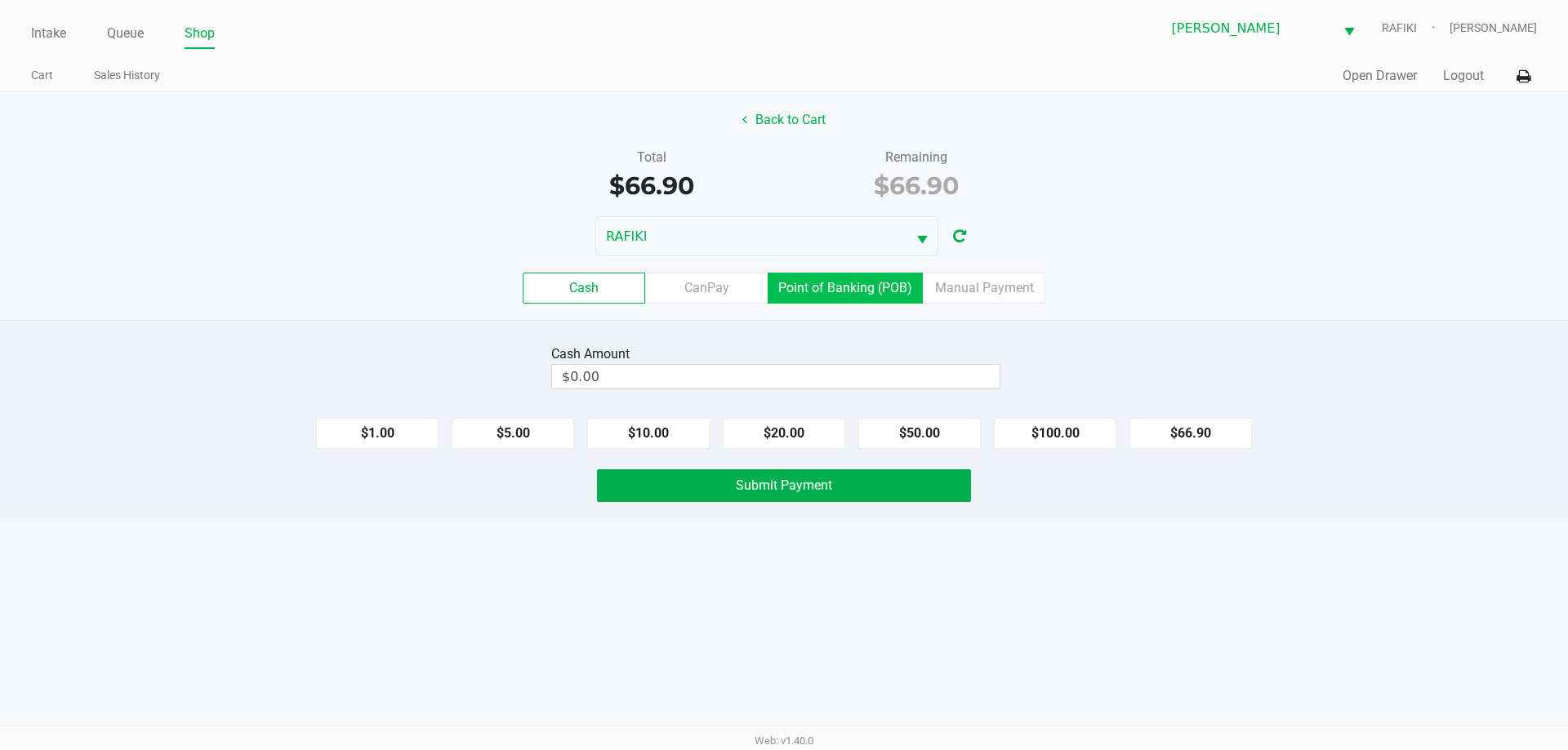
click at [849, 290] on label "Point of Banking (POB)" at bounding box center [846, 288] width 156 height 31
click at [0, 0] on 7 "Point of Banking (POB)" at bounding box center [0, 0] width 0 height 0
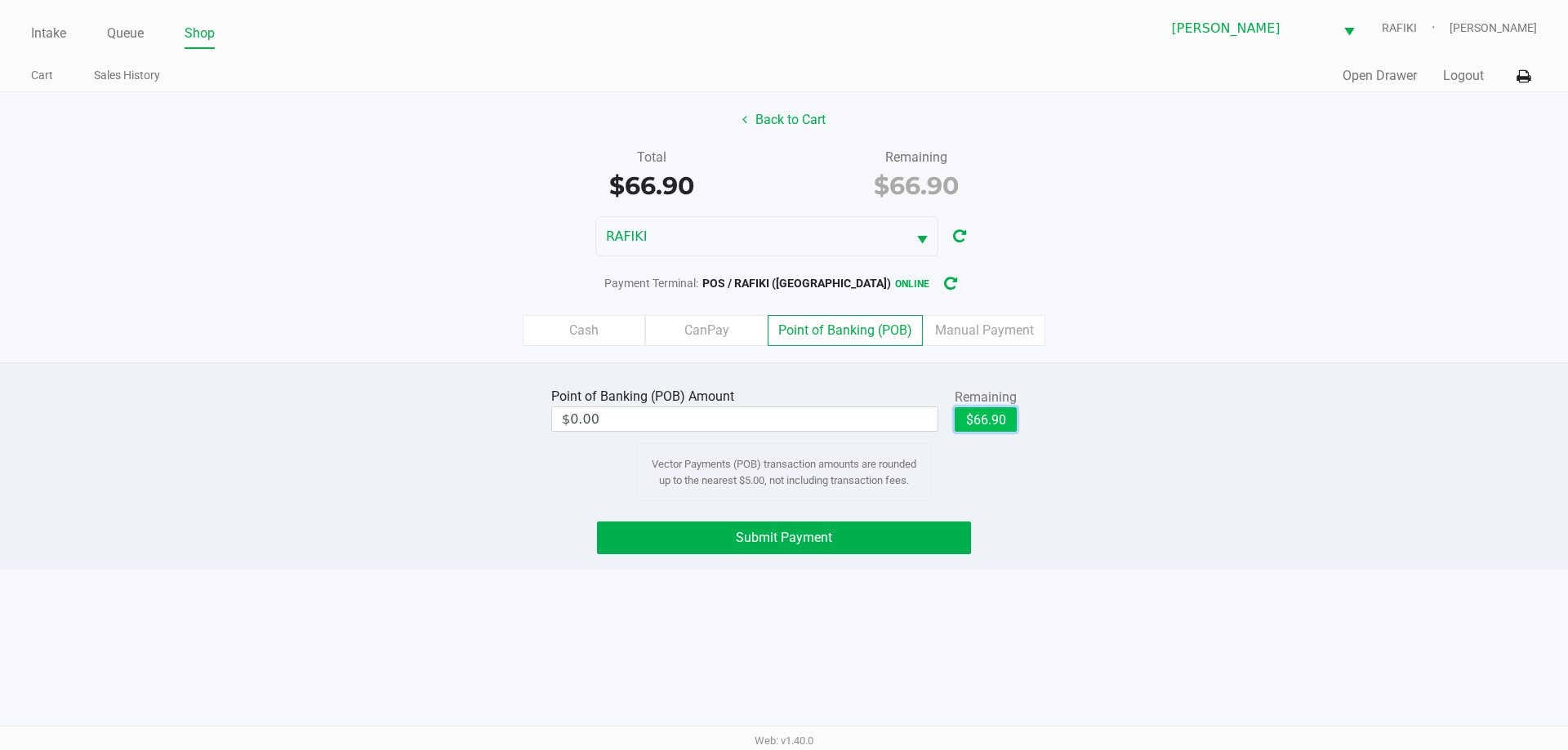
click at [989, 421] on button "$66.90" at bounding box center [986, 420] width 62 height 25
type input "$66.90"
click at [867, 543] on button "Submit Payment" at bounding box center [784, 538] width 374 height 33
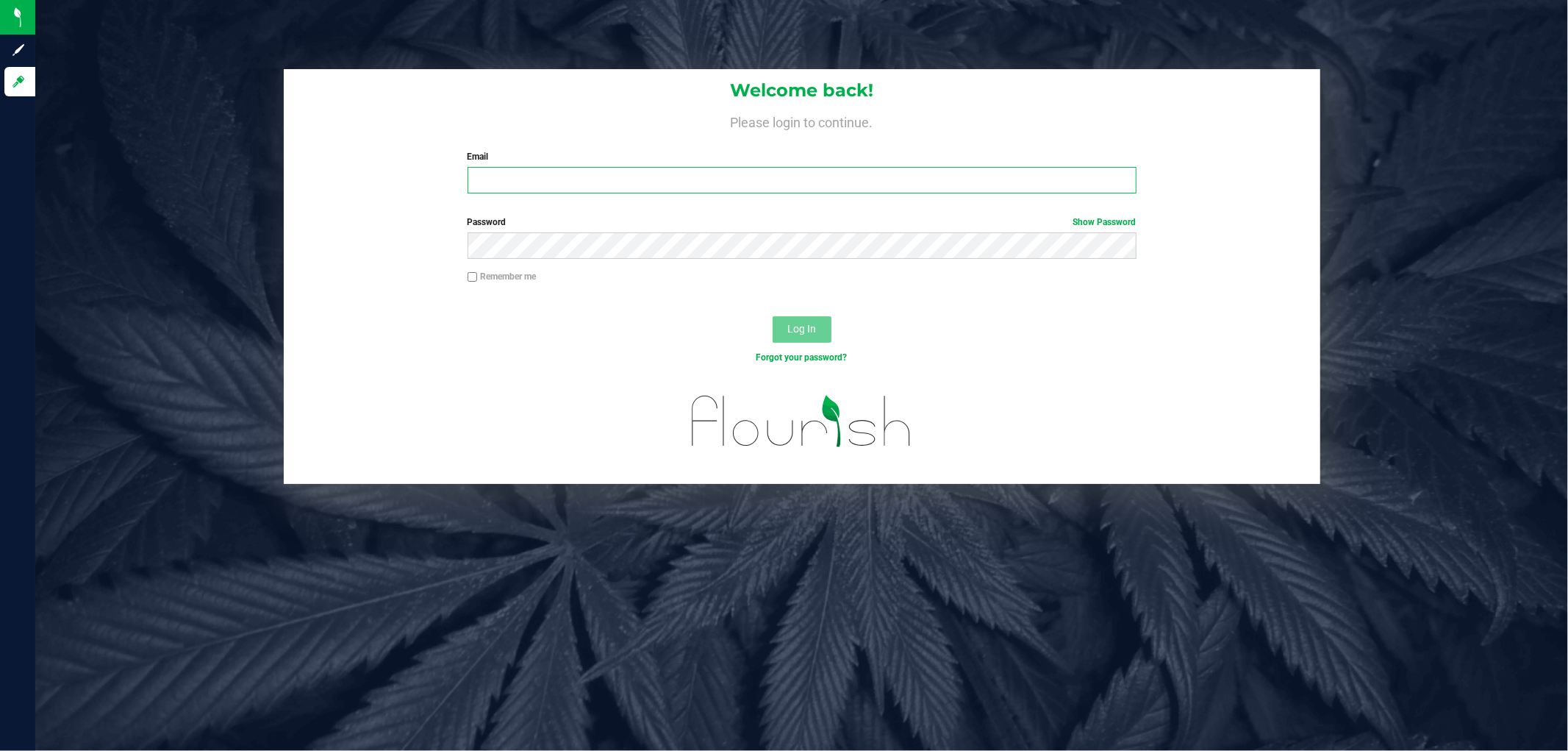
click at [586, 177] on input "Email" at bounding box center [802, 180] width 669 height 26
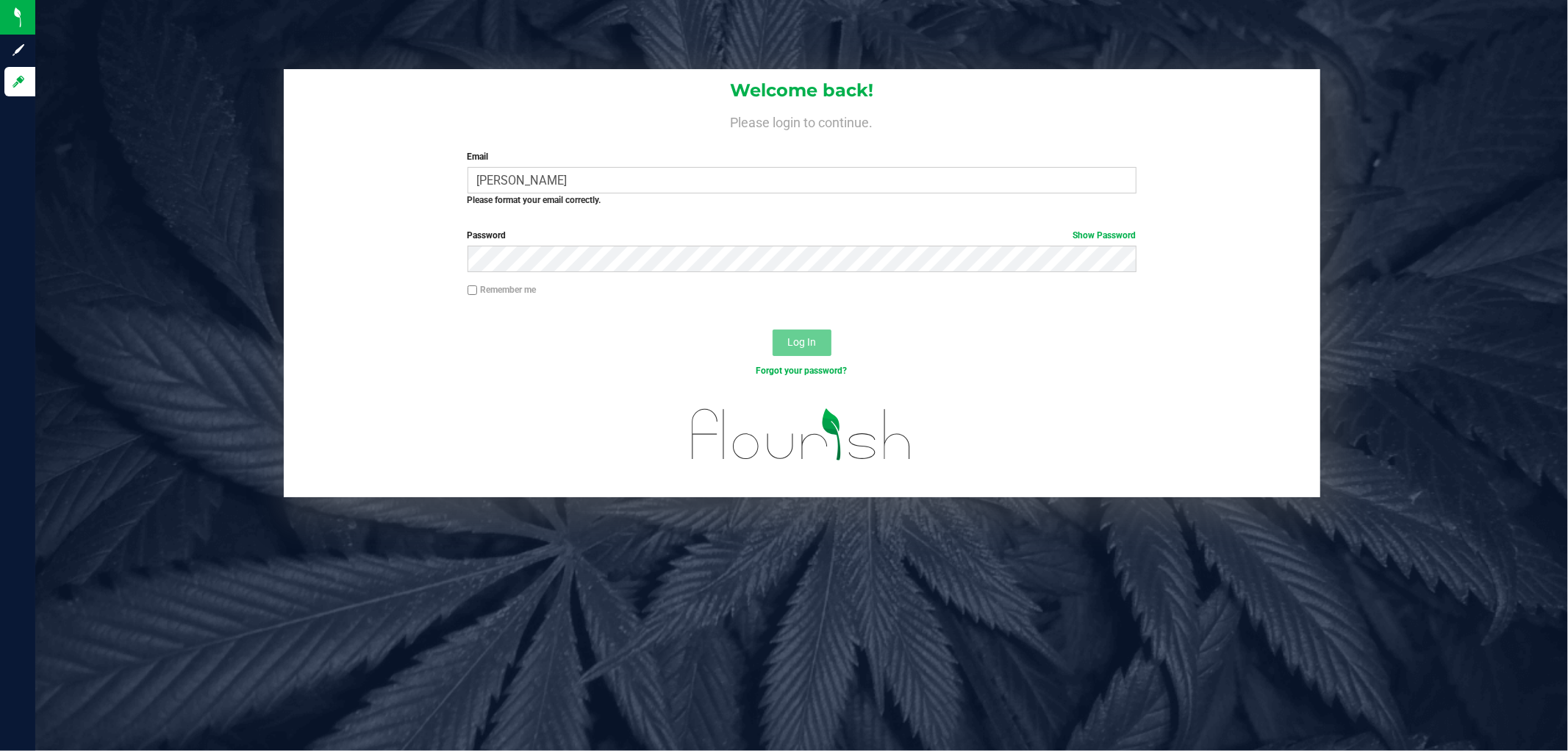
click at [136, 371] on div "Welcome back! Please login to continue. Email [PERSON_NAME] Required Please for…" at bounding box center [801, 283] width 1555 height 428
click at [598, 172] on input "[PERSON_NAME]" at bounding box center [802, 180] width 669 height 26
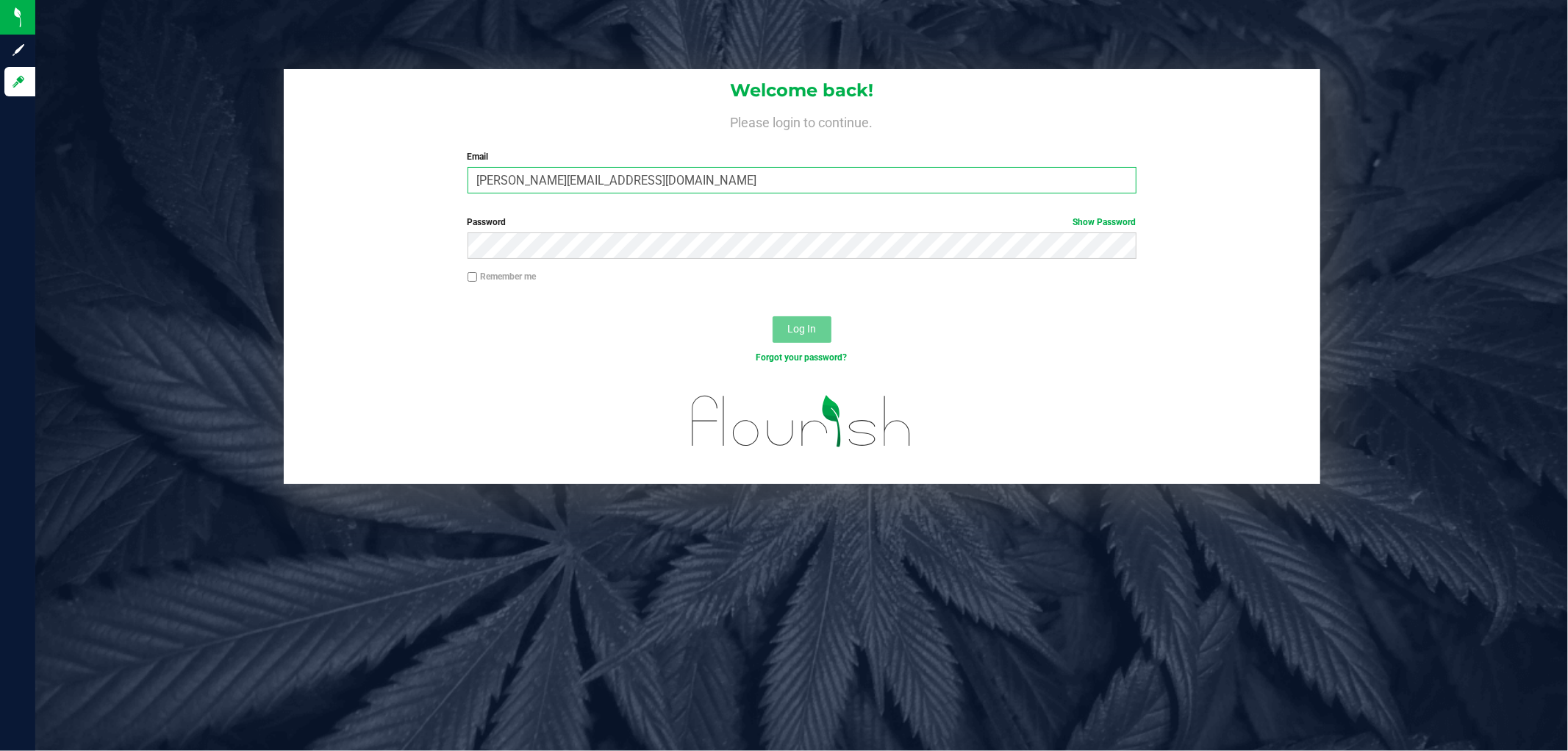
type input "[PERSON_NAME][EMAIL_ADDRESS][DOMAIN_NAME]"
click at [772, 316] on button "Log In" at bounding box center [802, 329] width 59 height 26
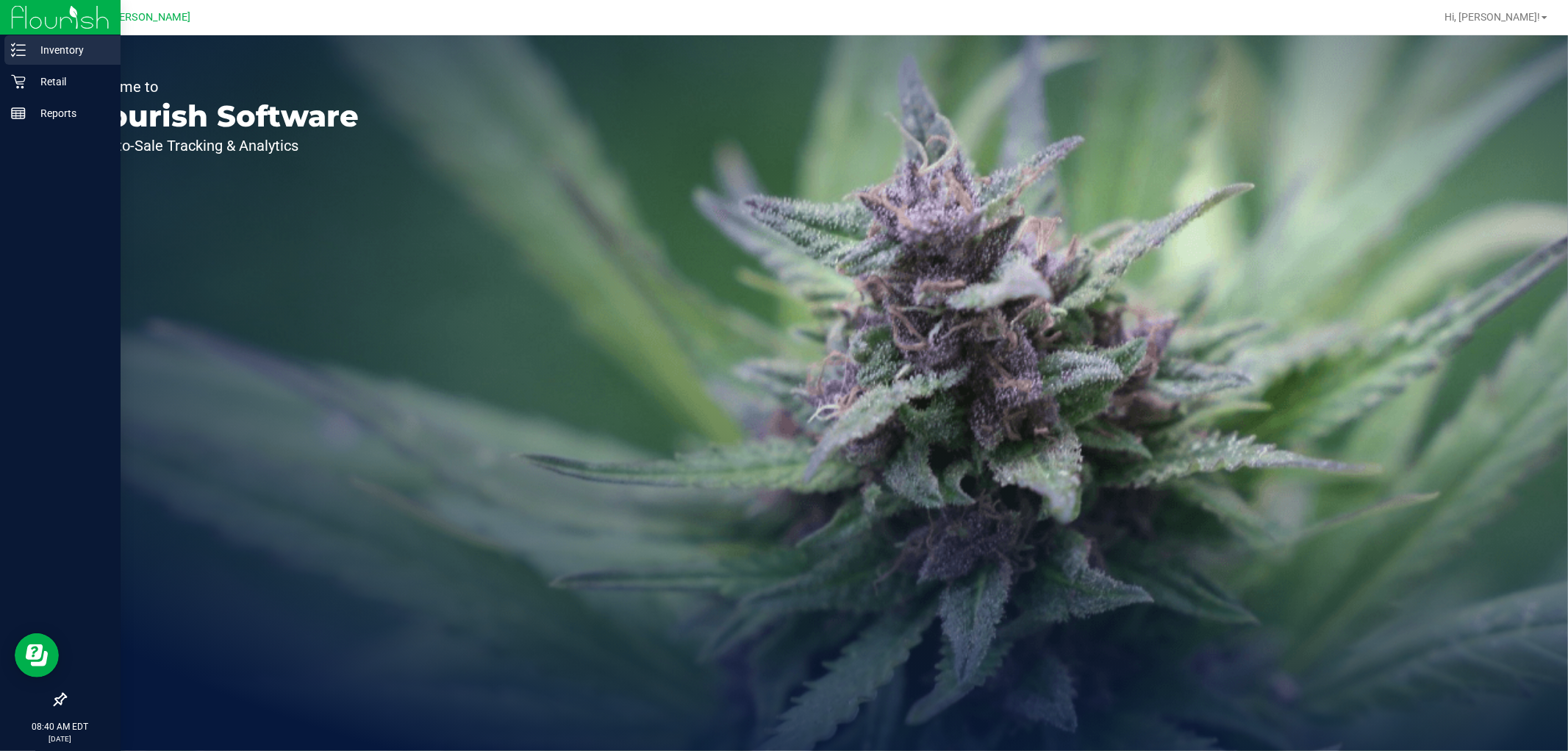
click at [11, 47] on icon at bounding box center [18, 50] width 14 height 14
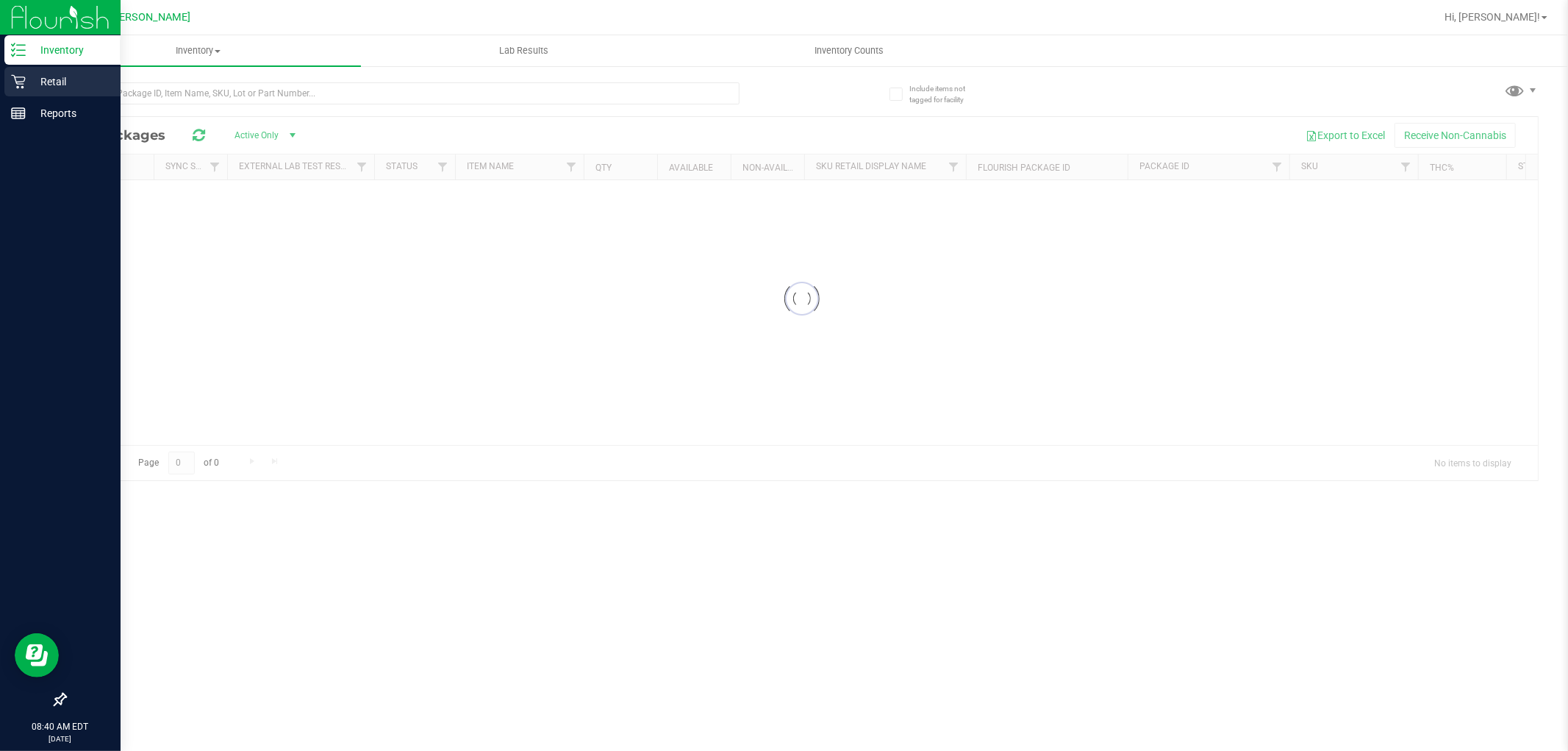
click at [20, 84] on icon at bounding box center [18, 82] width 14 height 14
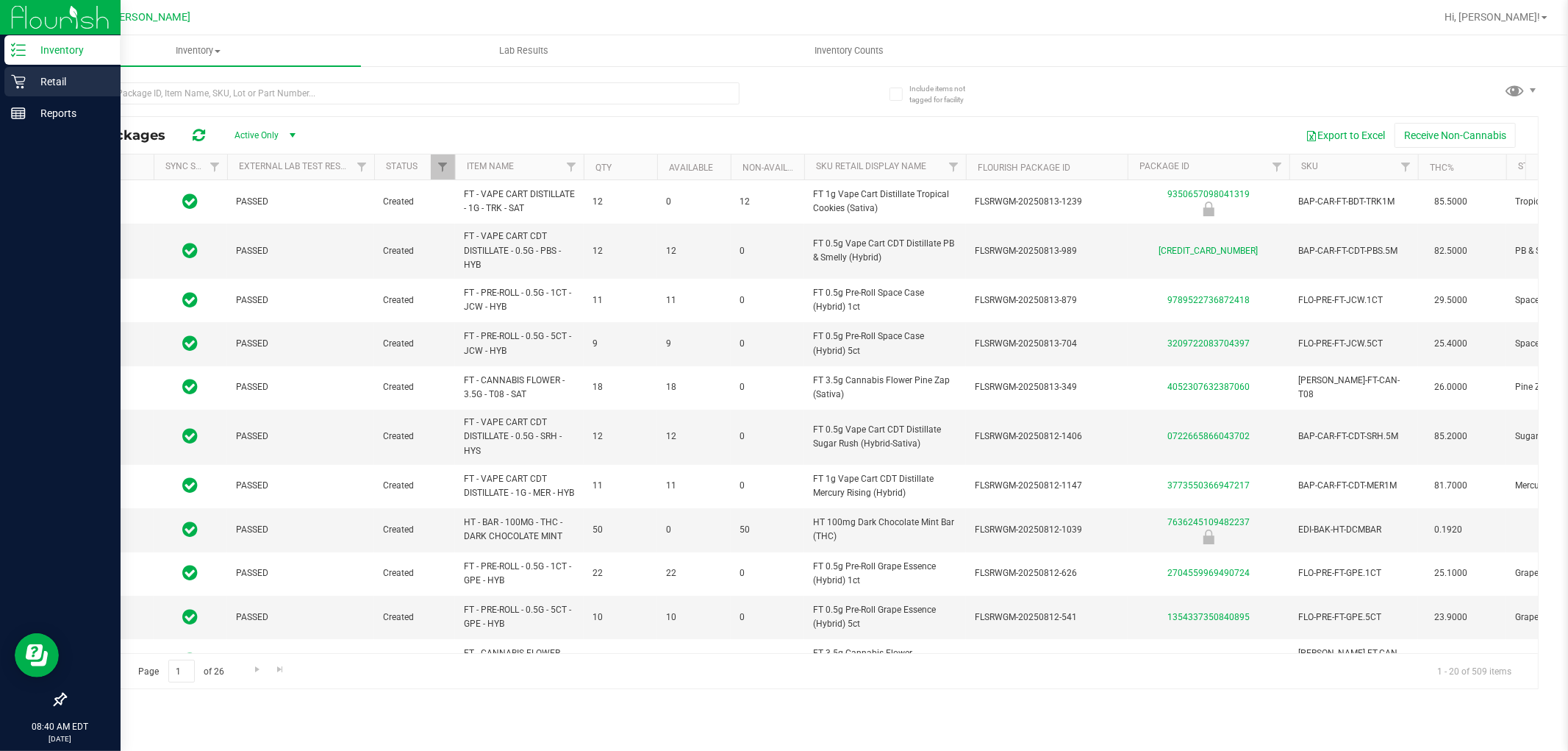
type input "[DATE]"
click at [25, 78] on p "Retail" at bounding box center [69, 81] width 88 height 18
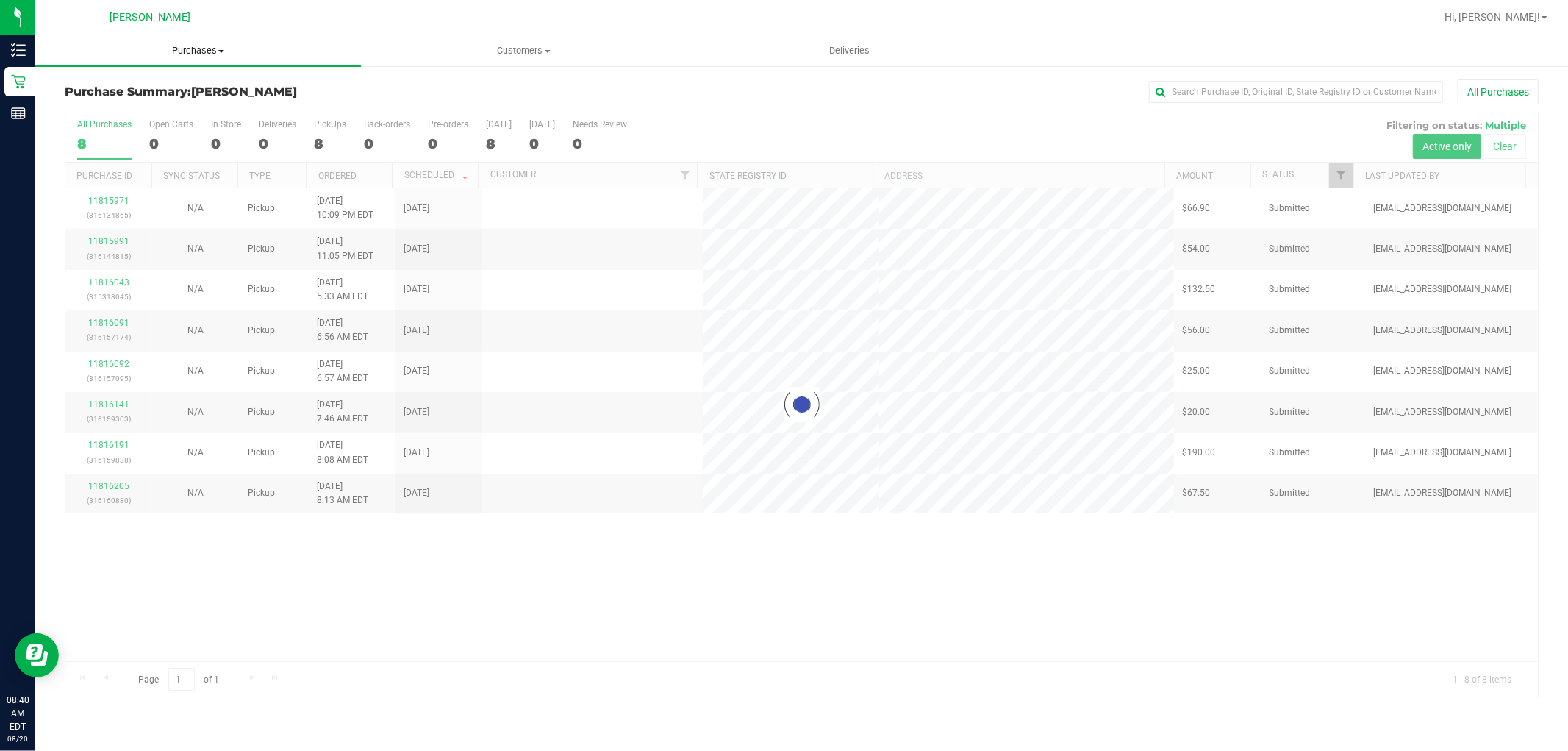
click at [208, 48] on span "Purchases" at bounding box center [197, 50] width 325 height 14
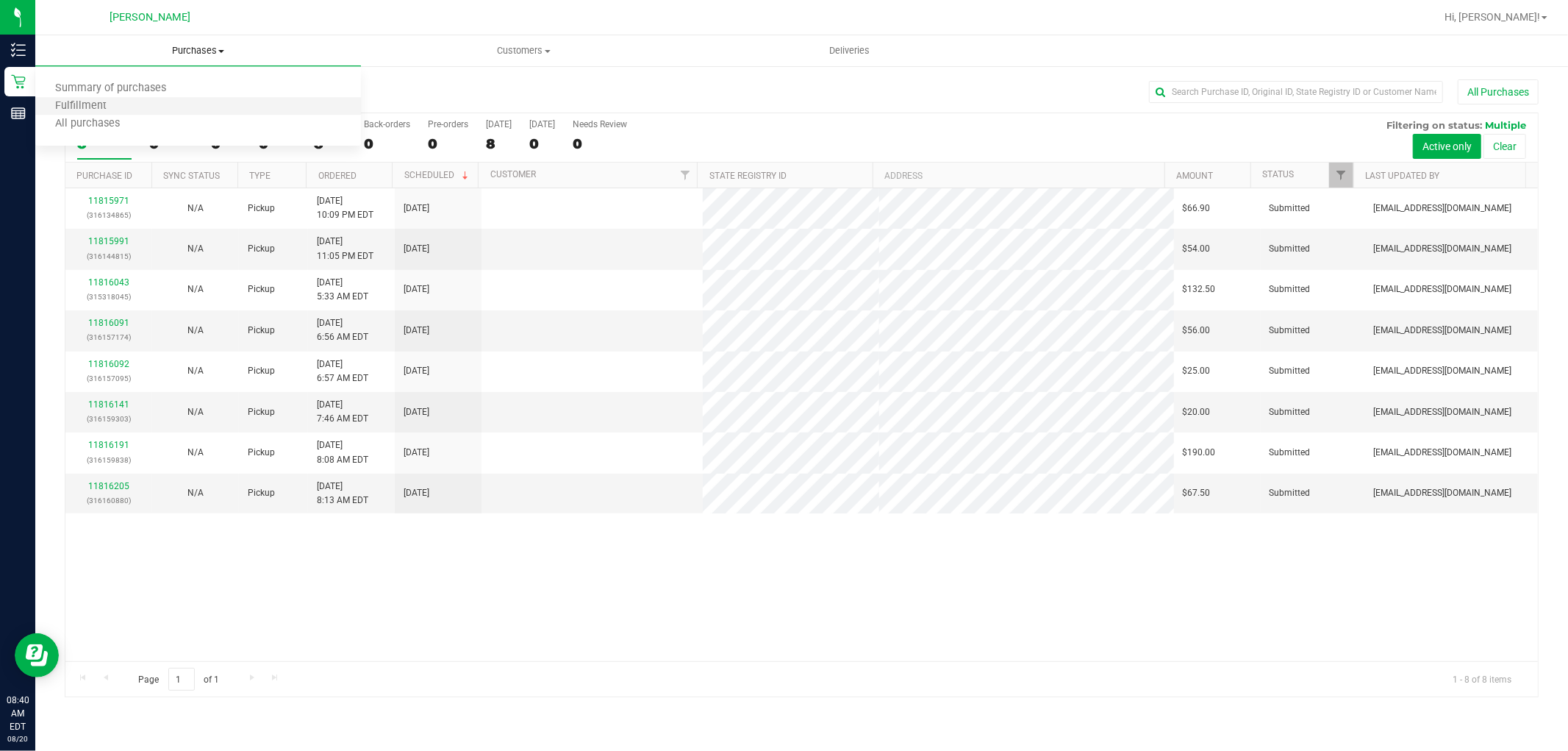
click at [208, 99] on li "Fulfillment" at bounding box center [197, 107] width 325 height 18
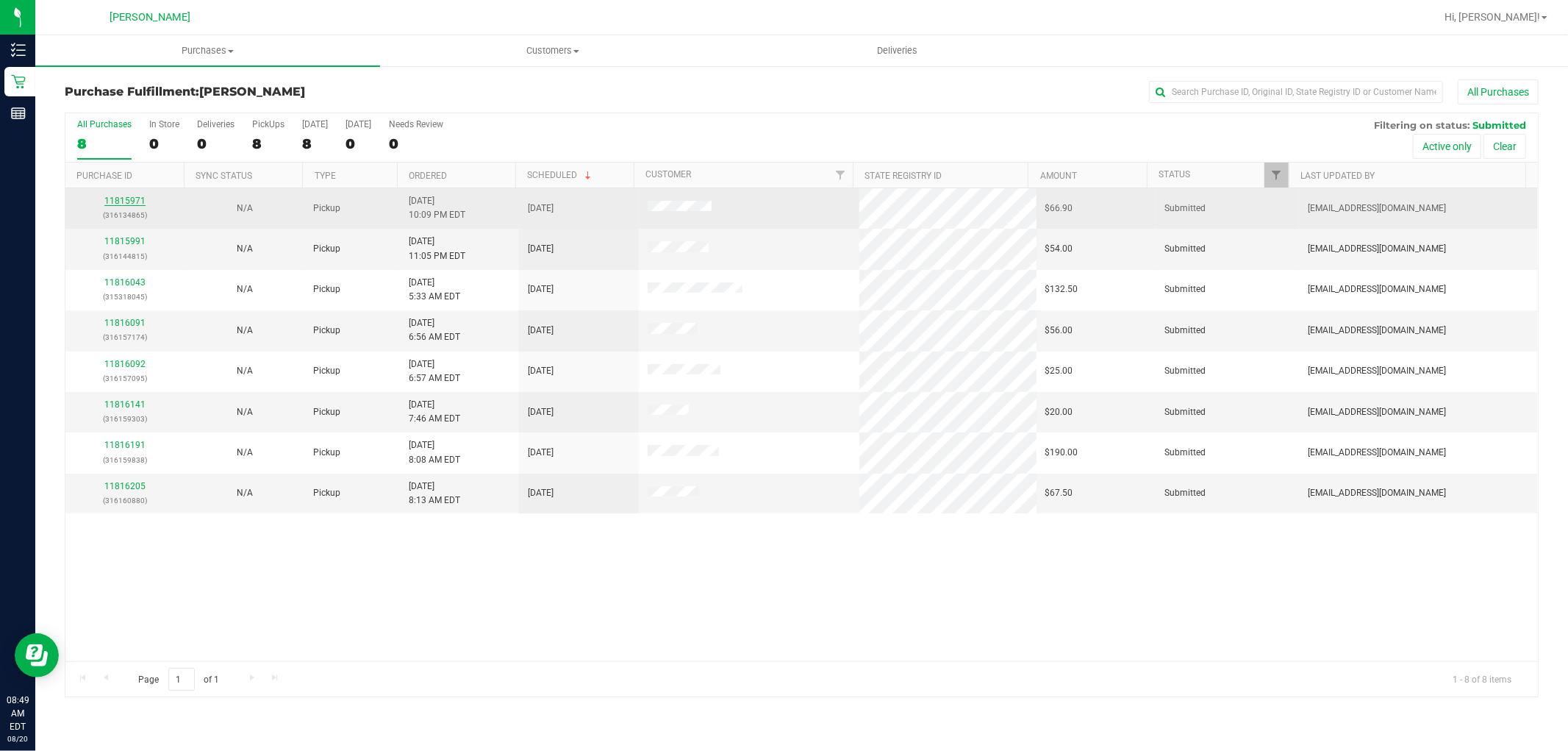
click at [126, 200] on link "11815971" at bounding box center [125, 200] width 41 height 10
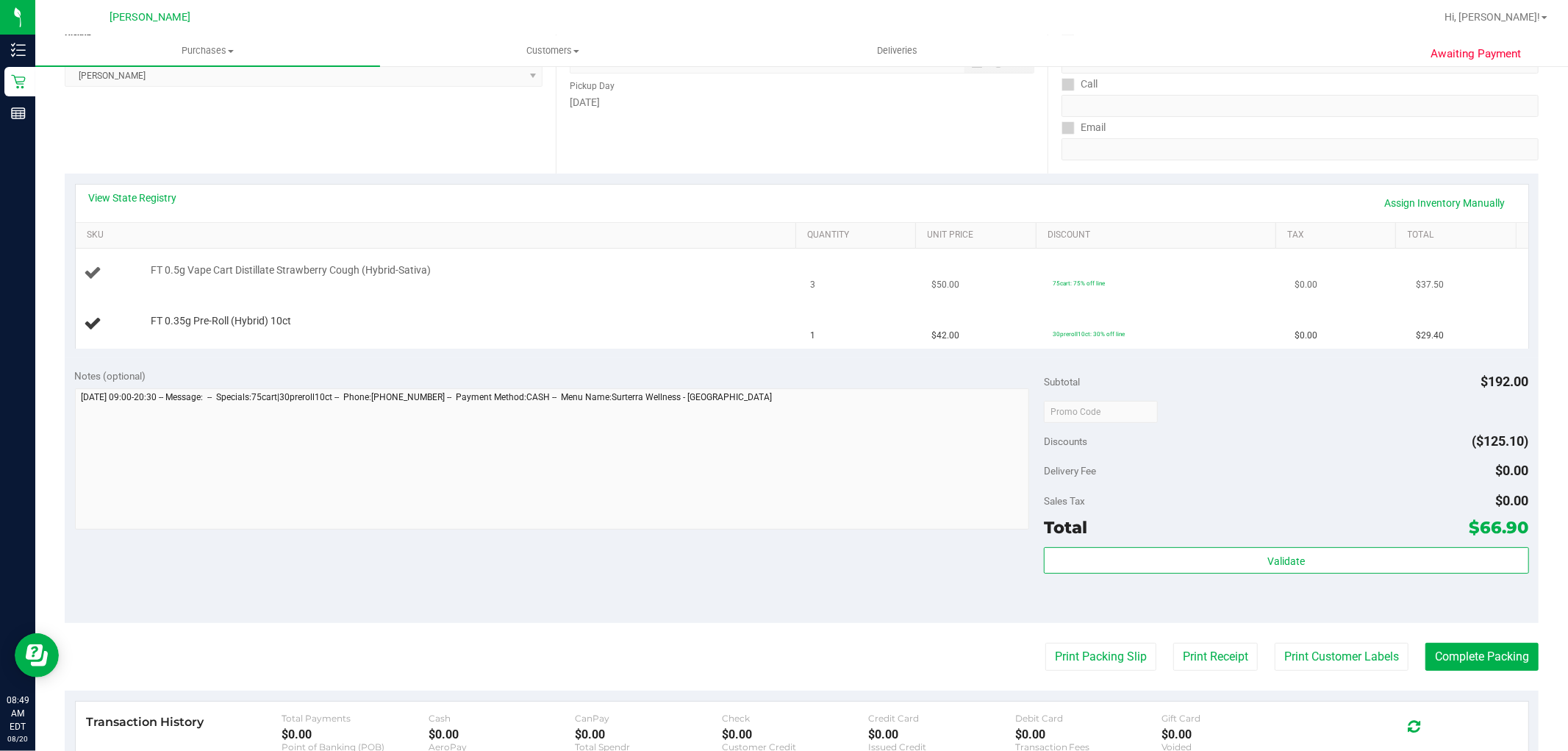
scroll to position [245, 0]
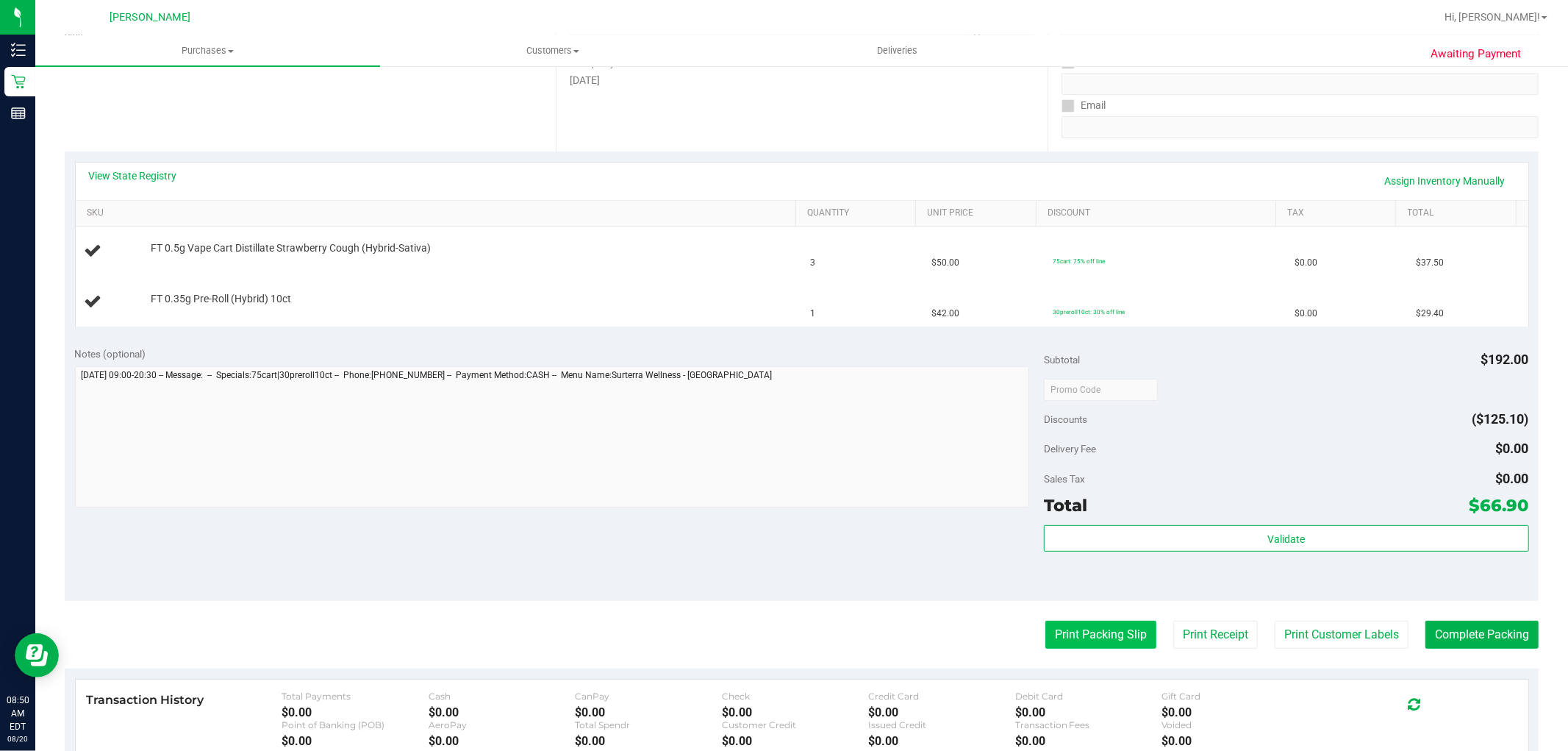
click at [1069, 641] on button "Print Packing Slip" at bounding box center [1101, 634] width 111 height 28
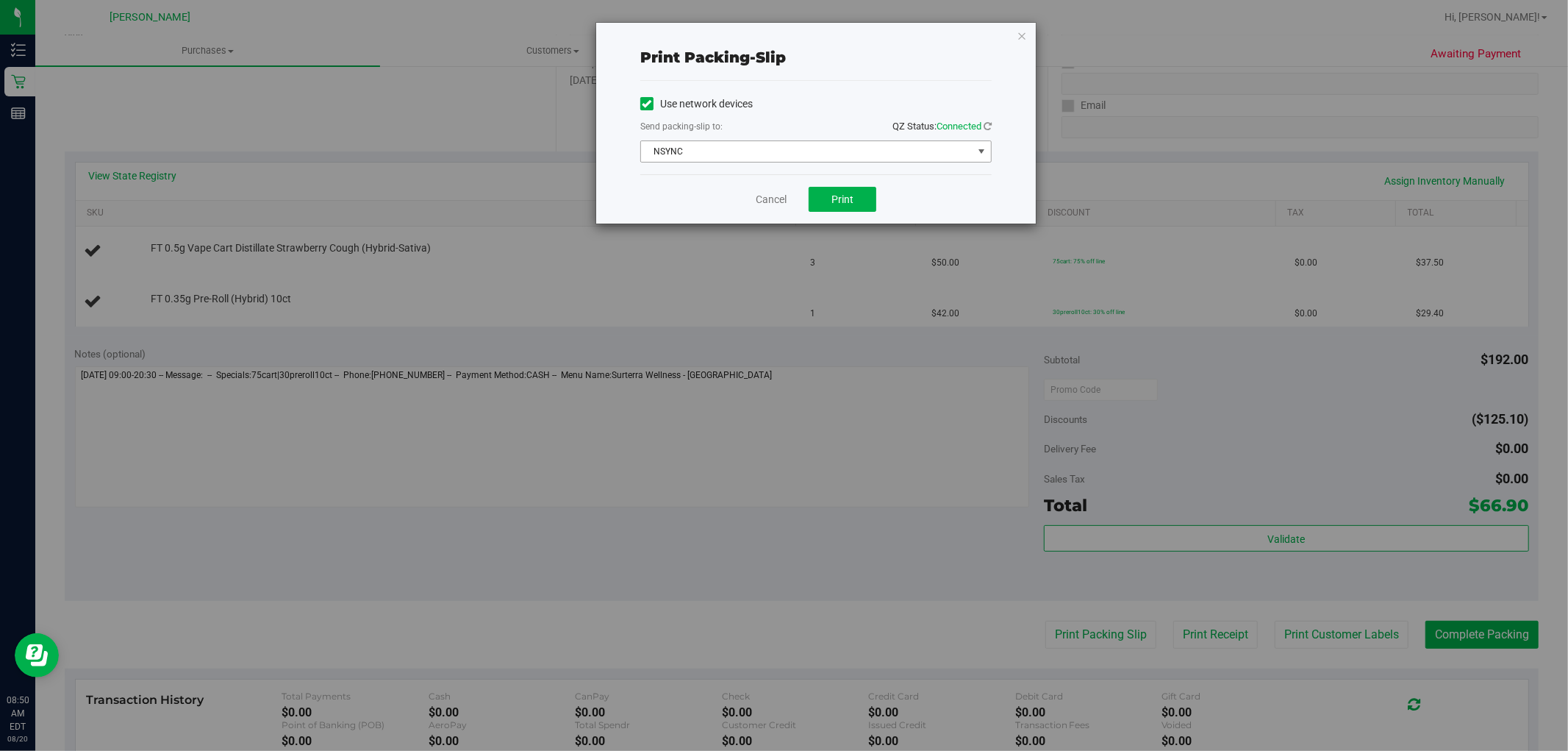
click at [769, 146] on span "NSYNC" at bounding box center [807, 151] width 332 height 21
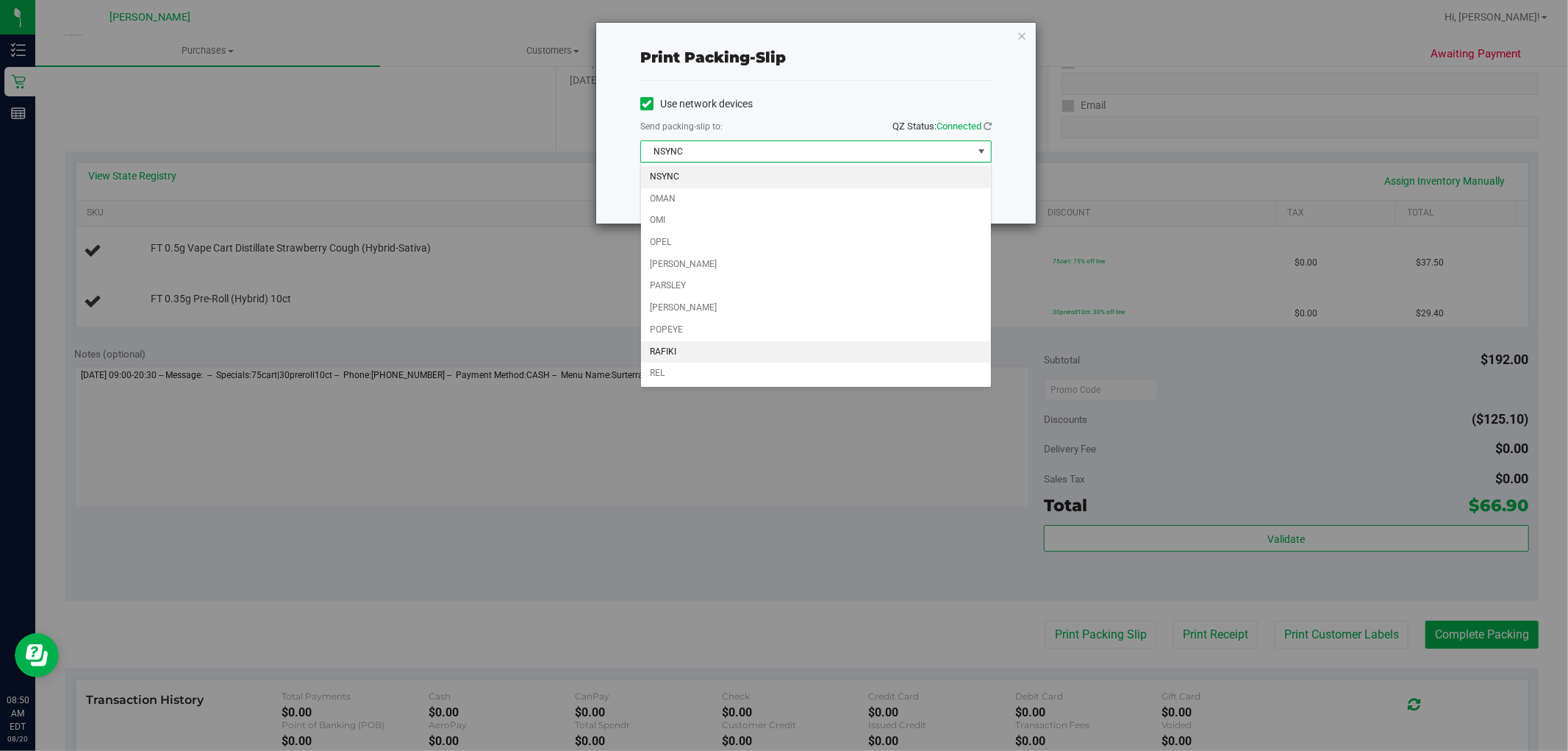
click at [773, 341] on li "RAFIKI" at bounding box center [816, 352] width 350 height 22
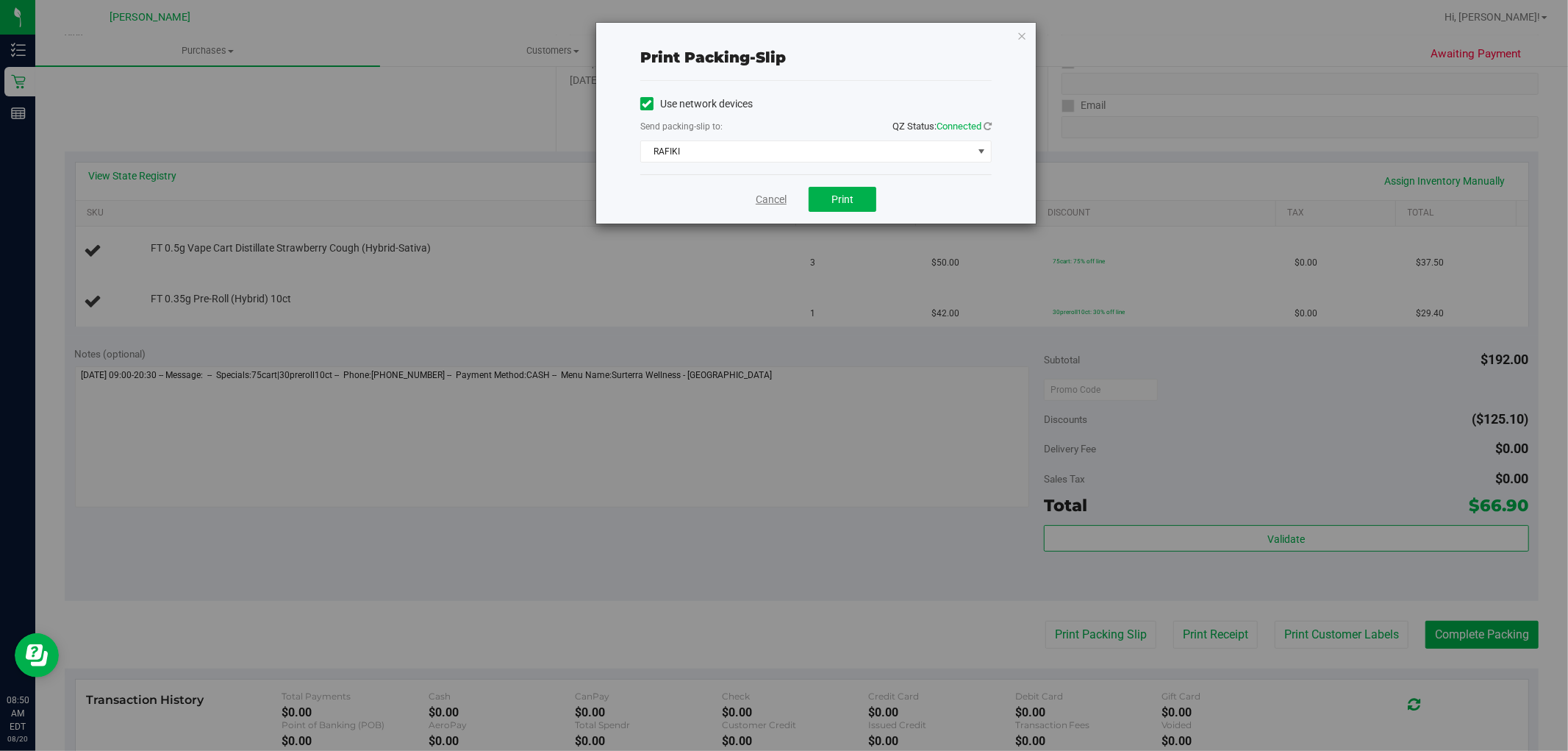
click at [770, 197] on link "Cancel" at bounding box center [771, 199] width 31 height 15
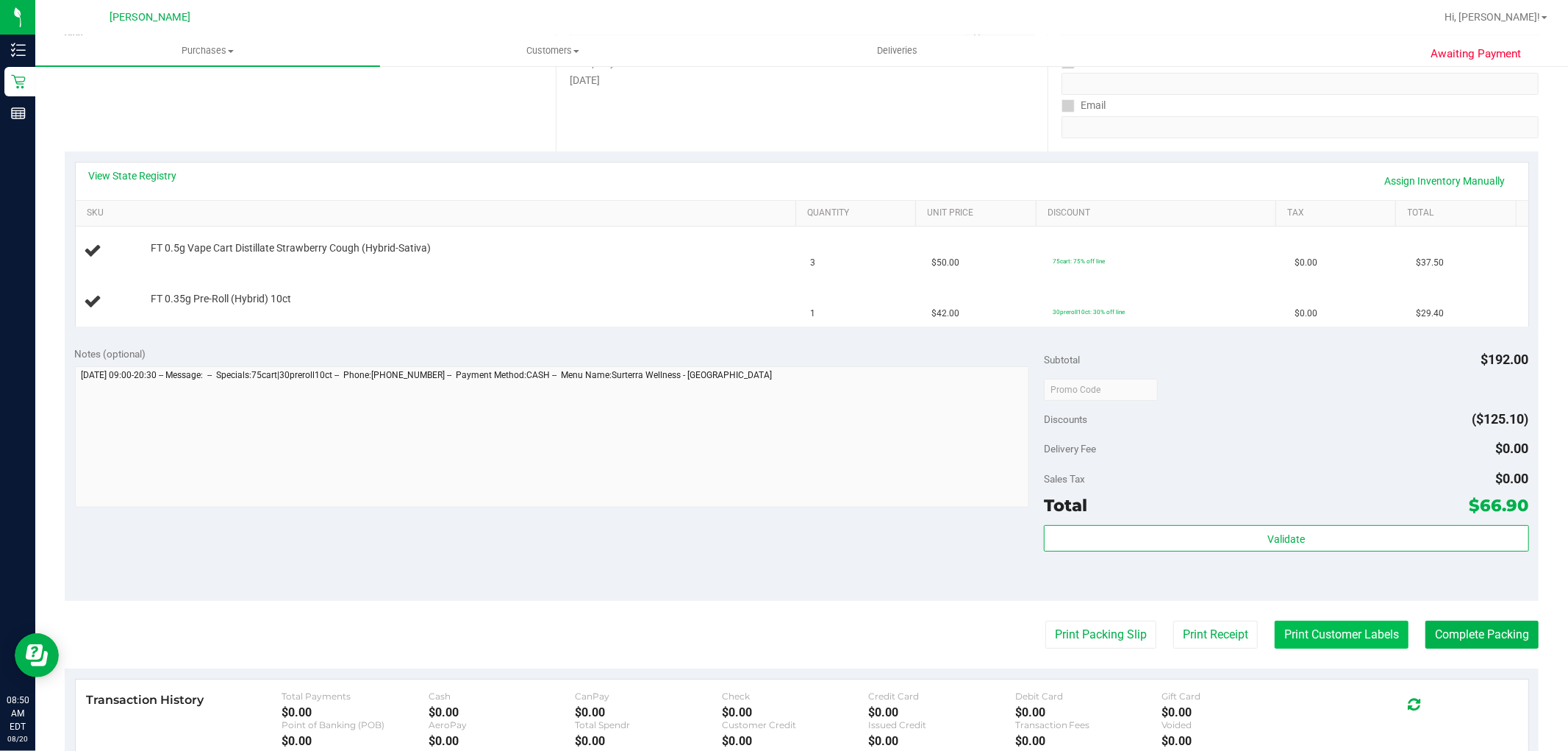
click at [1314, 644] on button "Print Customer Labels" at bounding box center [1342, 634] width 134 height 28
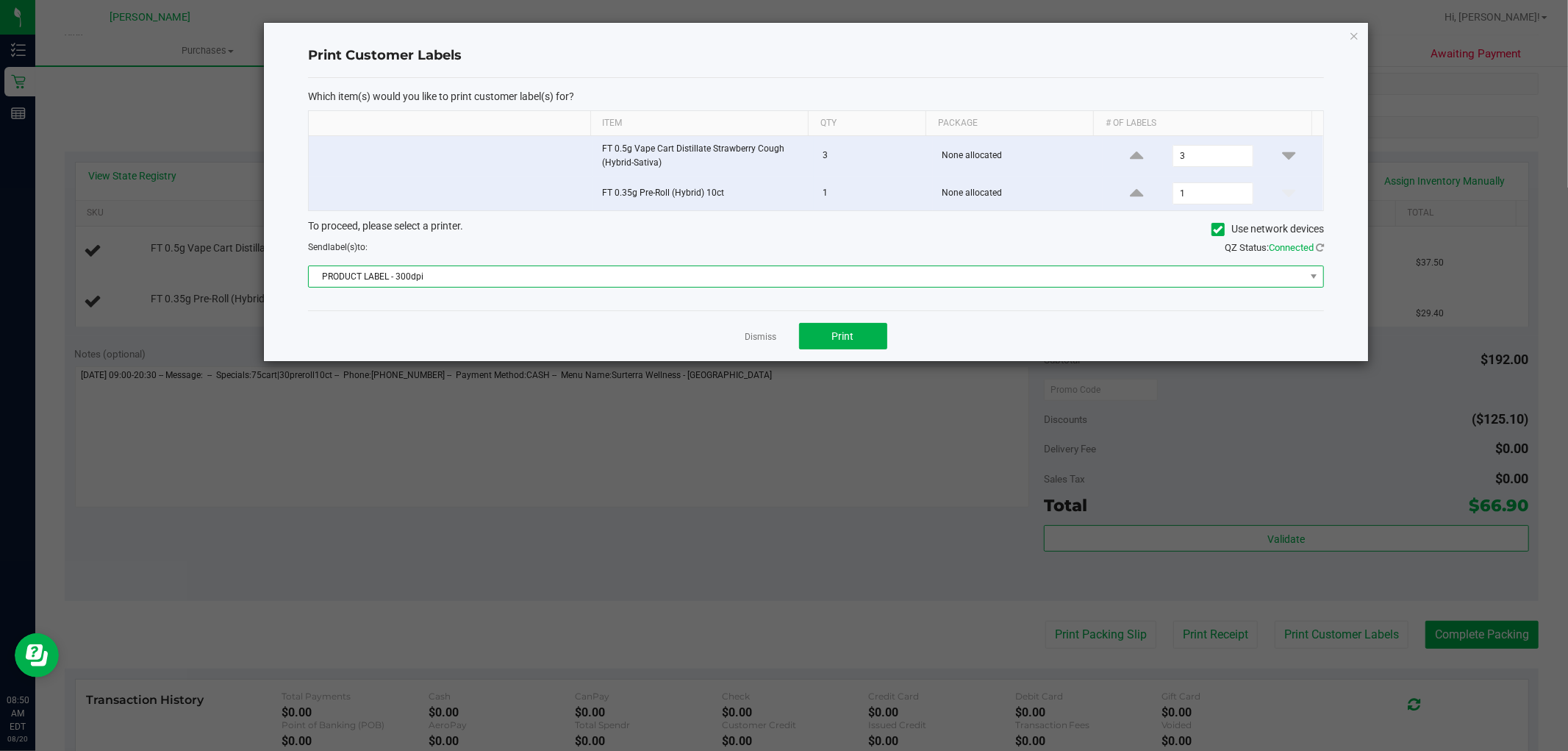
click at [835, 274] on span "PRODUCT LABEL - 300dpi" at bounding box center [807, 277] width 996 height 21
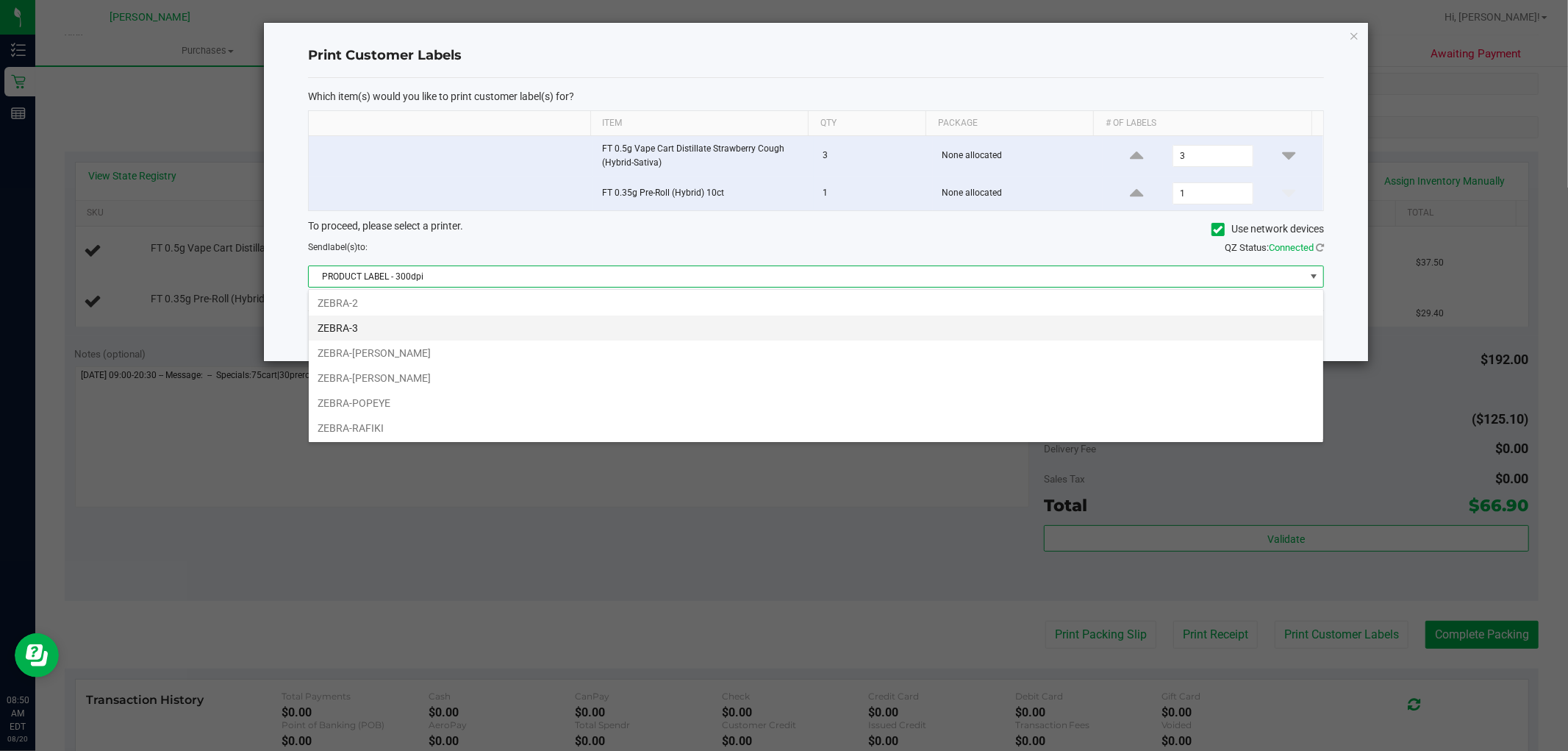
scroll to position [79, 0]
drag, startPoint x: 836, startPoint y: 376, endPoint x: 509, endPoint y: 408, distance: 328.6
click at [509, 408] on li "ZEBRA-RAFIKI" at bounding box center [815, 401] width 1014 height 25
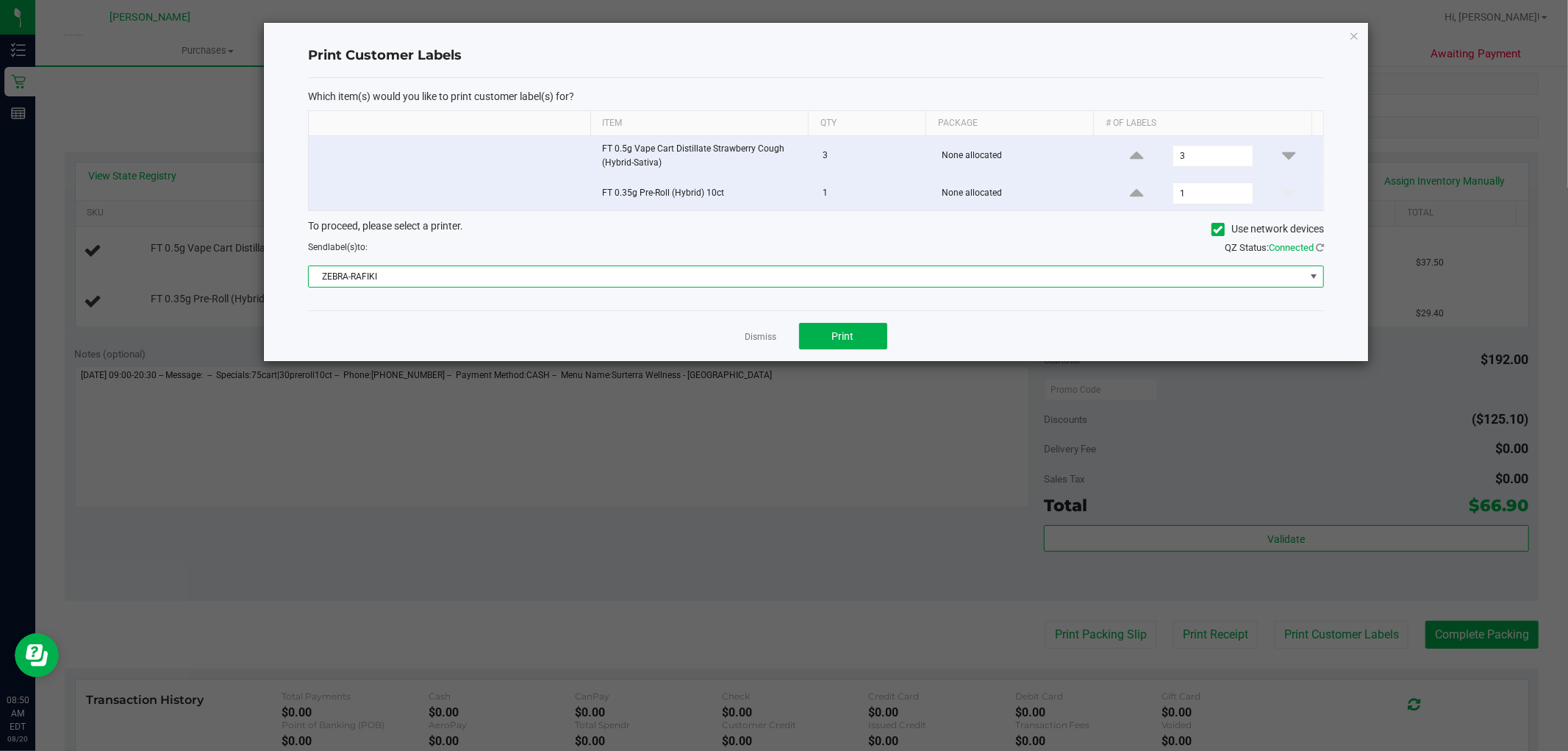
click at [558, 457] on ngb-modal-window "Print Customer Labels Which item(s) would you like to print customer label(s) f…" at bounding box center [789, 376] width 1579 height 751
click at [753, 340] on link "Dismiss" at bounding box center [761, 337] width 32 height 13
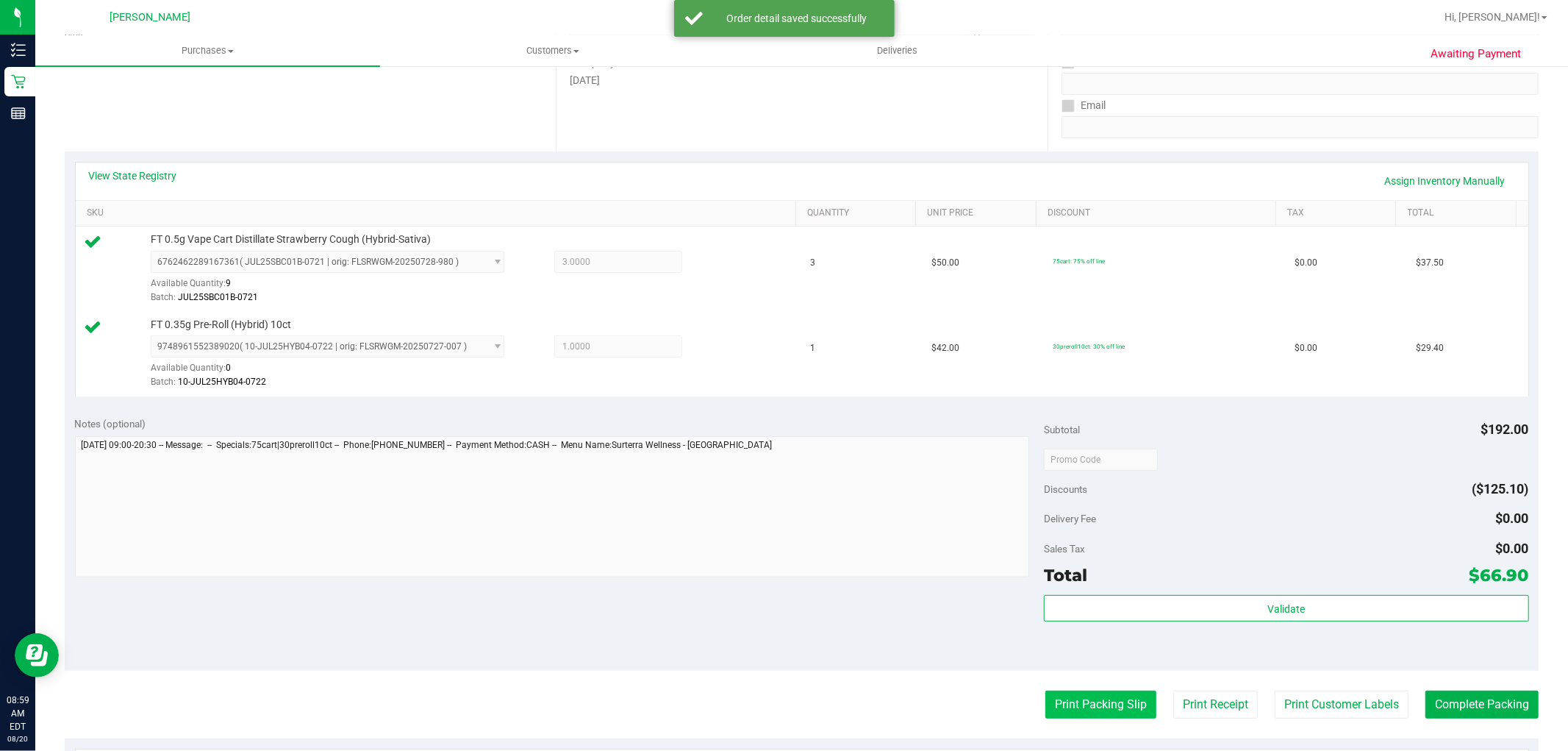
click at [1076, 701] on button "Print Packing Slip" at bounding box center [1101, 704] width 111 height 28
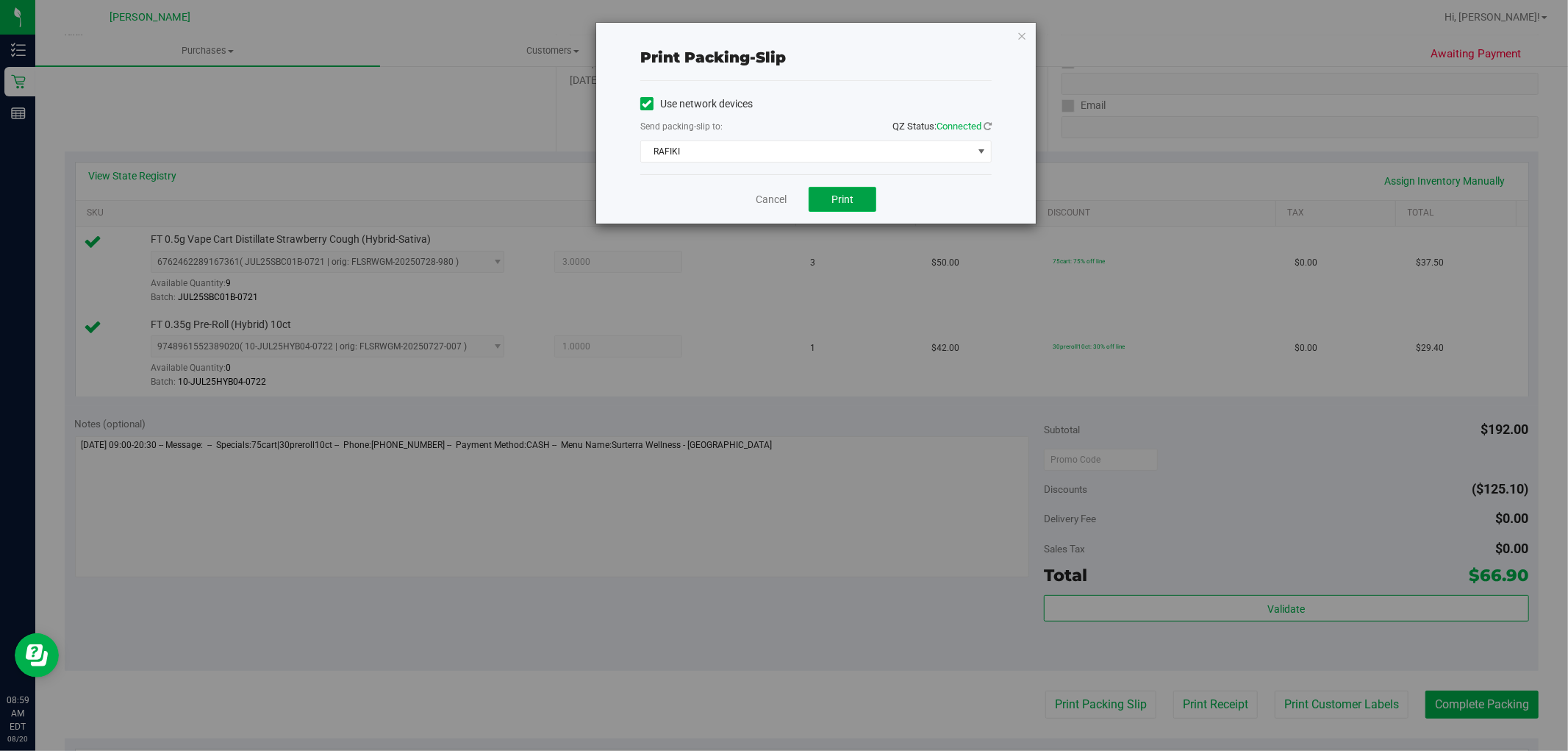
click at [835, 207] on button "Print" at bounding box center [842, 199] width 68 height 25
click at [773, 200] on link "Cancel" at bounding box center [771, 199] width 31 height 15
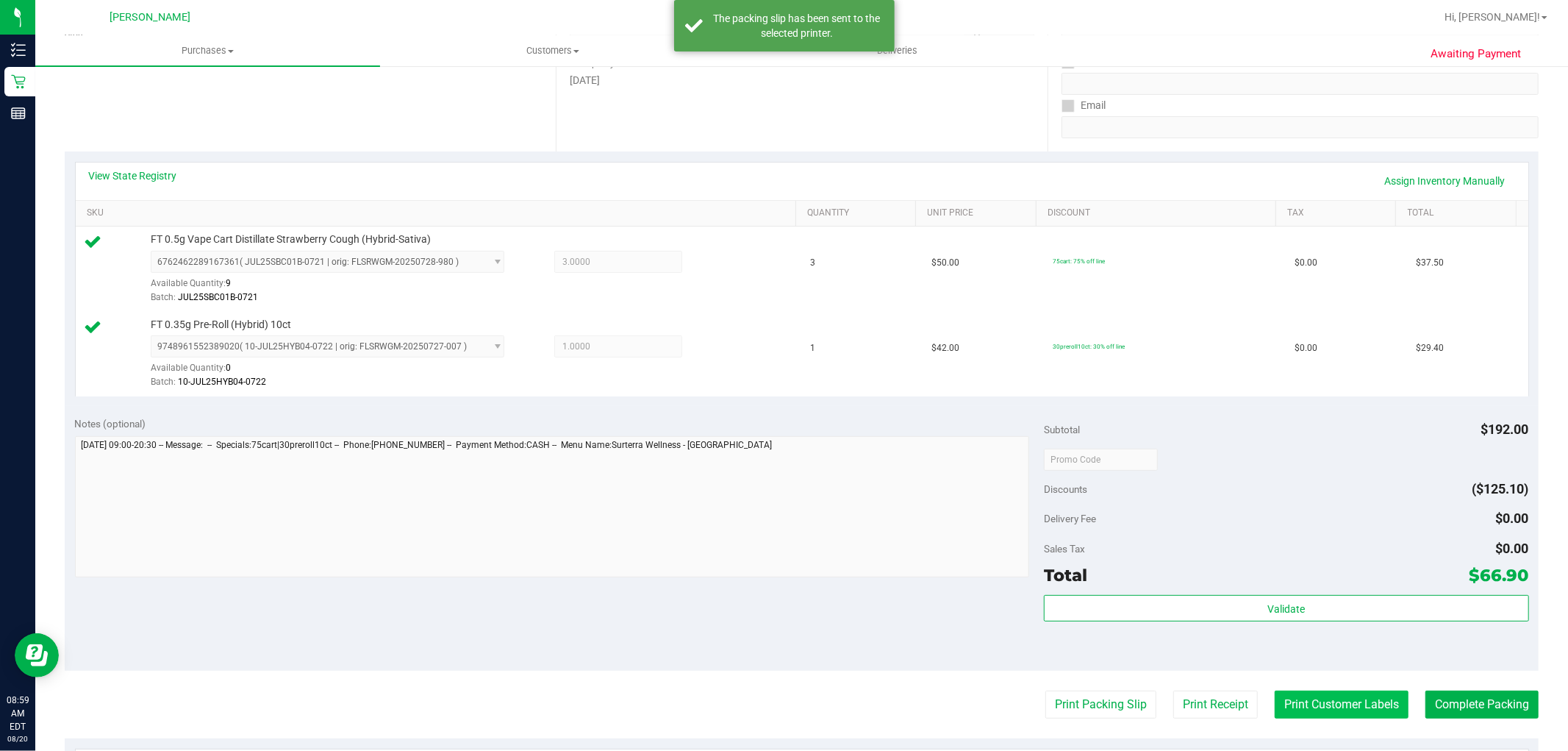
click at [1358, 710] on button "Print Customer Labels" at bounding box center [1342, 704] width 134 height 28
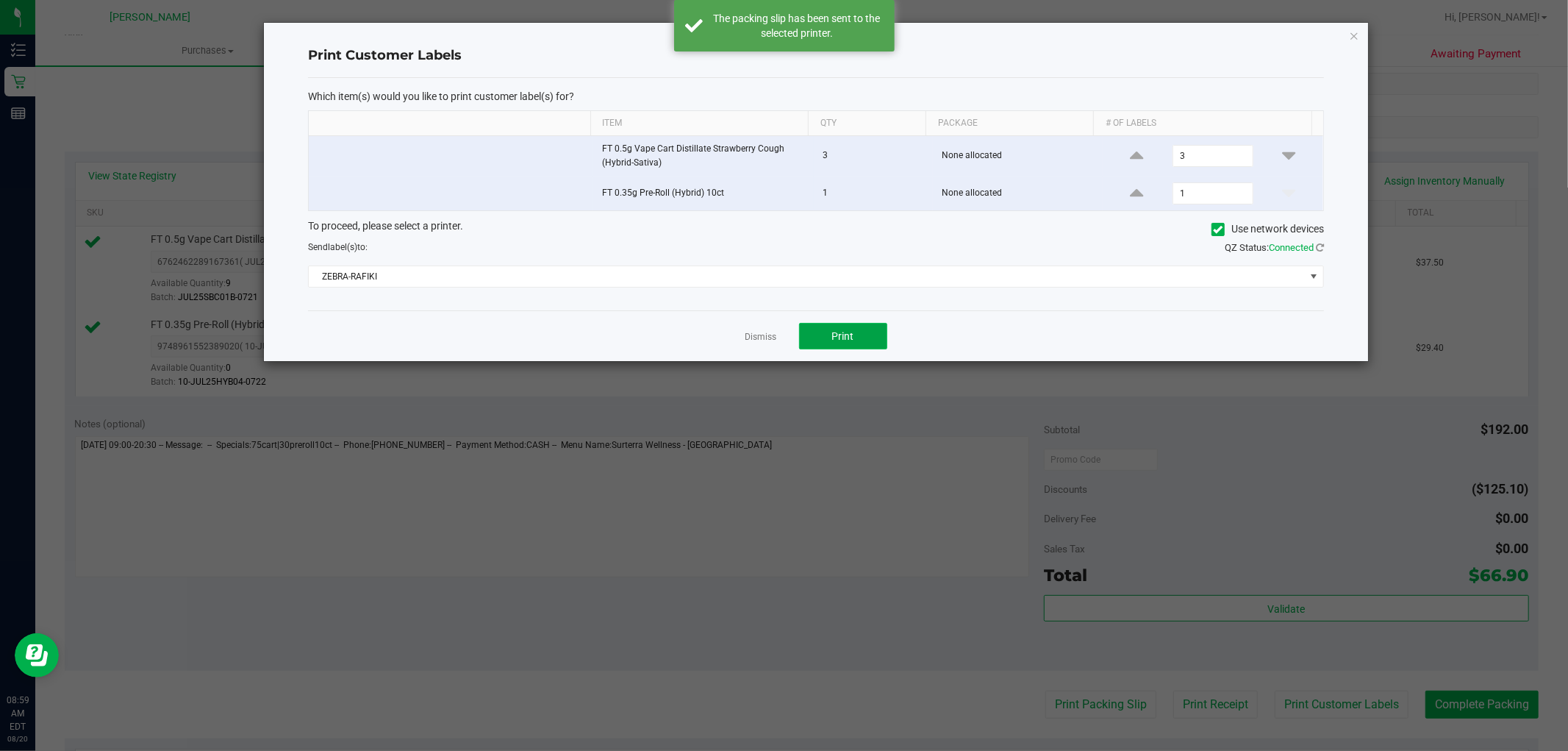
click at [858, 337] on button "Print" at bounding box center [843, 336] width 88 height 26
click at [750, 344] on app-cancel-button "Dismiss" at bounding box center [761, 336] width 32 height 15
click at [753, 335] on link "Dismiss" at bounding box center [761, 337] width 32 height 13
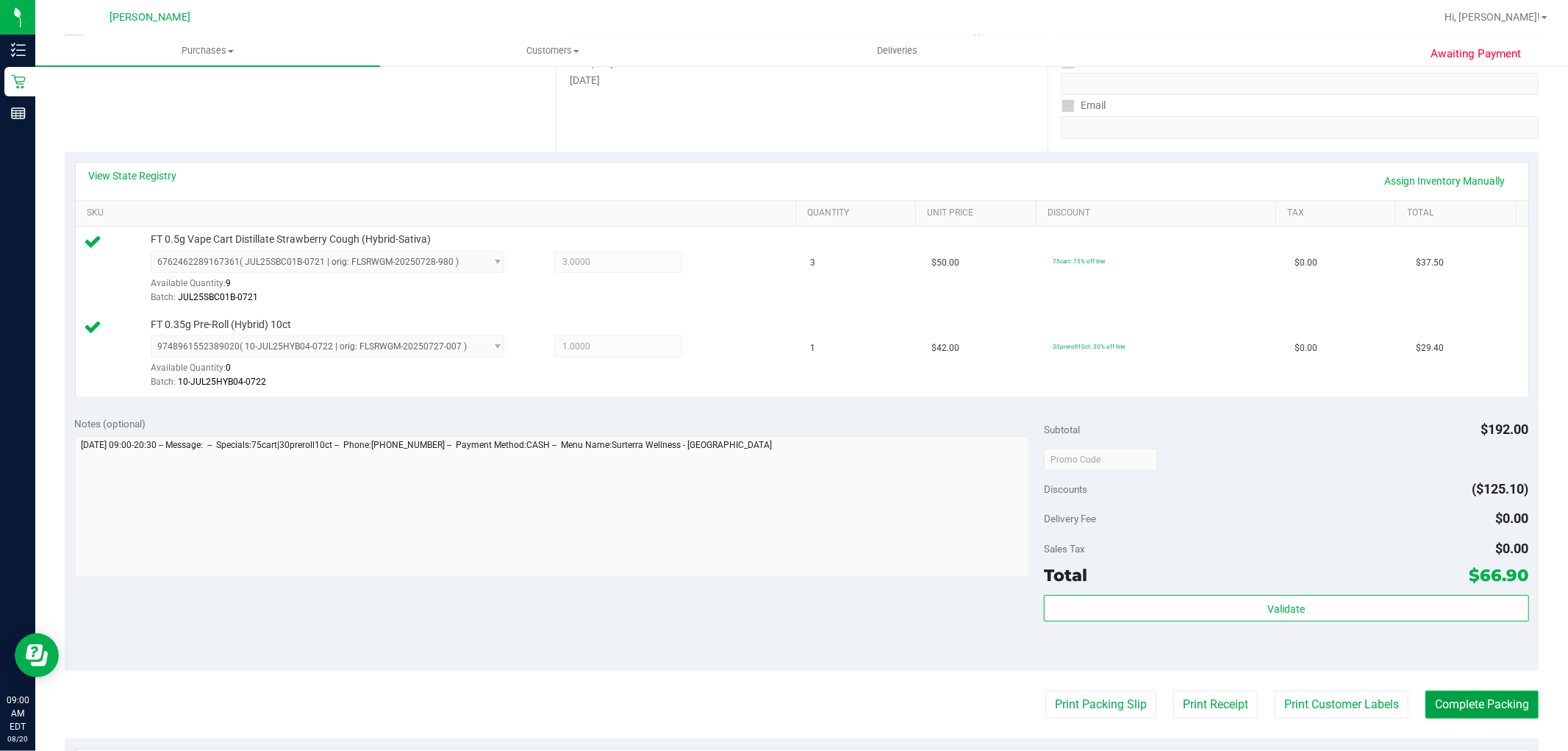
click at [1442, 699] on button "Complete Packing" at bounding box center [1482, 704] width 113 height 28
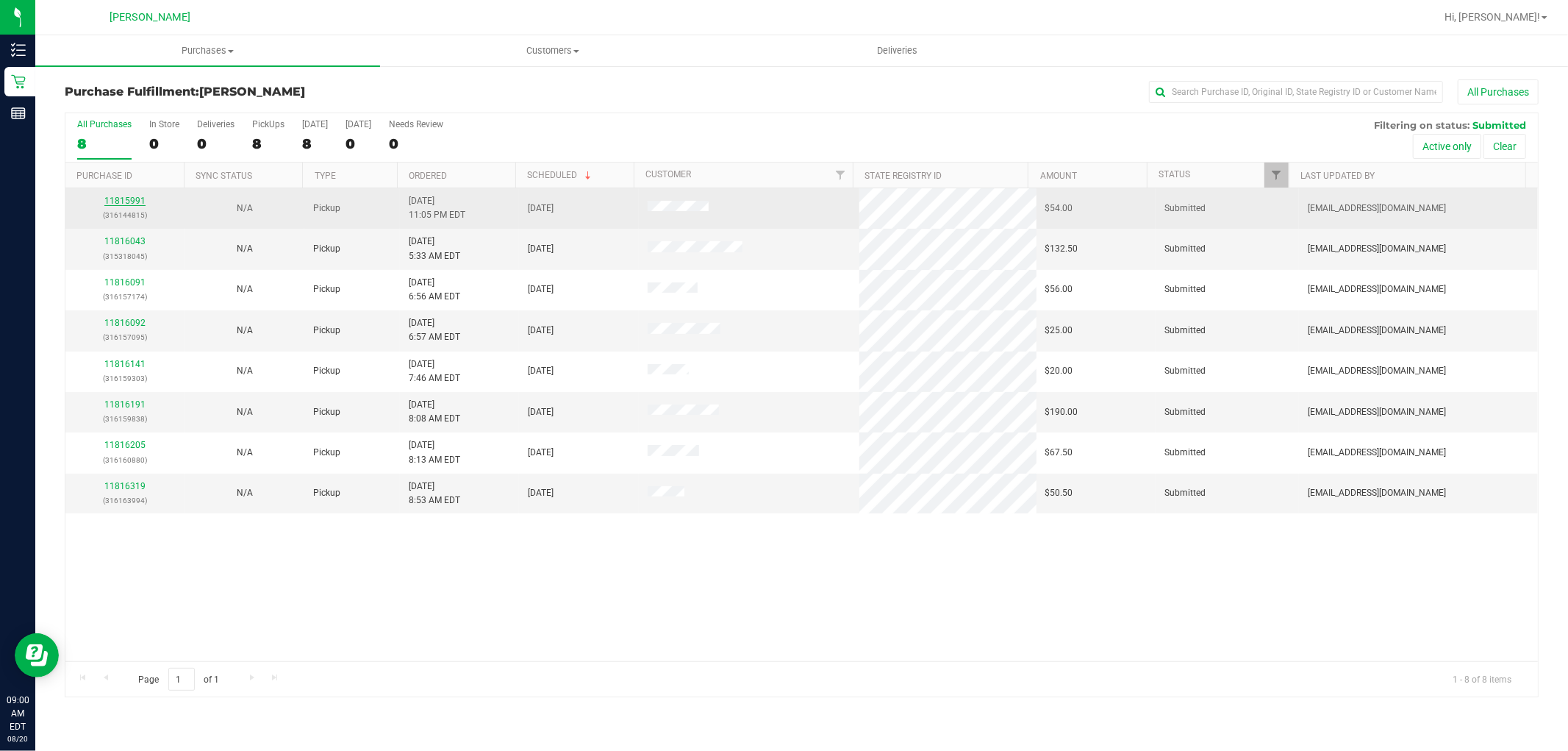
click at [130, 201] on link "11815991" at bounding box center [125, 200] width 41 height 10
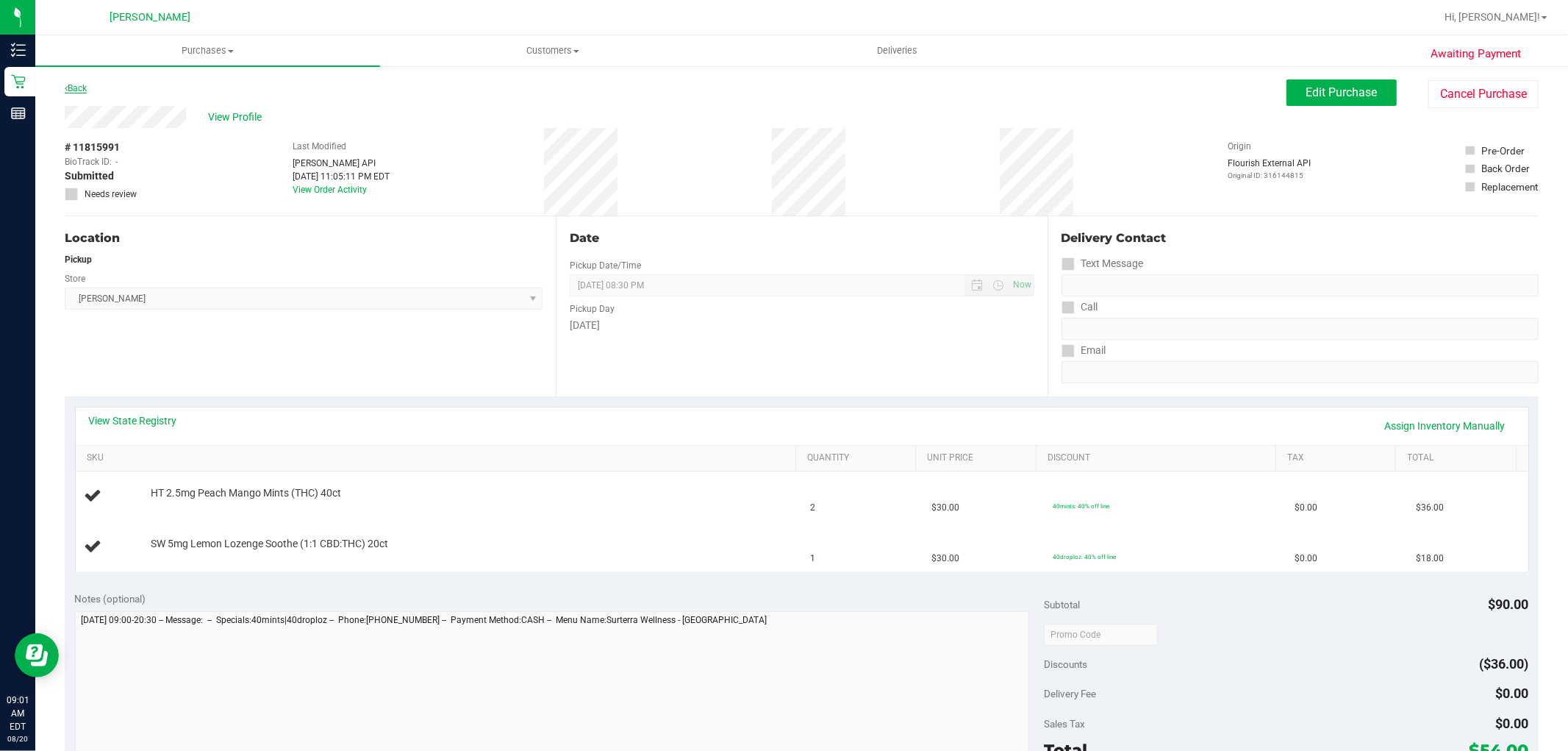
click at [79, 84] on link "Back" at bounding box center [76, 88] width 22 height 10
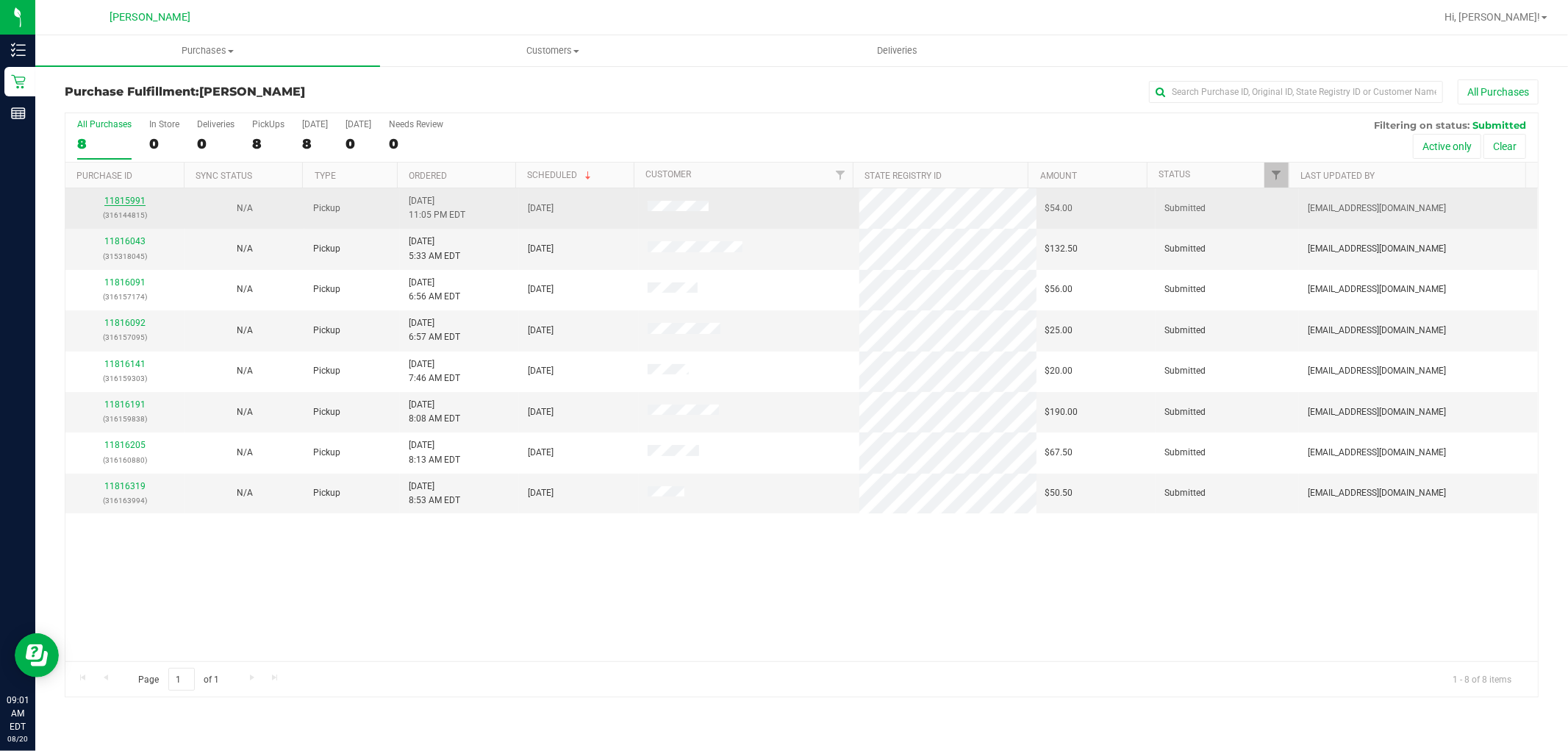
click at [130, 199] on link "11815991" at bounding box center [125, 200] width 41 height 10
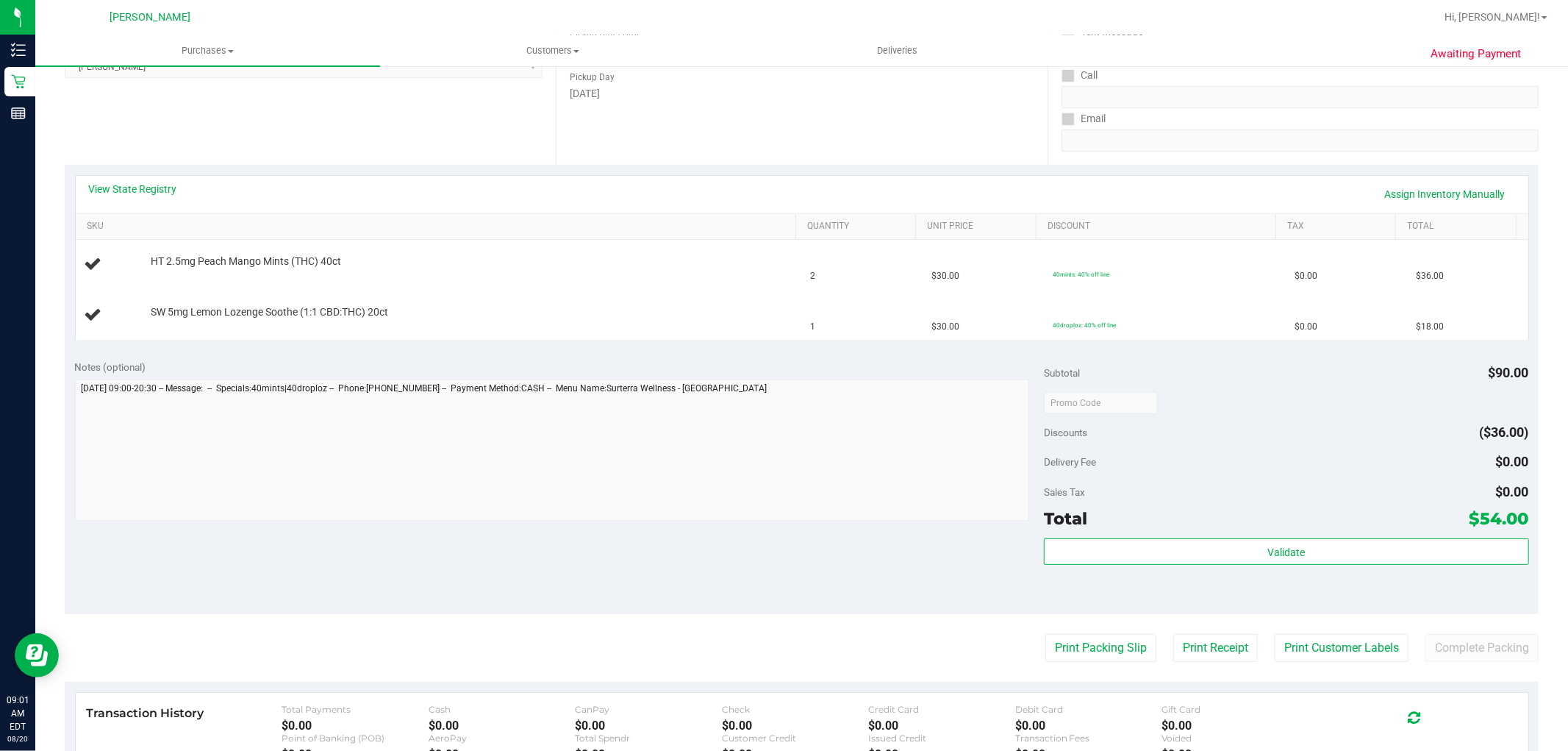
scroll to position [326, 0]
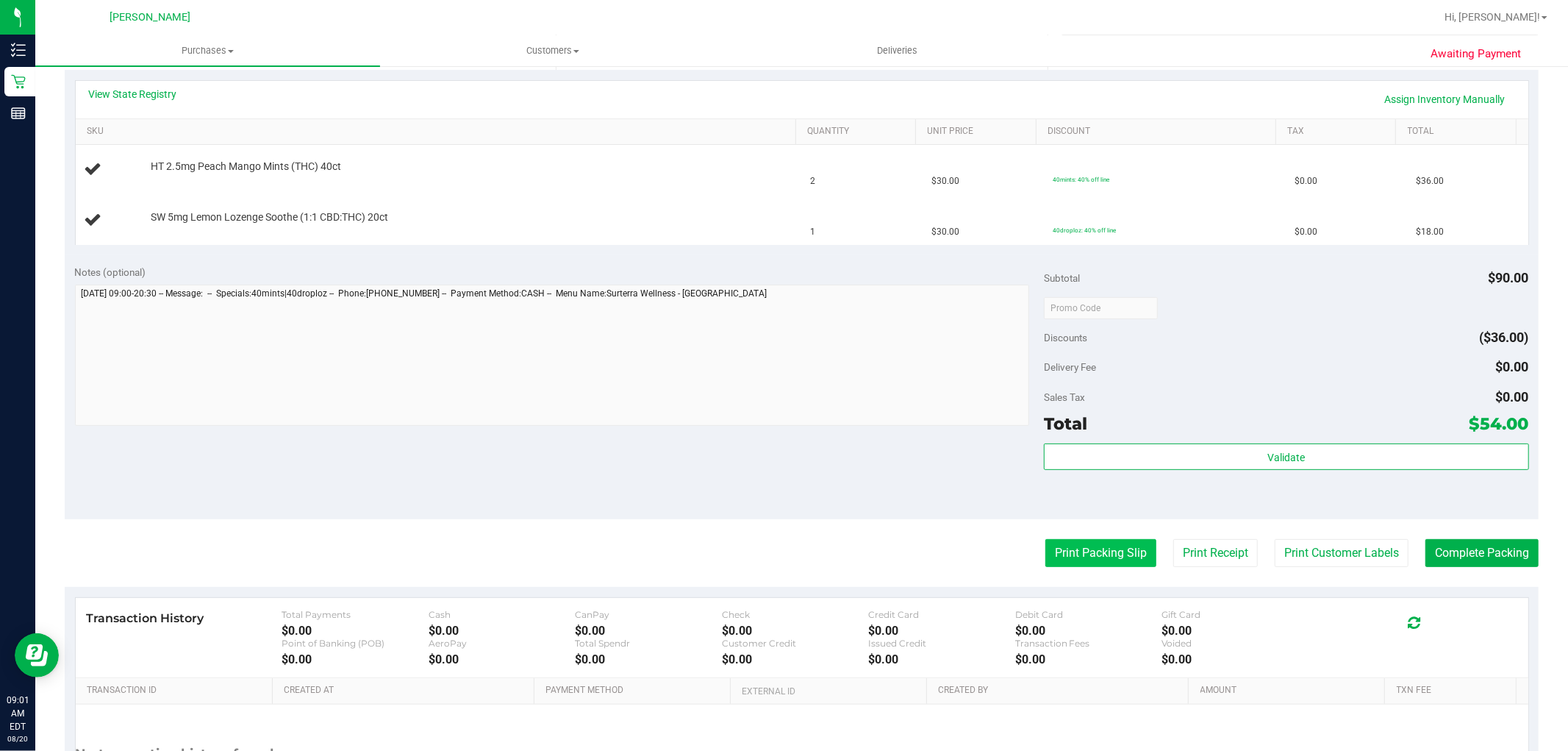
click at [1099, 551] on button "Print Packing Slip" at bounding box center [1101, 552] width 111 height 28
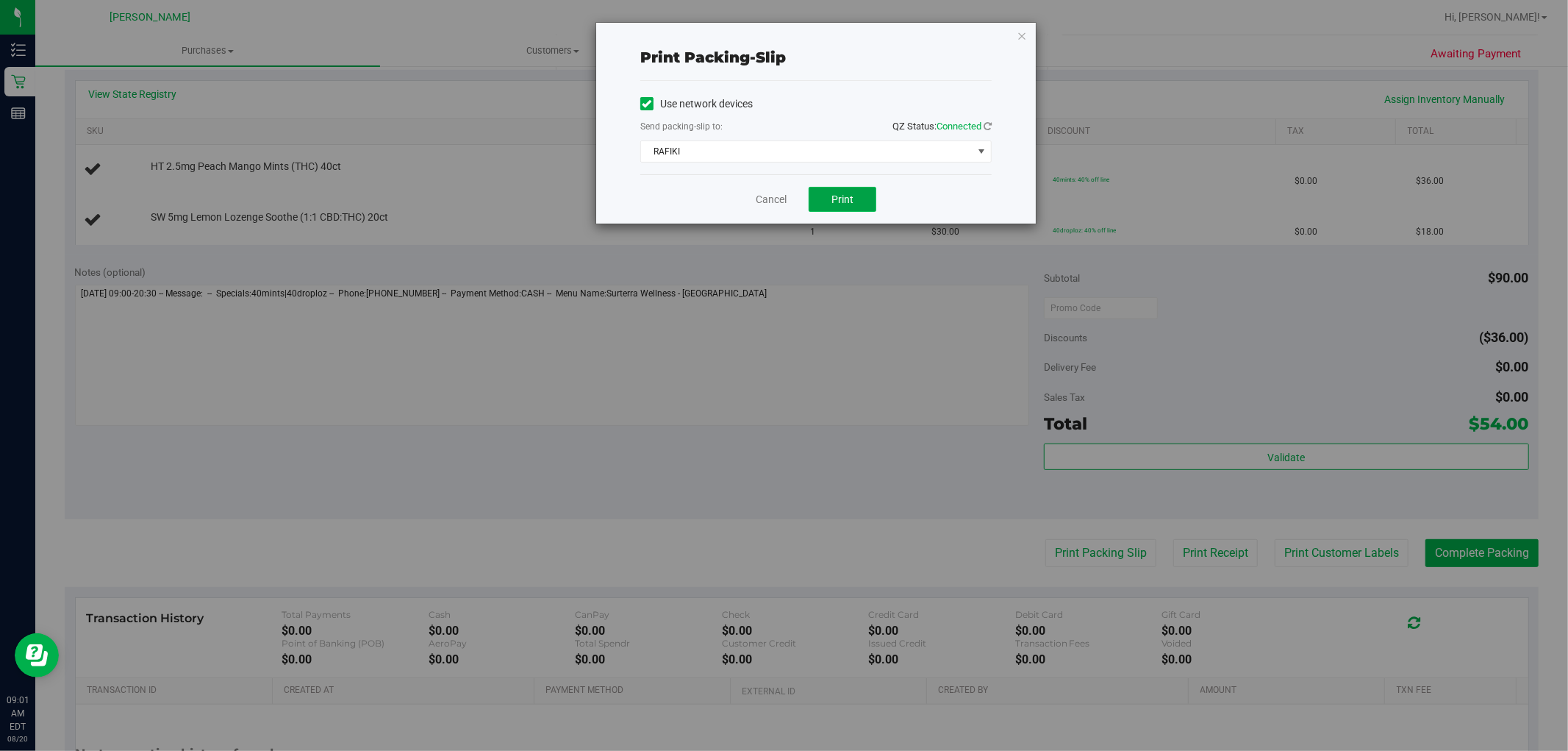
click at [850, 193] on span "Print" at bounding box center [842, 199] width 22 height 12
click at [776, 200] on link "Cancel" at bounding box center [771, 199] width 31 height 15
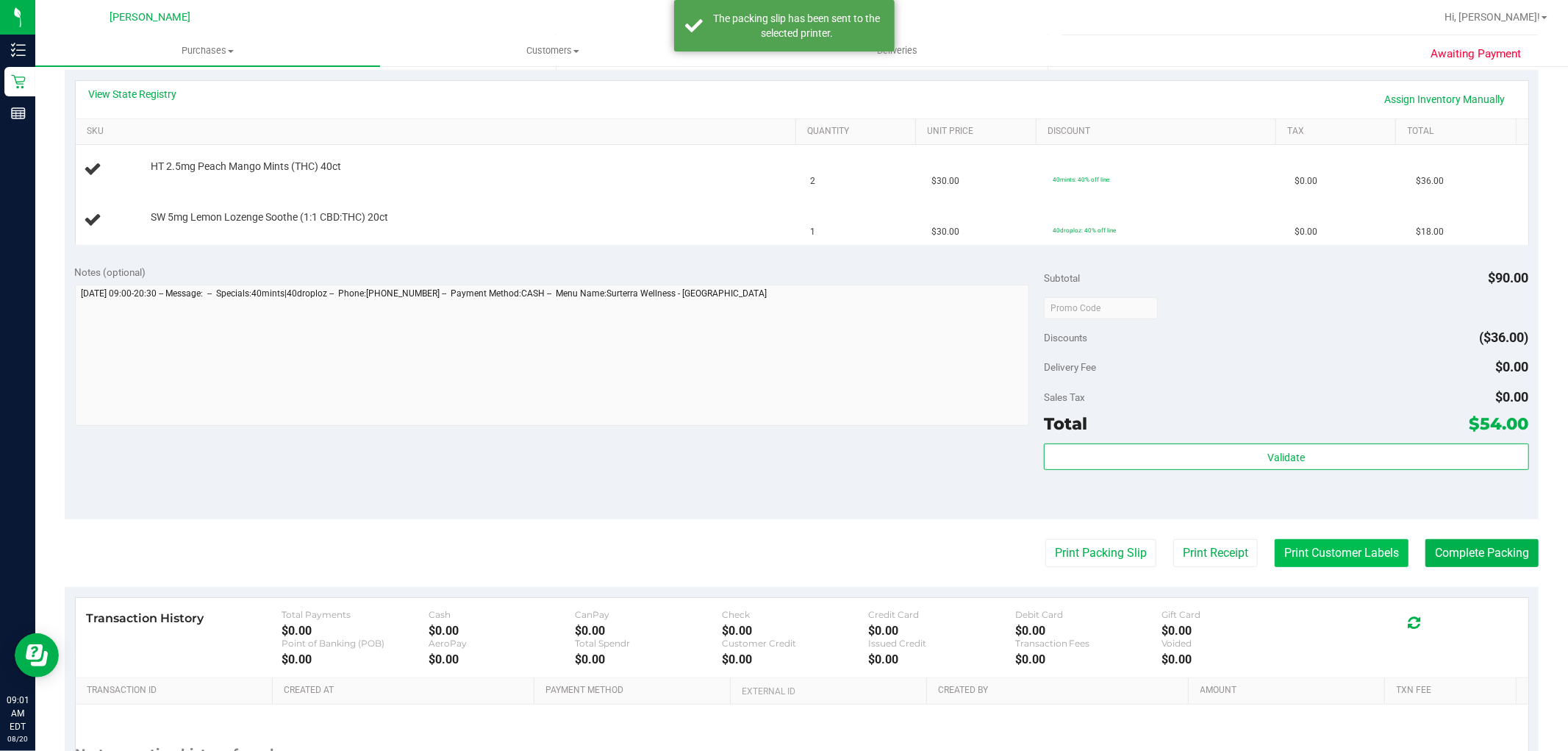
click at [1350, 562] on button "Print Customer Labels" at bounding box center [1342, 552] width 134 height 28
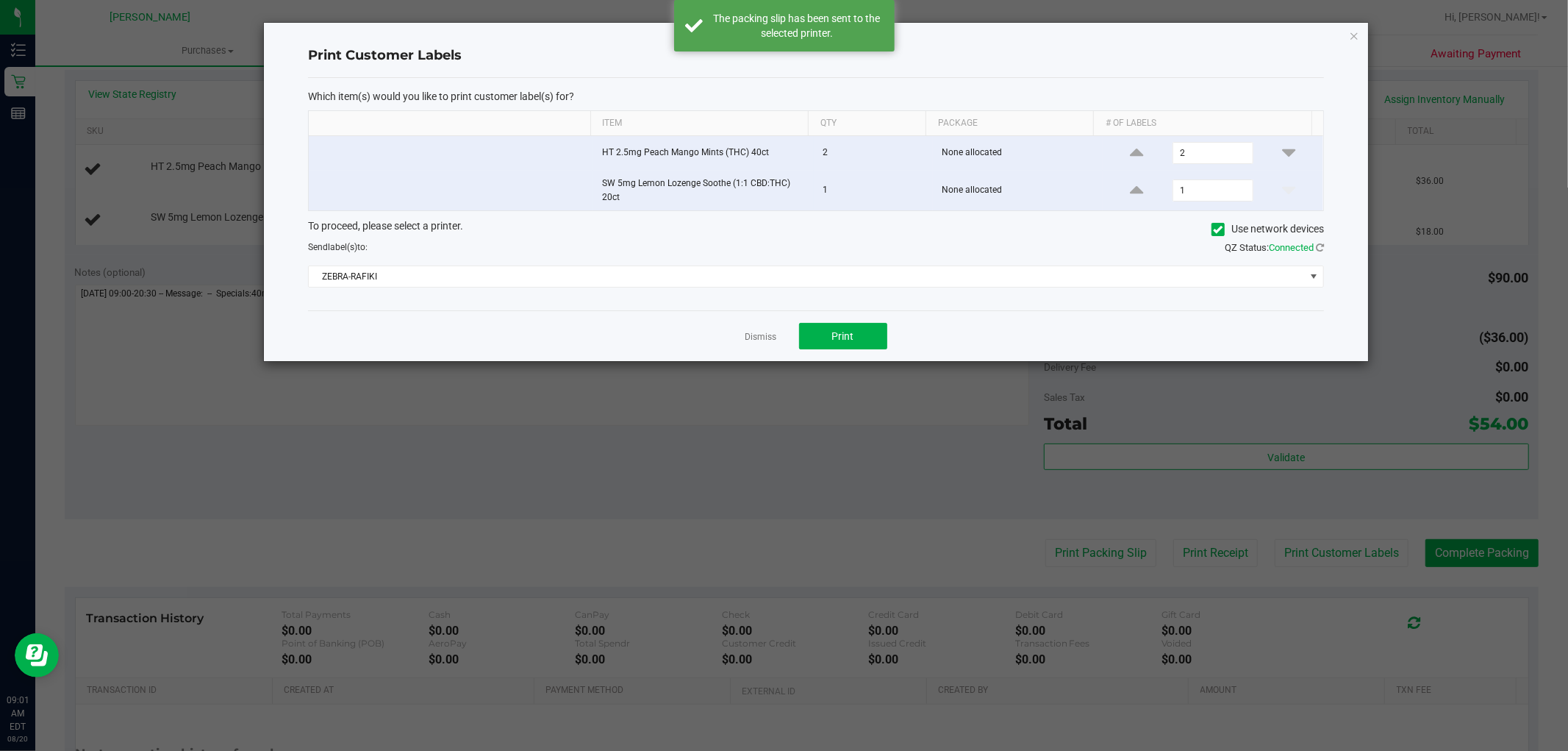
click at [842, 322] on div "Dismiss Print" at bounding box center [815, 336] width 1016 height 51
click at [854, 344] on button "Print" at bounding box center [843, 336] width 88 height 26
click at [758, 332] on link "Dismiss" at bounding box center [761, 337] width 32 height 13
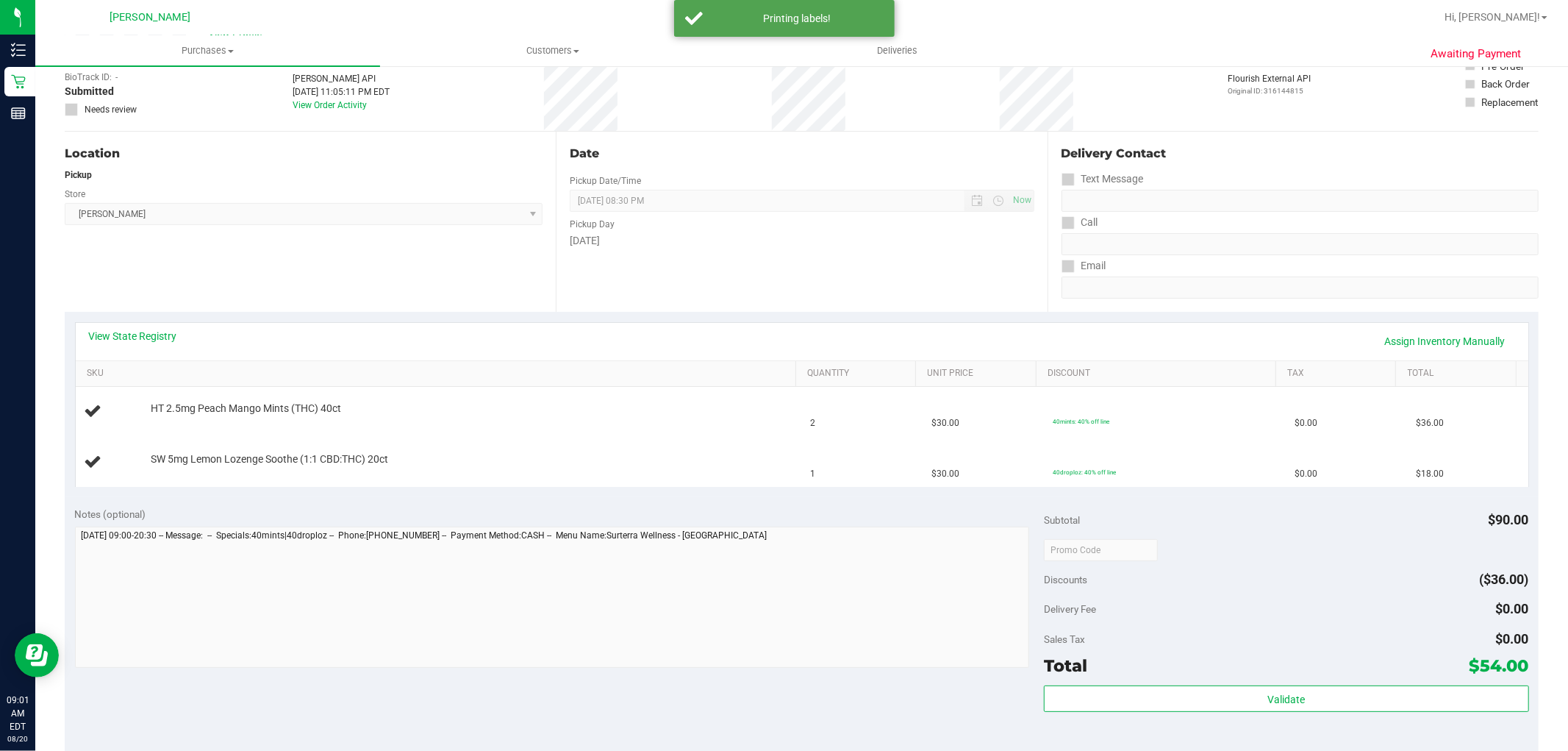
scroll to position [0, 0]
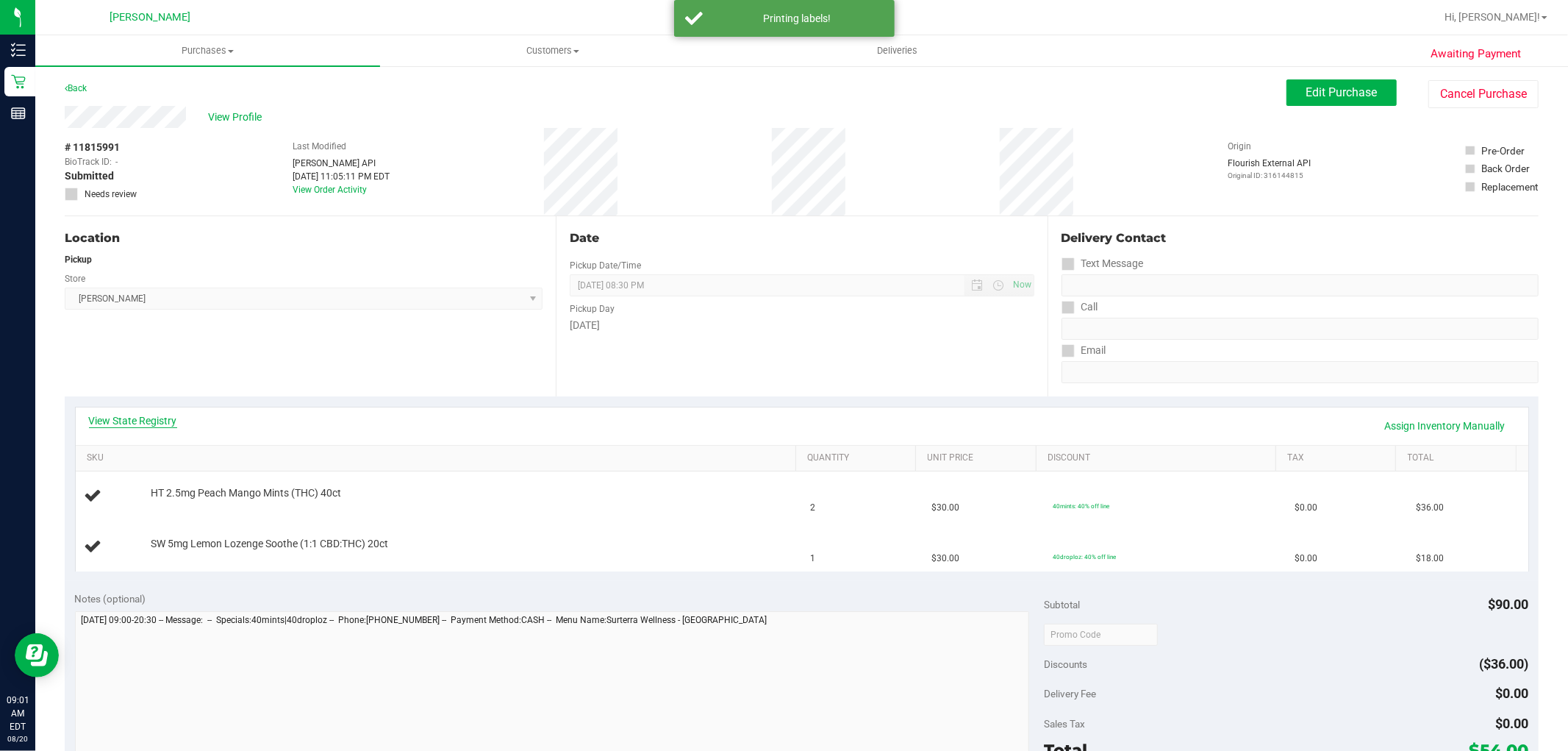
click at [134, 420] on link "View State Registry" at bounding box center [133, 420] width 88 height 14
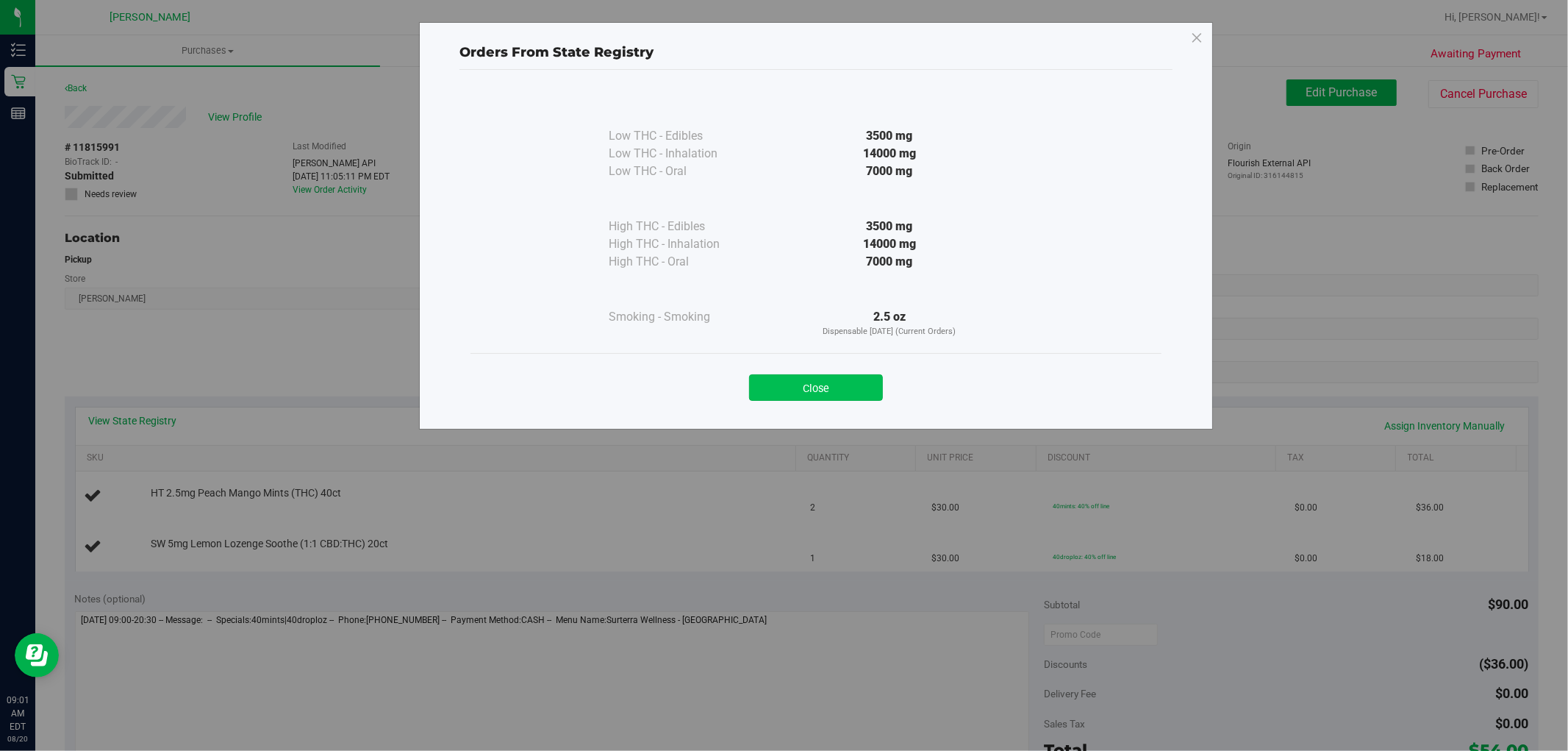
click at [811, 379] on button "Close" at bounding box center [816, 387] width 134 height 26
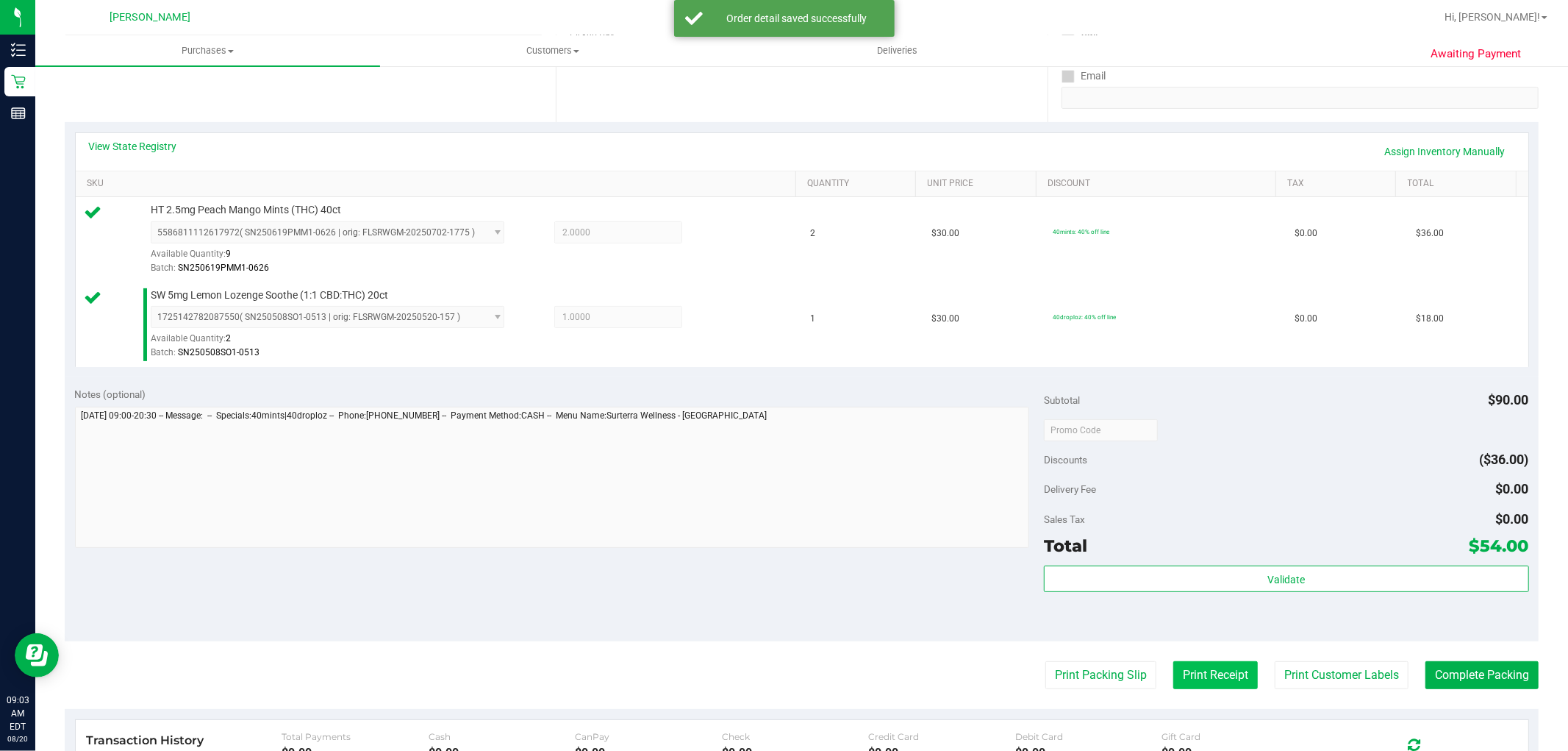
scroll to position [326, 0]
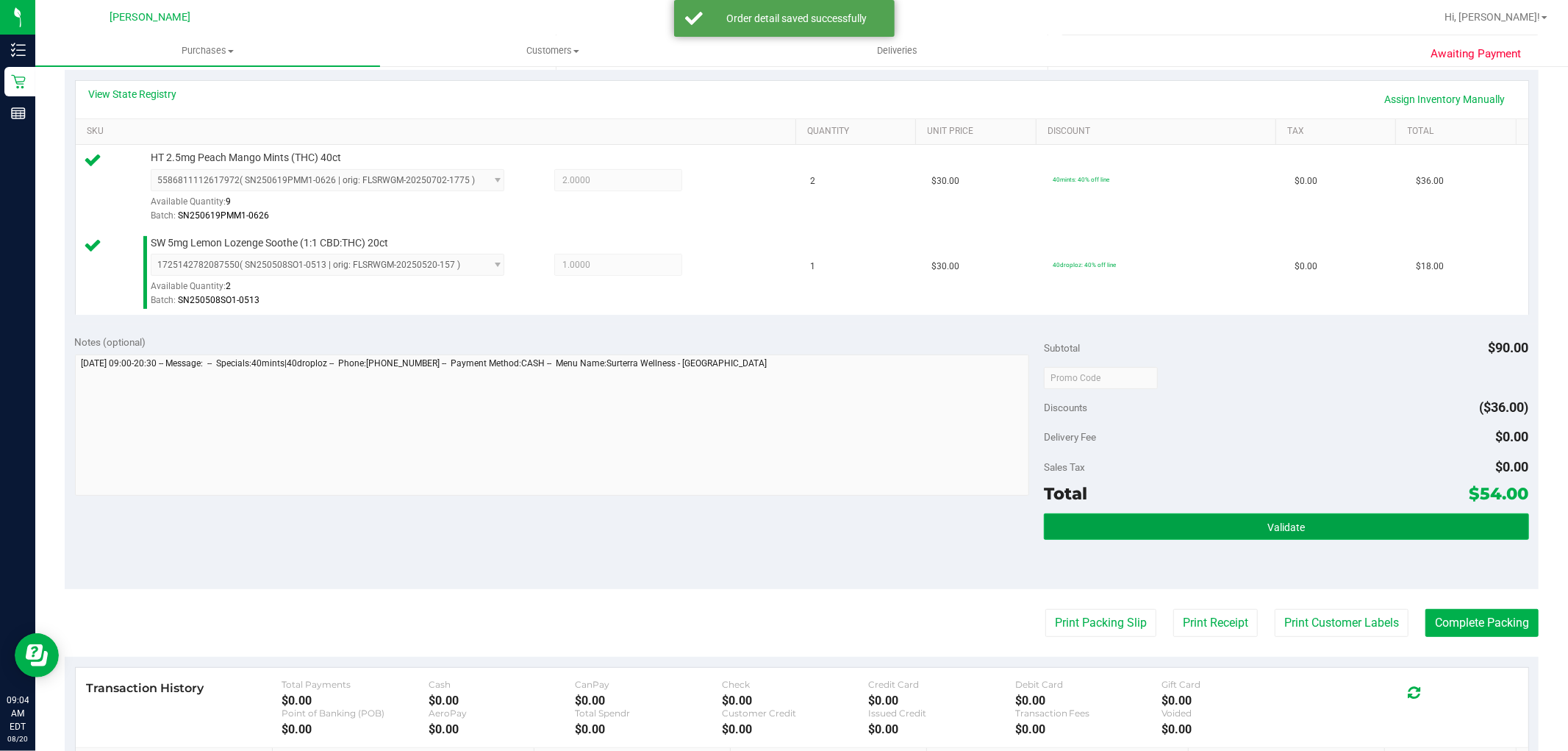
click at [1399, 527] on button "Validate" at bounding box center [1286, 526] width 484 height 26
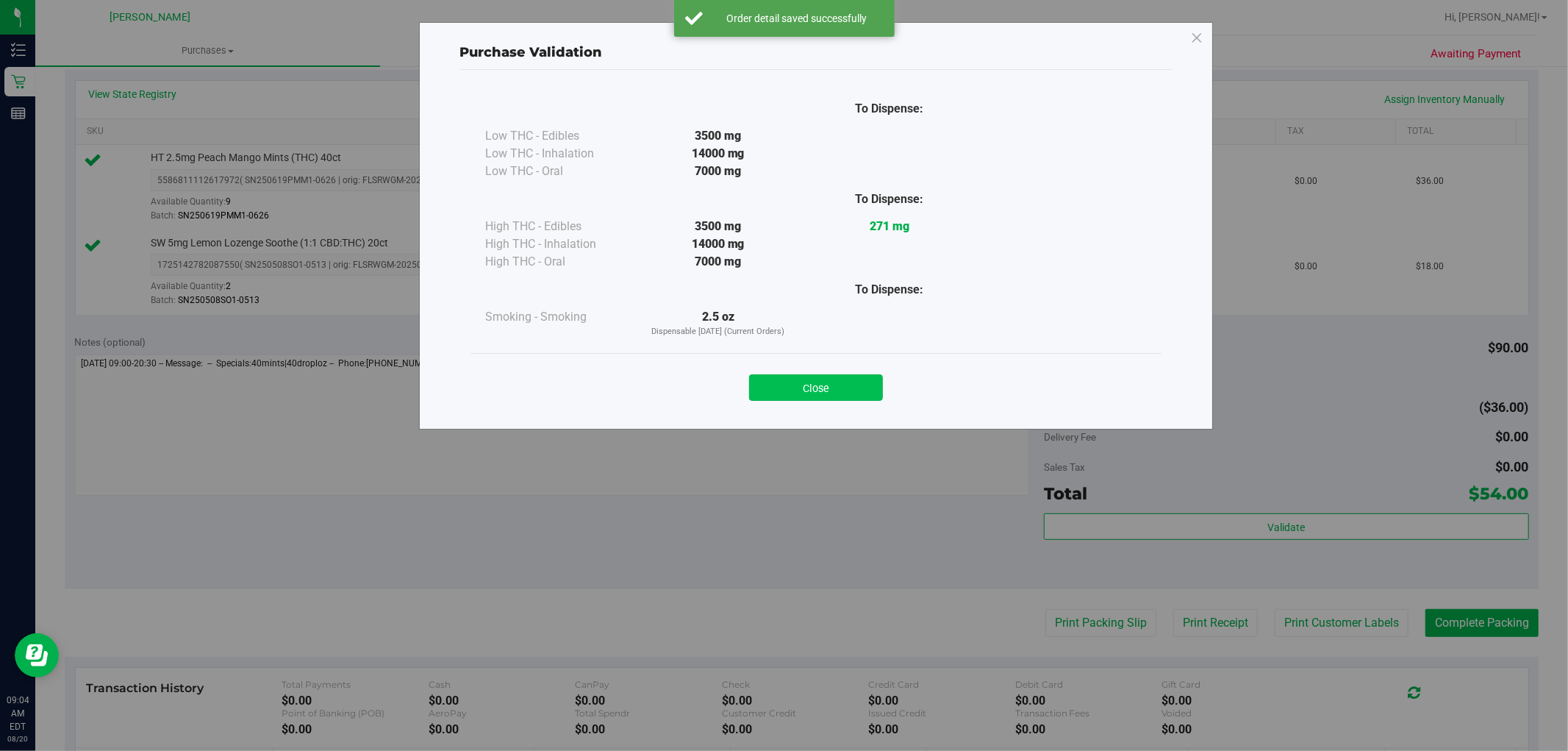
click at [848, 386] on button "Close" at bounding box center [816, 387] width 134 height 26
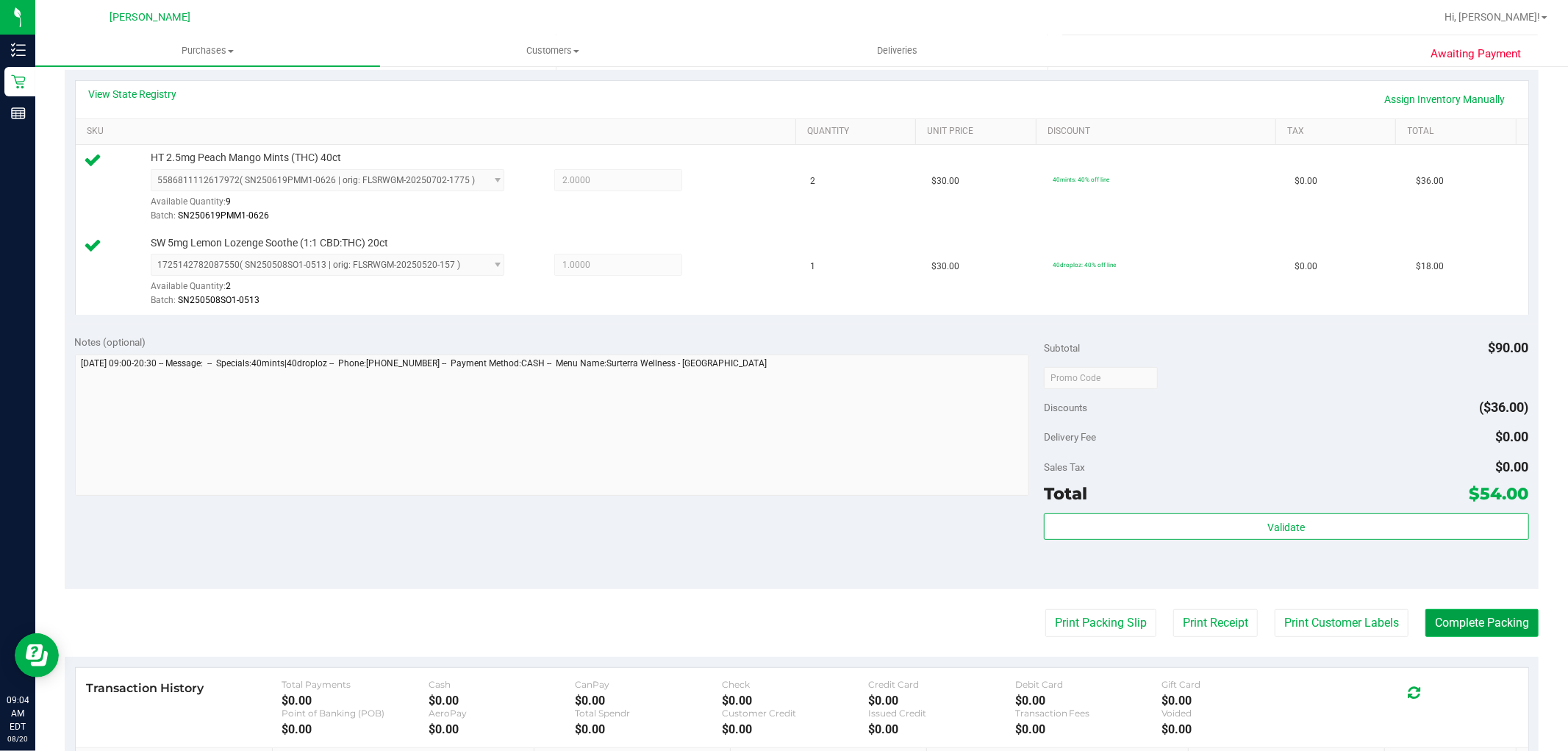
click at [1492, 622] on button "Complete Packing" at bounding box center [1482, 622] width 113 height 28
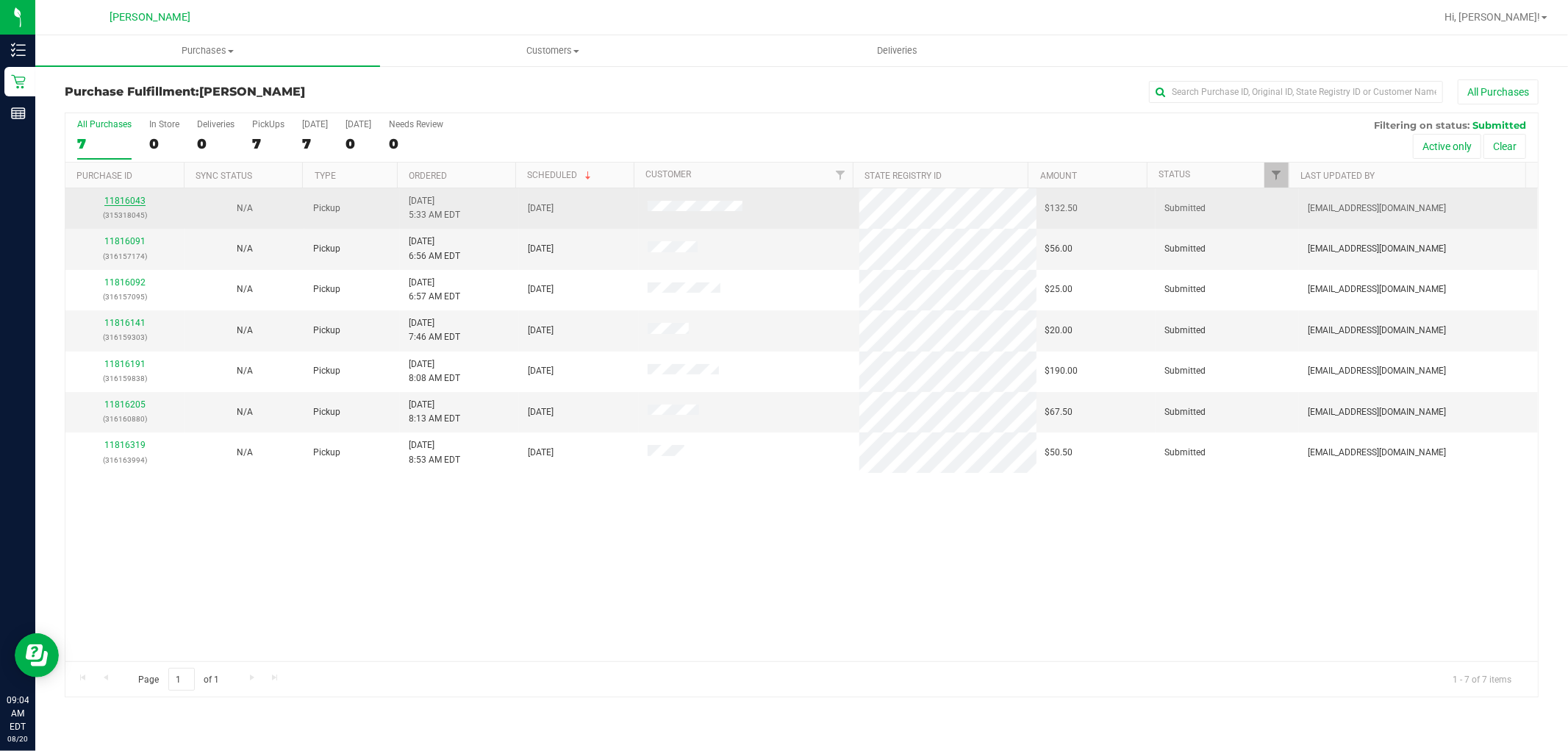
click at [134, 199] on link "11816043" at bounding box center [125, 200] width 41 height 10
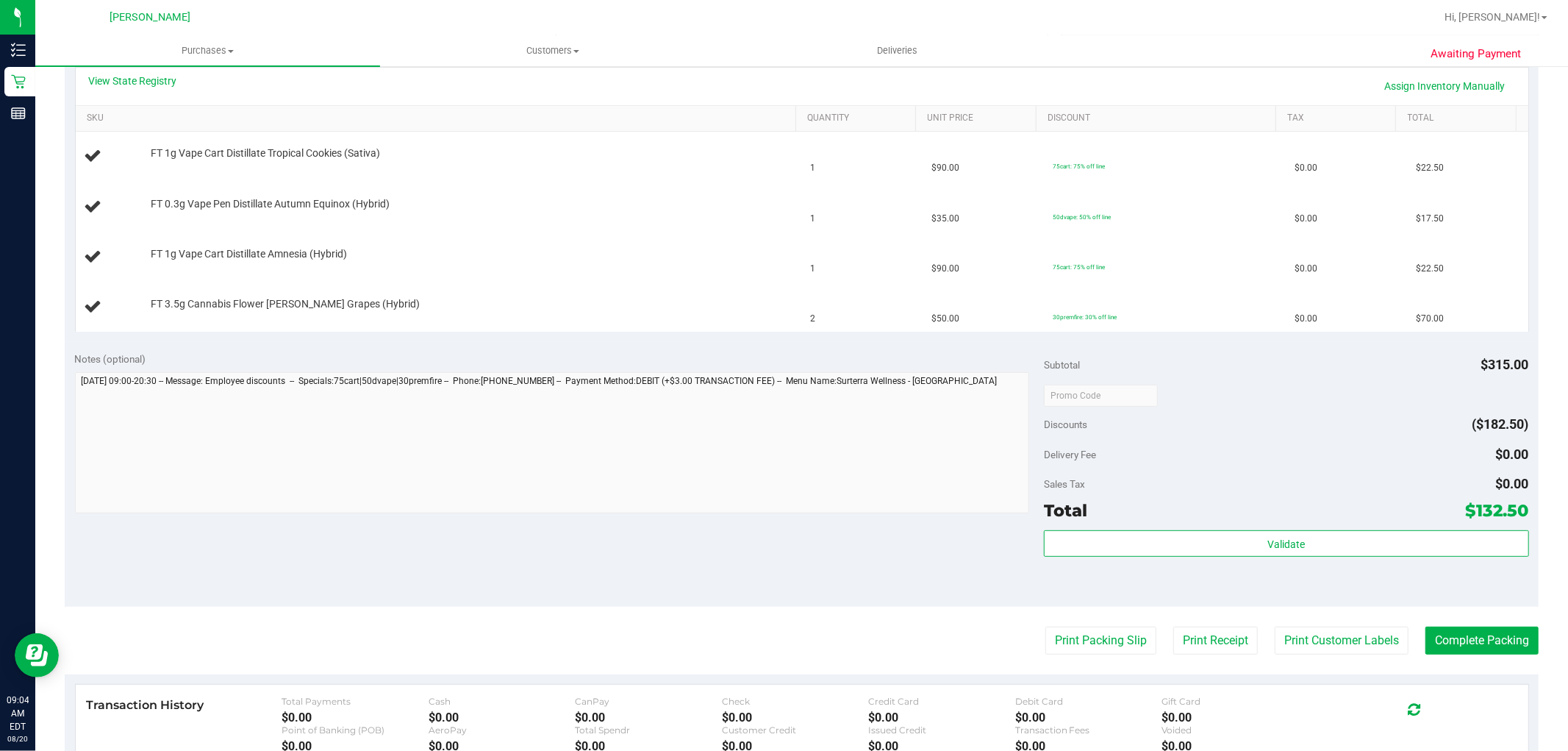
scroll to position [408, 0]
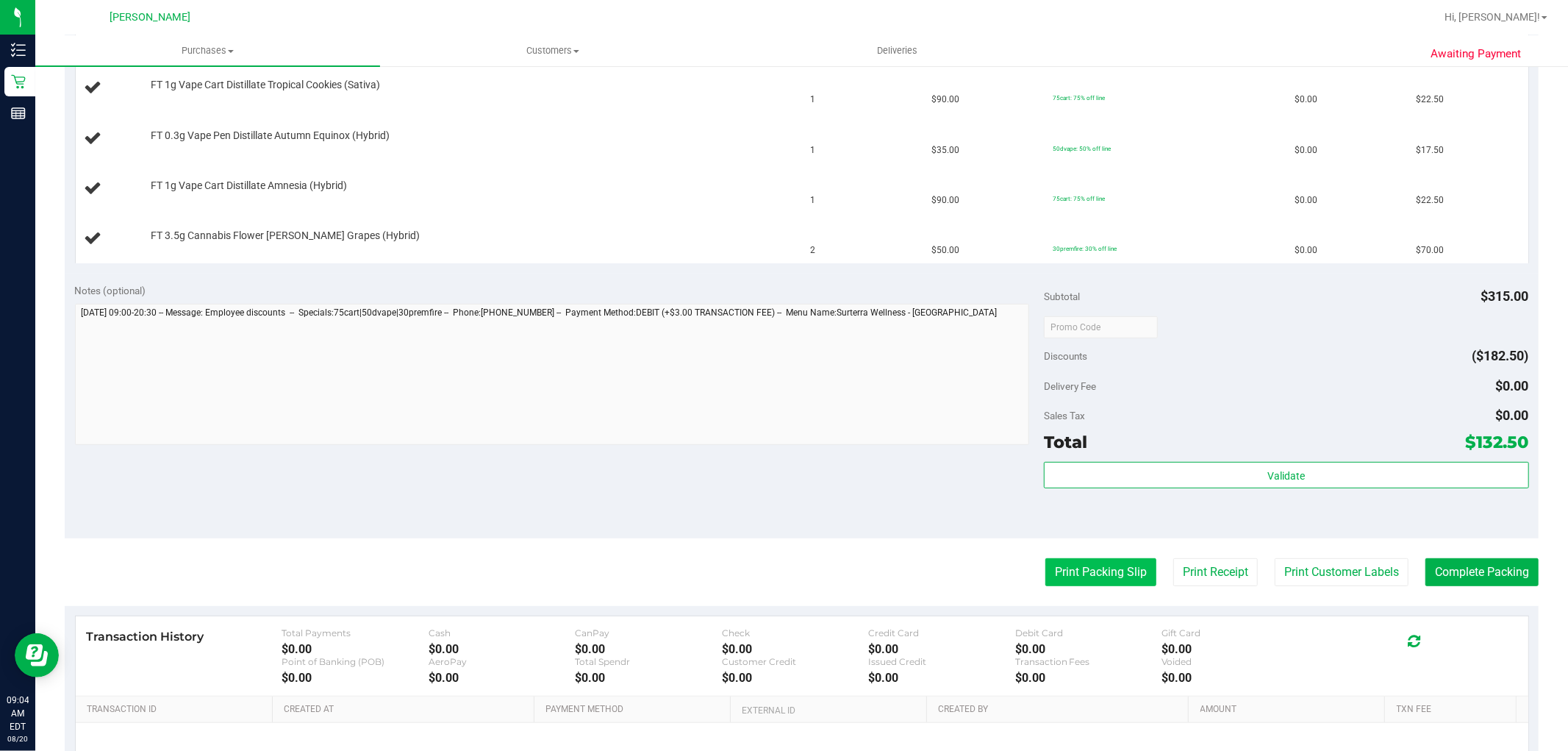
click at [1120, 575] on button "Print Packing Slip" at bounding box center [1101, 571] width 111 height 28
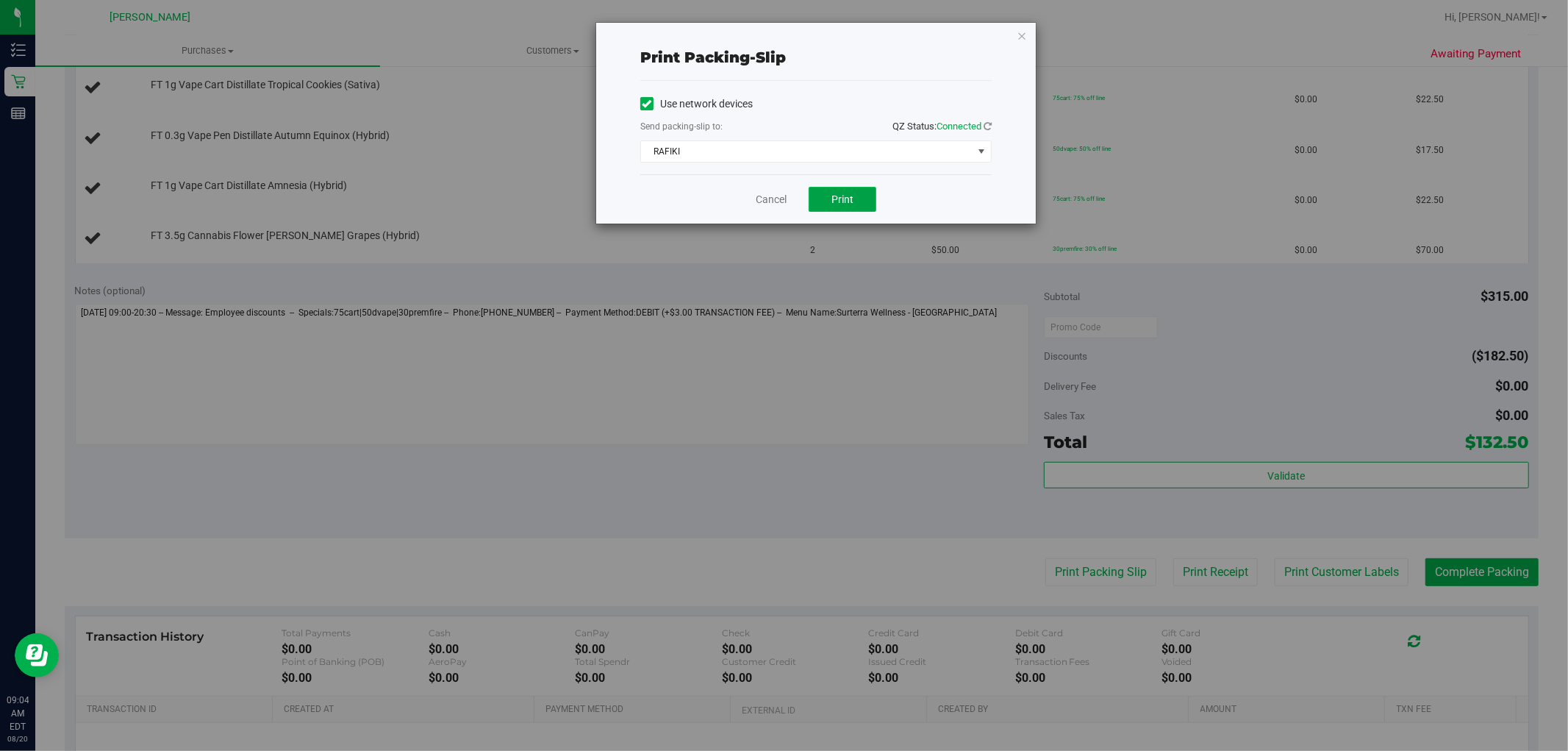
click at [850, 197] on span "Print" at bounding box center [842, 199] width 22 height 12
click at [761, 200] on link "Cancel" at bounding box center [771, 199] width 31 height 15
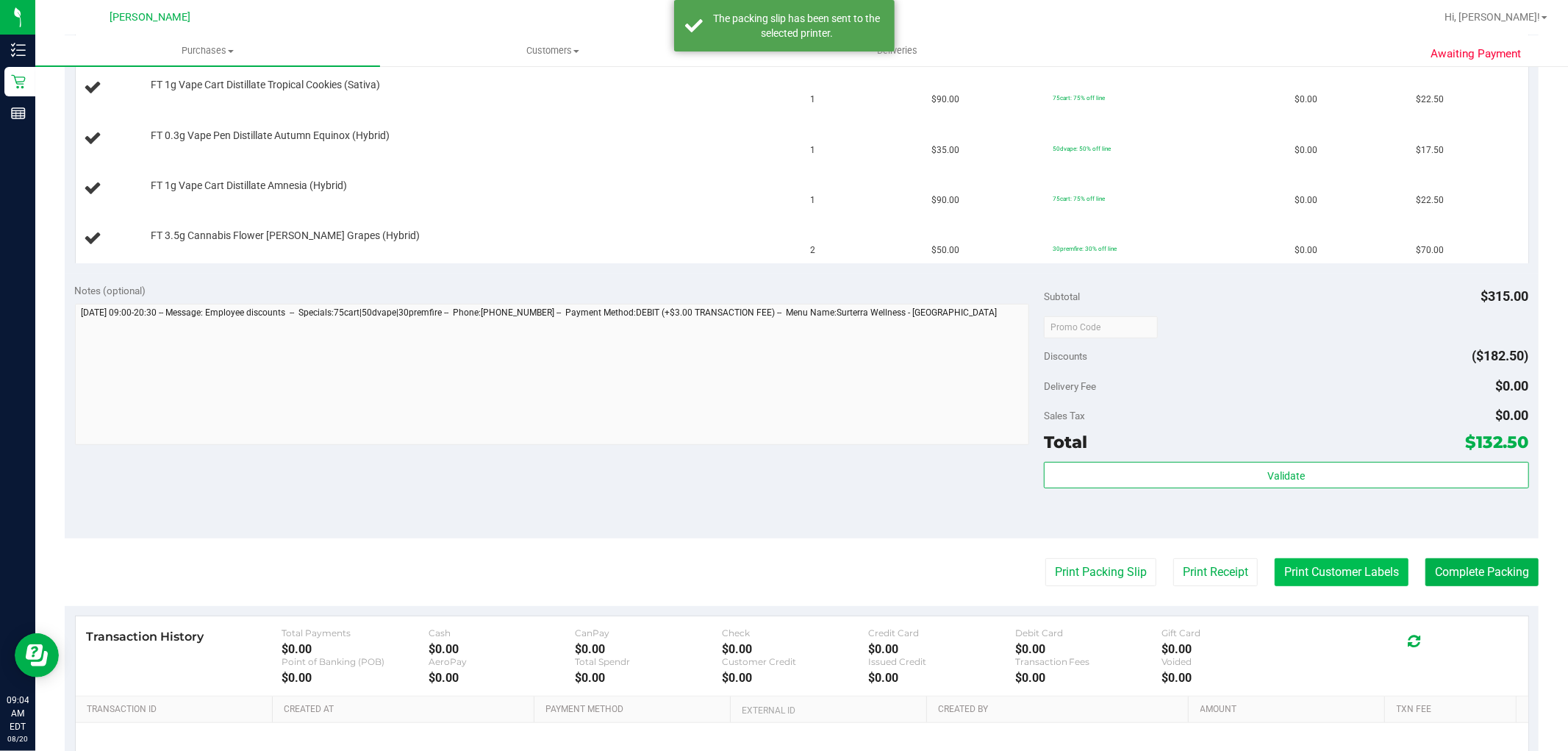
click at [1340, 576] on button "Print Customer Labels" at bounding box center [1342, 571] width 134 height 28
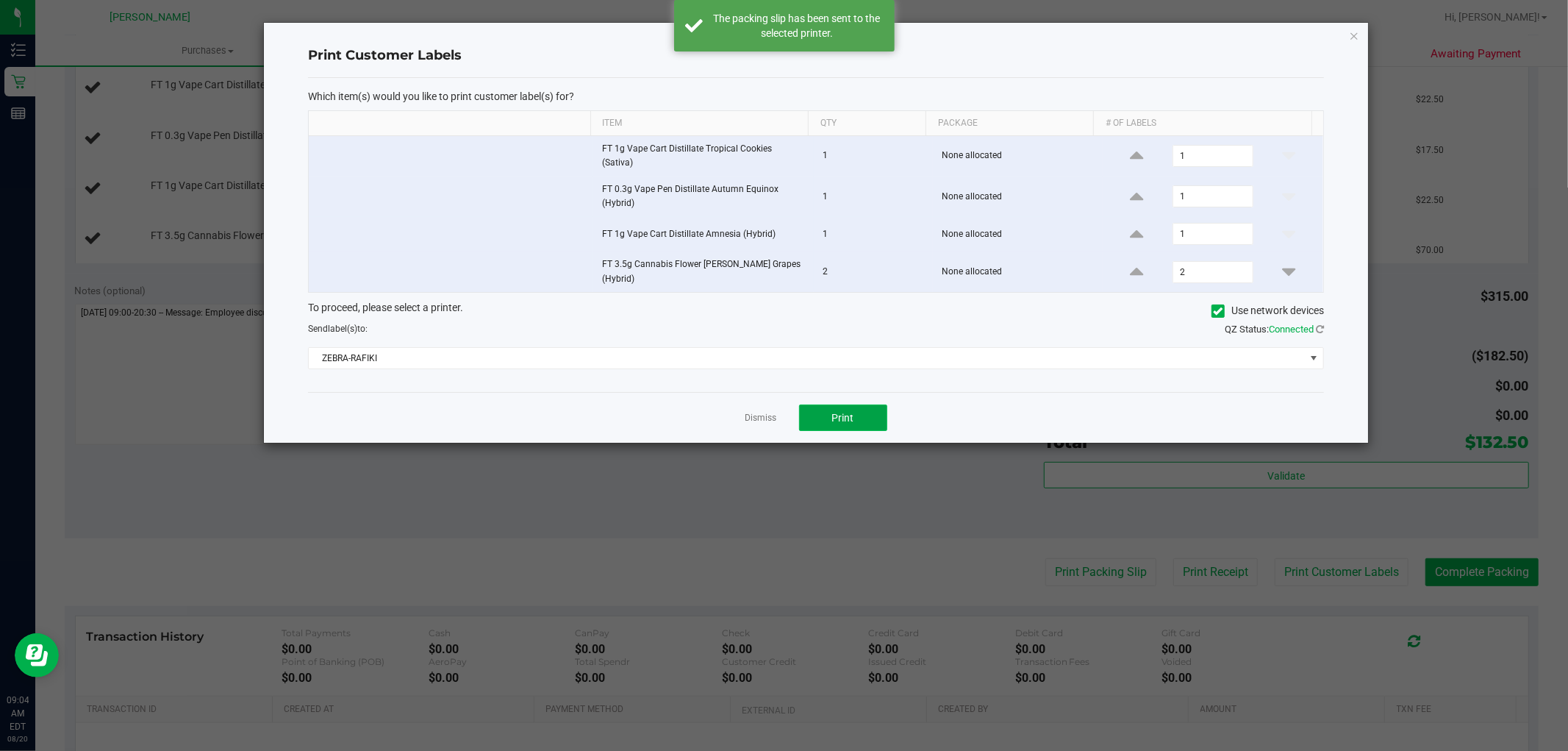
click at [875, 404] on button "Print" at bounding box center [843, 417] width 88 height 26
click at [768, 412] on link "Dismiss" at bounding box center [761, 418] width 32 height 13
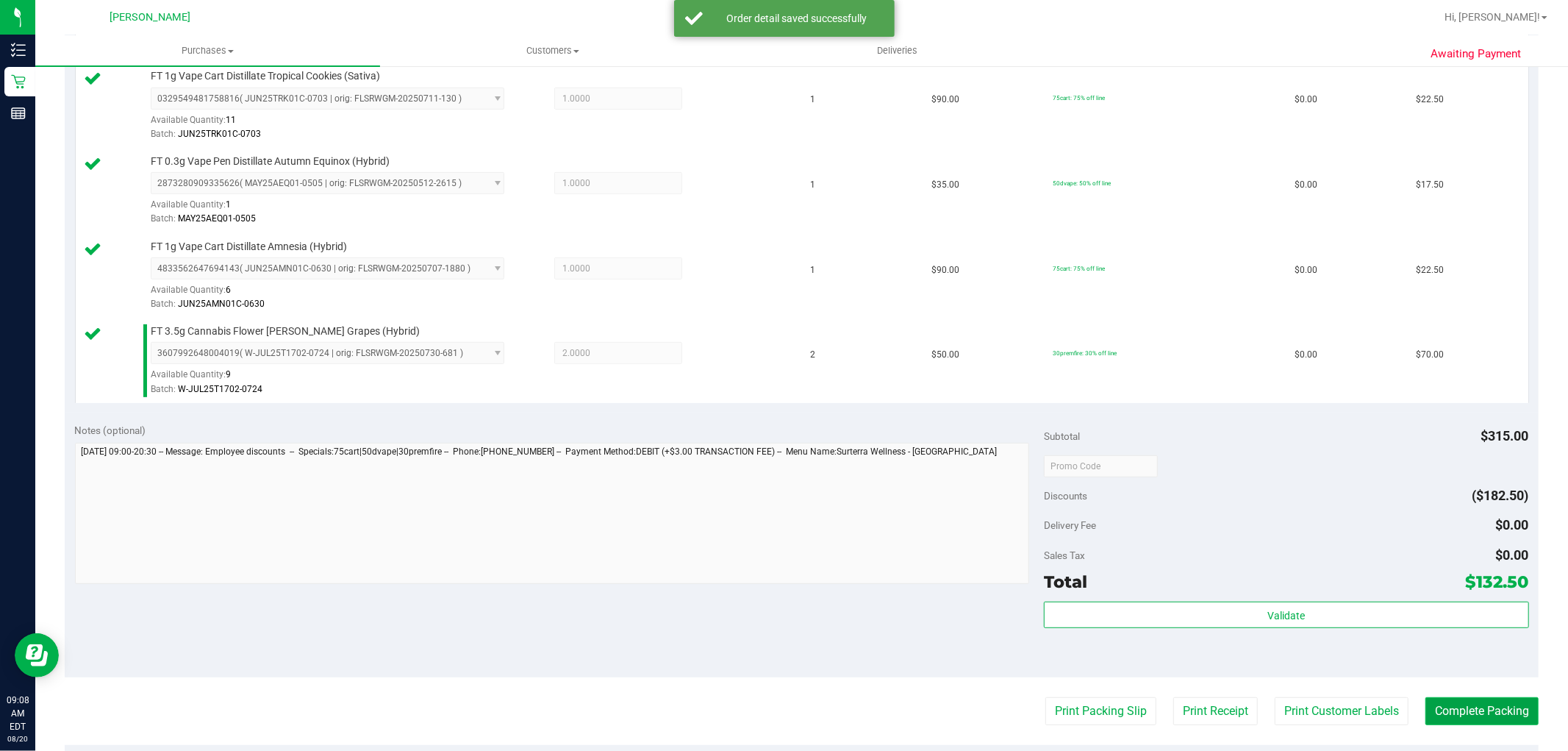
click at [1461, 711] on button "Complete Packing" at bounding box center [1482, 710] width 113 height 28
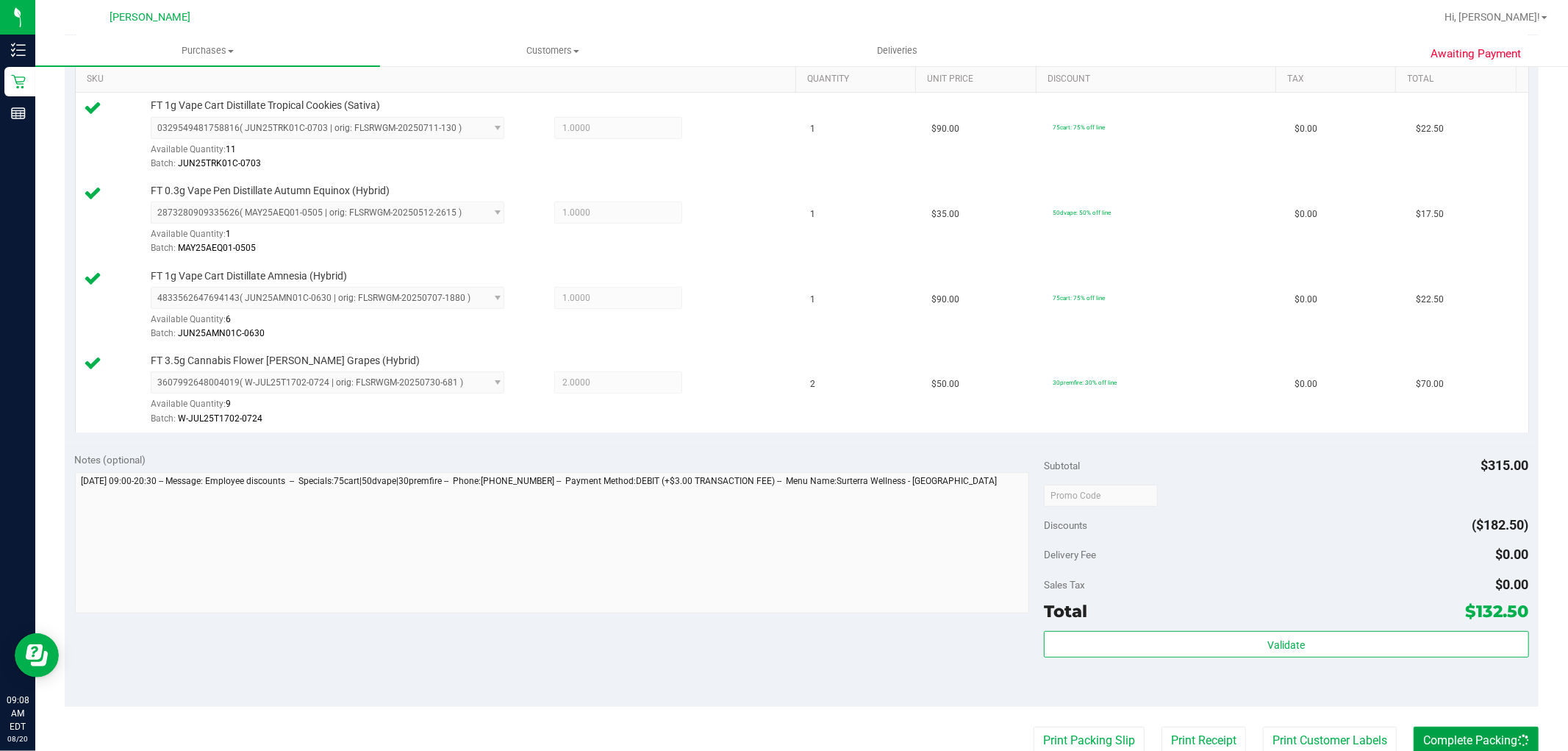
scroll to position [326, 0]
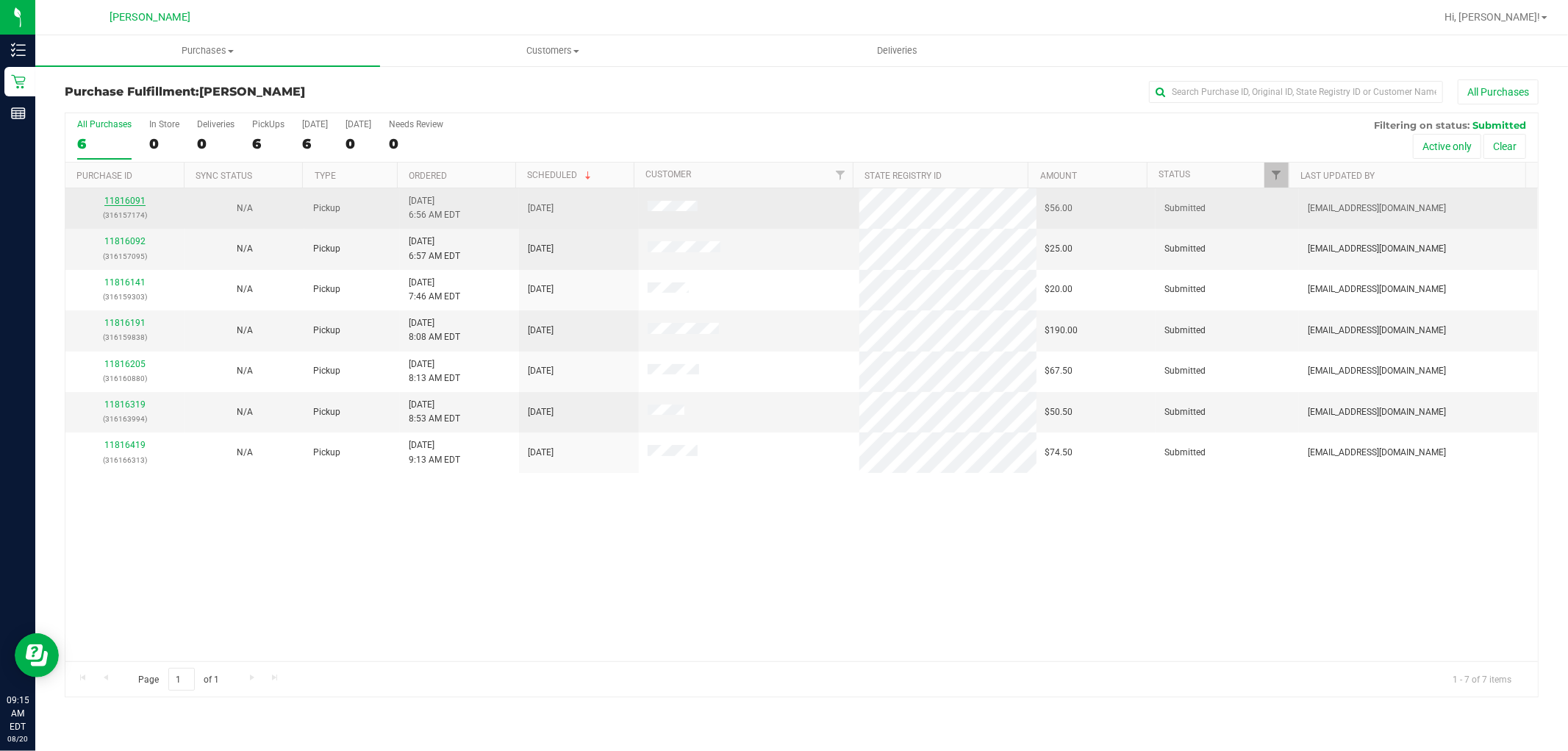
click at [128, 202] on link "11816091" at bounding box center [125, 200] width 41 height 10
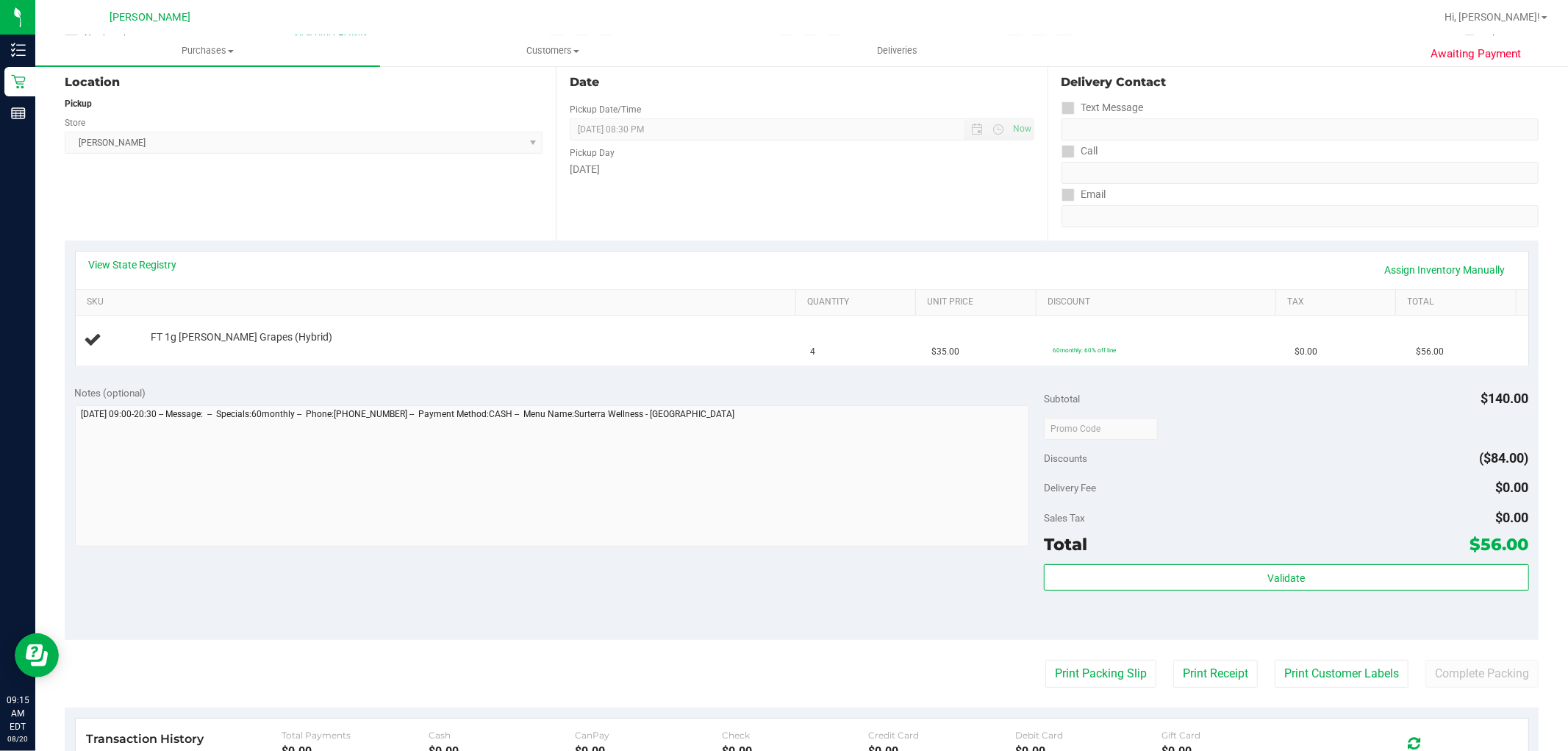
scroll to position [163, 0]
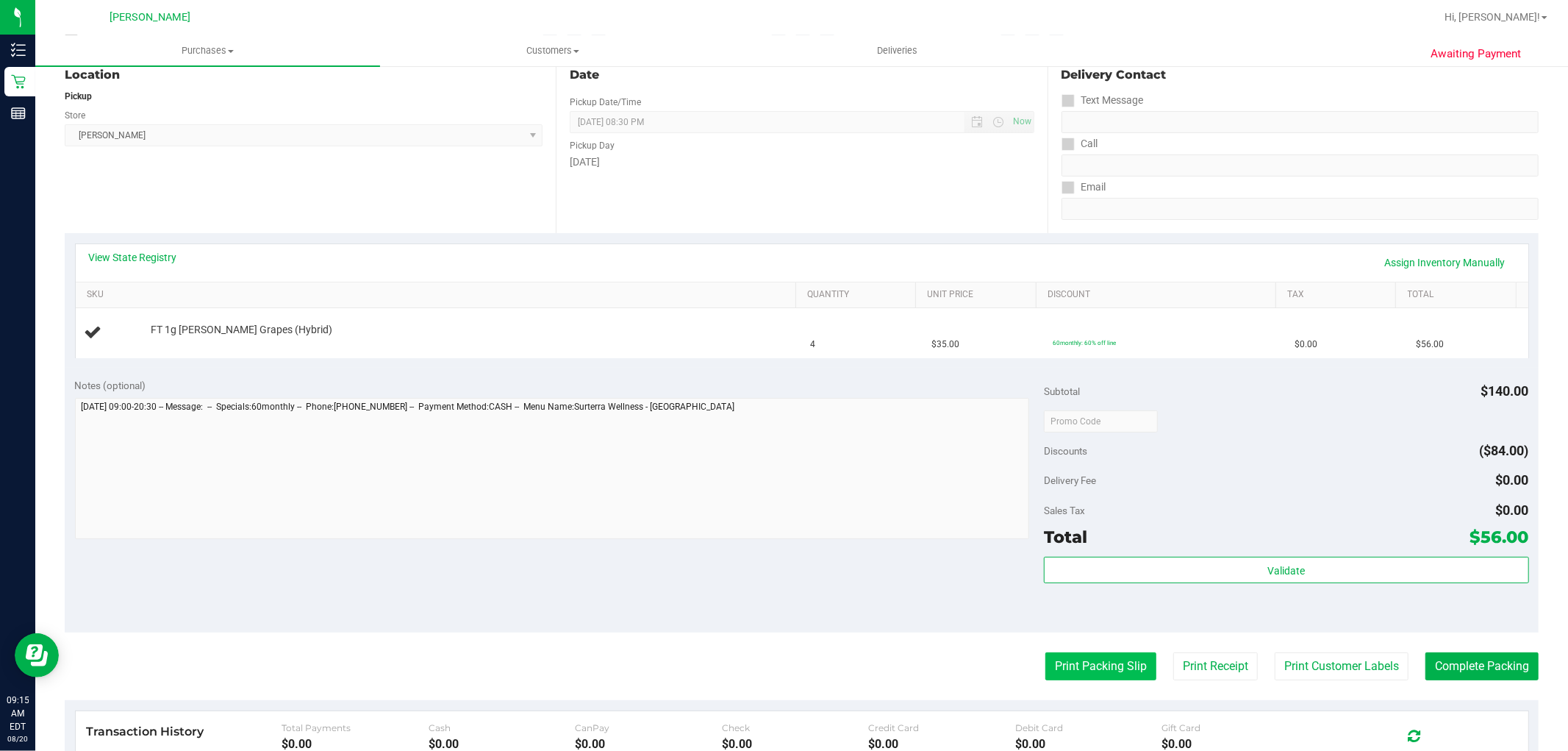
click at [1084, 672] on button "Print Packing Slip" at bounding box center [1101, 666] width 111 height 28
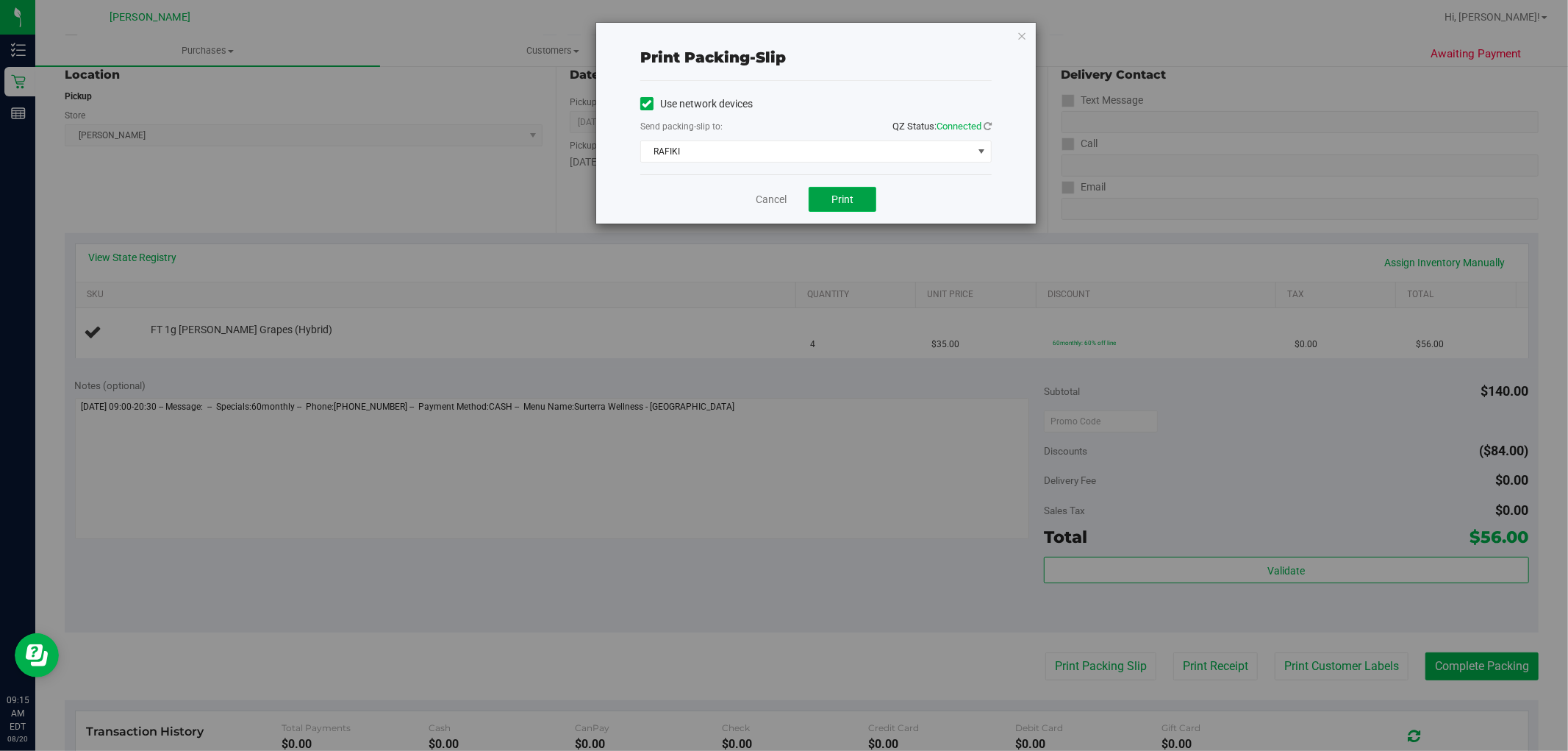
click at [837, 201] on span "Print" at bounding box center [842, 199] width 22 height 12
click at [780, 192] on link "Cancel" at bounding box center [771, 199] width 31 height 15
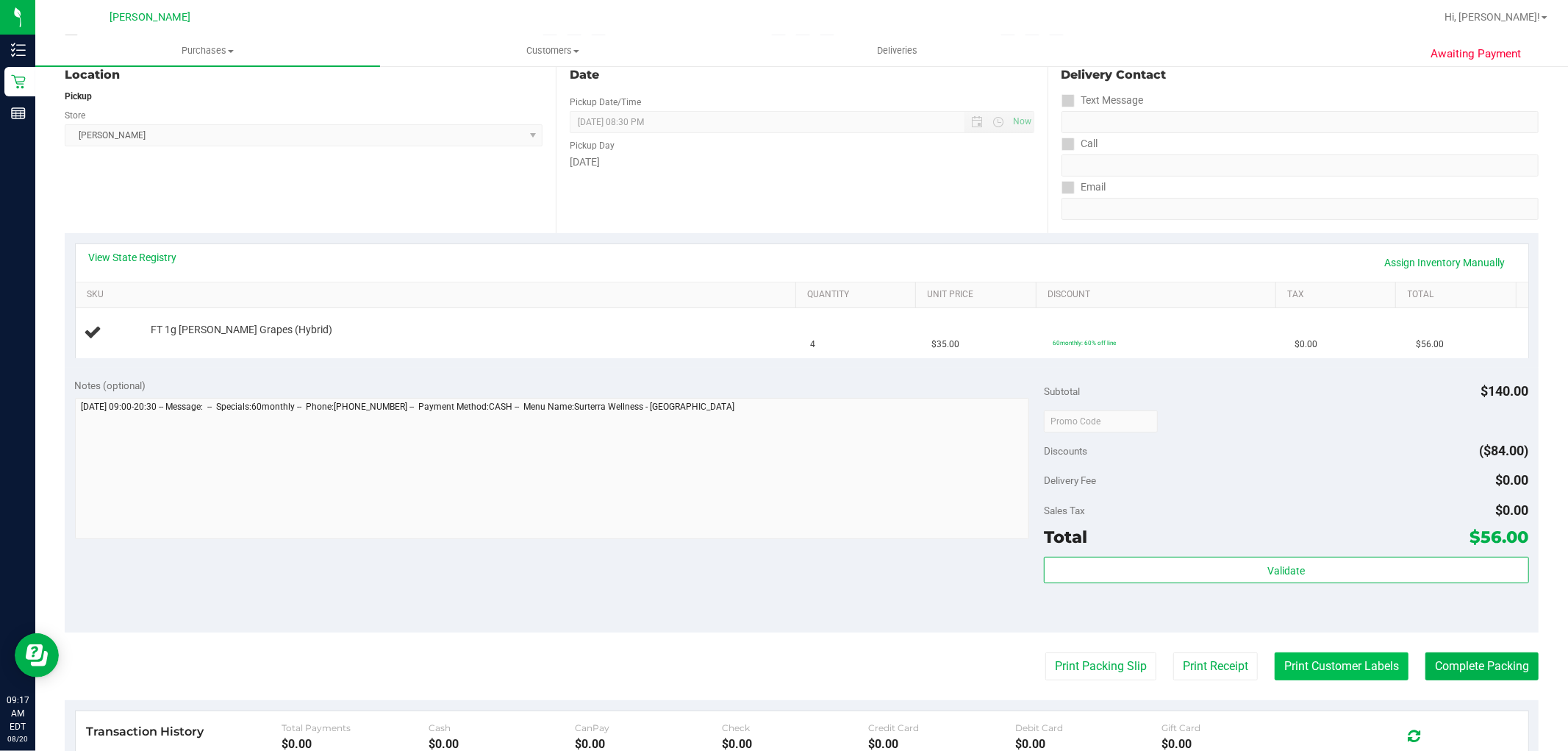
click at [1312, 675] on button "Print Customer Labels" at bounding box center [1342, 666] width 134 height 28
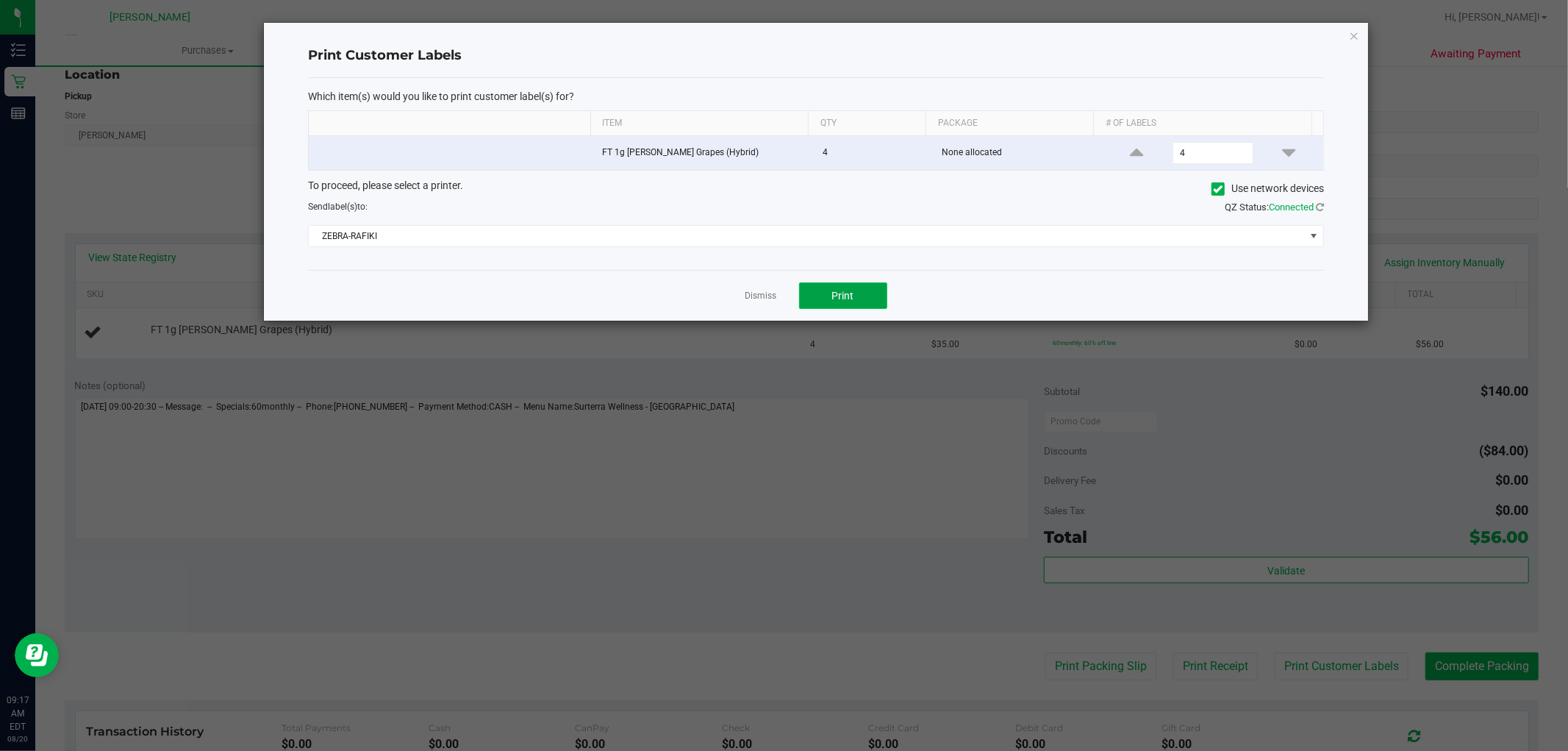
click at [849, 299] on span "Print" at bounding box center [843, 295] width 22 height 12
click at [771, 290] on link "Dismiss" at bounding box center [761, 296] width 32 height 13
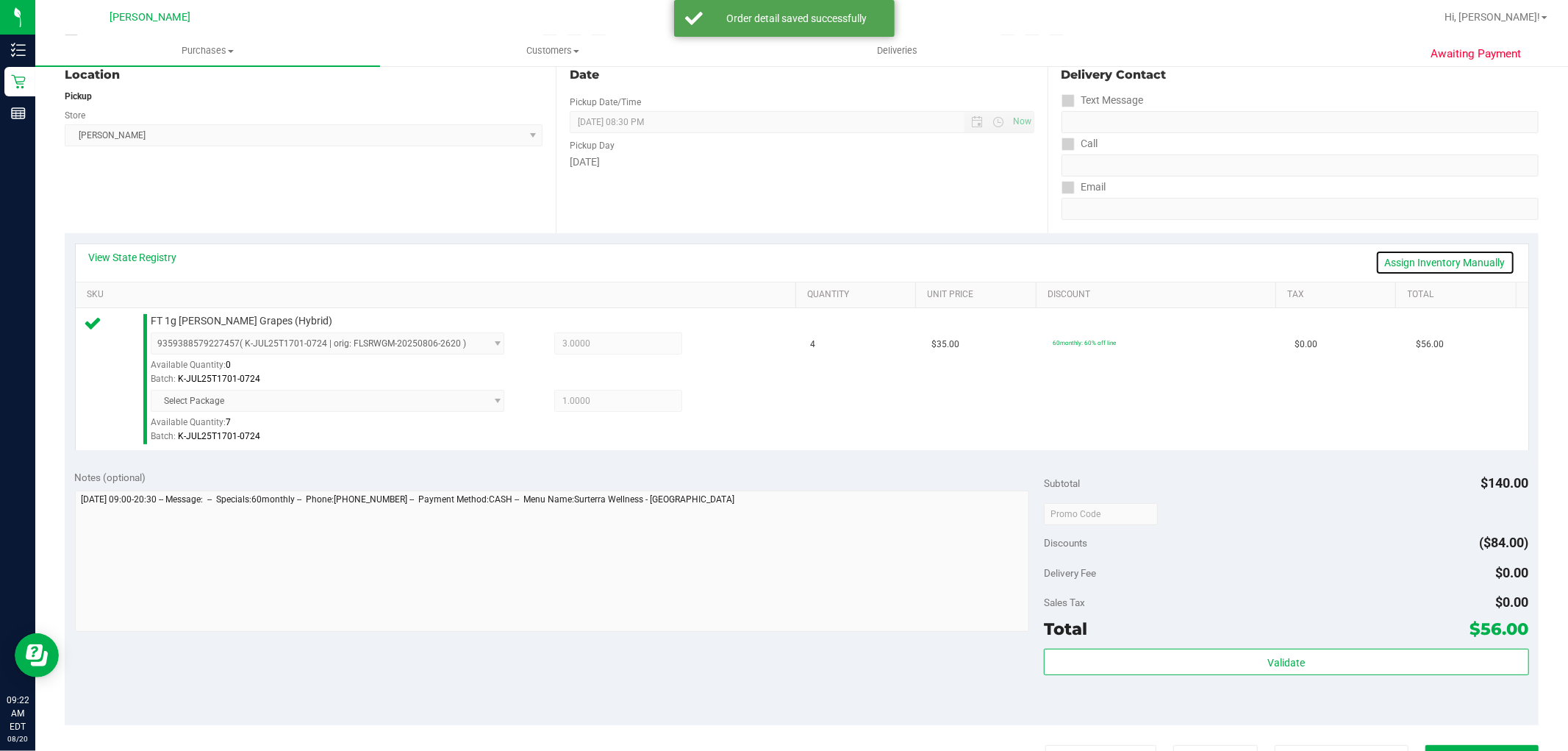
click at [1434, 262] on link "Assign Inventory Manually" at bounding box center [1445, 262] width 140 height 25
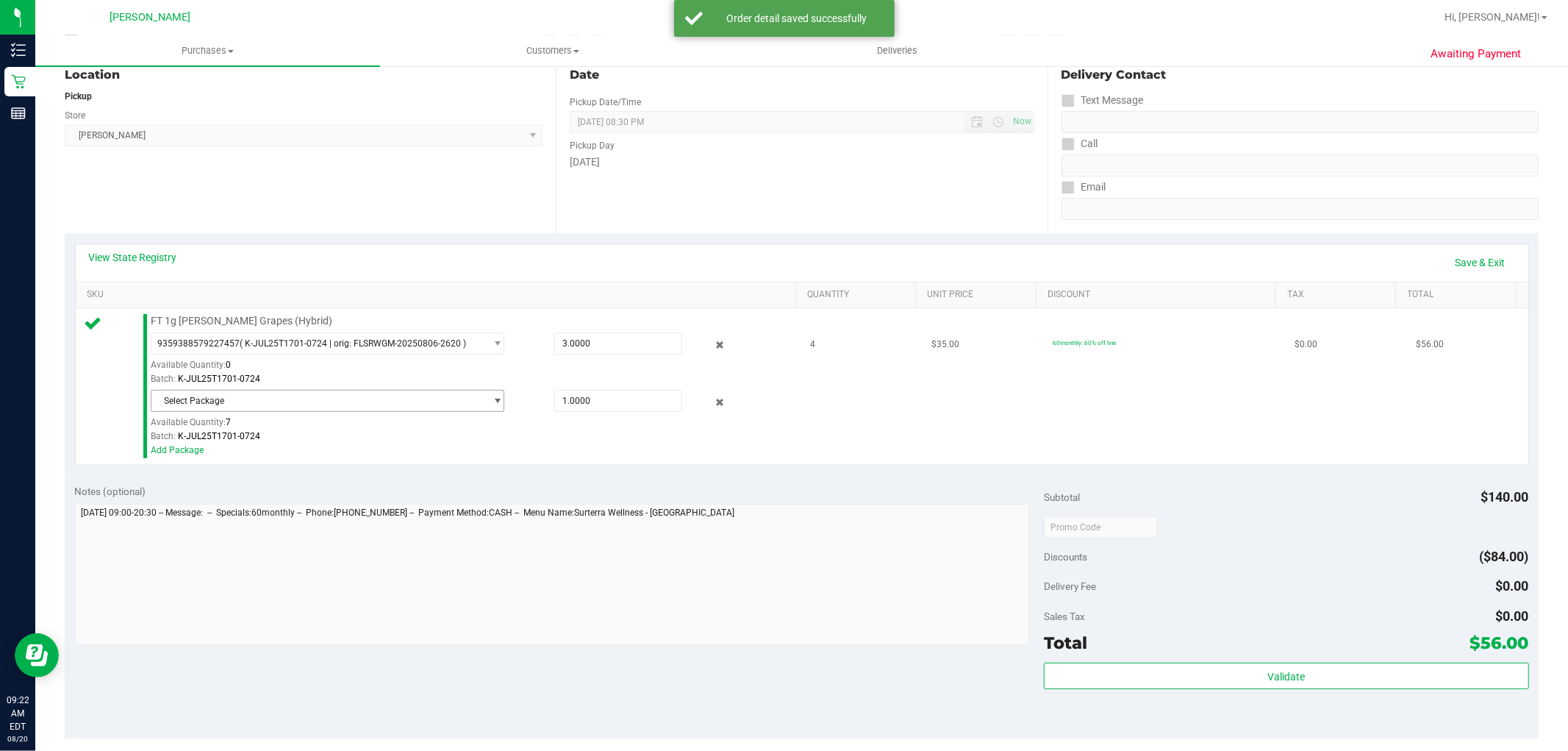
click at [364, 393] on span "Select Package" at bounding box center [318, 401] width 334 height 21
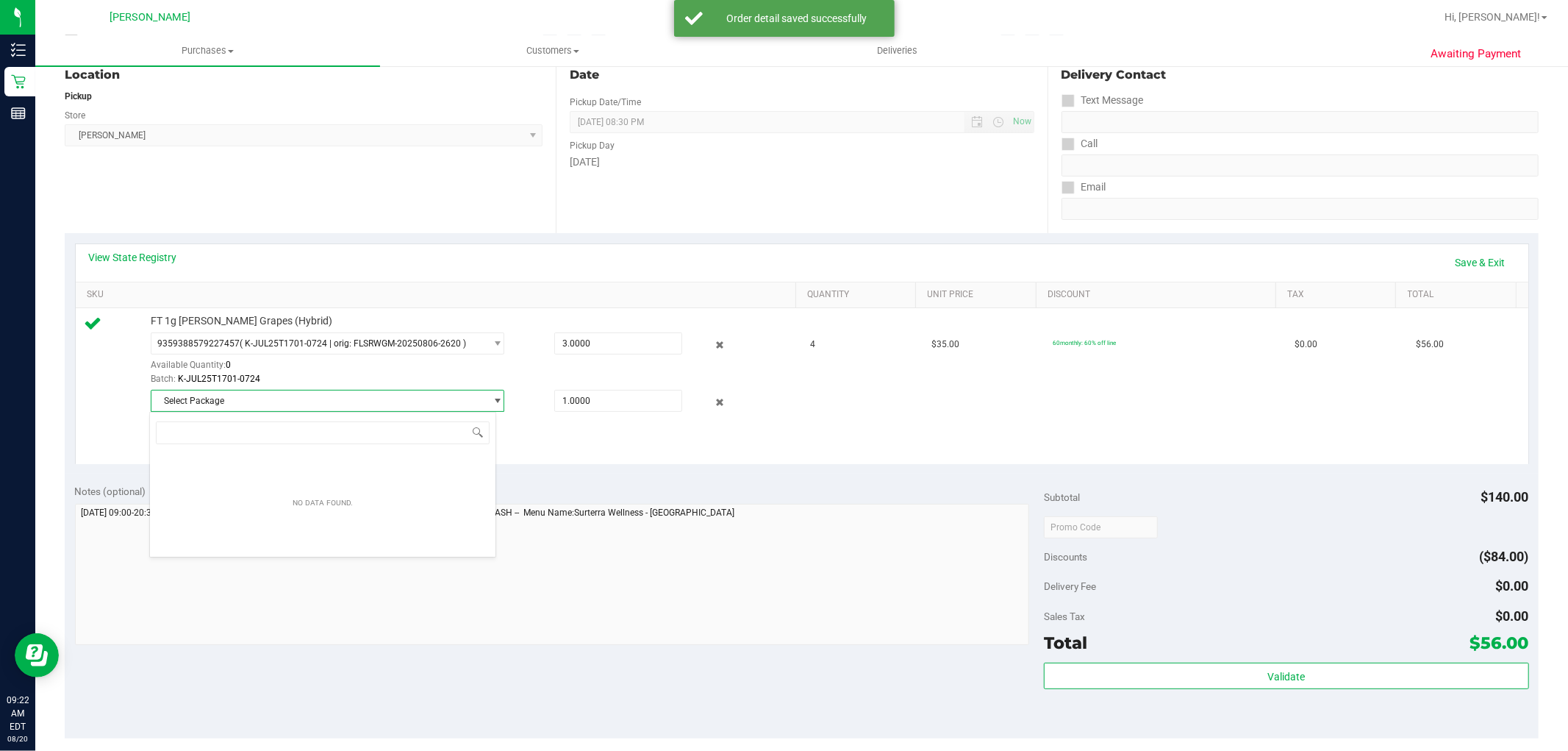
drag, startPoint x: 475, startPoint y: 397, endPoint x: 483, endPoint y: 430, distance: 34.0
click at [480, 411] on span "Select Package" at bounding box center [327, 401] width 354 height 22
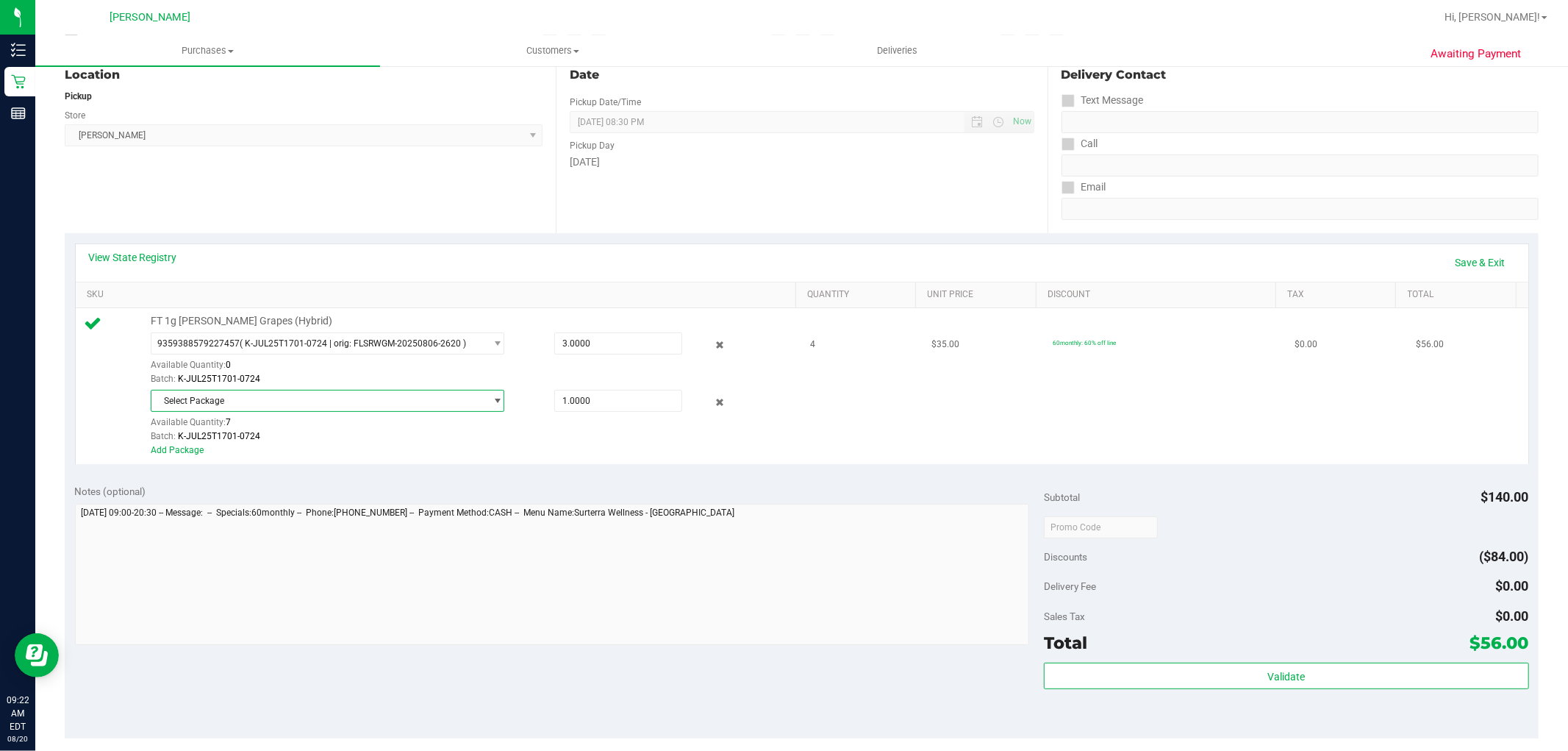
click at [466, 410] on span "Select Package" at bounding box center [318, 401] width 334 height 21
click at [570, 428] on div "Select Package Available Quantity: 7 1.0000 1 Batch: K-JUL25T1701-0724" at bounding box center [469, 416] width 638 height 53
click at [313, 442] on div "Batch: K-JUL25T1701-0724" at bounding box center [469, 437] width 638 height 14
click at [1484, 259] on link "Save & Exit" at bounding box center [1480, 262] width 69 height 25
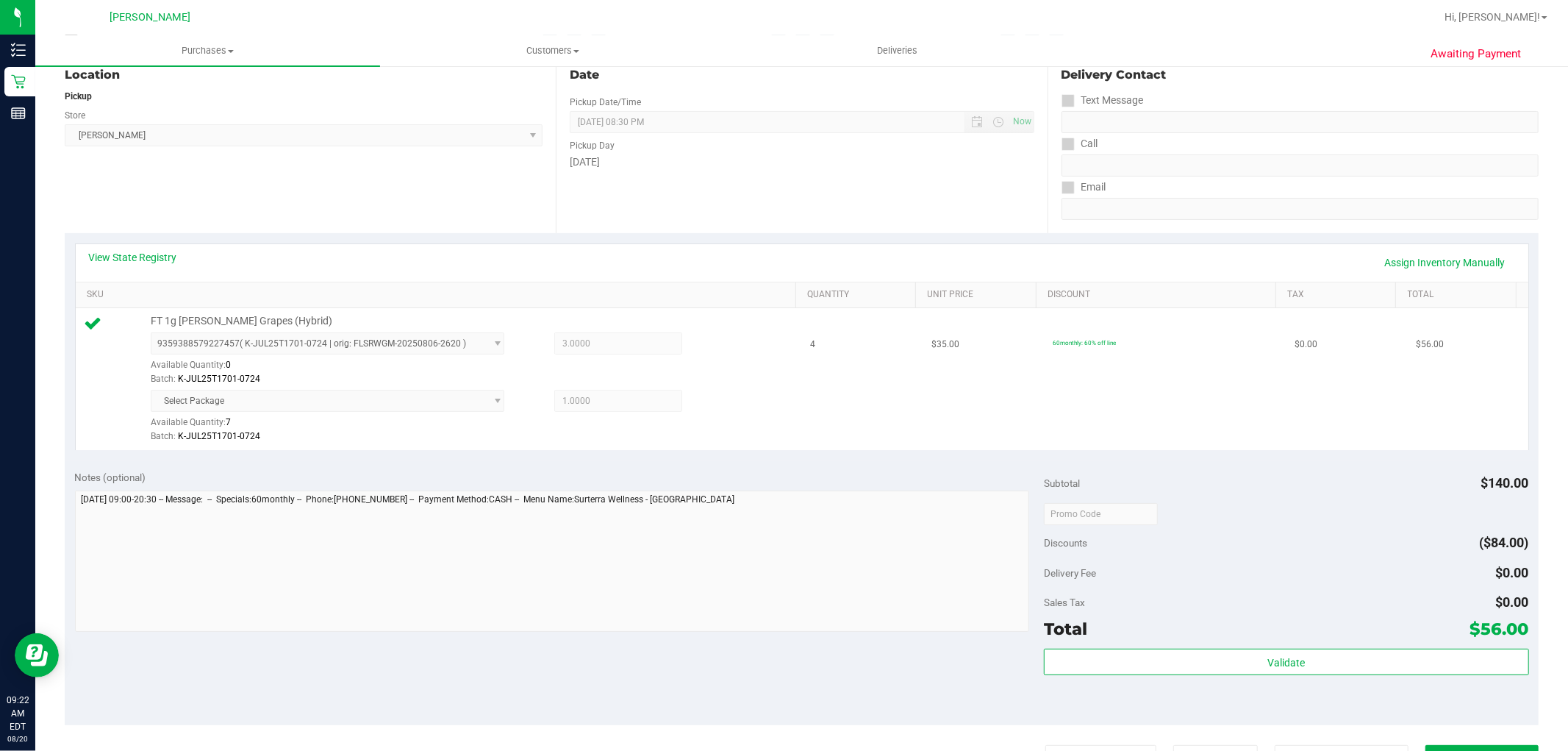
click at [443, 403] on span "Select Package" at bounding box center [327, 401] width 354 height 22
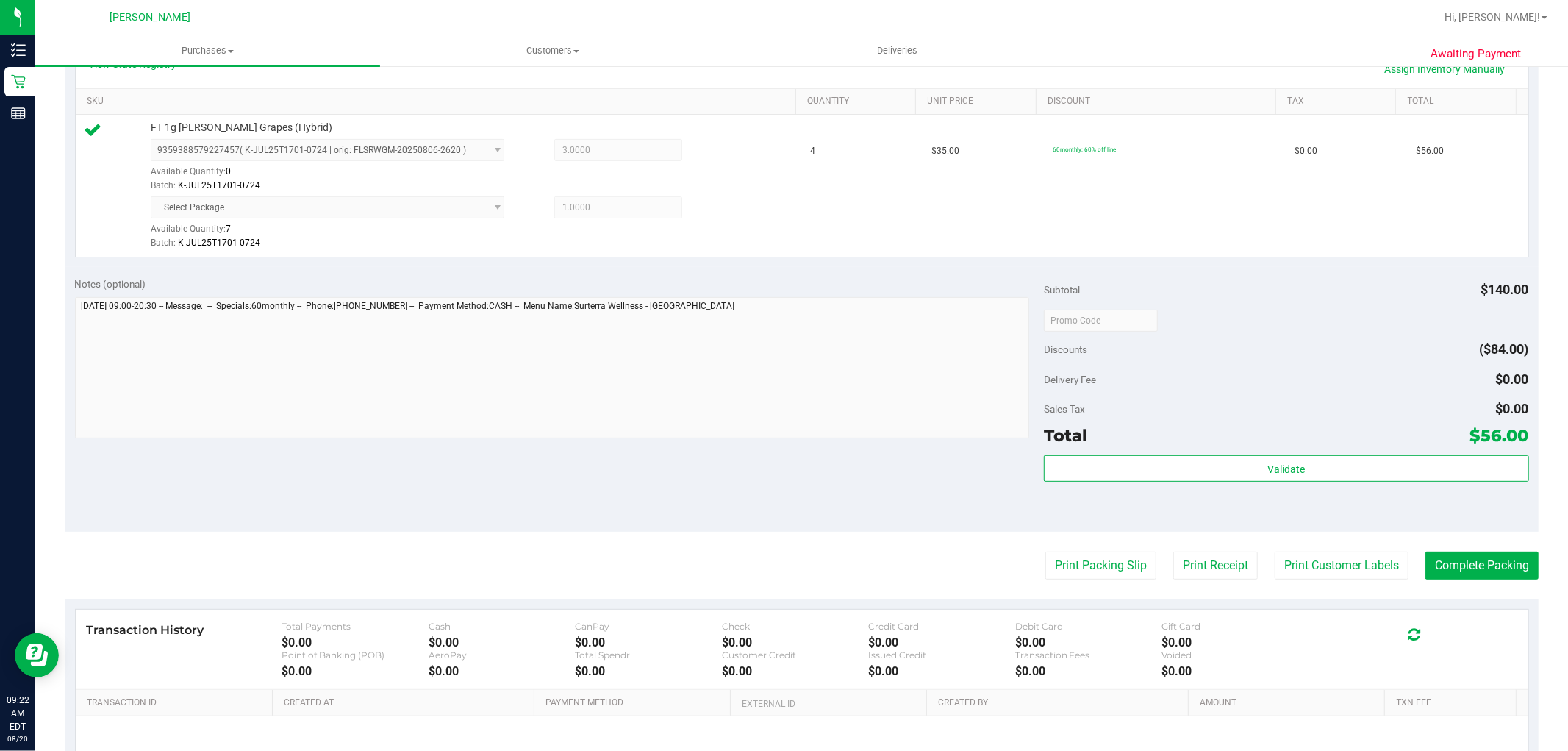
scroll to position [408, 0]
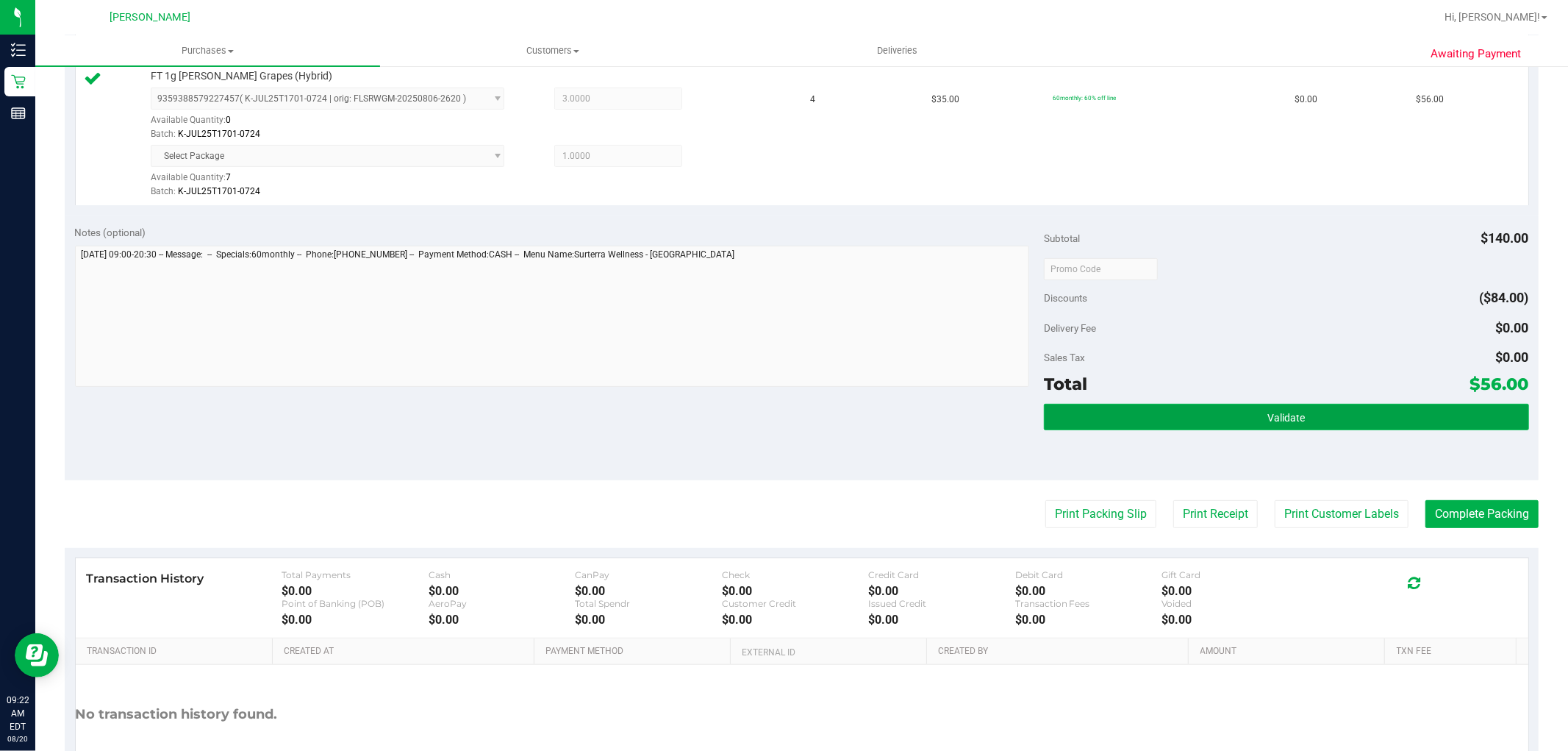
click at [1340, 419] on button "Validate" at bounding box center [1286, 416] width 484 height 26
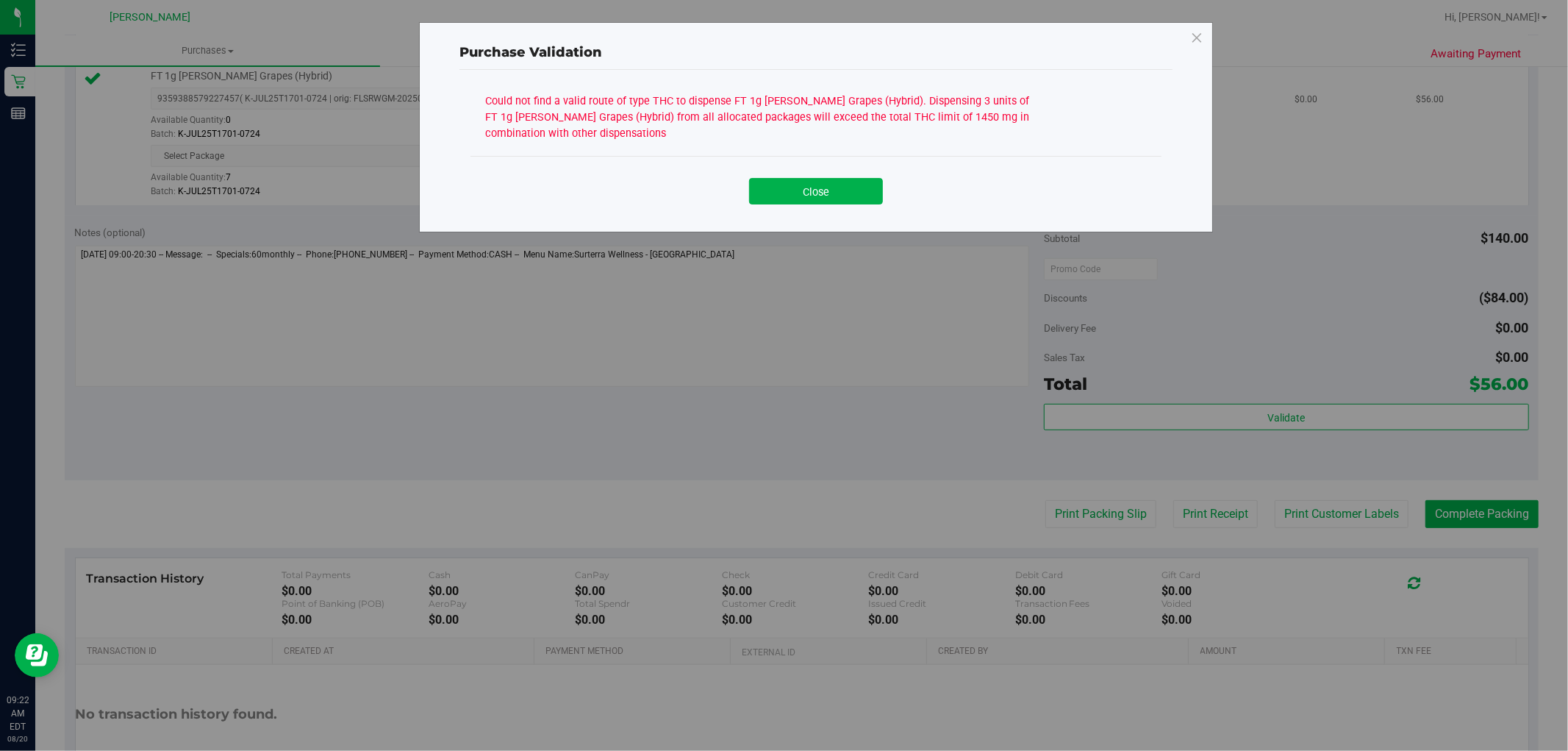
click at [843, 199] on button "Close" at bounding box center [816, 191] width 134 height 26
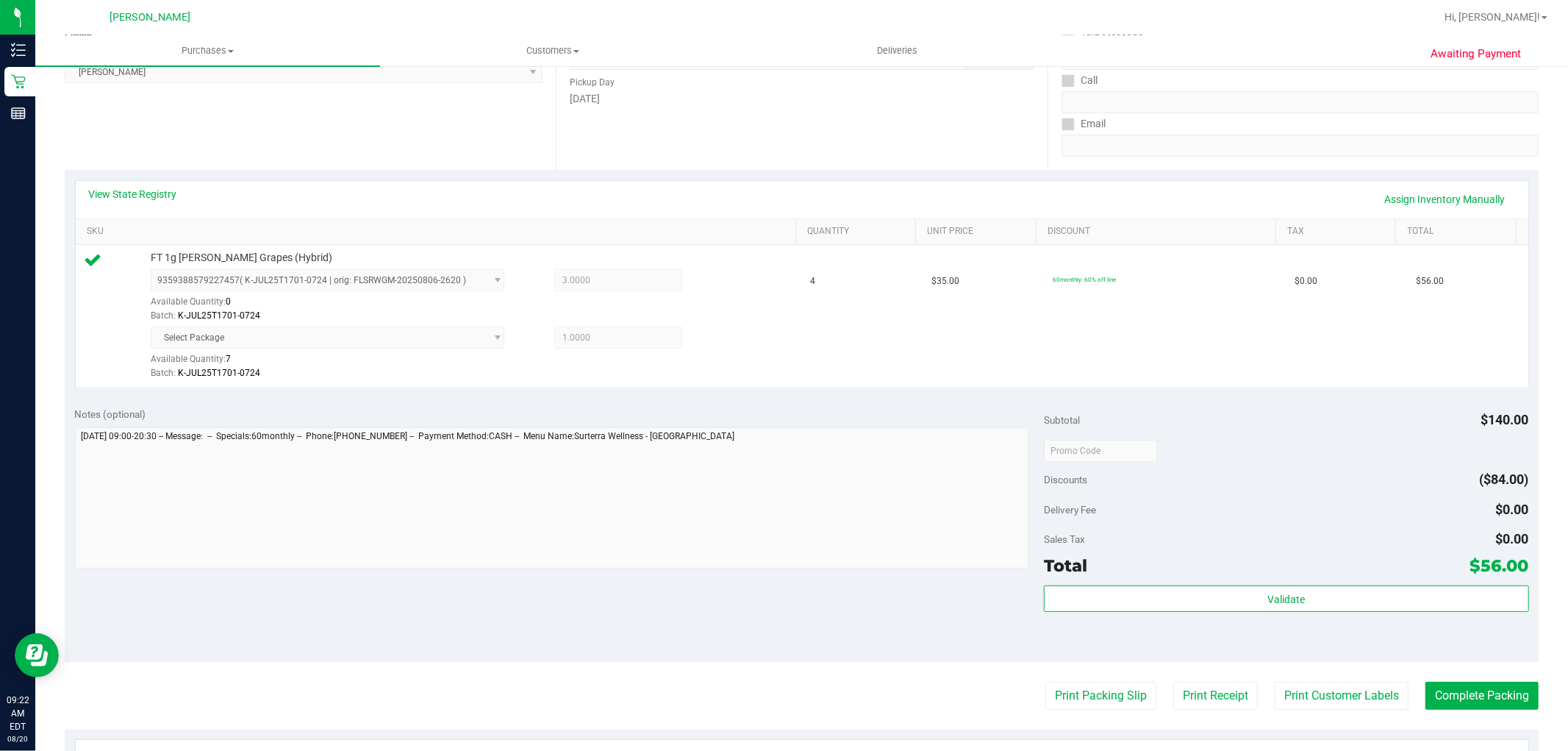
scroll to position [163, 0]
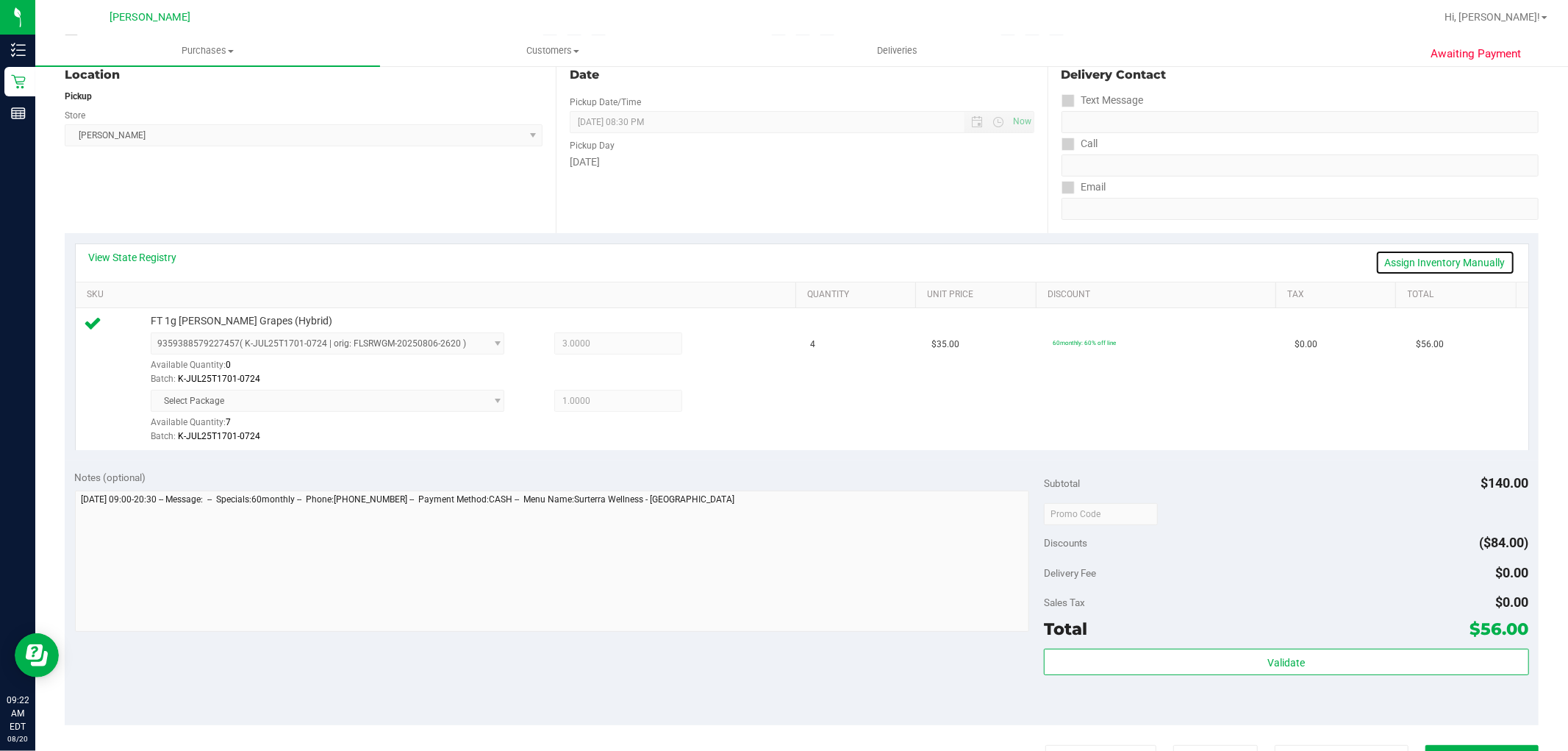
click at [1414, 261] on link "Assign Inventory Manually" at bounding box center [1445, 262] width 140 height 25
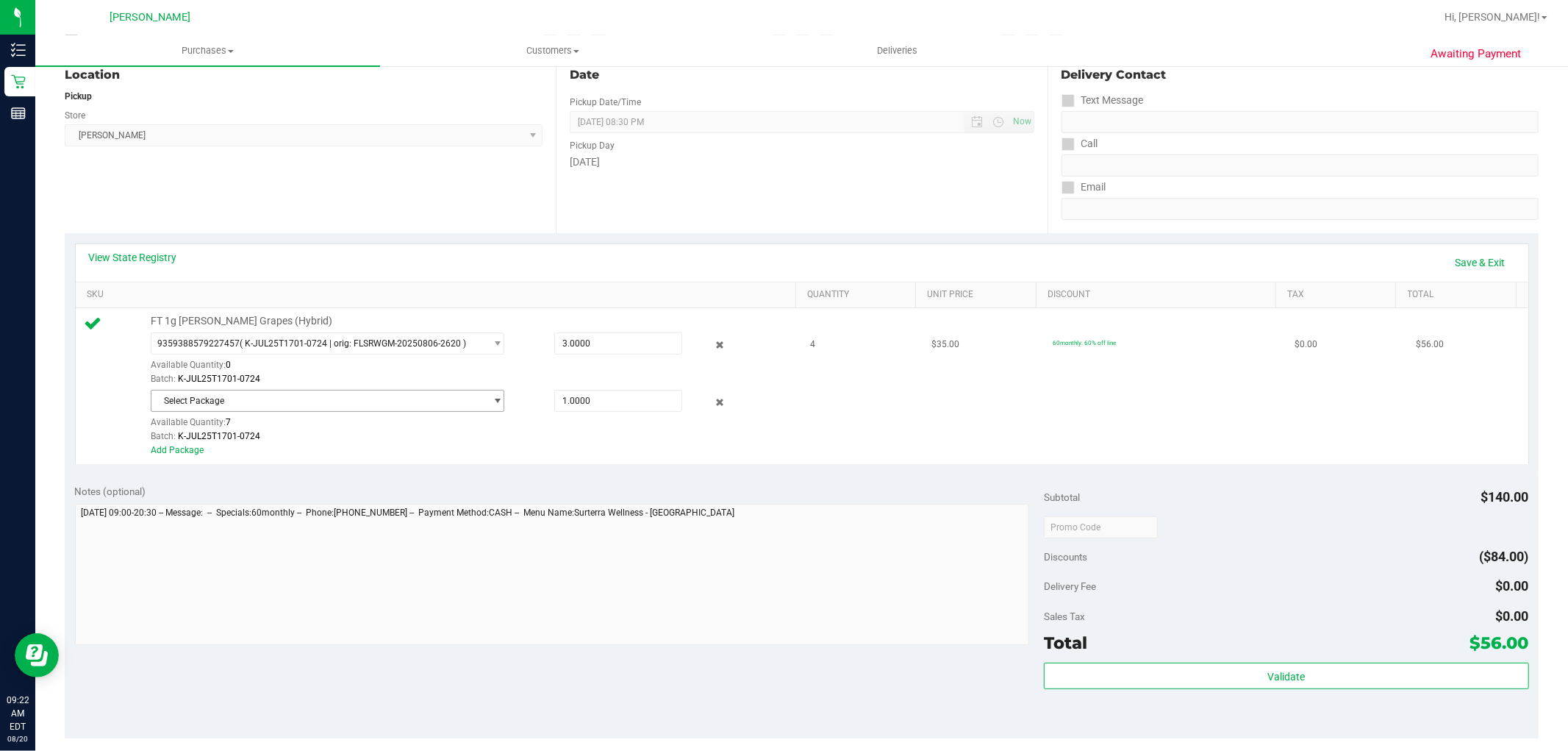
click at [383, 399] on span "Select Package" at bounding box center [318, 401] width 334 height 21
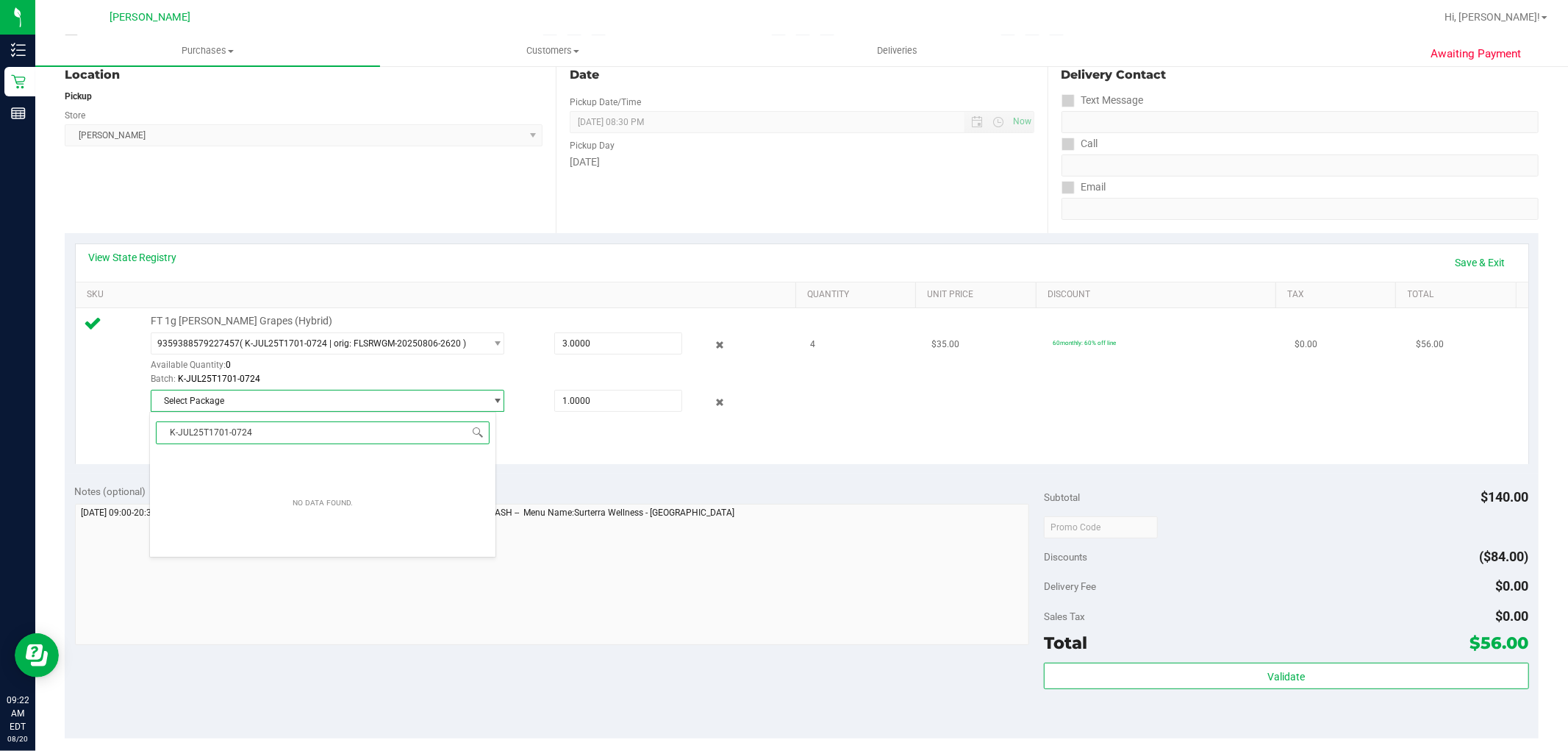
type input "K-JUL25T1701-0724"
click at [539, 435] on div "Batch: K-JUL25T1701-0724" at bounding box center [469, 437] width 638 height 14
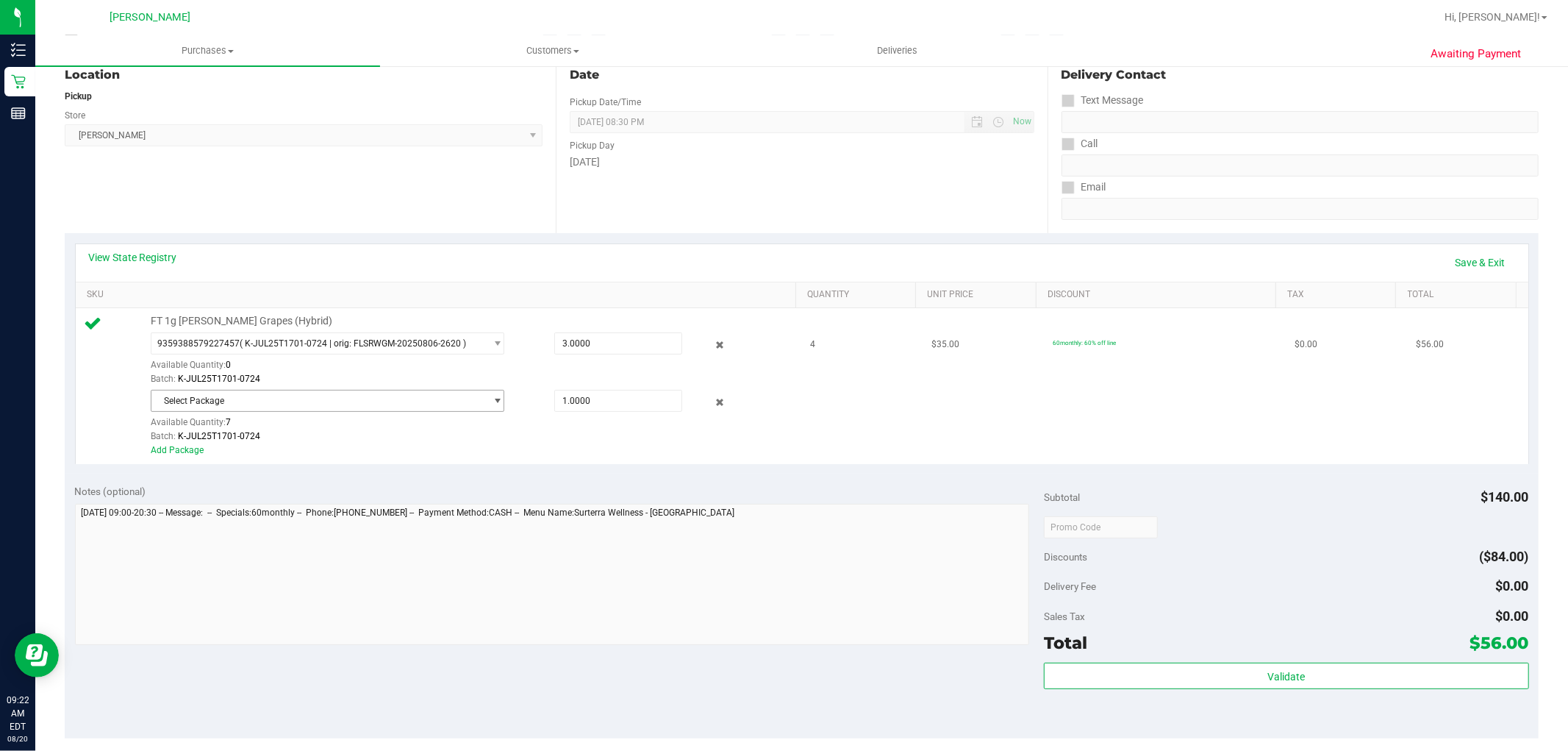
click at [399, 395] on span "Select Package" at bounding box center [318, 401] width 334 height 21
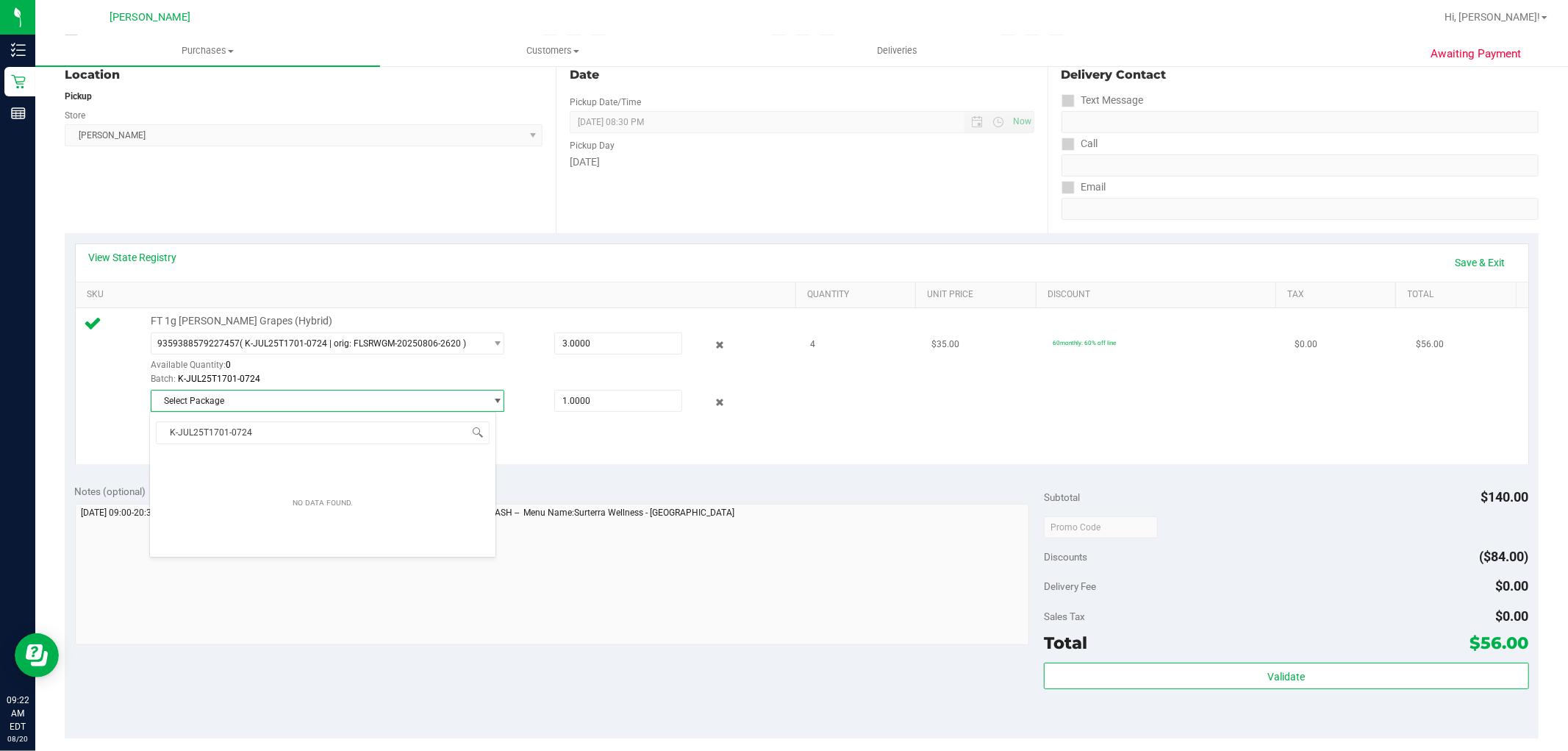
click at [577, 434] on div "Batch: K-JUL25T1701-0724" at bounding box center [469, 437] width 638 height 14
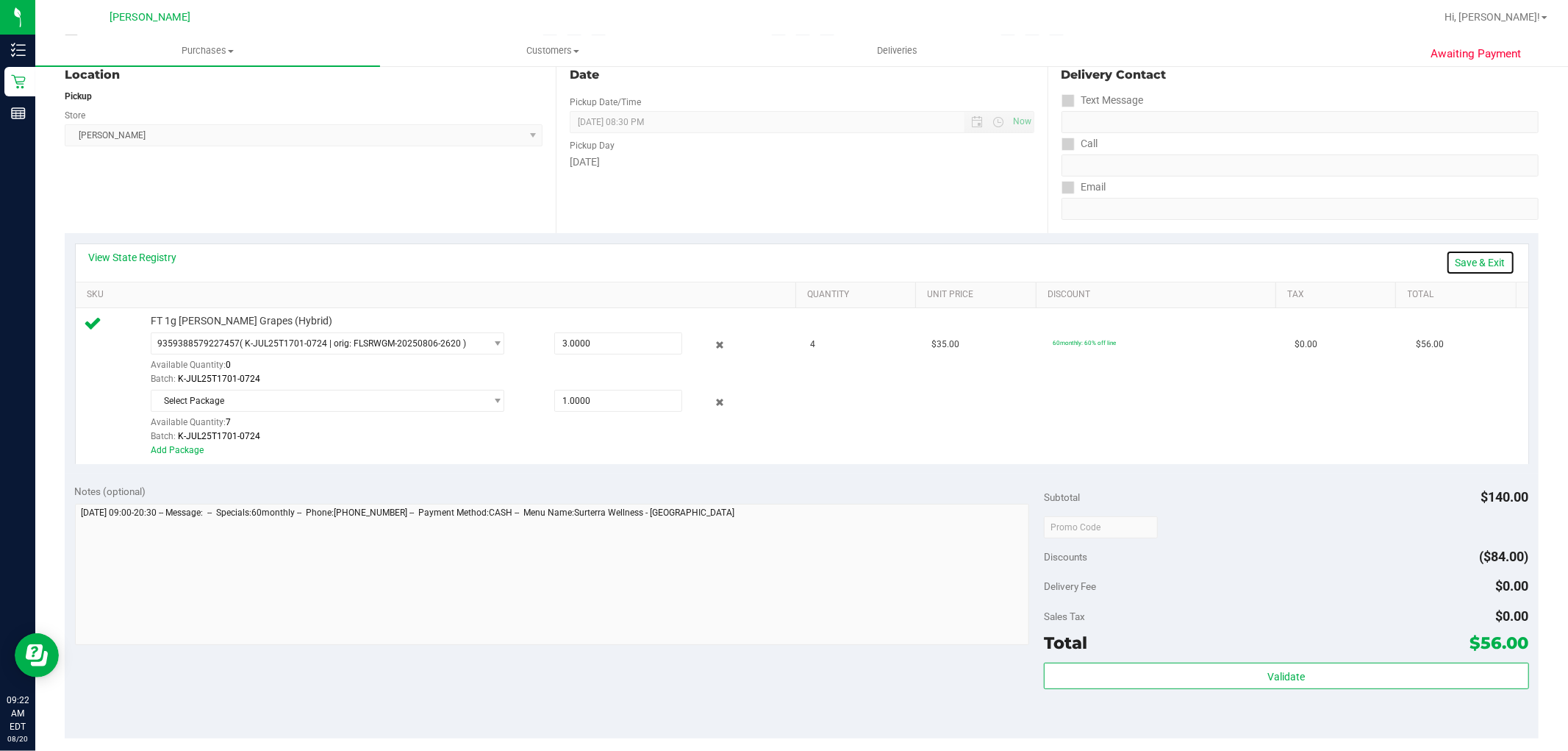
click at [1446, 267] on link "Save & Exit" at bounding box center [1480, 262] width 69 height 25
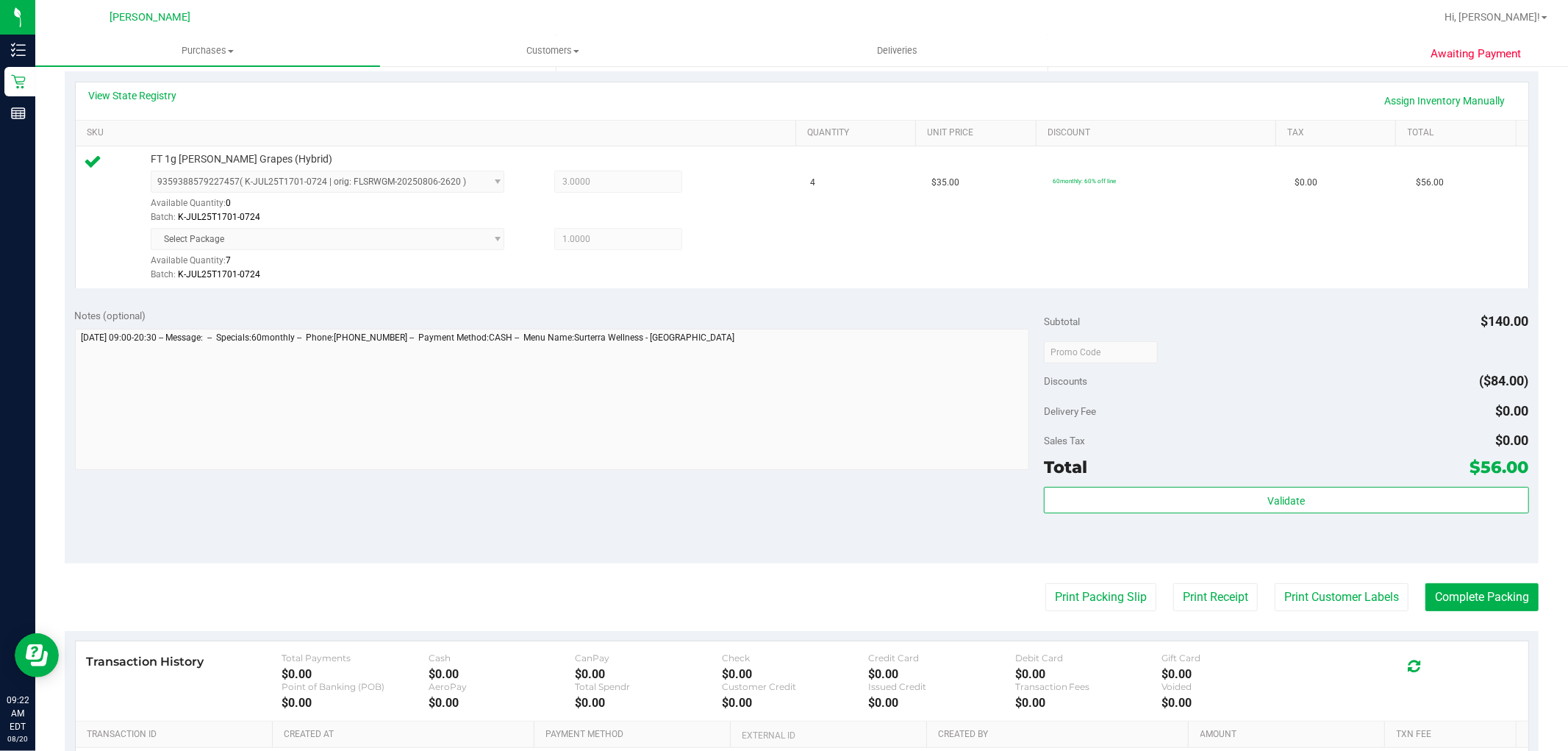
scroll to position [326, 0]
click at [1459, 598] on button "Complete Packing" at bounding box center [1482, 595] width 113 height 28
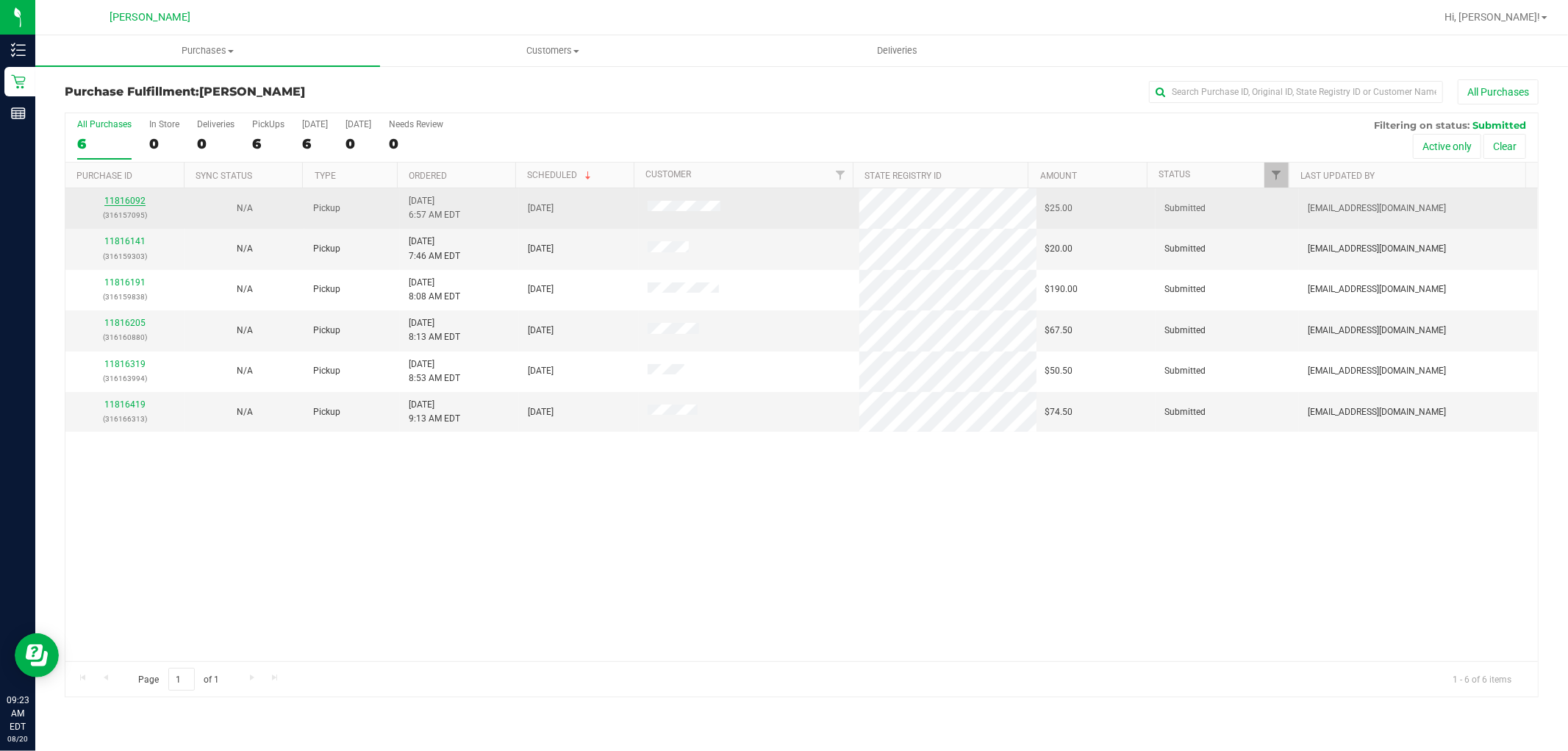
click at [122, 196] on link "11816092" at bounding box center [125, 200] width 41 height 10
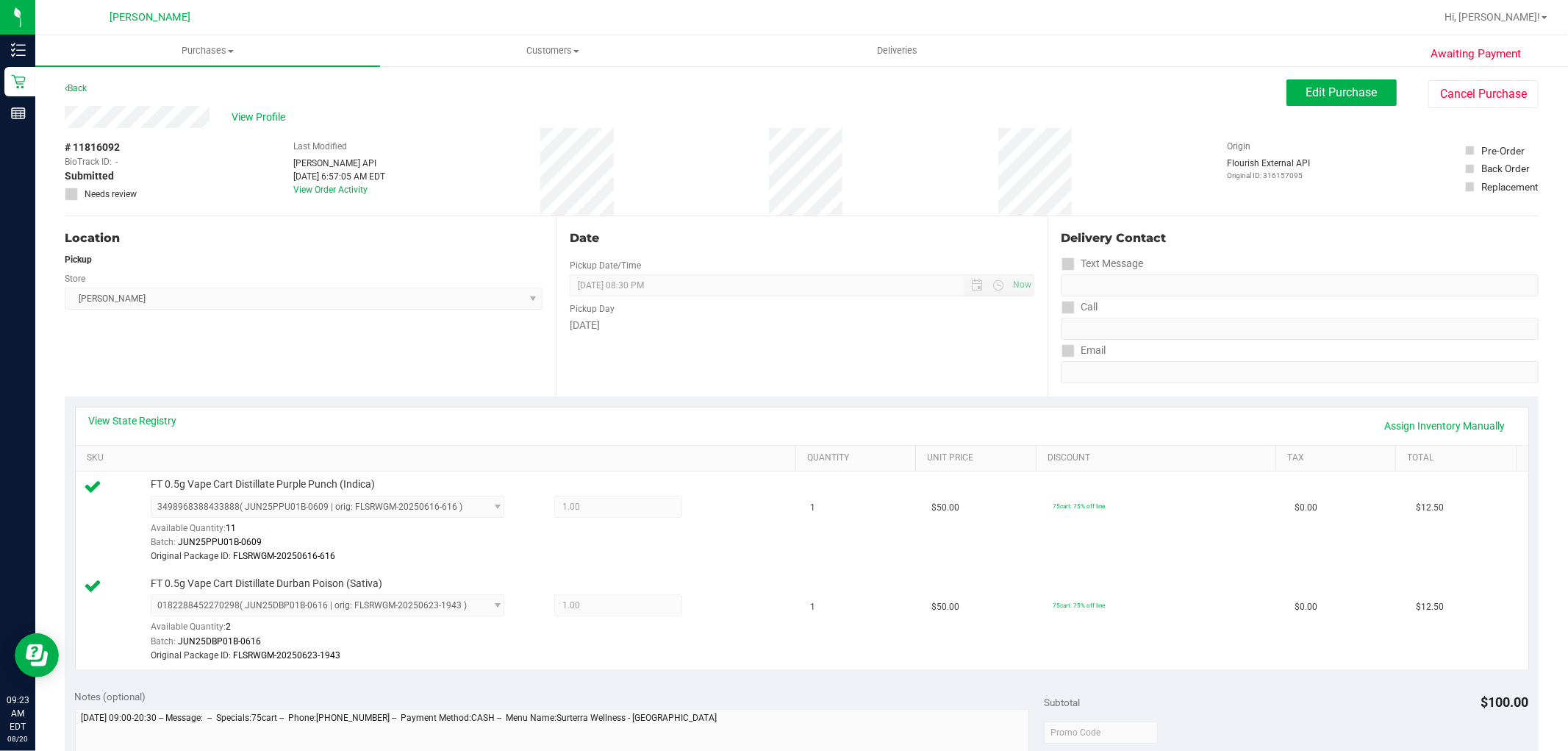
click at [76, 93] on div "Back" at bounding box center [76, 88] width 22 height 18
click at [80, 86] on link "Back" at bounding box center [76, 88] width 22 height 10
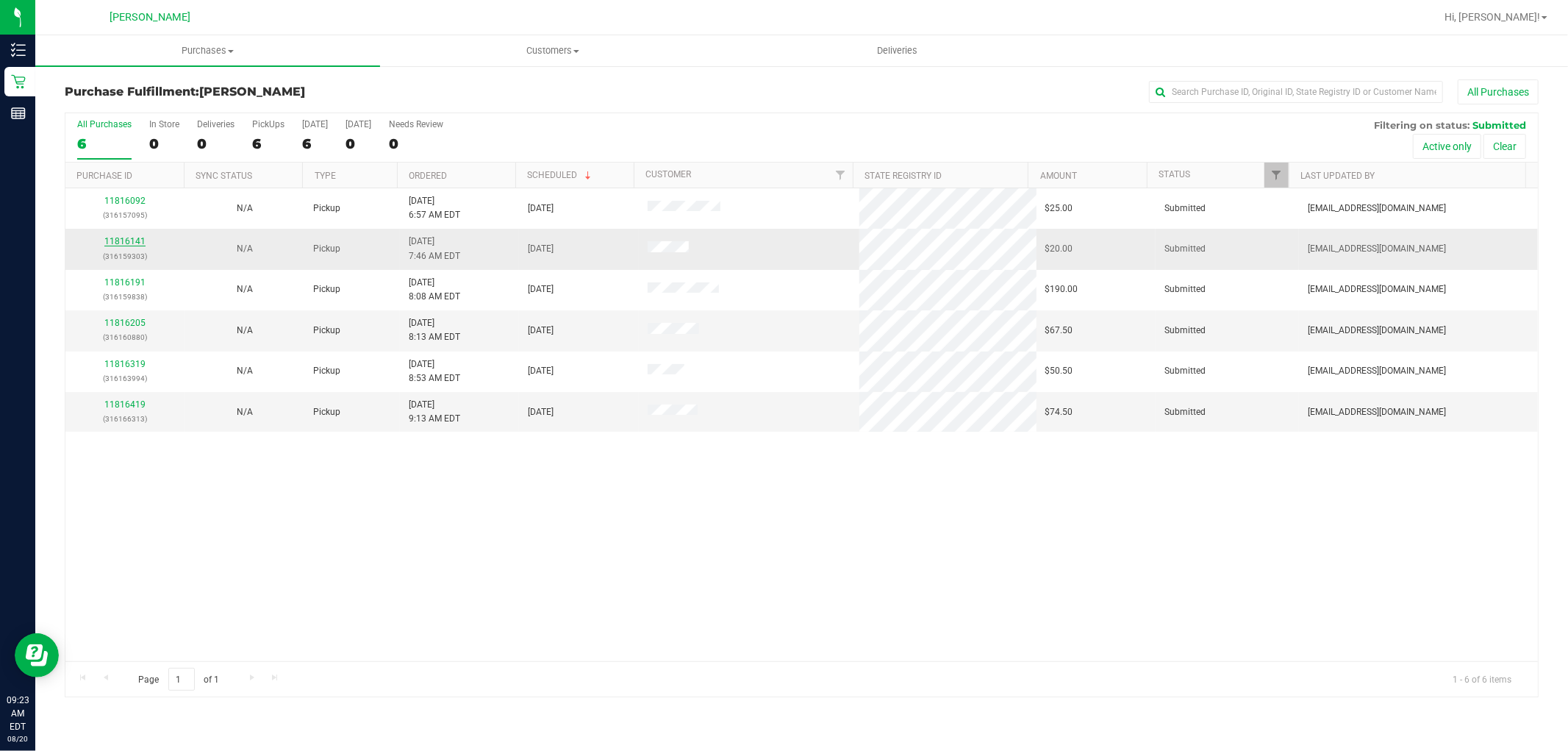
click at [135, 237] on link "11816141" at bounding box center [125, 241] width 41 height 10
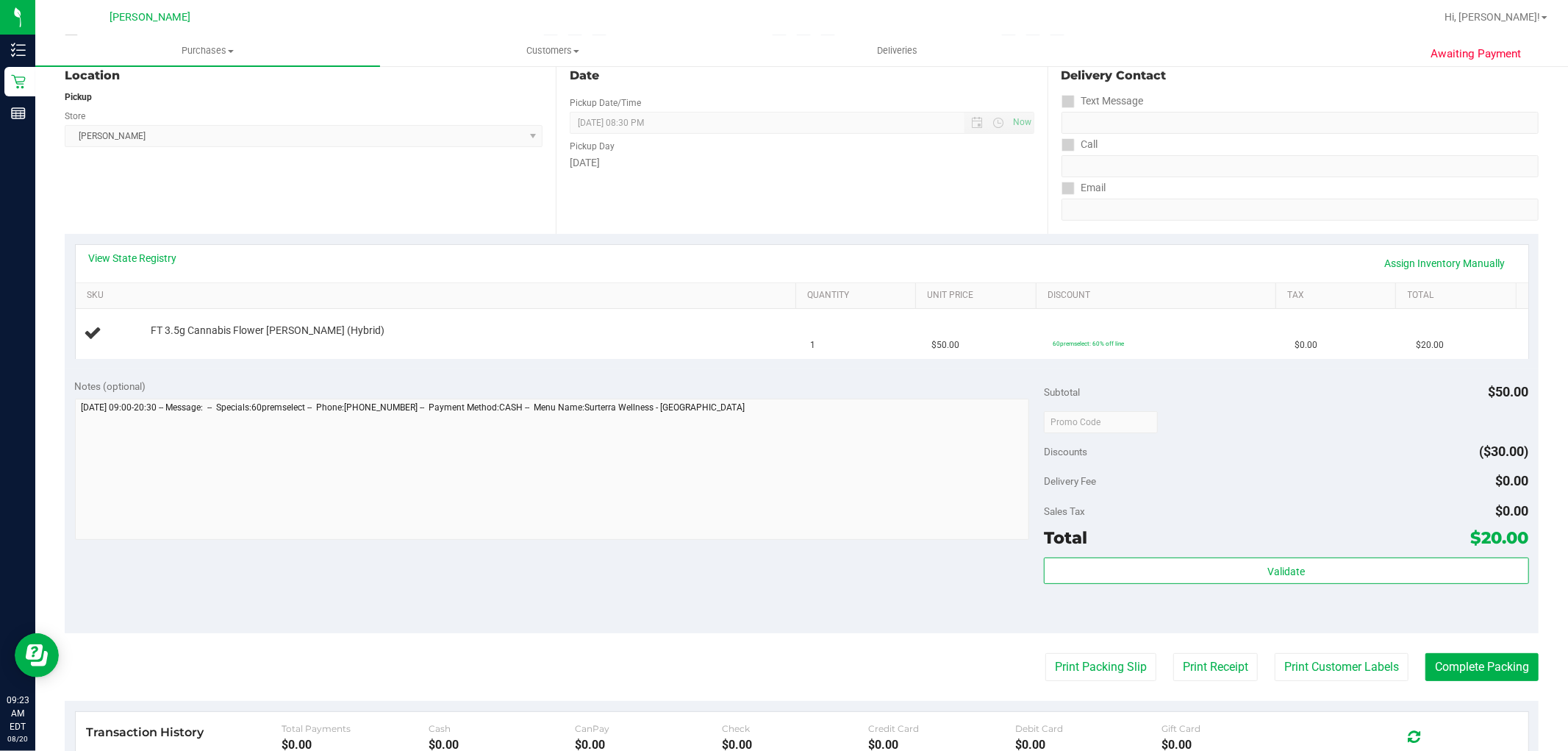
scroll to position [163, 0]
click at [1115, 662] on button "Print Packing Slip" at bounding box center [1101, 666] width 111 height 28
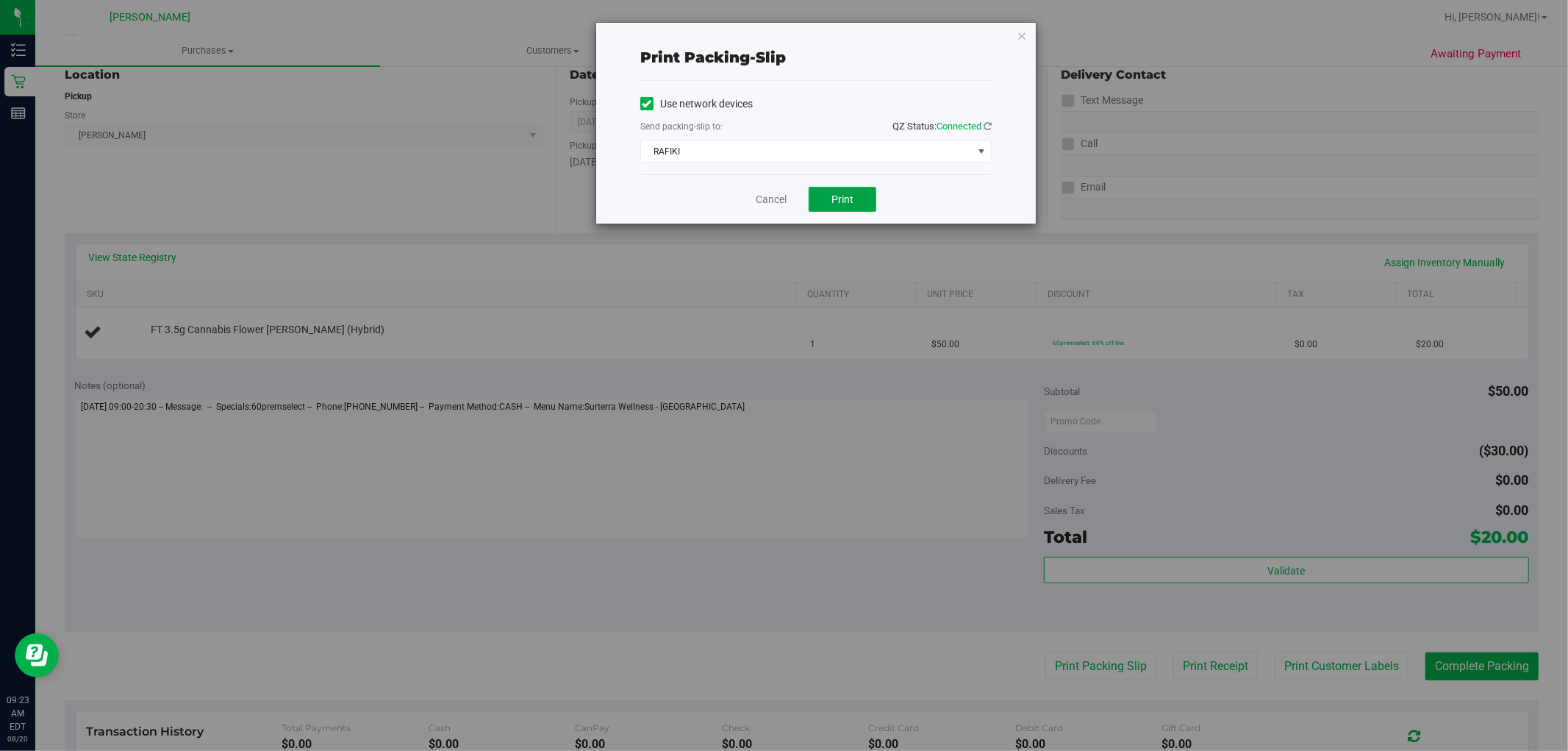
click at [842, 191] on button "Print" at bounding box center [842, 199] width 68 height 25
click at [761, 202] on link "Cancel" at bounding box center [771, 199] width 31 height 15
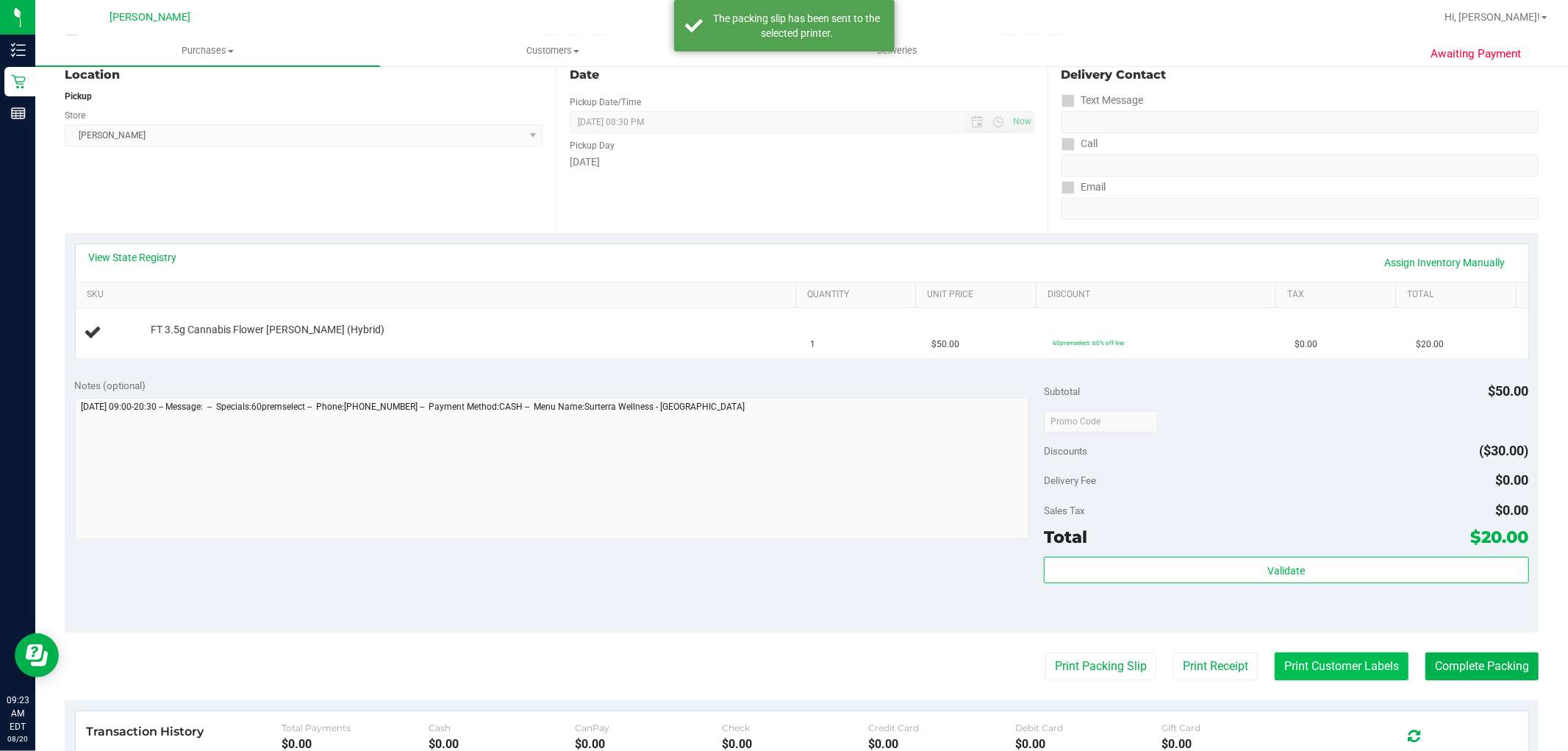
click at [1339, 672] on button "Print Customer Labels" at bounding box center [1342, 666] width 134 height 28
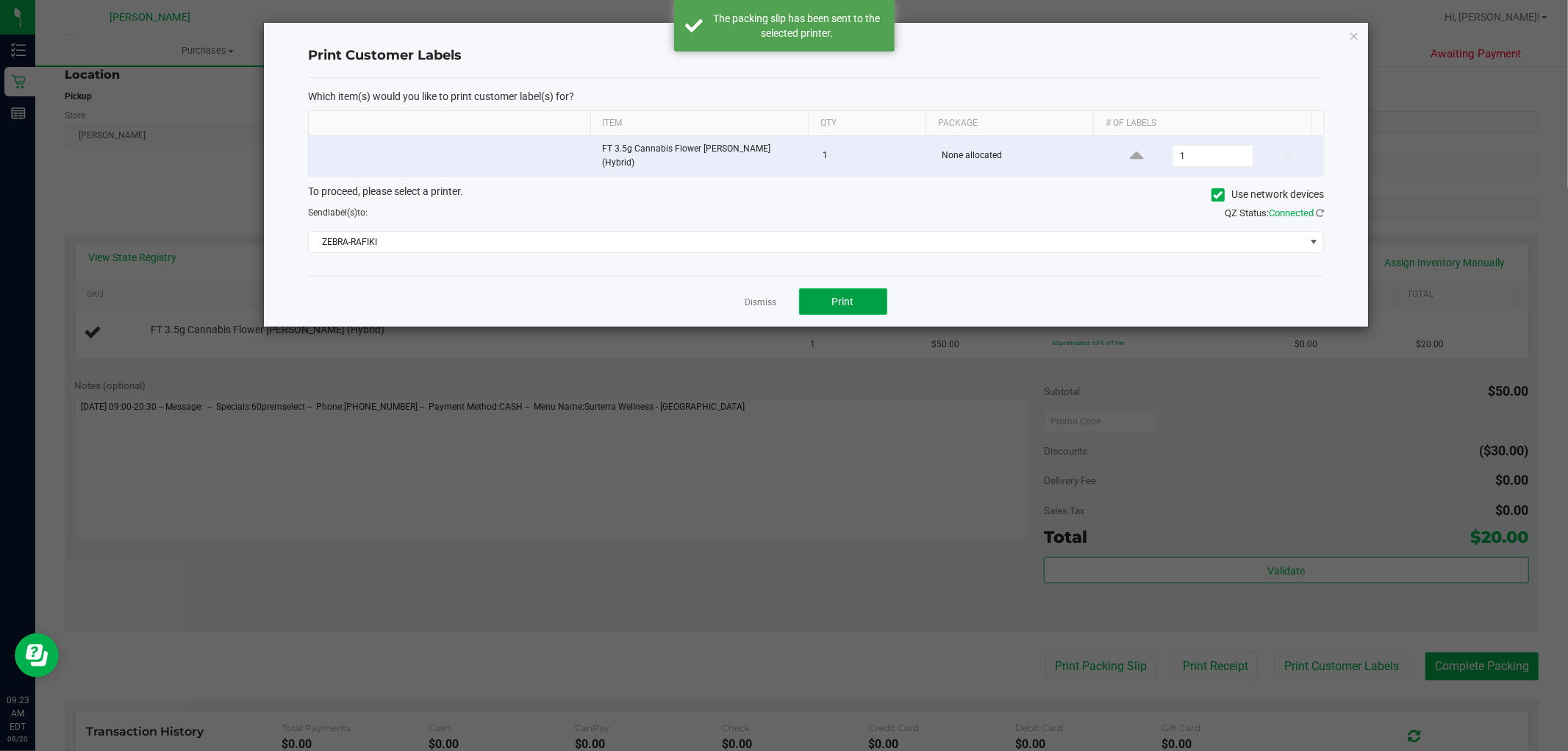
click at [842, 288] on button "Print" at bounding box center [843, 301] width 88 height 26
click at [769, 304] on app-cancel-button "Dismiss" at bounding box center [761, 302] width 32 height 15
click at [768, 298] on link "Dismiss" at bounding box center [761, 302] width 32 height 13
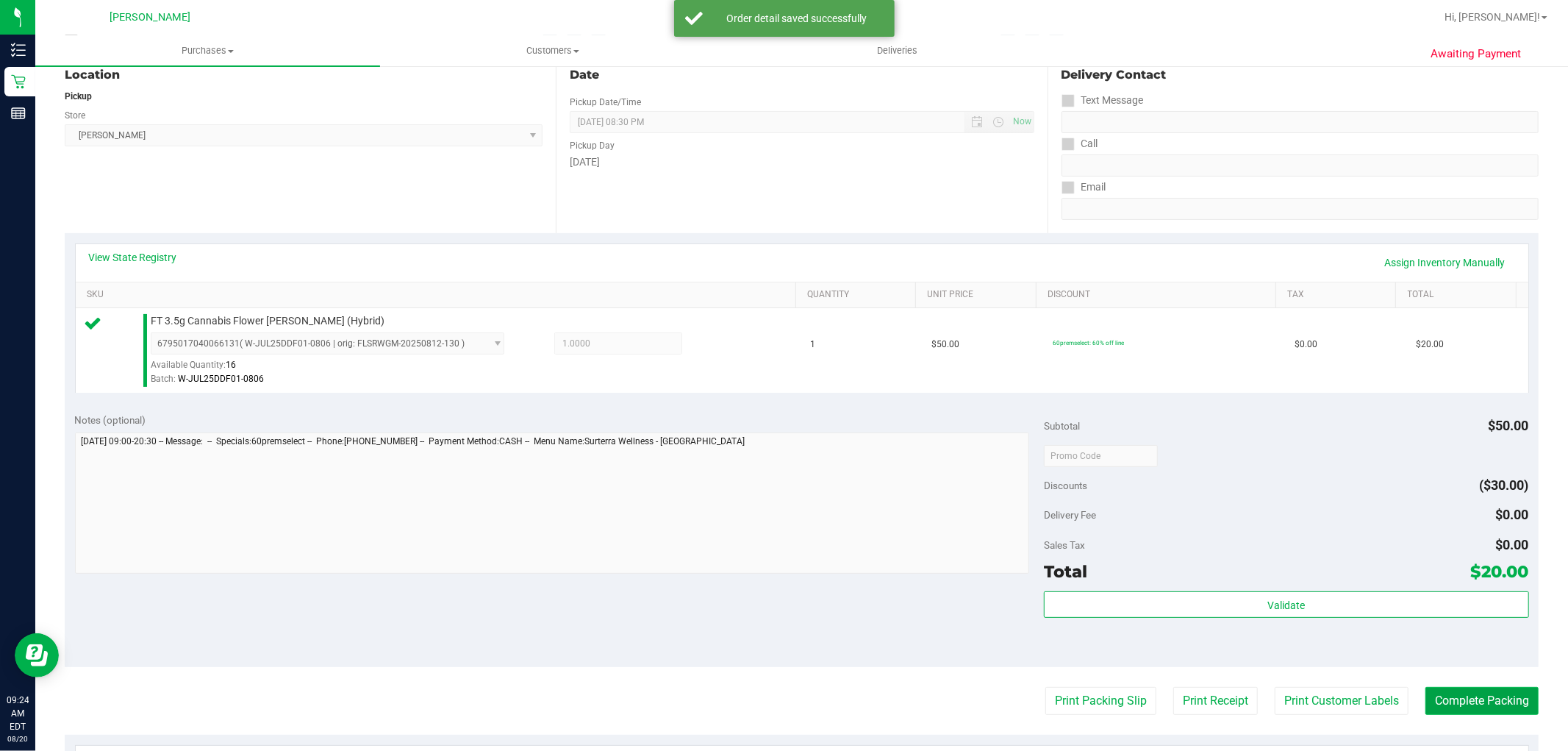
click at [1464, 710] on button "Complete Packing" at bounding box center [1482, 700] width 113 height 28
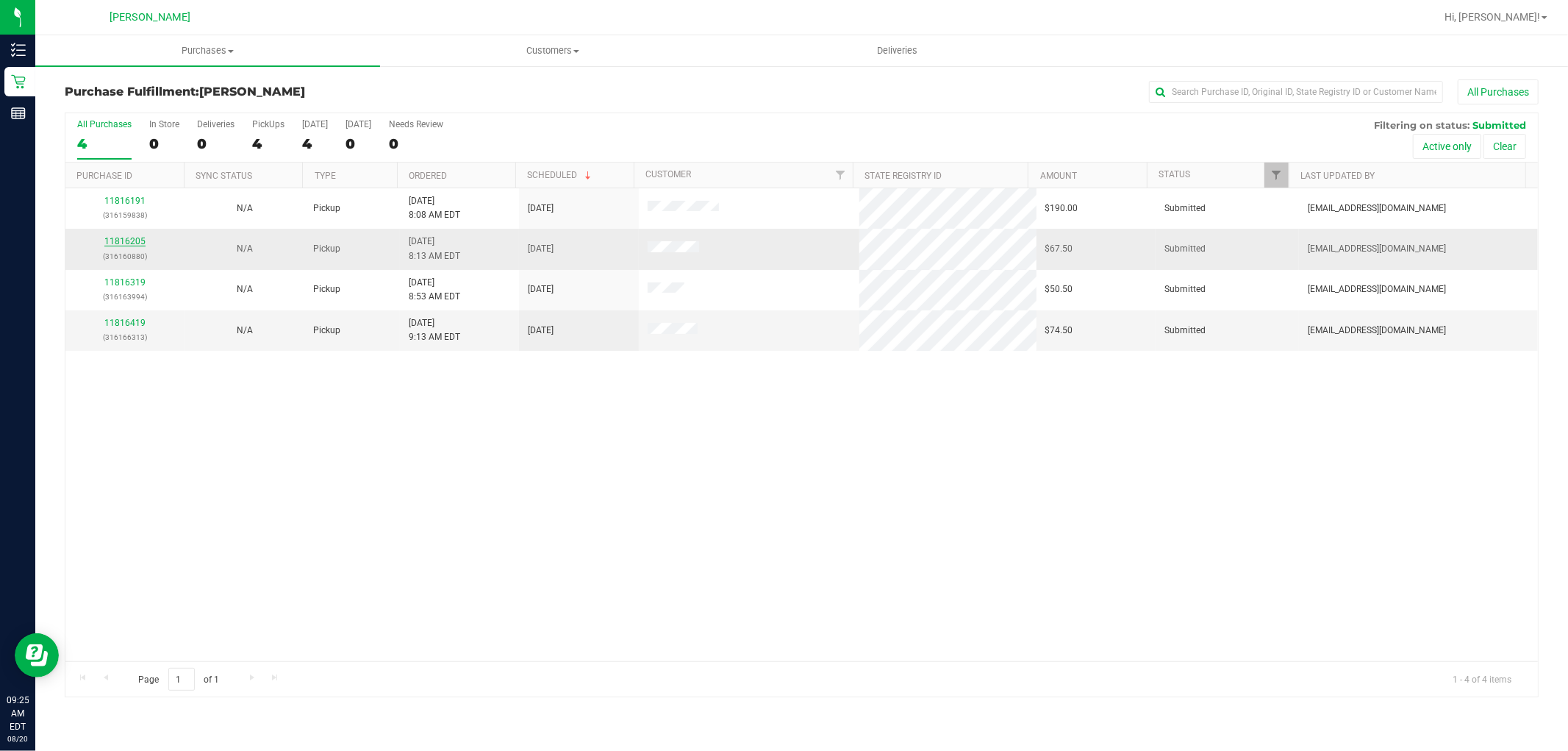
click at [120, 243] on link "11816205" at bounding box center [125, 241] width 41 height 10
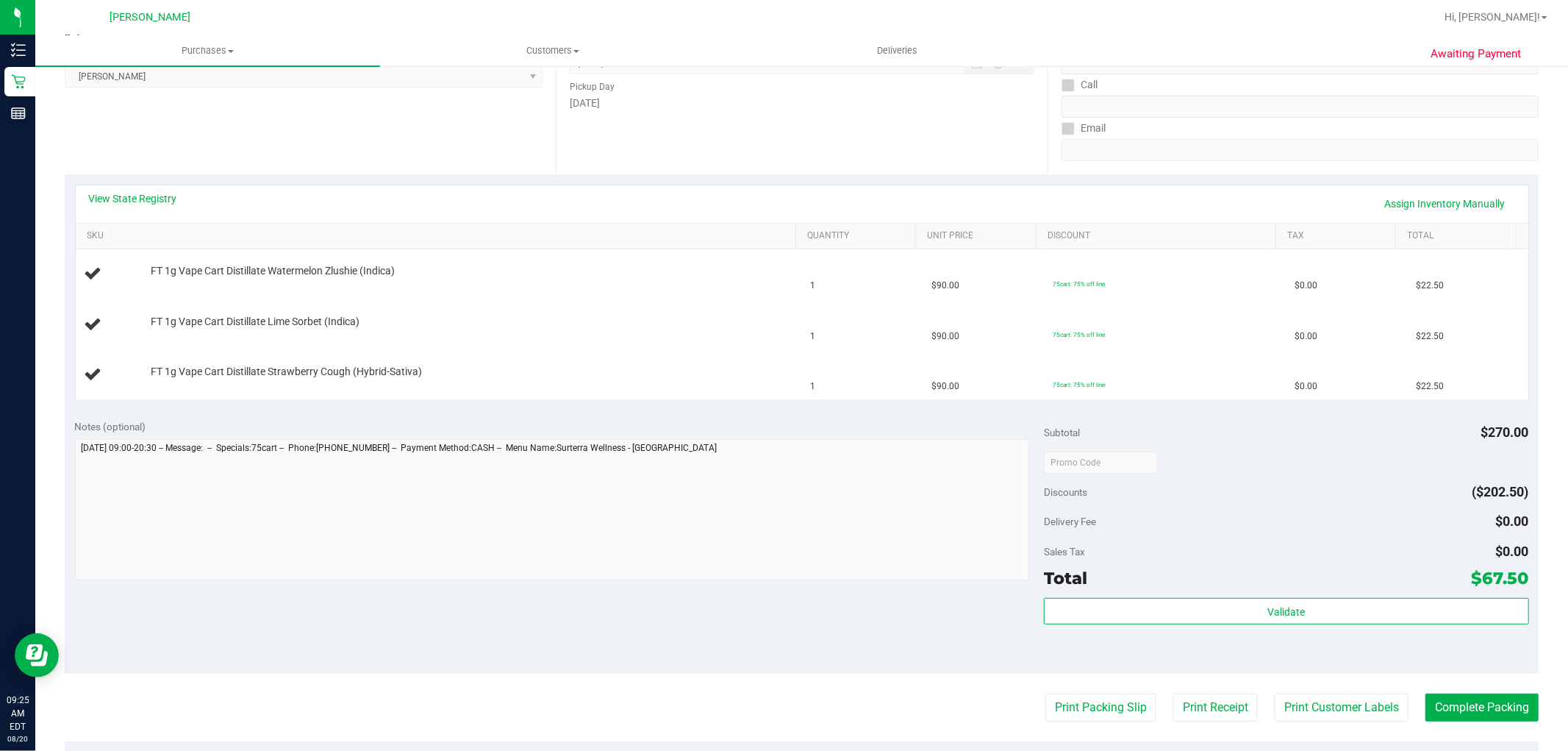
scroll to position [245, 0]
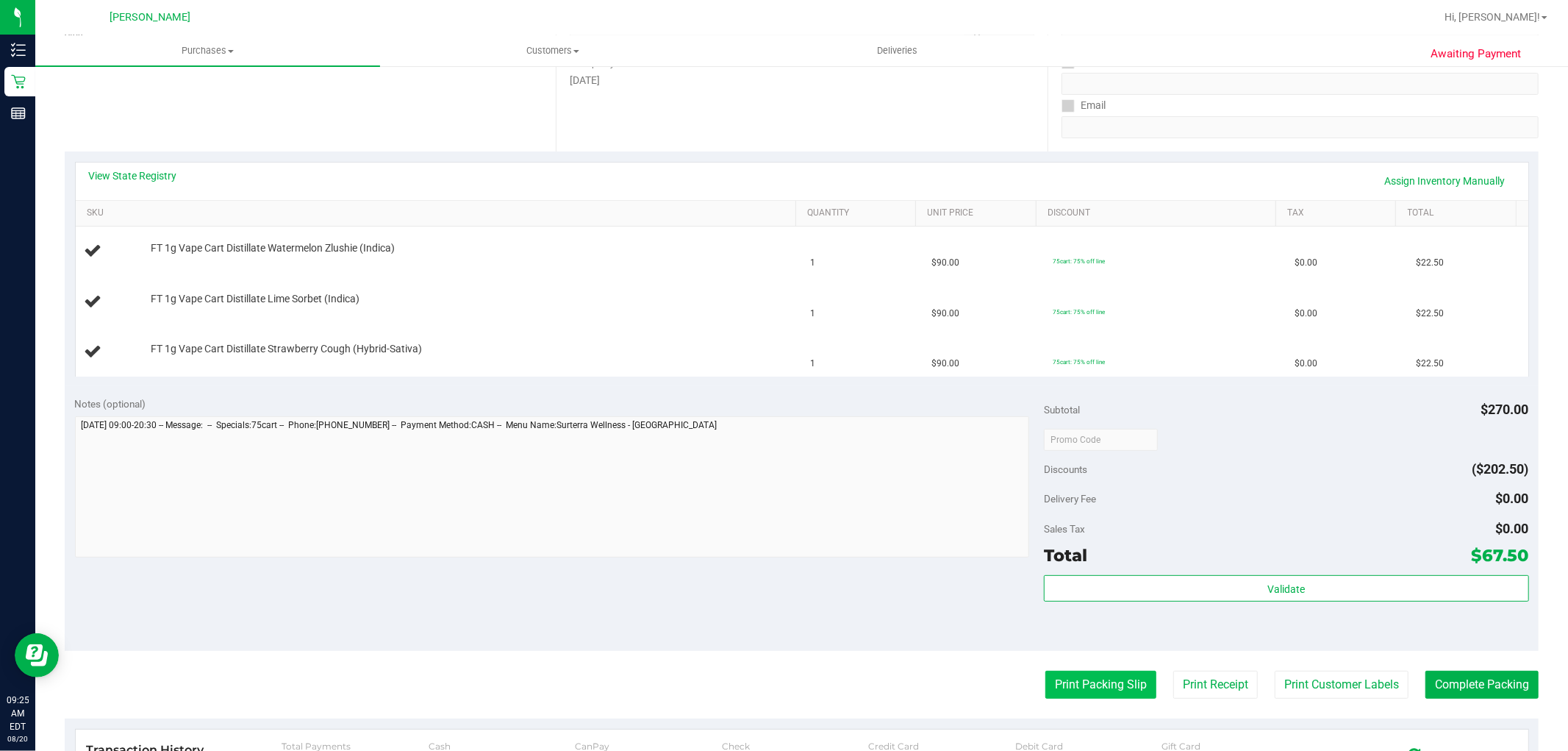
click at [1090, 682] on button "Print Packing Slip" at bounding box center [1101, 684] width 111 height 28
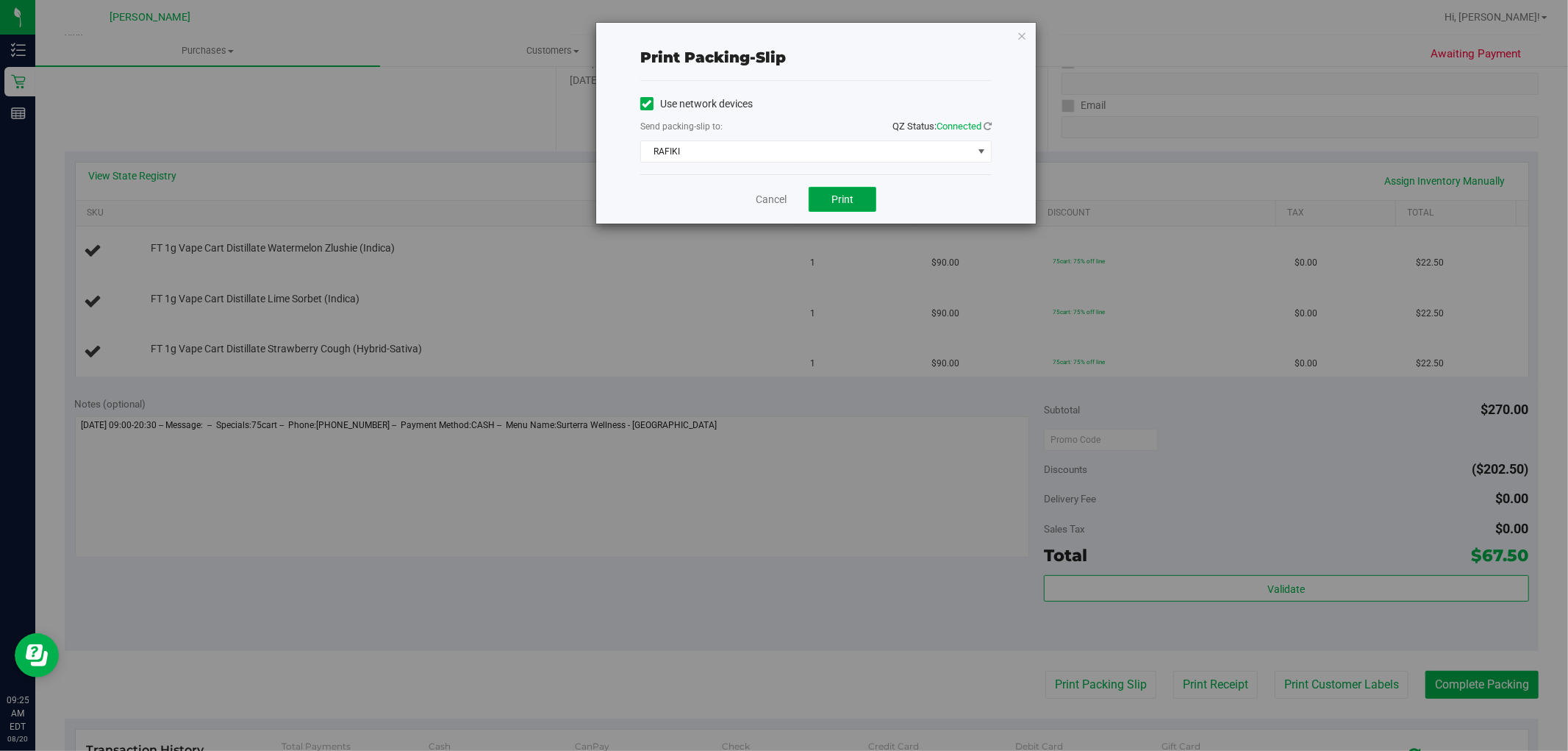
click at [835, 199] on span "Print" at bounding box center [842, 199] width 22 height 12
click at [765, 200] on link "Cancel" at bounding box center [771, 199] width 31 height 15
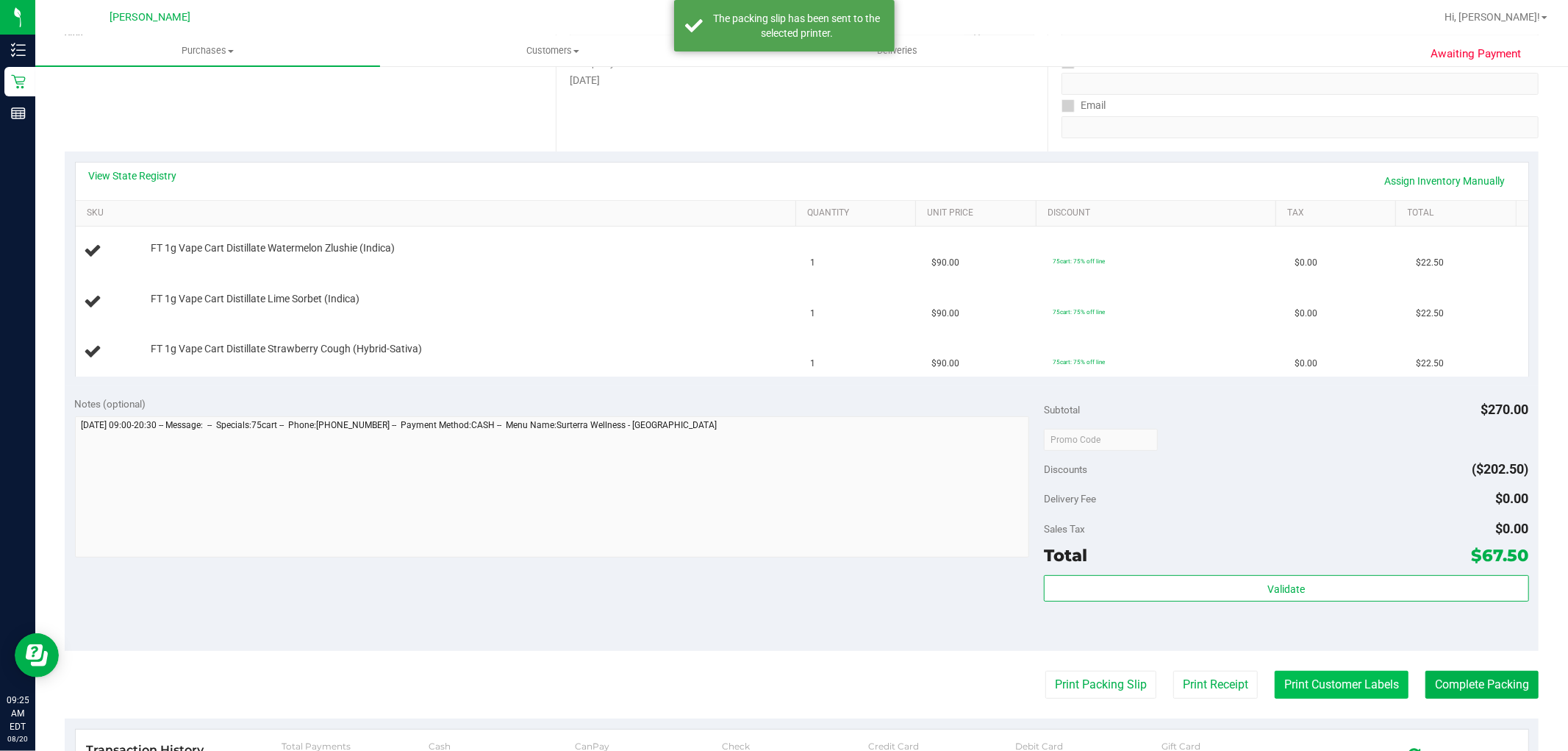
click at [1296, 681] on button "Print Customer Labels" at bounding box center [1342, 684] width 134 height 28
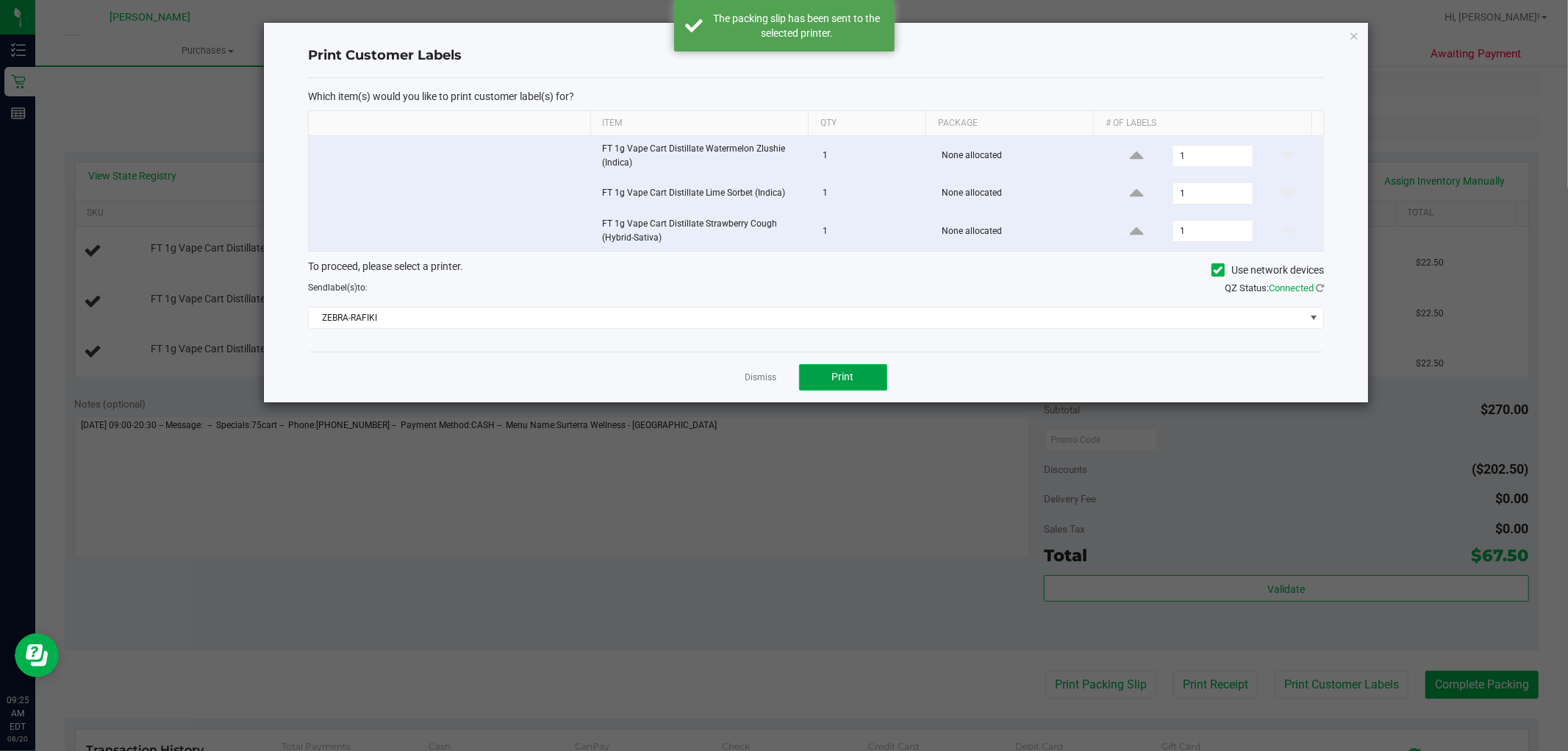
click at [847, 376] on span "Print" at bounding box center [843, 376] width 22 height 12
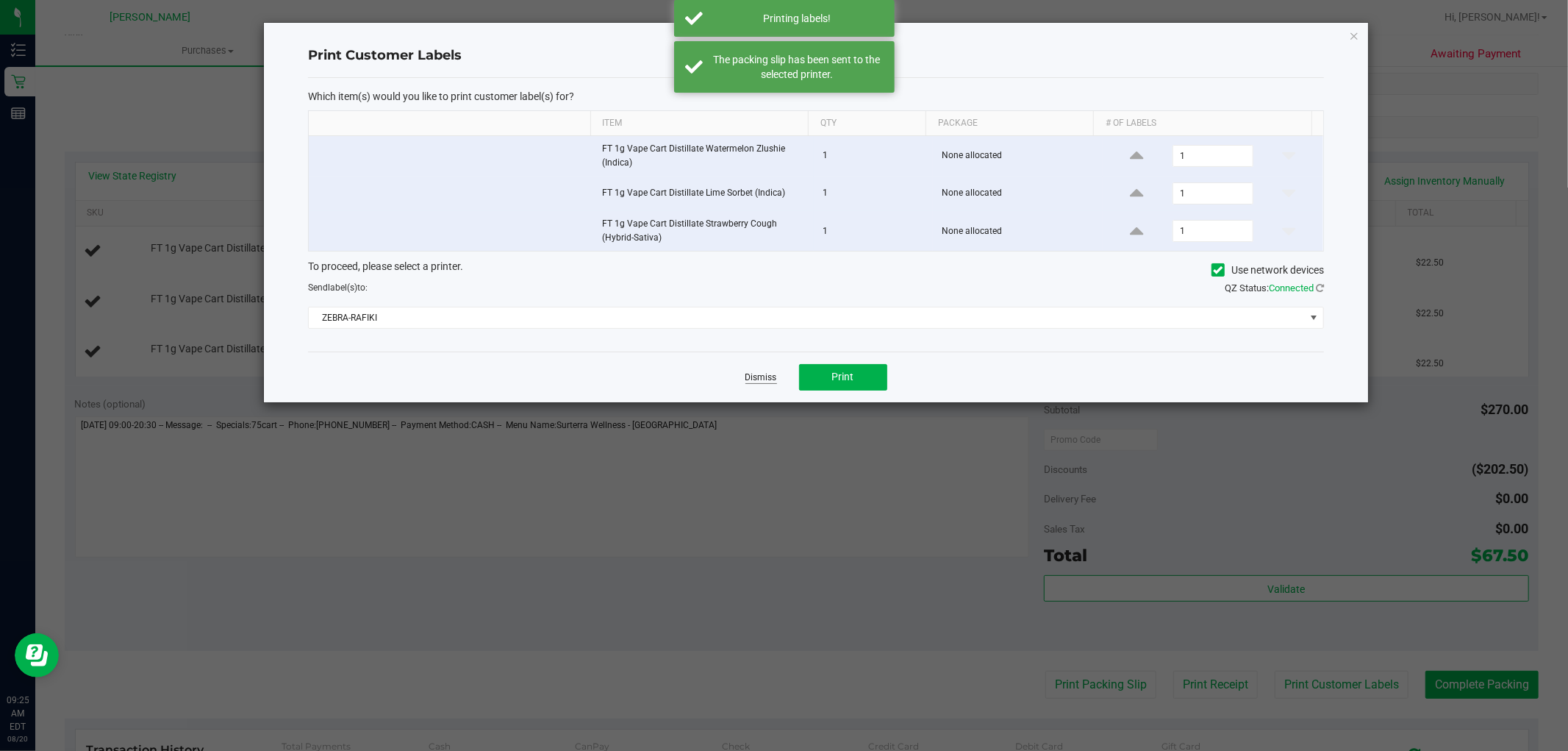
click at [759, 379] on link "Dismiss" at bounding box center [761, 378] width 32 height 13
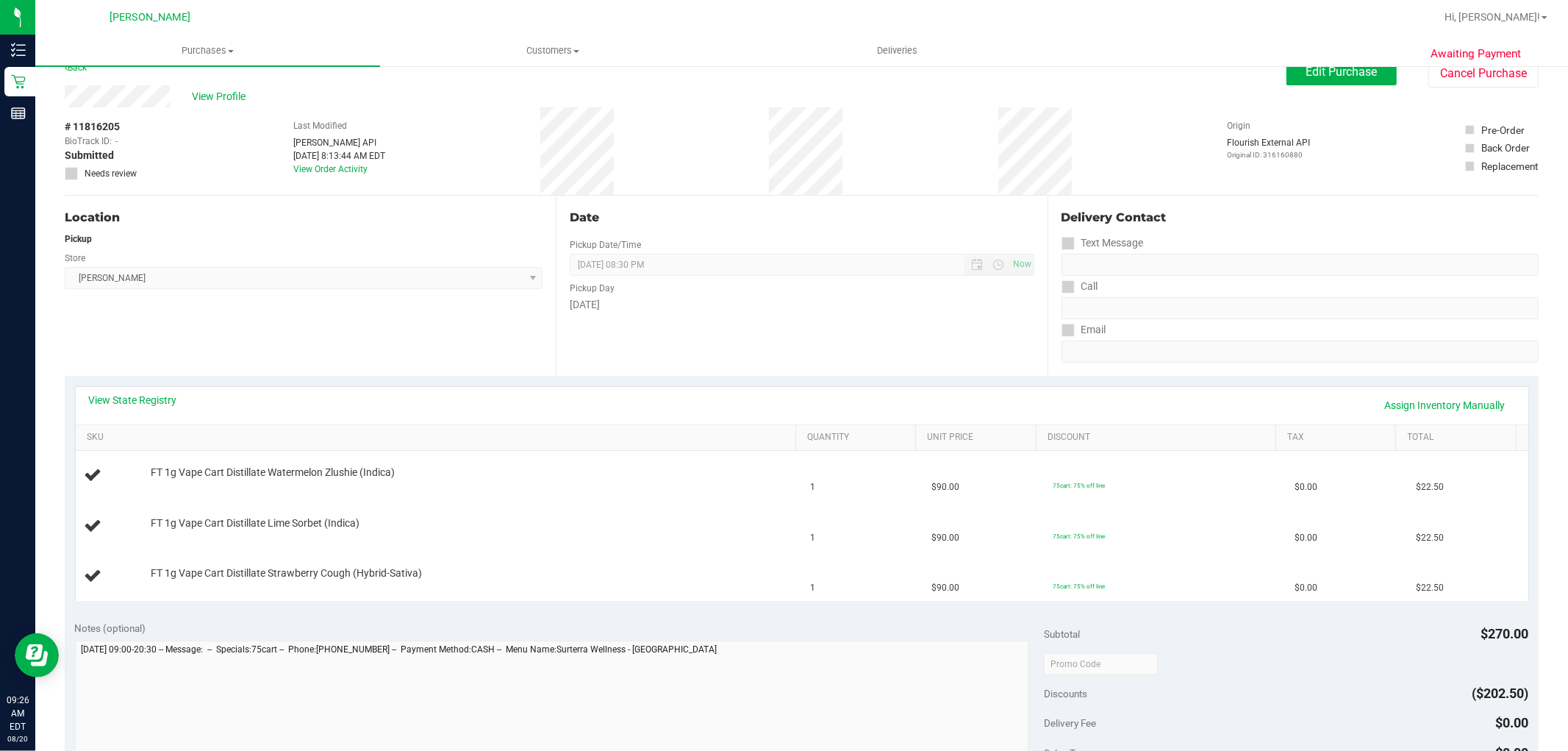
scroll to position [0, 0]
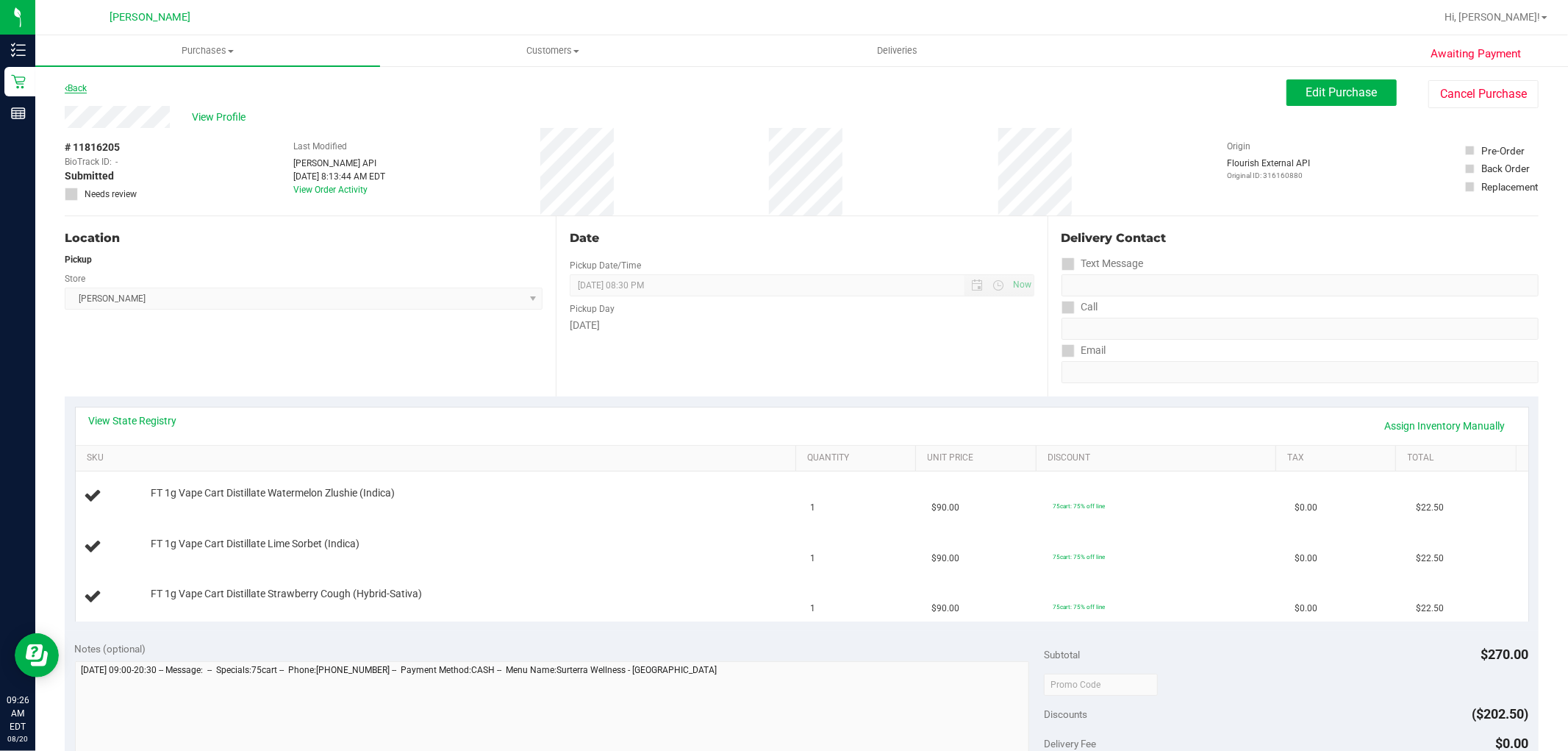
click at [84, 91] on link "Back" at bounding box center [76, 88] width 22 height 10
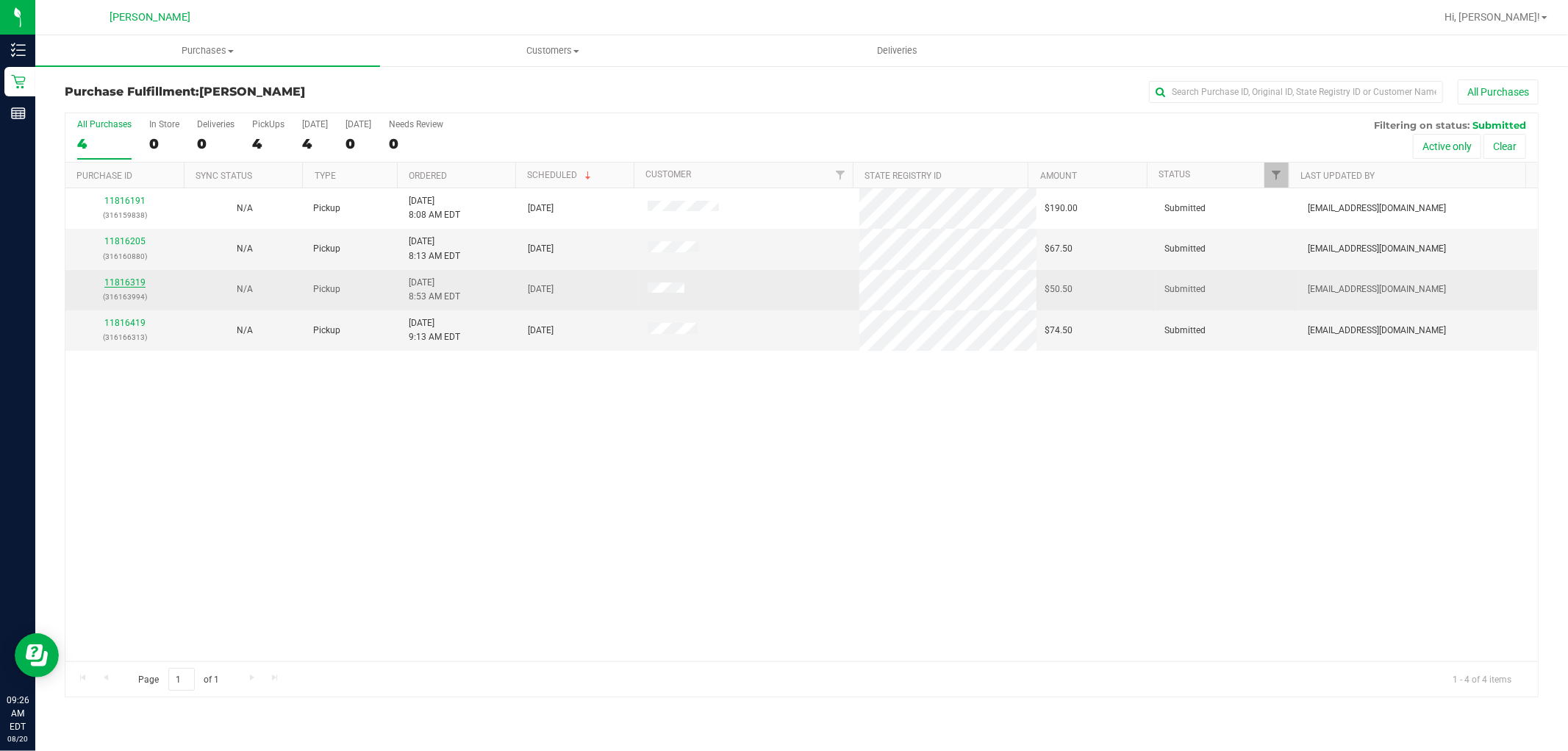
click at [133, 286] on link "11816319" at bounding box center [125, 282] width 41 height 10
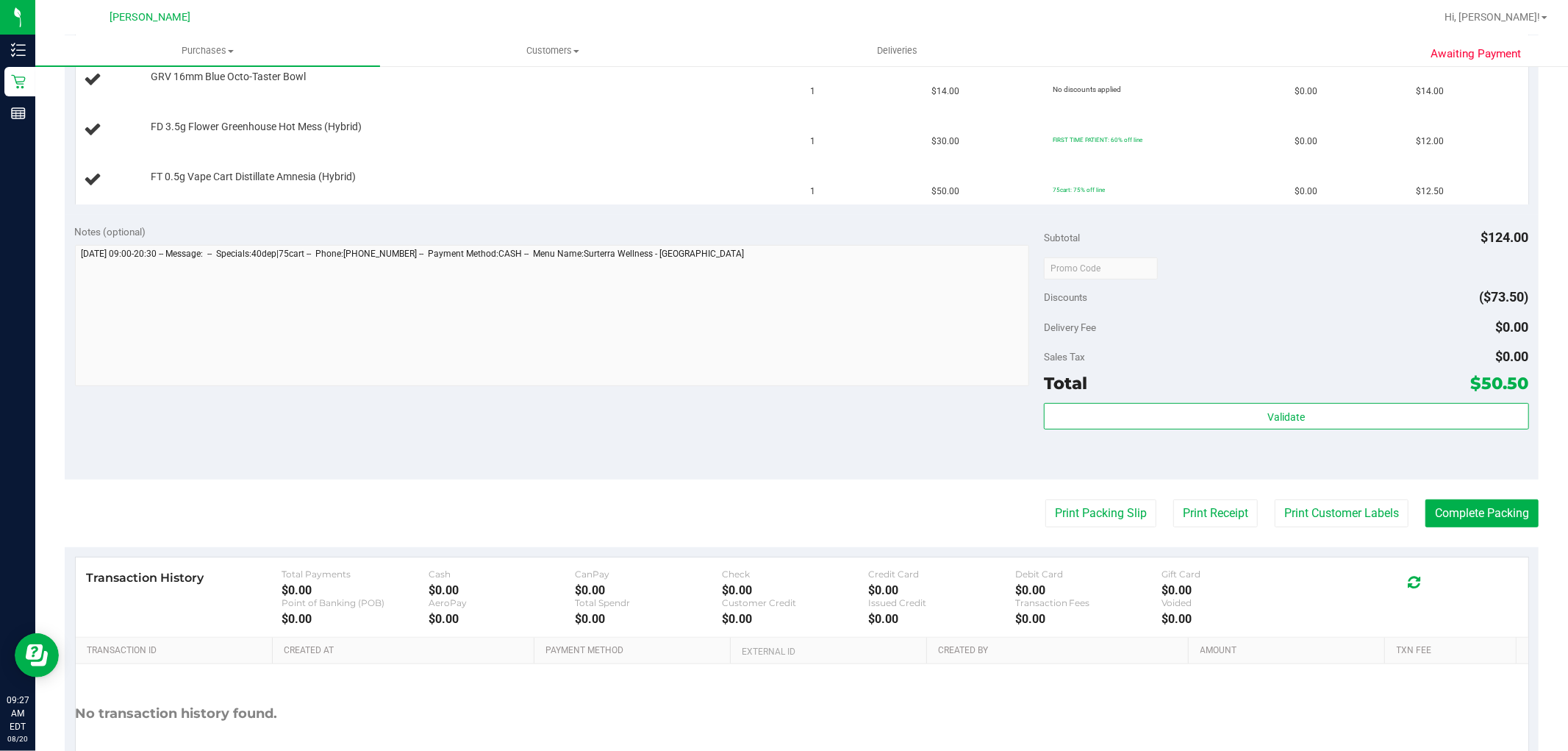
scroll to position [489, 0]
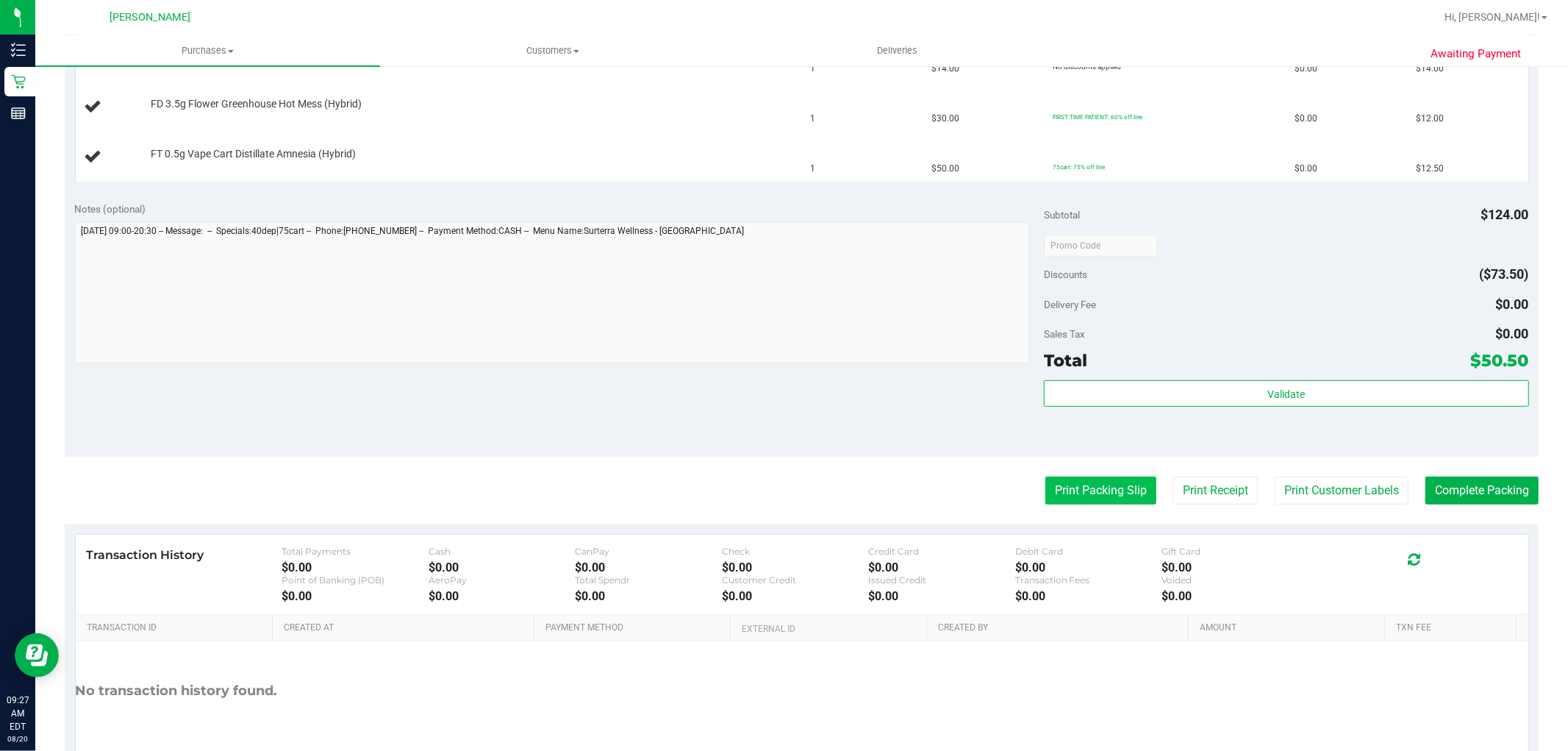
click at [1075, 499] on button "Print Packing Slip" at bounding box center [1101, 490] width 111 height 28
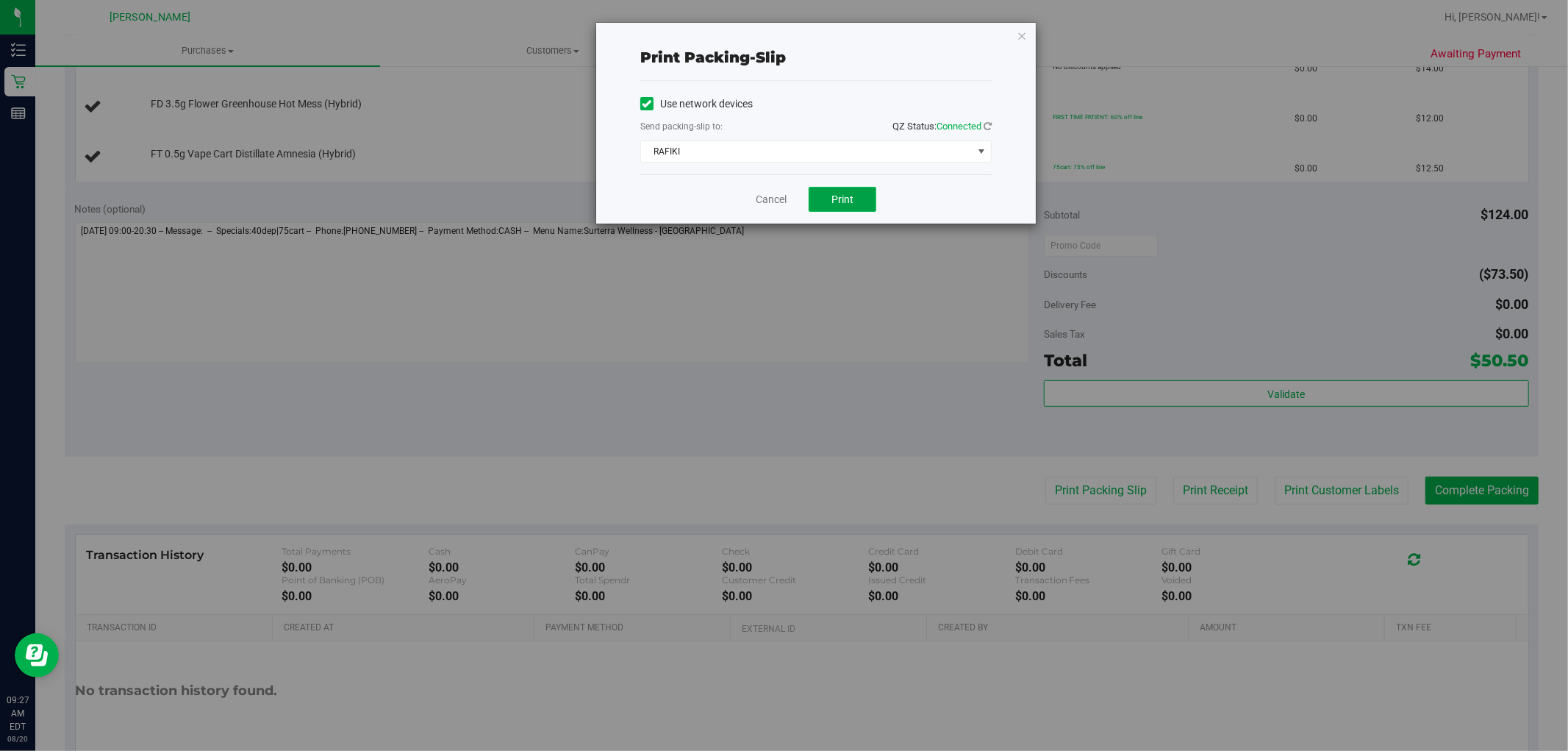
click at [842, 201] on span "Print" at bounding box center [842, 199] width 22 height 12
click at [760, 199] on link "Cancel" at bounding box center [771, 199] width 31 height 15
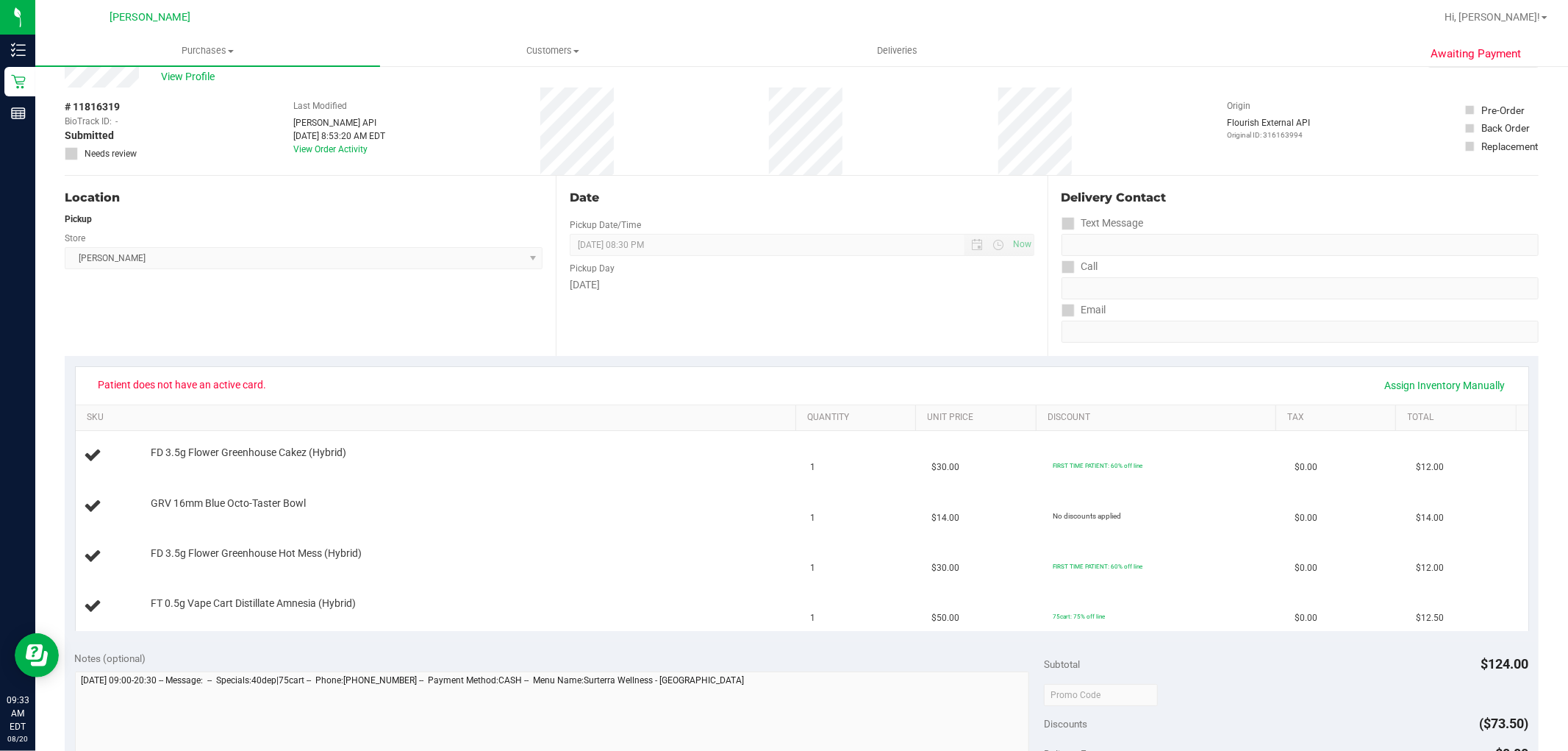
scroll to position [0, 0]
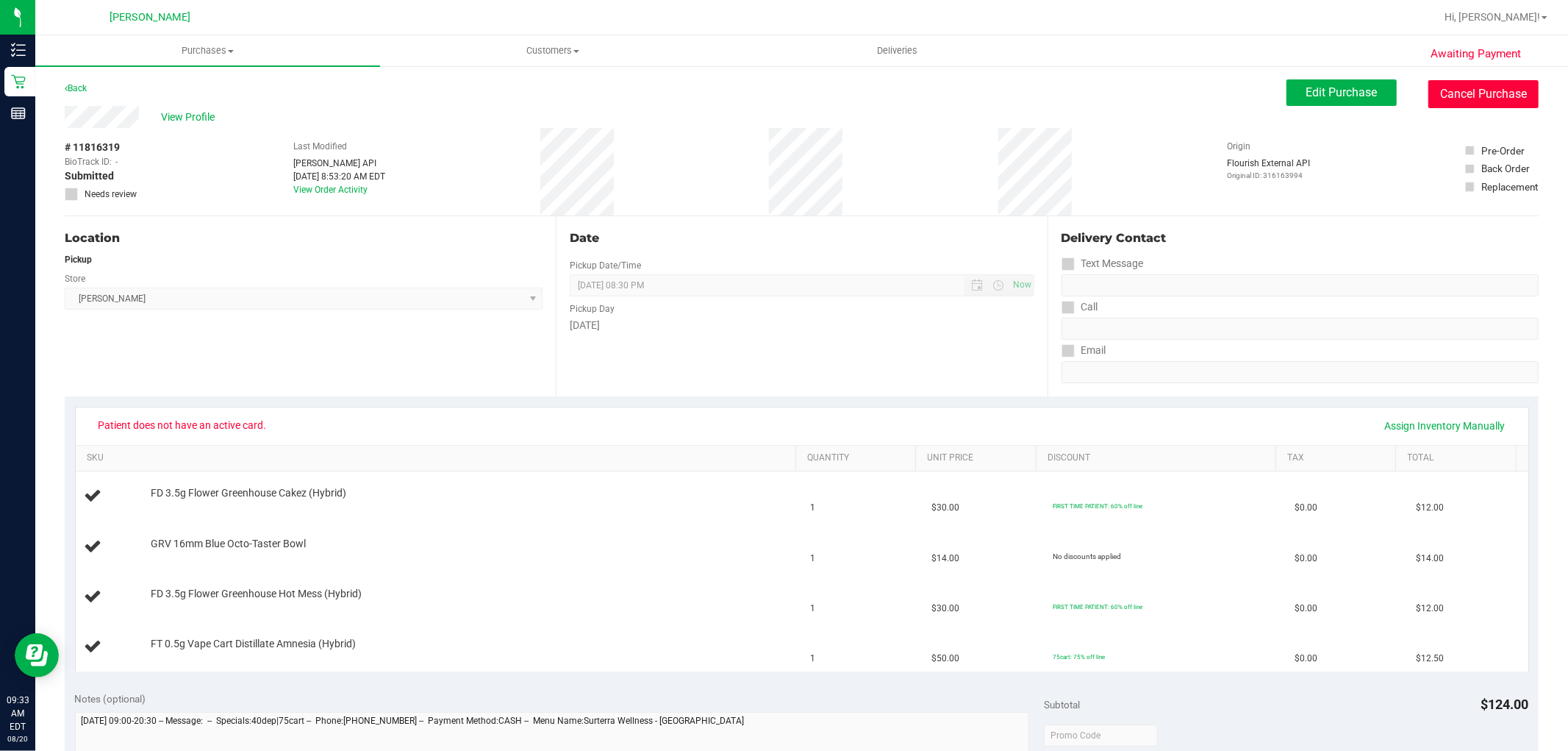
click at [1464, 95] on button "Cancel Purchase" at bounding box center [1484, 94] width 111 height 28
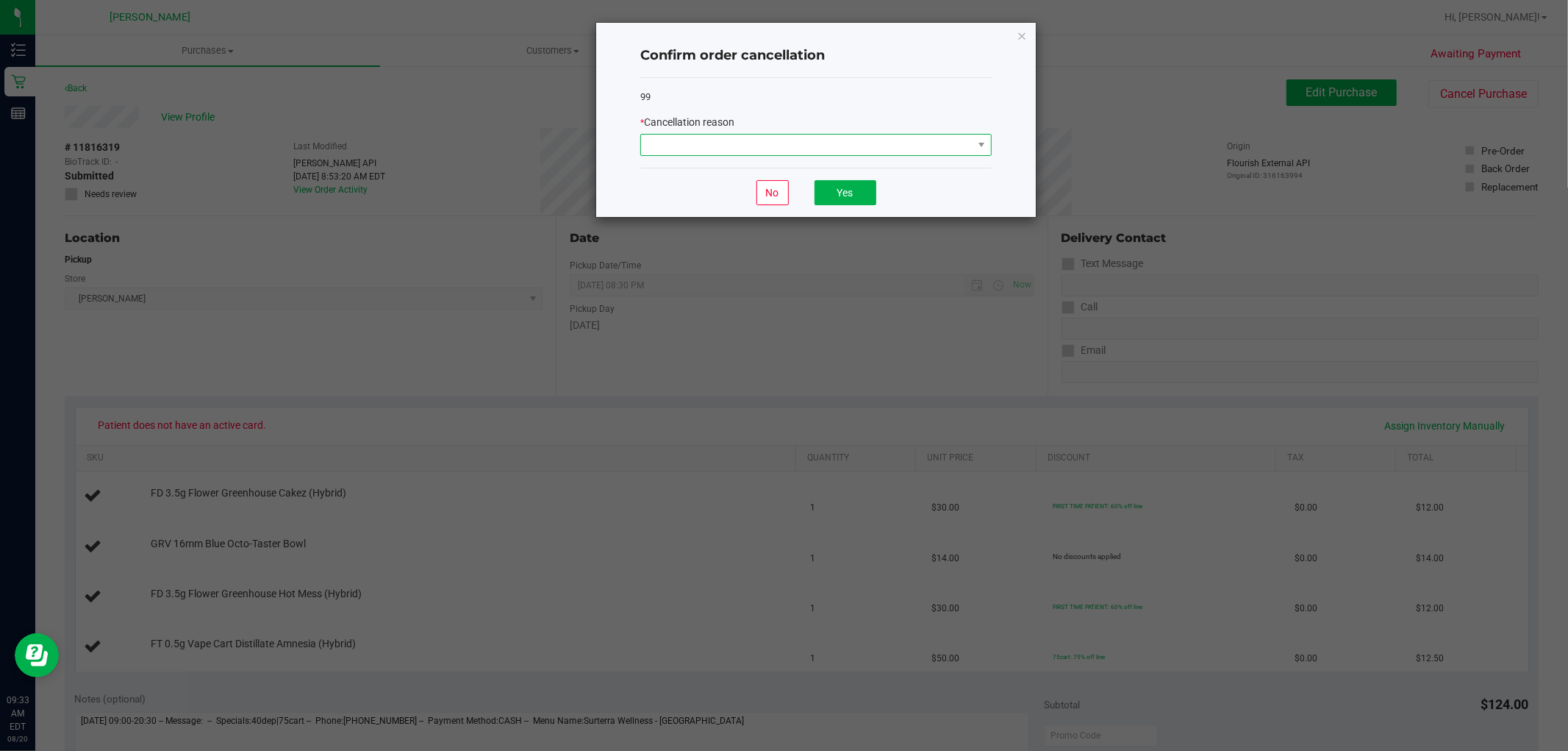
click at [903, 152] on span at bounding box center [807, 145] width 332 height 21
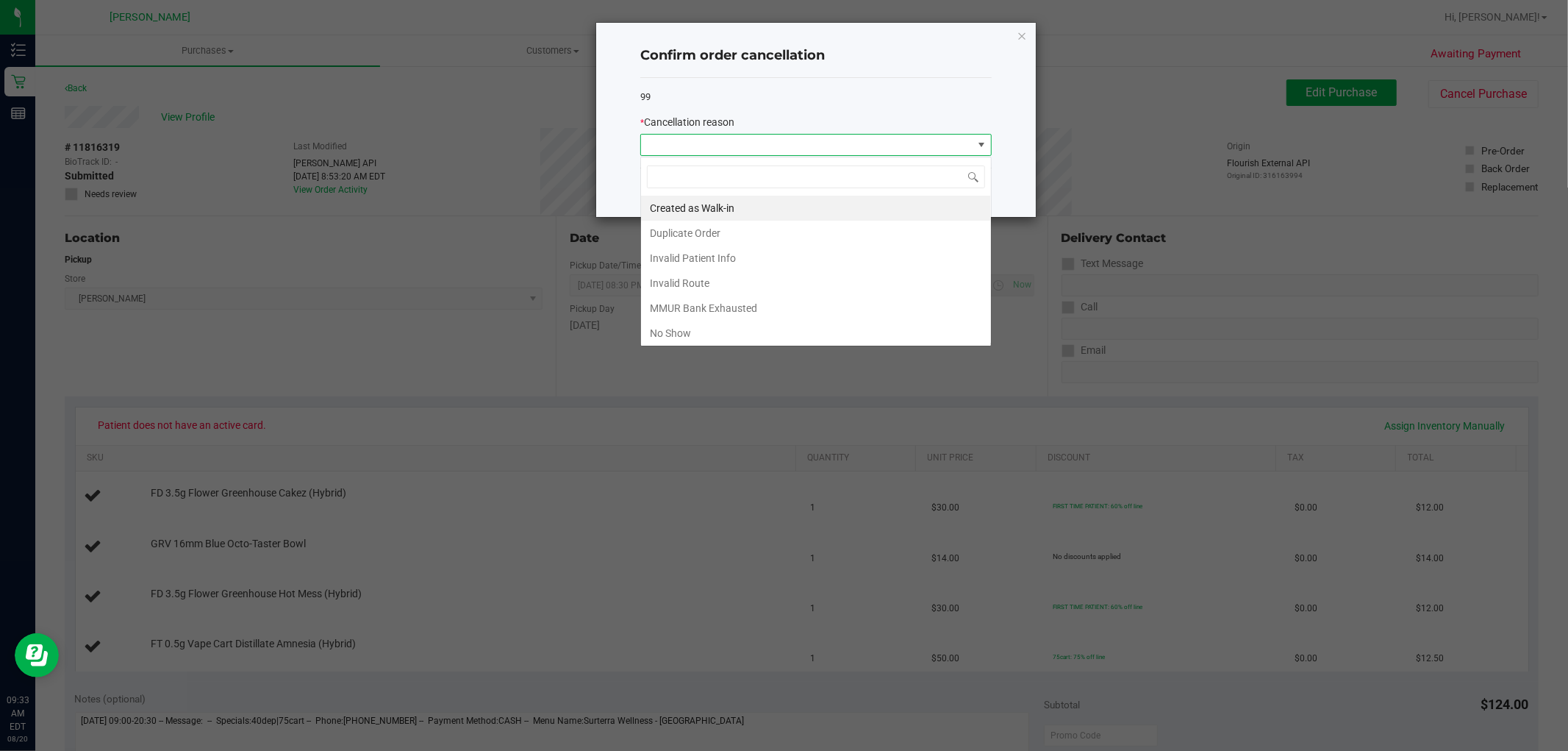
scroll to position [22, 351]
click at [878, 213] on li "Created as Walk-in" at bounding box center [816, 208] width 350 height 25
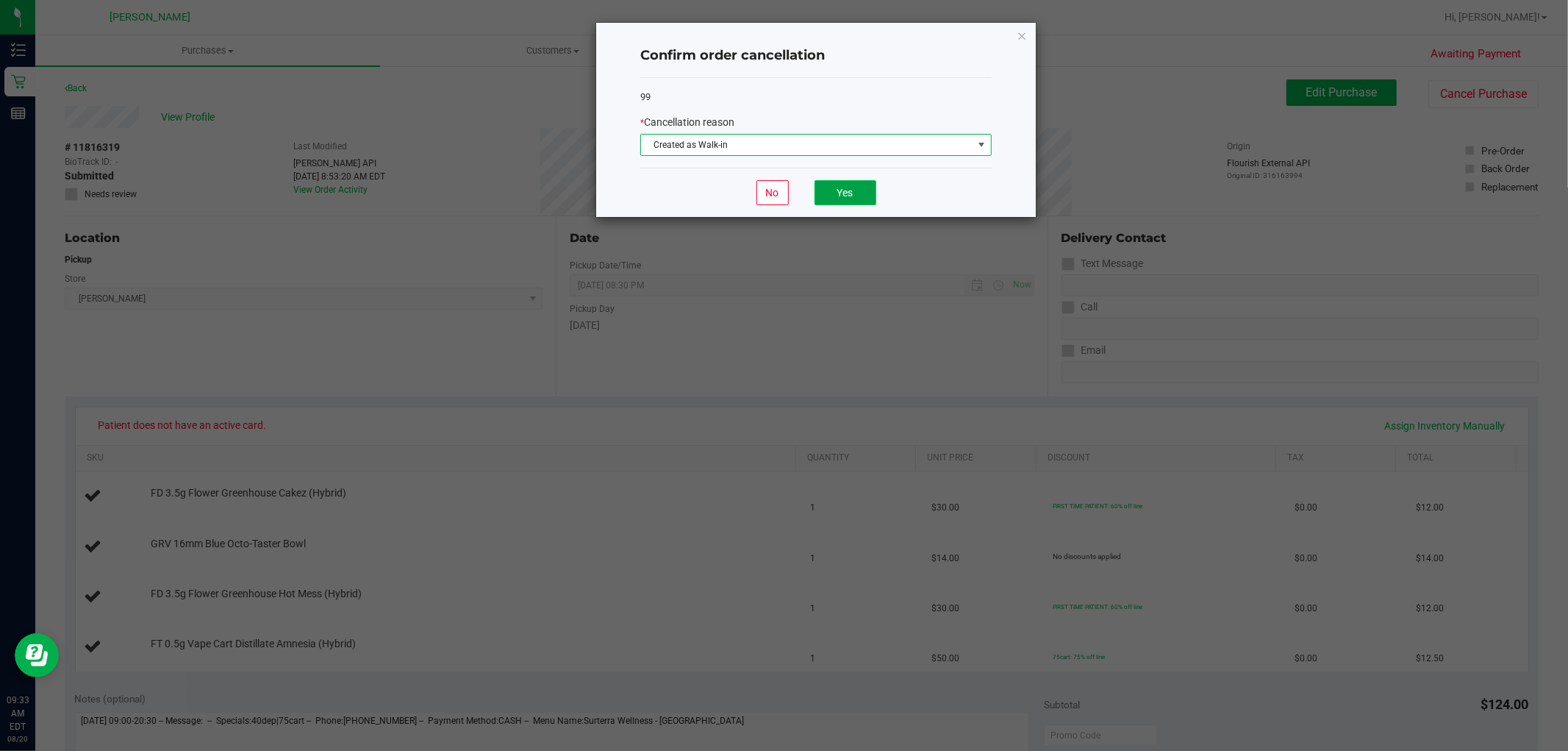
click at [864, 193] on button "Yes" at bounding box center [846, 192] width 62 height 25
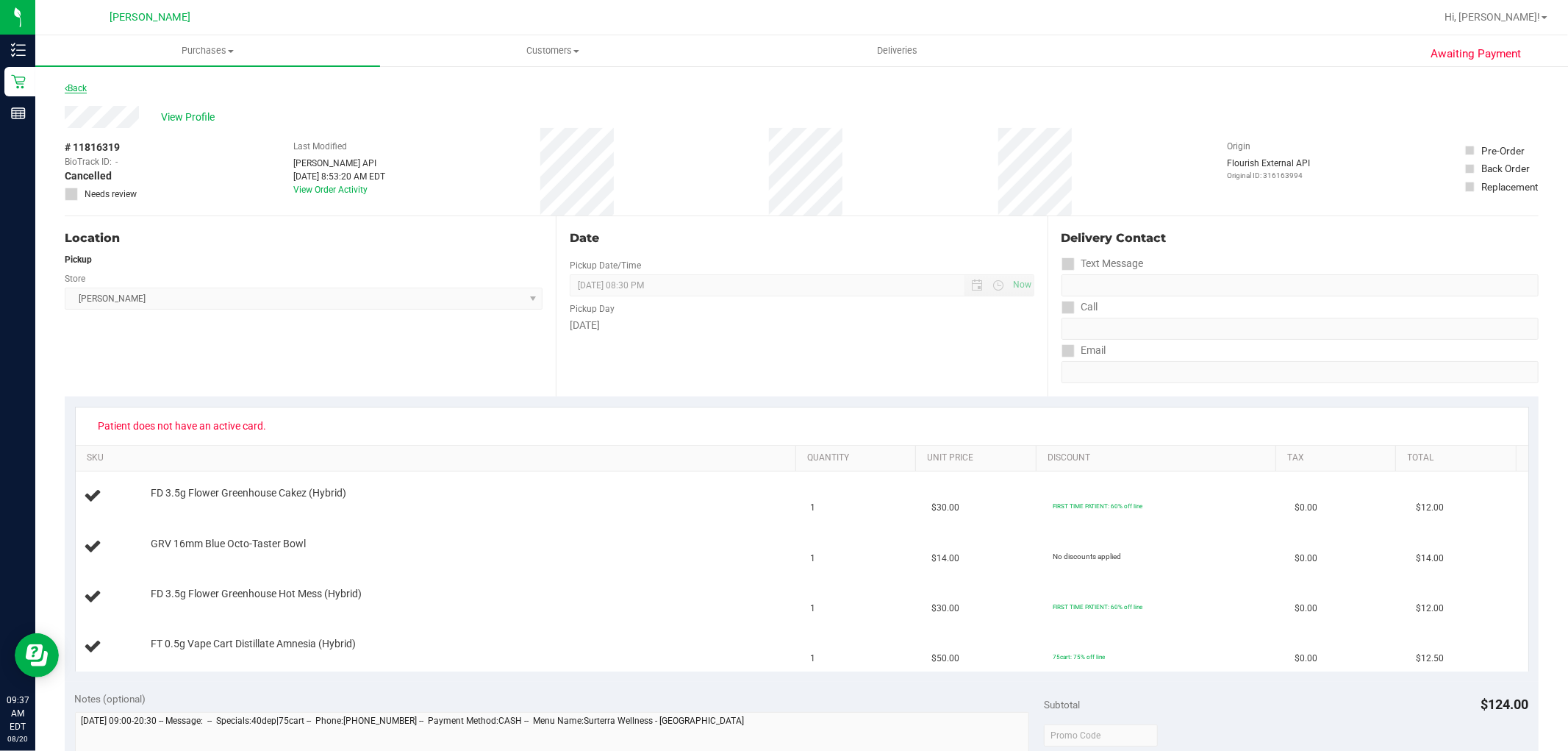
click at [83, 87] on link "Back" at bounding box center [76, 88] width 22 height 10
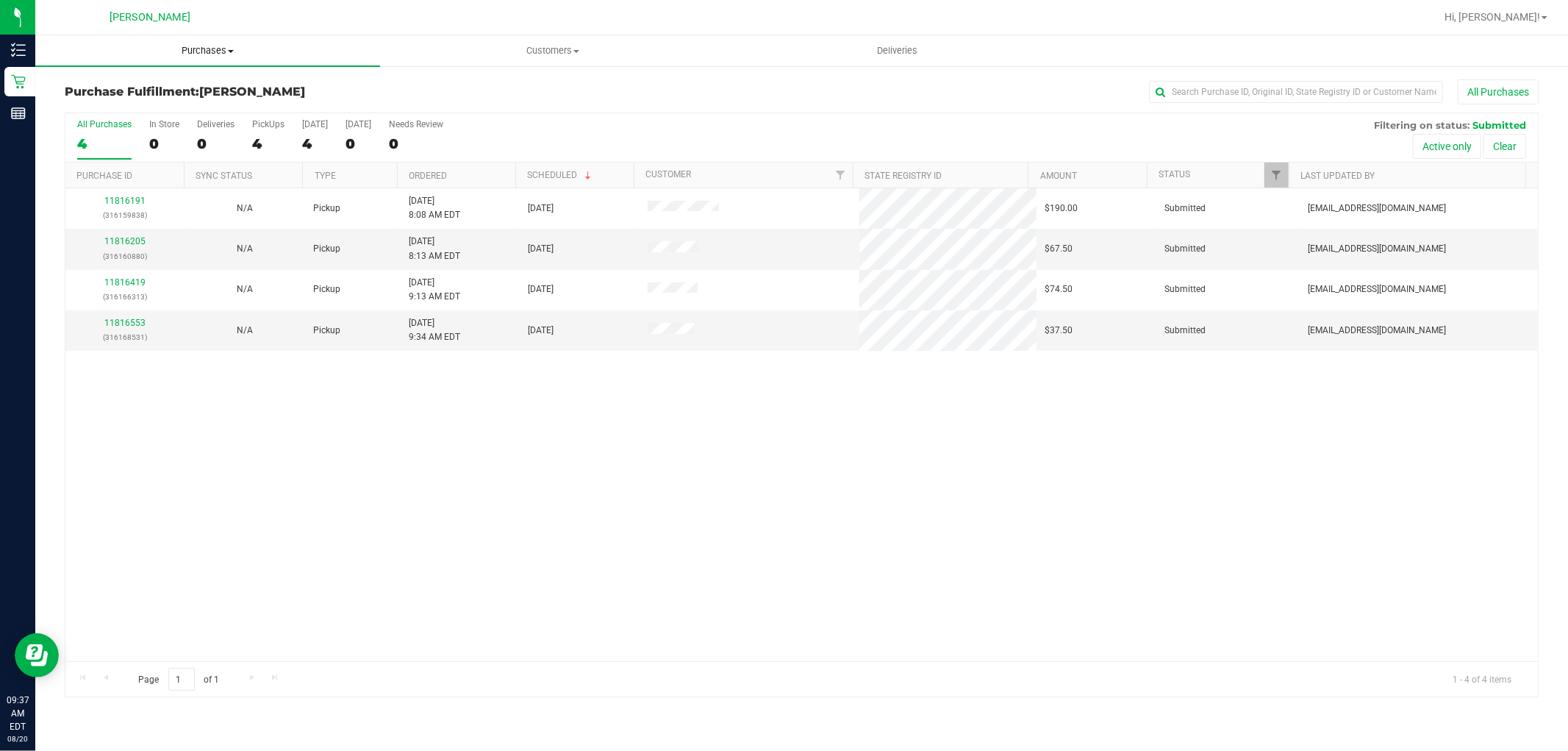
click at [227, 52] on span "Purchases" at bounding box center [207, 50] width 344 height 14
click at [203, 111] on li "Fulfillment" at bounding box center [207, 107] width 344 height 18
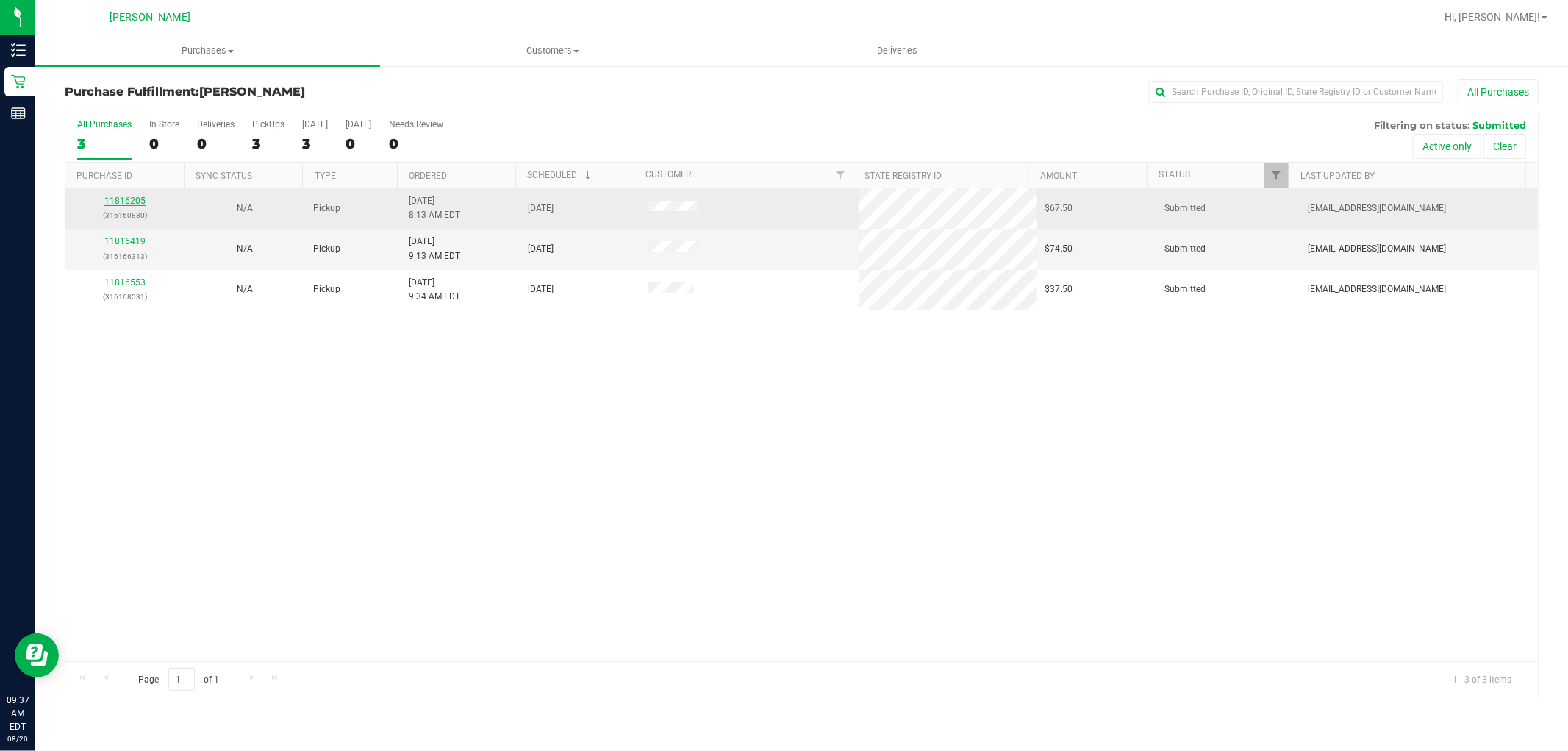
click at [130, 197] on link "11816205" at bounding box center [125, 200] width 41 height 10
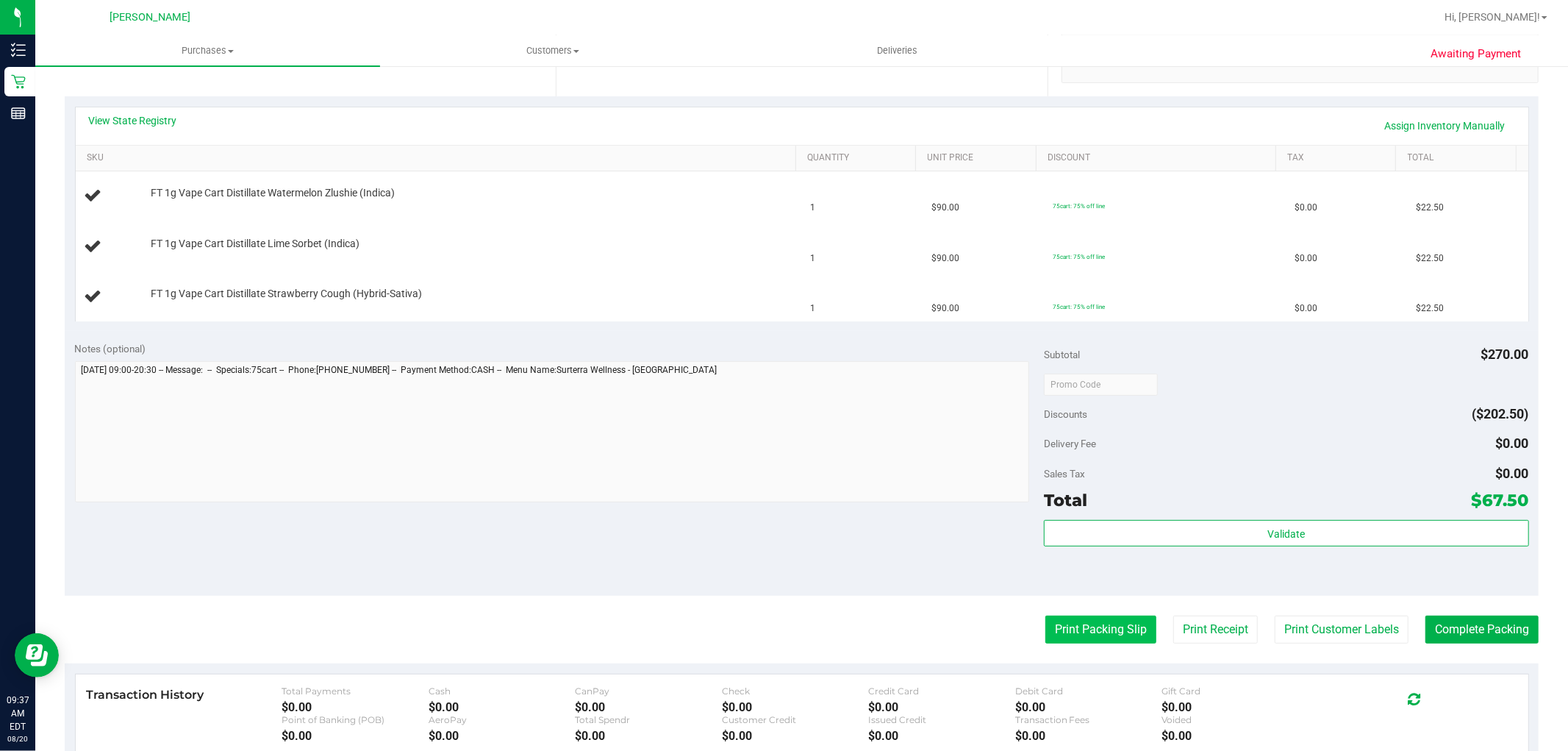
scroll to position [326, 0]
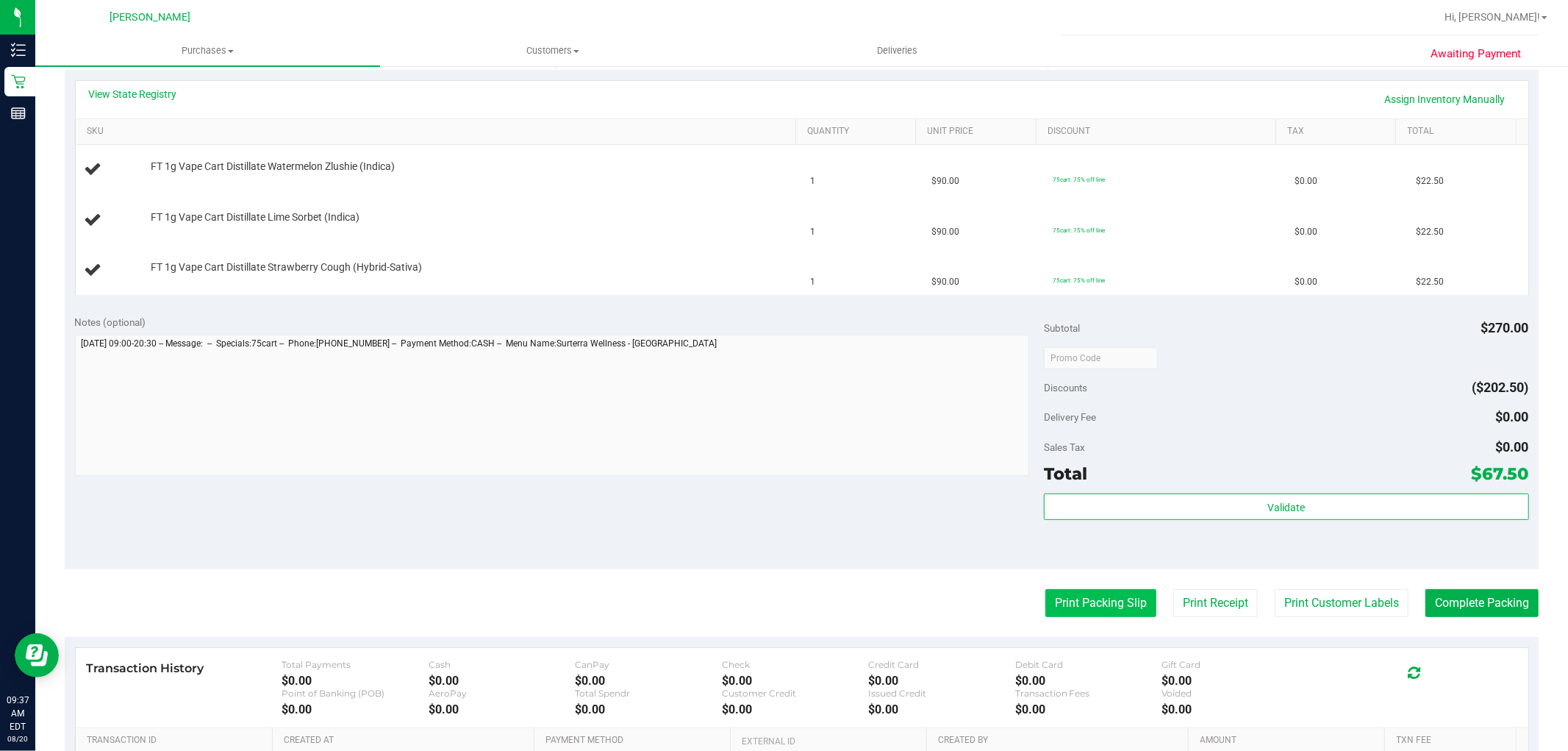
click at [1103, 613] on button "Print Packing Slip" at bounding box center [1101, 602] width 111 height 28
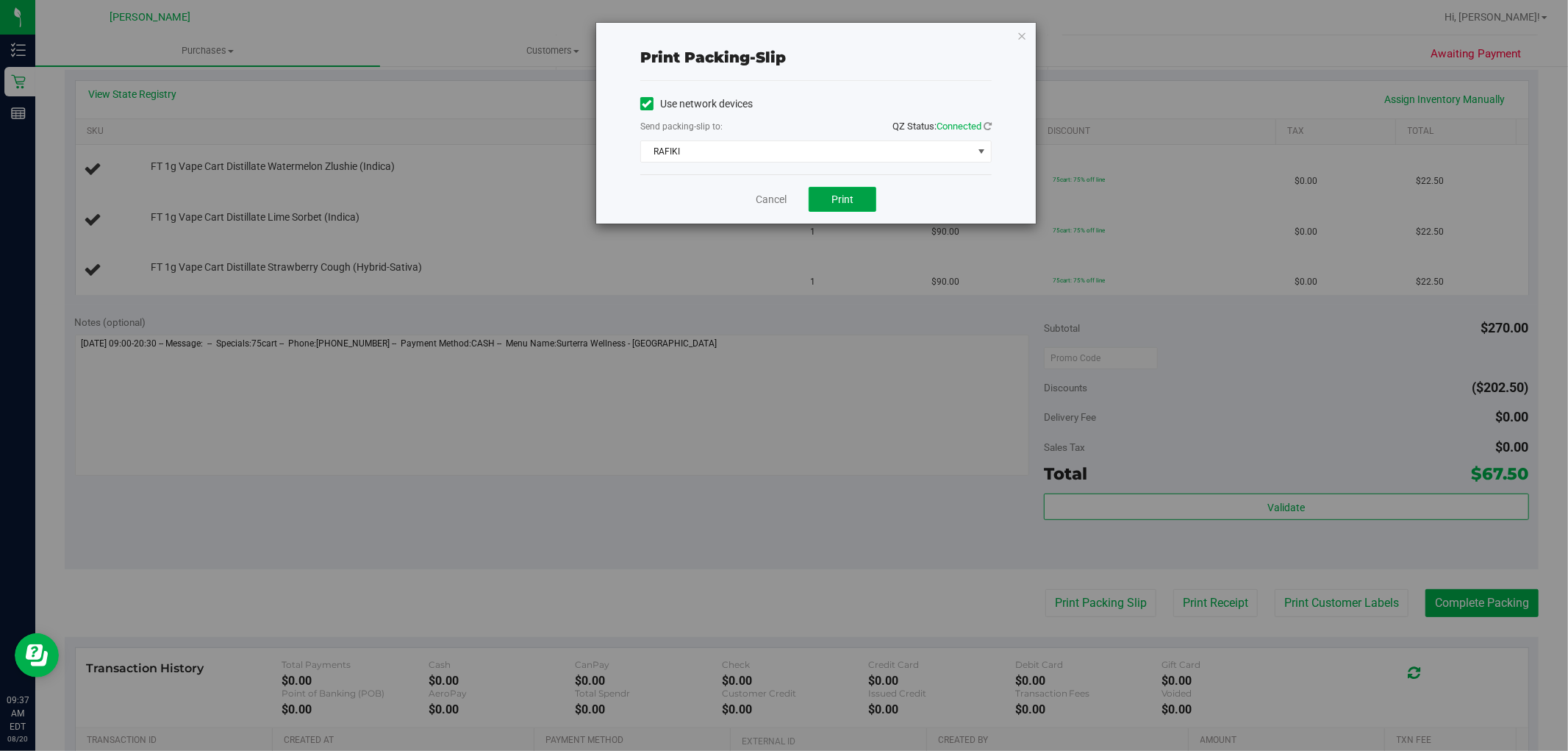
click at [846, 196] on span "Print" at bounding box center [842, 199] width 22 height 12
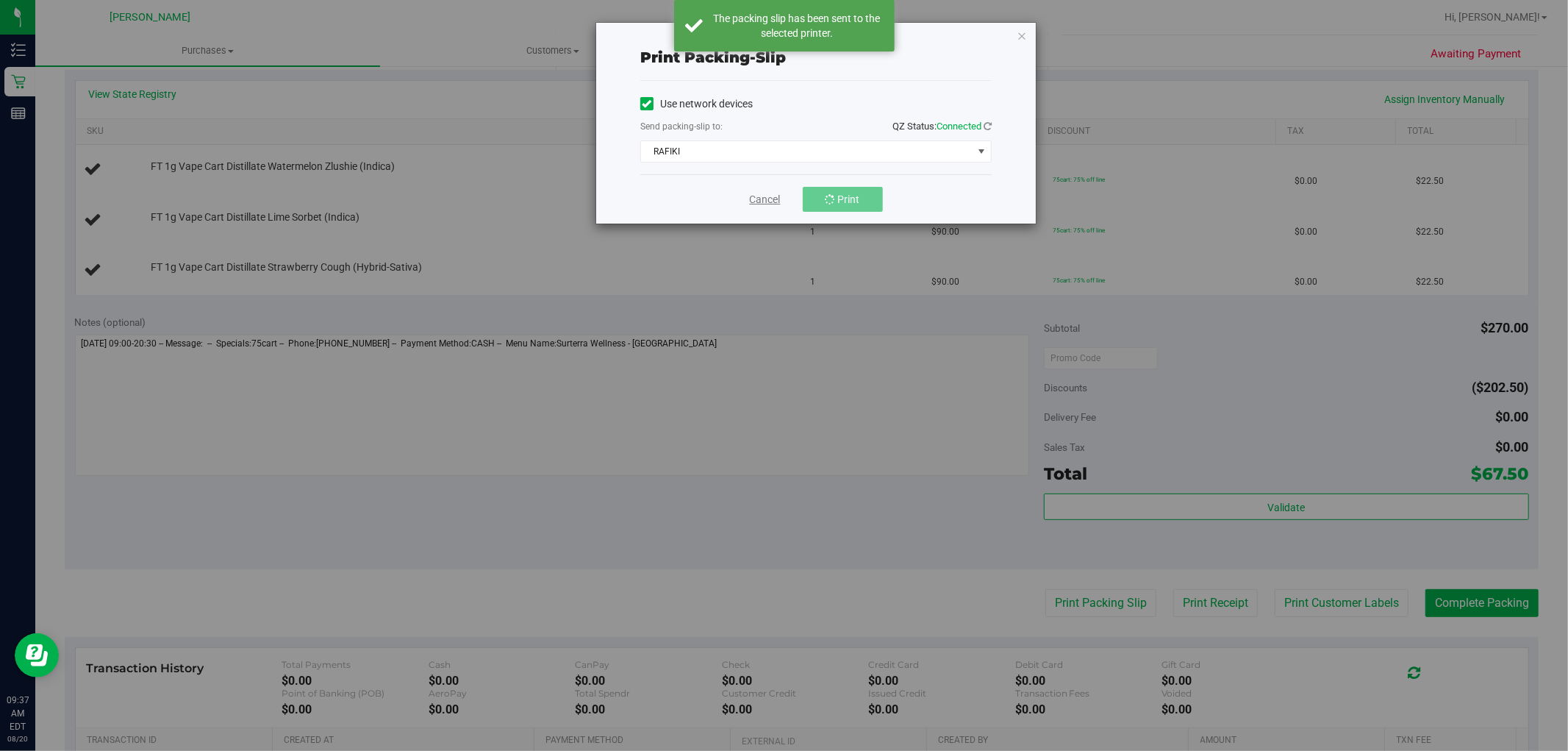
click at [768, 204] on link "Cancel" at bounding box center [765, 199] width 31 height 15
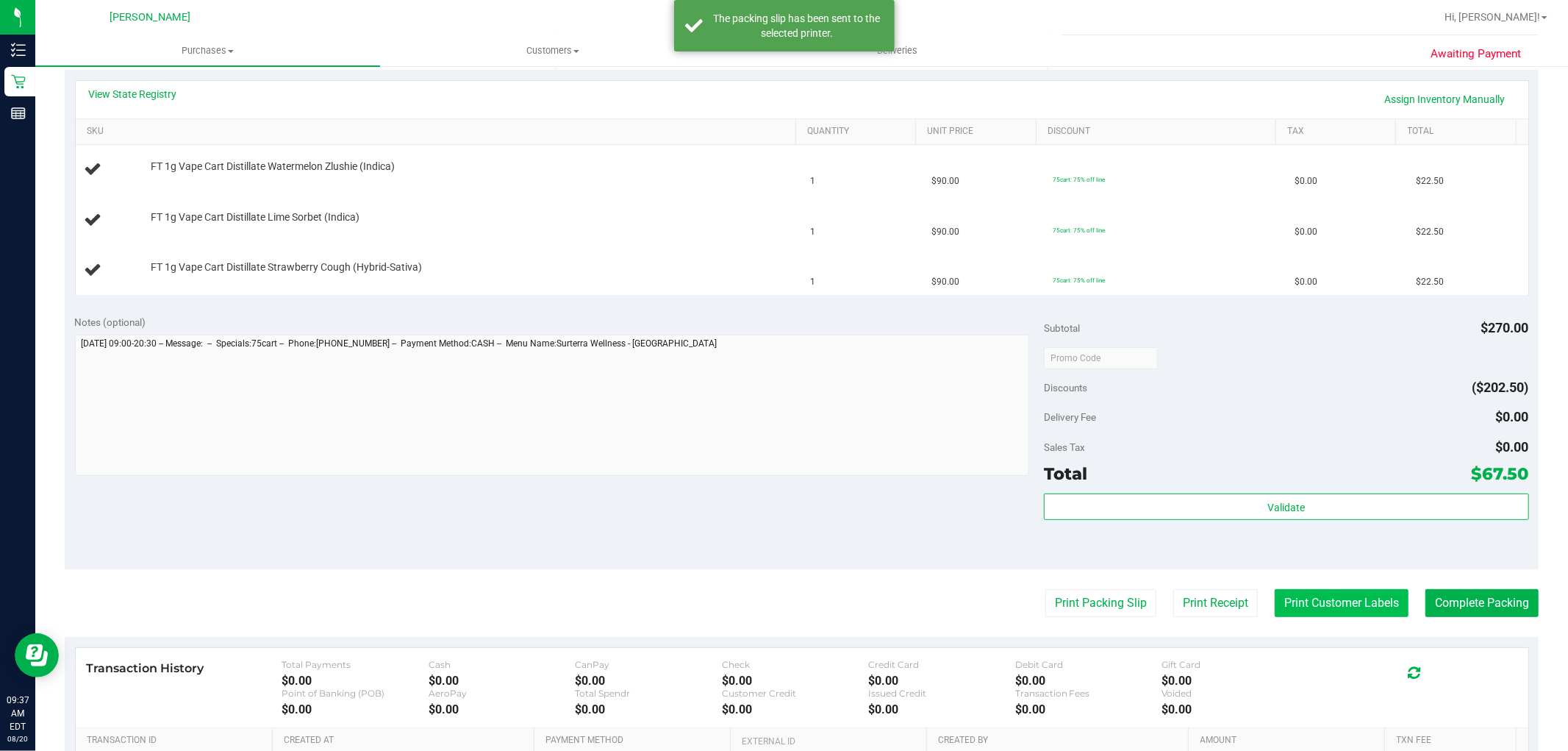
click at [1333, 609] on button "Print Customer Labels" at bounding box center [1342, 602] width 134 height 28
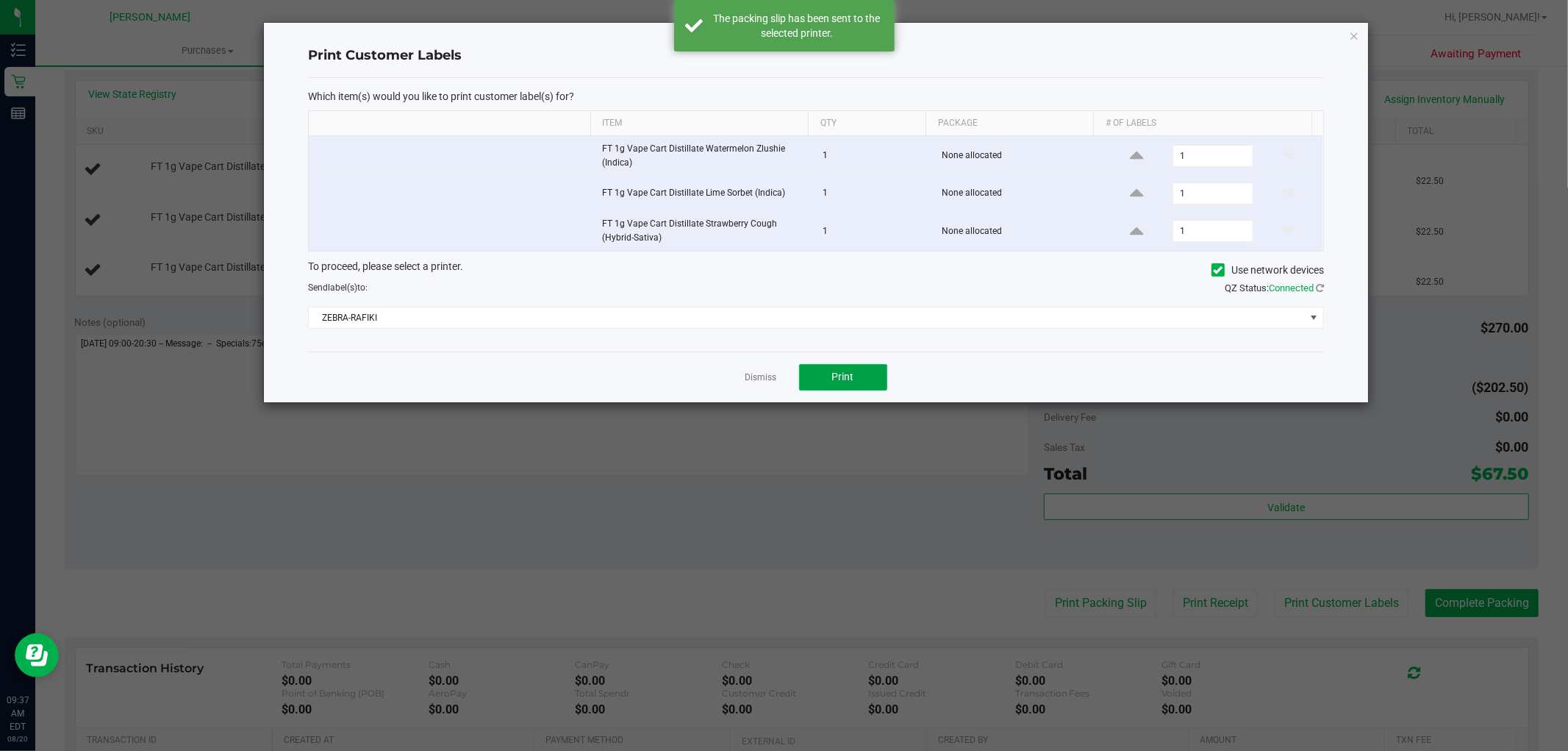
click at [870, 379] on button "Print" at bounding box center [843, 376] width 88 height 26
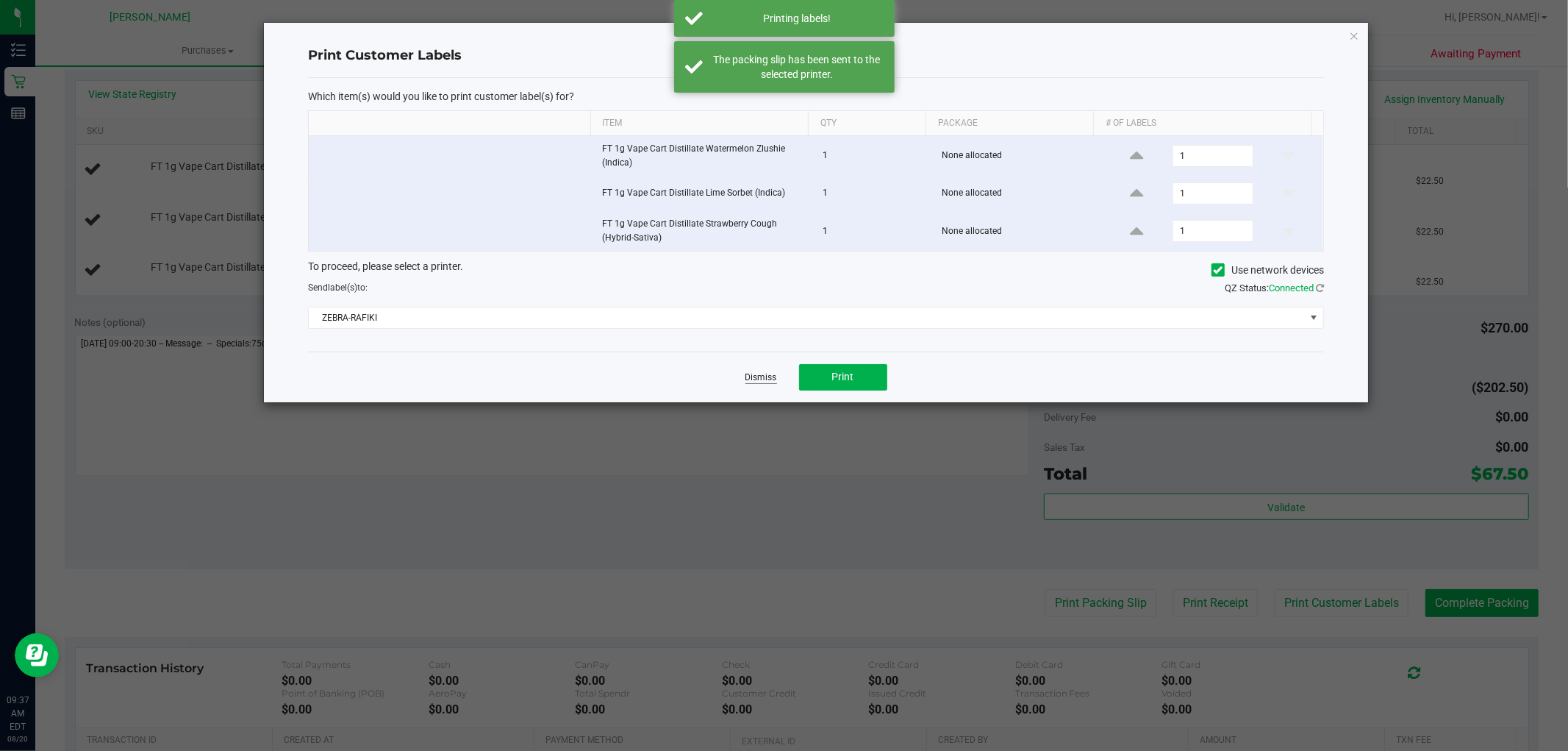
click at [766, 375] on link "Dismiss" at bounding box center [761, 378] width 32 height 13
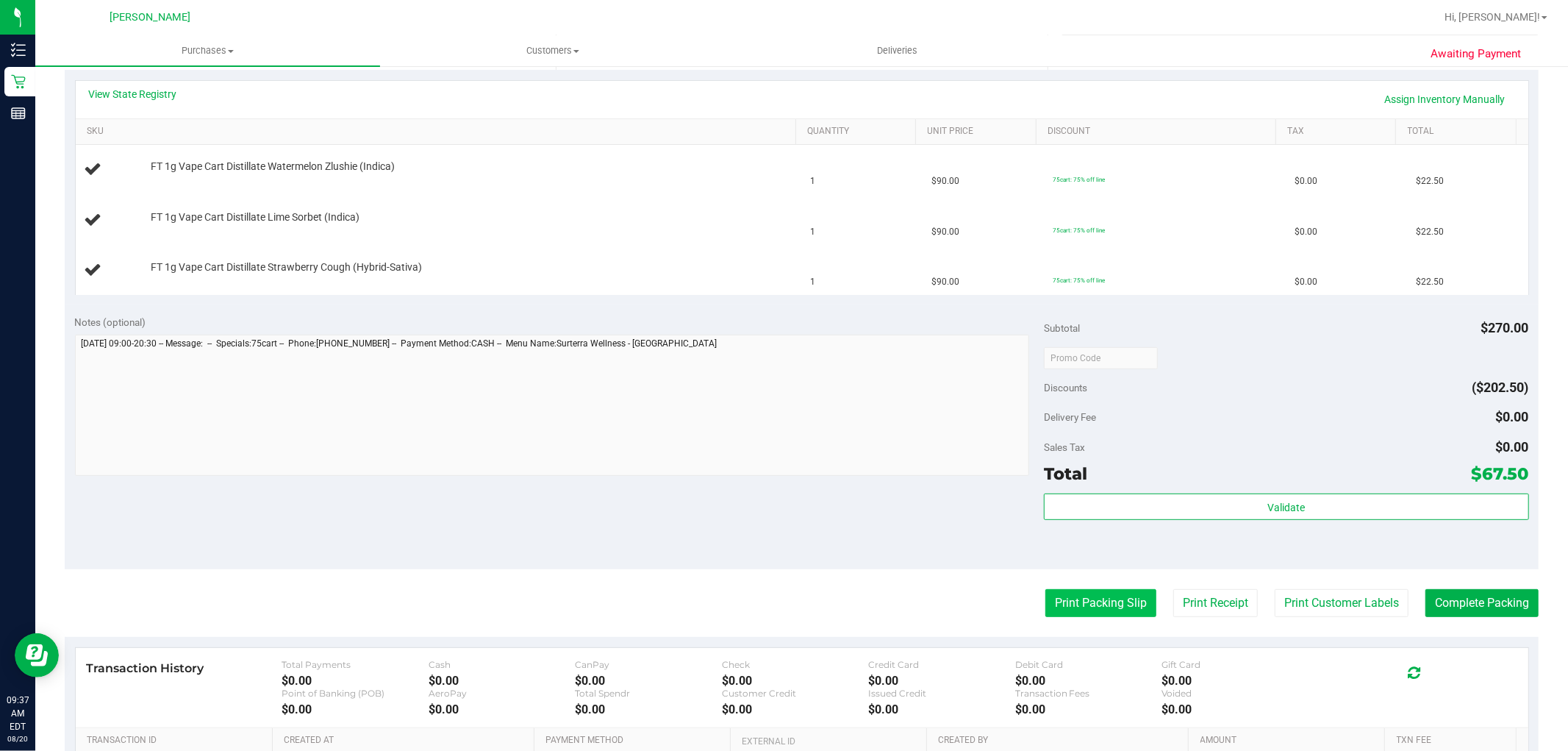
click at [1111, 613] on button "Print Packing Slip" at bounding box center [1101, 602] width 111 height 28
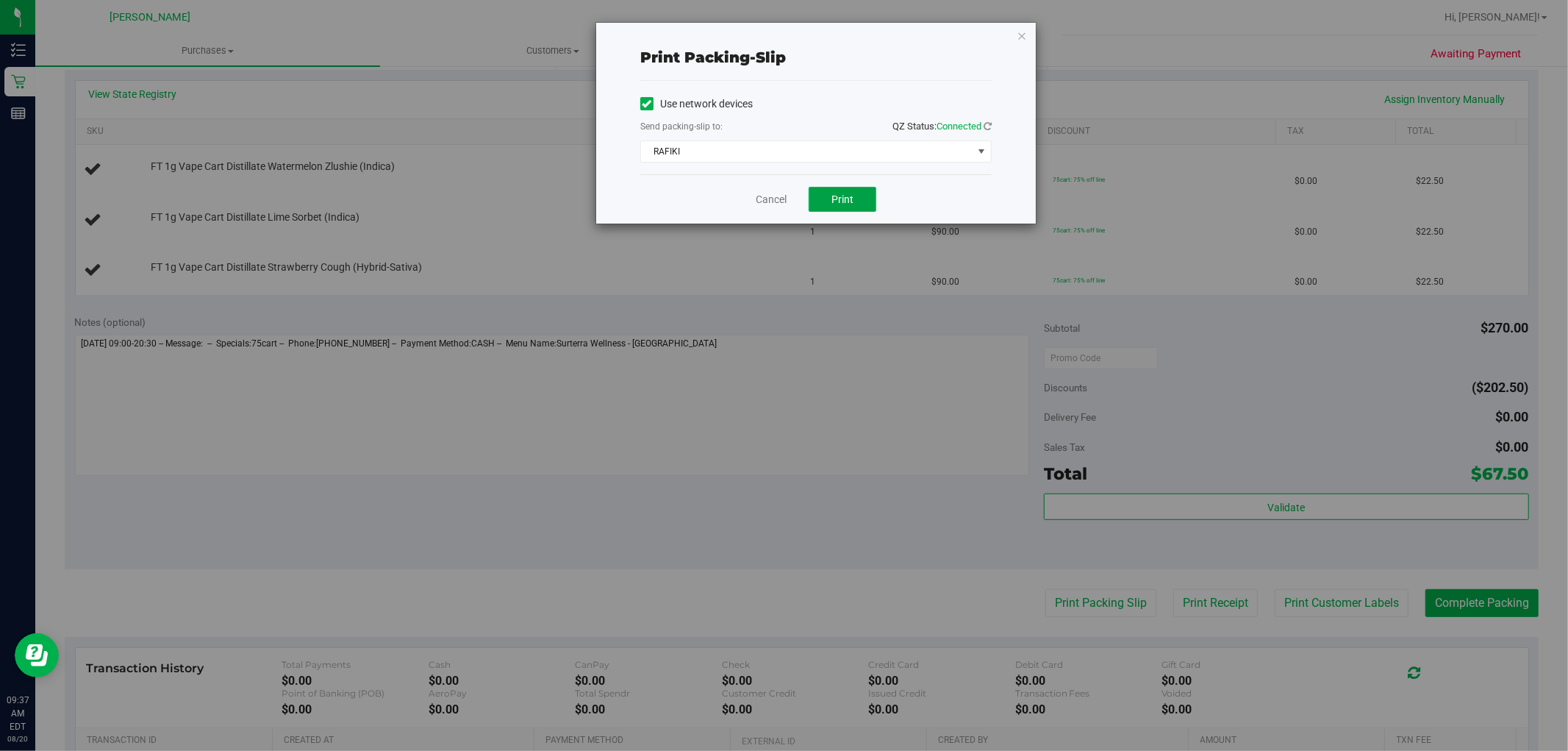
click at [855, 187] on button "Print" at bounding box center [842, 199] width 68 height 25
click at [770, 192] on link "Cancel" at bounding box center [771, 199] width 31 height 15
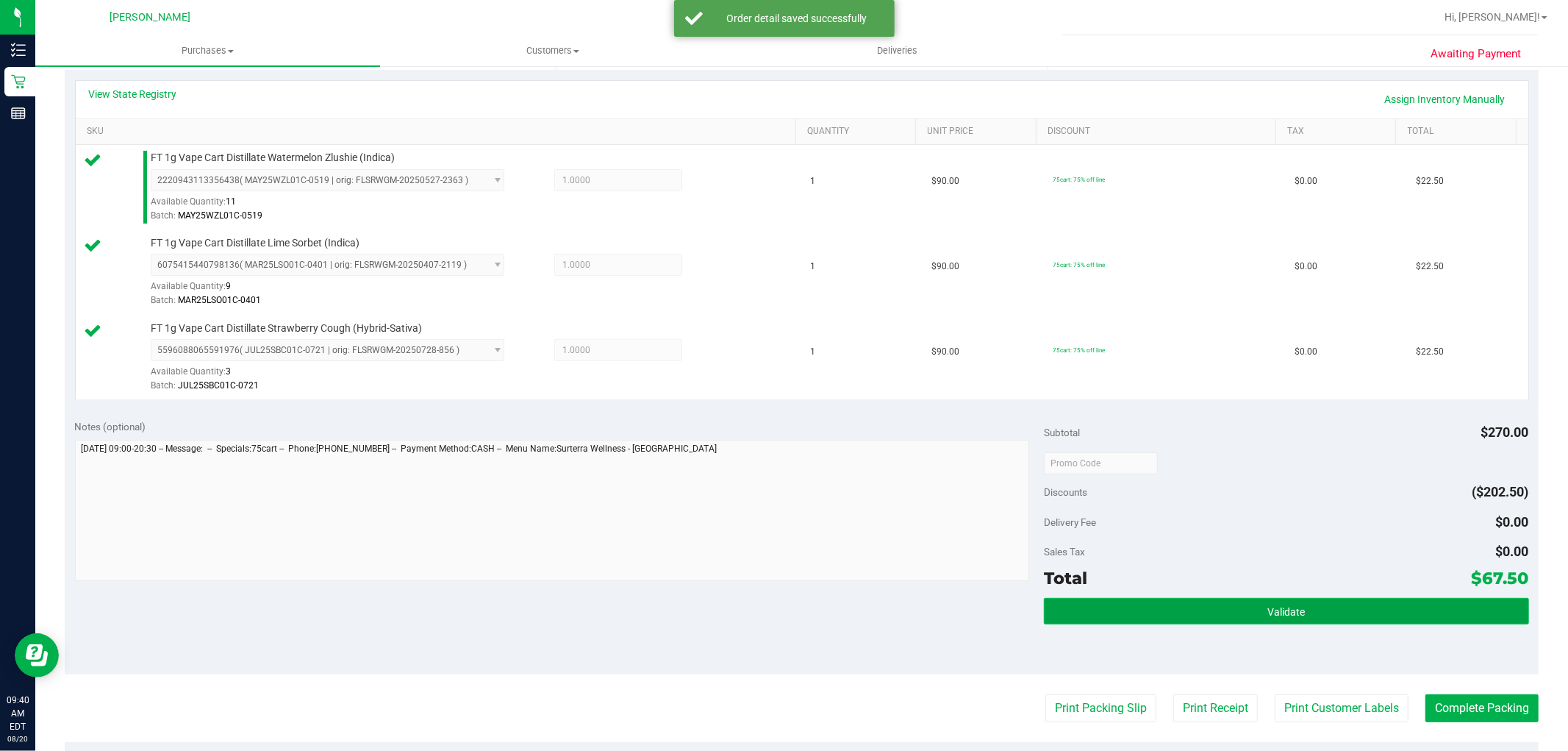
click at [1304, 605] on button "Validate" at bounding box center [1286, 610] width 484 height 26
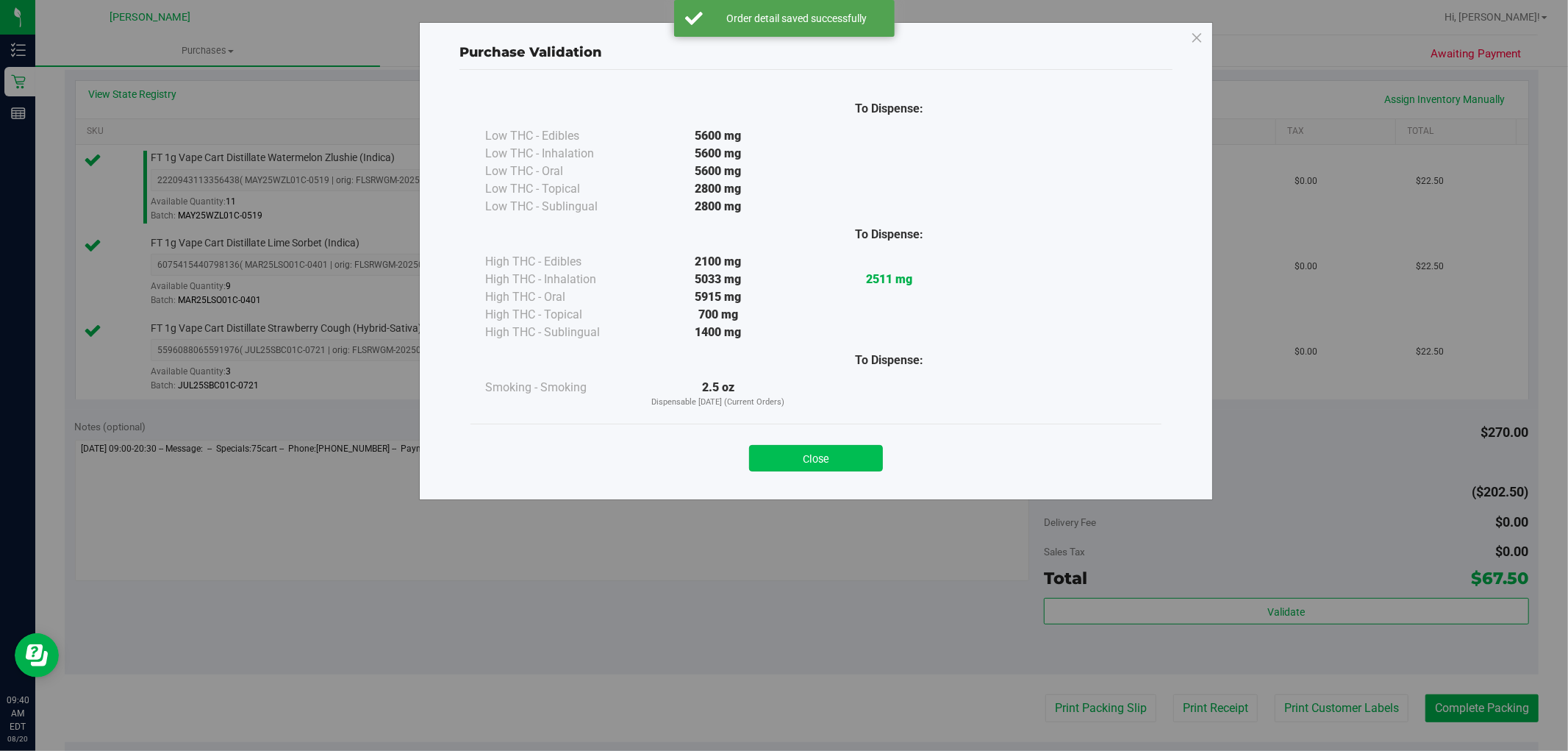
click at [864, 457] on button "Close" at bounding box center [816, 457] width 134 height 26
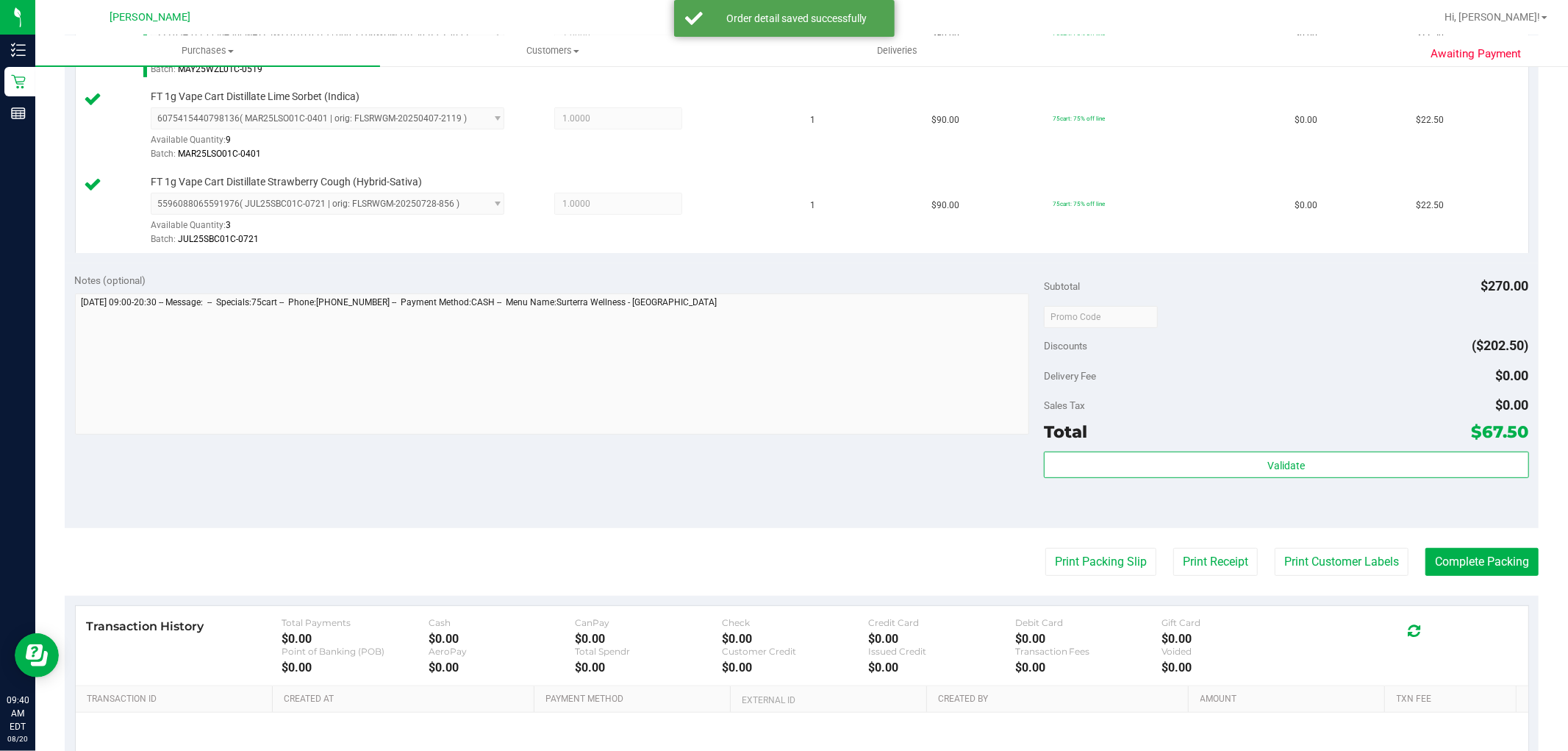
scroll to position [489, 0]
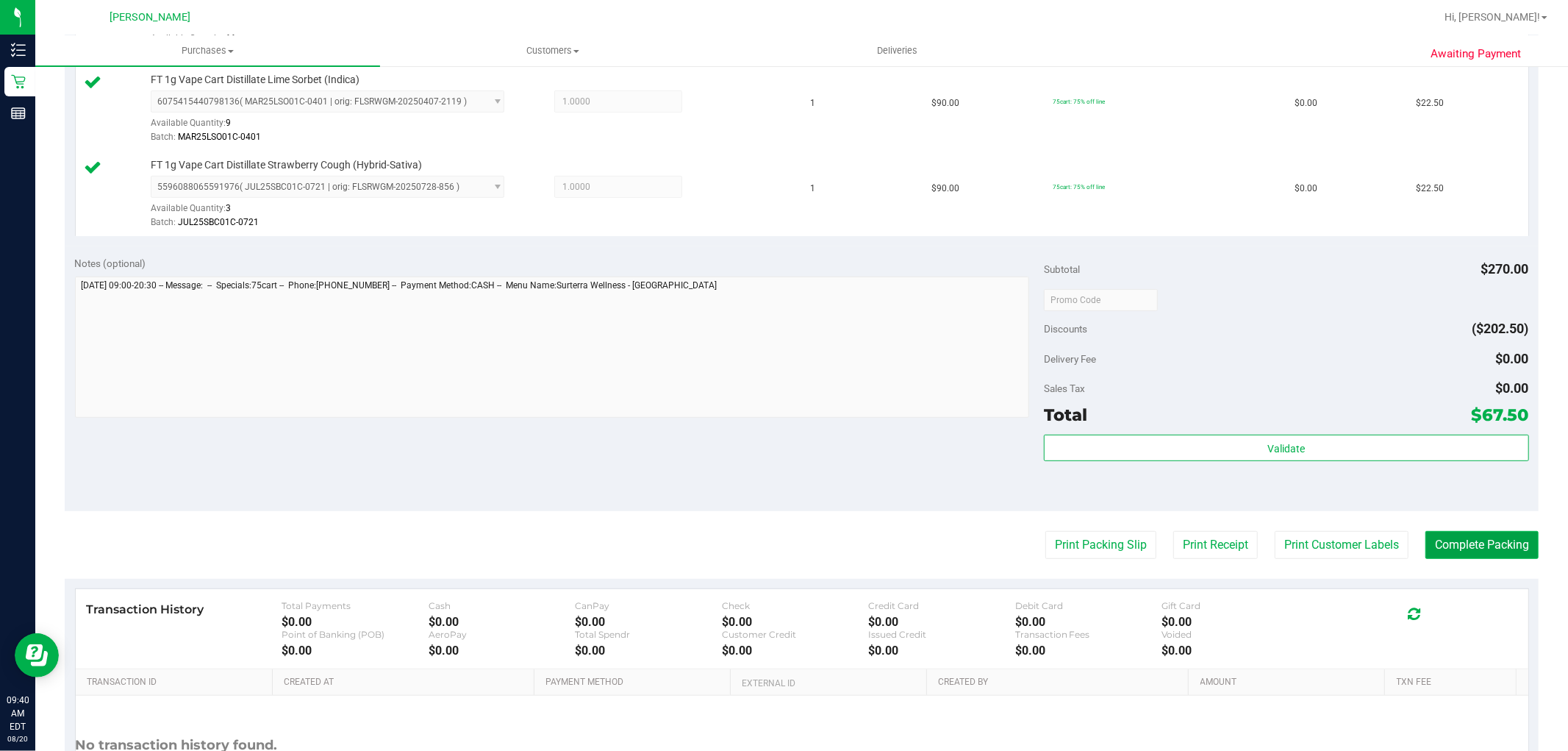
click at [1473, 552] on button "Complete Packing" at bounding box center [1482, 544] width 113 height 28
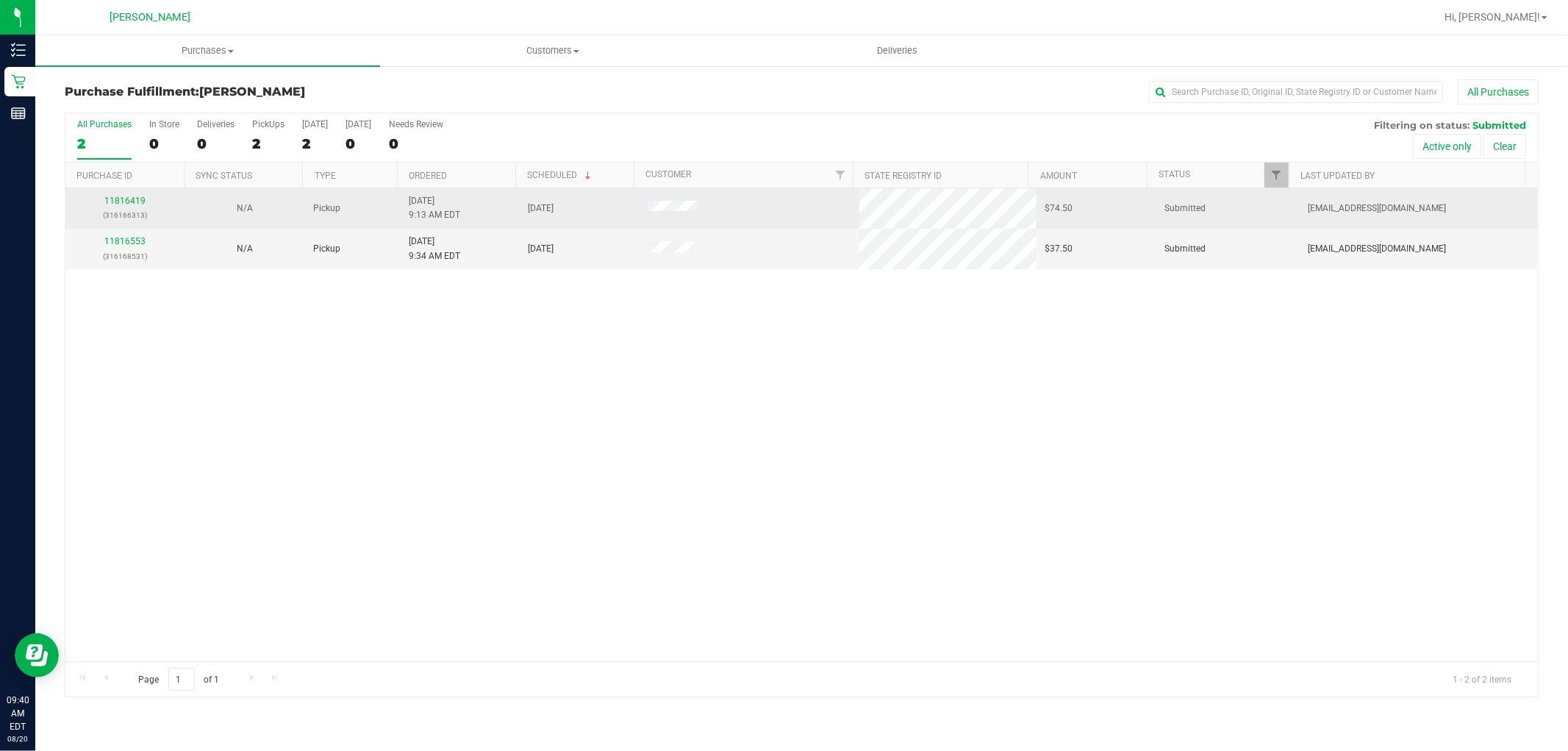
click at [126, 195] on div "11816419 (316166313)" at bounding box center [125, 208] width 102 height 28
click at [136, 202] on link "11816419" at bounding box center [125, 200] width 41 height 10
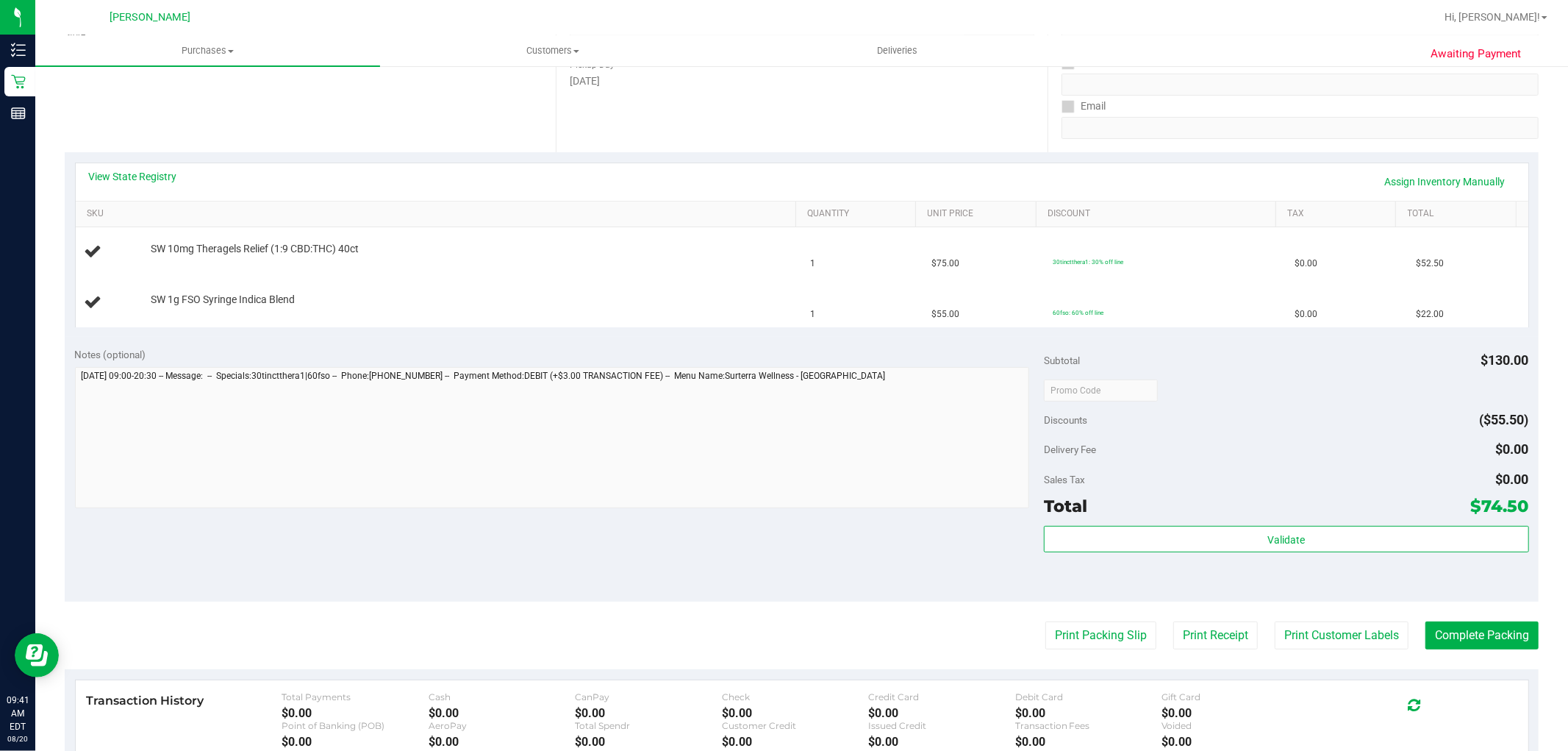
scroll to position [245, 0]
click at [1084, 629] on button "Print Packing Slip" at bounding box center [1101, 634] width 111 height 28
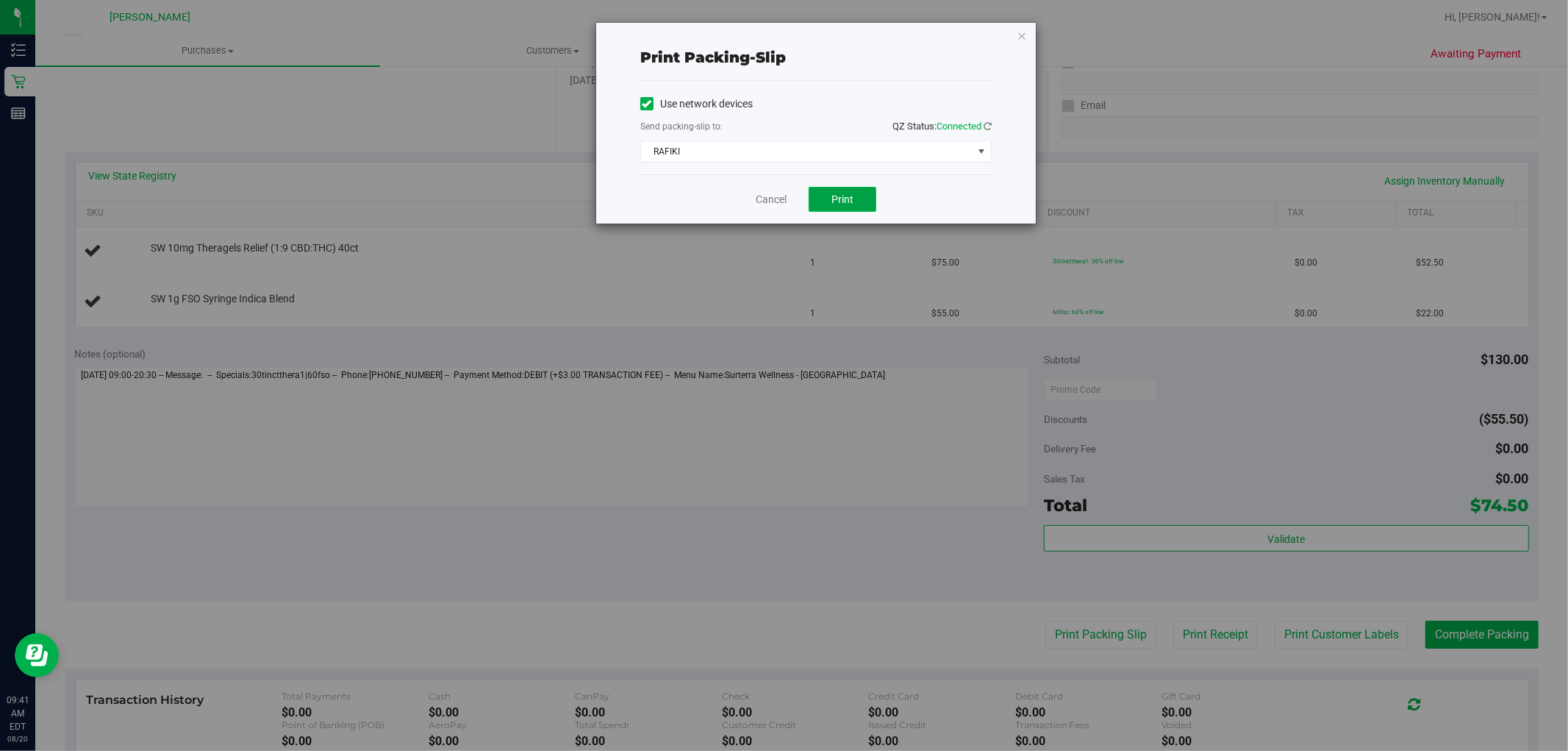
click at [851, 199] on span "Print" at bounding box center [842, 199] width 22 height 12
click at [768, 197] on link "Cancel" at bounding box center [771, 199] width 31 height 15
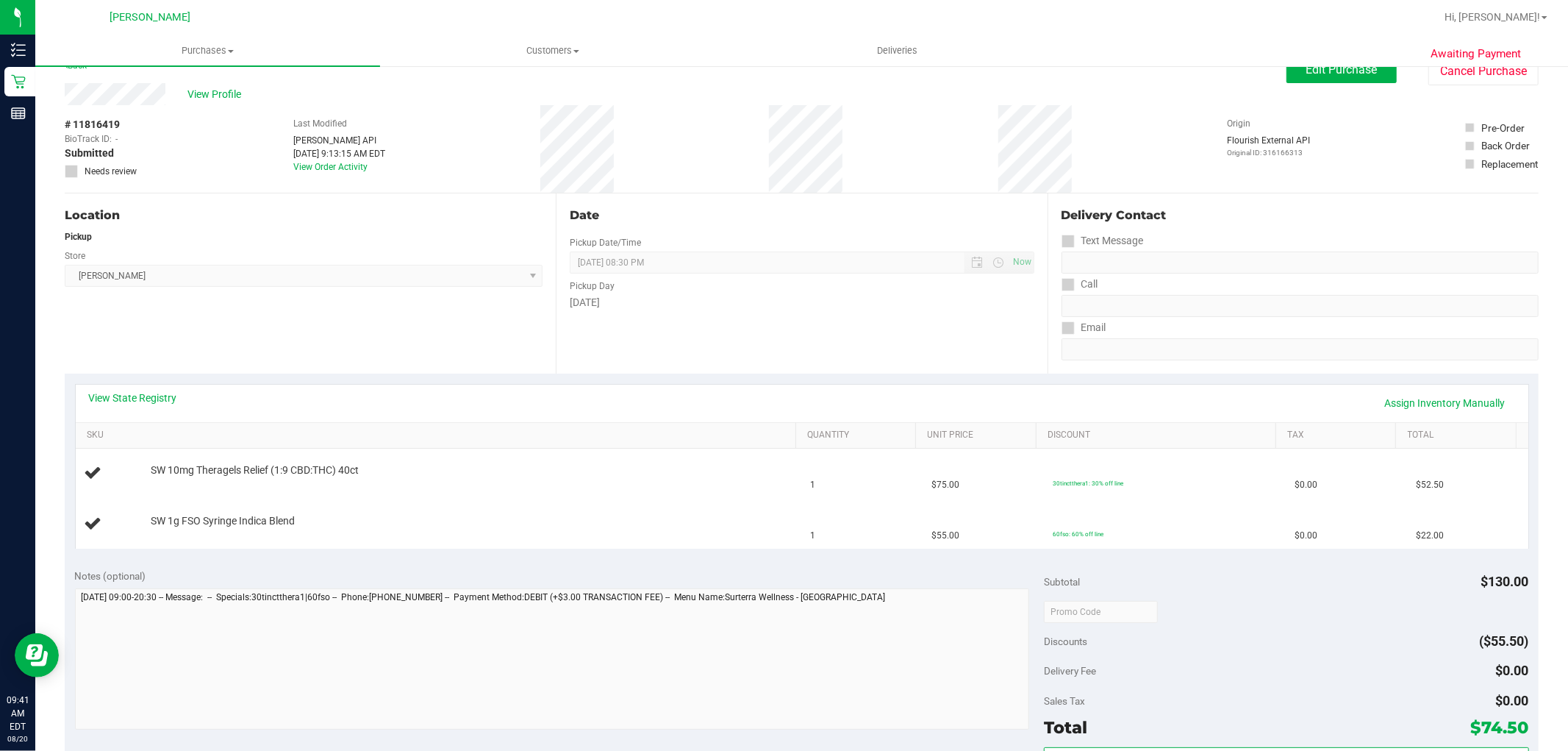
scroll to position [0, 0]
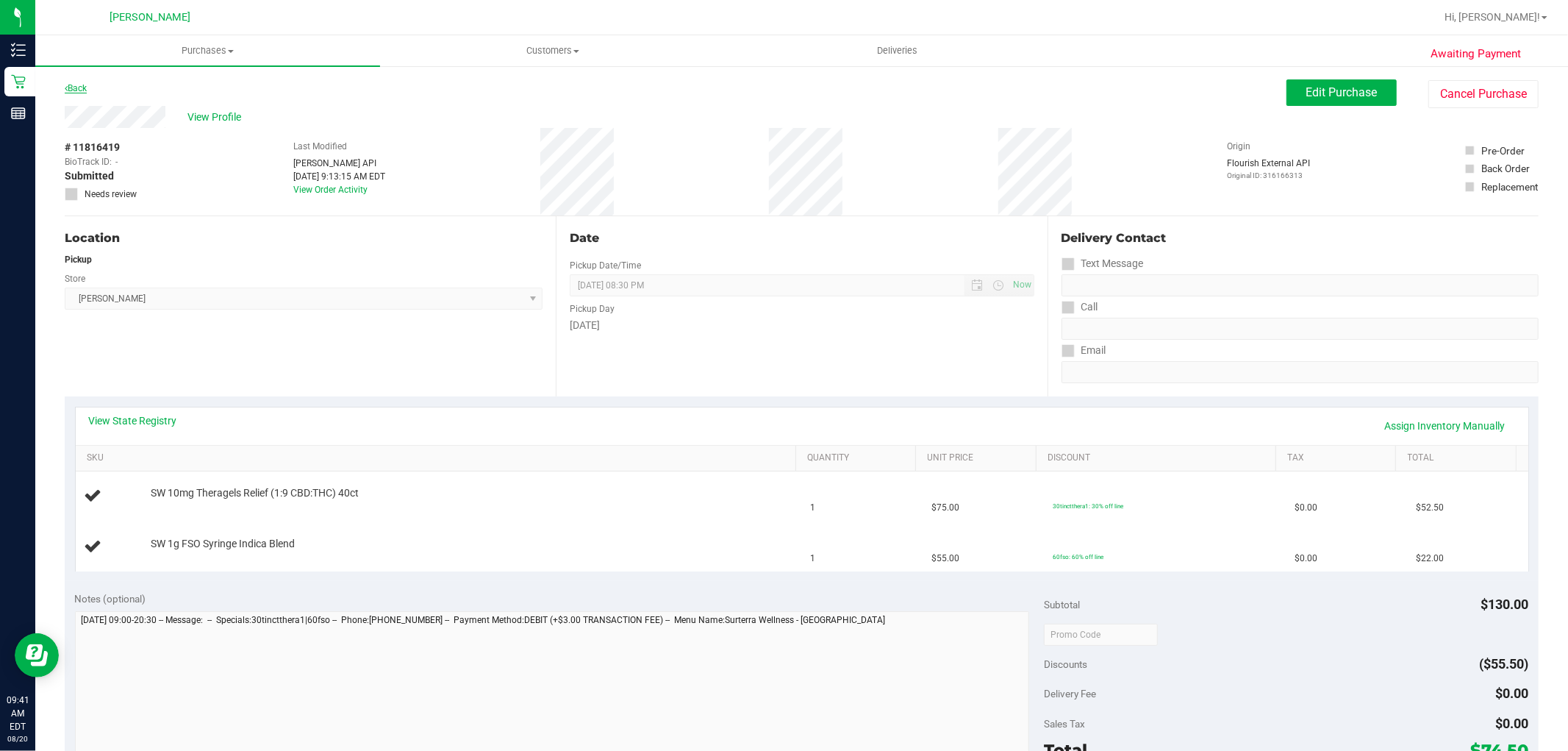
click at [83, 84] on link "Back" at bounding box center [76, 88] width 22 height 10
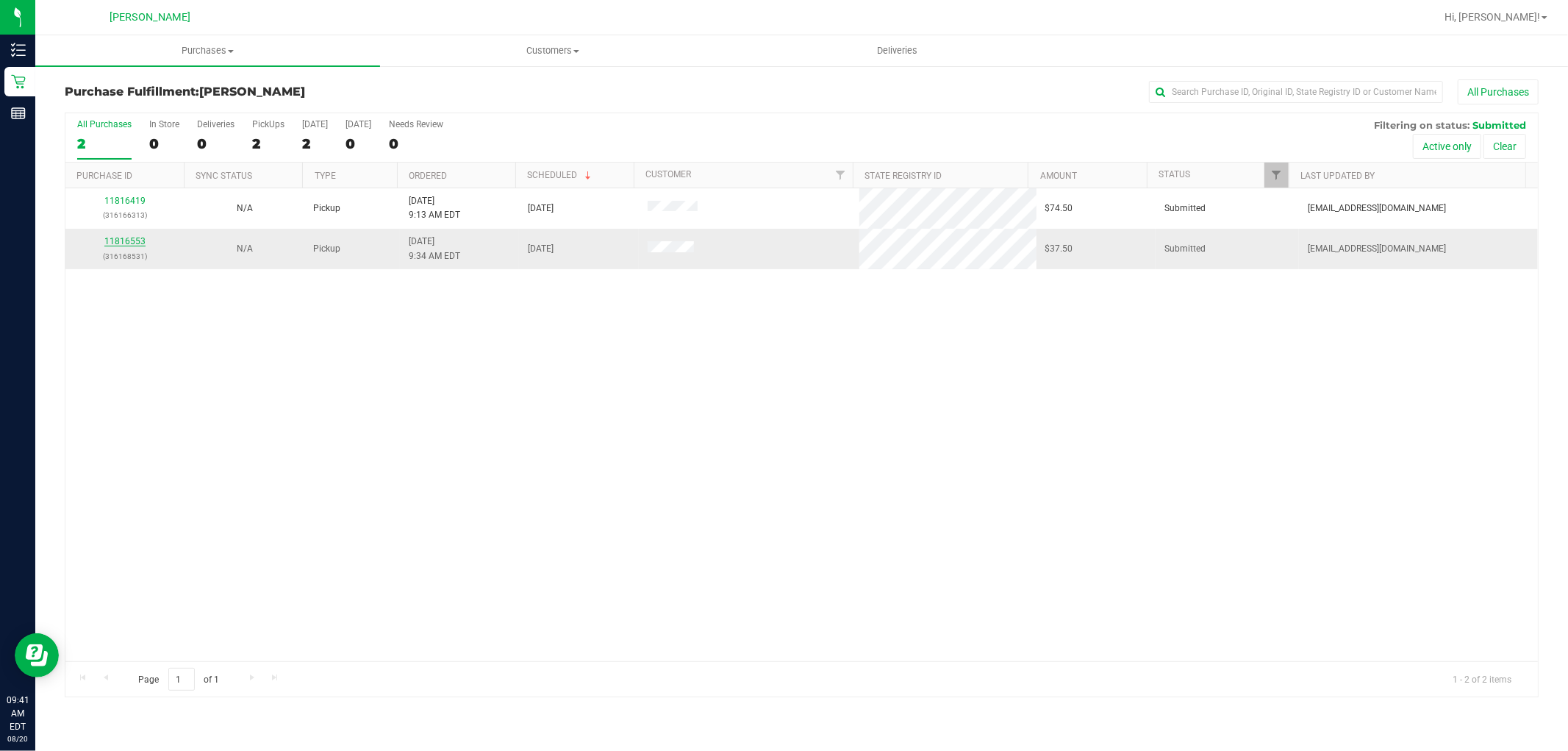
click at [141, 239] on link "11816553" at bounding box center [125, 241] width 41 height 10
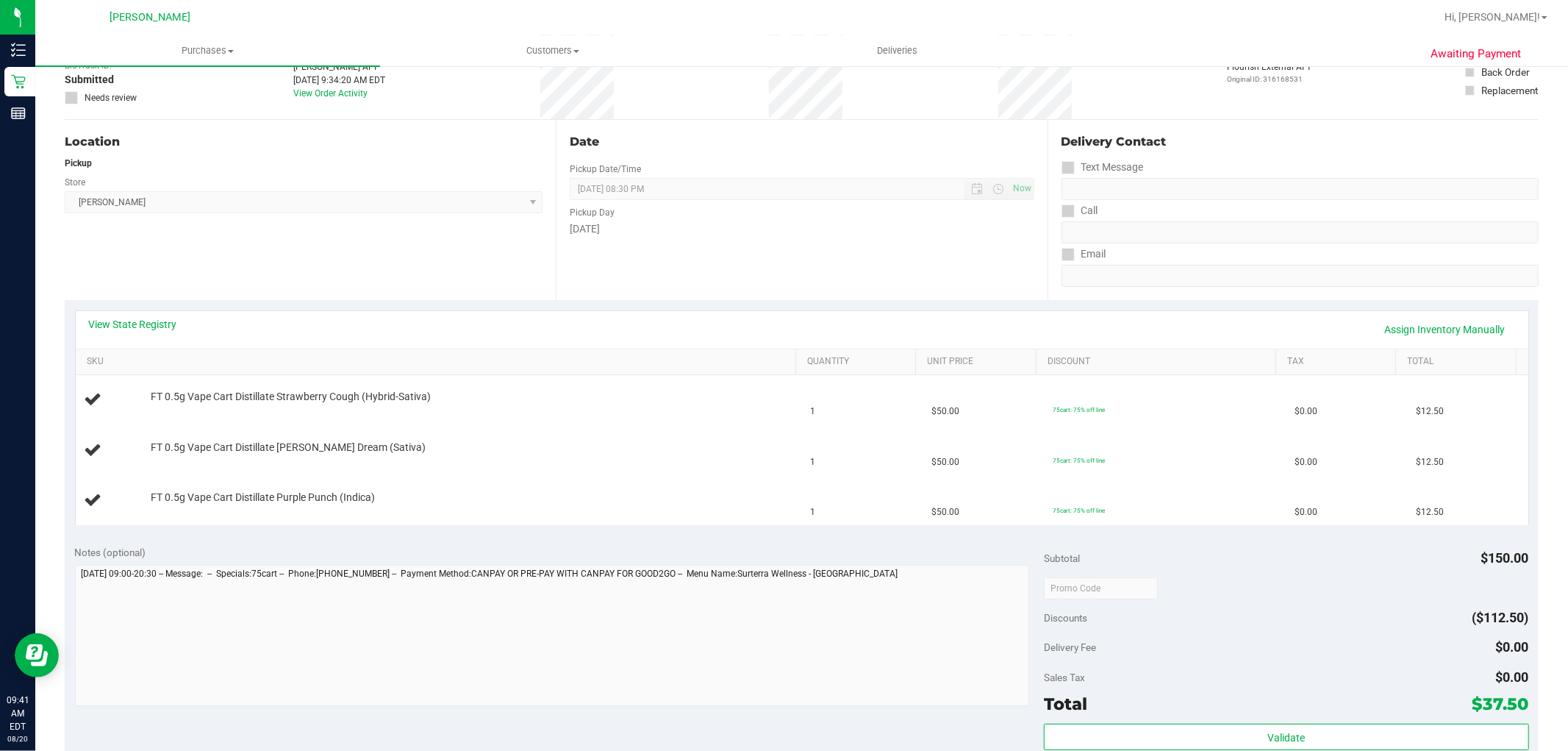
scroll to position [245, 0]
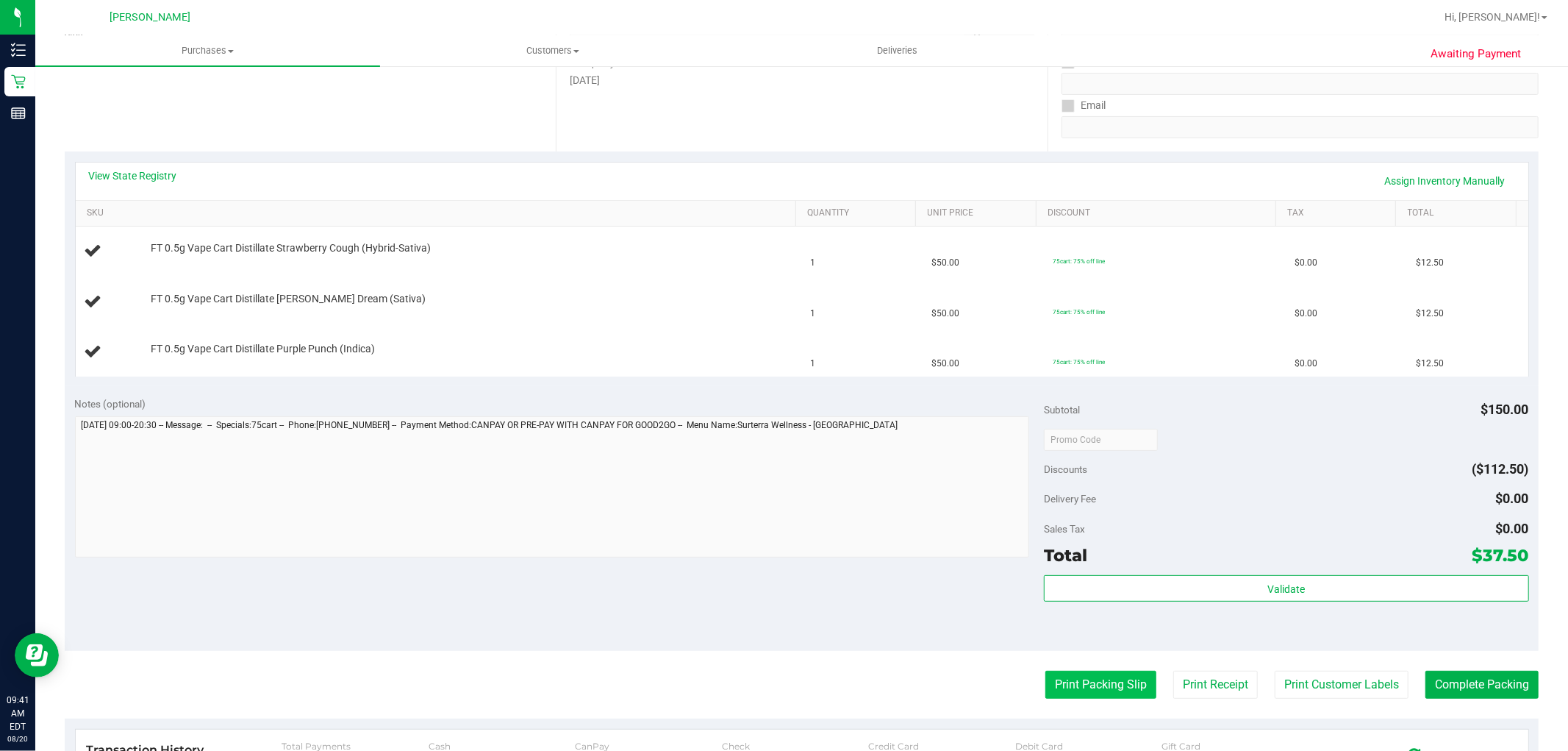
click at [1100, 683] on button "Print Packing Slip" at bounding box center [1101, 684] width 111 height 28
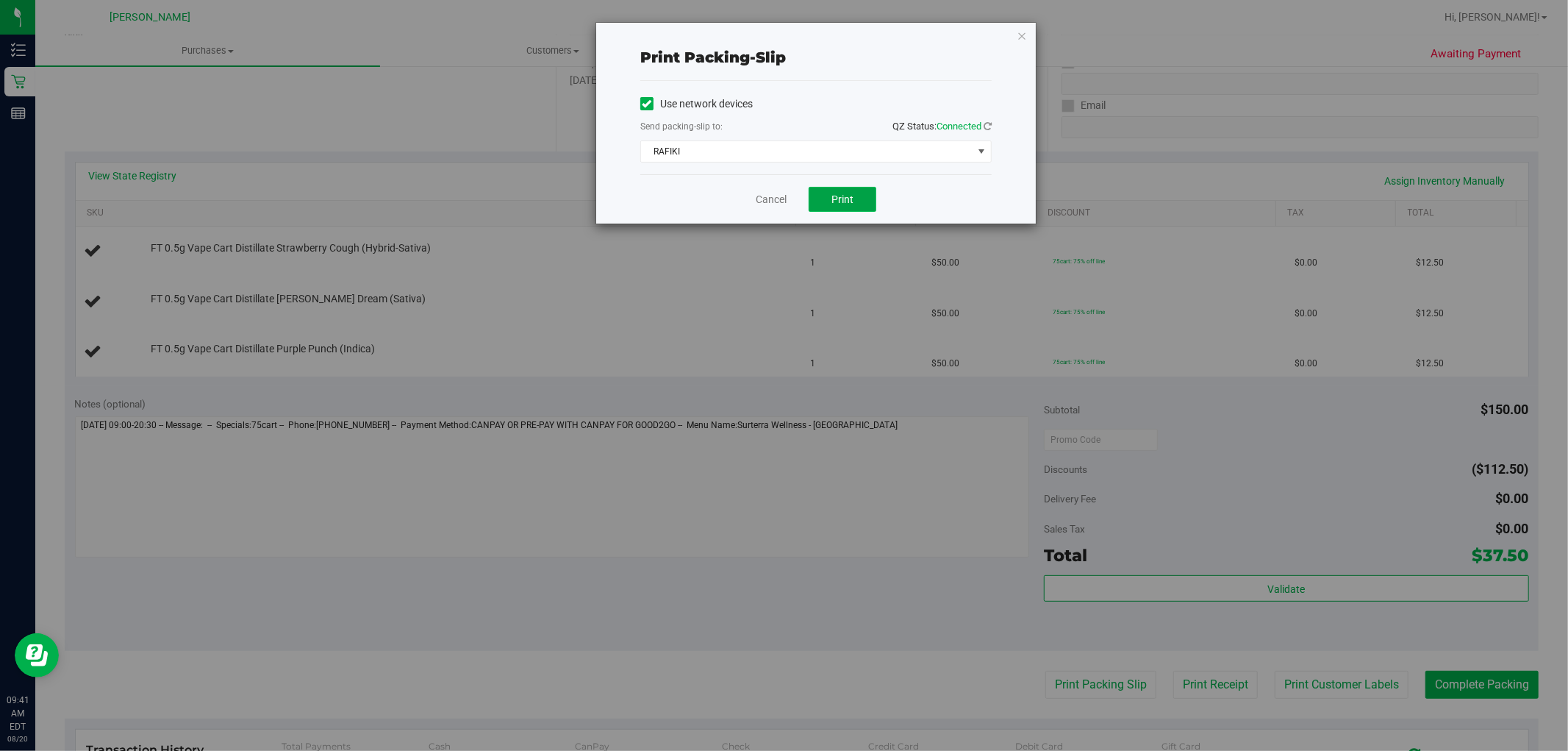
click at [831, 202] on span "Print" at bounding box center [842, 199] width 22 height 12
click at [776, 195] on link "Cancel" at bounding box center [771, 199] width 31 height 15
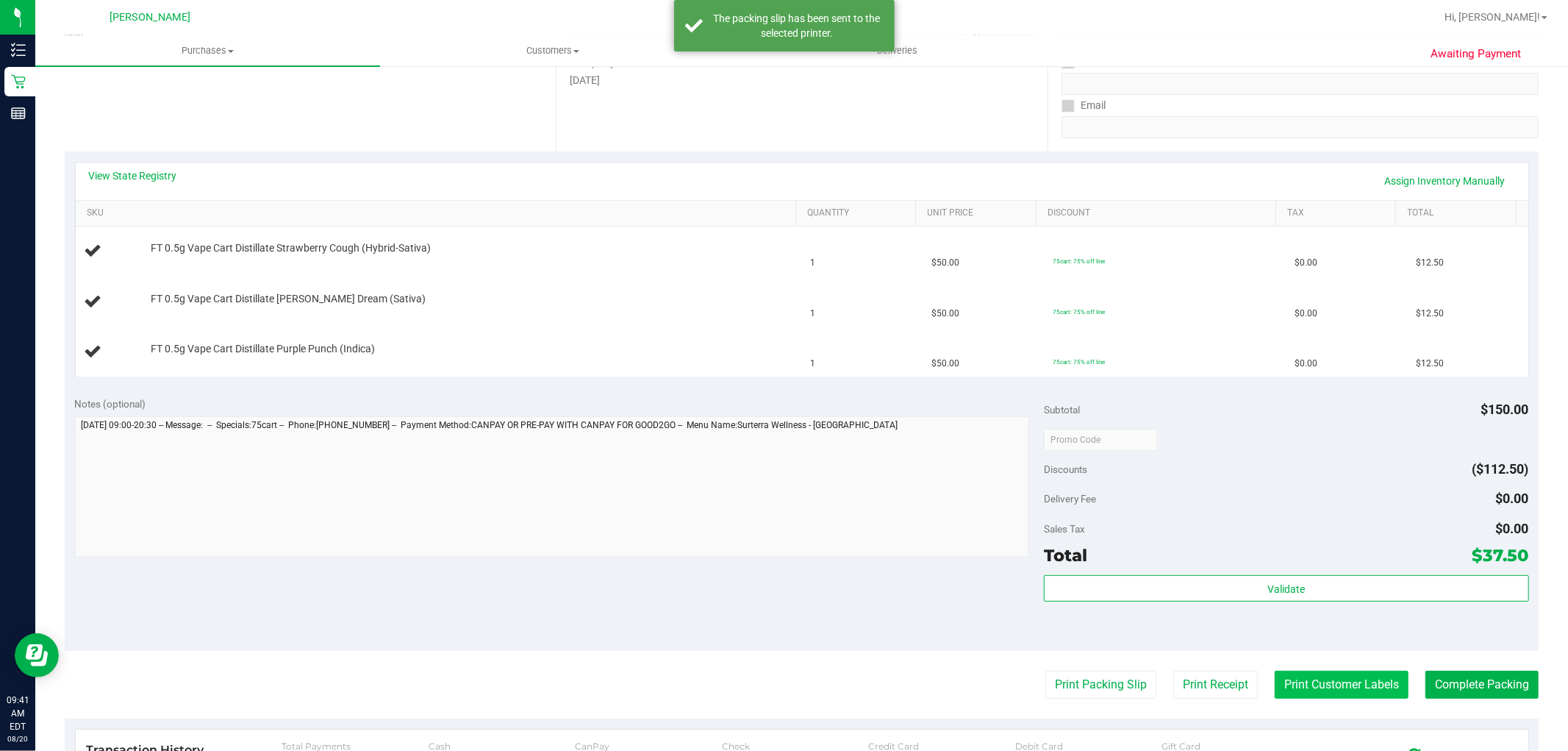
click at [1327, 683] on button "Print Customer Labels" at bounding box center [1342, 684] width 134 height 28
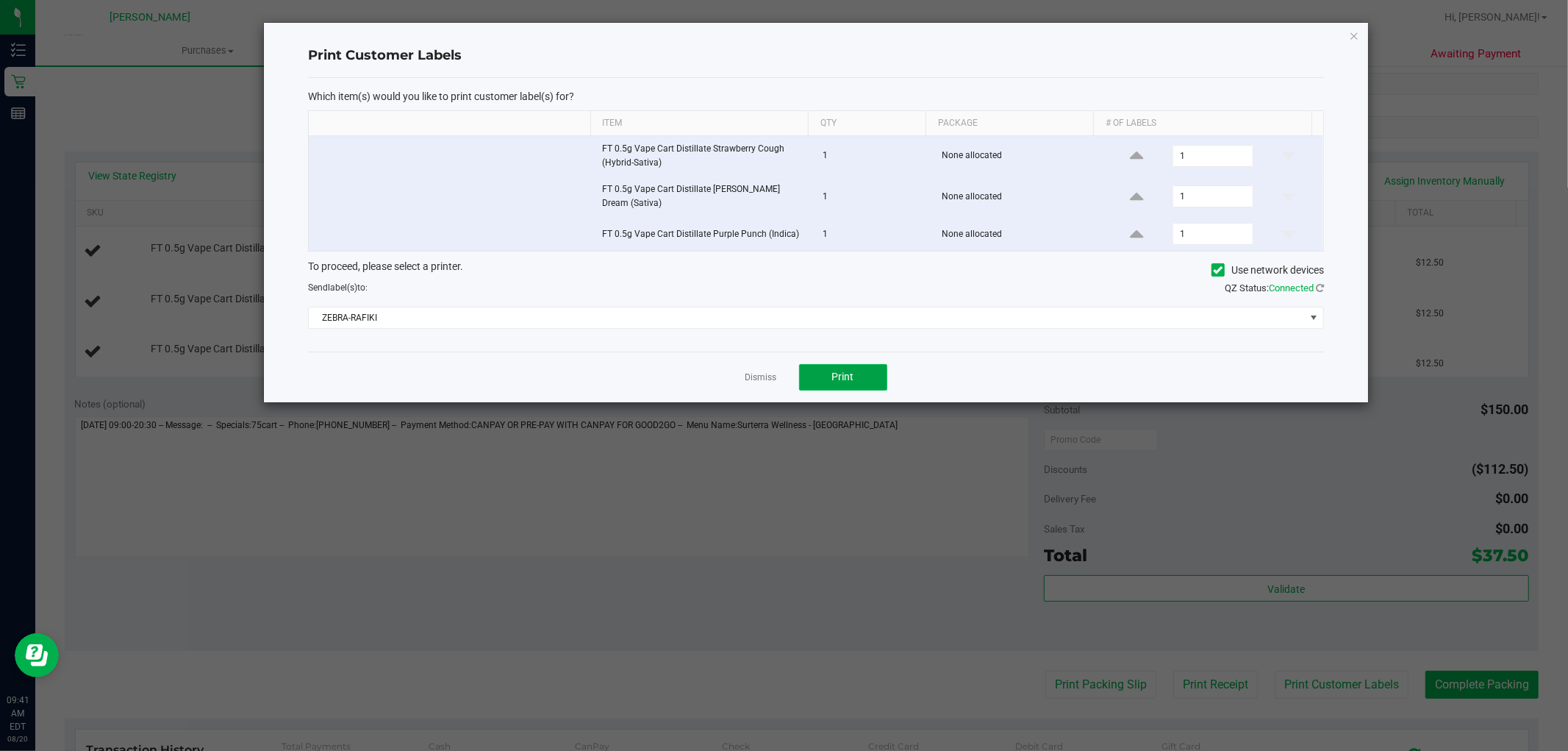
click at [858, 365] on button "Print" at bounding box center [843, 376] width 88 height 26
click at [769, 372] on link "Dismiss" at bounding box center [761, 378] width 32 height 13
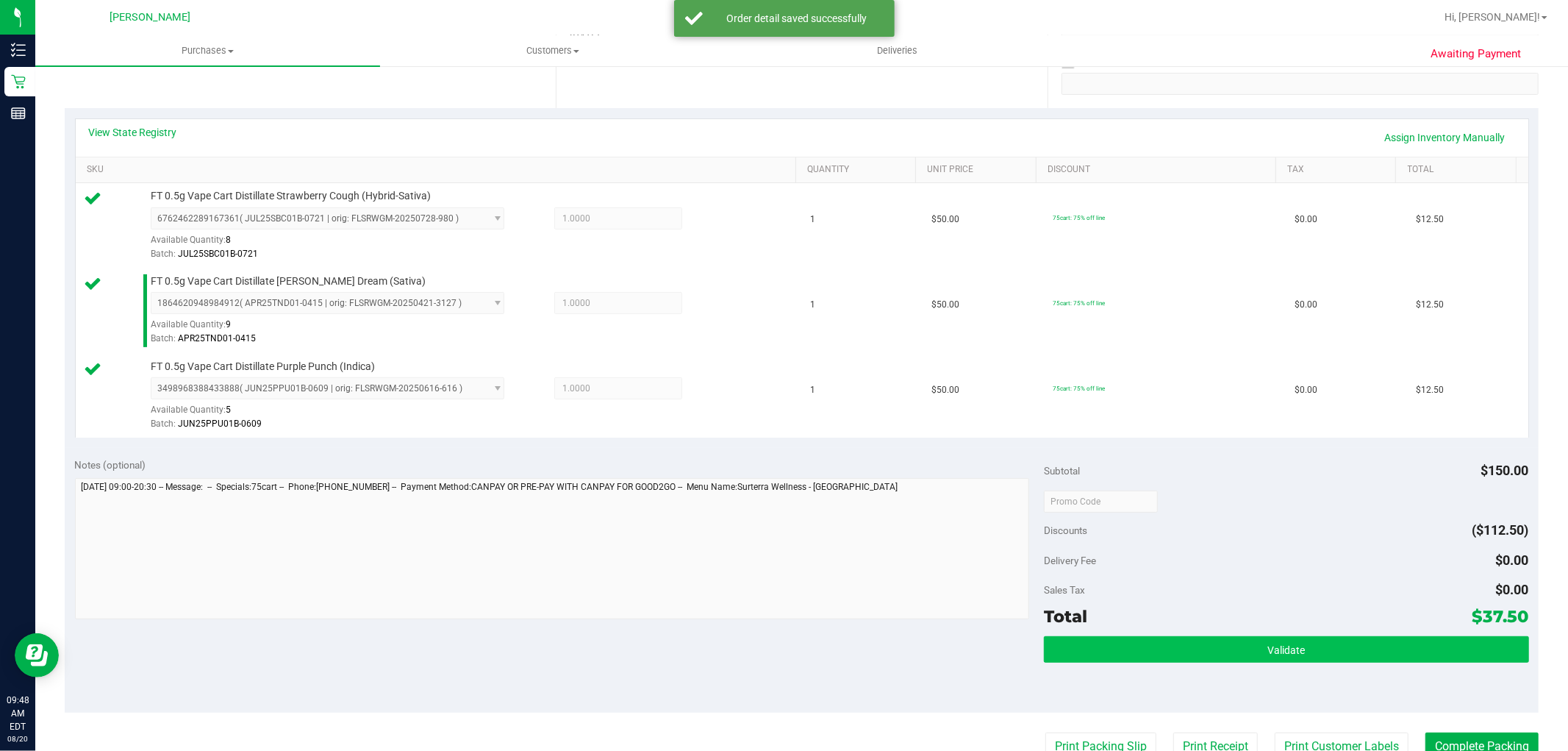
scroll to position [326, 0]
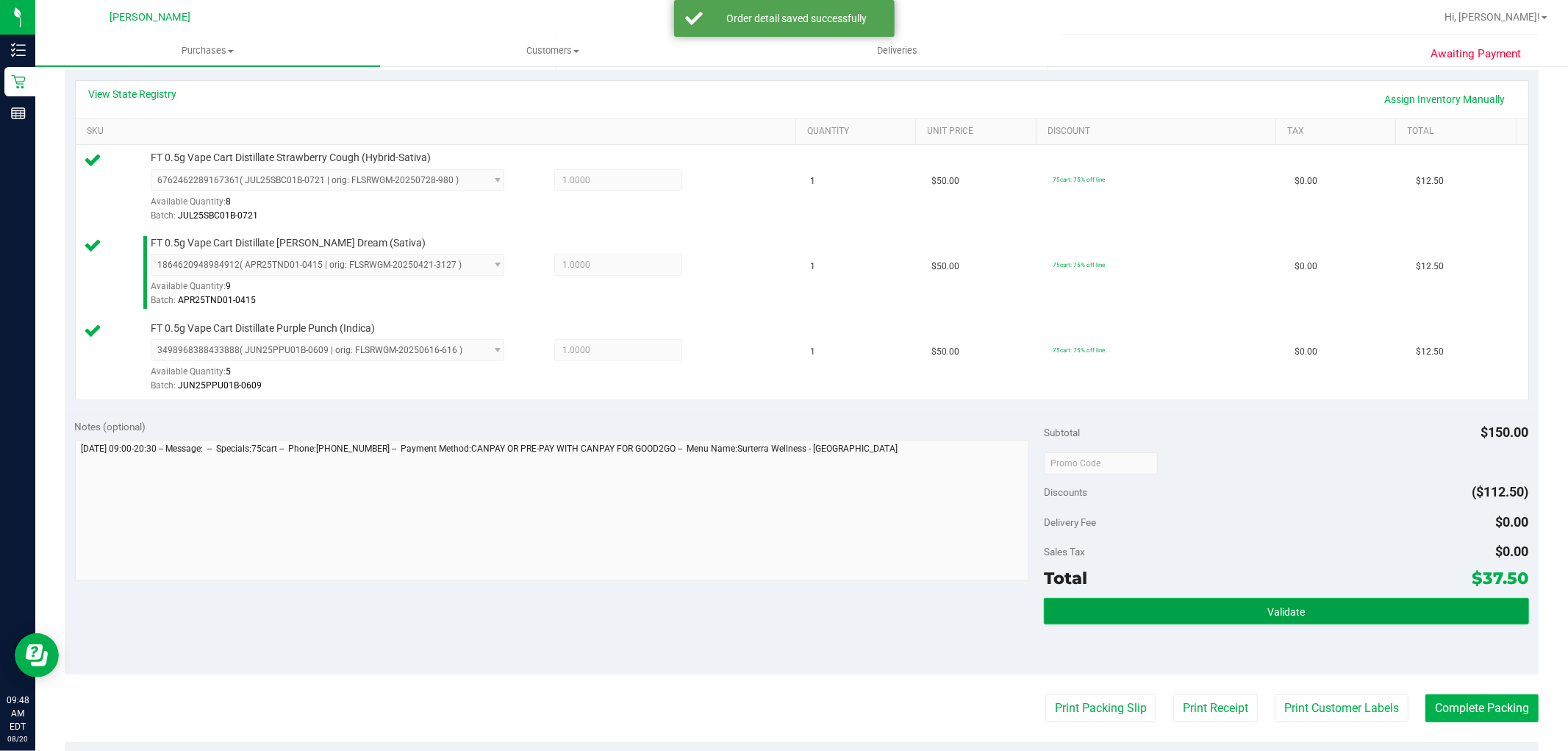
click at [1267, 606] on span "Validate" at bounding box center [1286, 612] width 37 height 12
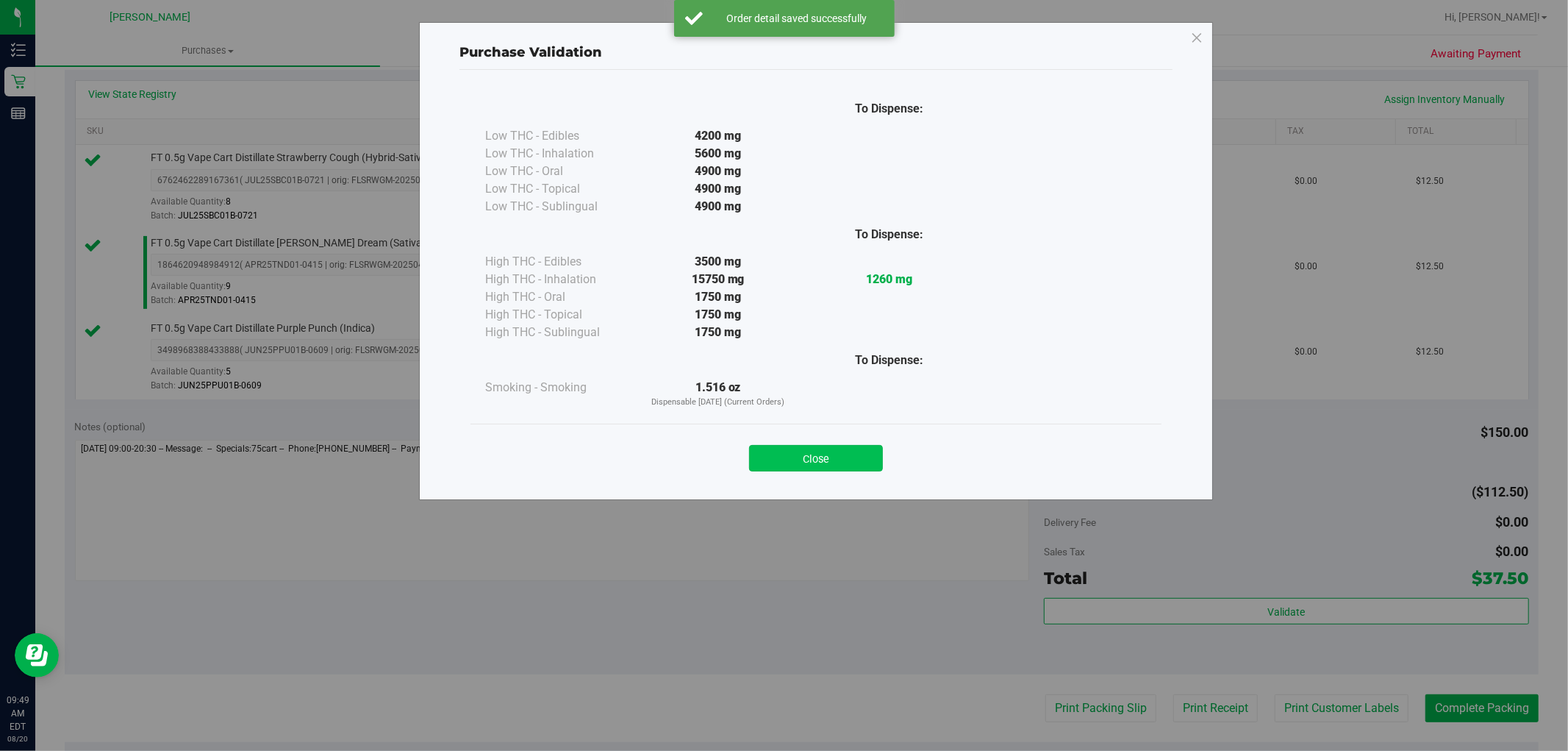
click at [819, 452] on button "Close" at bounding box center [816, 457] width 134 height 26
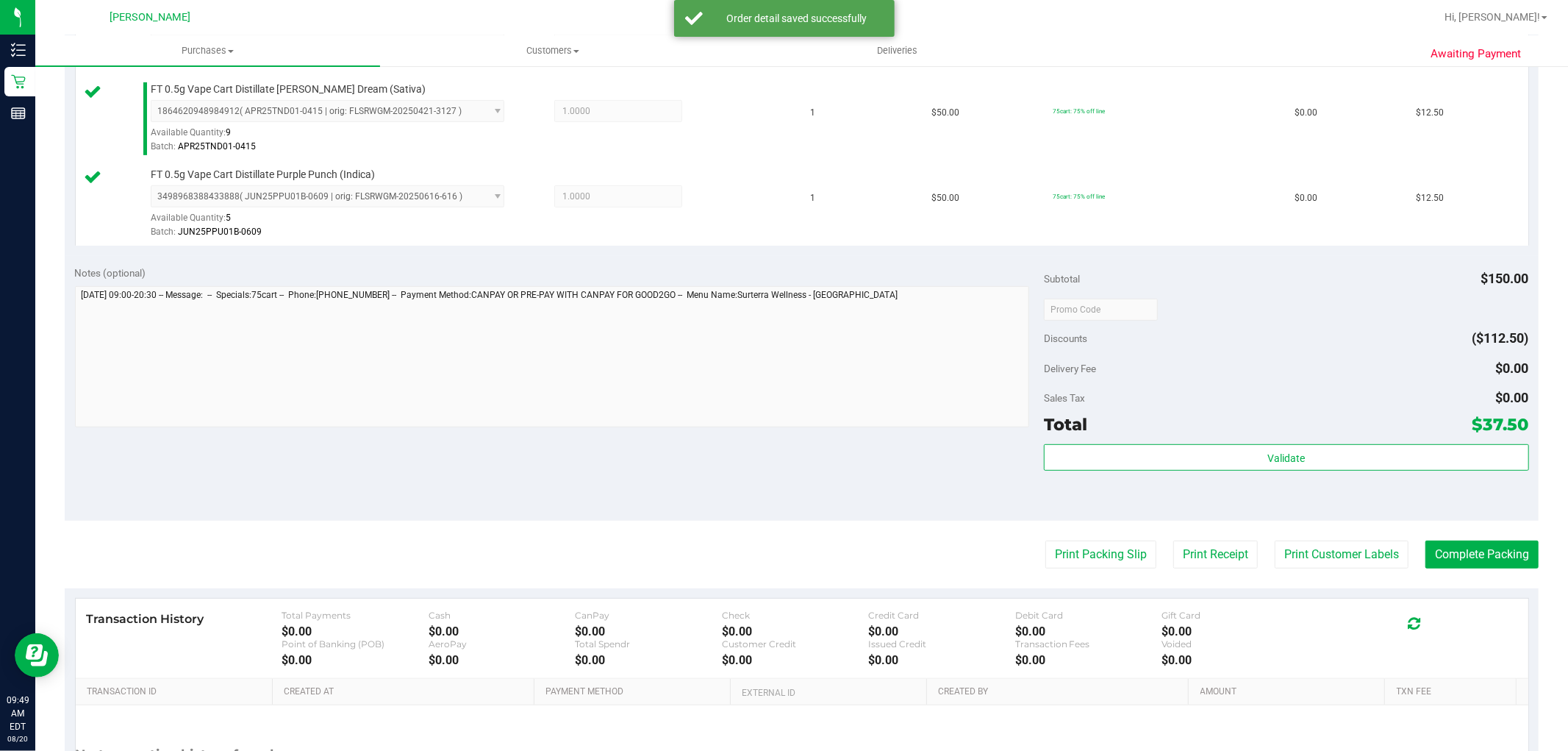
scroll to position [571, 0]
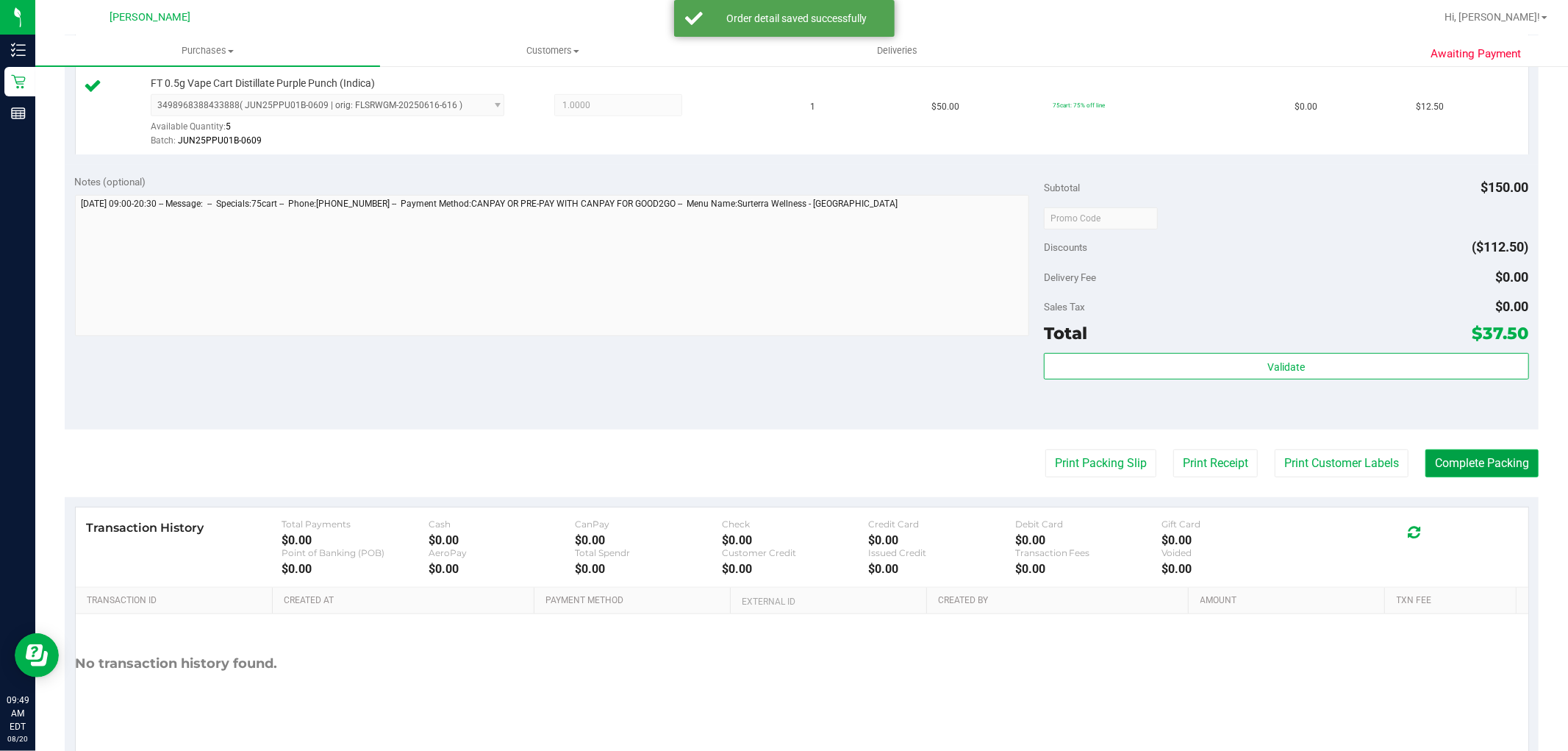
click at [1459, 463] on button "Complete Packing" at bounding box center [1482, 463] width 113 height 28
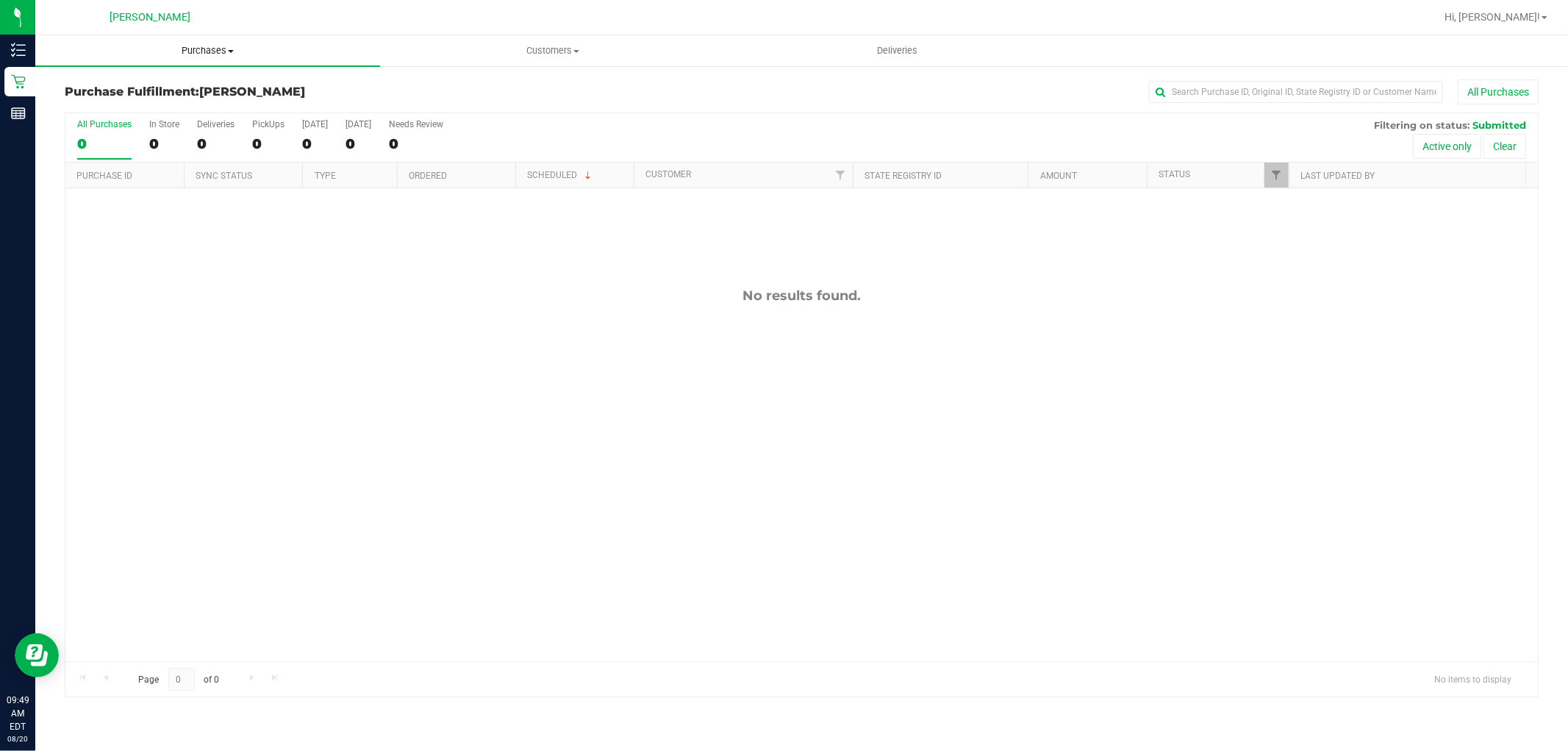
click at [201, 56] on span "Purchases" at bounding box center [207, 50] width 344 height 14
click at [162, 108] on li "Fulfillment" at bounding box center [207, 107] width 344 height 18
click at [217, 59] on uib-tab-heading "Purchases Summary of purchases Fulfillment All purchases" at bounding box center [207, 50] width 344 height 31
click at [234, 111] on li "Fulfillment" at bounding box center [207, 107] width 344 height 18
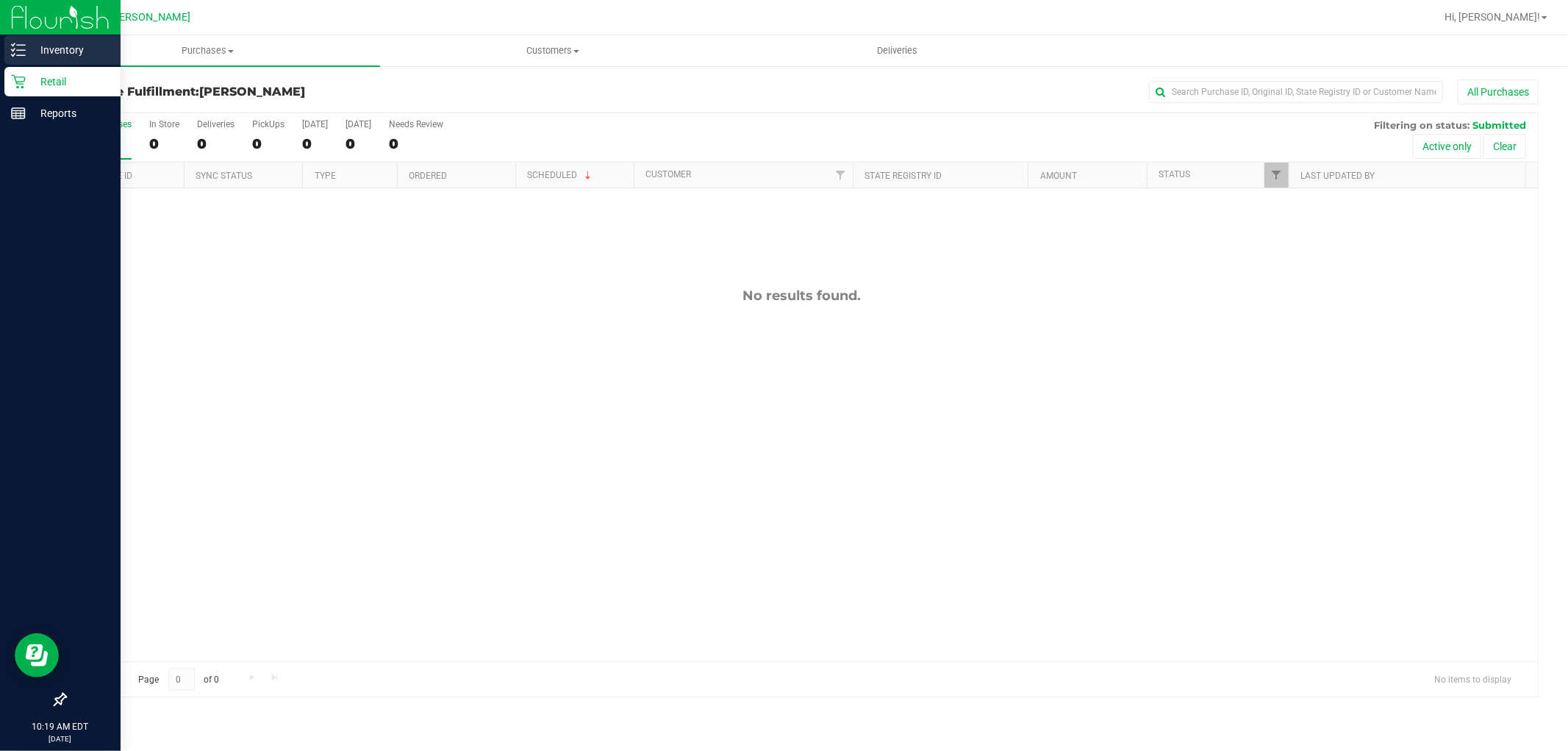
click at [69, 52] on p "Inventory" at bounding box center [69, 50] width 88 height 18
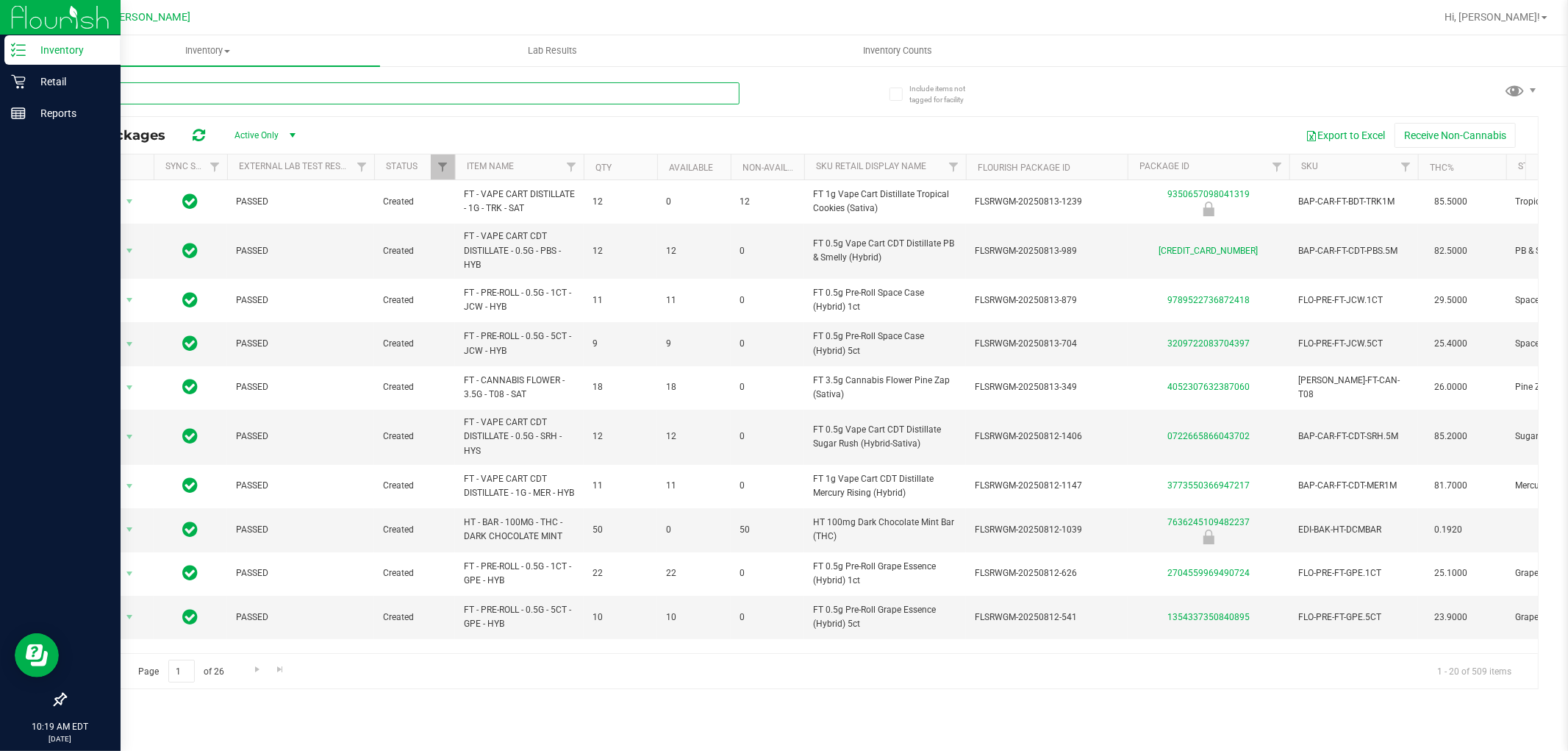
paste input "FT 0.5g Vape Cart Distillate Fruitylicious (Sativa)"
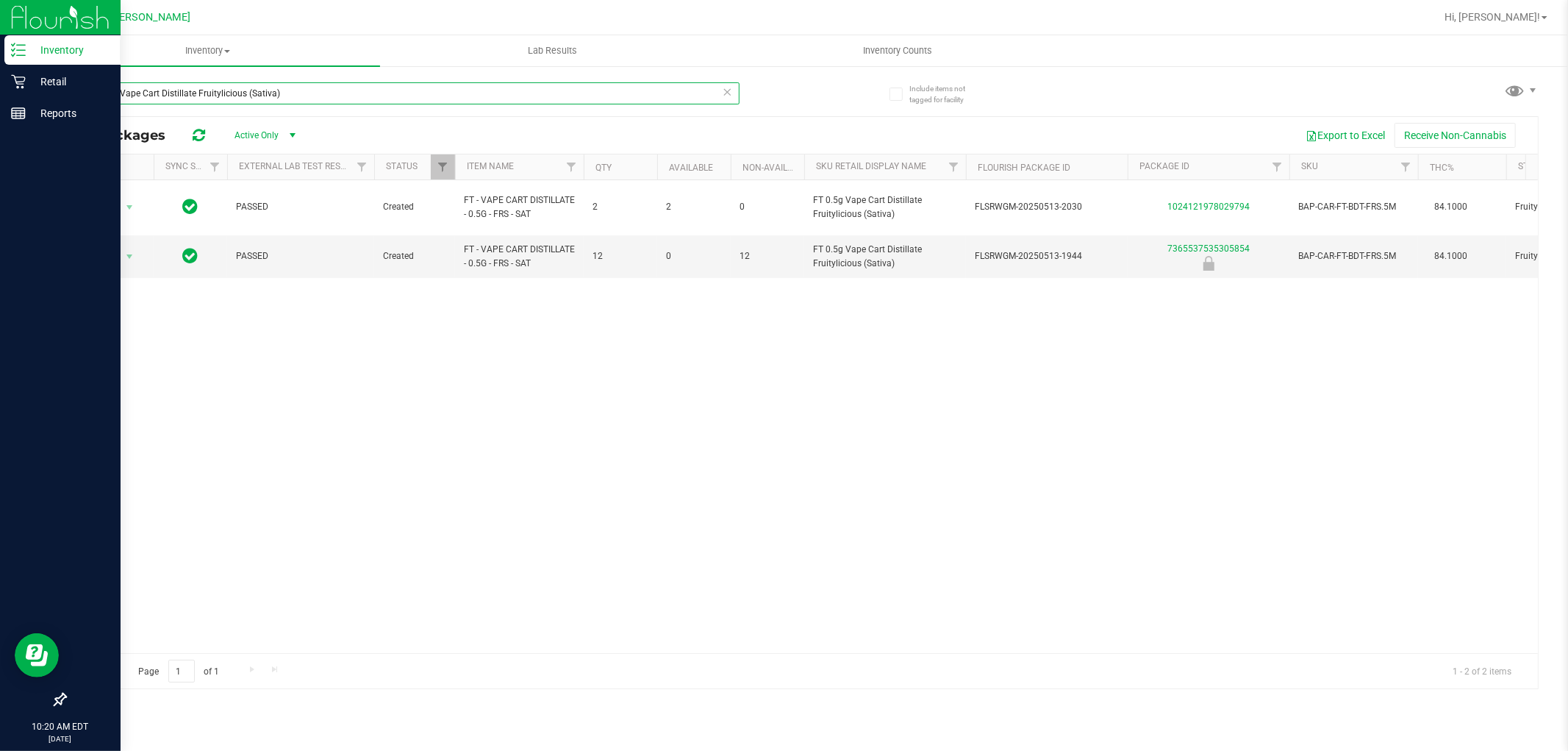
click at [119, 94] on input "FT 0.5g Vape Cart Distillate Fruitylicious (Sativa)" at bounding box center [402, 94] width 675 height 22
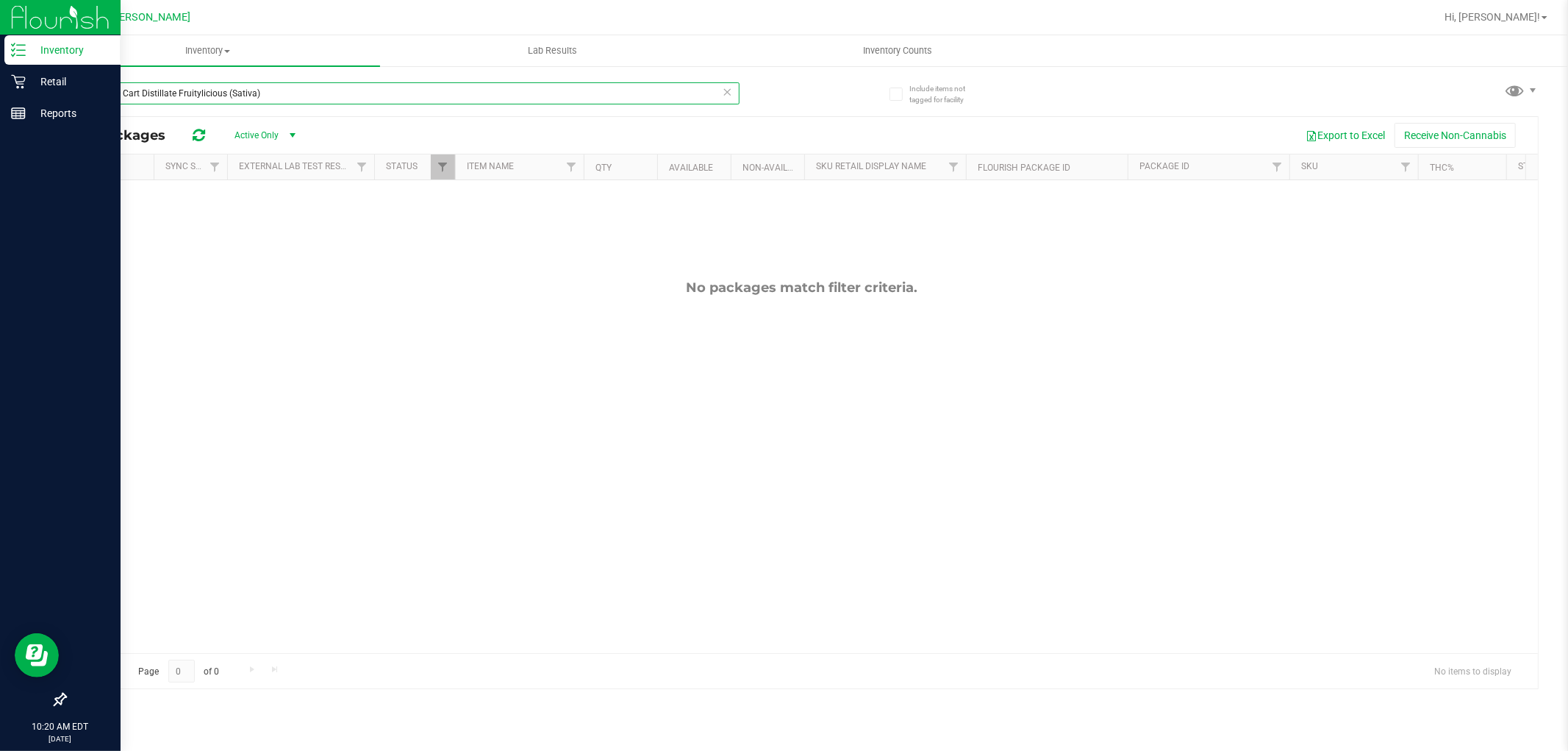
type input "FT Vape Cart Distillate Fruitylicious (Sativa)"
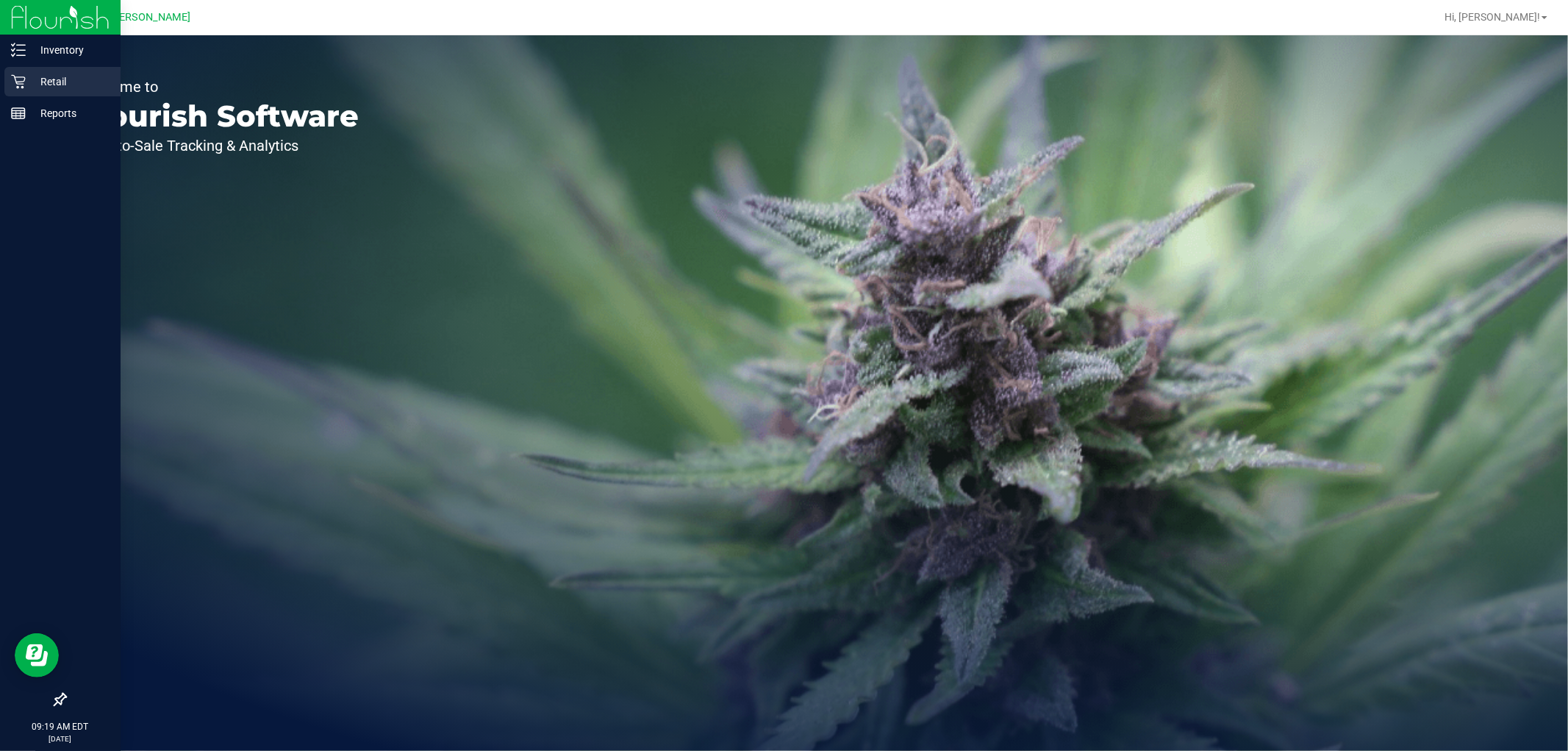
click at [19, 78] on icon at bounding box center [18, 81] width 14 height 14
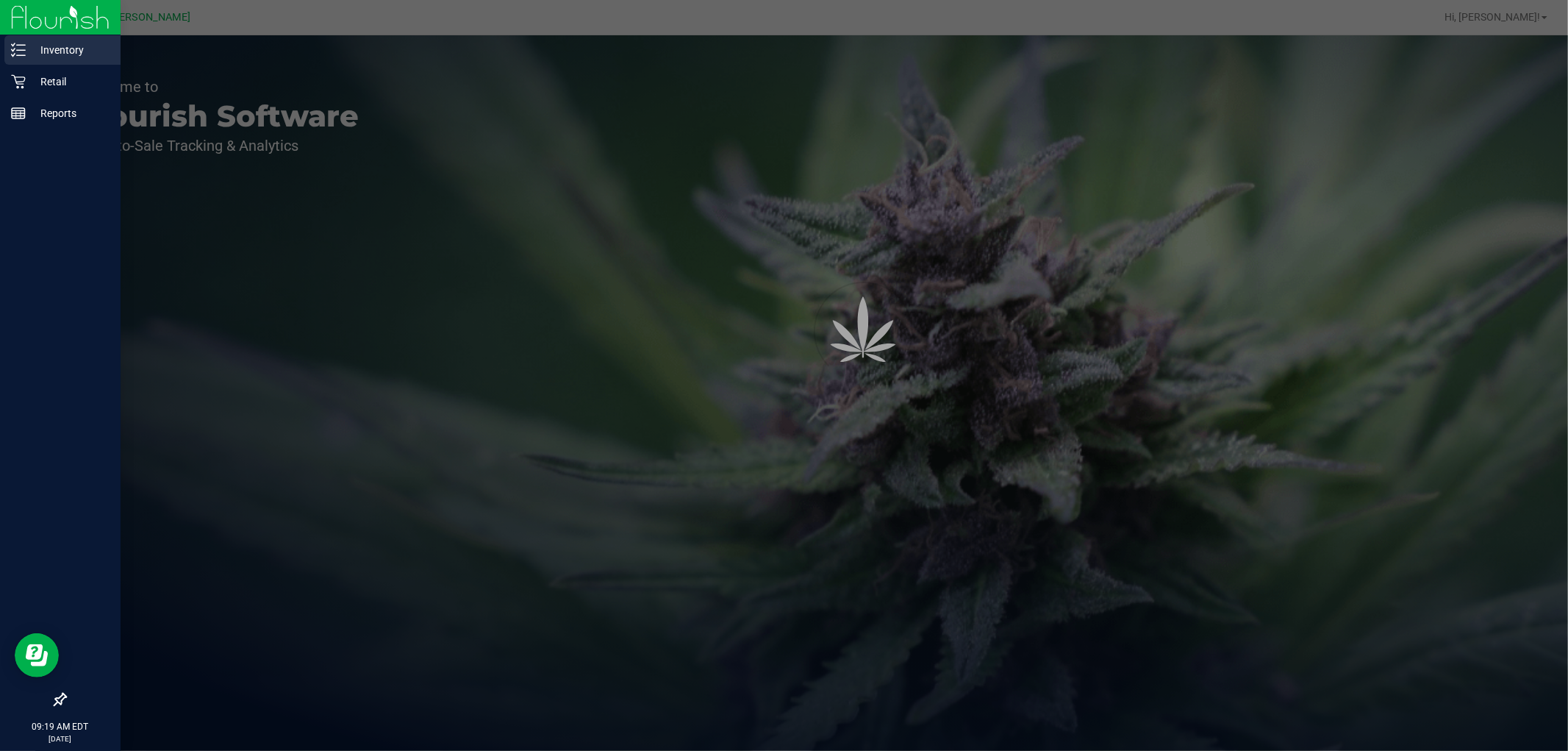
click at [33, 49] on p "Inventory" at bounding box center [69, 50] width 88 height 18
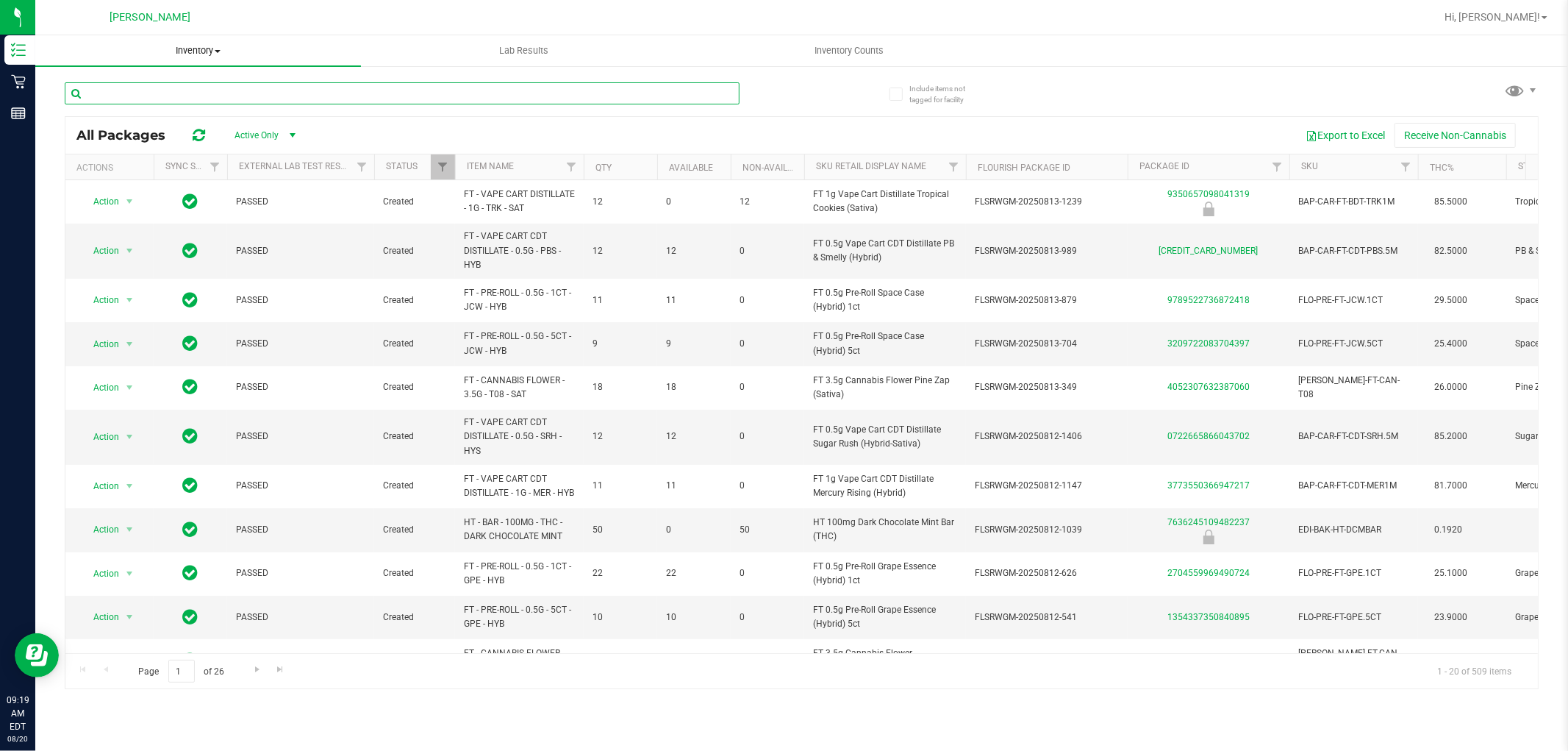
click at [302, 90] on input "text" at bounding box center [402, 94] width 675 height 22
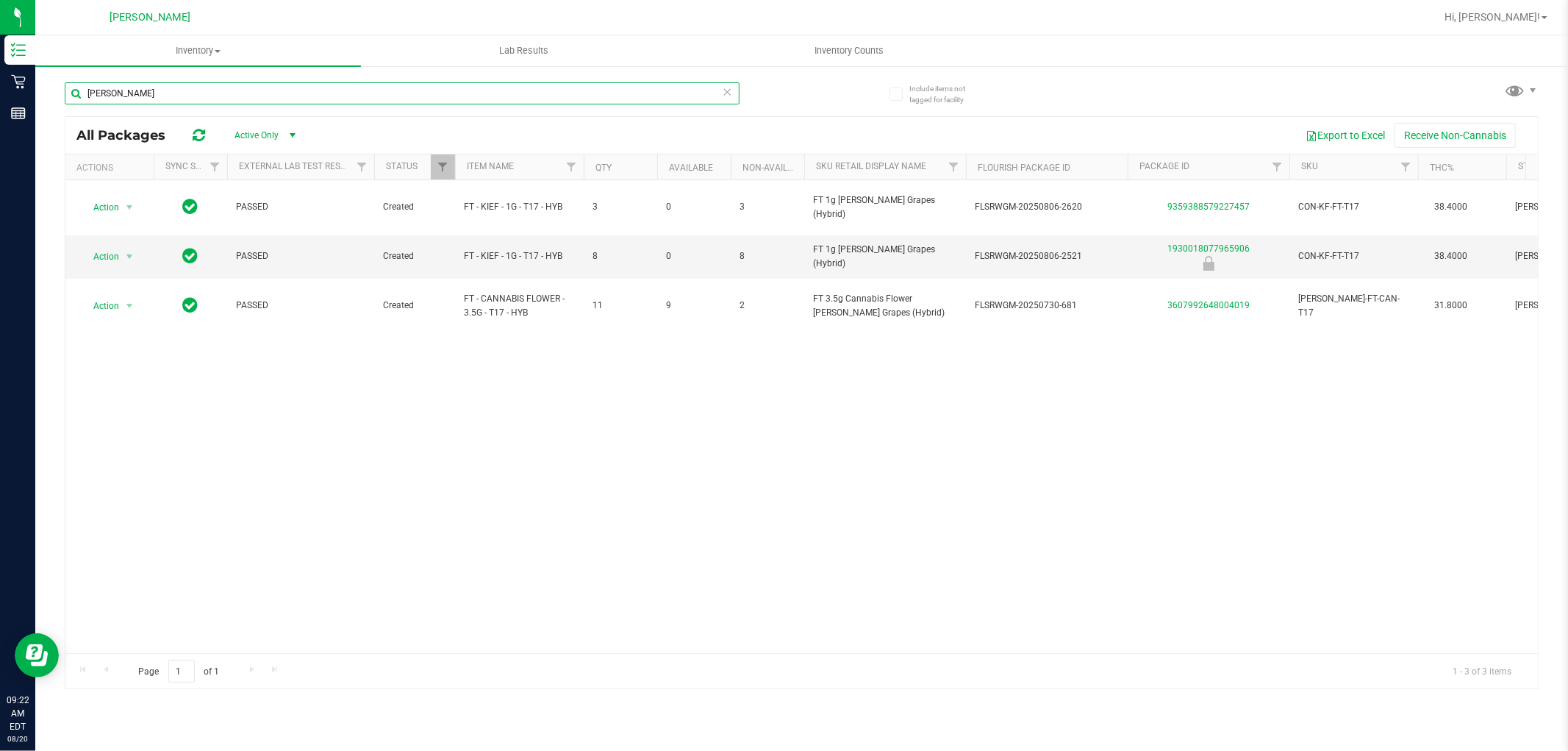
type input "gaspar"
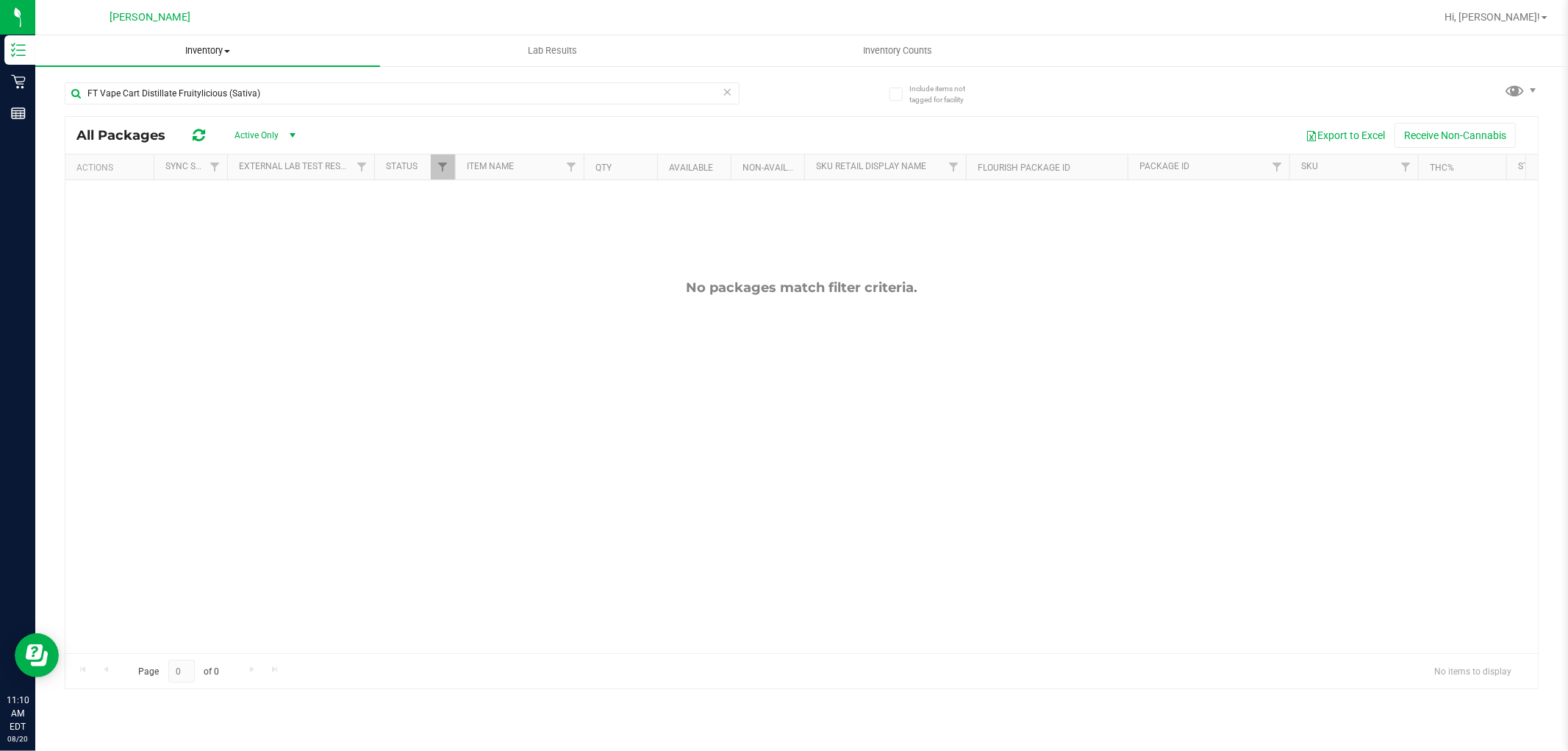
click at [188, 45] on span "Inventory" at bounding box center [207, 50] width 344 height 14
click at [163, 107] on li "All inventory" at bounding box center [207, 107] width 344 height 18
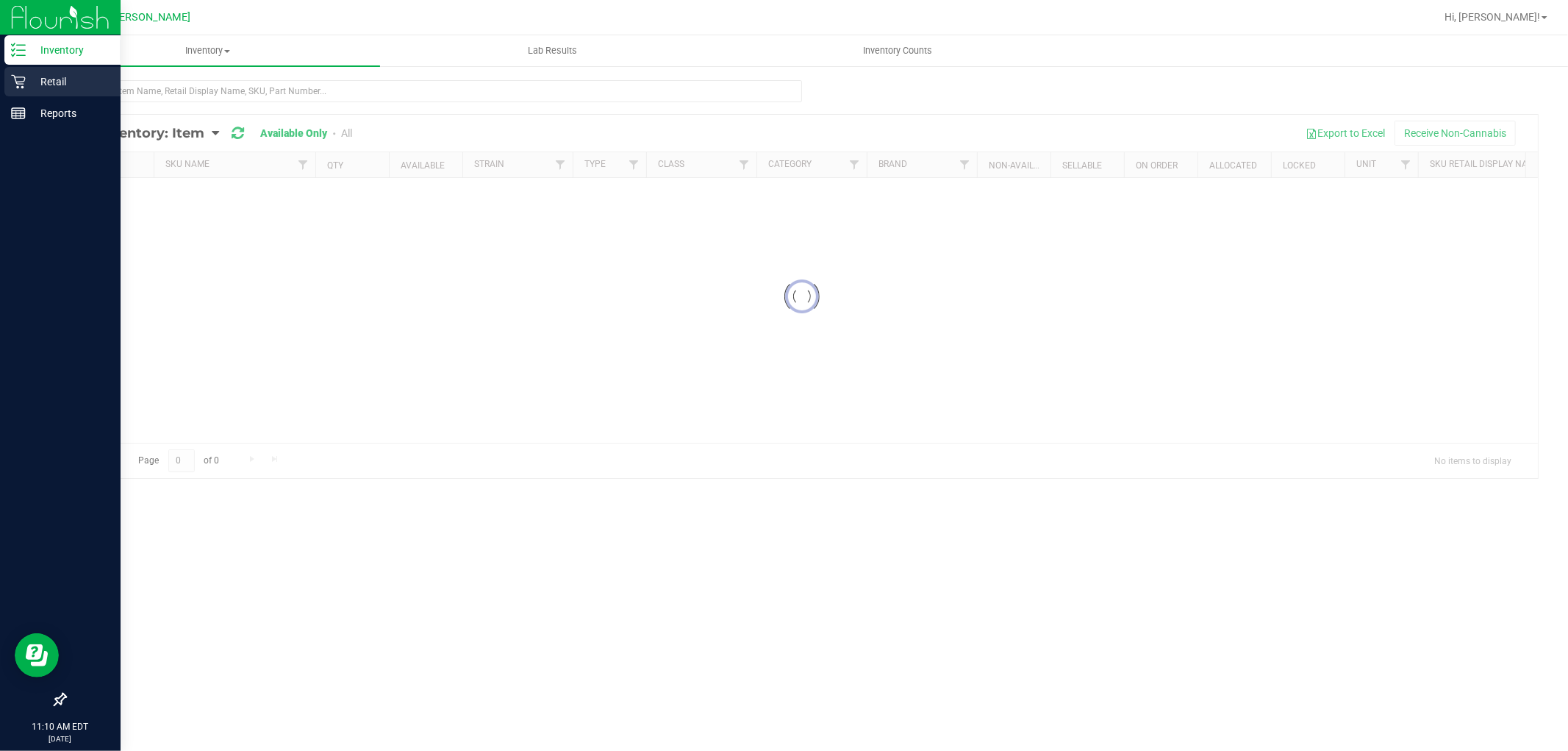
click at [21, 78] on icon at bounding box center [18, 81] width 14 height 14
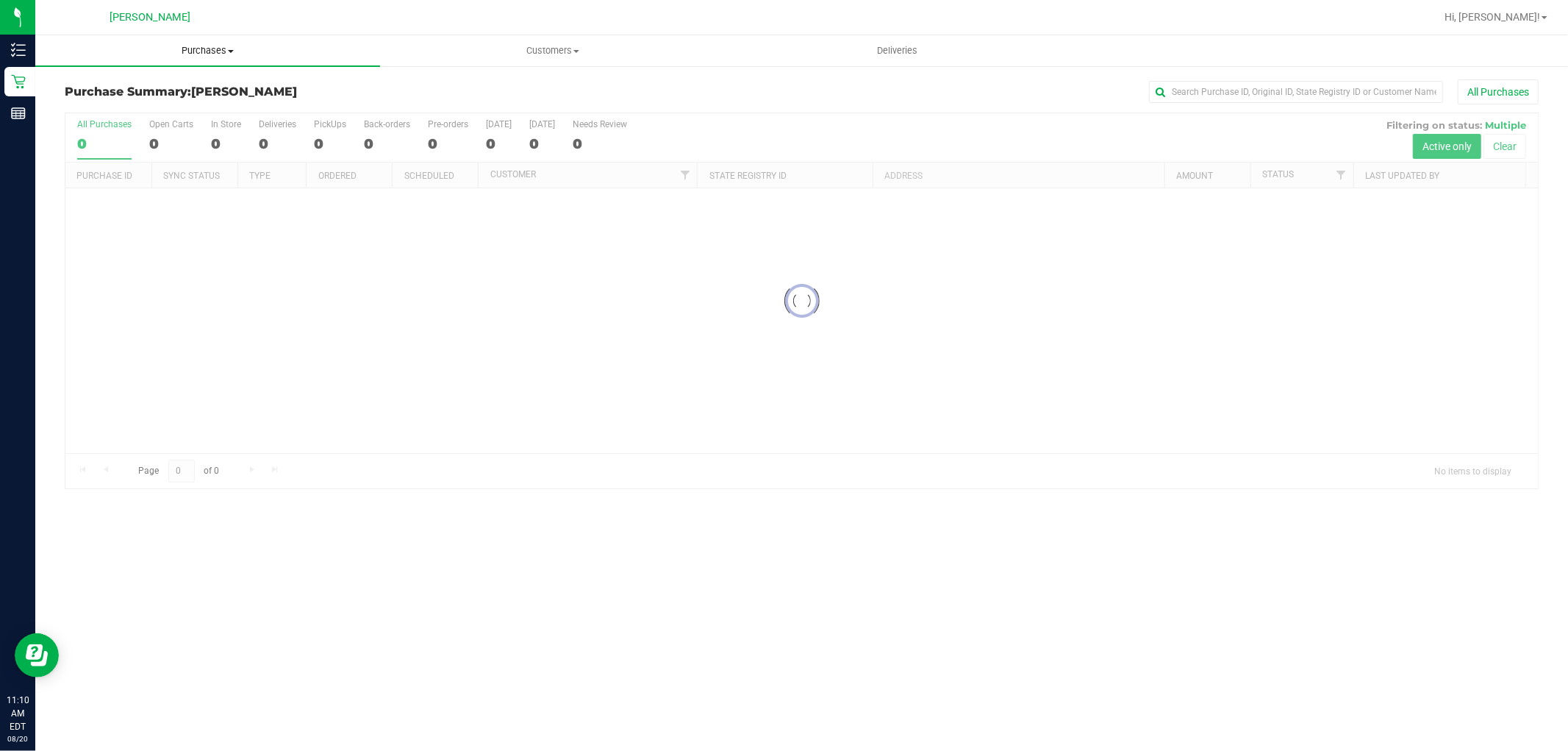
click at [217, 55] on span "Purchases" at bounding box center [207, 50] width 344 height 14
click at [221, 103] on li "Fulfillment" at bounding box center [207, 107] width 344 height 18
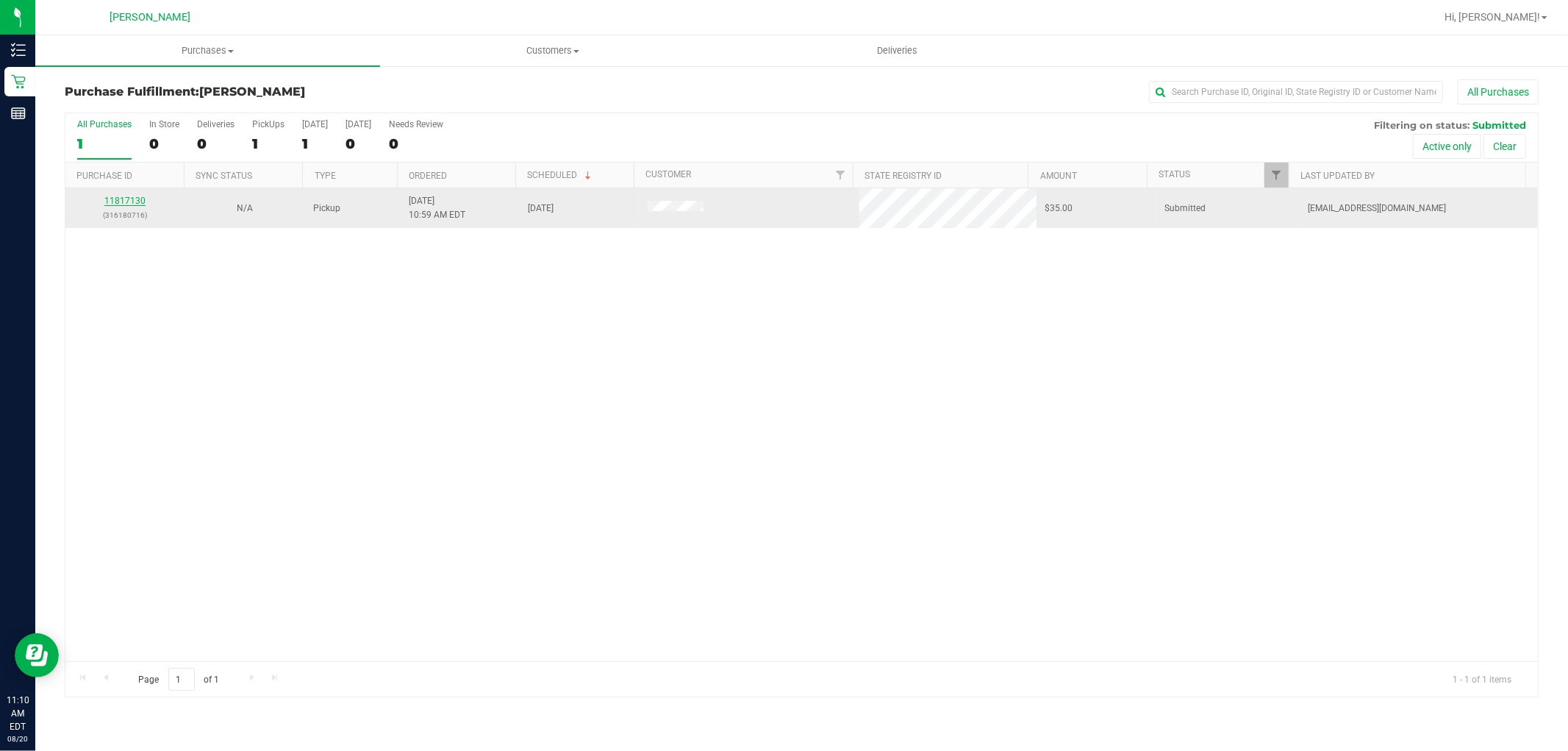
click at [130, 197] on link "11817130" at bounding box center [125, 200] width 41 height 10
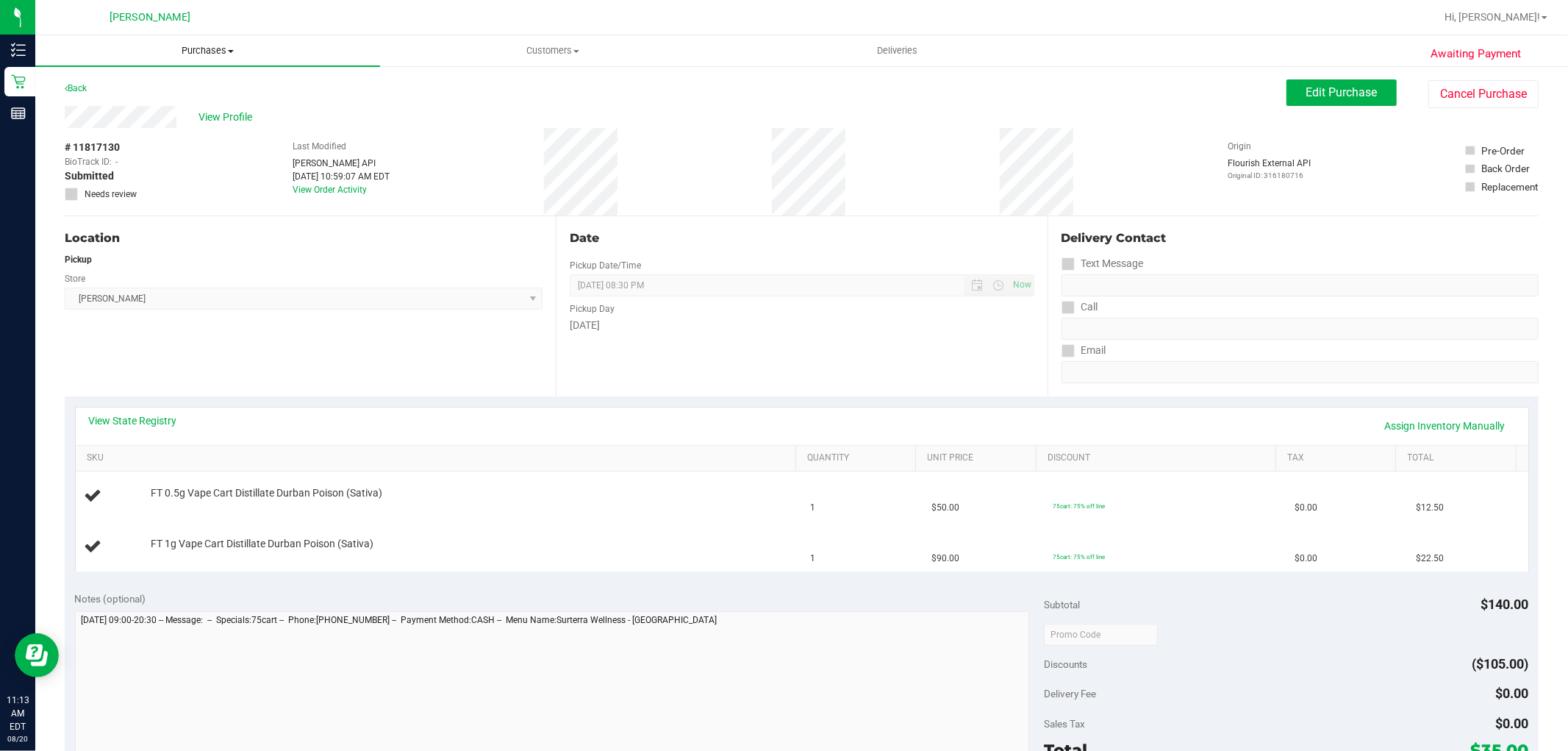
click at [201, 53] on span "Purchases" at bounding box center [207, 50] width 344 height 14
click at [202, 109] on li "Fulfillment" at bounding box center [207, 107] width 344 height 18
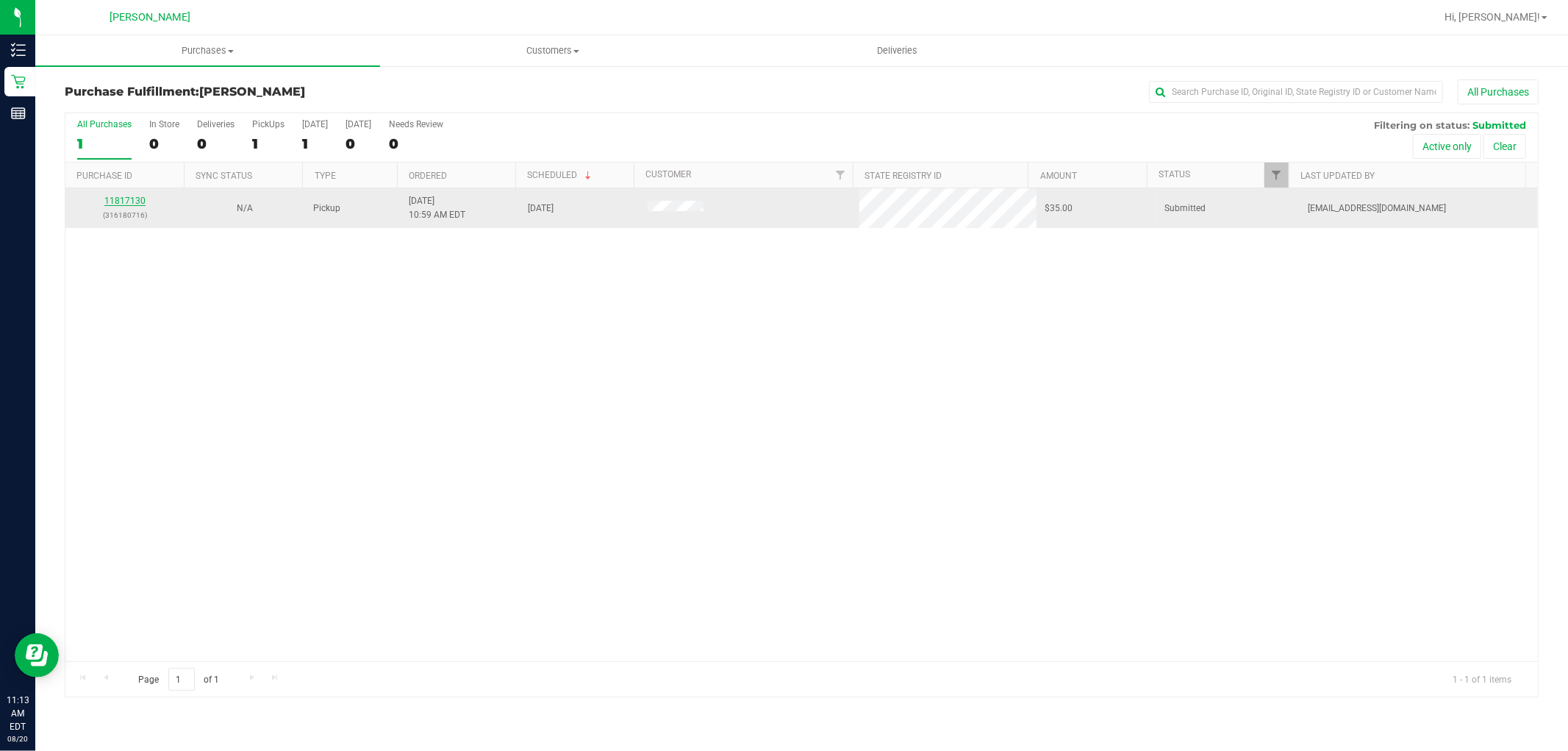
click at [136, 202] on link "11817130" at bounding box center [125, 200] width 41 height 10
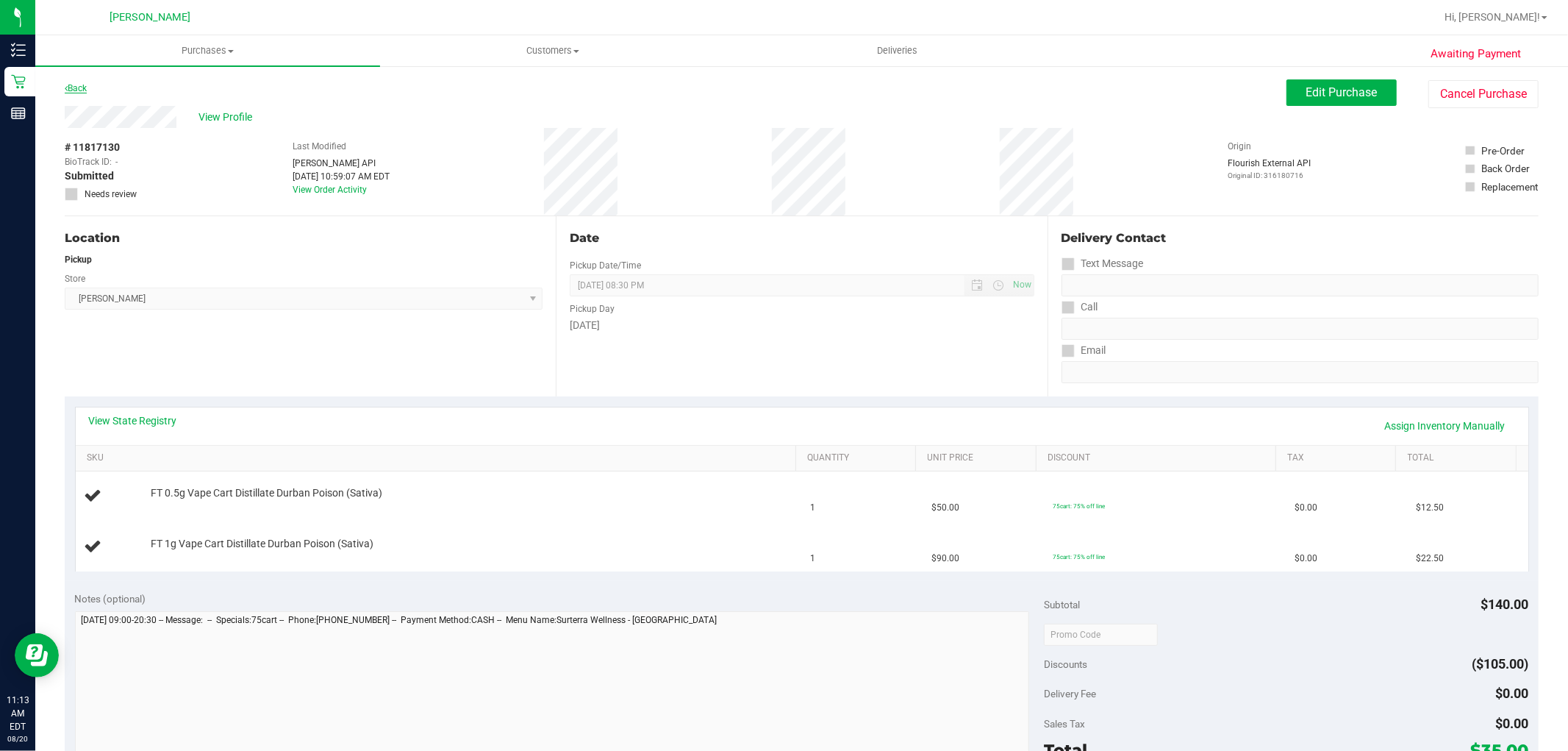
click at [79, 91] on link "Back" at bounding box center [76, 88] width 22 height 10
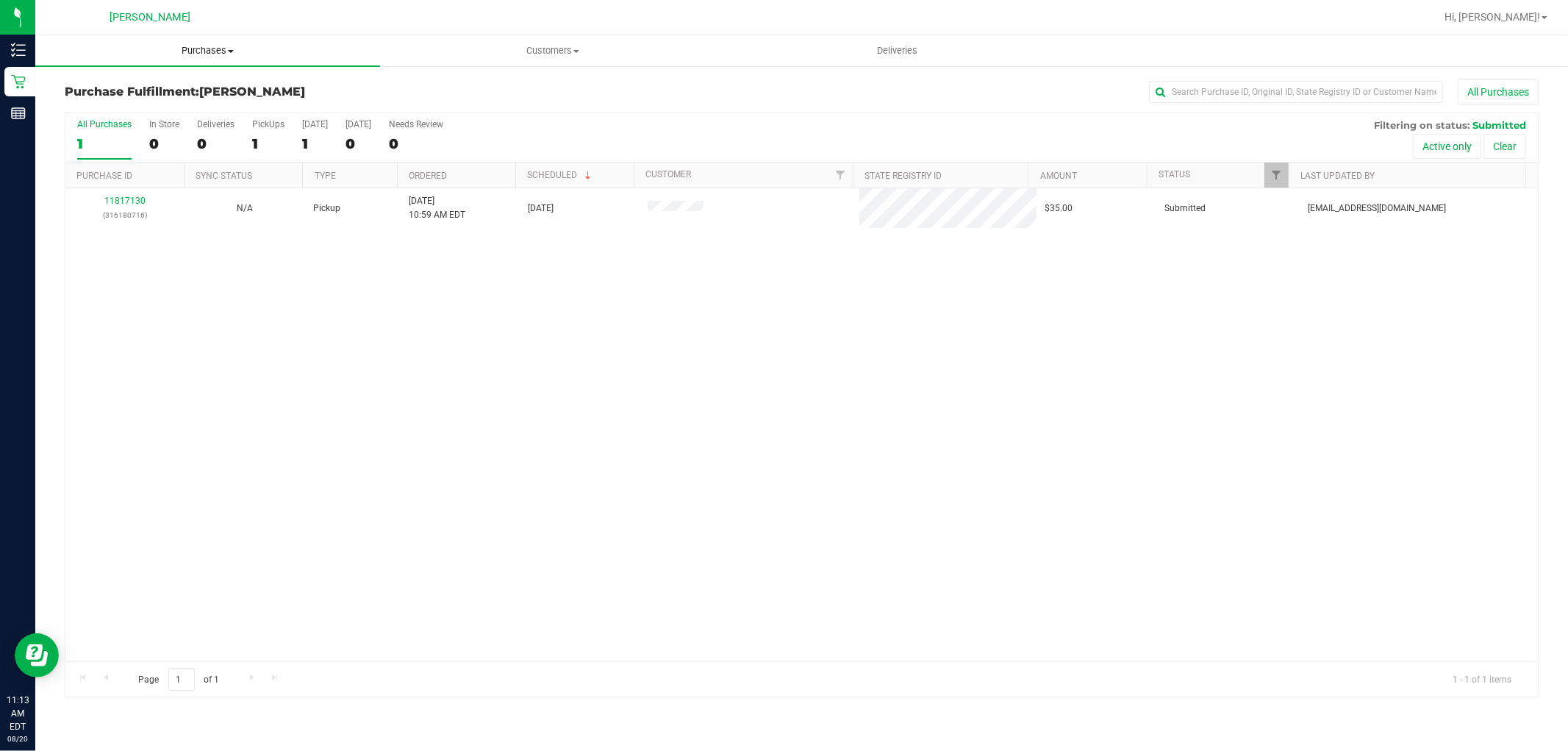
click at [207, 41] on uib-tab-heading "Purchases Summary of purchases Fulfillment All purchases" at bounding box center [207, 50] width 344 height 31
click at [200, 103] on li "Fulfillment" at bounding box center [207, 107] width 344 height 18
click at [230, 44] on span "Purchases" at bounding box center [207, 50] width 344 height 14
click at [184, 108] on li "Fulfillment" at bounding box center [207, 107] width 344 height 18
click at [189, 55] on span "Purchases" at bounding box center [207, 50] width 344 height 14
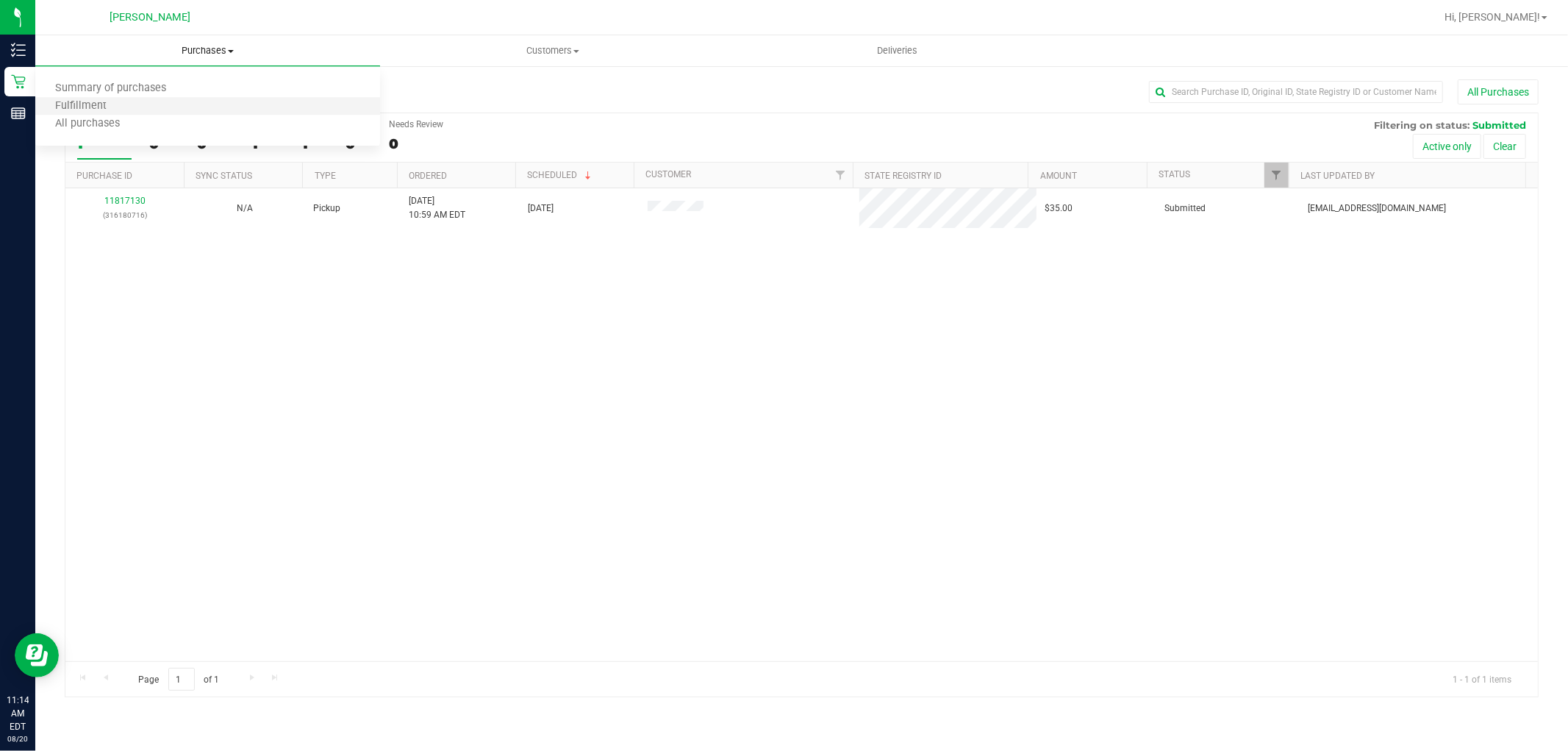
click at [185, 102] on li "Fulfillment" at bounding box center [207, 107] width 344 height 18
